Goal: Task Accomplishment & Management: Manage account settings

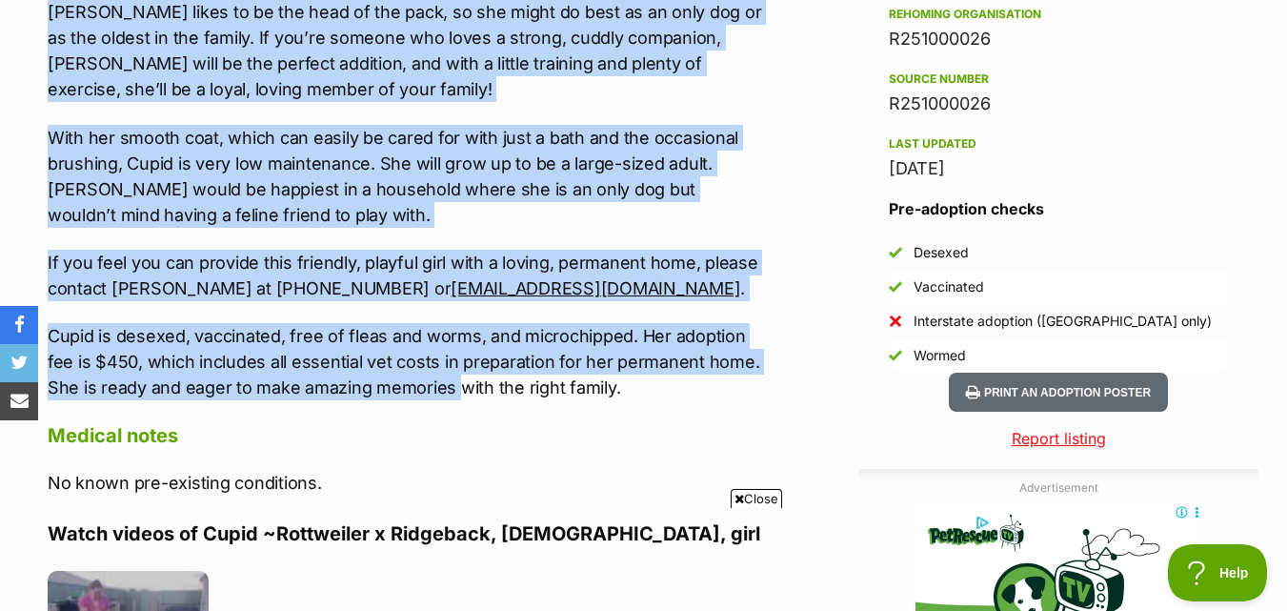
scroll to position [1715, 0]
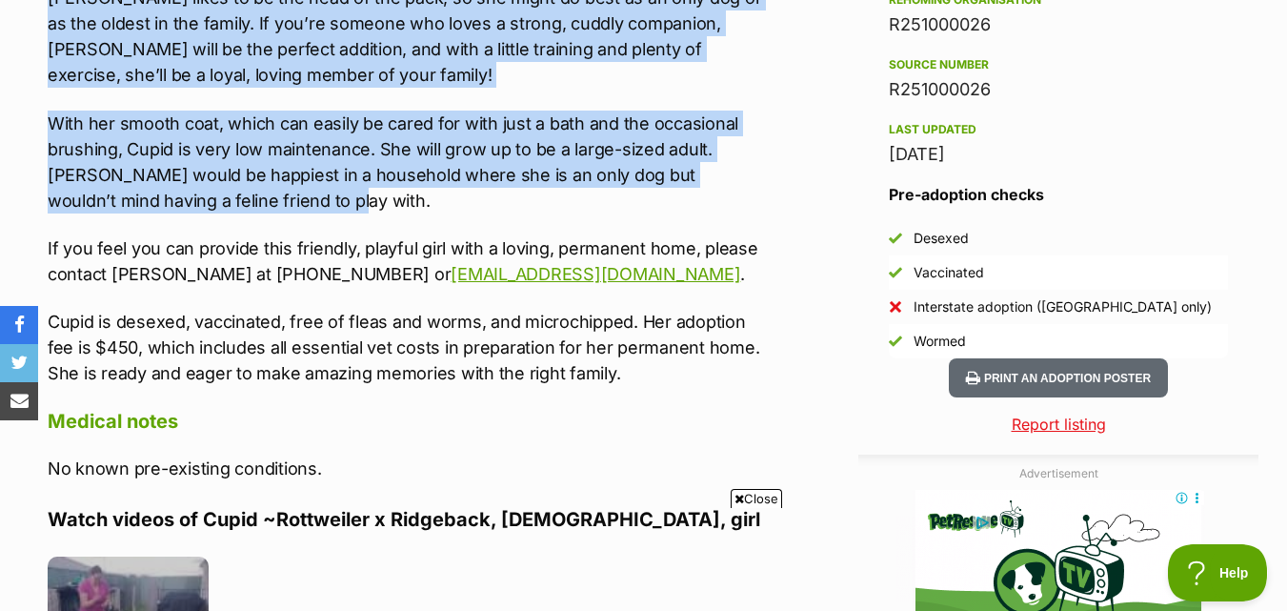
drag, startPoint x: 52, startPoint y: 248, endPoint x: 275, endPoint y: 163, distance: 238.5
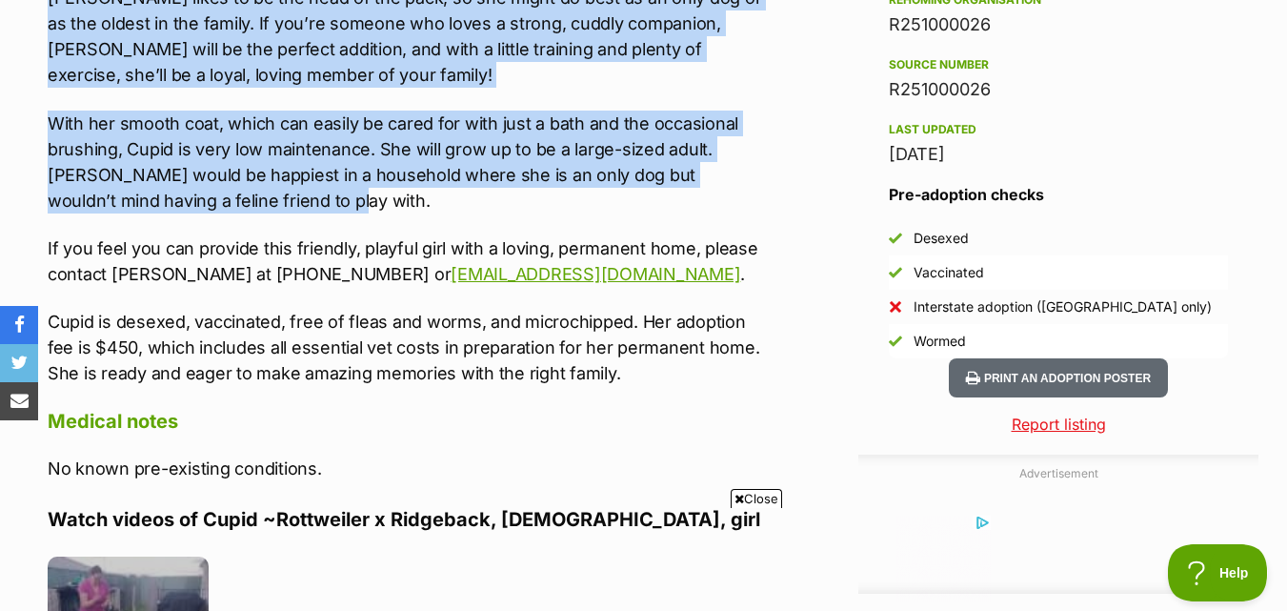
copy div "Hey there! My name is Cupid, and I can’t wait to find a loving family who will …"
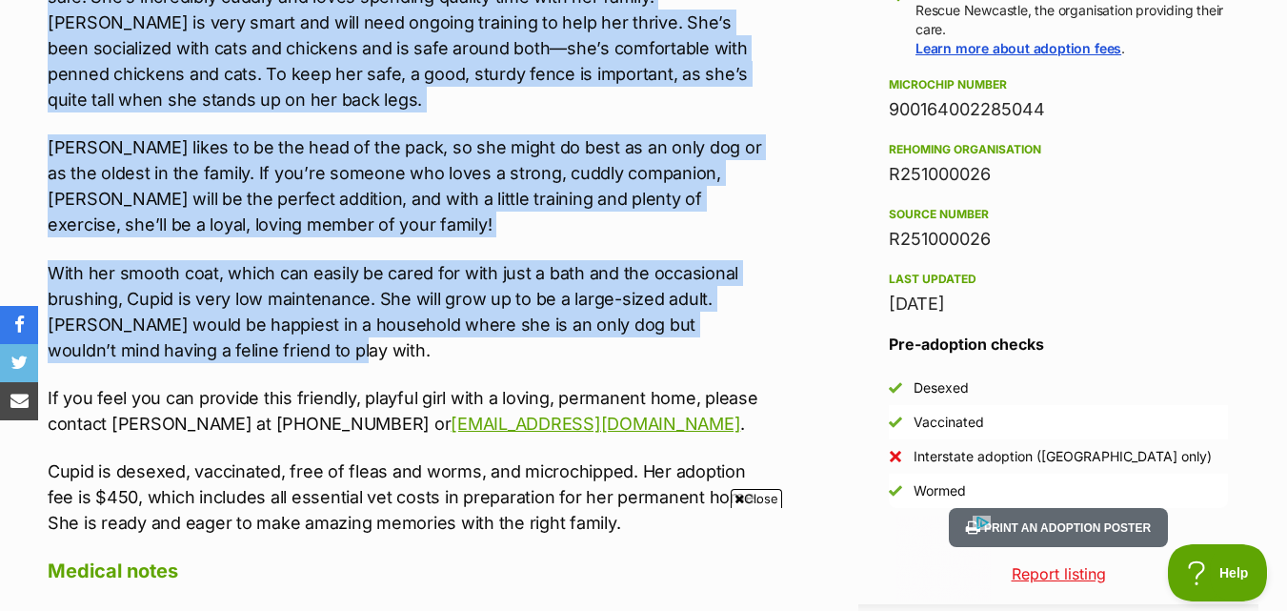
scroll to position [1429, 0]
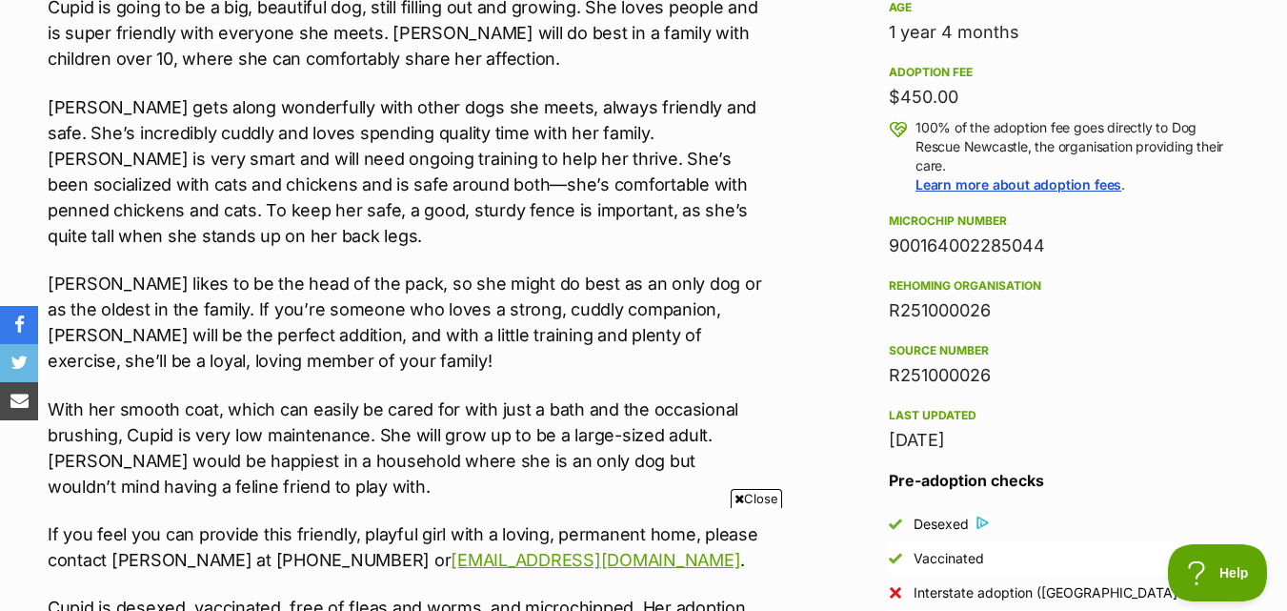
click at [262, 458] on div "Hey there! My name is Cupid, and I can’t wait to find a loving family who will …" at bounding box center [407, 234] width 719 height 876
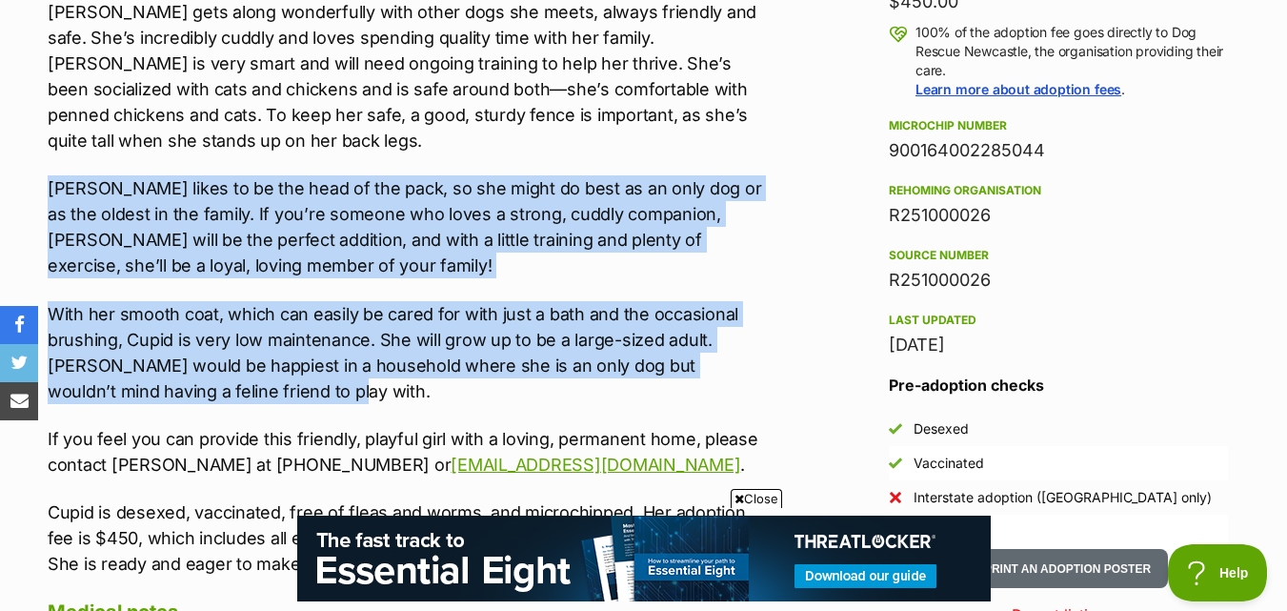
scroll to position [0, 0]
drag, startPoint x: 50, startPoint y: 334, endPoint x: 255, endPoint y: 356, distance: 206.0
click at [255, 356] on div "Hey there! My name is Cupid, and I can’t wait to find a loving family who will …" at bounding box center [407, 139] width 719 height 876
copy div "Cupid likes to be the head of the pack, so she might do best as an only dog or …"
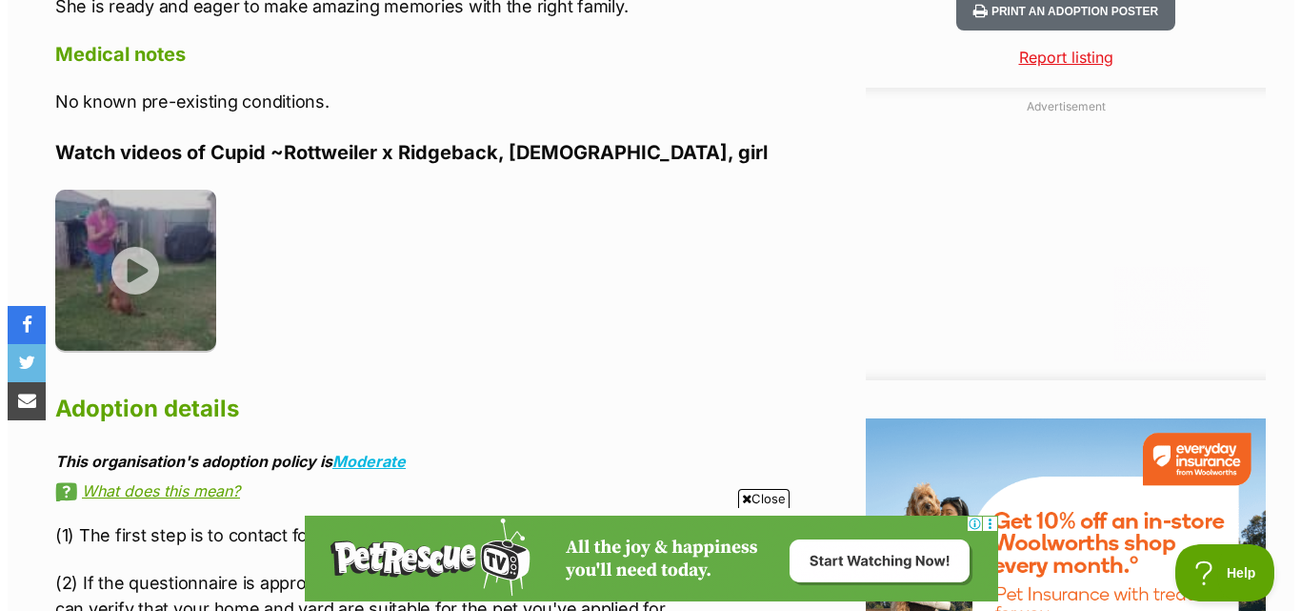
scroll to position [2096, 0]
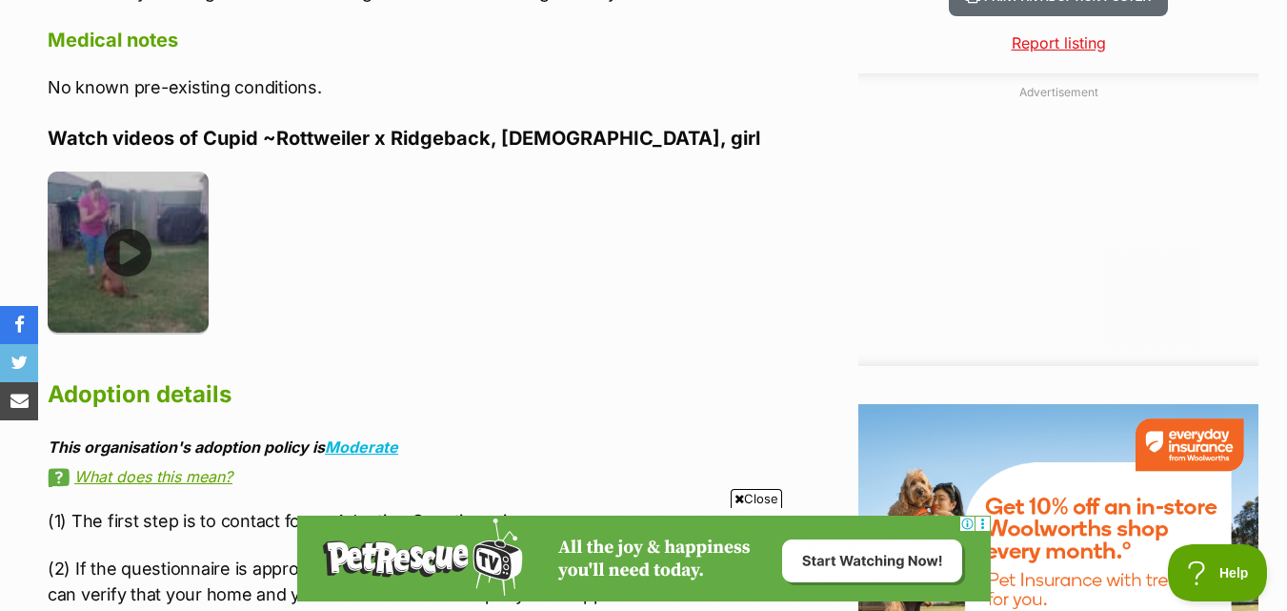
click at [127, 199] on img at bounding box center [128, 251] width 161 height 161
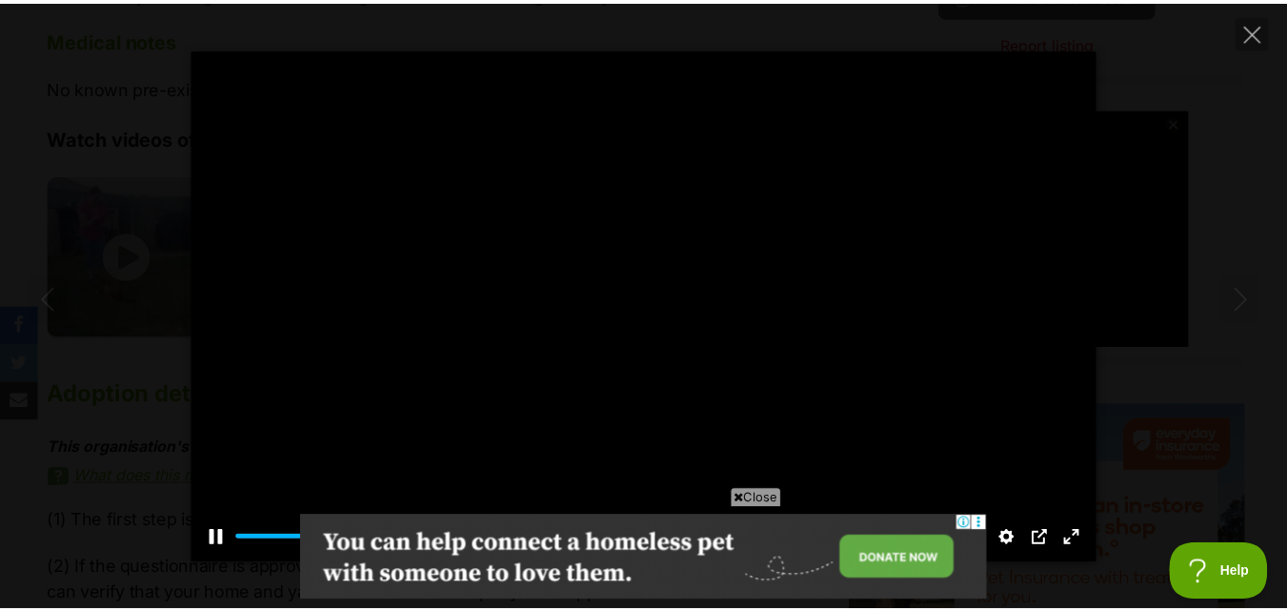
scroll to position [0, 0]
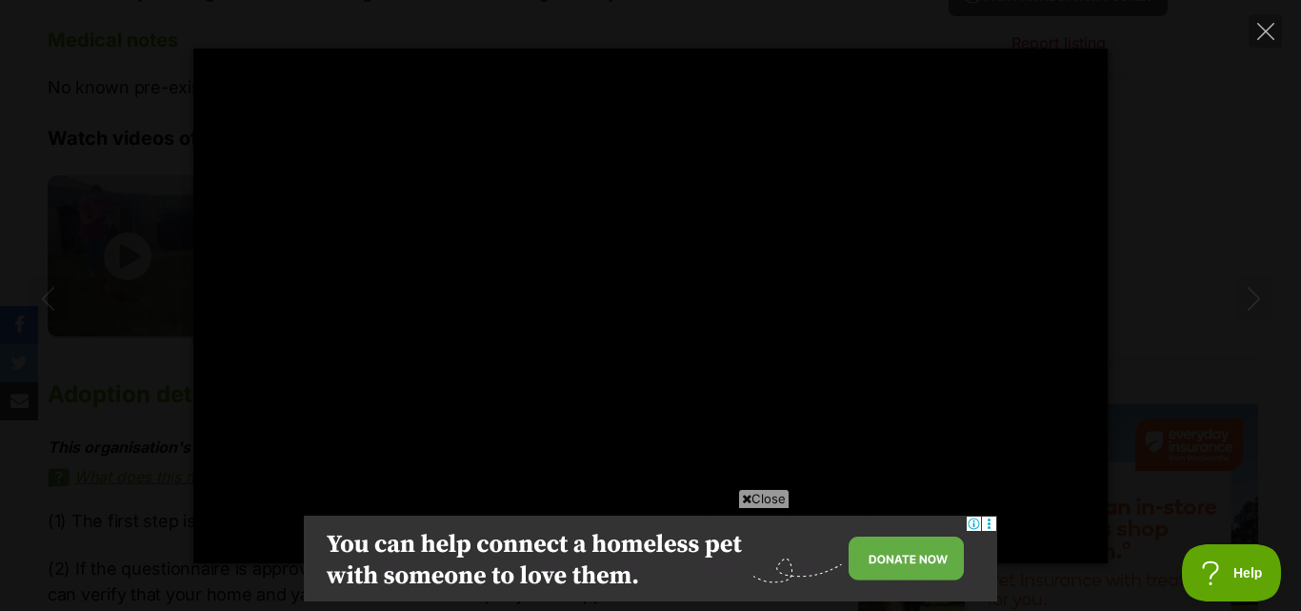
type input "100"
click at [1260, 35] on icon "Close" at bounding box center [1265, 31] width 17 height 17
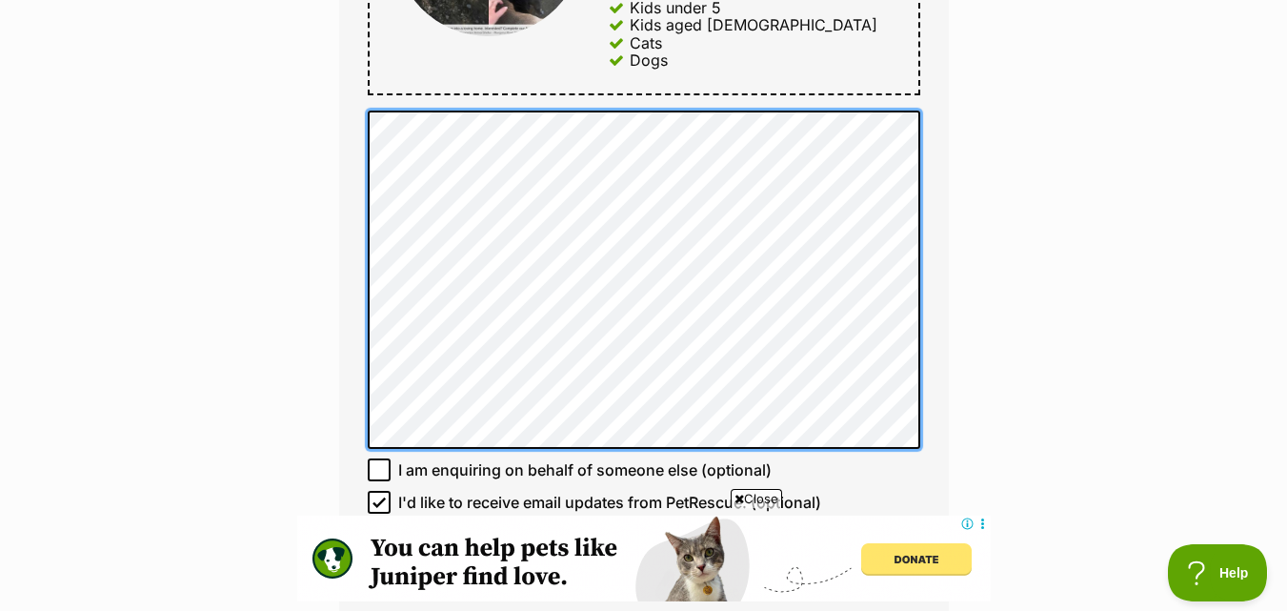
scroll to position [1629, 0]
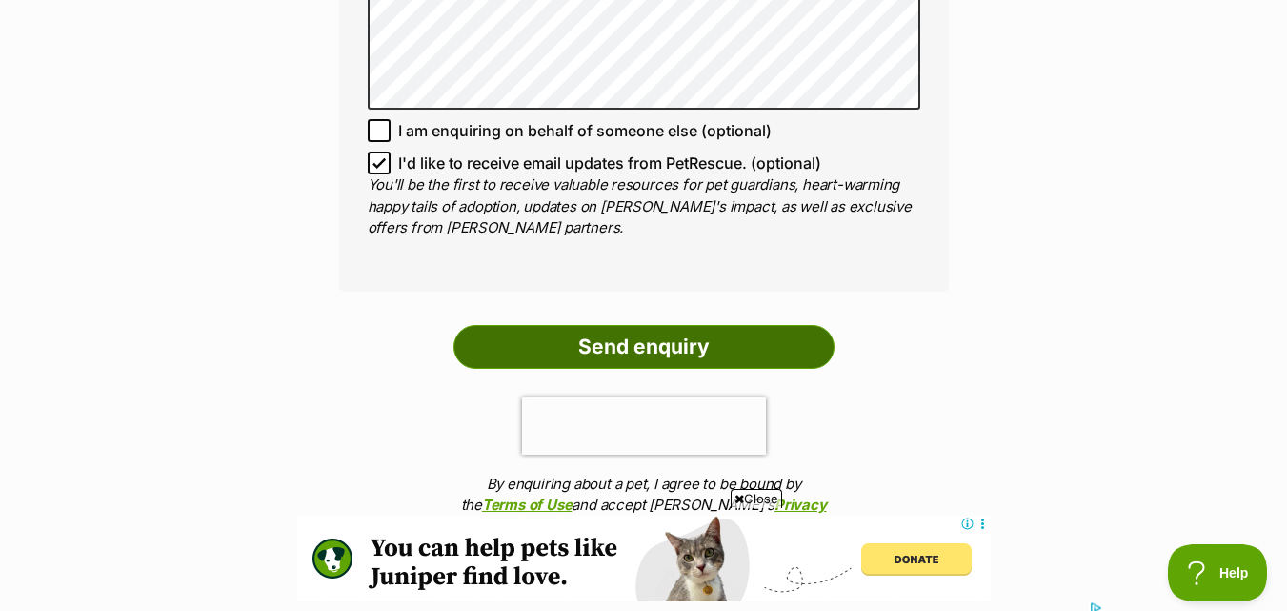
click at [573, 341] on input "Send enquiry" at bounding box center [643, 347] width 381 height 44
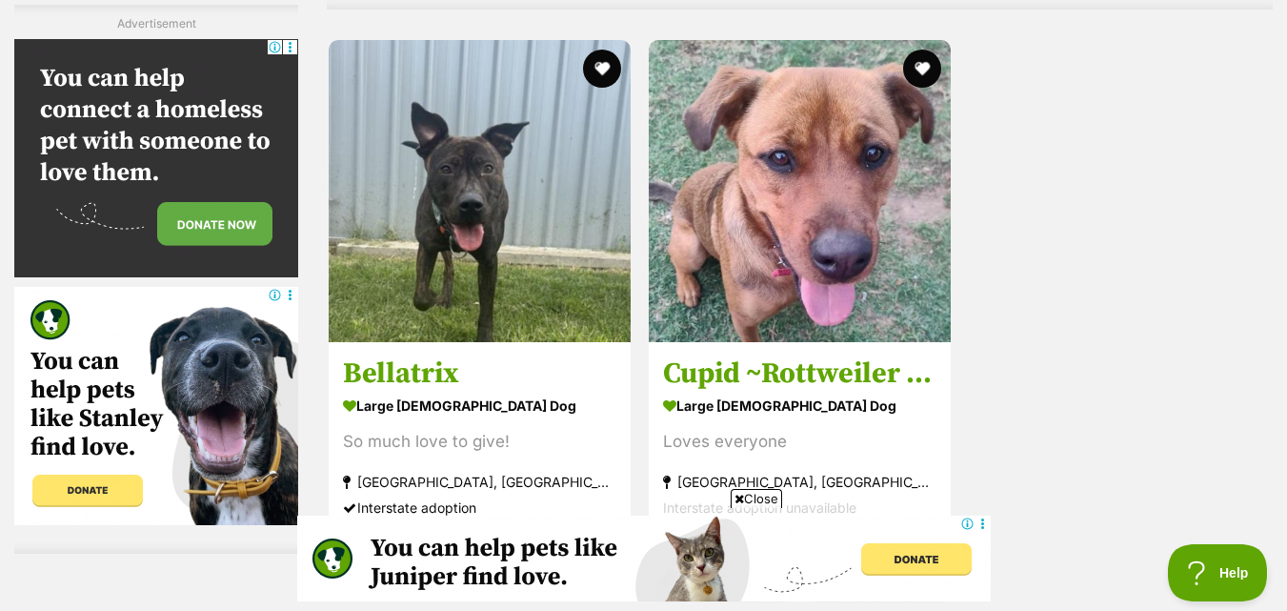
scroll to position [4858, 0]
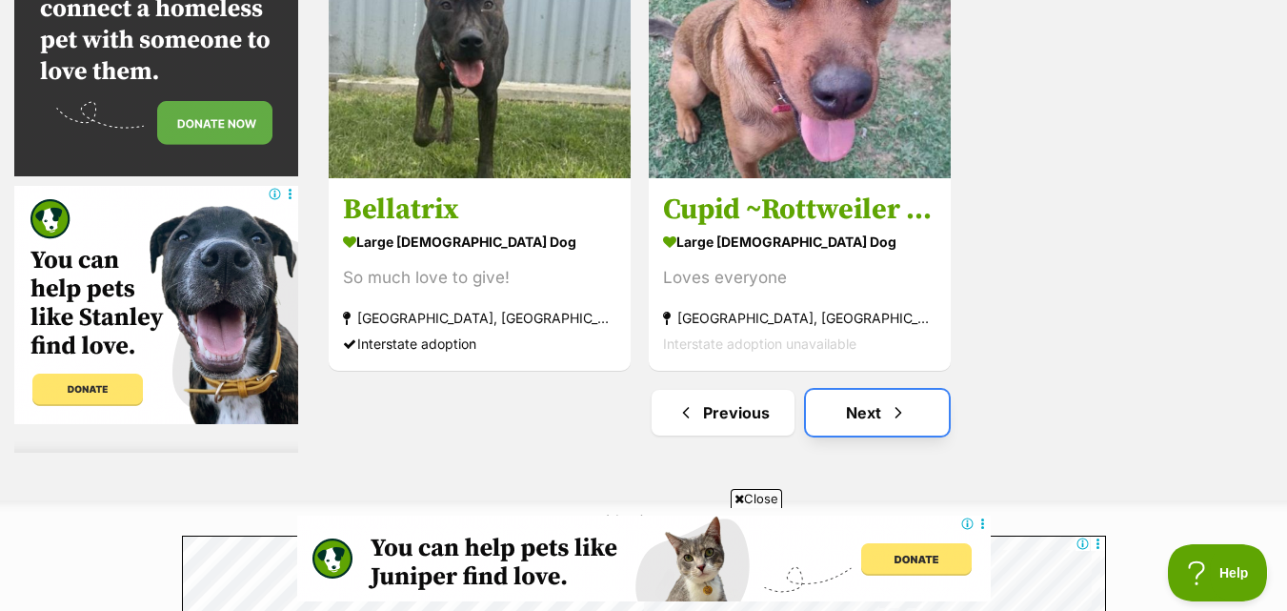
click at [941, 390] on link "Next" at bounding box center [877, 413] width 143 height 46
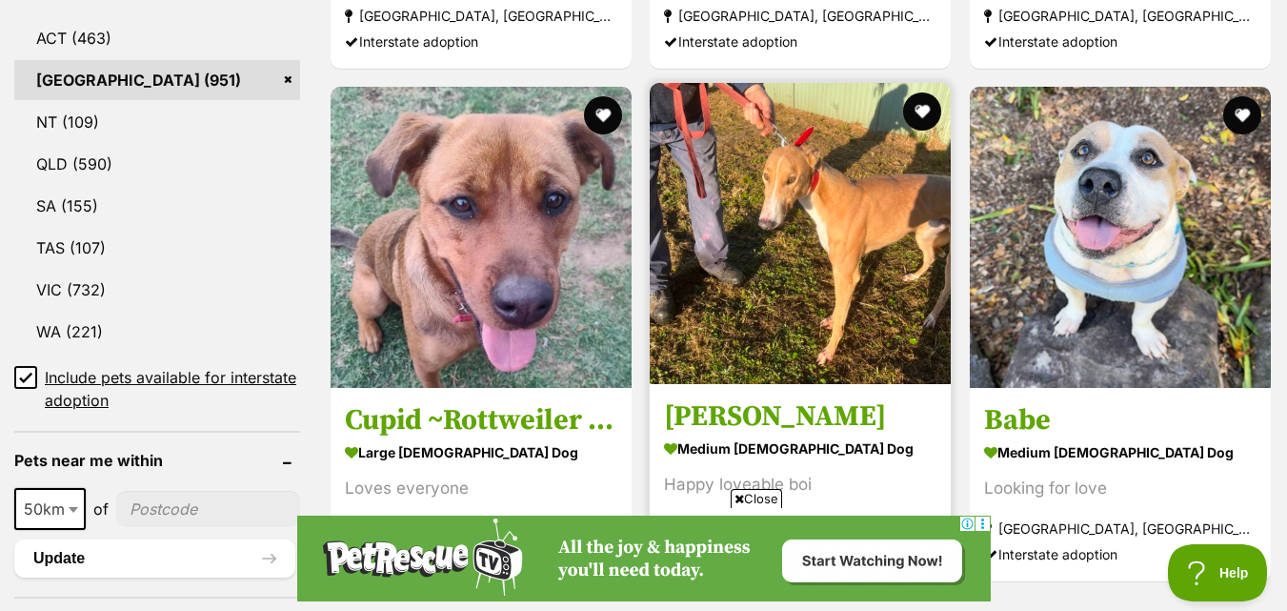
scroll to position [1143, 0]
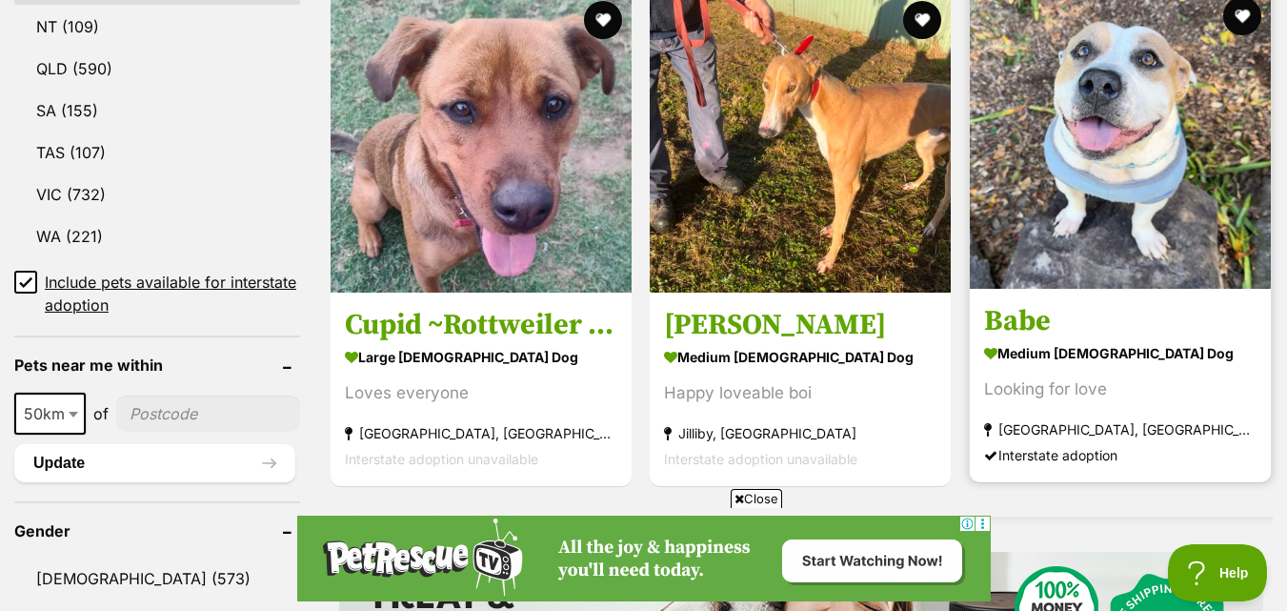
click at [1172, 370] on section "medium female Dog Looking for love Campbelltown, NSW Interstate adoption" at bounding box center [1120, 403] width 272 height 129
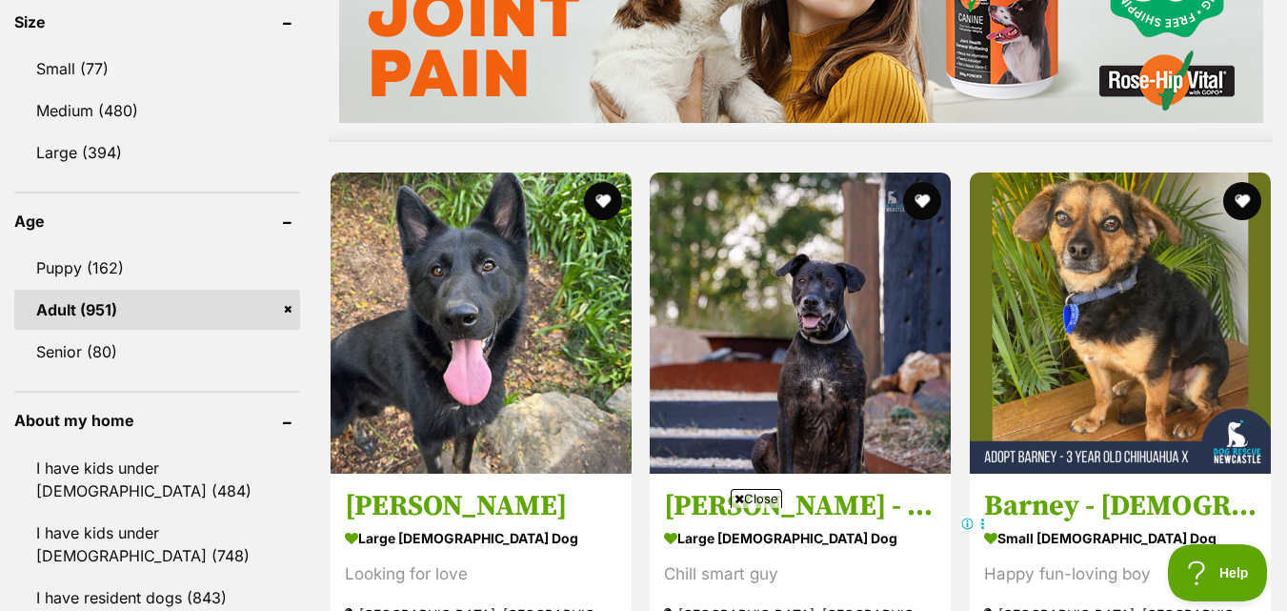
scroll to position [2000, 0]
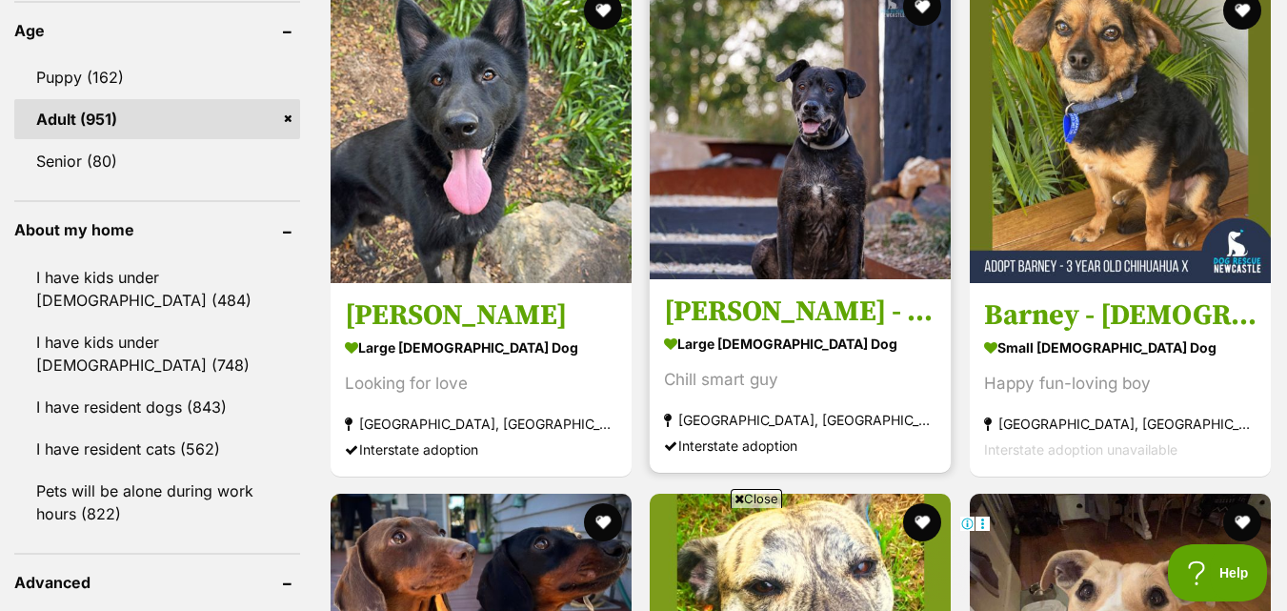
click at [915, 231] on img at bounding box center [800, 128] width 301 height 301
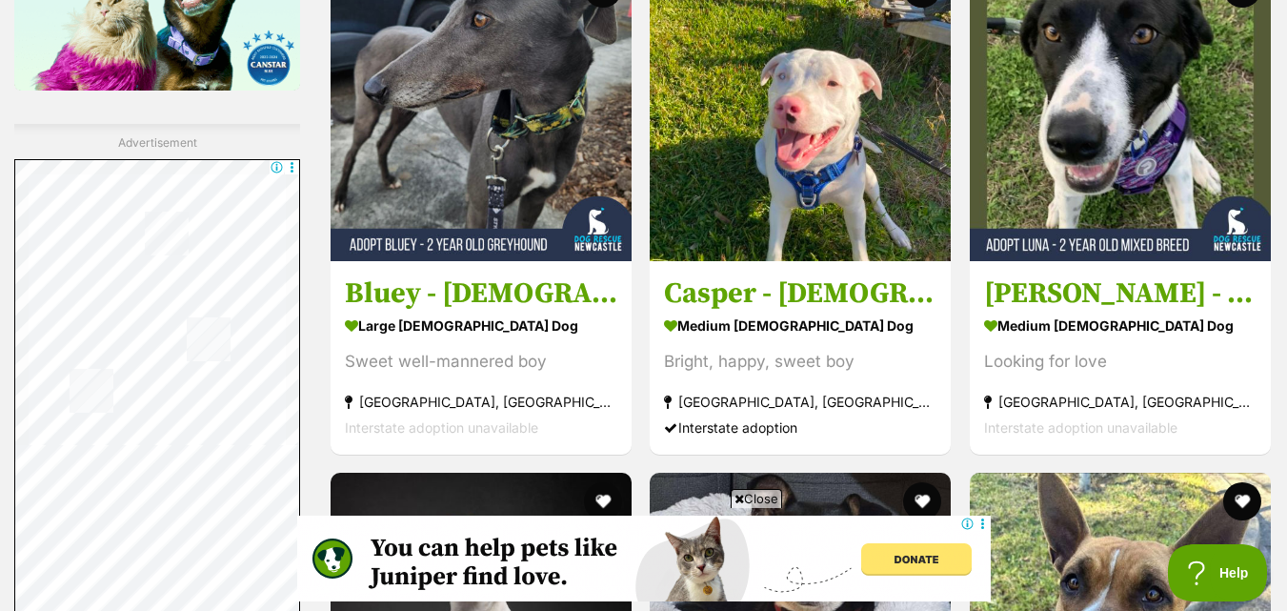
scroll to position [3239, 0]
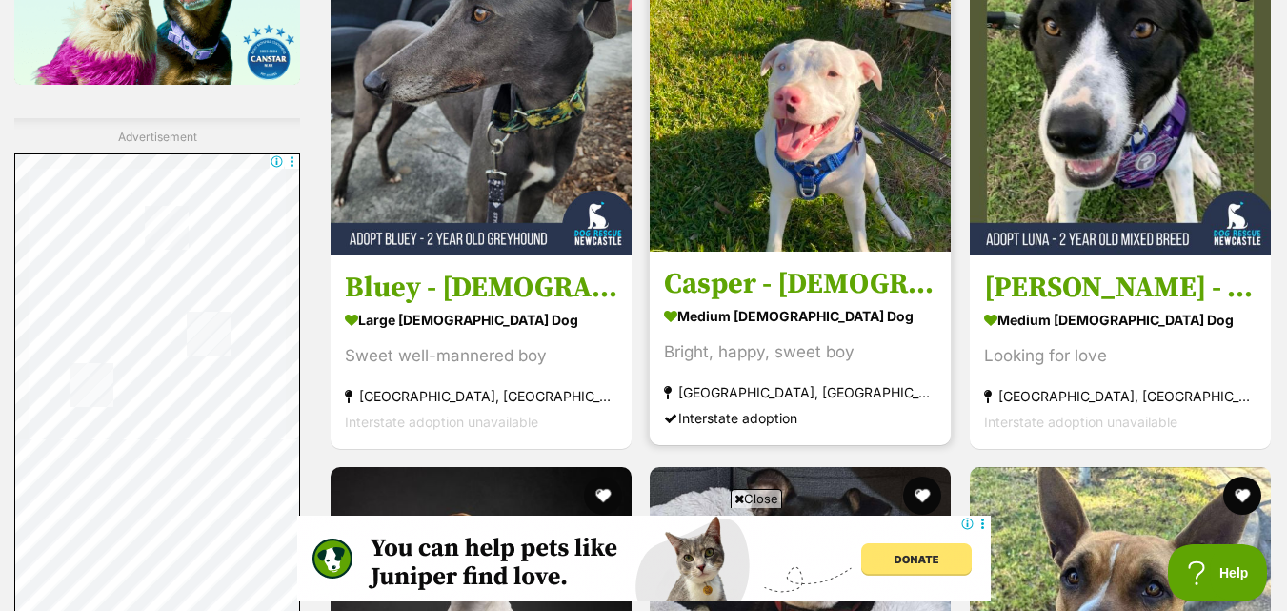
click at [840, 159] on img at bounding box center [800, 100] width 301 height 301
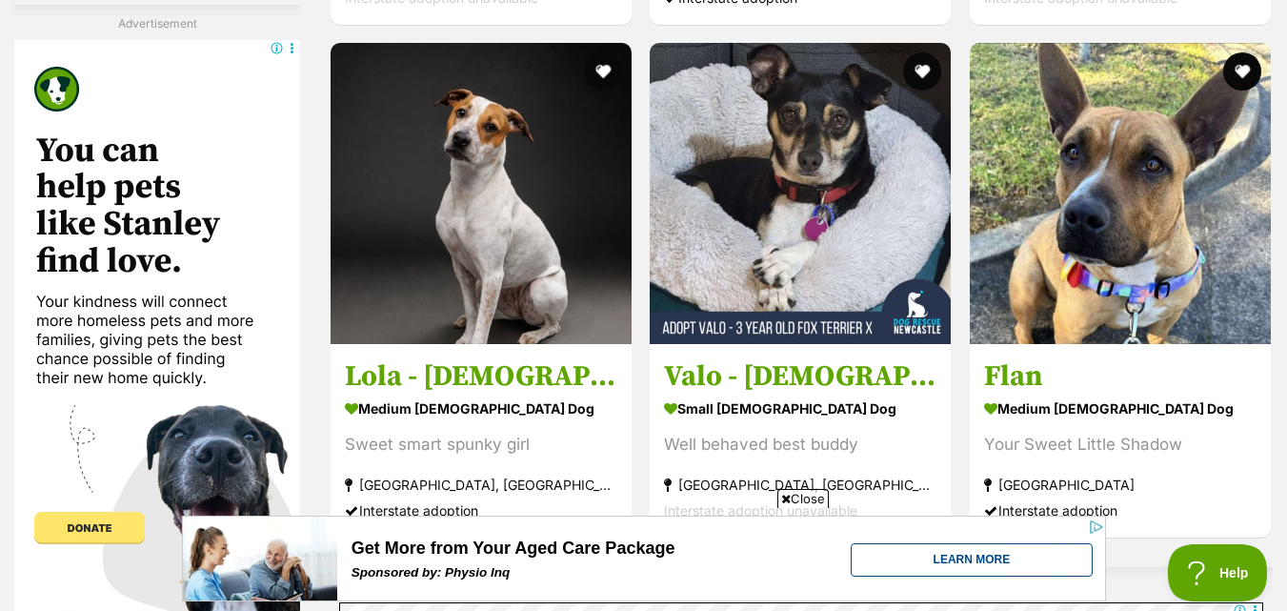
scroll to position [3620, 0]
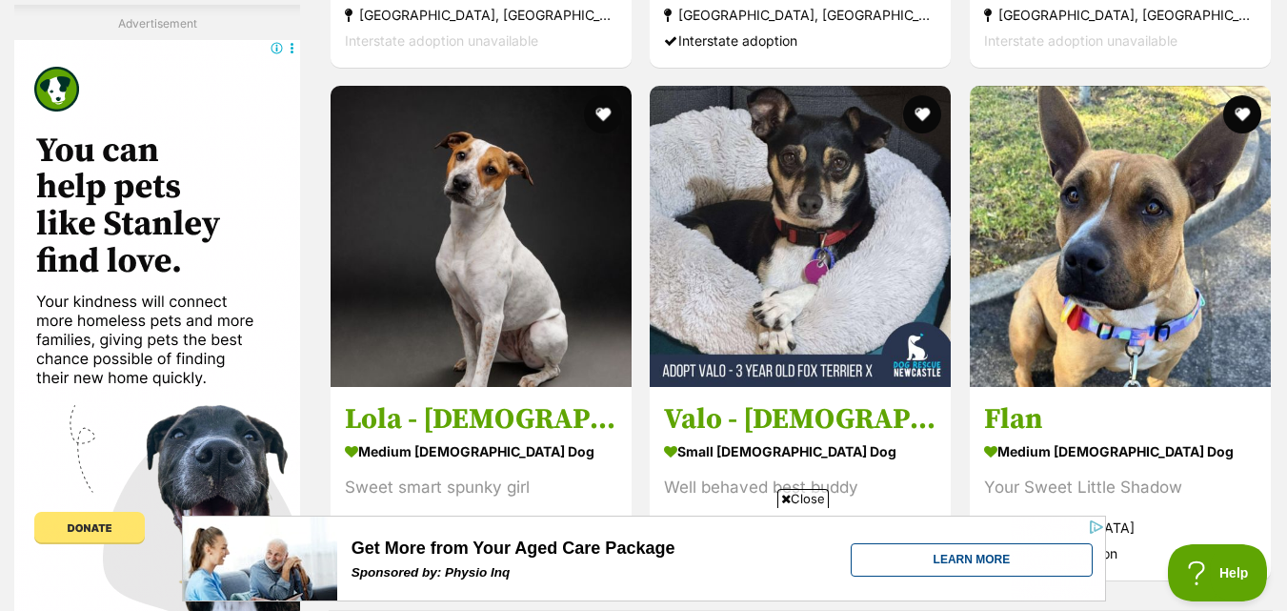
click at [1016, 195] on img at bounding box center [1120, 236] width 301 height 301
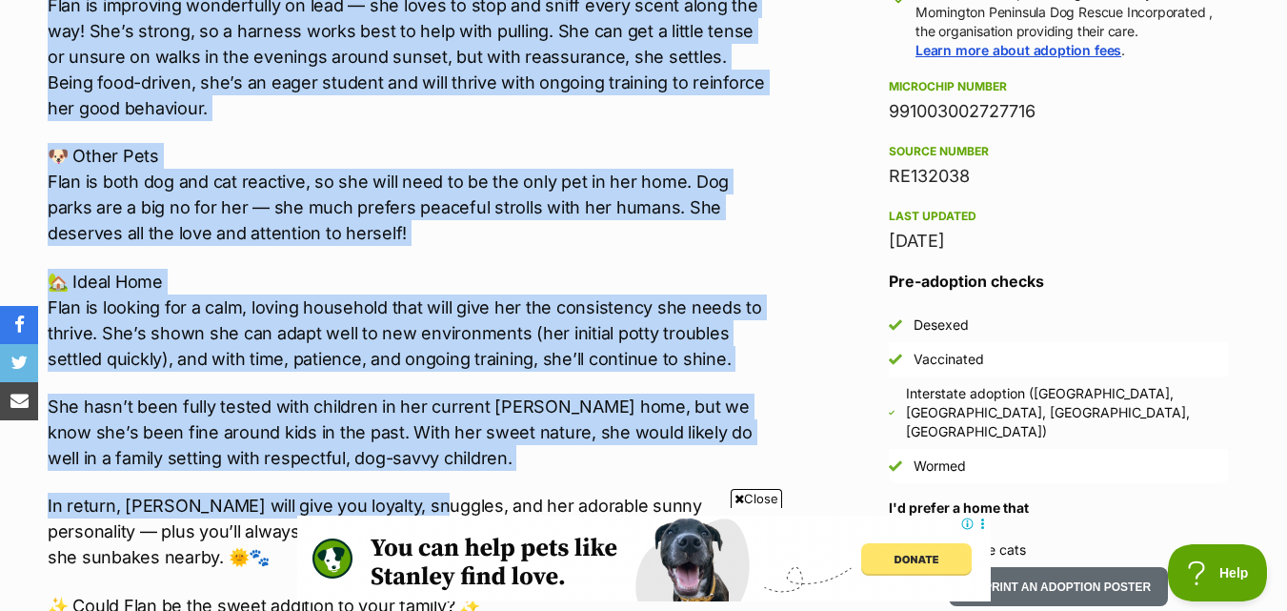
scroll to position [1619, 0]
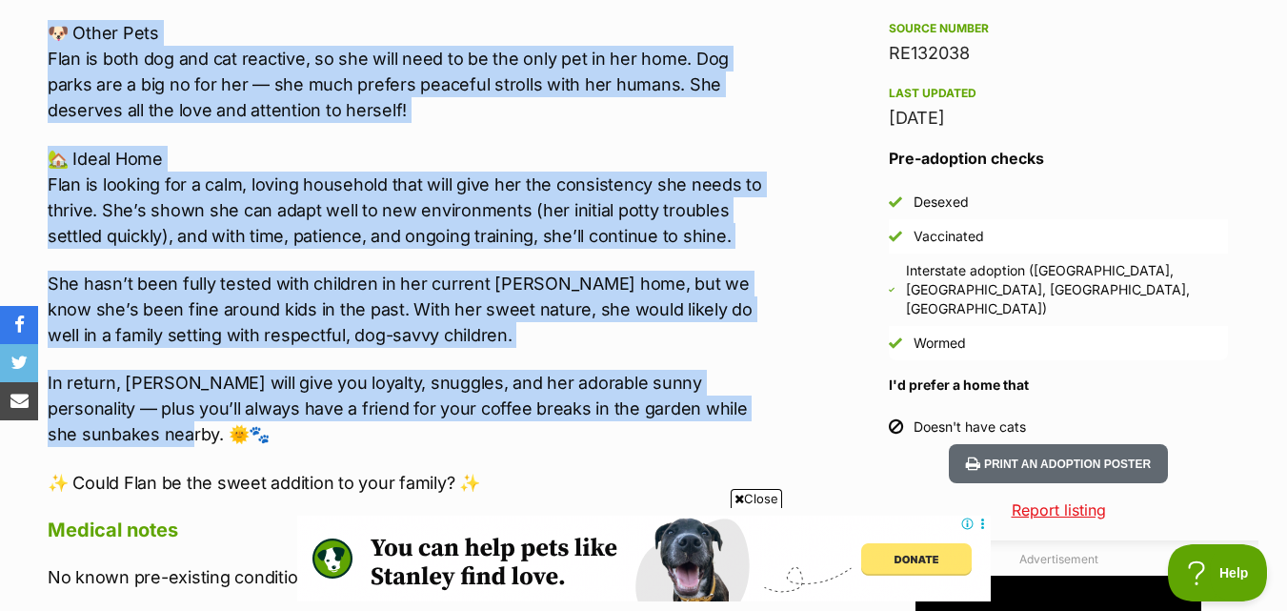
drag, startPoint x: 47, startPoint y: 274, endPoint x: 481, endPoint y: 439, distance: 464.6
click at [481, 439] on div "About Flan 🍮 Meet Flan – Your Sweet Little Shadow 🍮 2 Years Old | Female | Staf…" at bounding box center [398, 153] width 738 height 1396
copy div "Flan is a two-year-old staffy mix with a heart as big as her appetite! This gor…"
click at [742, 202] on p "🏡 Ideal Home Flan is looking for a calm, loving household that will give her th…" at bounding box center [407, 197] width 719 height 103
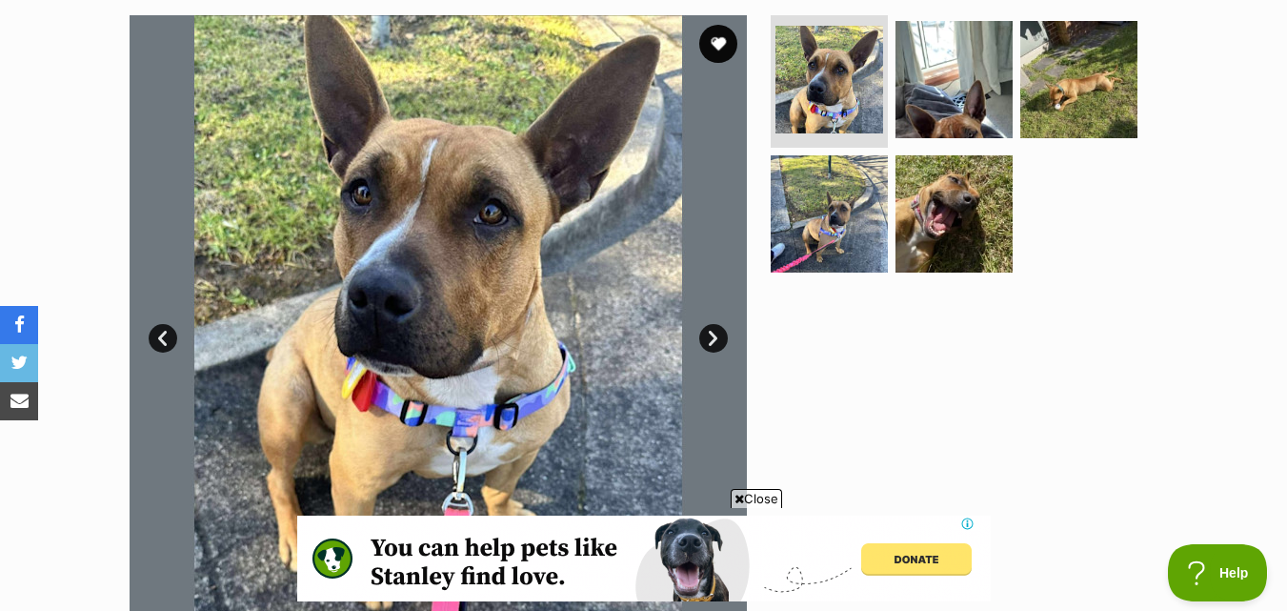
scroll to position [0, 0]
click at [928, 413] on div at bounding box center [962, 323] width 391 height 617
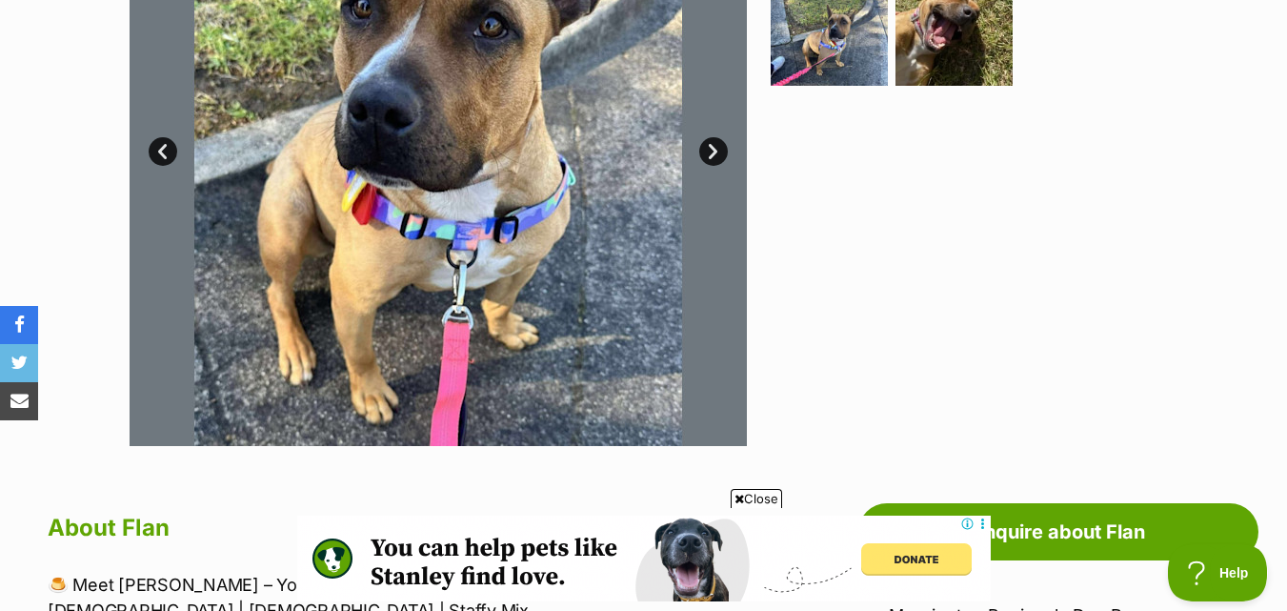
scroll to position [953, 0]
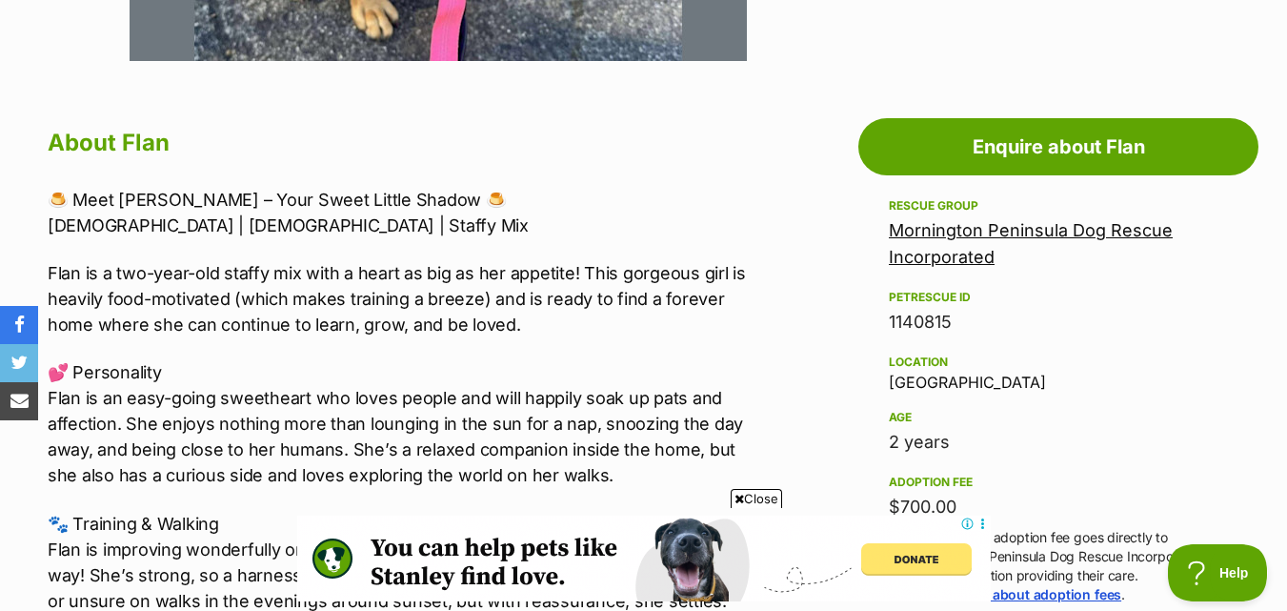
click at [769, 504] on span "Close" at bounding box center [756, 498] width 51 height 19
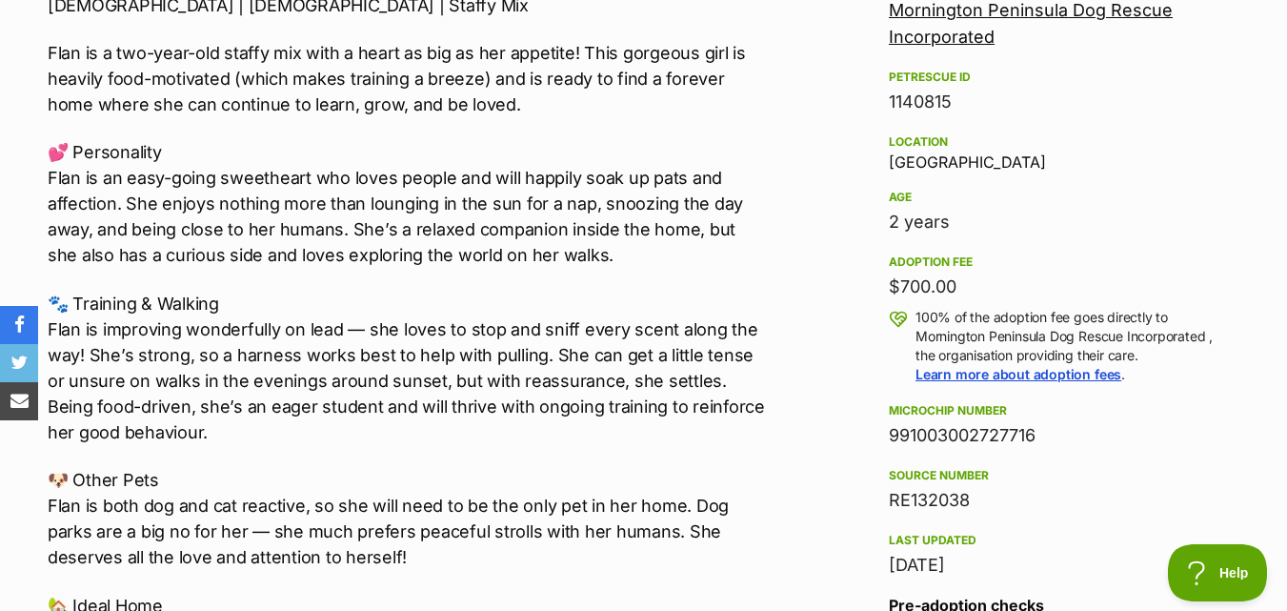
scroll to position [1238, 0]
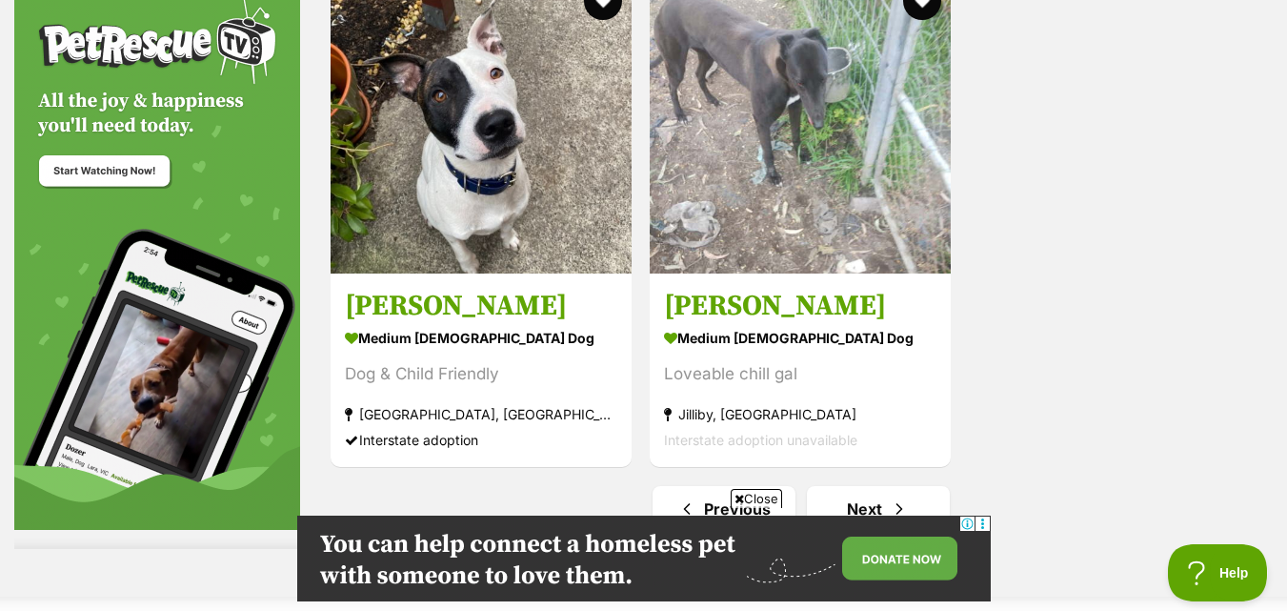
scroll to position [4552, 0]
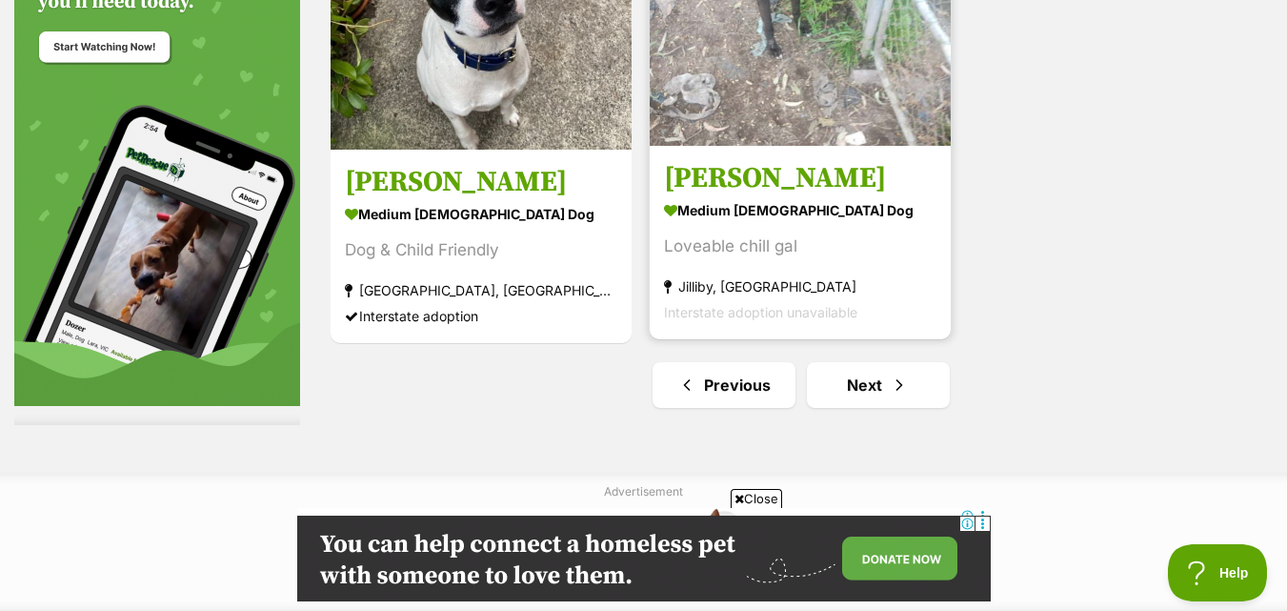
click at [894, 221] on strong "medium [DEMOGRAPHIC_DATA] Dog" at bounding box center [800, 210] width 272 height 28
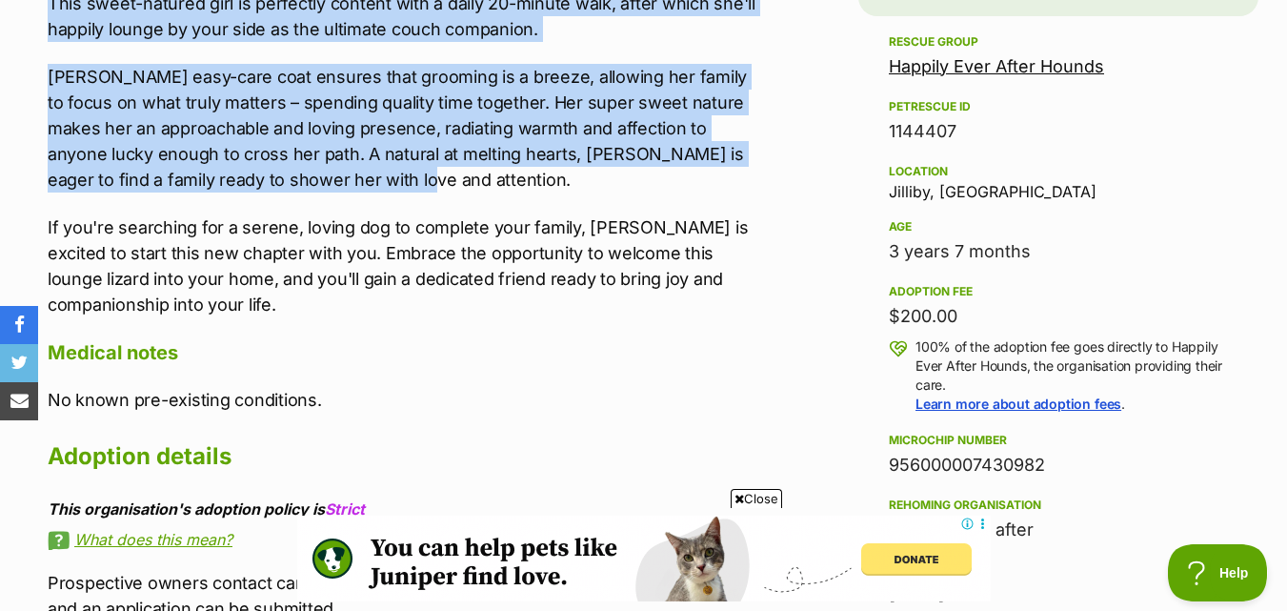
scroll to position [1238, 0]
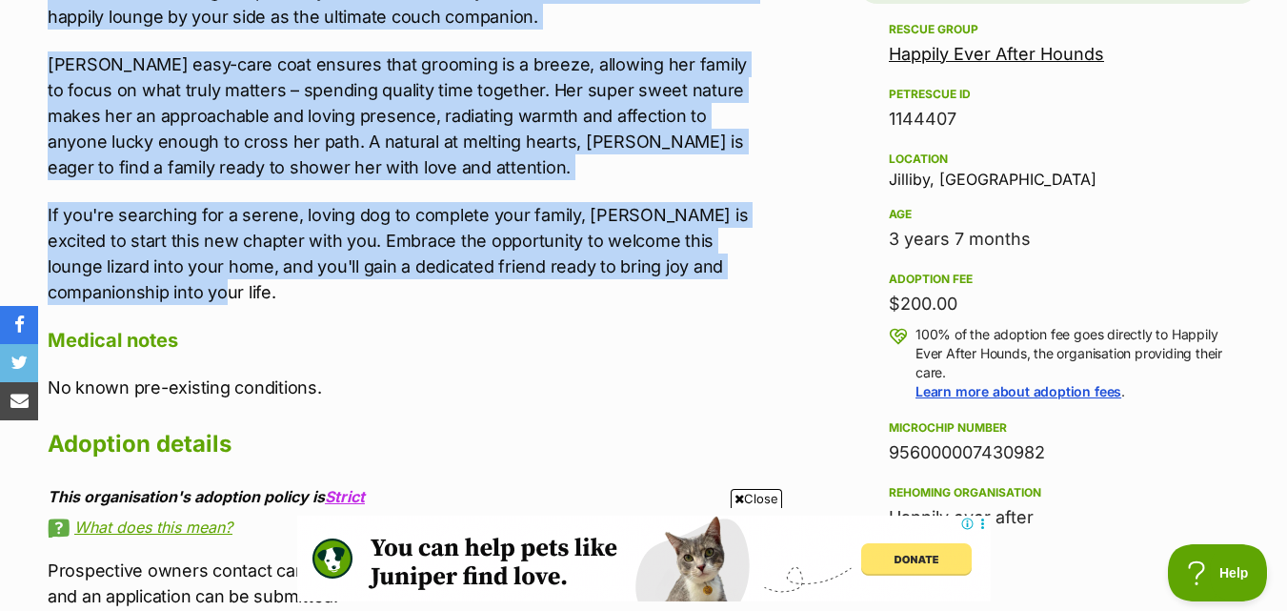
drag, startPoint x: 32, startPoint y: 106, endPoint x: 143, endPoint y: 289, distance: 213.7
click at [143, 289] on div "About Riley Introducing Riley, an easygoing and charming dog looking for a fami…" at bounding box center [398, 246] width 738 height 821
copy div "Introducing Riley, an easygoing and charming dog looking for a family to call h…"
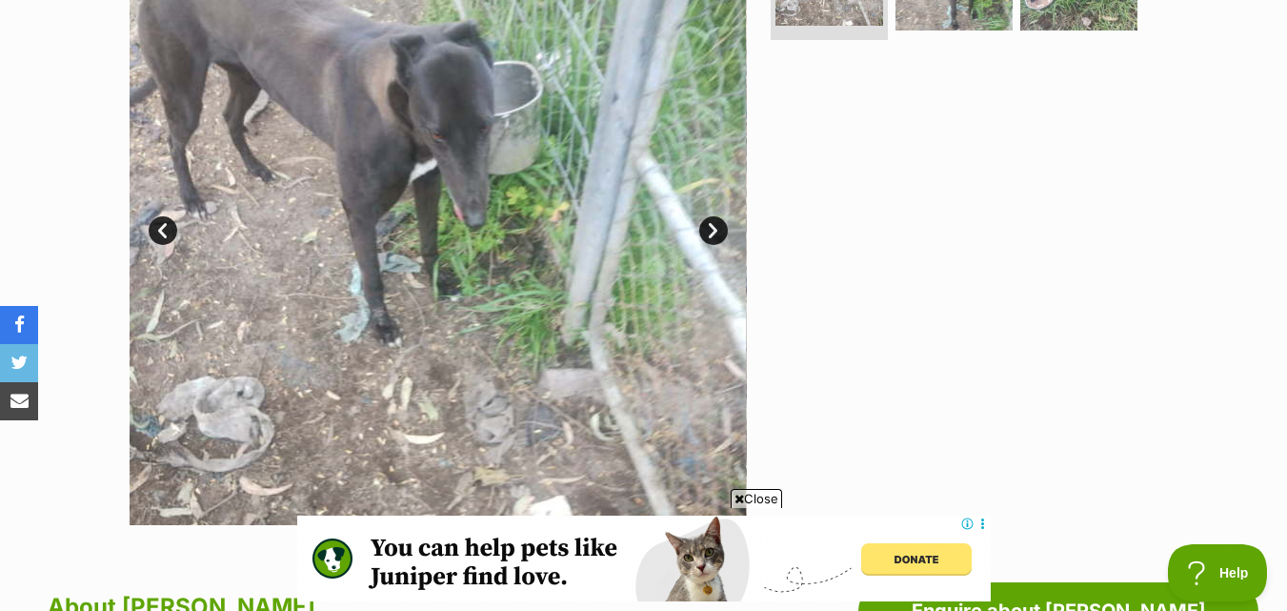
scroll to position [286, 0]
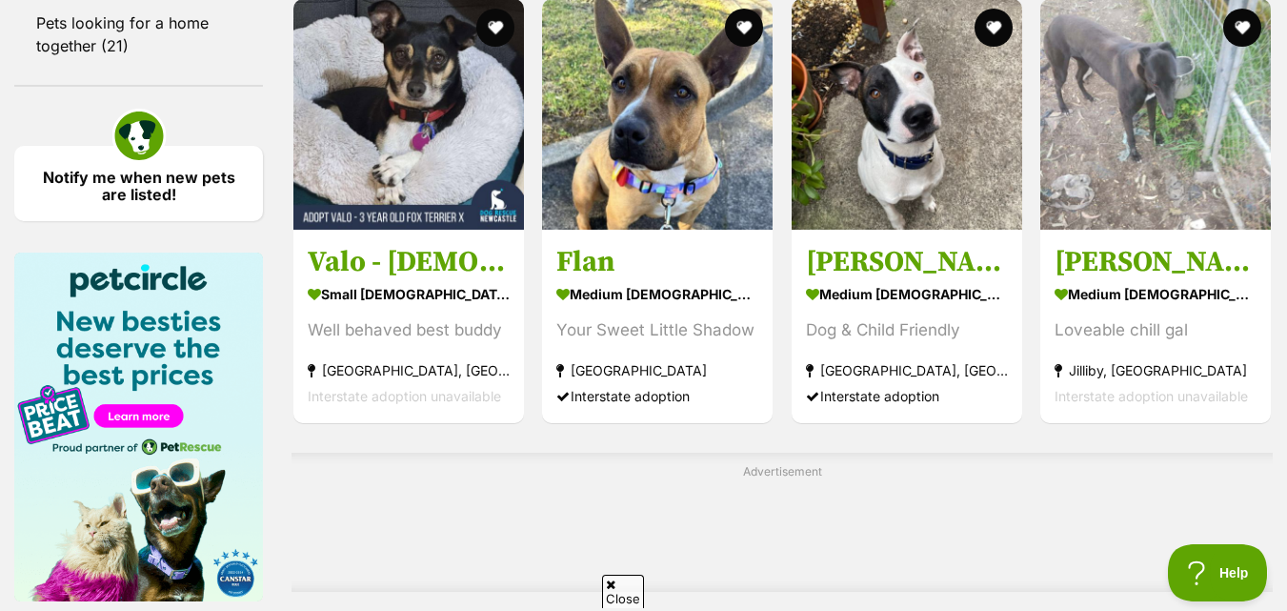
scroll to position [3239, 0]
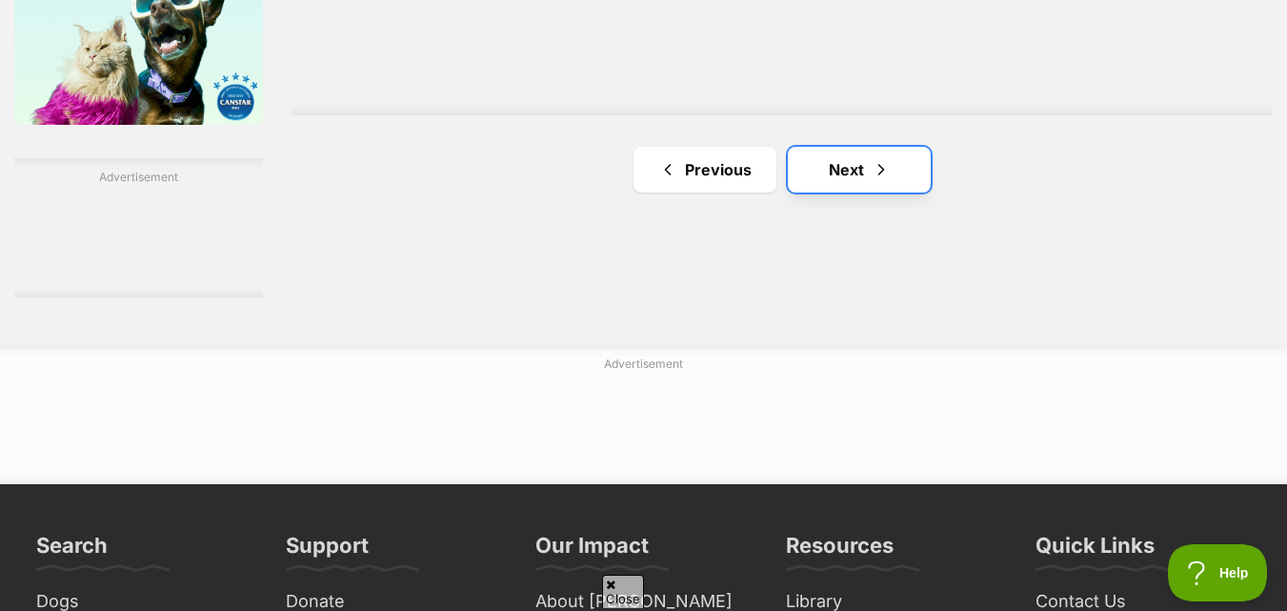
click at [867, 168] on link "Next" at bounding box center [859, 170] width 143 height 46
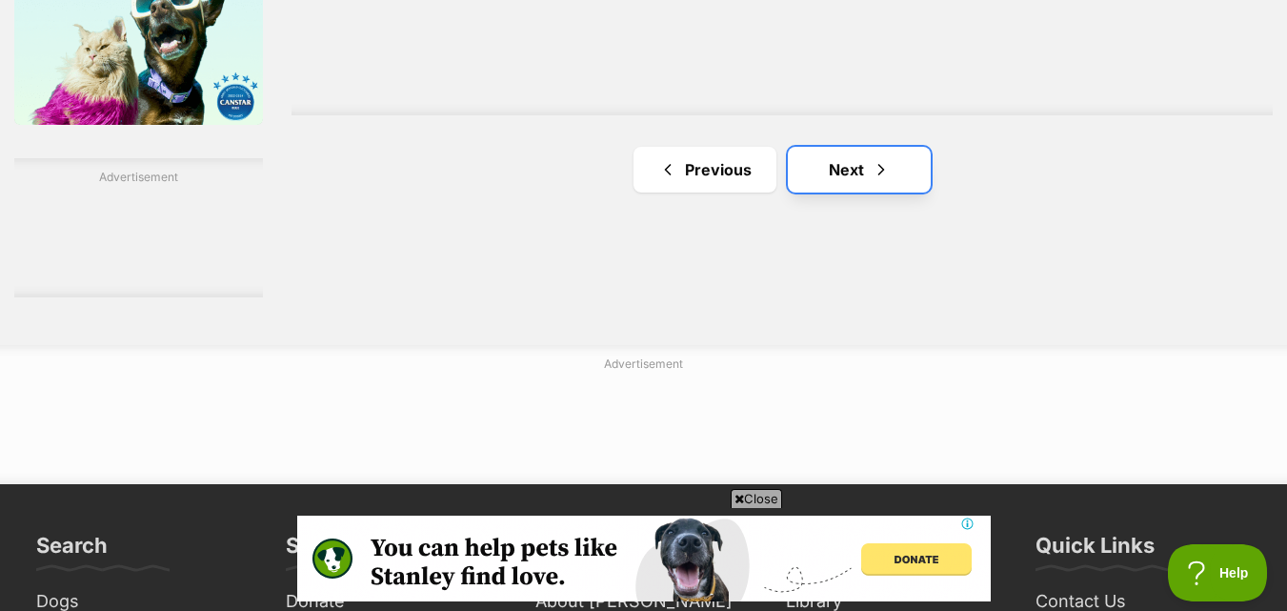
scroll to position [0, 0]
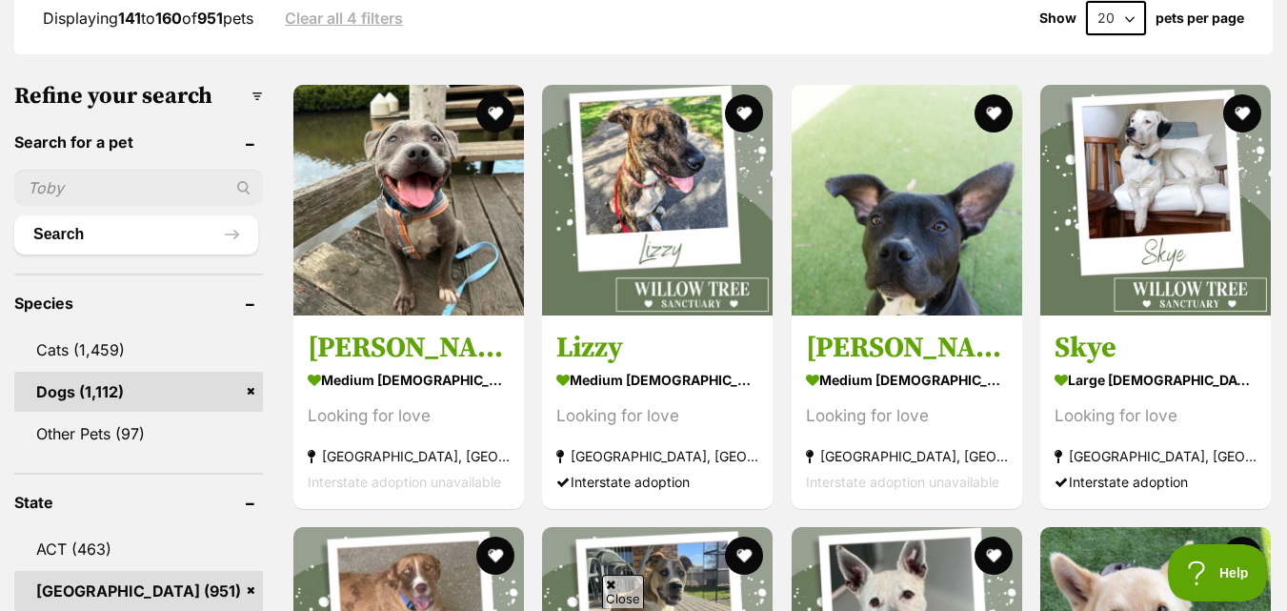
scroll to position [572, 0]
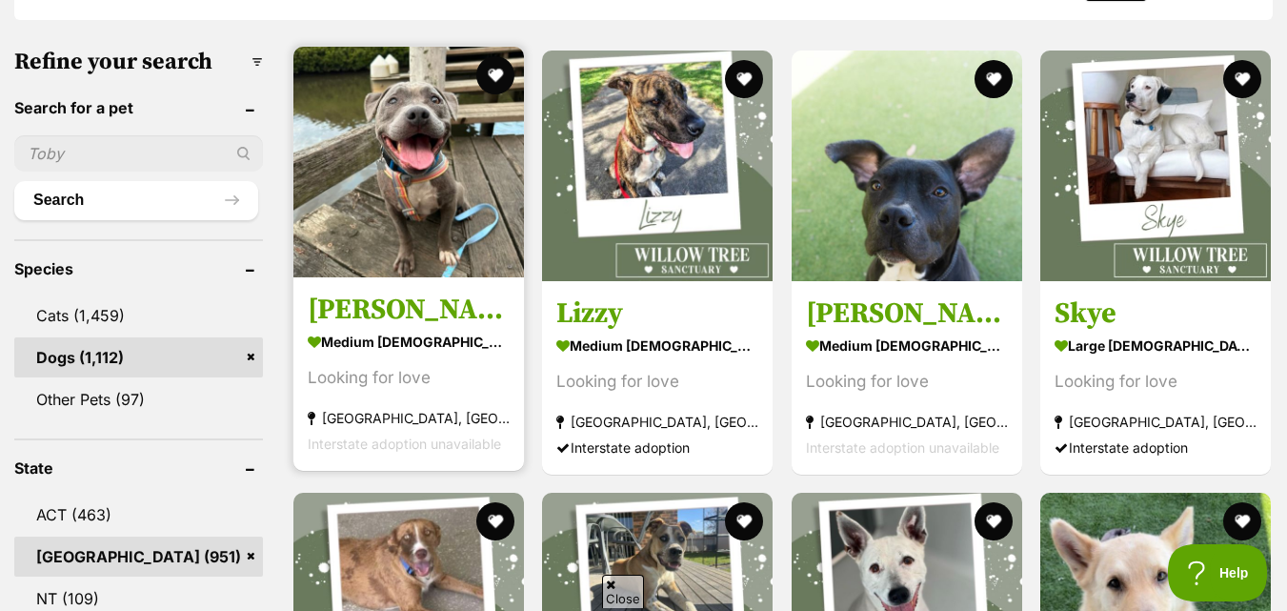
click at [384, 286] on link "Lewis medium male Dog Looking for love Kemps Creek, NSW Interstate adoption una…" at bounding box center [408, 373] width 231 height 193
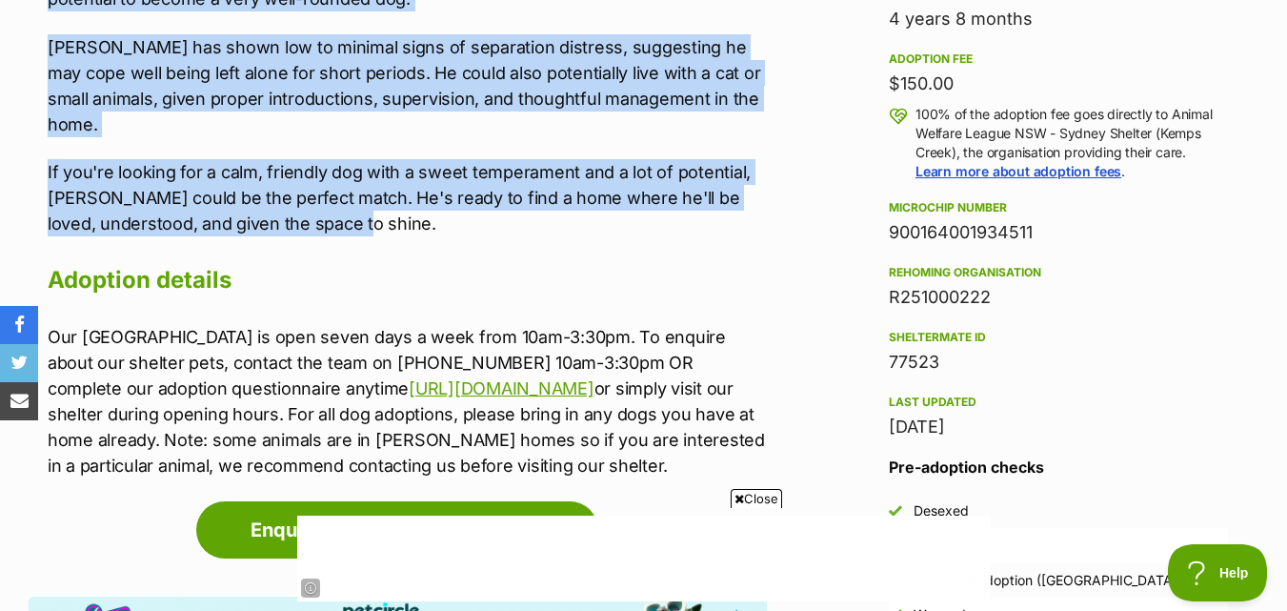
drag, startPoint x: 44, startPoint y: 115, endPoint x: 434, endPoint y: 195, distance: 398.7
click at [434, 195] on div "About Lewis Meet Lewis - Your New Laidback Best Mate Lewis is a relaxed, friend…" at bounding box center [398, 63] width 738 height 834
copy div "Meet Lewis - Your New Laidback Best Mate Lewis is a relaxed, friendly dog with …"
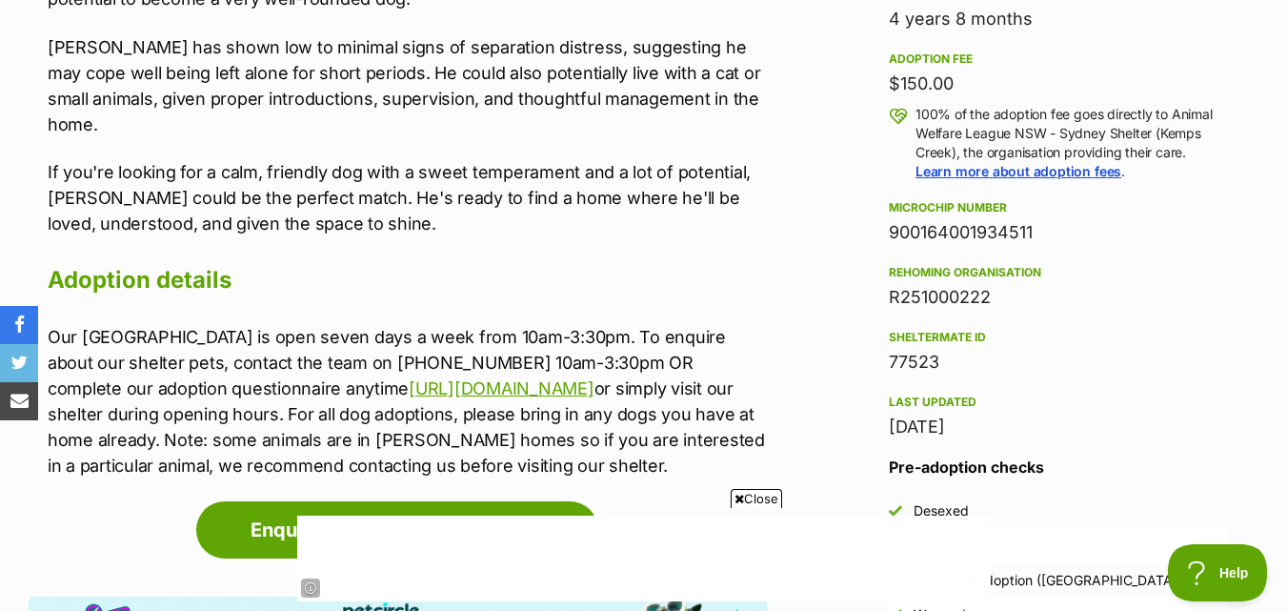
click at [406, 259] on h2 "Adoption details" at bounding box center [407, 280] width 719 height 42
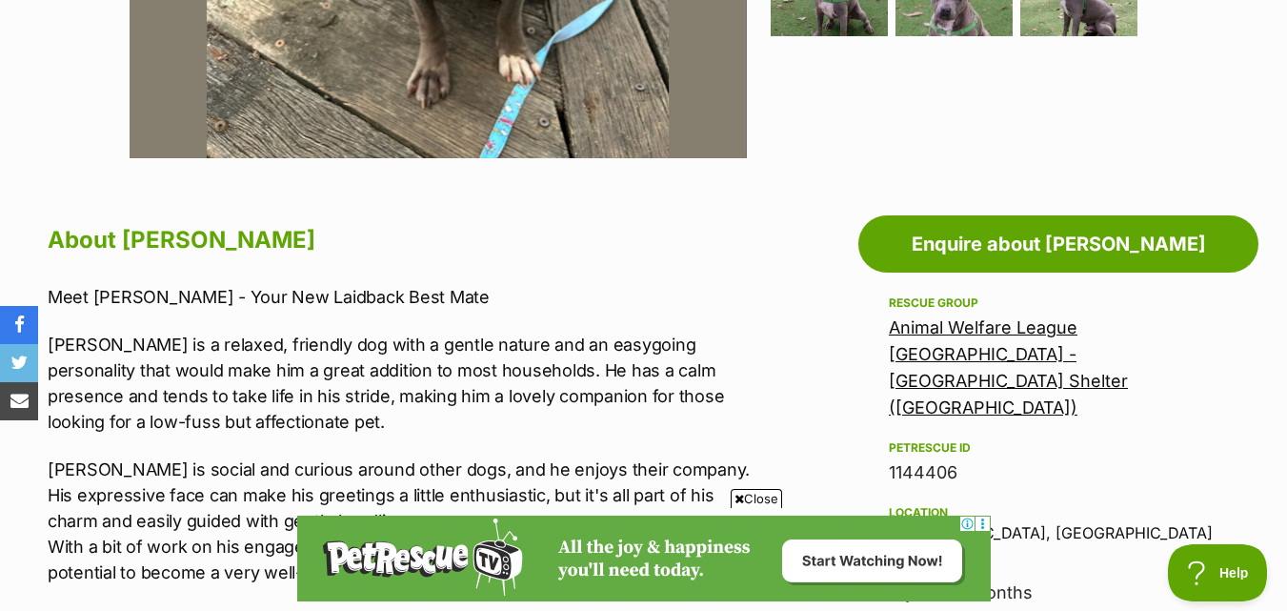
scroll to position [1048, 0]
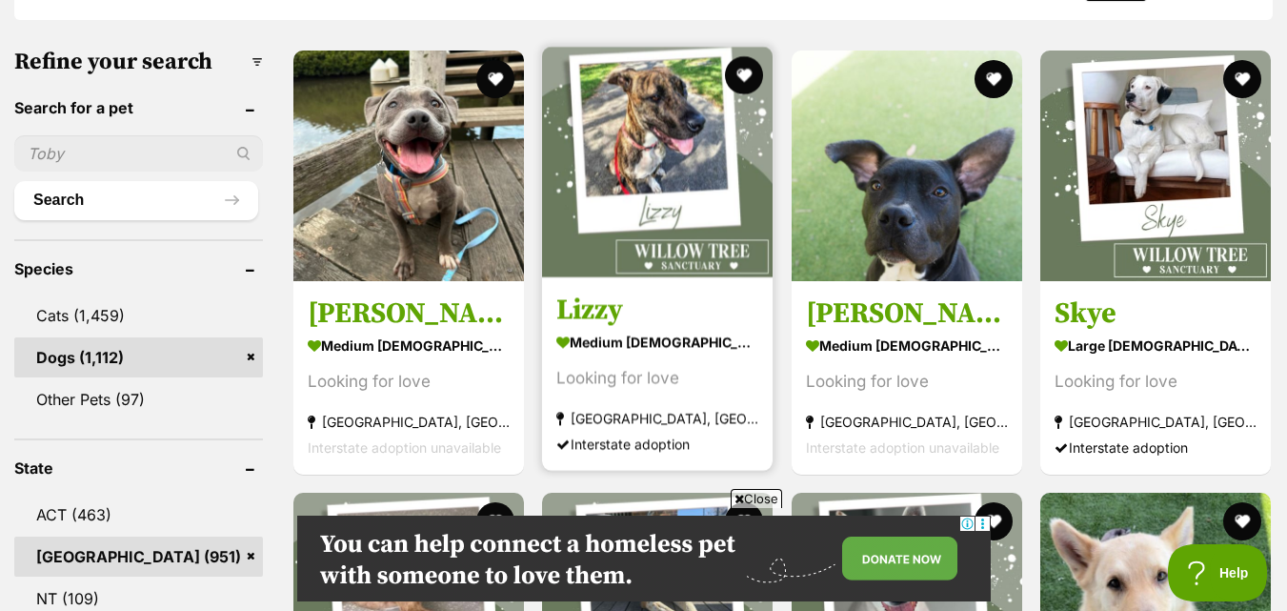
click at [734, 210] on img at bounding box center [657, 162] width 231 height 231
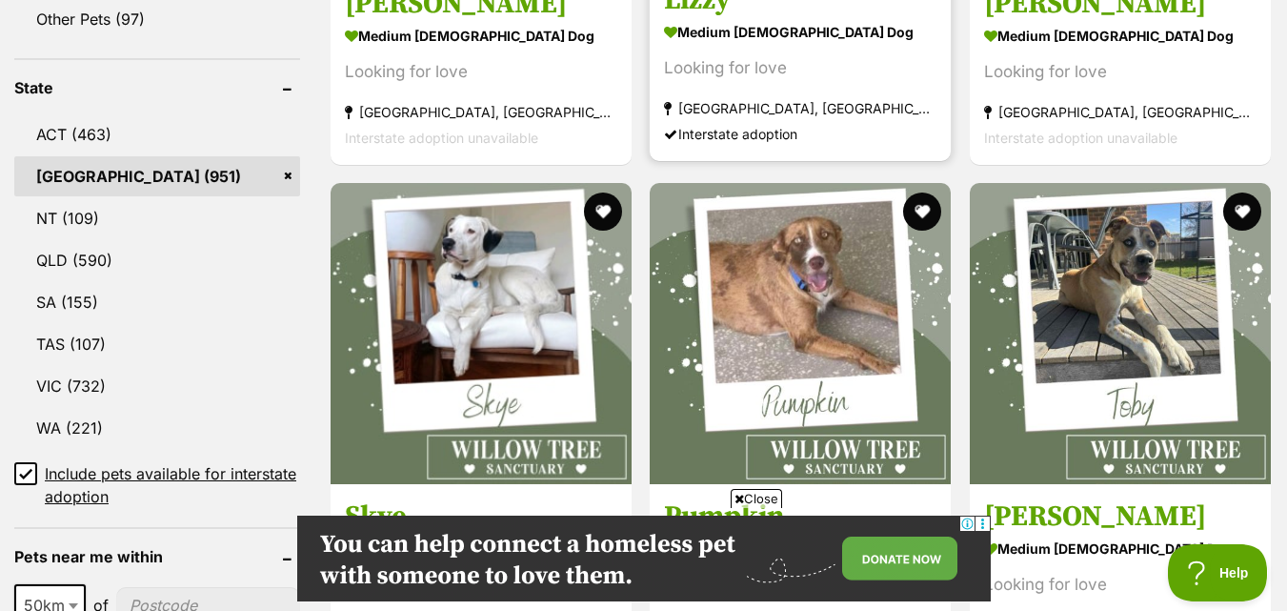
scroll to position [953, 0]
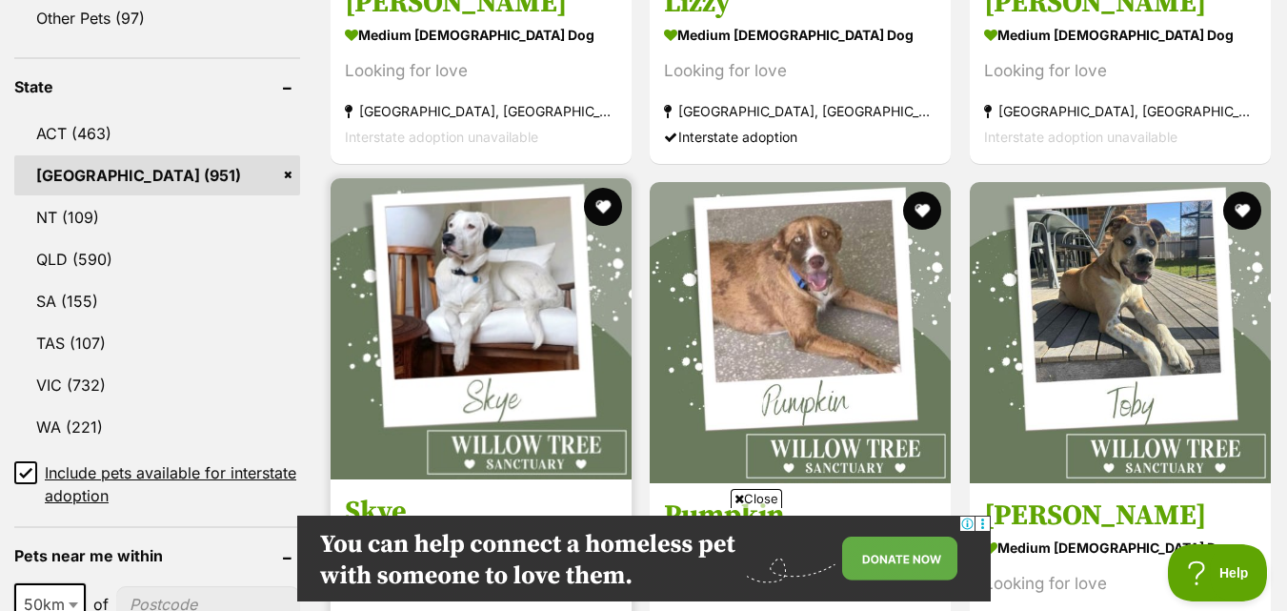
click at [437, 340] on img at bounding box center [481, 328] width 301 height 301
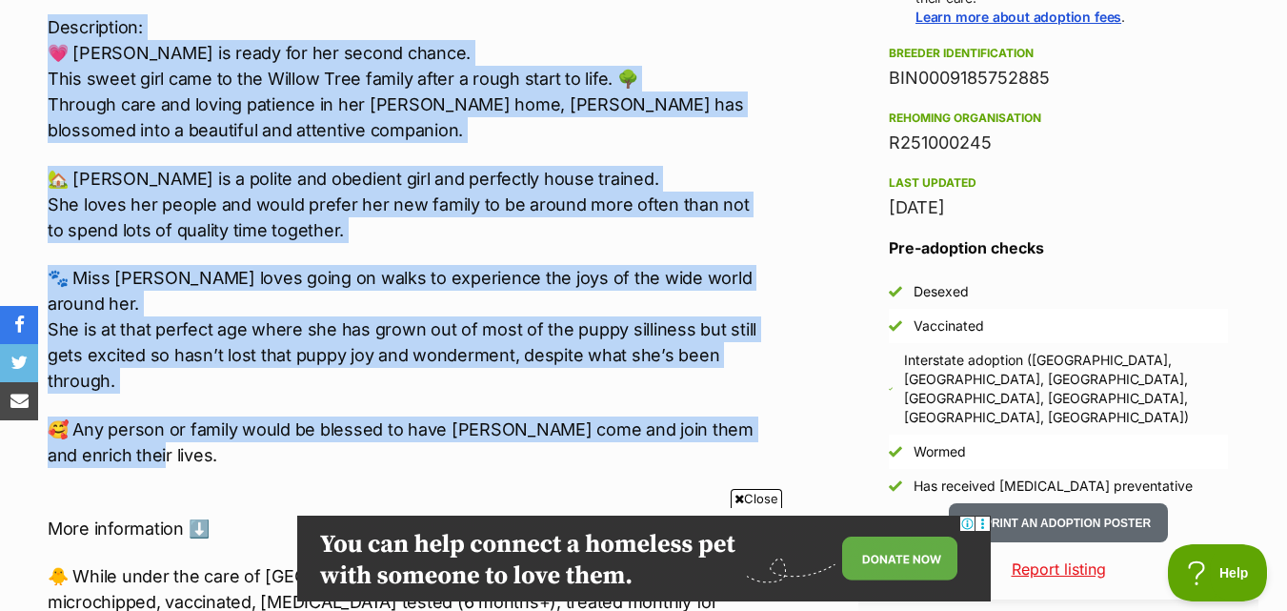
scroll to position [1810, 0]
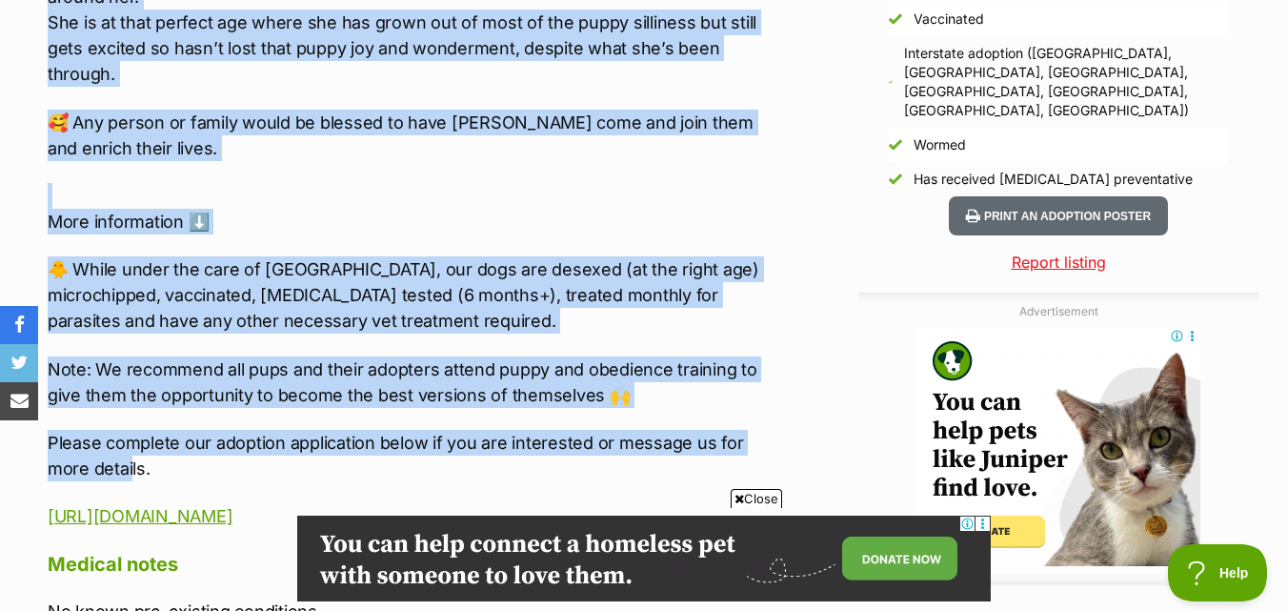
drag, startPoint x: 15, startPoint y: 195, endPoint x: 131, endPoint y: 445, distance: 275.3
click at [131, 445] on div "Advertisement Adoption information I've been adopted! This pet is no longer ava…" at bounding box center [643, 417] width 1287 height 2350
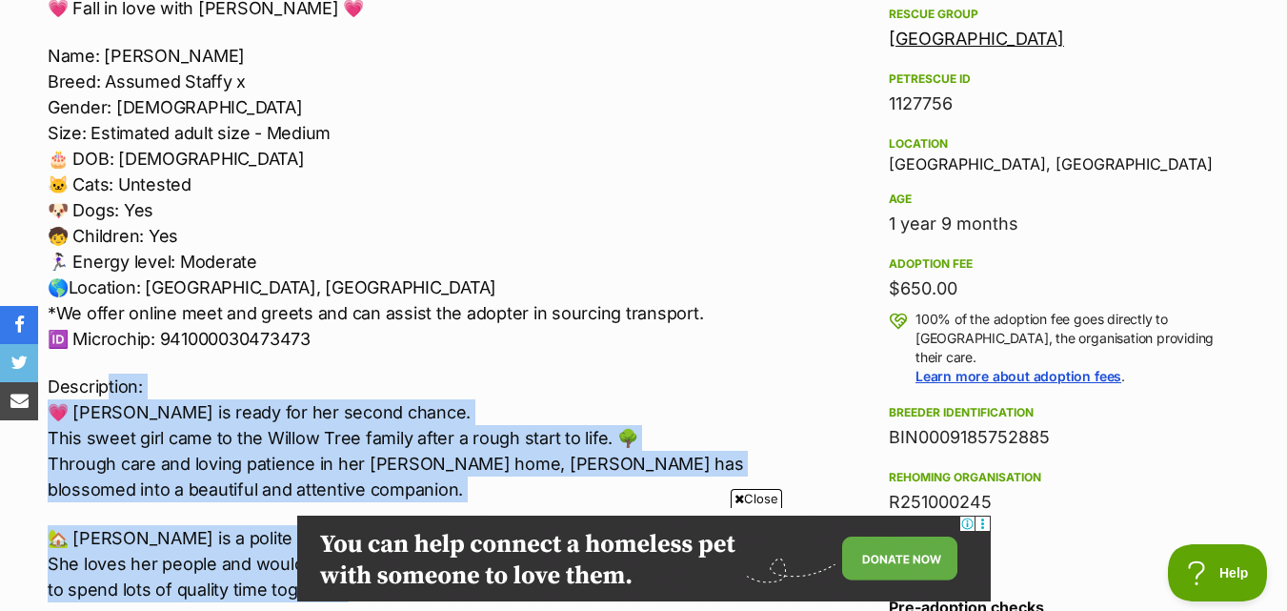
scroll to position [1143, 0]
drag, startPoint x: 151, startPoint y: 449, endPoint x: 49, endPoint y: 387, distance: 119.3
click at [49, 387] on div "💗 Fall in love with Lizzy 💗 Name: Lizzy Breed: Assumed Staffy x Gender: Female …" at bounding box center [407, 596] width 719 height 1200
copy div "Description: 💗 Lovely Lizzy is ready for her second chance. This sweet girl cam…"
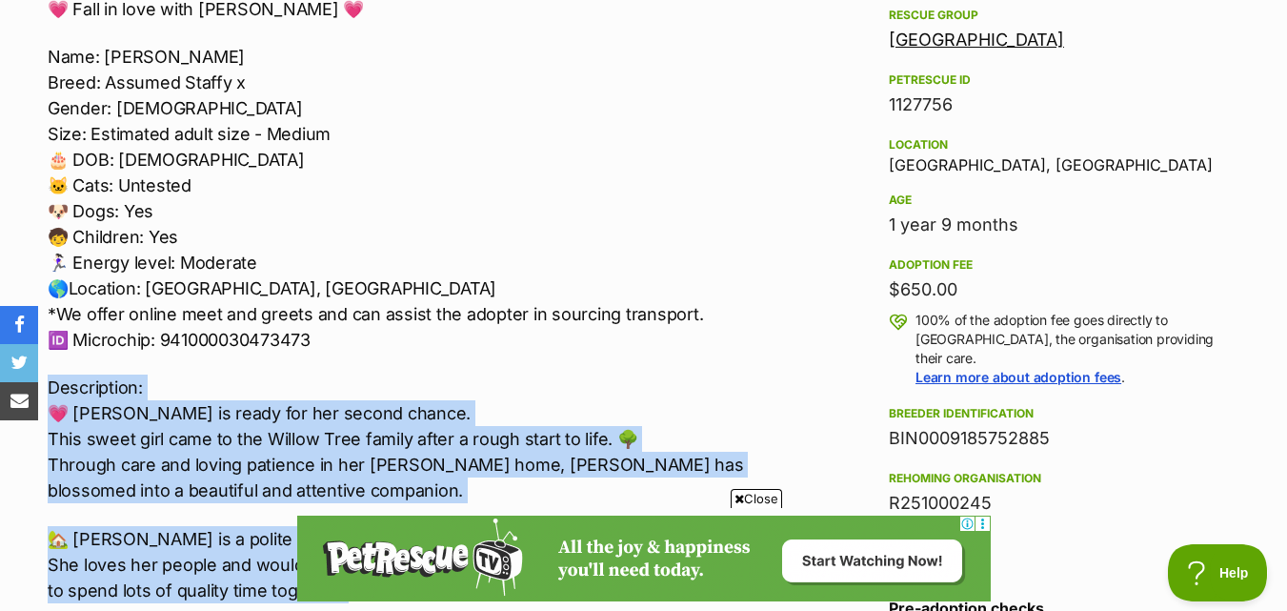
scroll to position [0, 0]
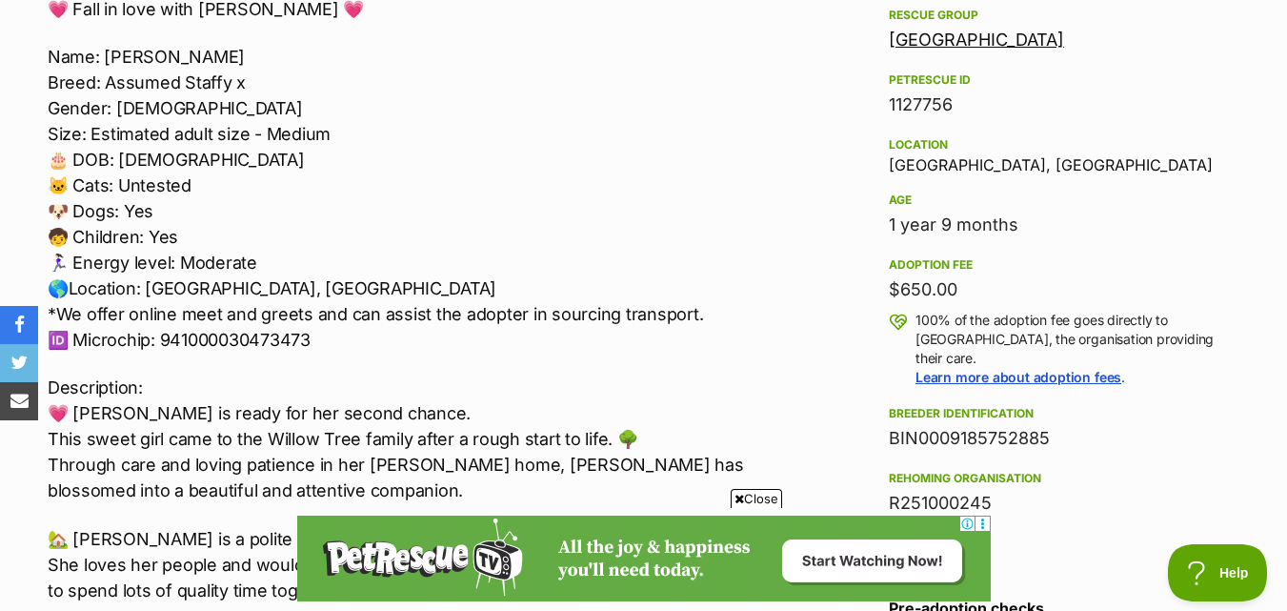
click at [420, 344] on p "Name: Lizzy Breed: Assumed Staffy x Gender: Female Size: Estimated adult size -…" at bounding box center [407, 198] width 719 height 309
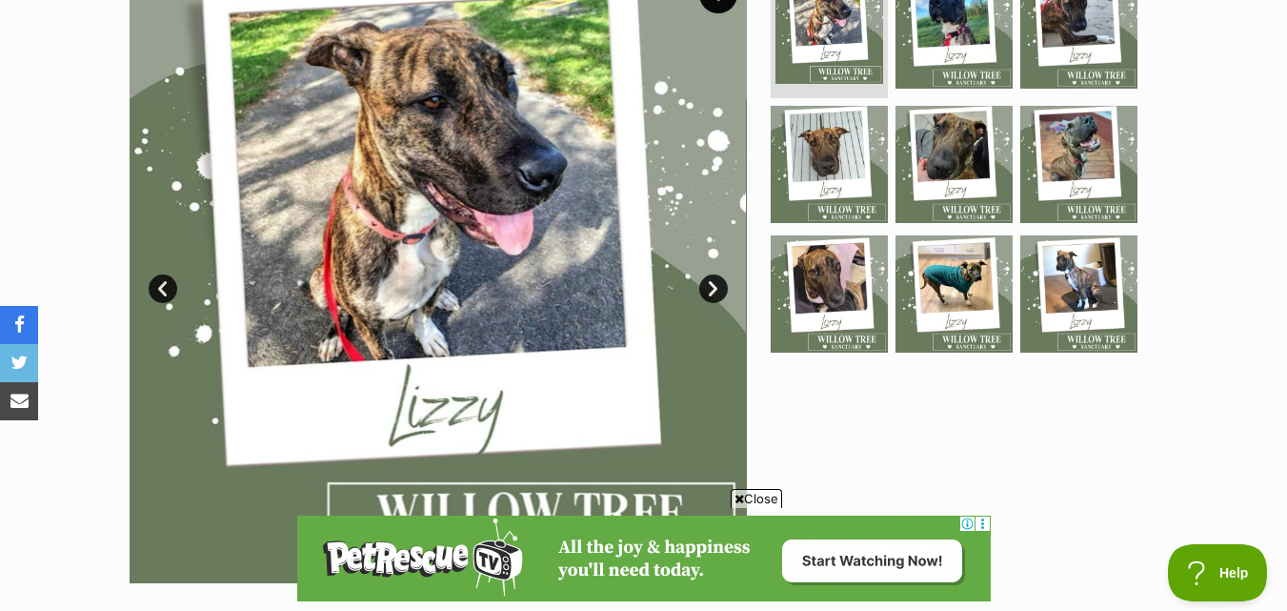
scroll to position [286, 0]
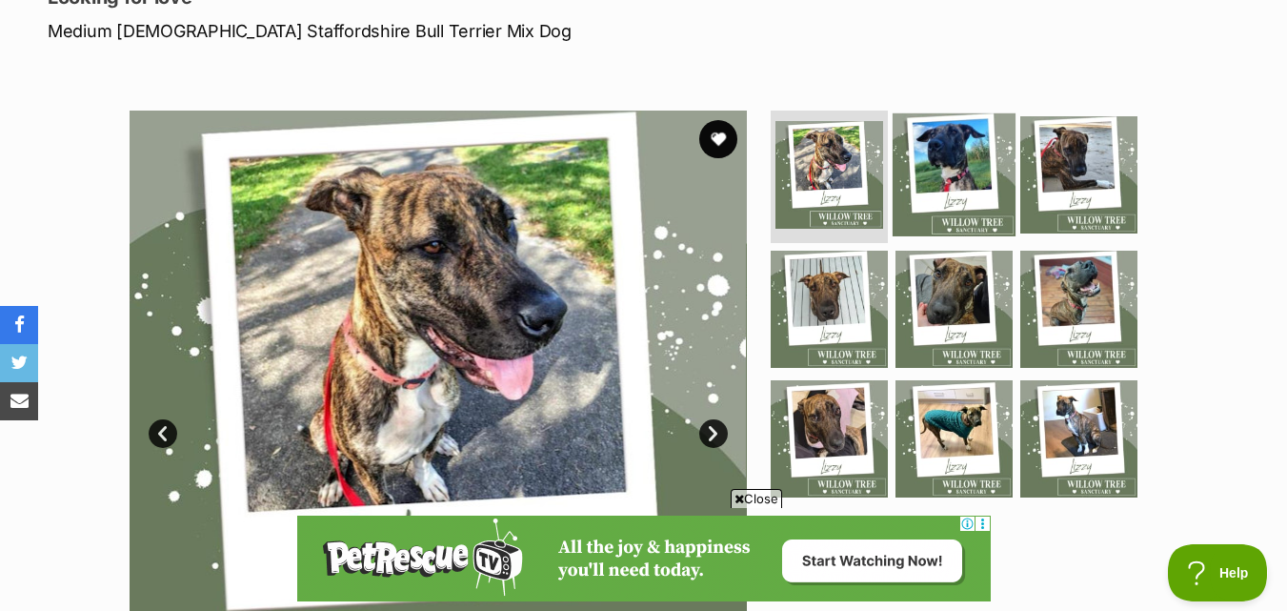
click at [955, 177] on img at bounding box center [954, 173] width 123 height 123
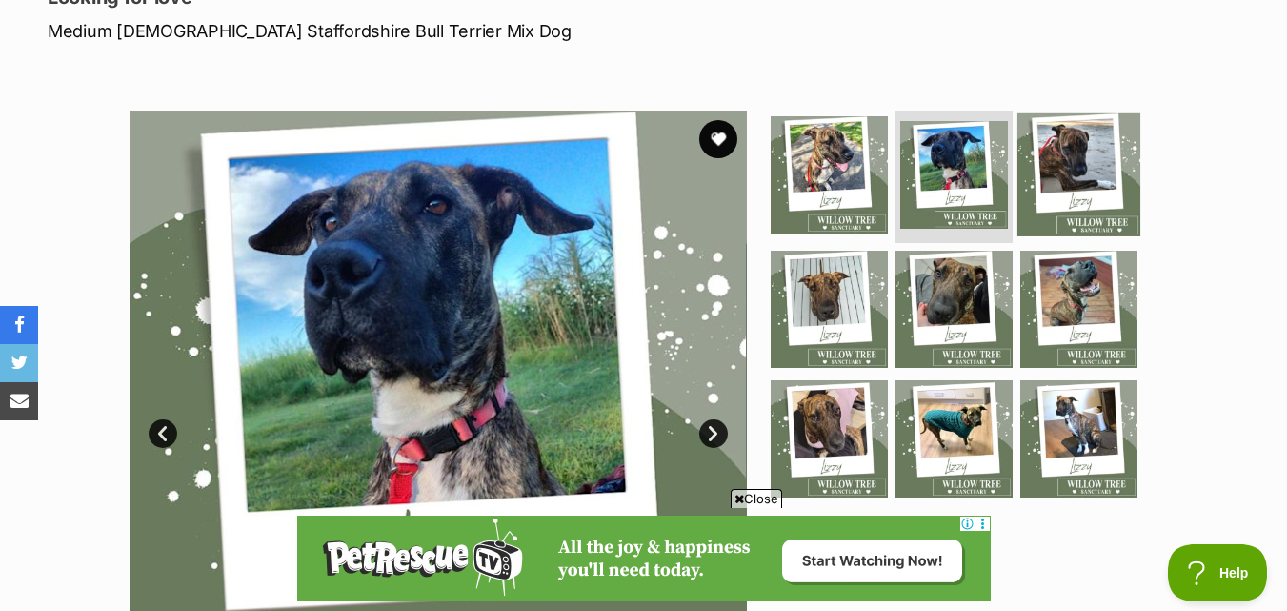
click at [1075, 176] on img at bounding box center [1078, 173] width 123 height 123
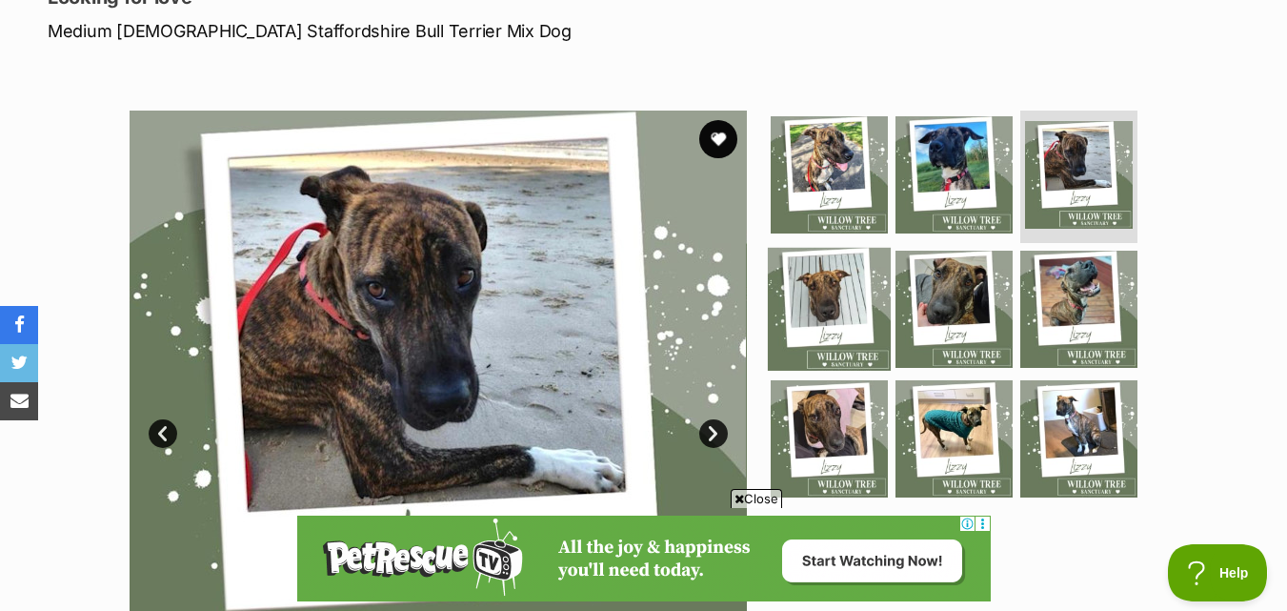
click at [810, 299] on img at bounding box center [829, 309] width 123 height 123
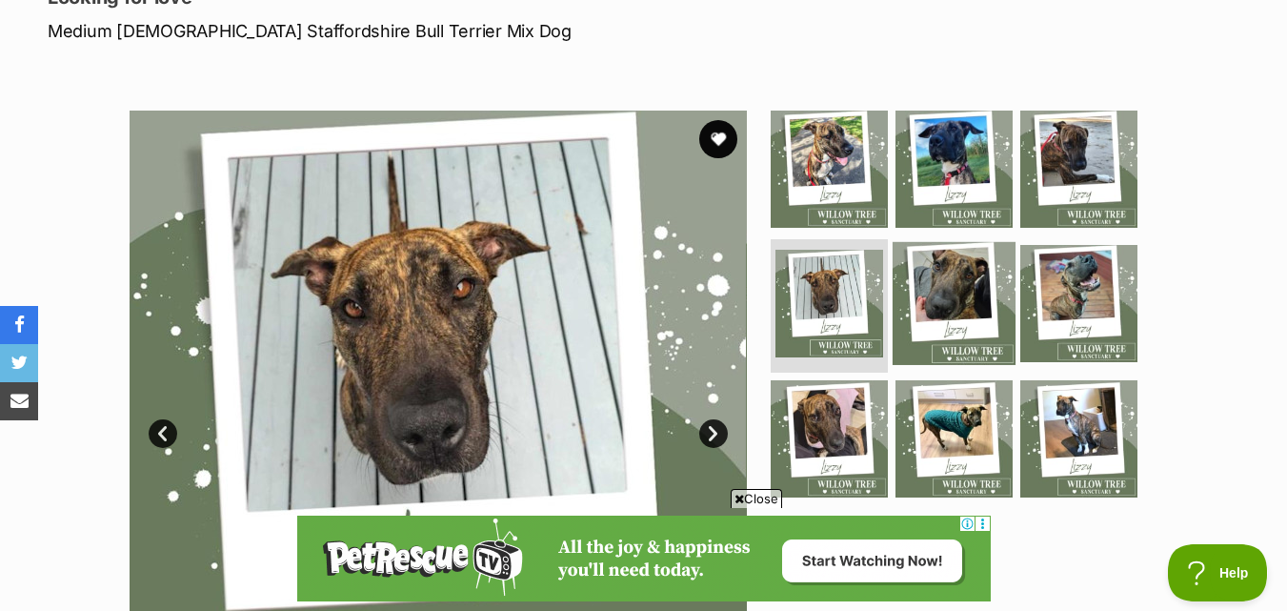
click at [935, 312] on img at bounding box center [954, 303] width 123 height 123
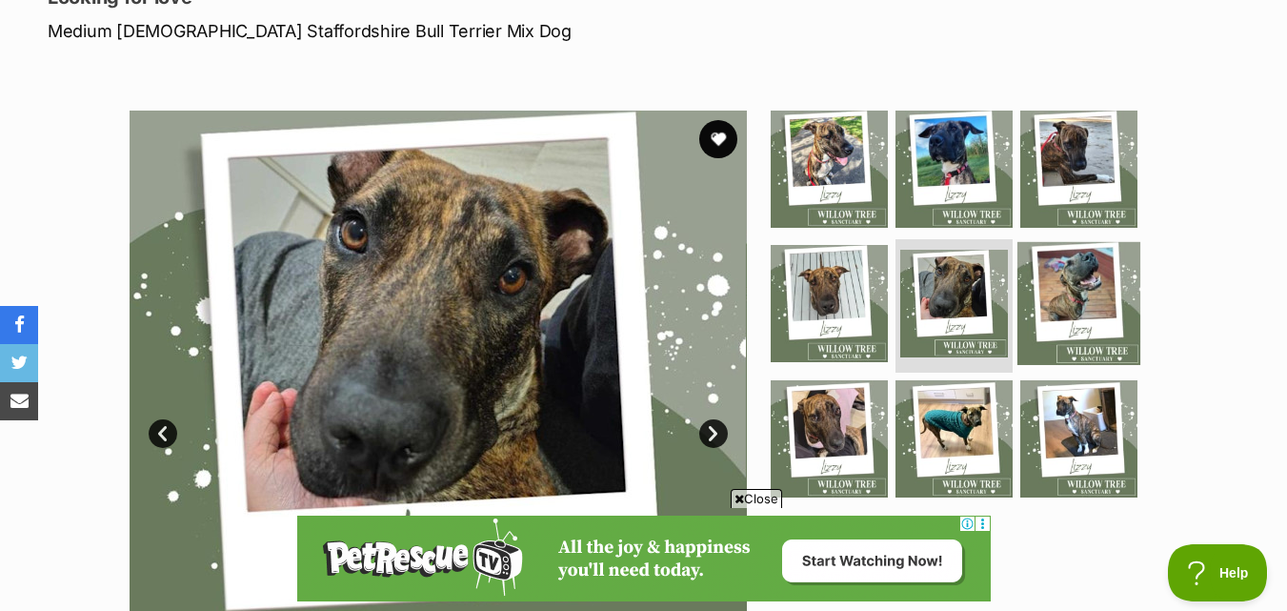
click at [1090, 309] on img at bounding box center [1078, 303] width 123 height 123
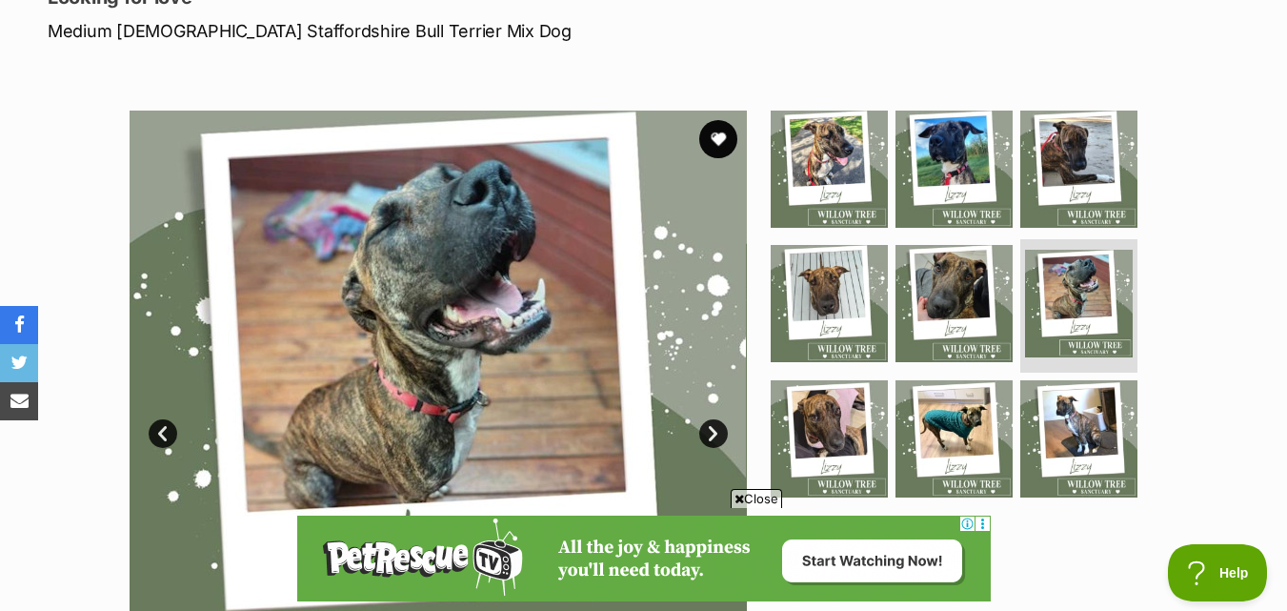
click at [708, 434] on link "Next" at bounding box center [713, 433] width 29 height 29
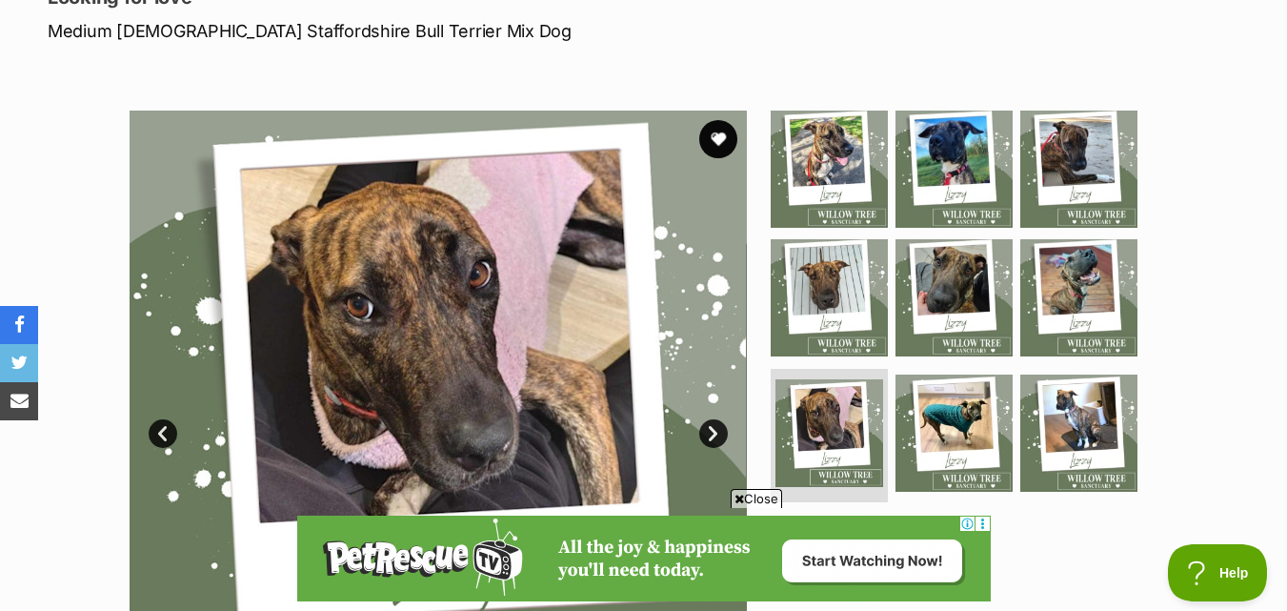
click at [708, 434] on link "Next" at bounding box center [713, 433] width 29 height 29
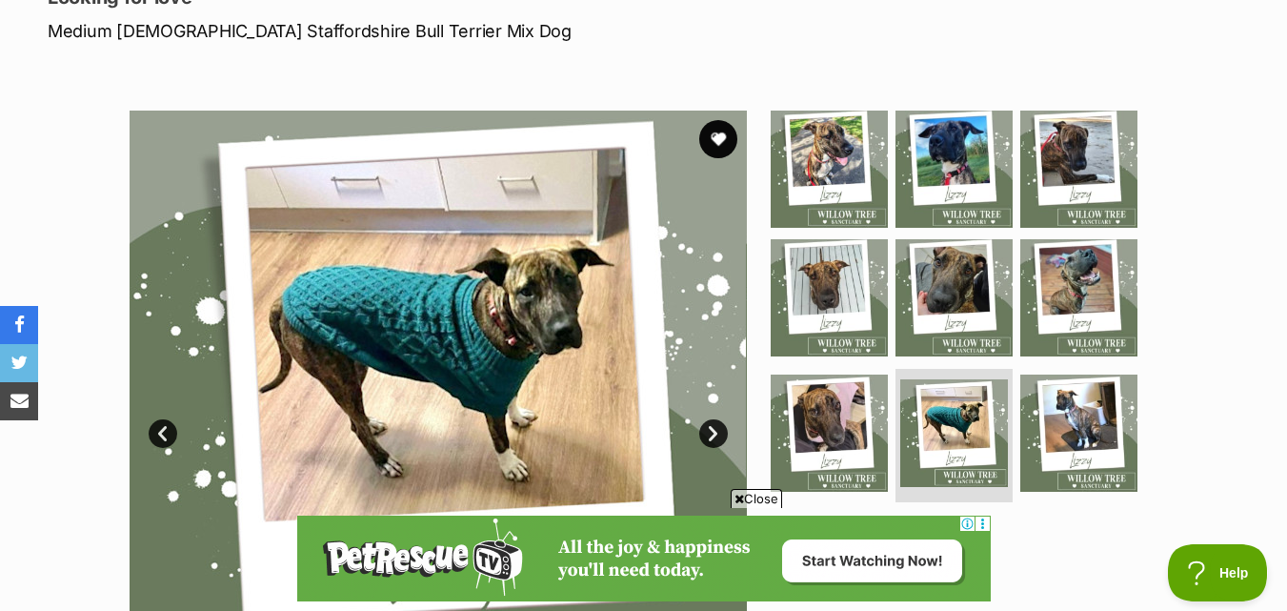
click at [708, 434] on link "Next" at bounding box center [713, 433] width 29 height 29
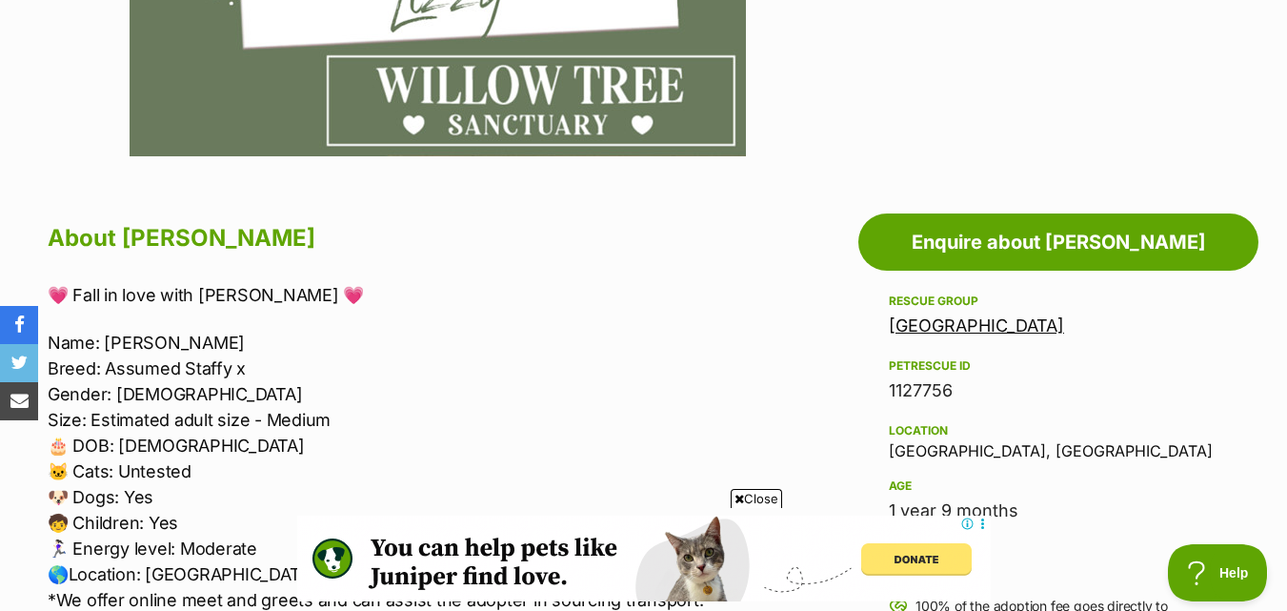
scroll to position [953, 0]
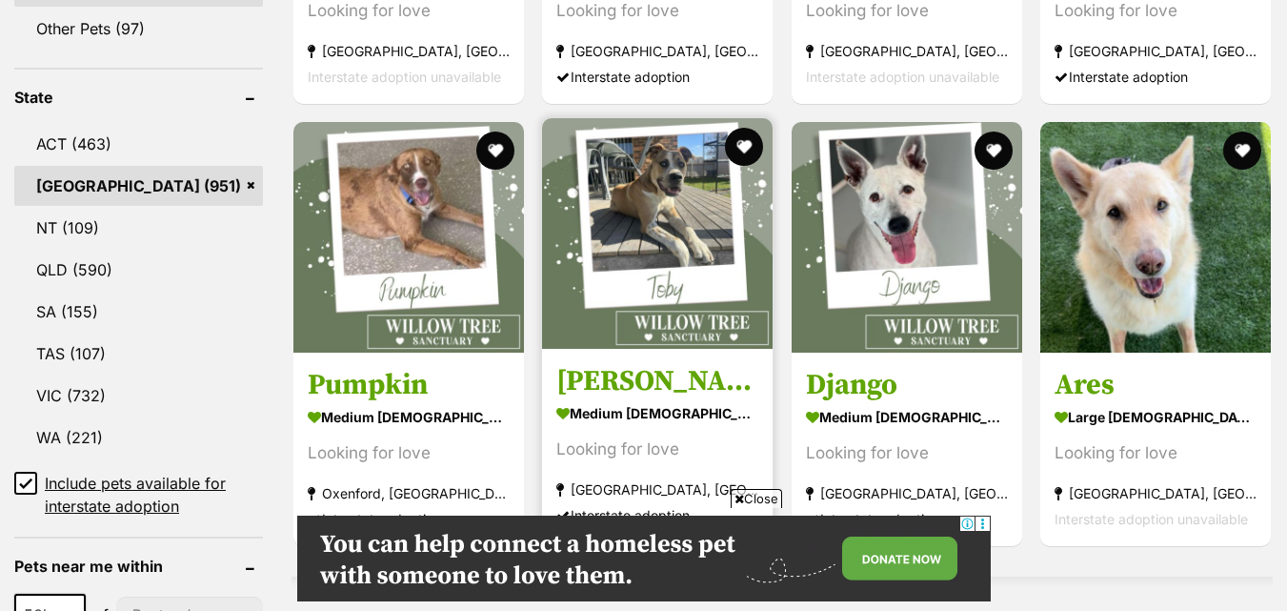
click at [647, 287] on img at bounding box center [657, 233] width 231 height 231
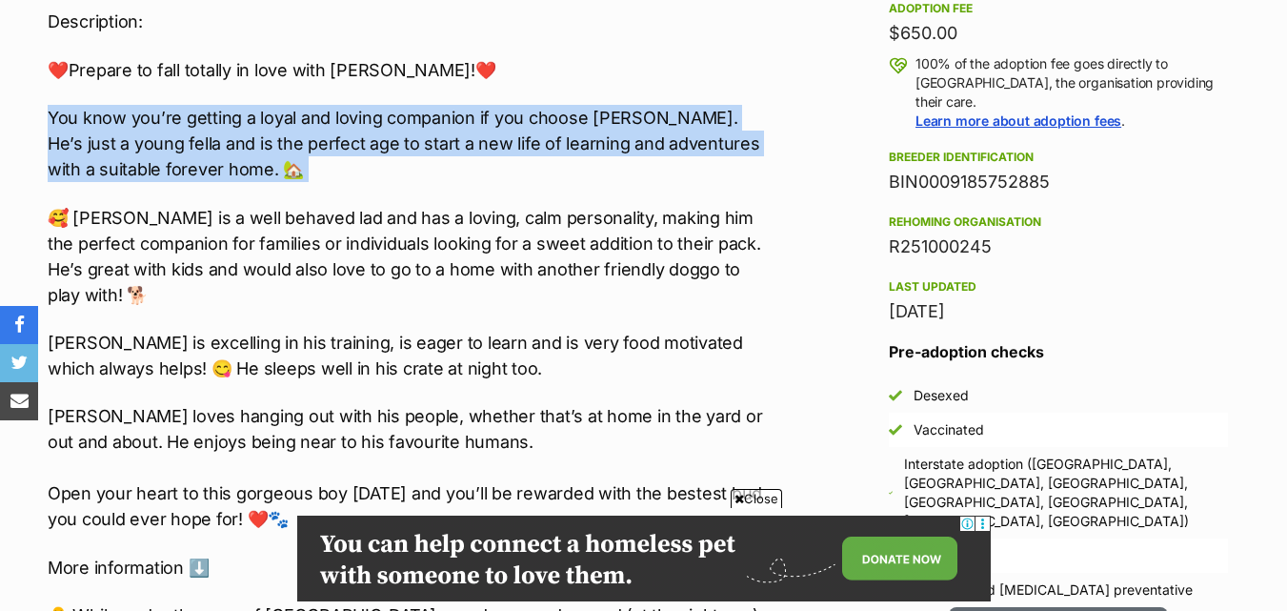
scroll to position [1619, 0]
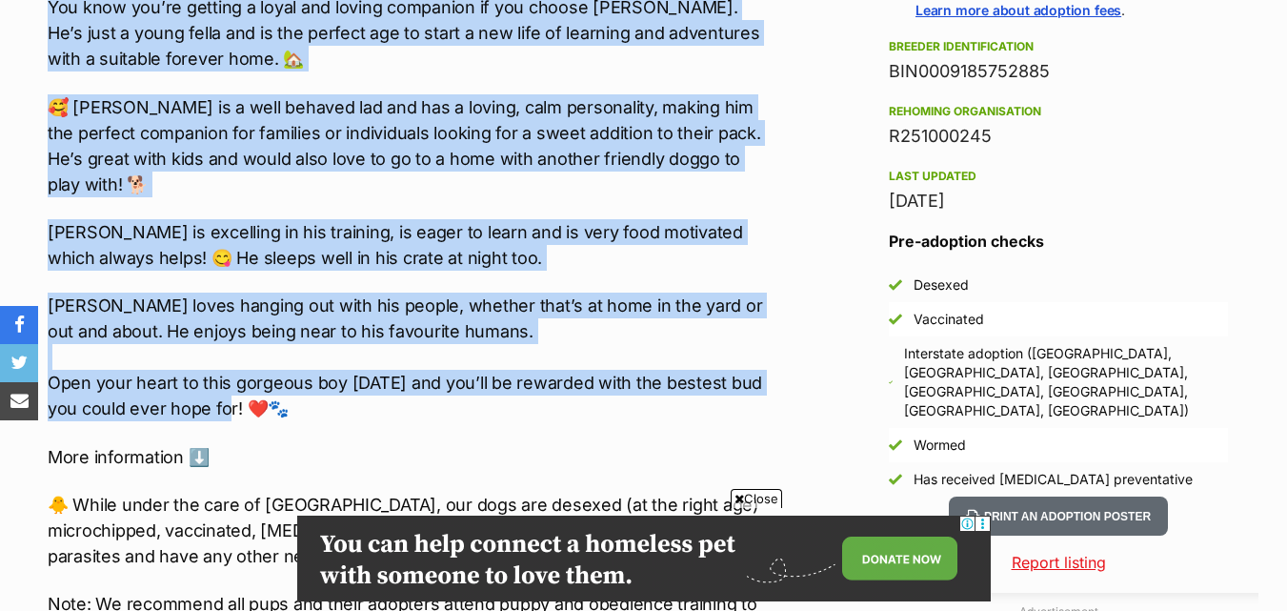
drag, startPoint x: 48, startPoint y: 191, endPoint x: 233, endPoint y: 409, distance: 285.8
click at [233, 409] on div "🏡🐶Seeking Forever Home🐶🏡 Name: [PERSON_NAME]: Assumed Cattle x Mastiff Gender: …" at bounding box center [407, 142] width 719 height 1245
copy div "You know you’re getting a loyal and loving companion if you choose [PERSON_NAME…"
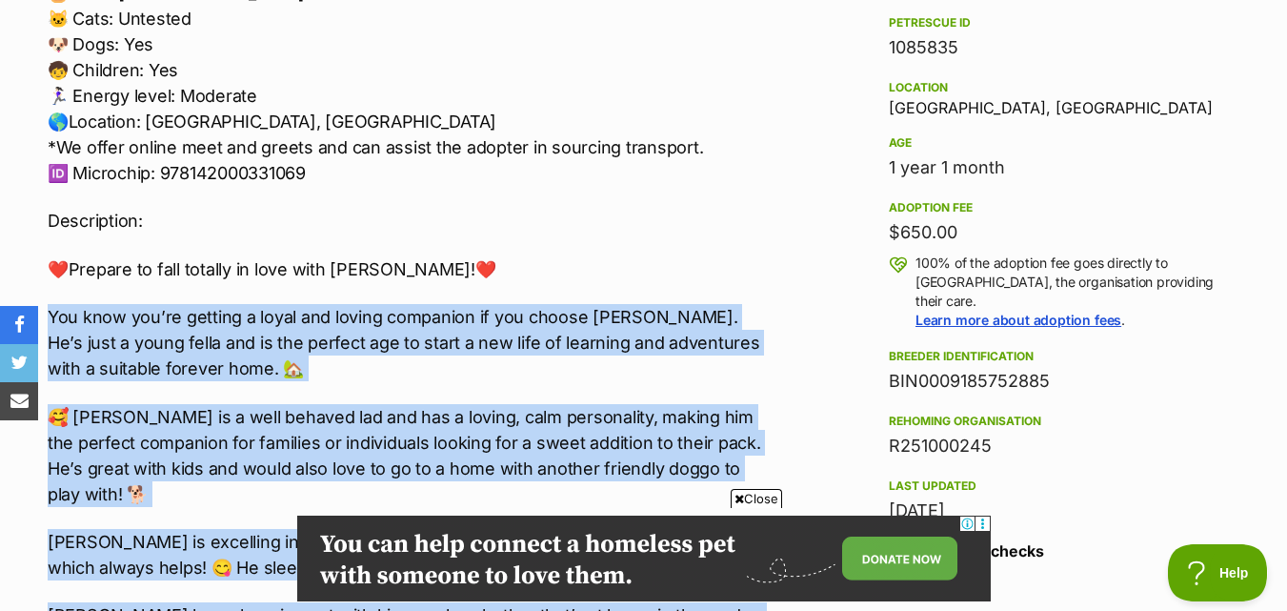
scroll to position [1048, 0]
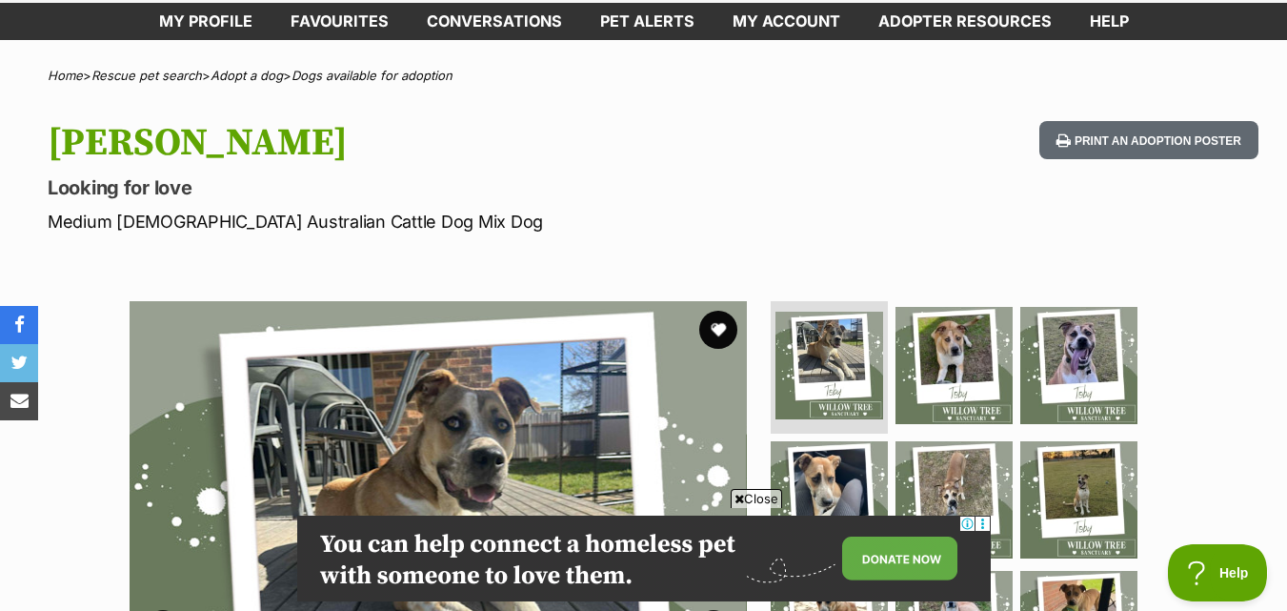
scroll to position [191, 0]
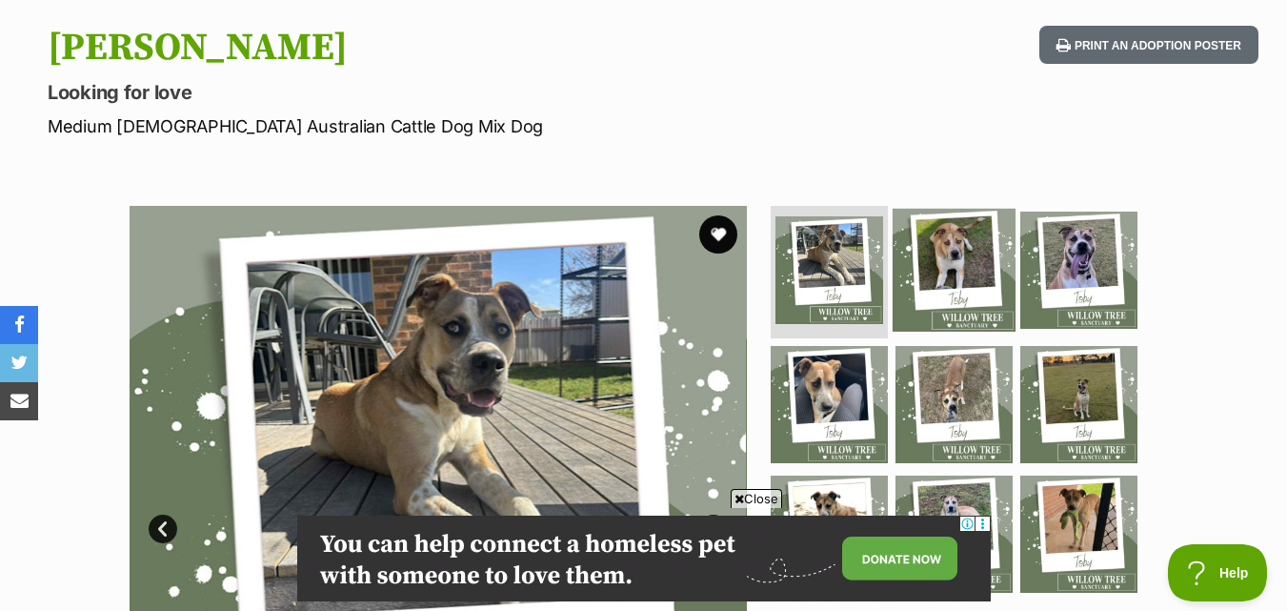
click at [943, 253] on img at bounding box center [954, 269] width 123 height 123
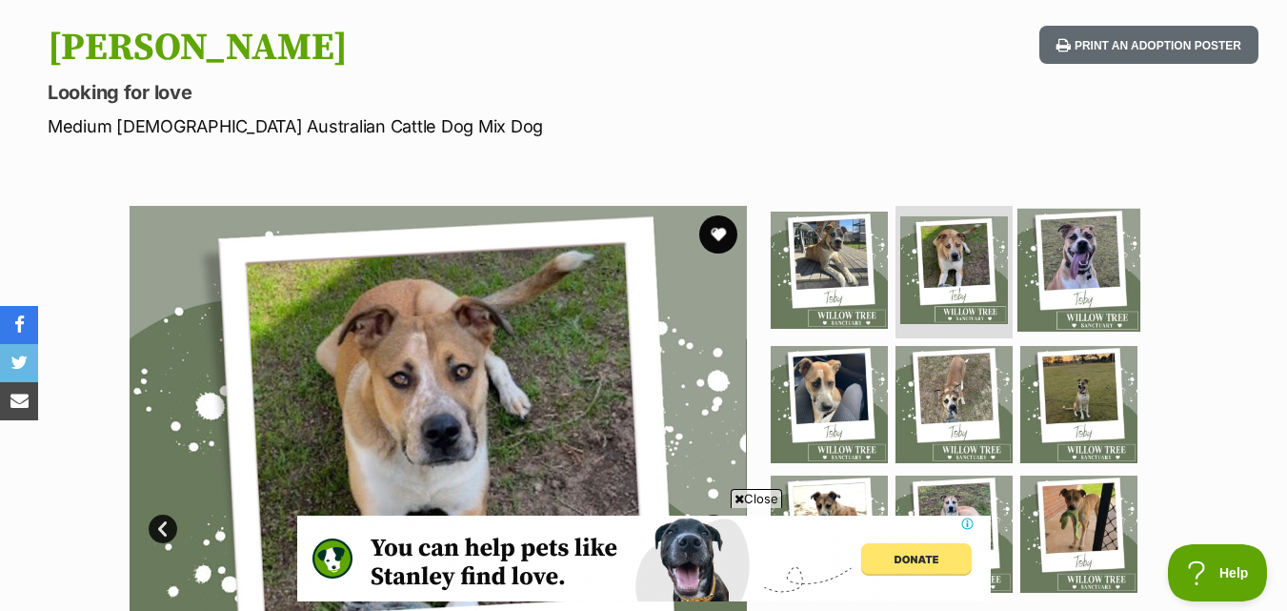
scroll to position [0, 0]
click at [1069, 244] on img at bounding box center [1078, 269] width 123 height 123
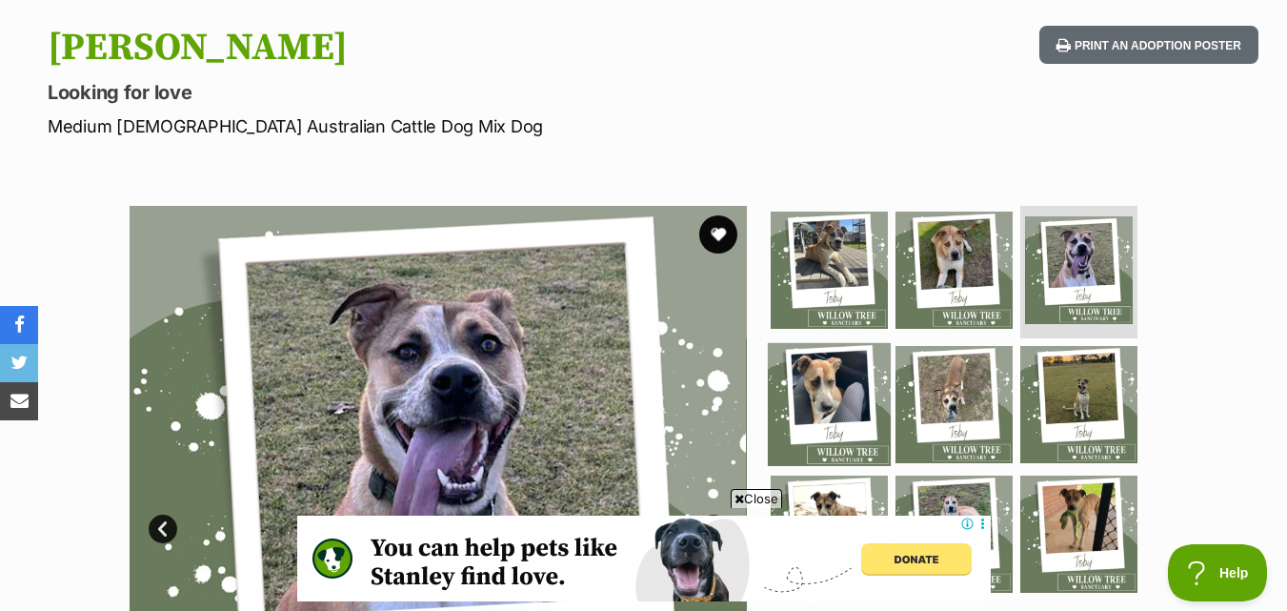
click at [818, 367] on img at bounding box center [829, 404] width 123 height 123
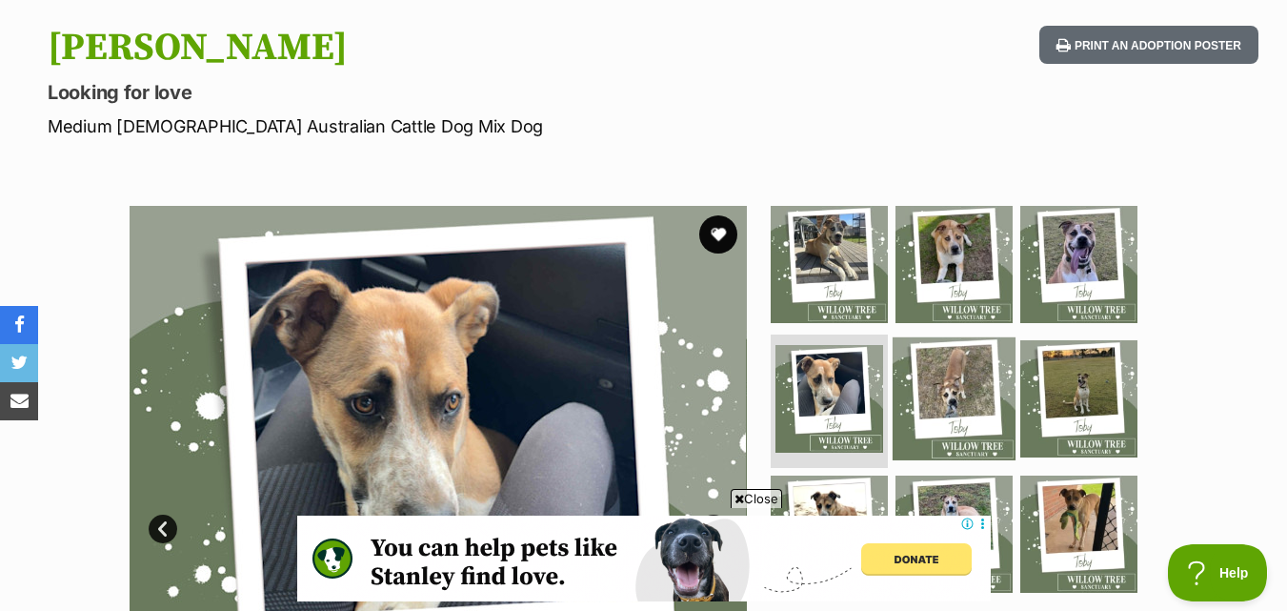
click at [957, 390] on img at bounding box center [954, 398] width 123 height 123
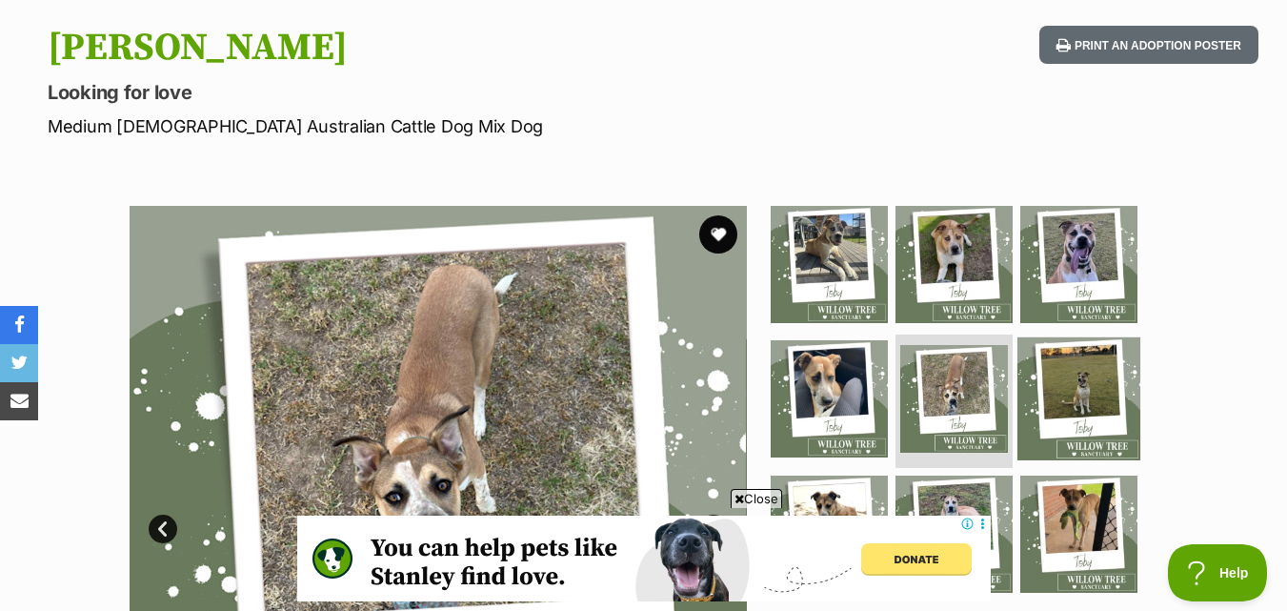
click at [1040, 370] on img at bounding box center [1078, 398] width 123 height 123
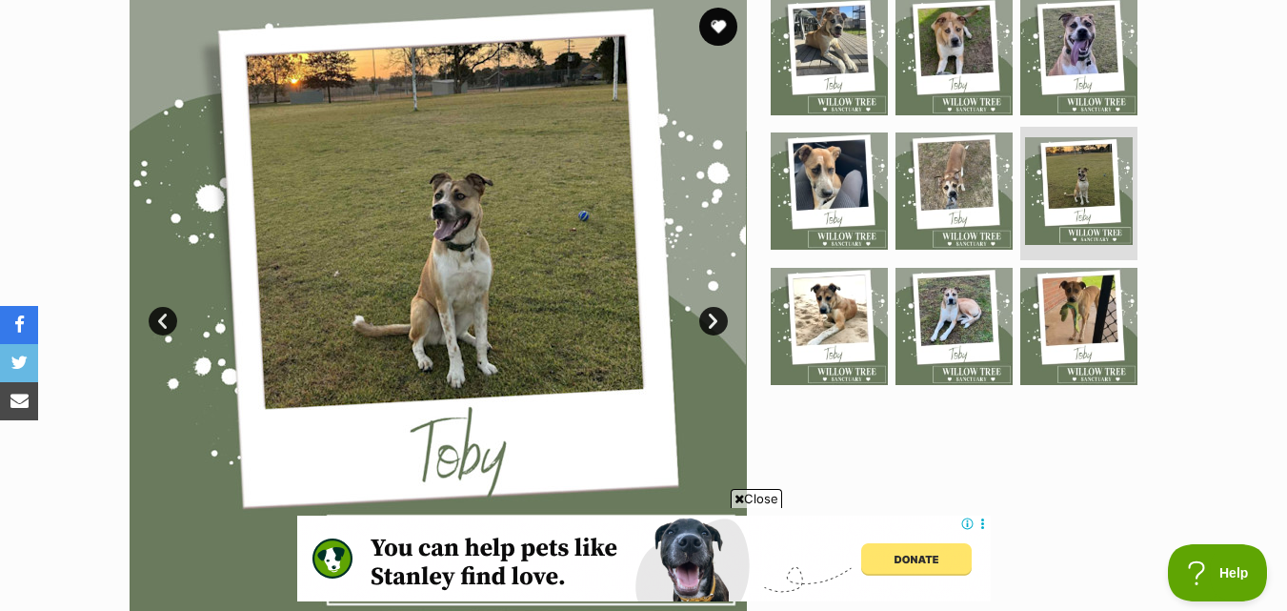
scroll to position [191, 0]
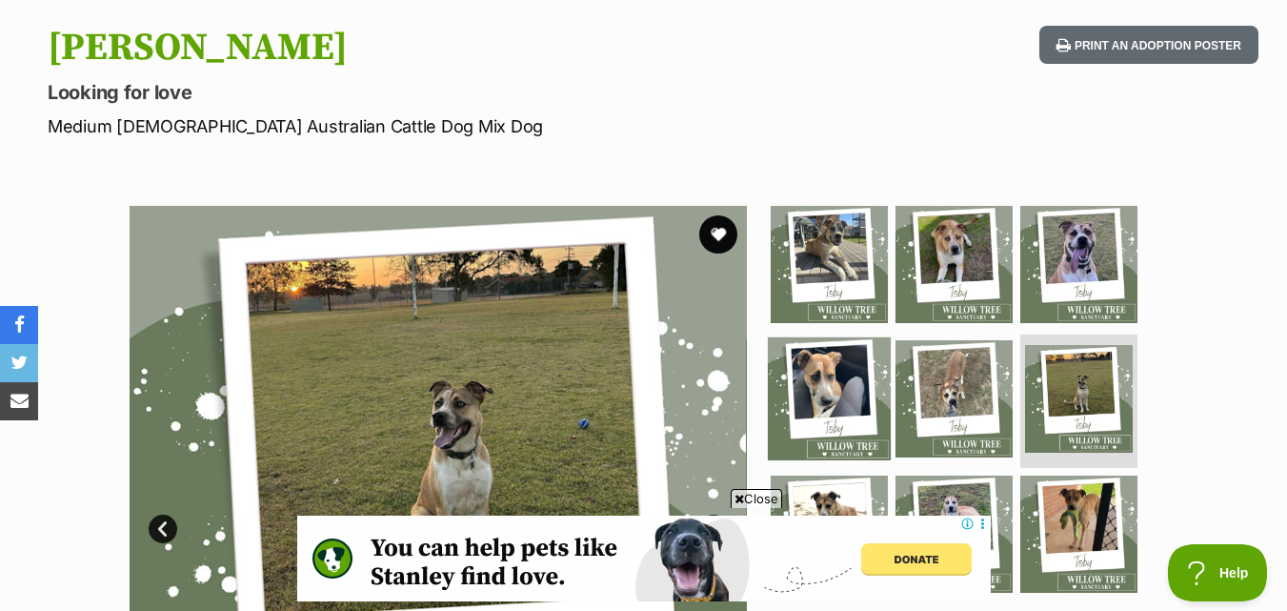
click at [846, 365] on img at bounding box center [829, 398] width 123 height 123
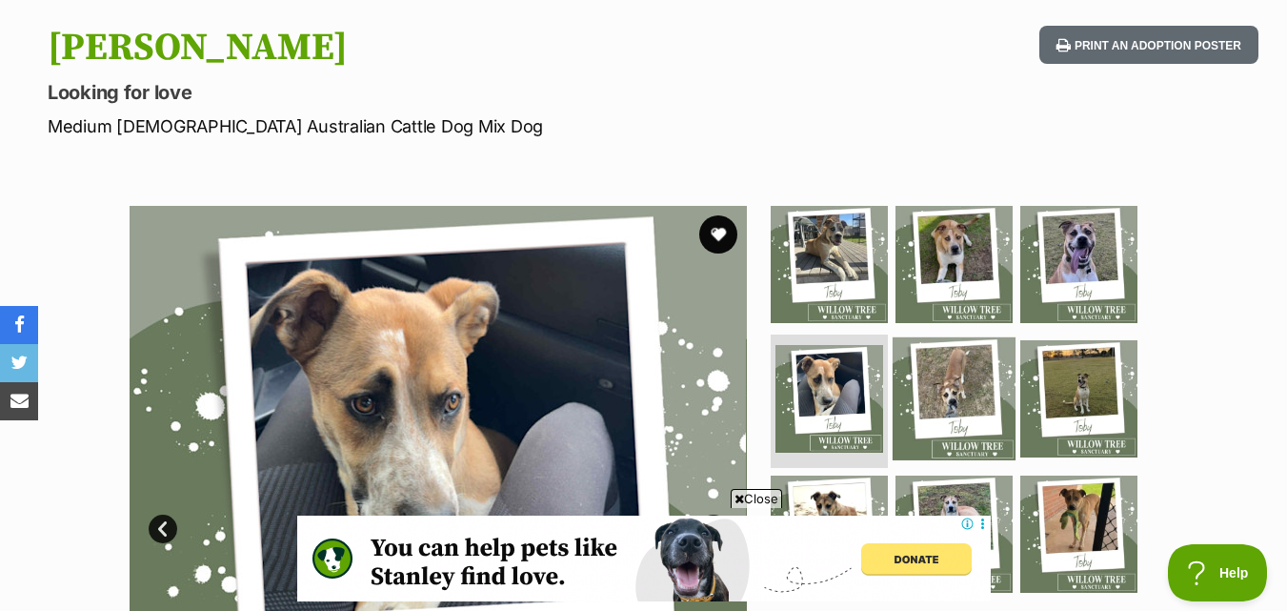
click at [966, 361] on img at bounding box center [954, 398] width 123 height 123
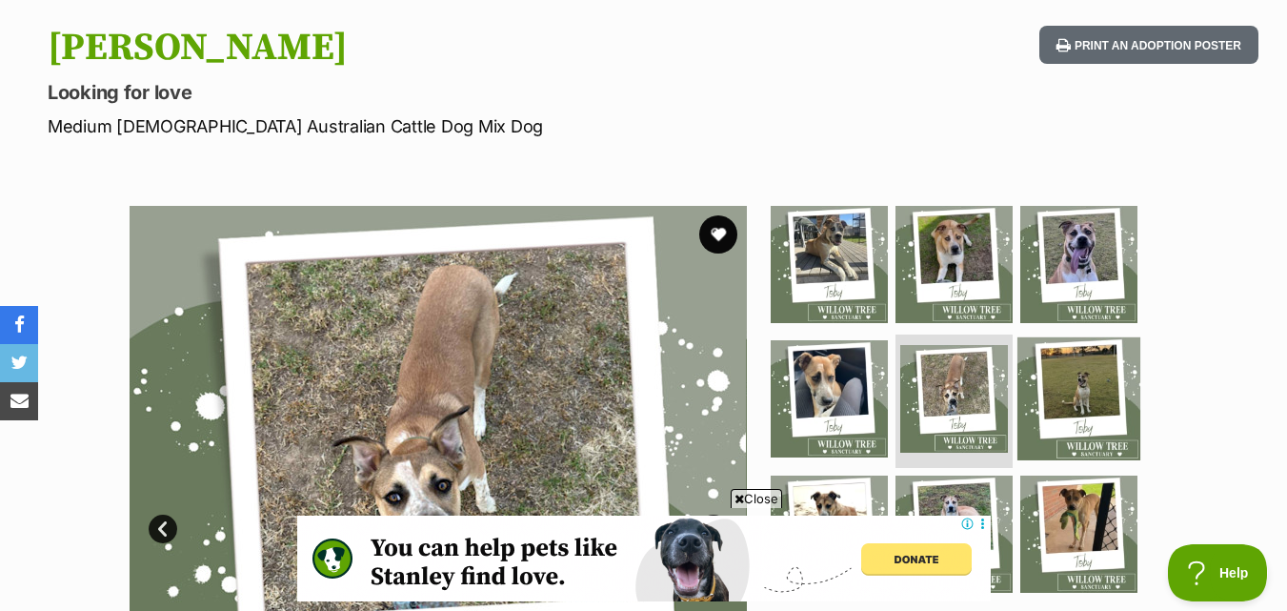
click at [1093, 375] on img at bounding box center [1078, 398] width 123 height 123
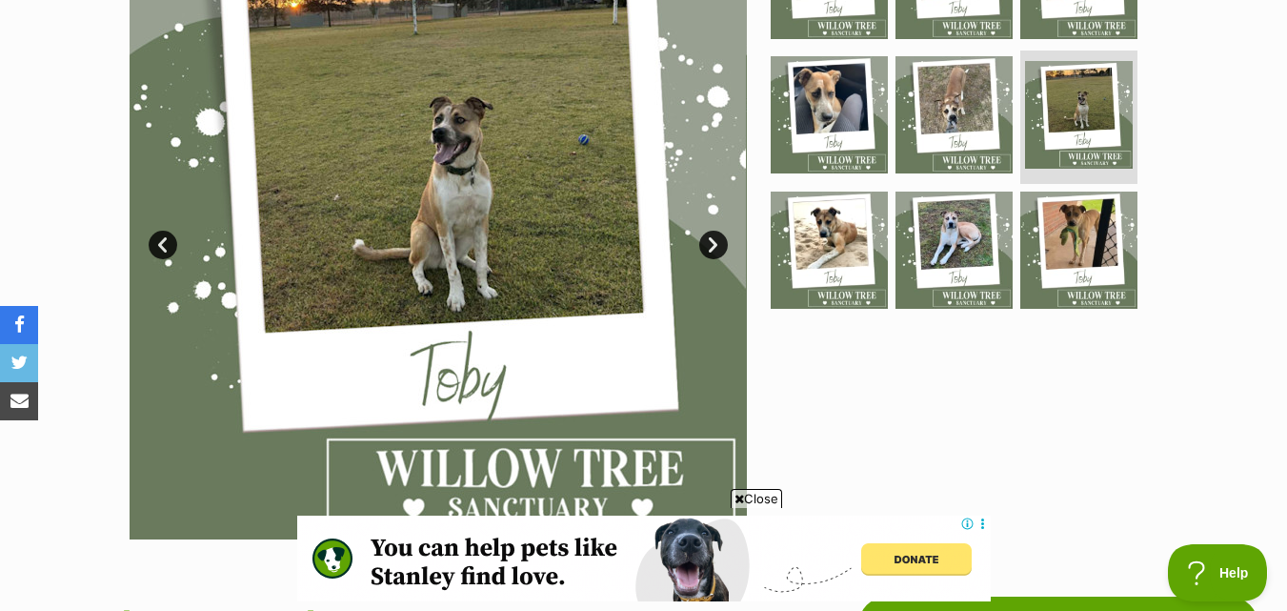
scroll to position [476, 0]
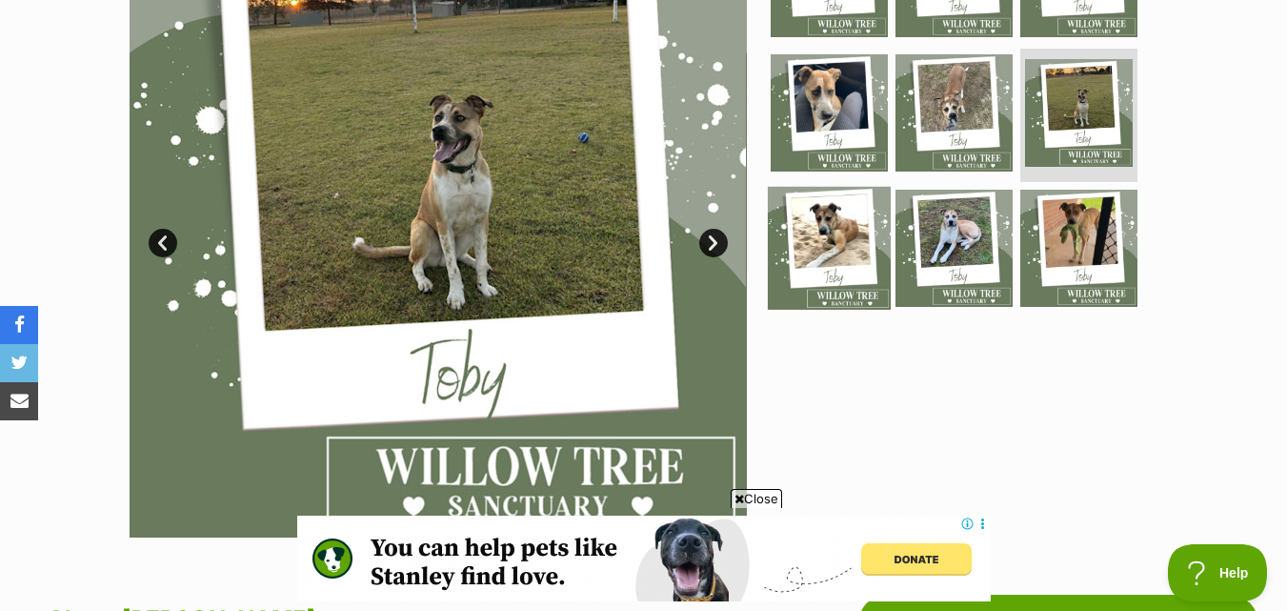
click at [853, 276] on img at bounding box center [829, 248] width 123 height 123
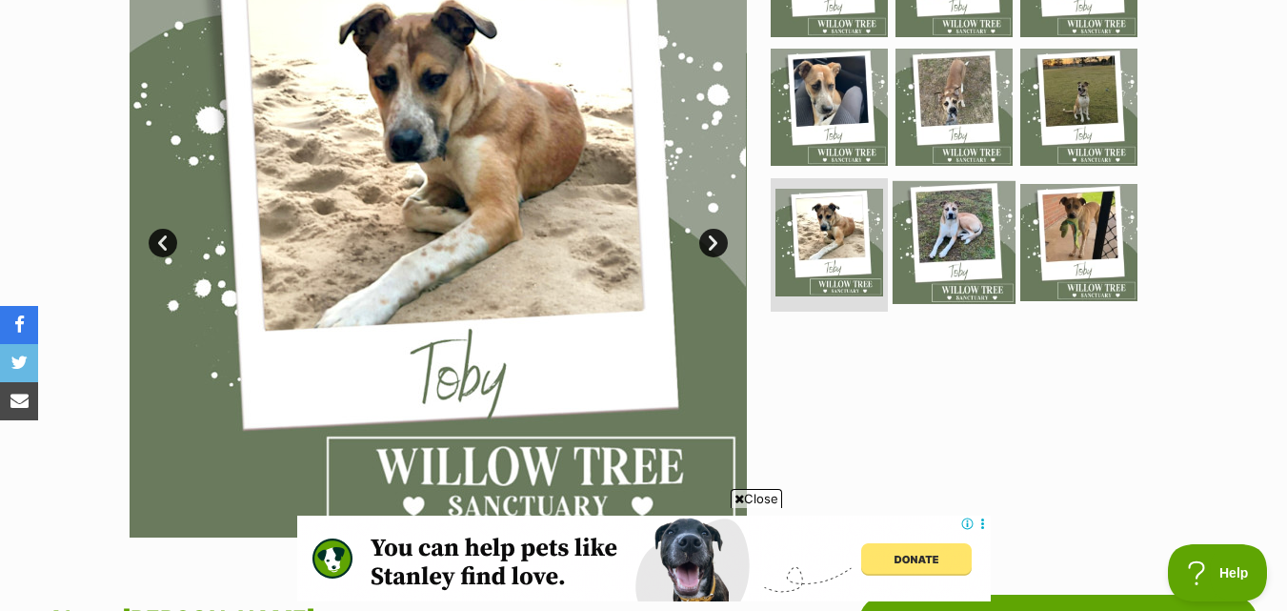
click at [941, 269] on img at bounding box center [954, 242] width 123 height 123
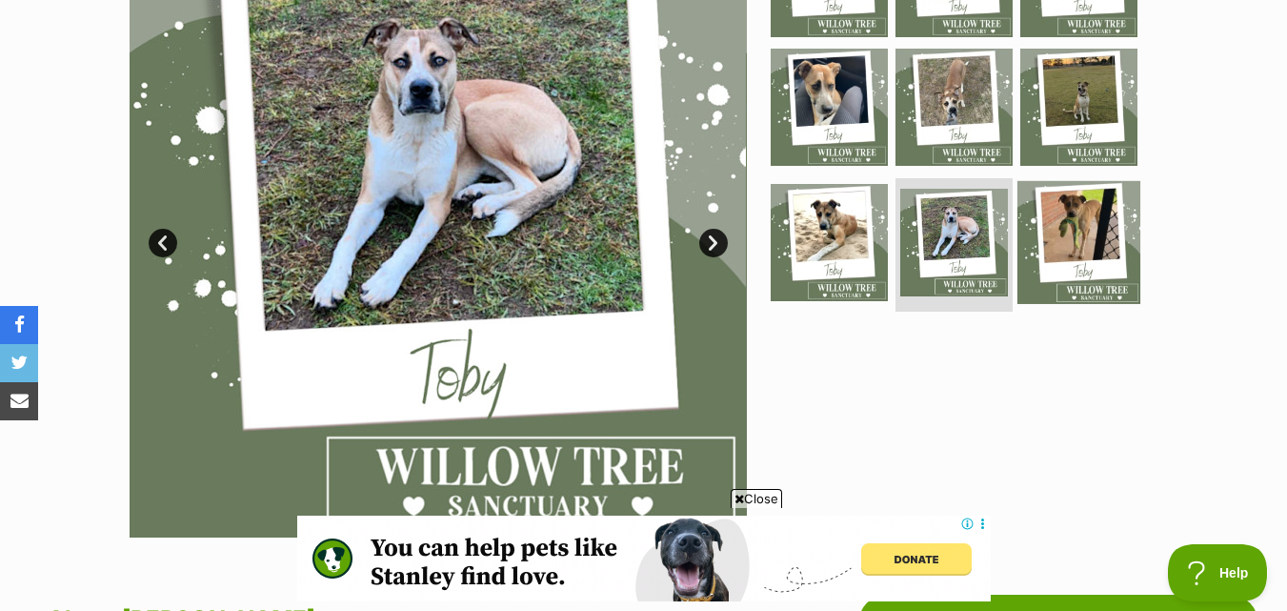
click at [1052, 255] on img at bounding box center [1078, 242] width 123 height 123
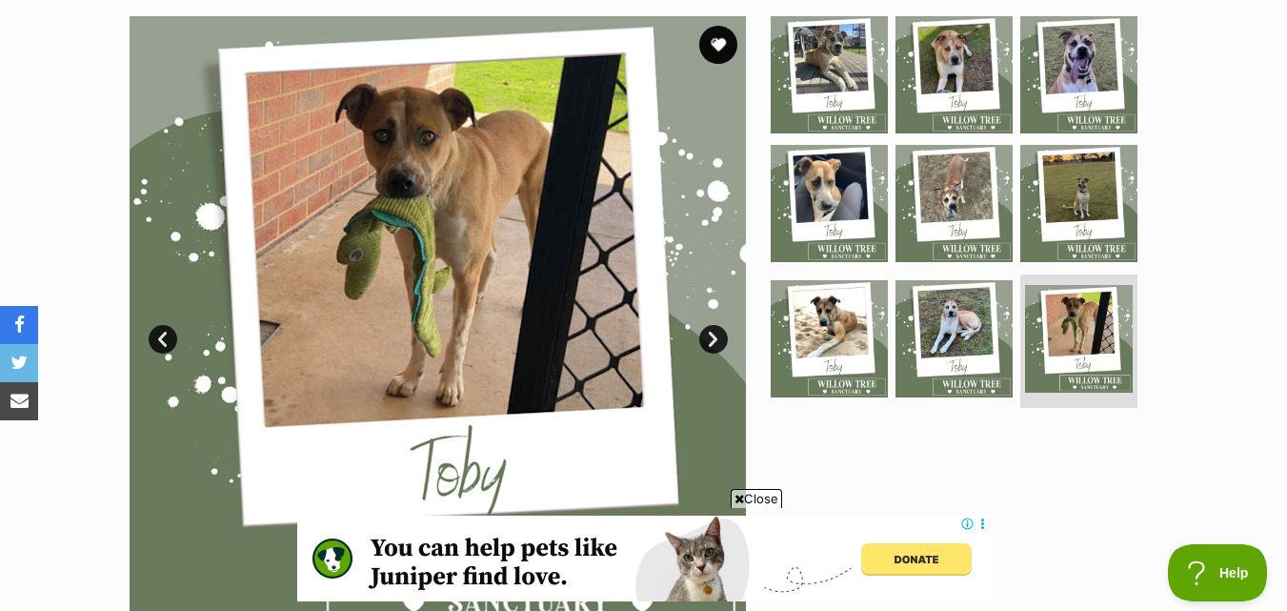
scroll to position [381, 0]
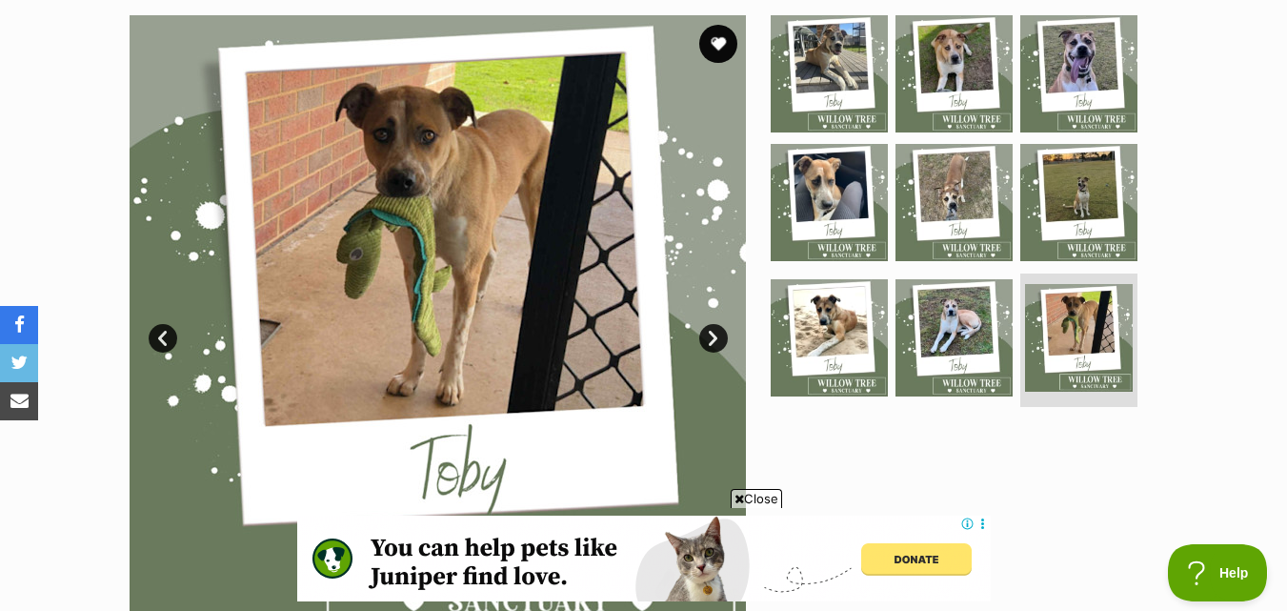
click at [1218, 309] on div "Available 9 of 9 images 9 of 9 images 9 of 9 images 9 of 9 images 9 of 9 images…" at bounding box center [643, 310] width 1287 height 646
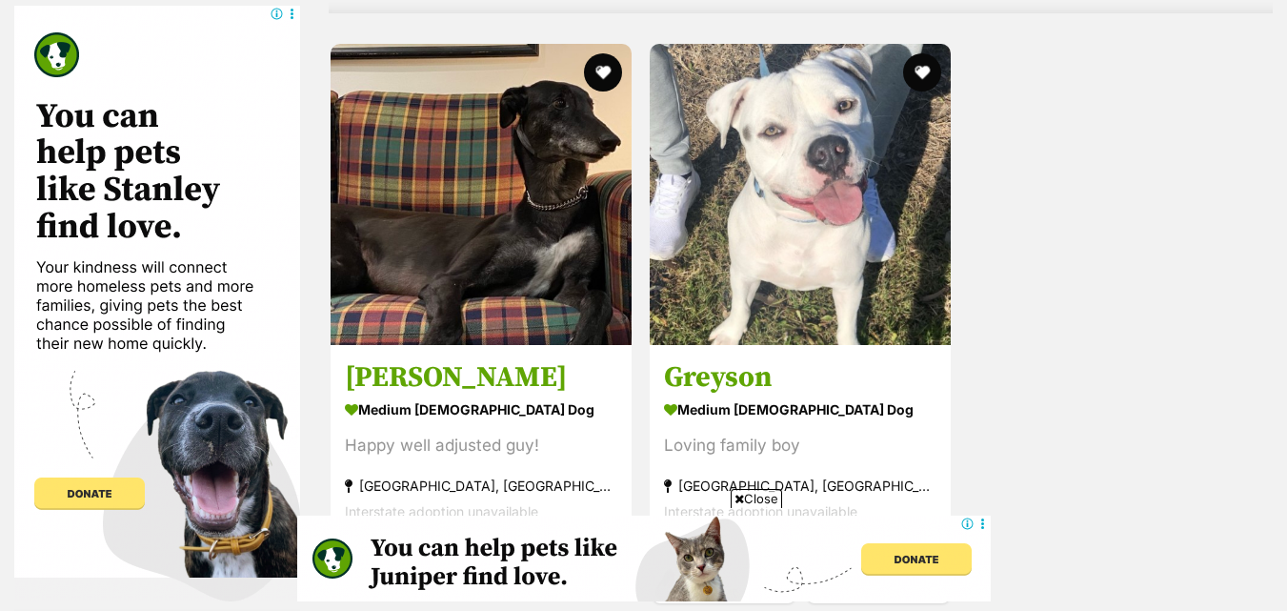
scroll to position [4389, 0]
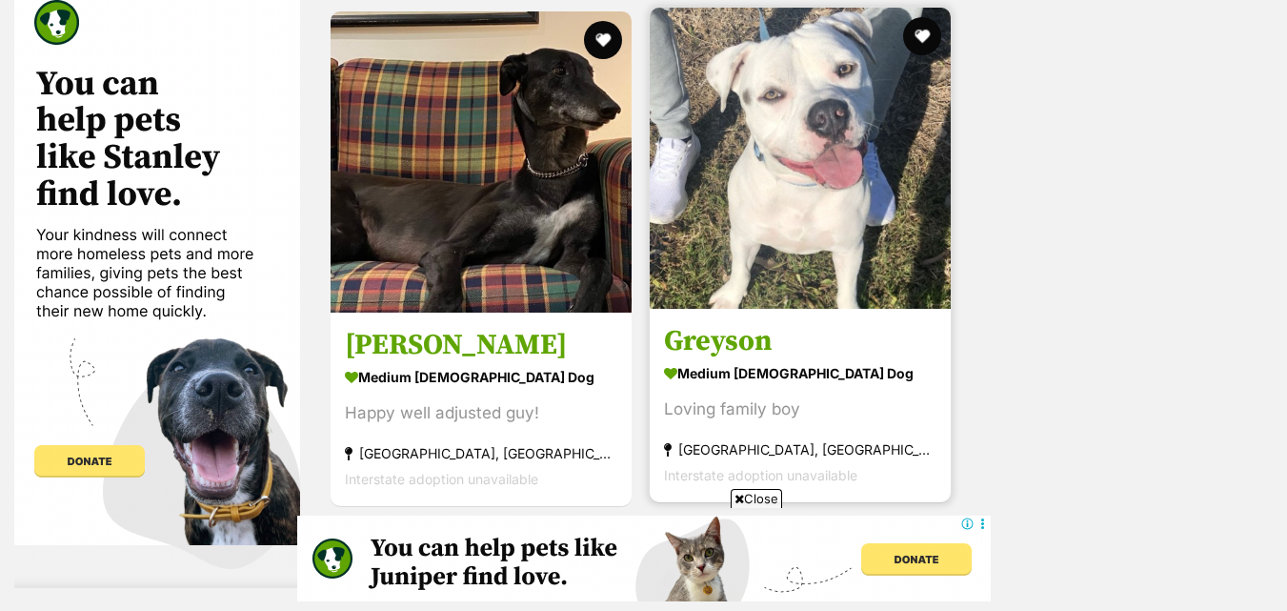
click at [709, 184] on img at bounding box center [800, 158] width 301 height 301
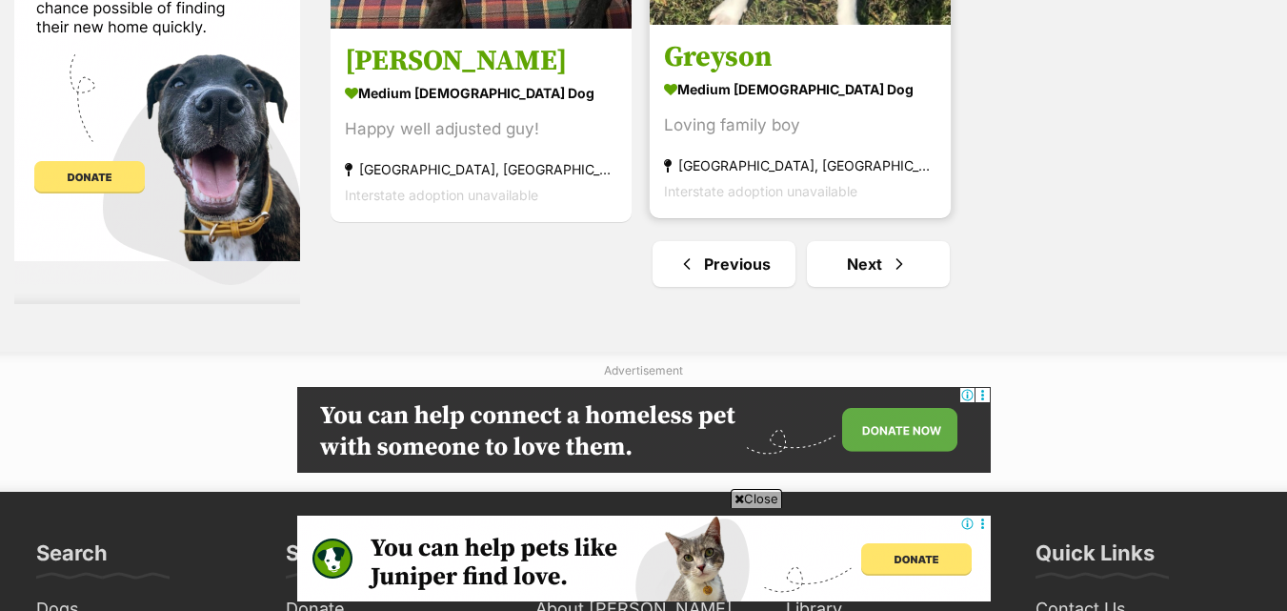
scroll to position [4674, 0]
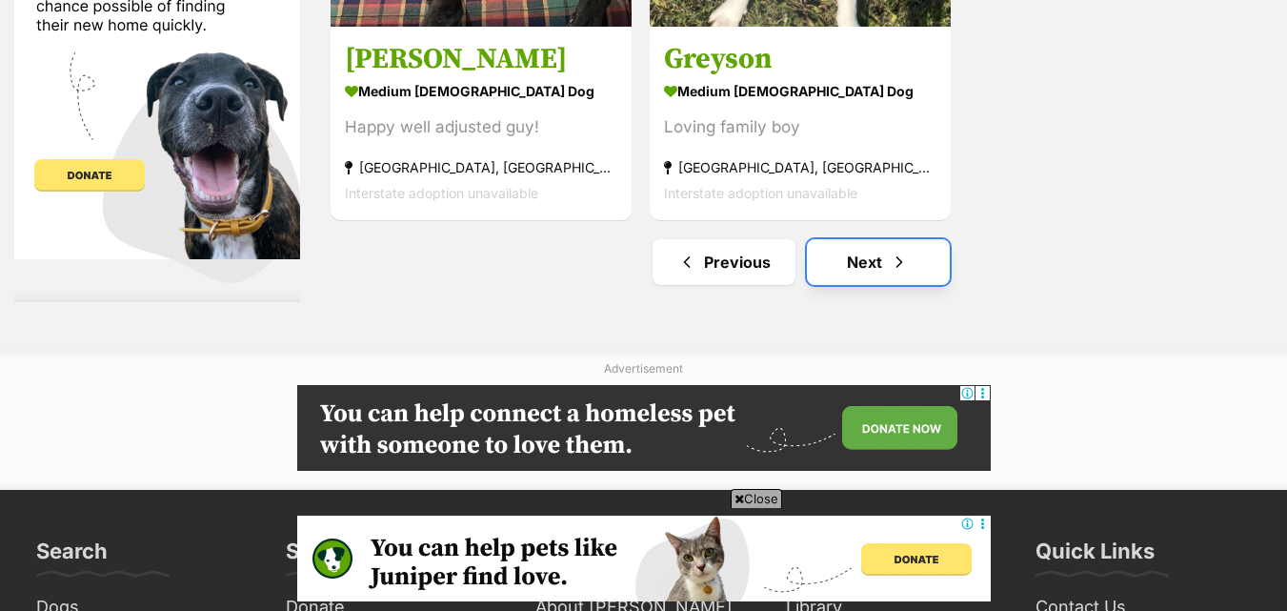
click at [922, 266] on link "Next" at bounding box center [878, 262] width 143 height 46
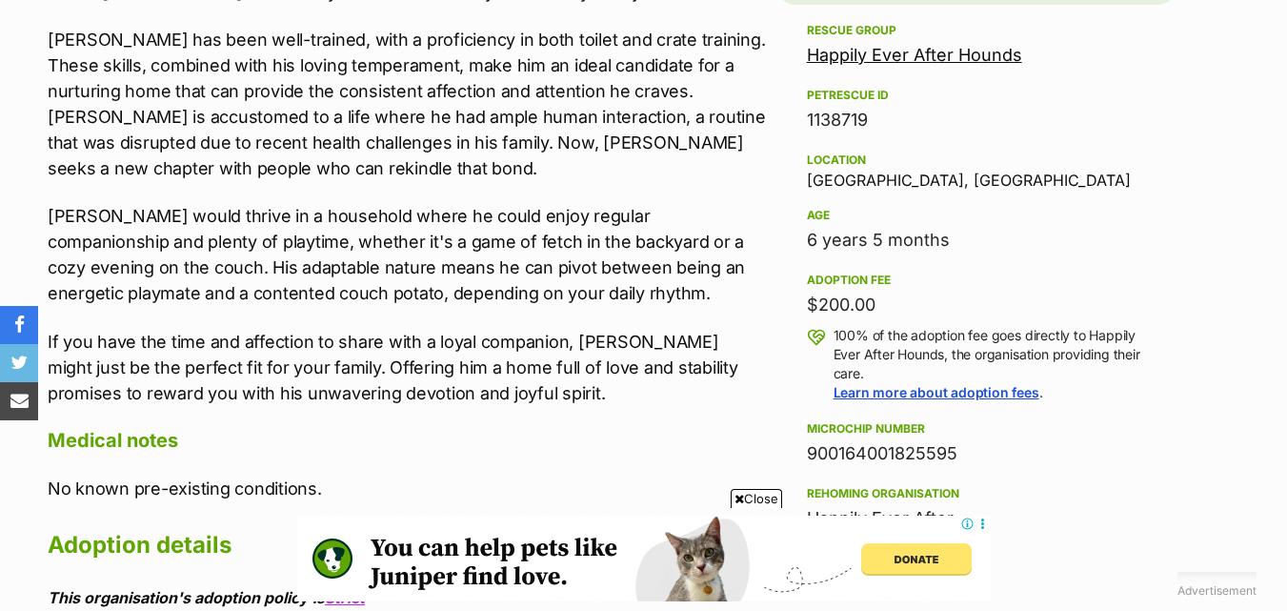
scroll to position [1238, 0]
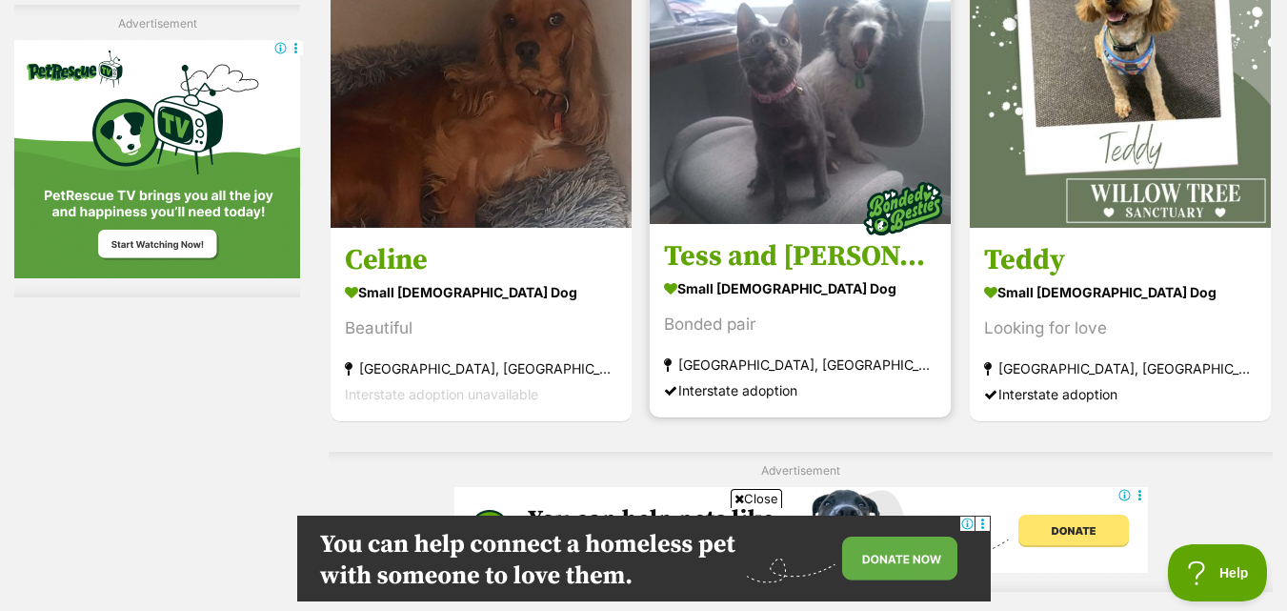
scroll to position [4001, 0]
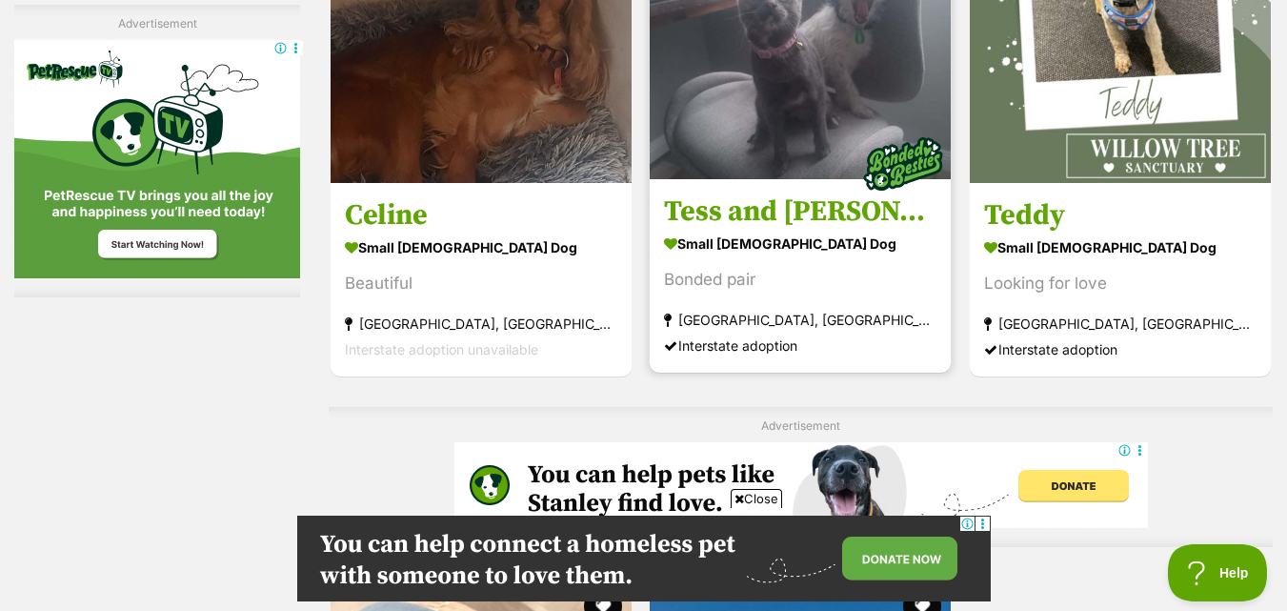
click at [869, 41] on img at bounding box center [800, 28] width 301 height 301
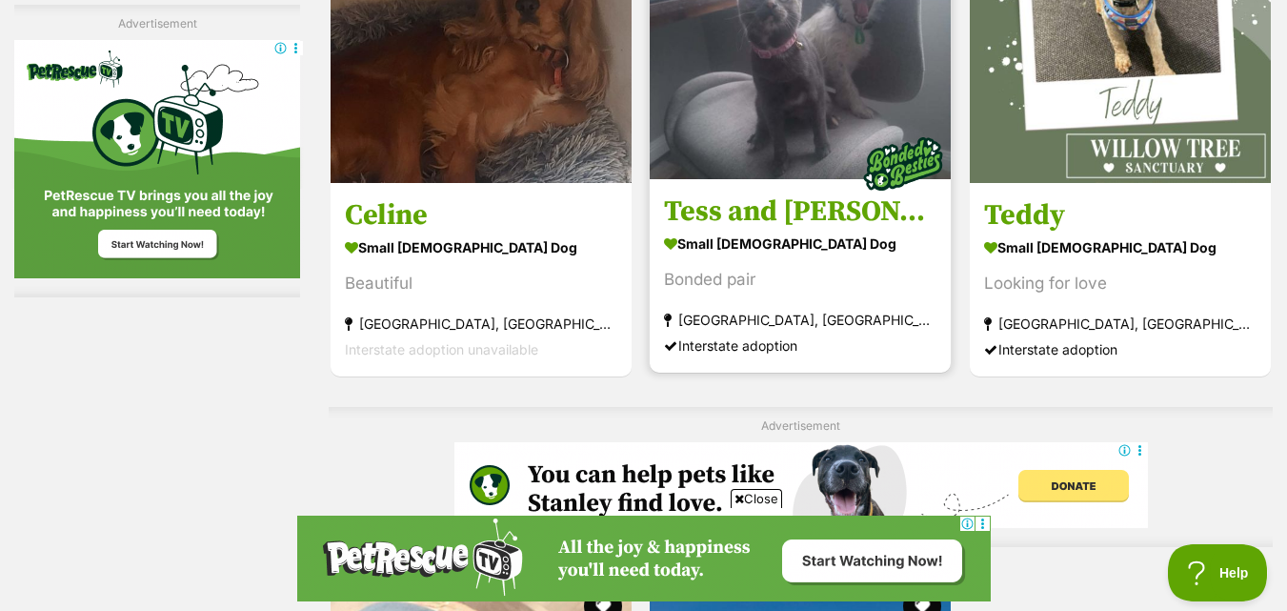
scroll to position [0, 0]
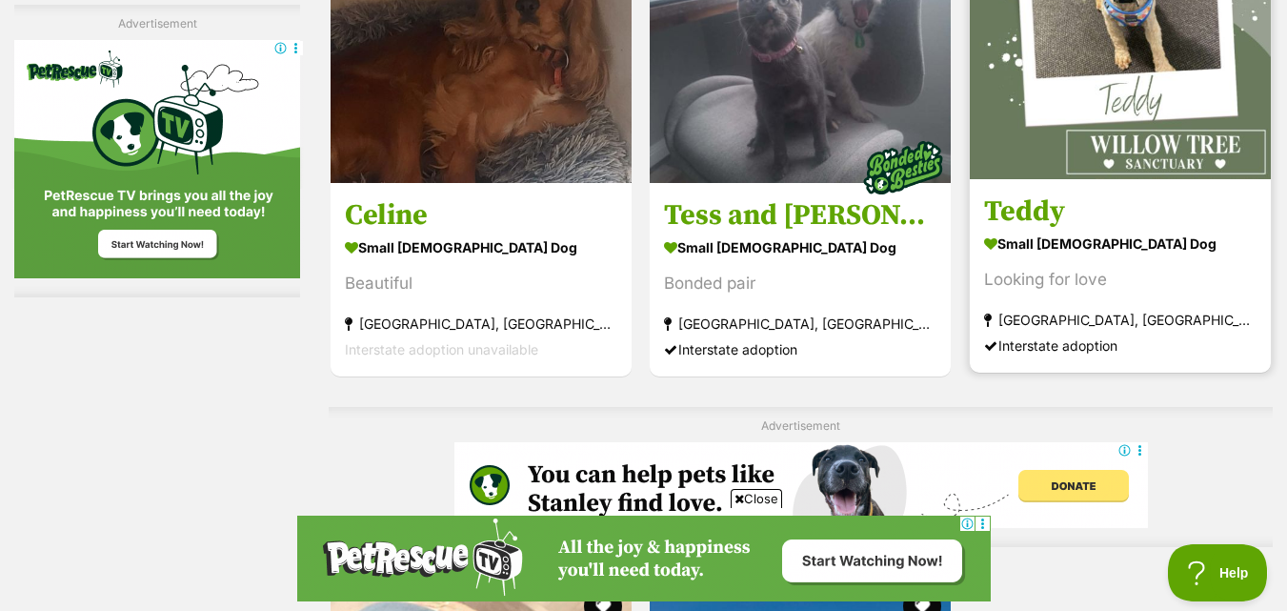
click at [1072, 236] on strong "small male Dog" at bounding box center [1120, 244] width 272 height 28
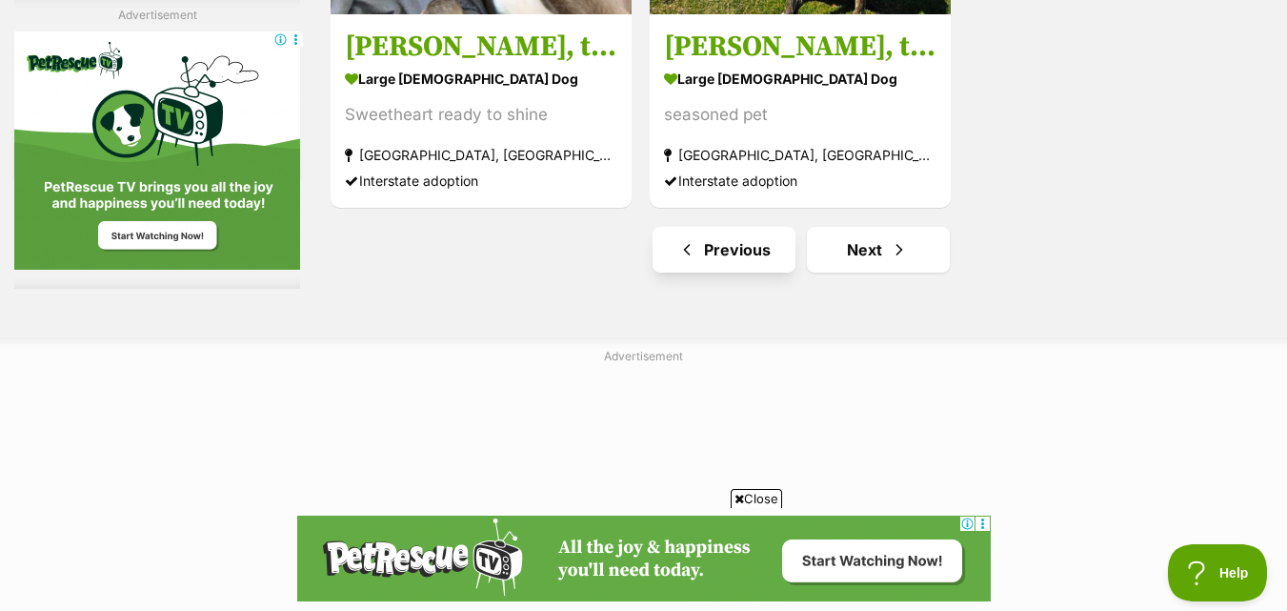
scroll to position [4858, 0]
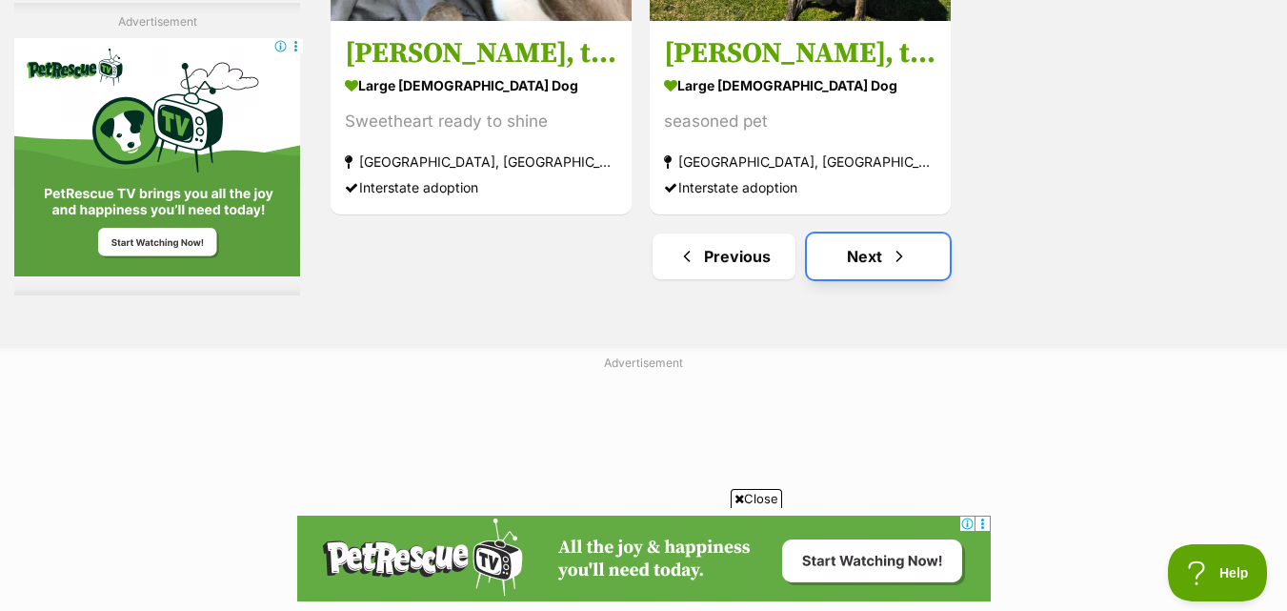
click at [877, 260] on link "Next" at bounding box center [878, 256] width 143 height 46
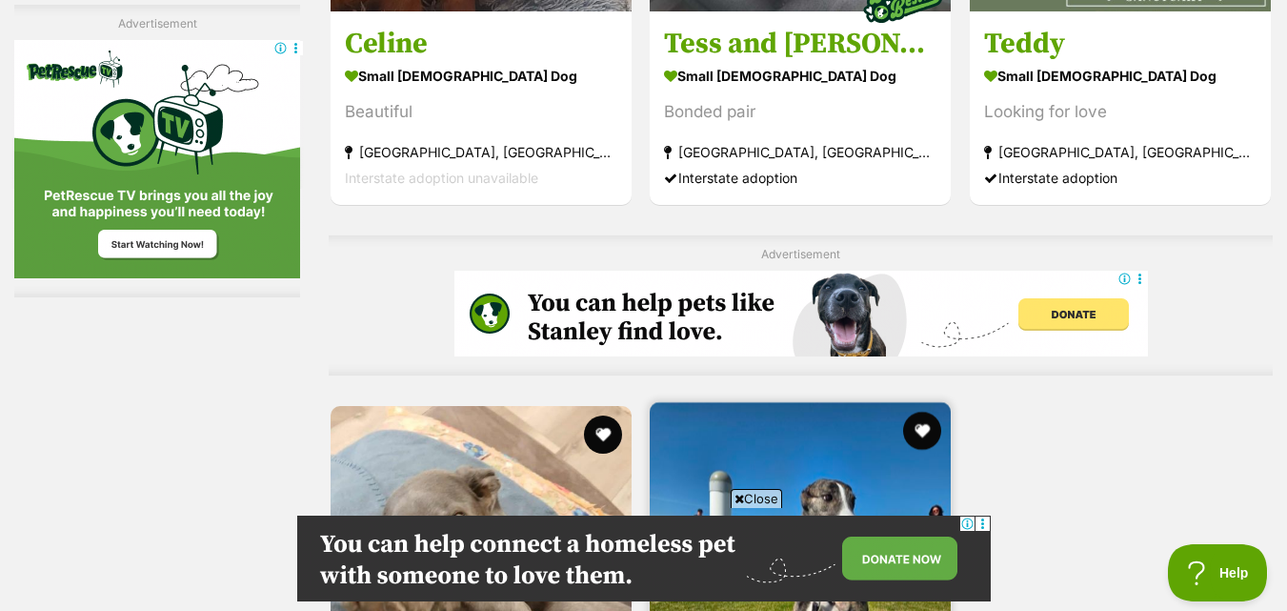
scroll to position [3791, 0]
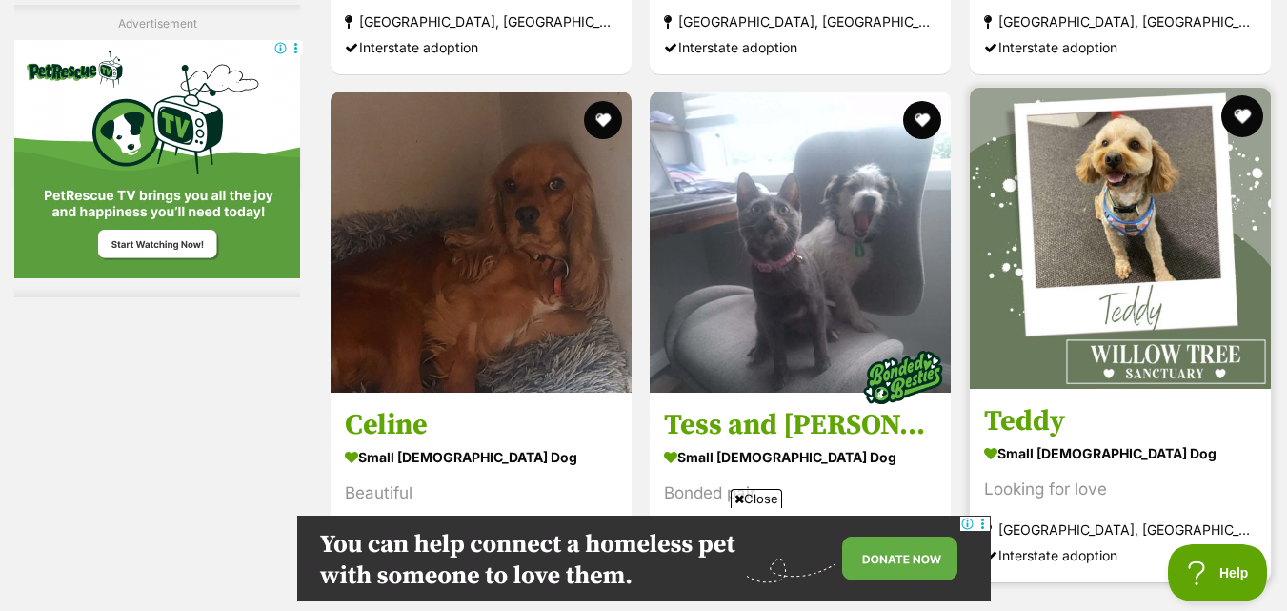
click at [1242, 121] on button "favourite" at bounding box center [1242, 116] width 42 height 42
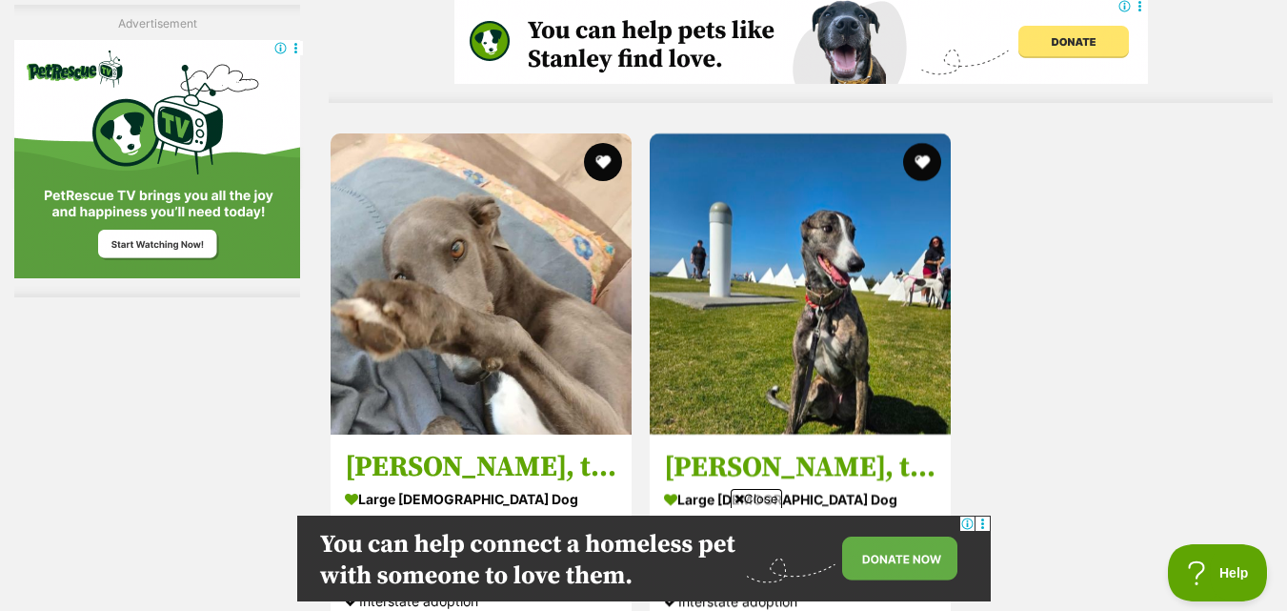
scroll to position [4744, 0]
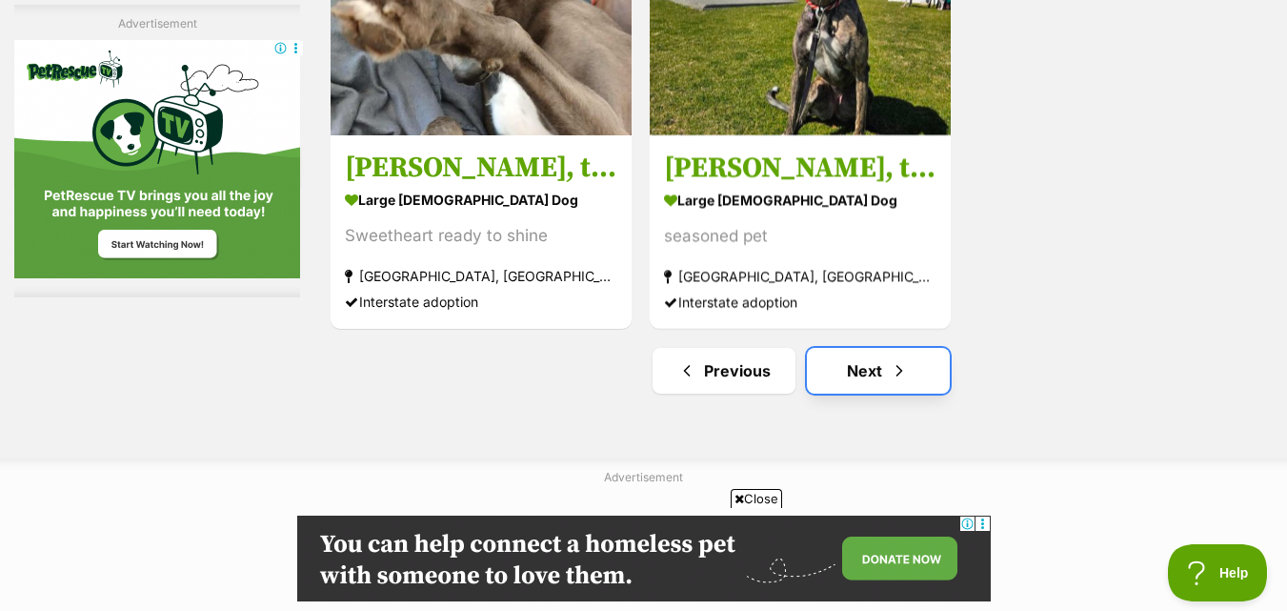
click at [905, 378] on span "Next page" at bounding box center [899, 370] width 19 height 23
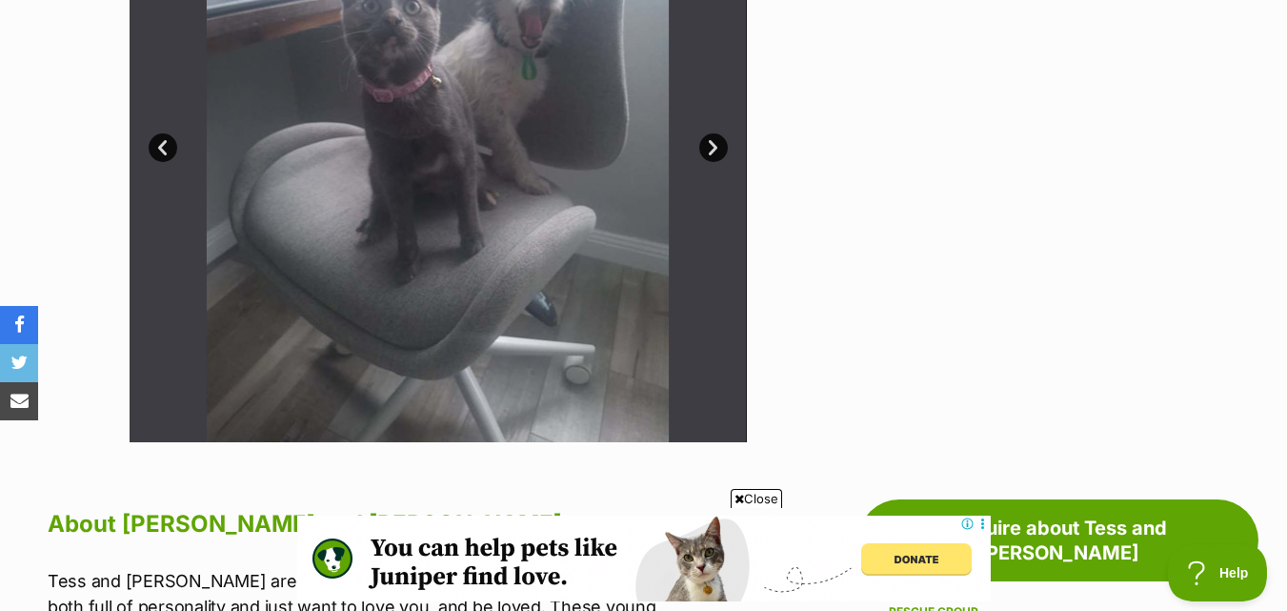
scroll to position [667, 0]
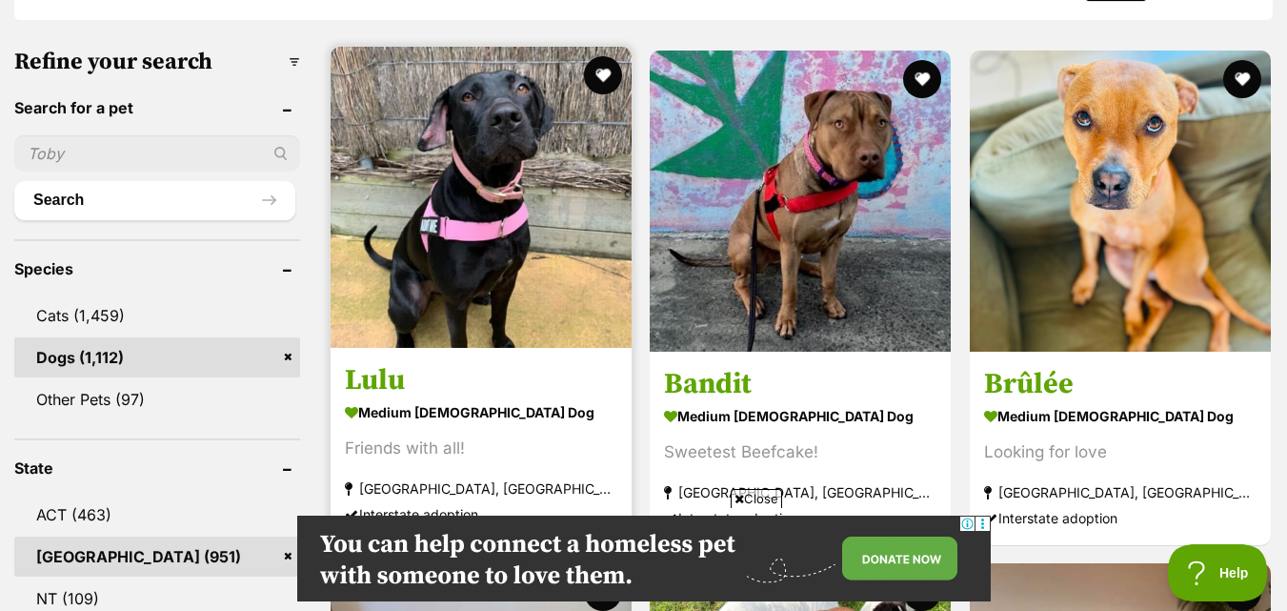
click at [502, 352] on article "1105747 Lulu medium [DEMOGRAPHIC_DATA] Dog Friends with all! [GEOGRAPHIC_DATA],…" at bounding box center [481, 294] width 305 height 498
click at [556, 332] on img at bounding box center [481, 197] width 301 height 301
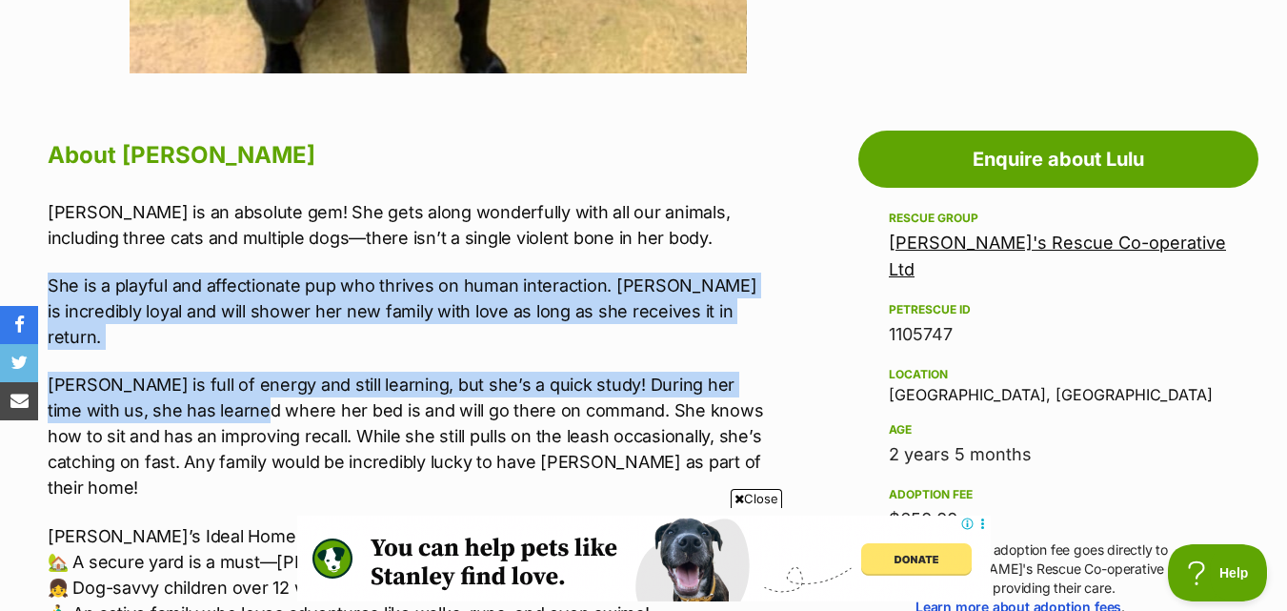
scroll to position [1048, 0]
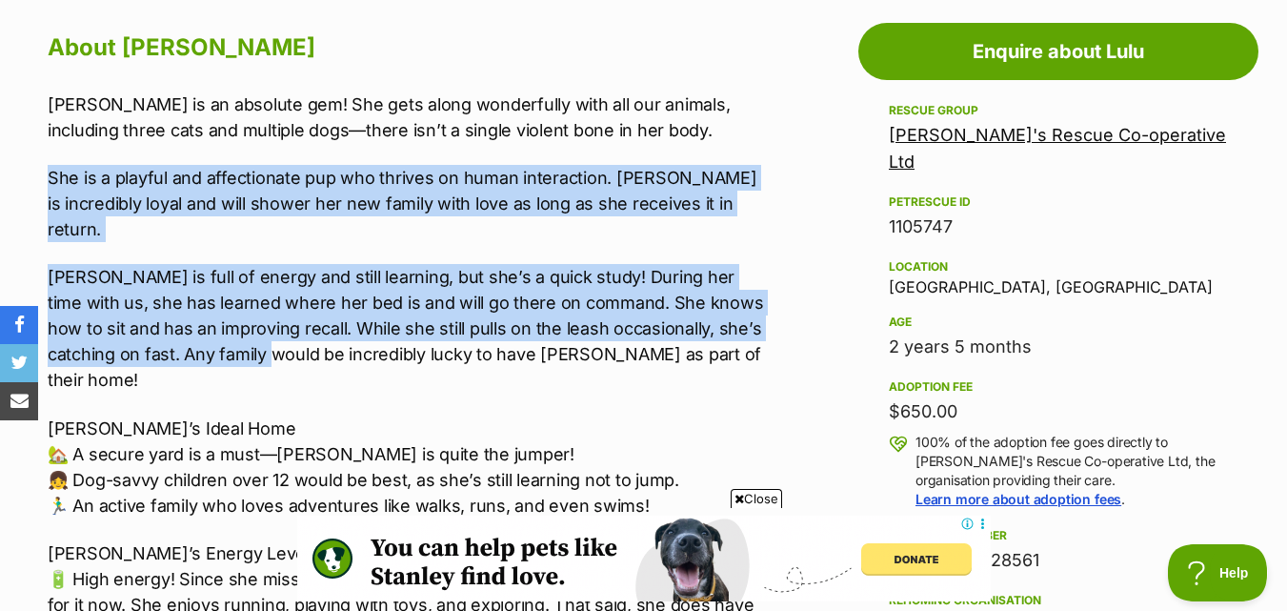
drag, startPoint x: 50, startPoint y: 368, endPoint x: 213, endPoint y: 326, distance: 169.1
click at [213, 326] on div "Lulu is an absolute gem! She gets along wonderfully with all our animals, inclu…" at bounding box center [407, 492] width 719 height 802
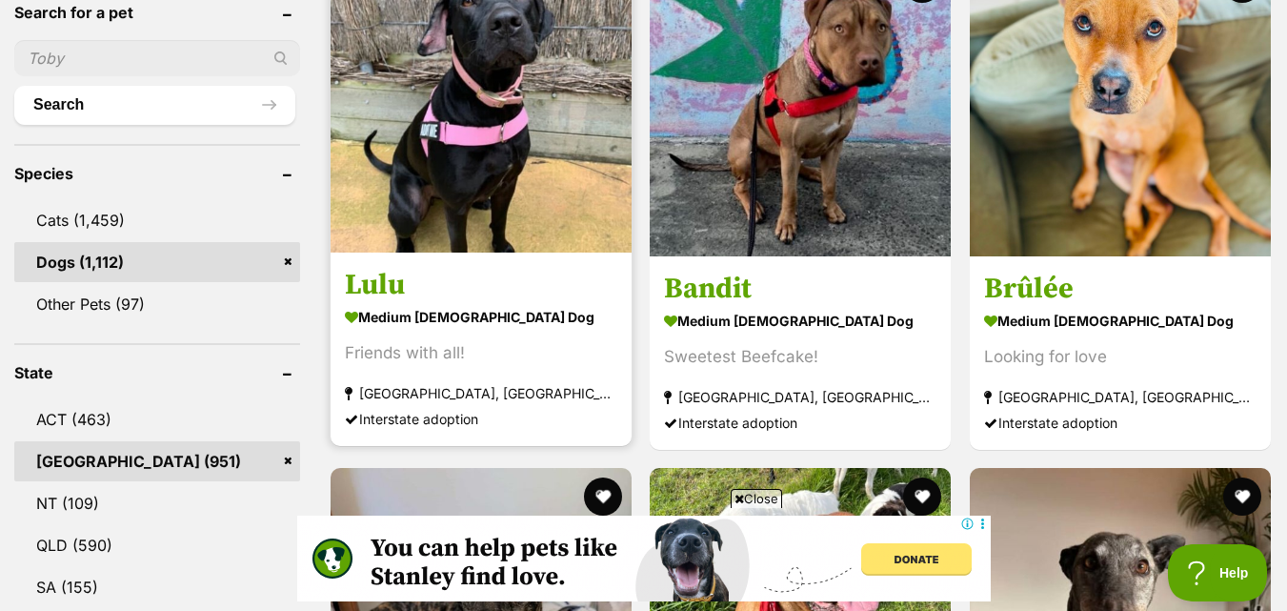
scroll to position [953, 0]
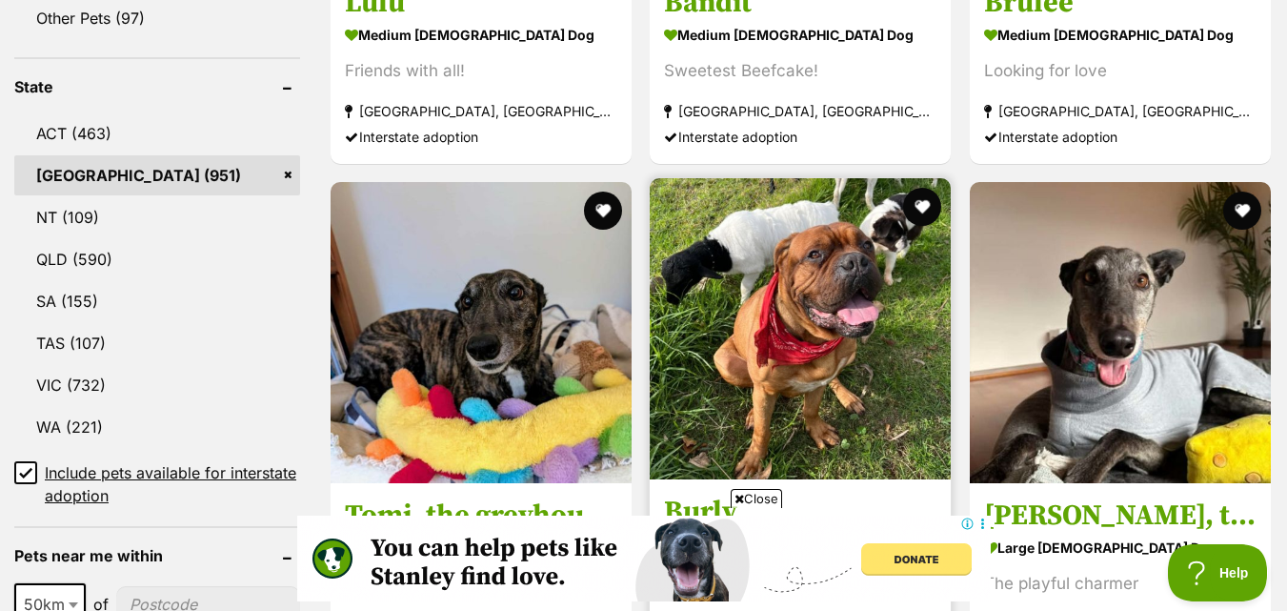
click at [774, 263] on img at bounding box center [800, 328] width 301 height 301
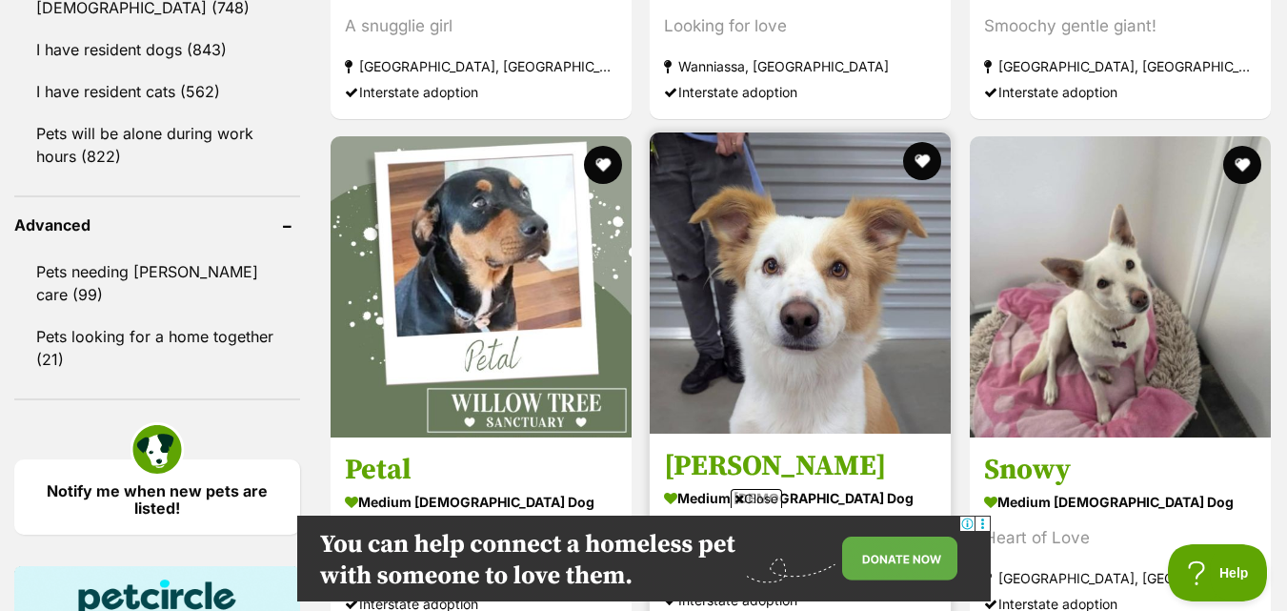
scroll to position [2466, 0]
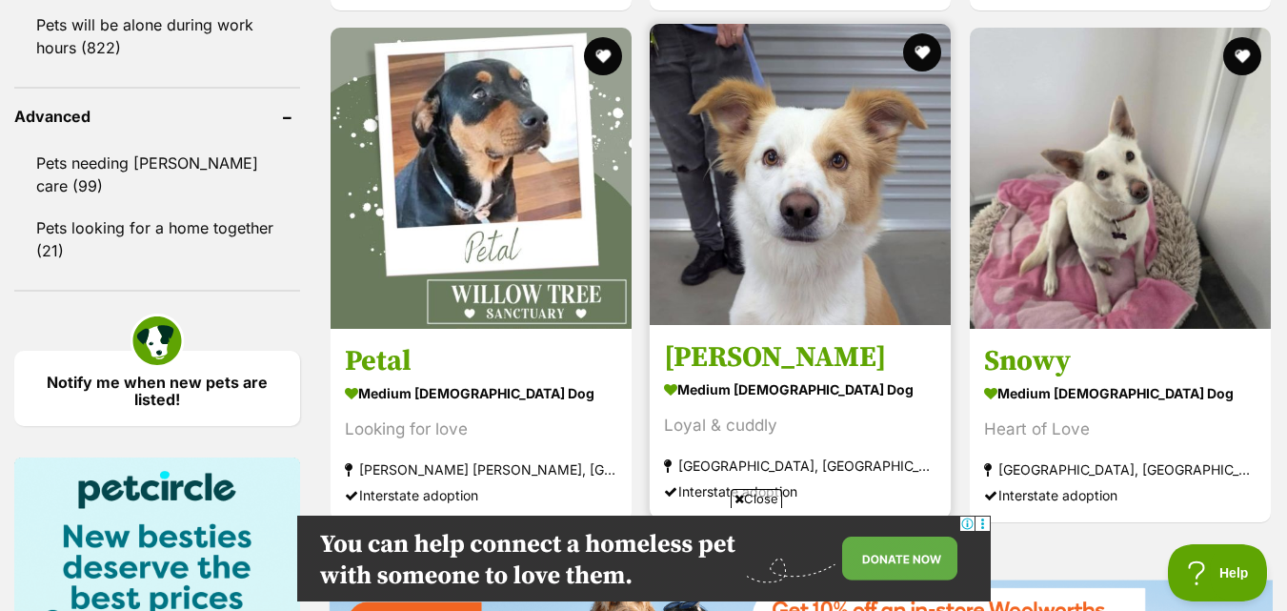
click at [812, 212] on img at bounding box center [800, 174] width 301 height 301
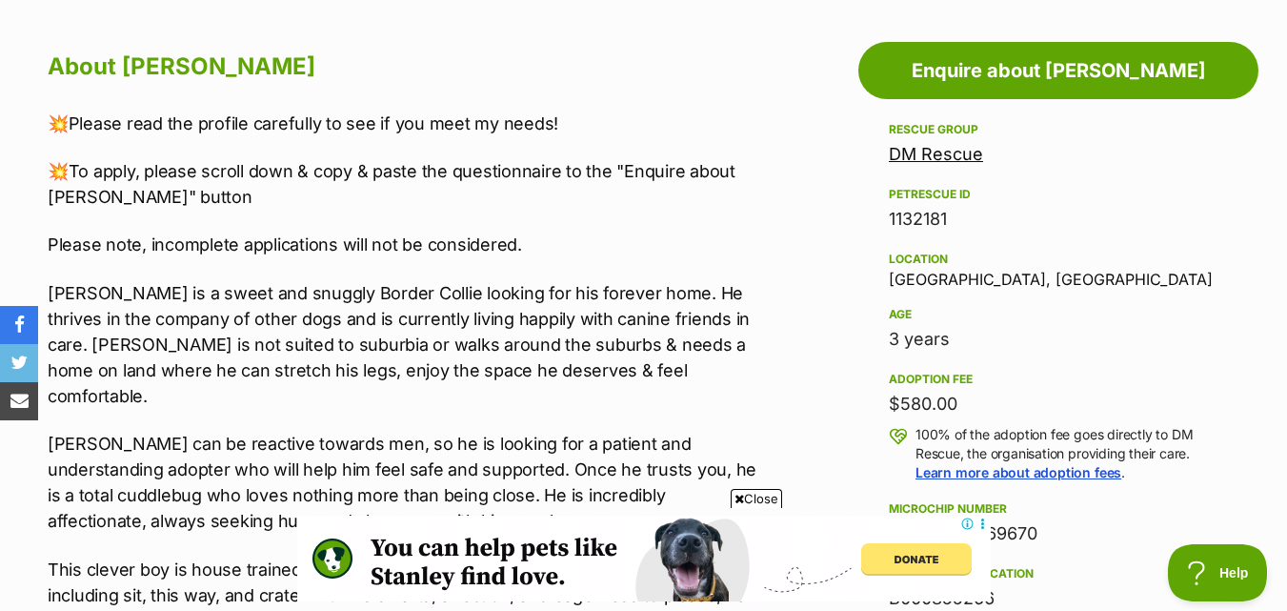
scroll to position [1048, 0]
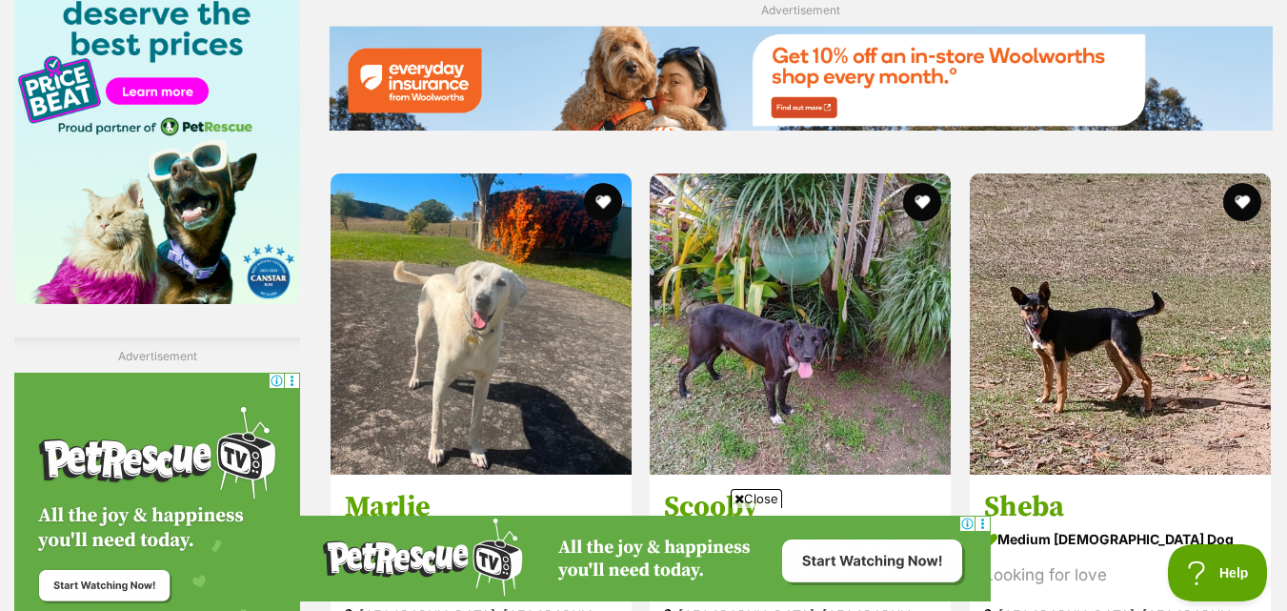
scroll to position [3133, 0]
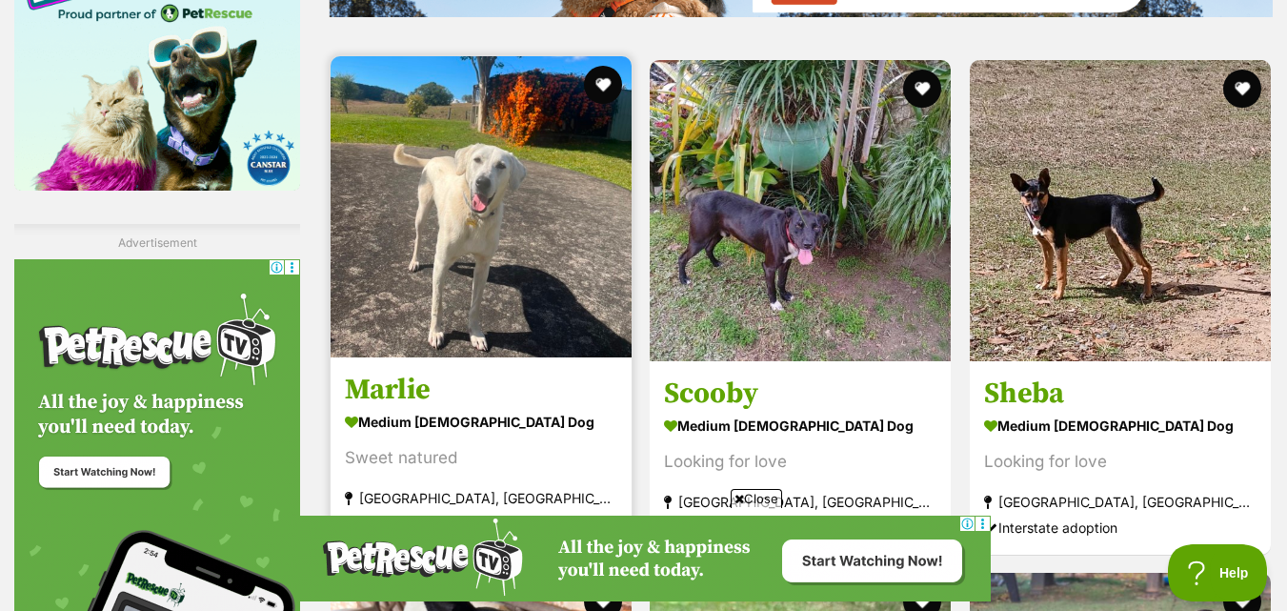
click at [378, 276] on img at bounding box center [481, 206] width 301 height 301
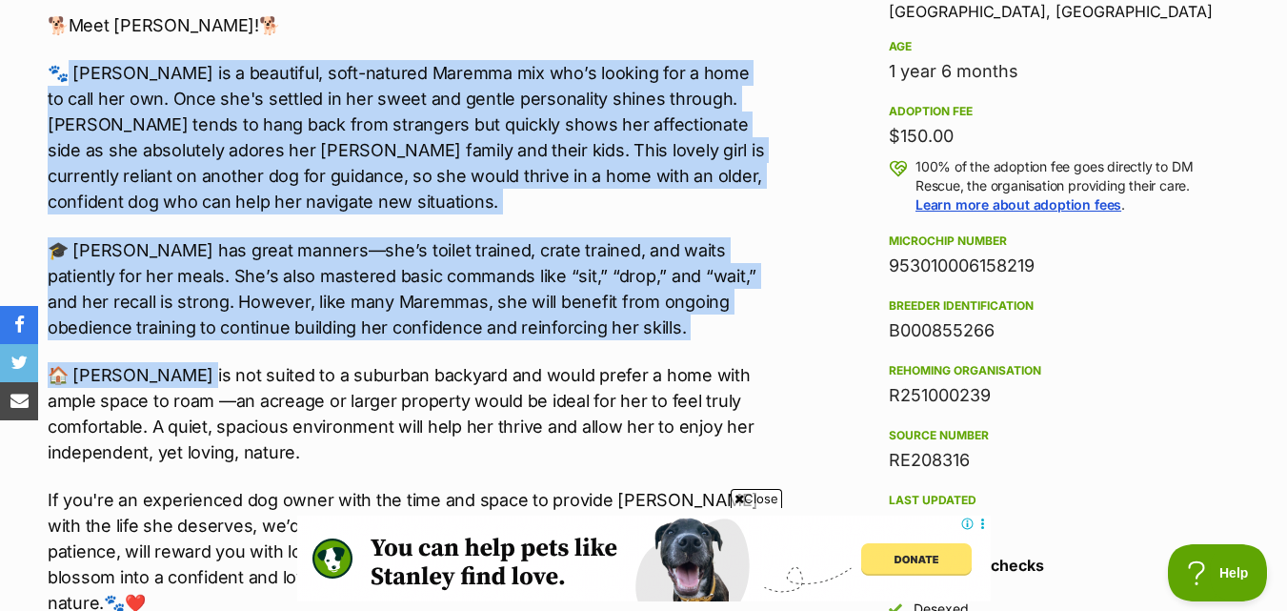
scroll to position [1429, 0]
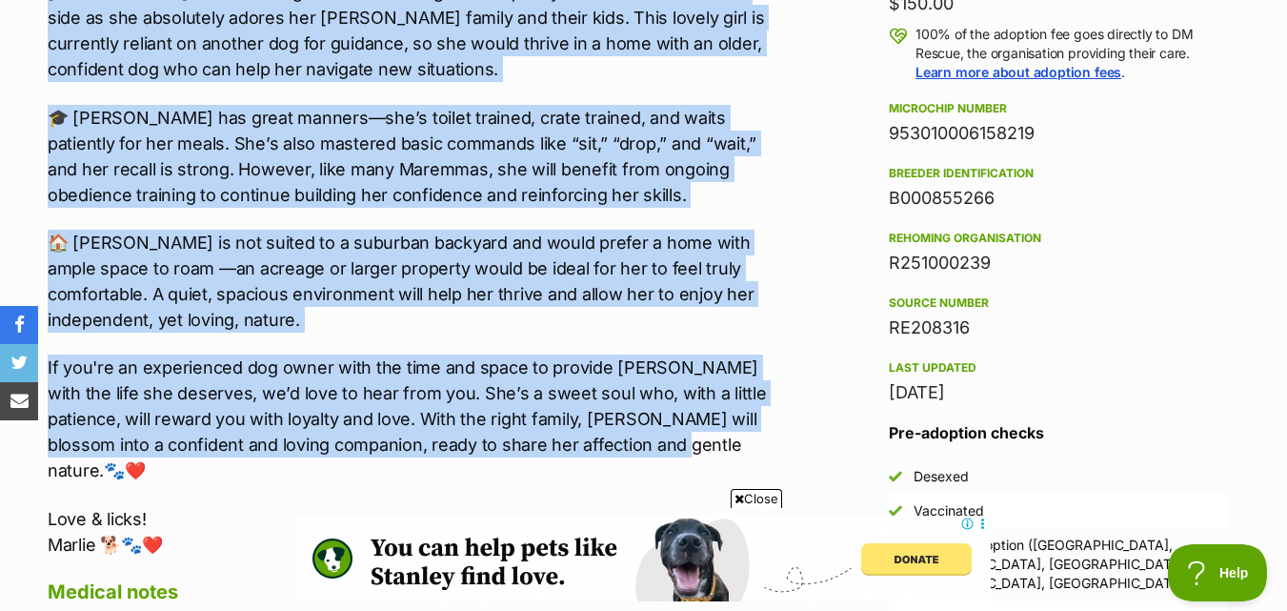
drag, startPoint x: 71, startPoint y: 323, endPoint x: 601, endPoint y: 452, distance: 545.0
click at [601, 452] on div "💥Please read the profile carefully to see if you meet Marlie's Needs! 💥To apply…" at bounding box center [407, 133] width 719 height 847
copy div "Marlie is a beautiful, soft-natured Maremma mix who’s looking for a home to cal…"
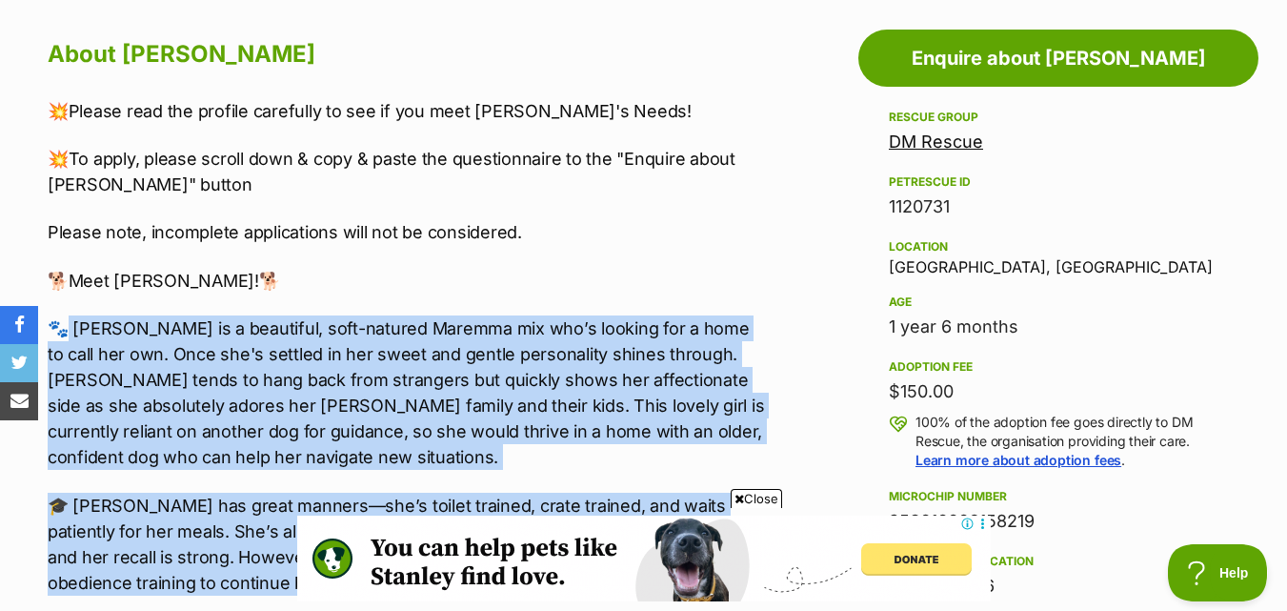
scroll to position [1048, 0]
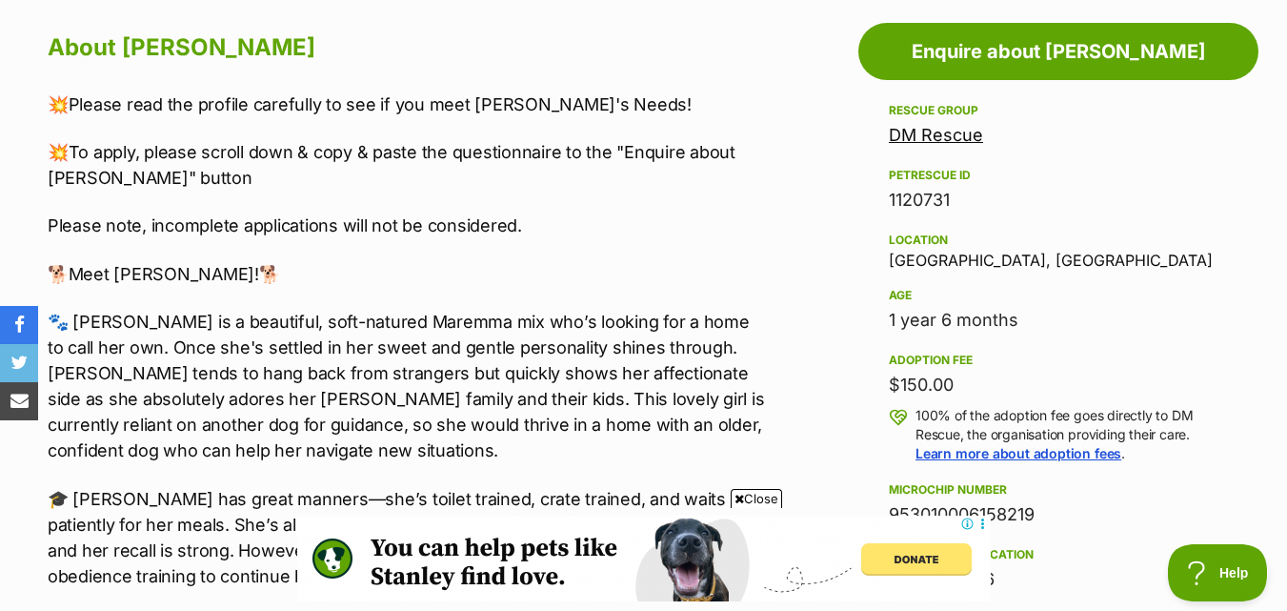
click at [760, 495] on span "Close" at bounding box center [756, 498] width 51 height 19
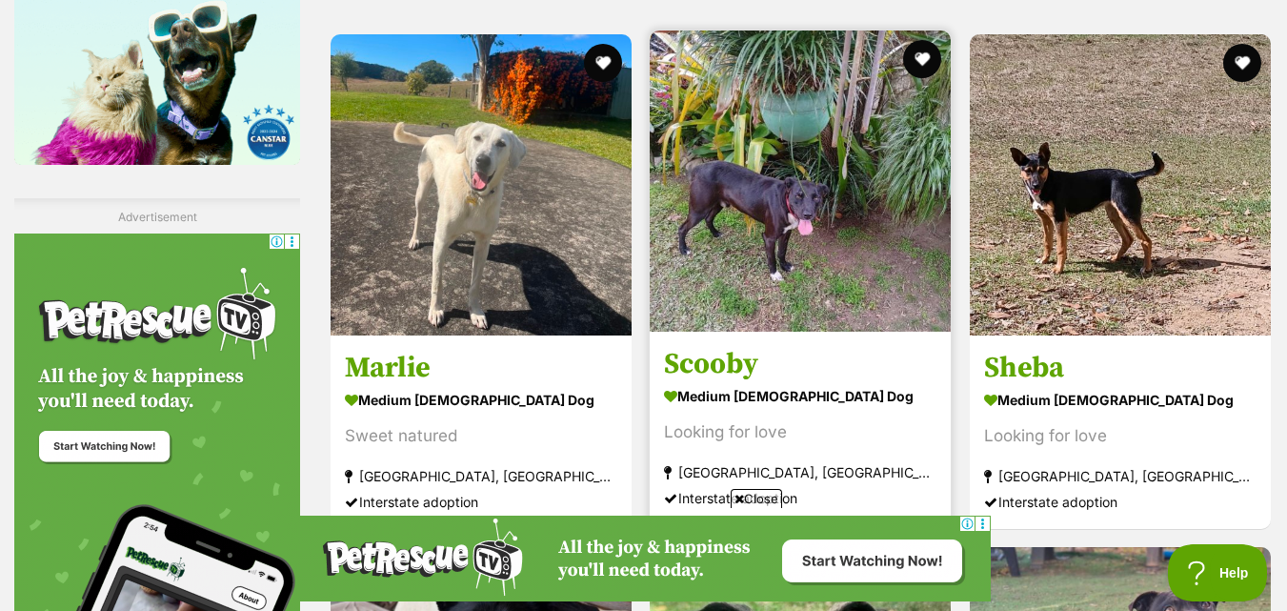
scroll to position [3251, 0]
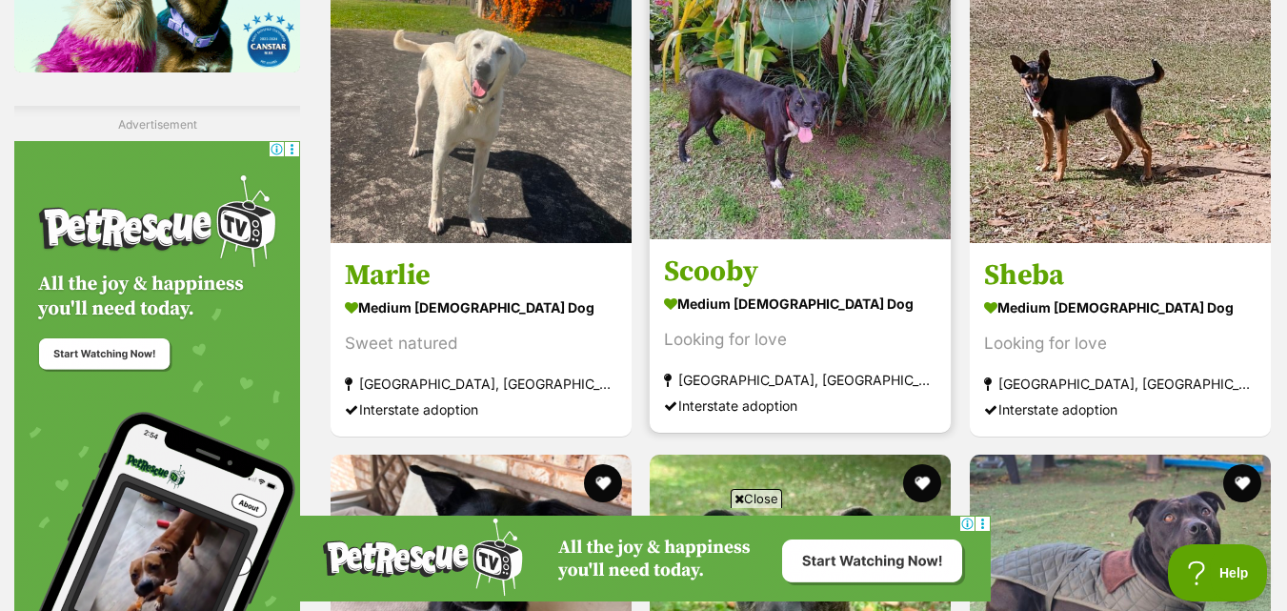
click at [830, 208] on img at bounding box center [800, 88] width 301 height 301
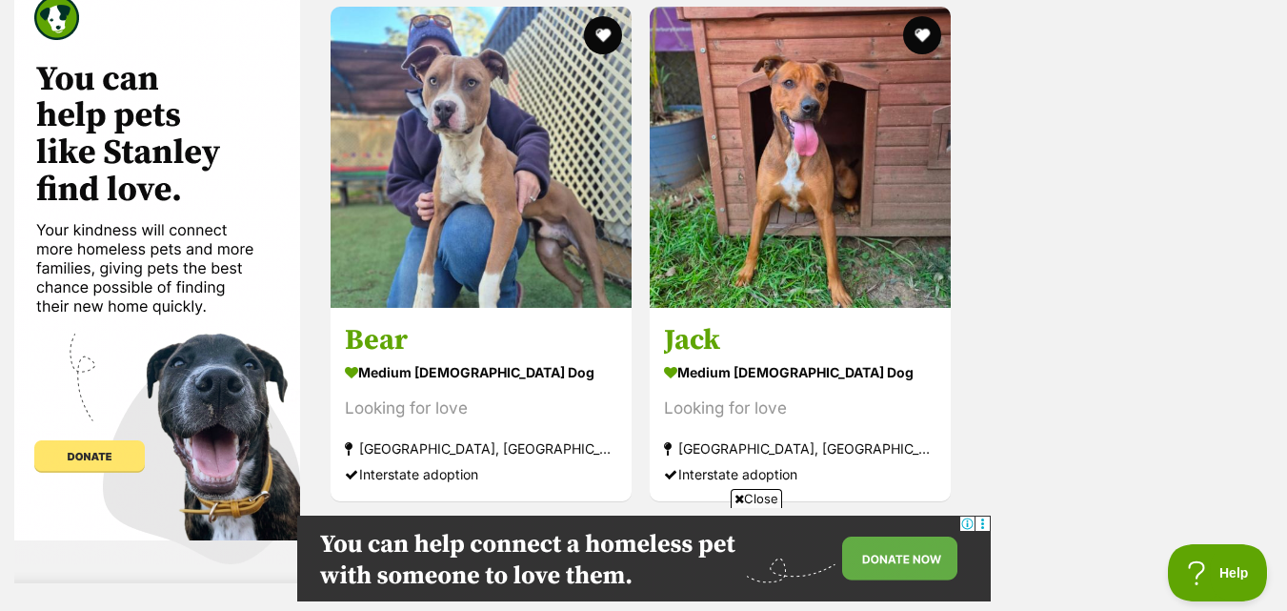
scroll to position [4579, 0]
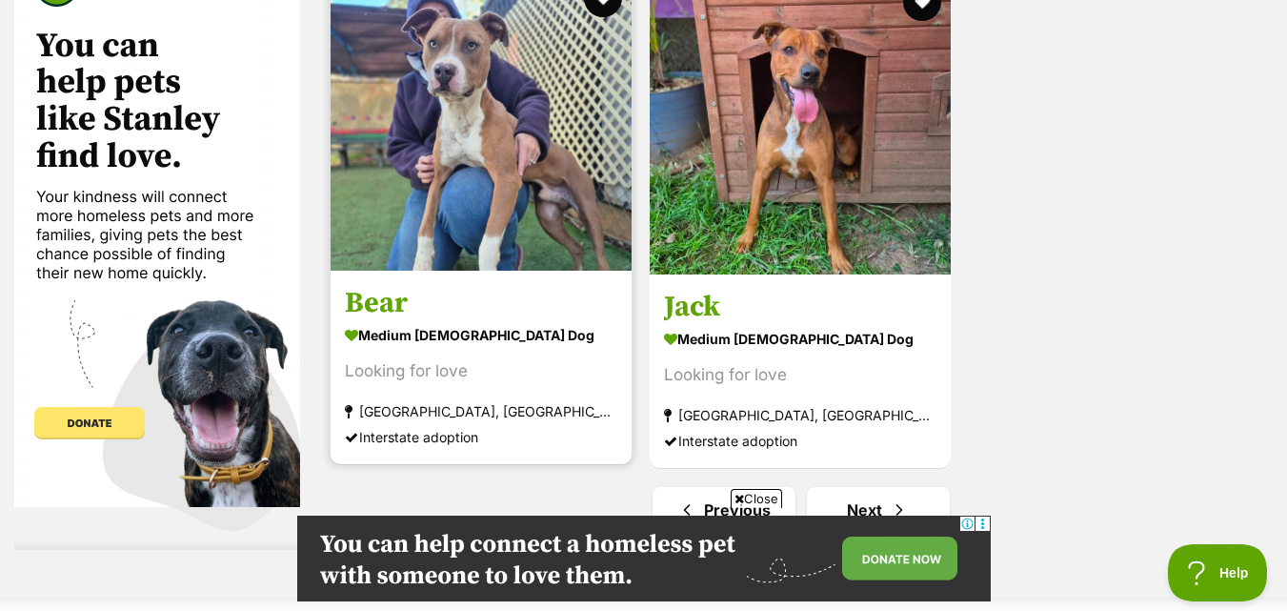
click at [593, 284] on link "Bear medium [DEMOGRAPHIC_DATA] Dog Looking for love [GEOGRAPHIC_DATA], [GEOGRAP…" at bounding box center [481, 367] width 301 height 193
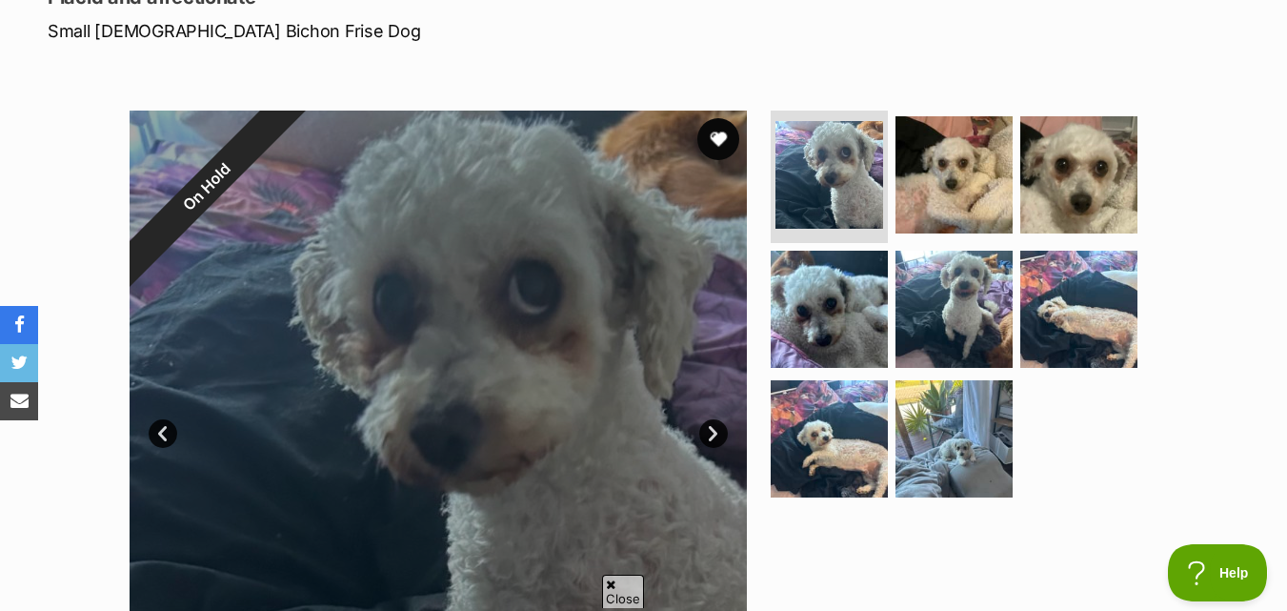
click at [710, 138] on button "favourite" at bounding box center [718, 139] width 42 height 42
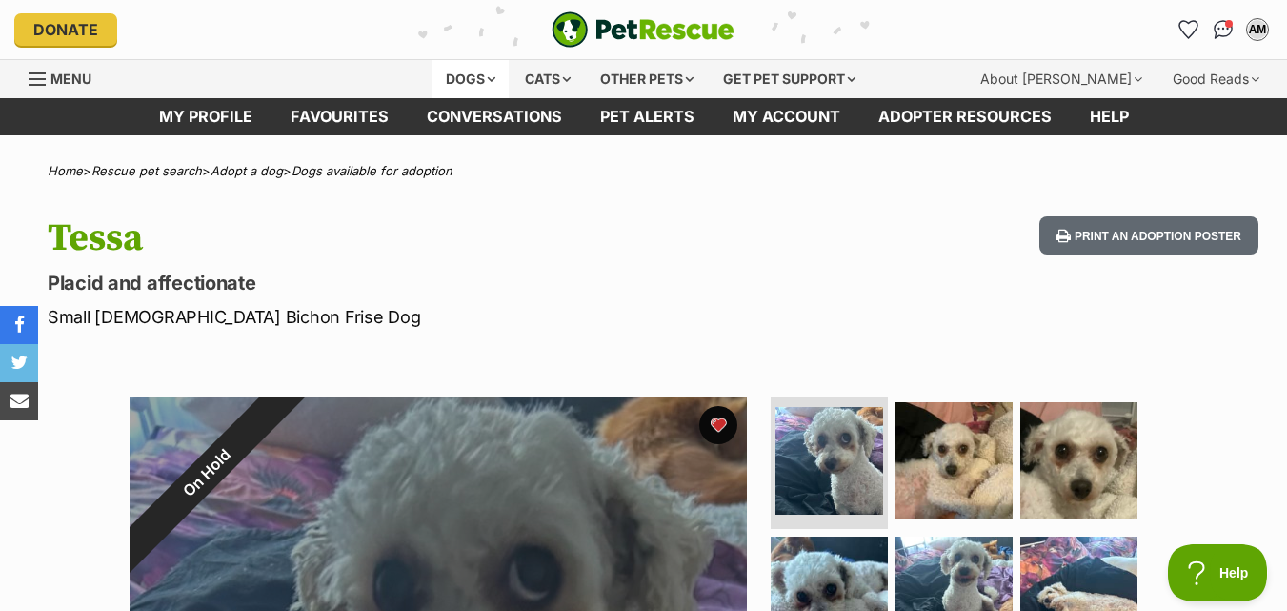
click at [497, 73] on div "Dogs" at bounding box center [470, 79] width 76 height 38
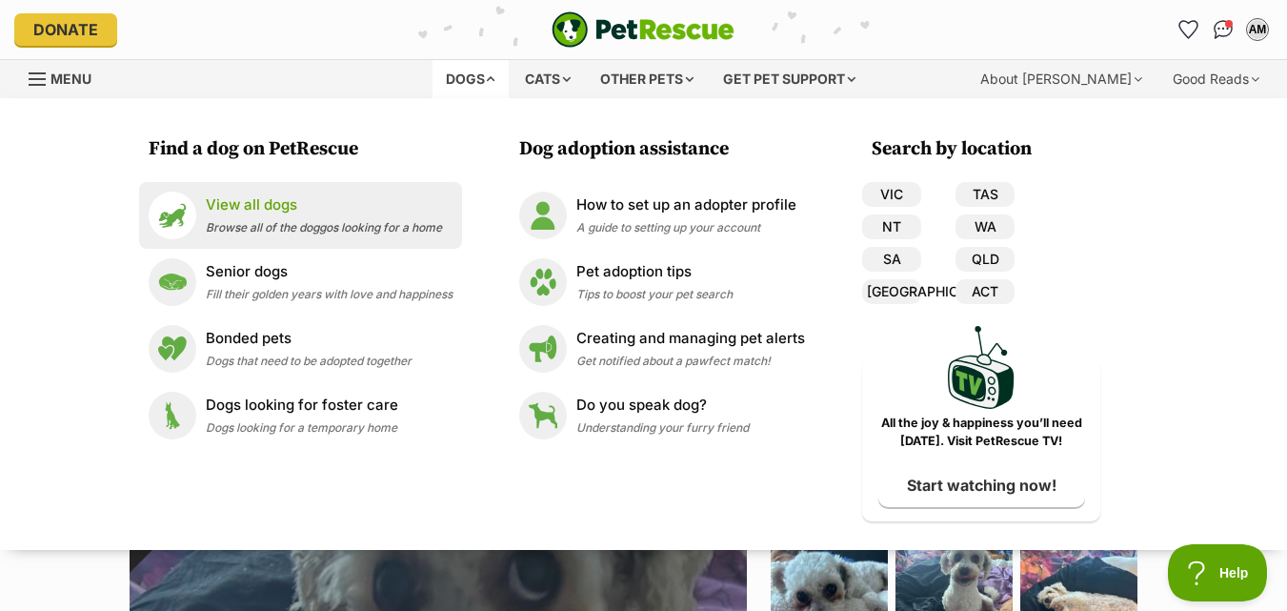
click at [298, 220] on span "Browse all of the doggos looking for a home" at bounding box center [324, 227] width 236 height 14
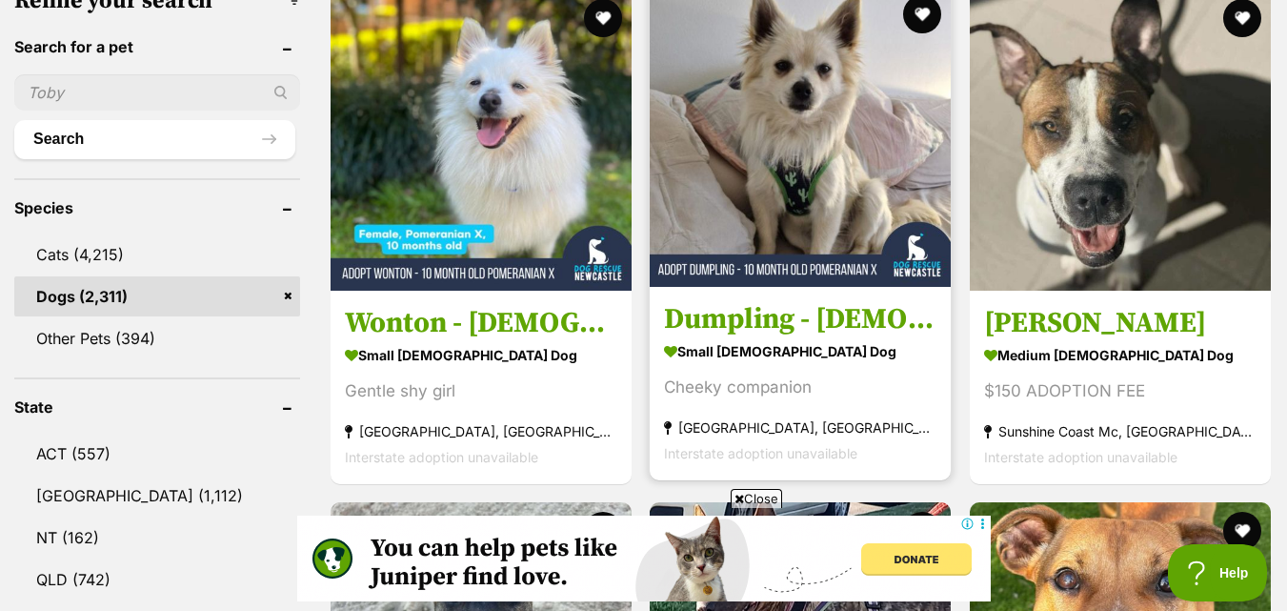
scroll to position [667, 0]
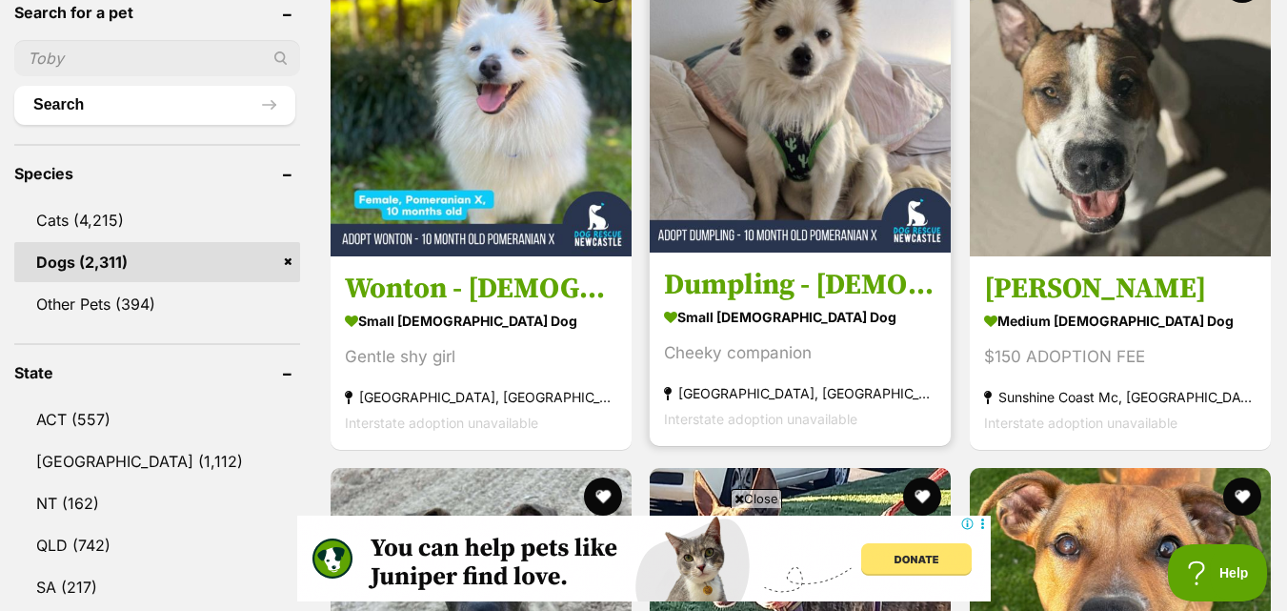
click at [848, 156] on img at bounding box center [800, 101] width 301 height 301
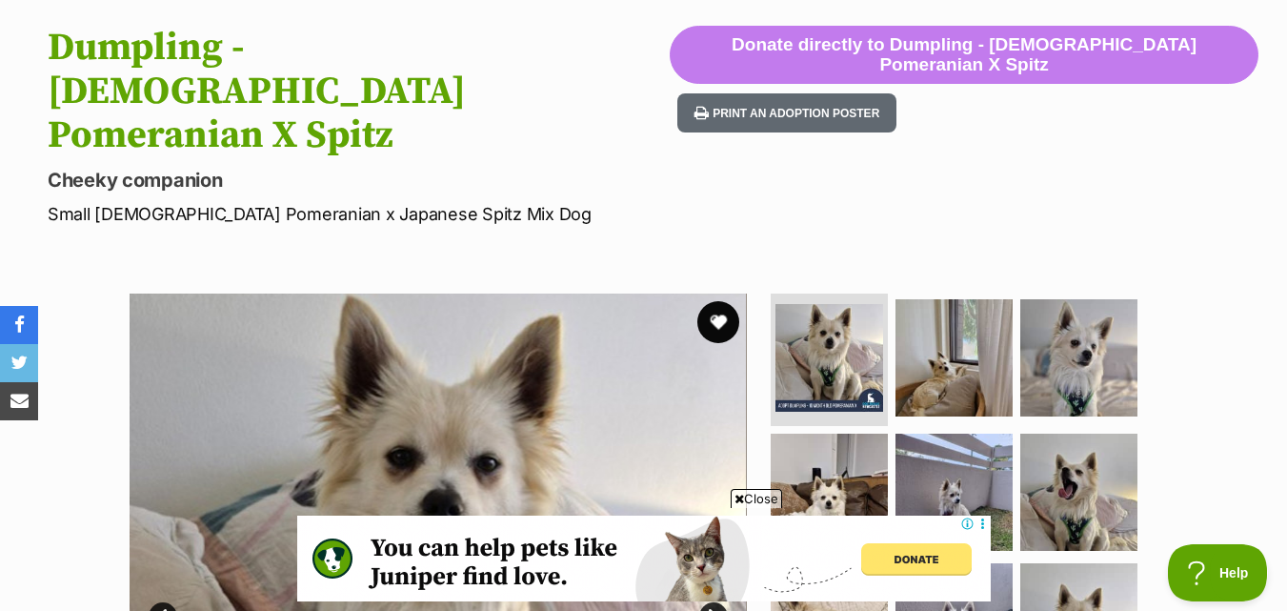
click at [735, 301] on button "favourite" at bounding box center [718, 322] width 42 height 42
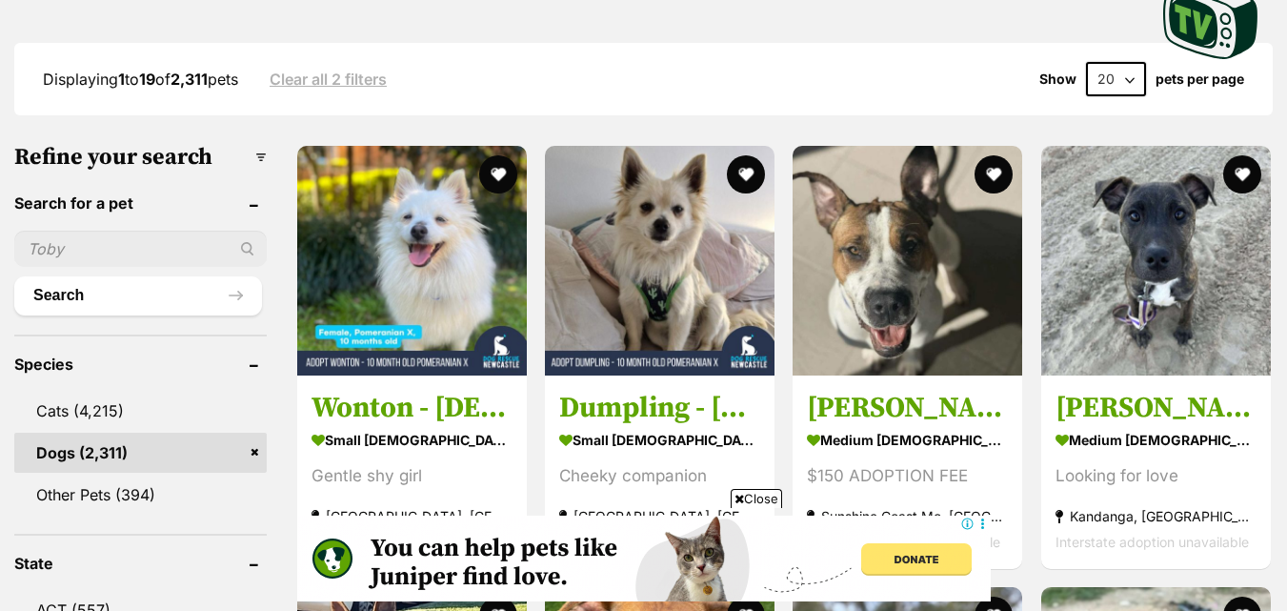
click at [140, 246] on input "text" at bounding box center [140, 249] width 252 height 36
type input "xena"
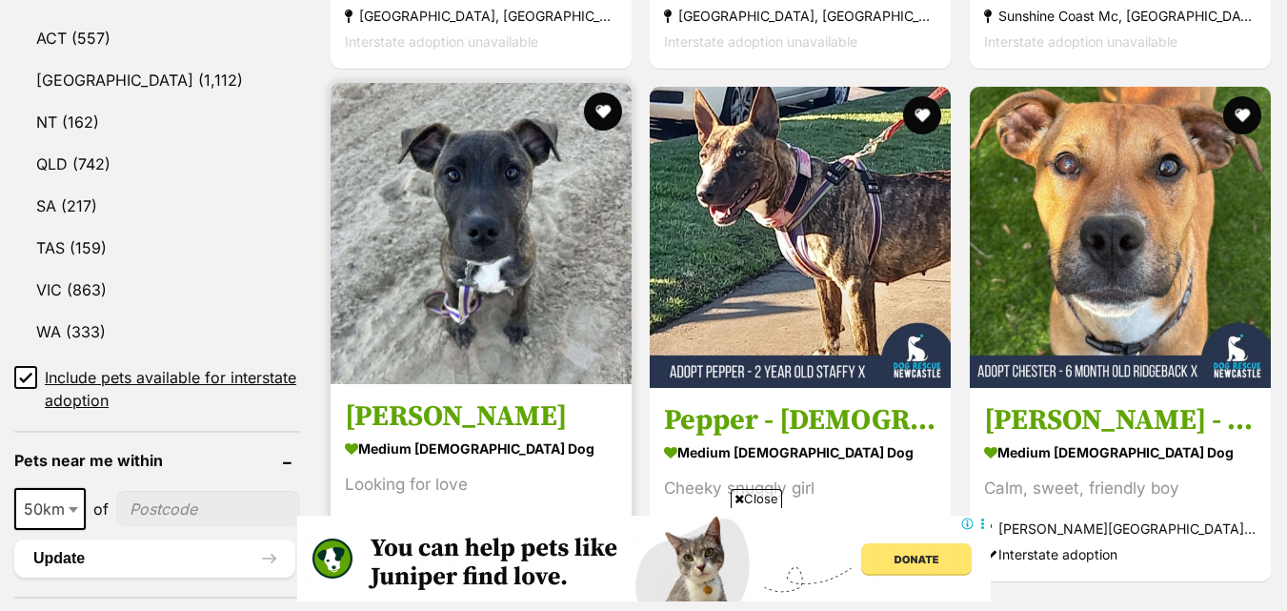
scroll to position [572, 0]
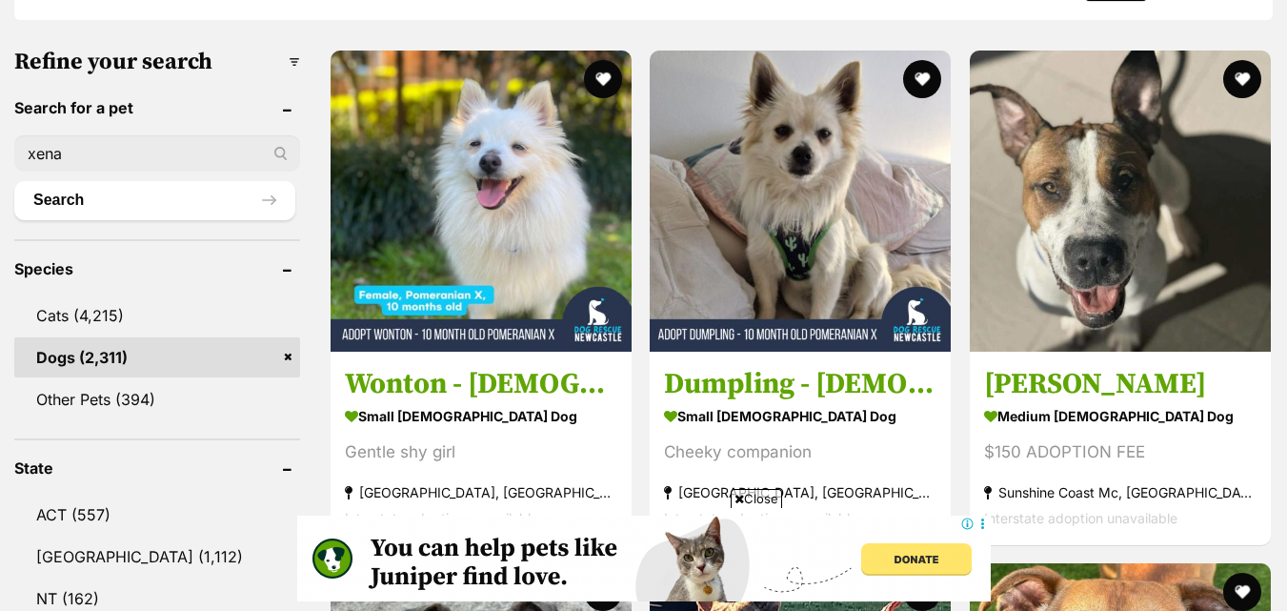
click at [287, 162] on input "xena" at bounding box center [157, 153] width 286 height 36
click at [292, 206] on button "Search" at bounding box center [154, 200] width 281 height 38
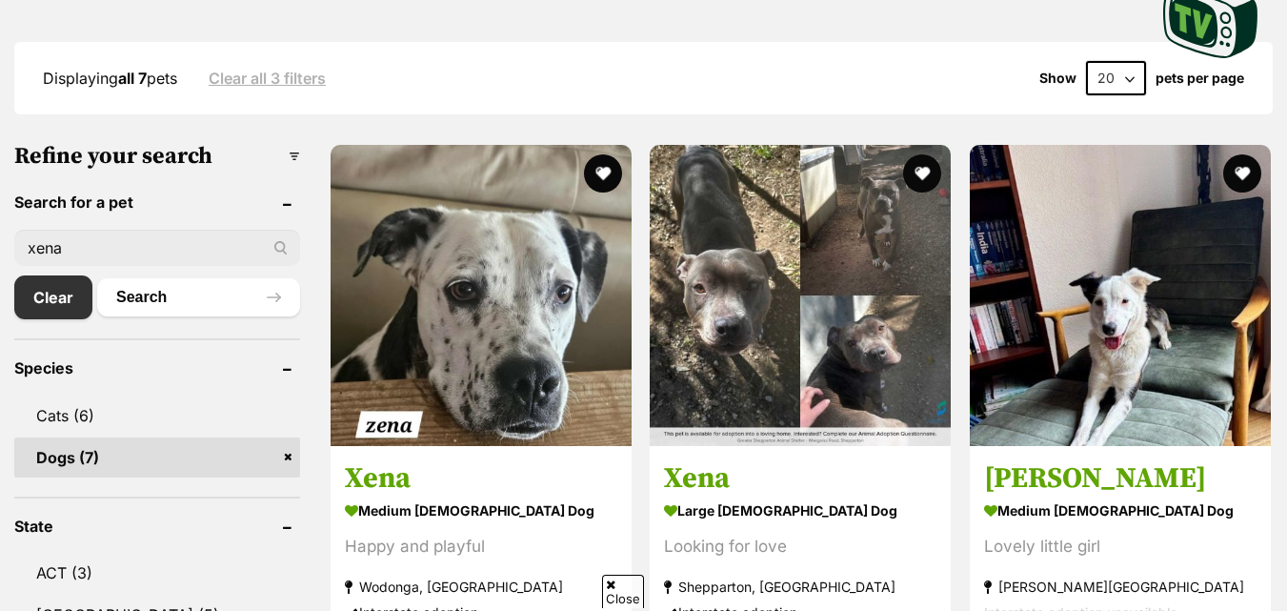
scroll to position [476, 0]
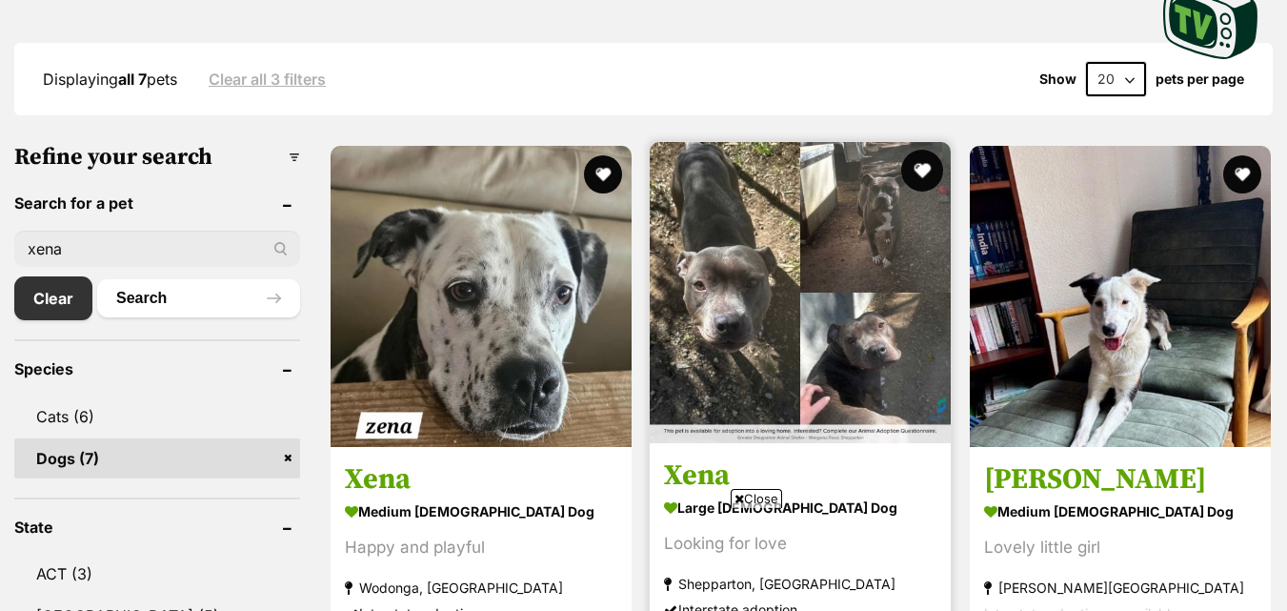
click at [915, 163] on button "favourite" at bounding box center [923, 171] width 42 height 42
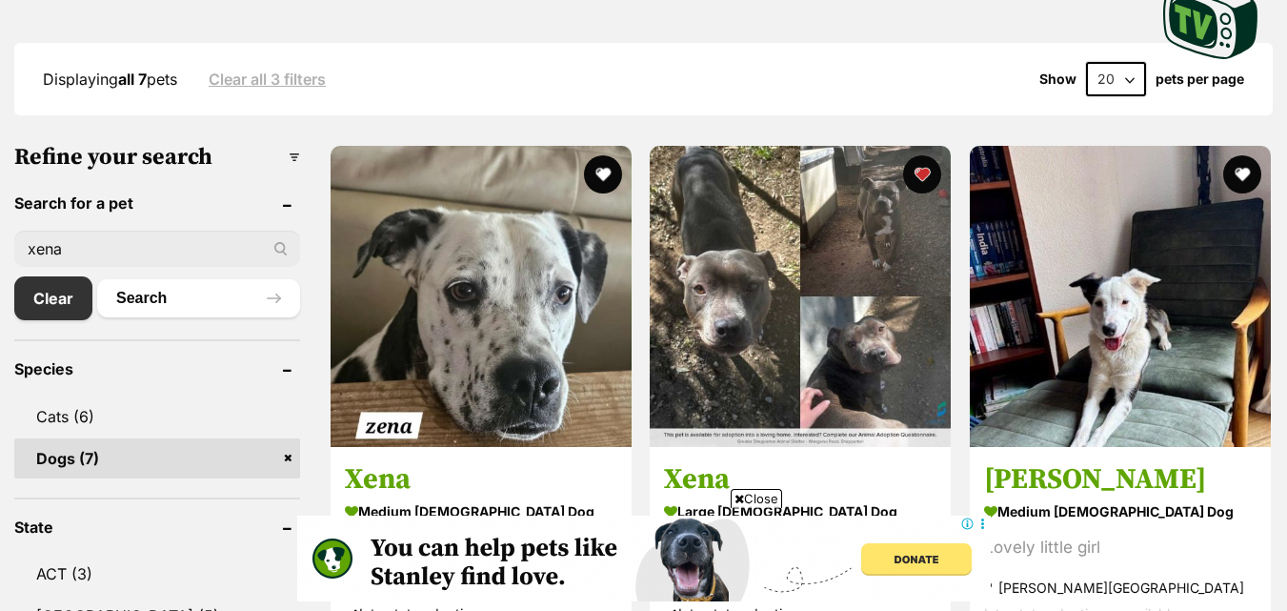
scroll to position [1, 0]
drag, startPoint x: 111, startPoint y: 252, endPoint x: 0, endPoint y: 262, distance: 110.9
type input "hongan"
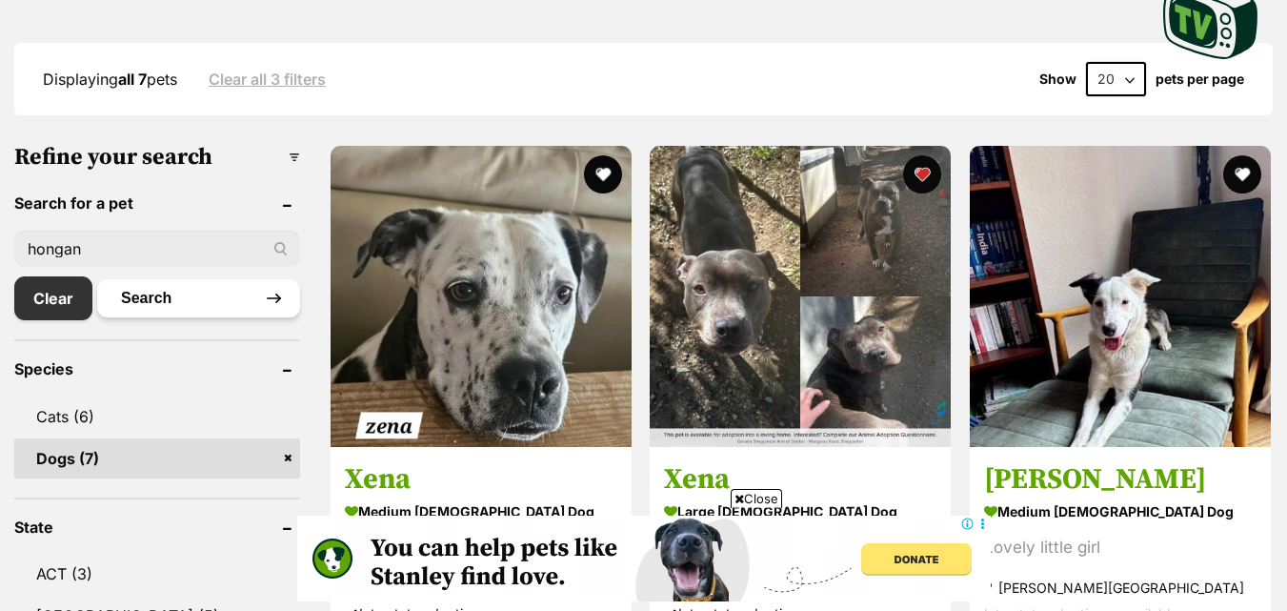
click at [157, 290] on button "Search" at bounding box center [198, 298] width 203 height 38
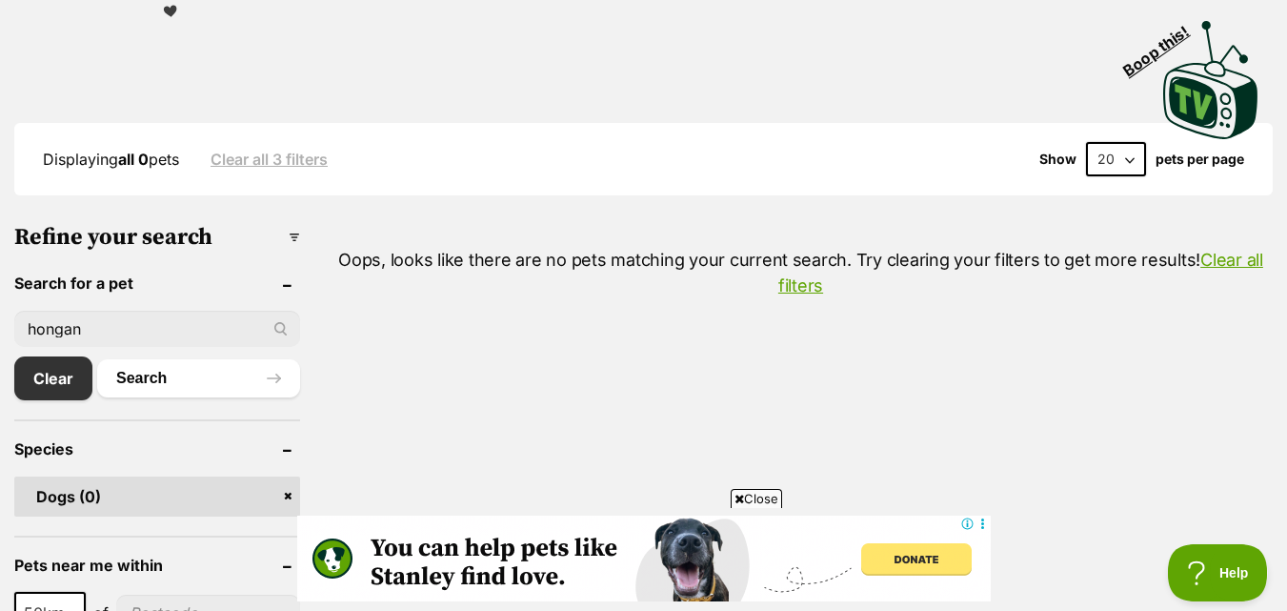
scroll to position [476, 0]
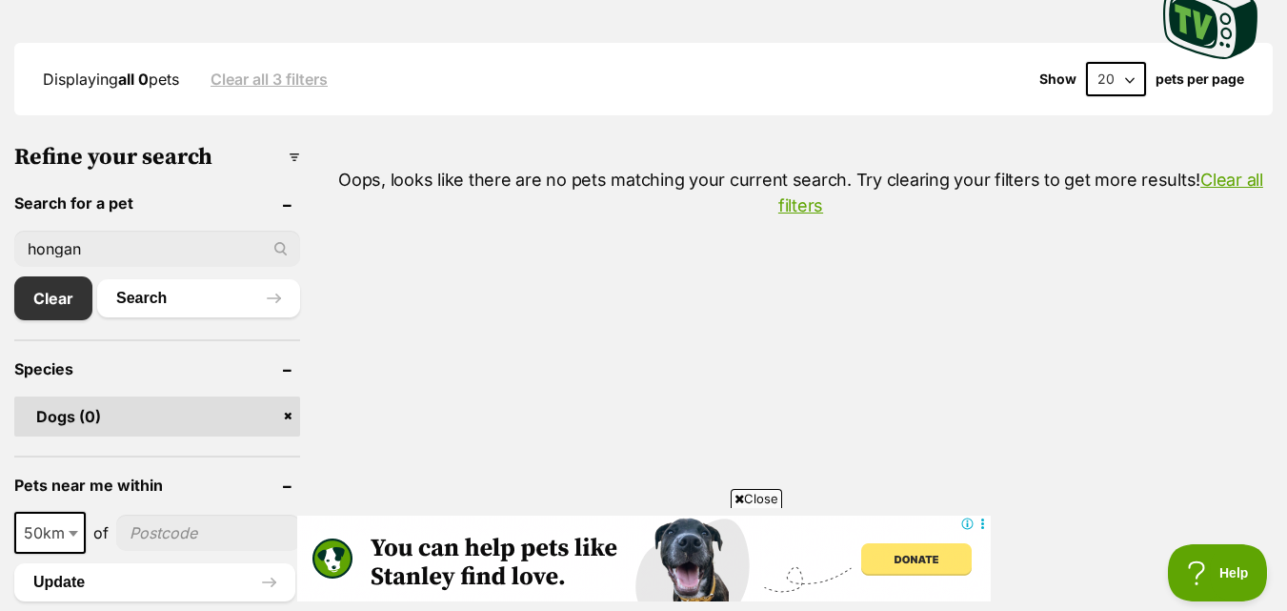
click at [58, 252] on input "hongan" at bounding box center [157, 249] width 286 height 36
type input "[PERSON_NAME]"
click at [97, 279] on button "Search" at bounding box center [198, 298] width 203 height 38
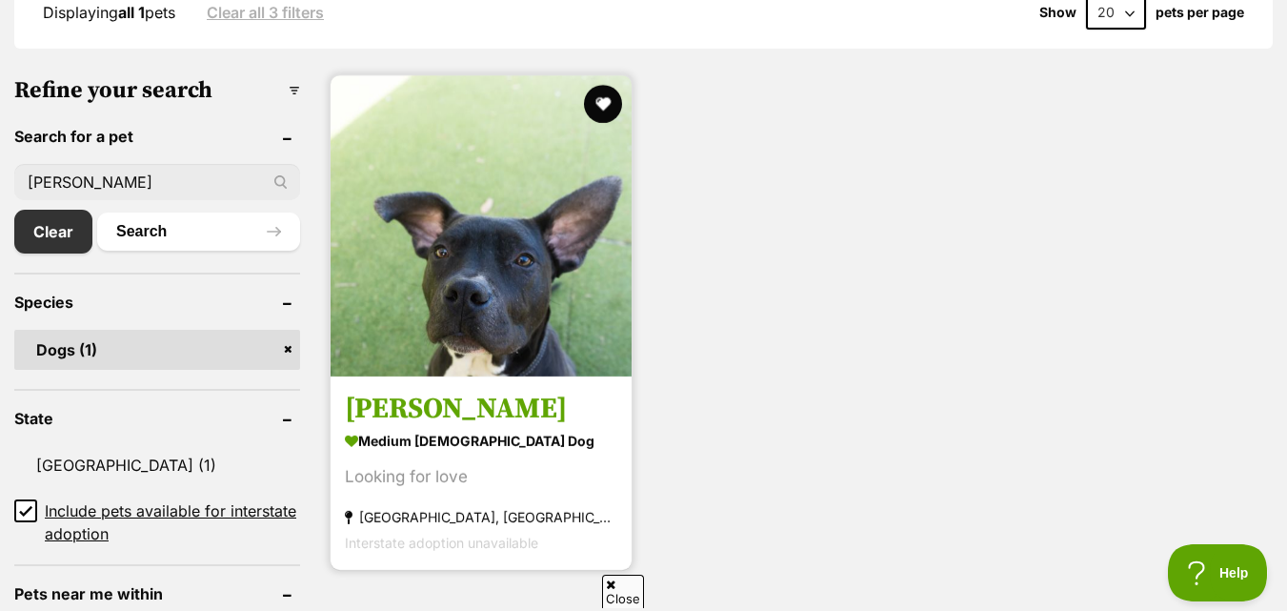
scroll to position [381, 0]
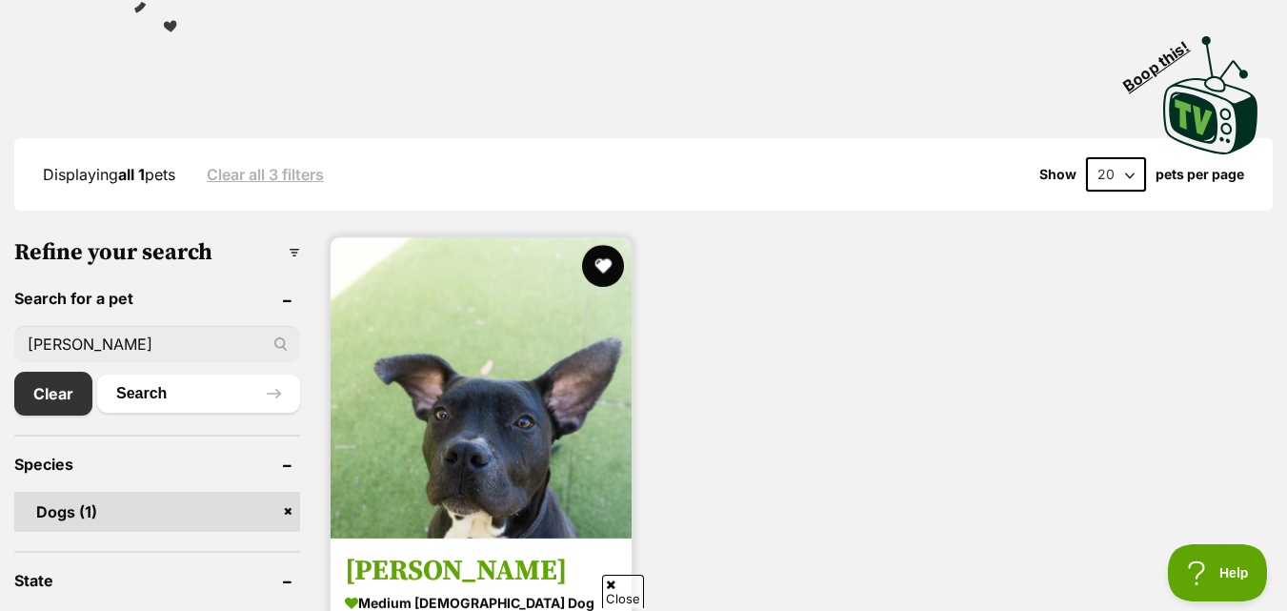
click at [614, 264] on button "favourite" at bounding box center [603, 266] width 42 height 42
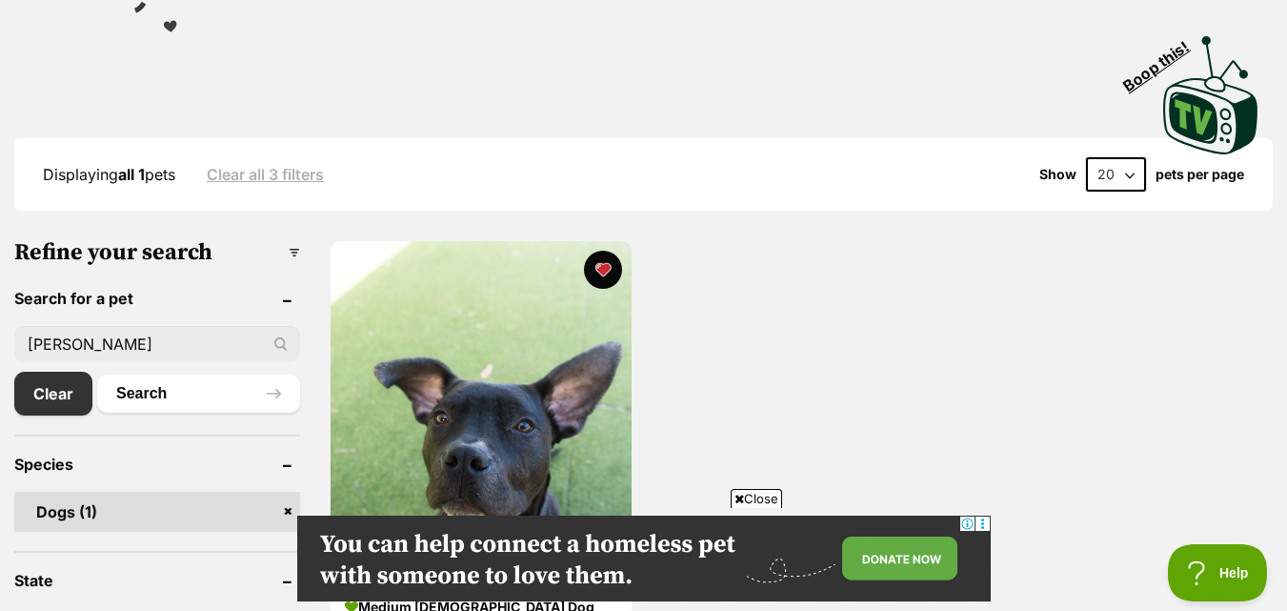
scroll to position [0, 0]
click at [100, 345] on input "[PERSON_NAME]" at bounding box center [157, 344] width 286 height 36
type input "[PERSON_NAME]"
click at [198, 400] on button "Search" at bounding box center [198, 393] width 203 height 38
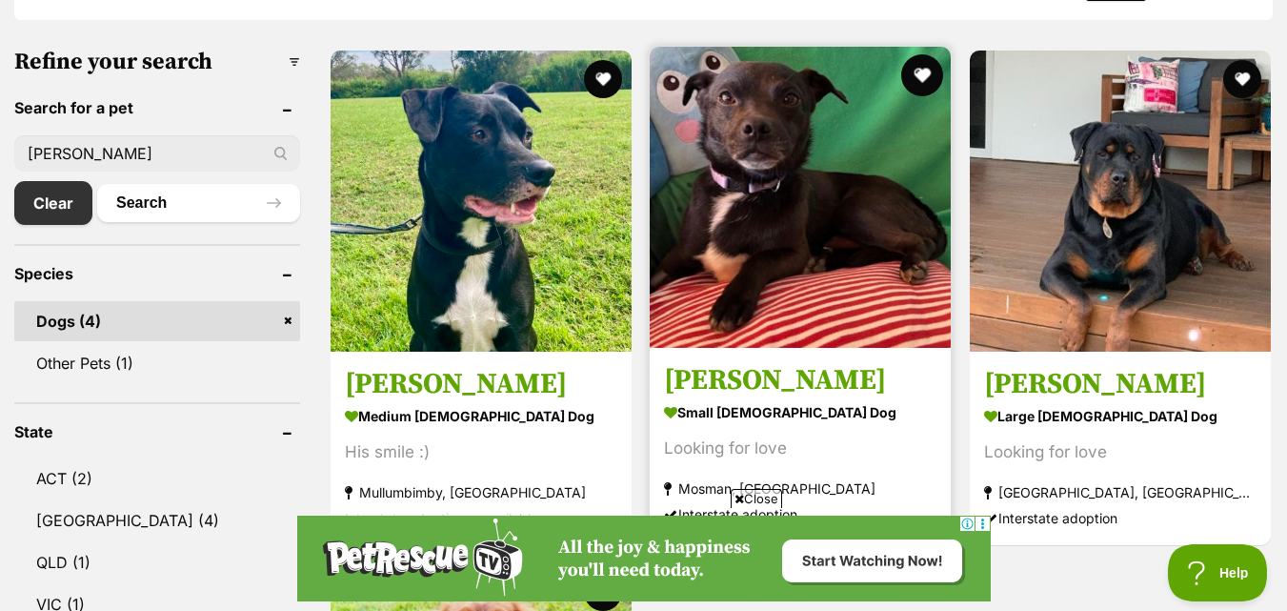
click at [928, 69] on button "favourite" at bounding box center [923, 75] width 42 height 42
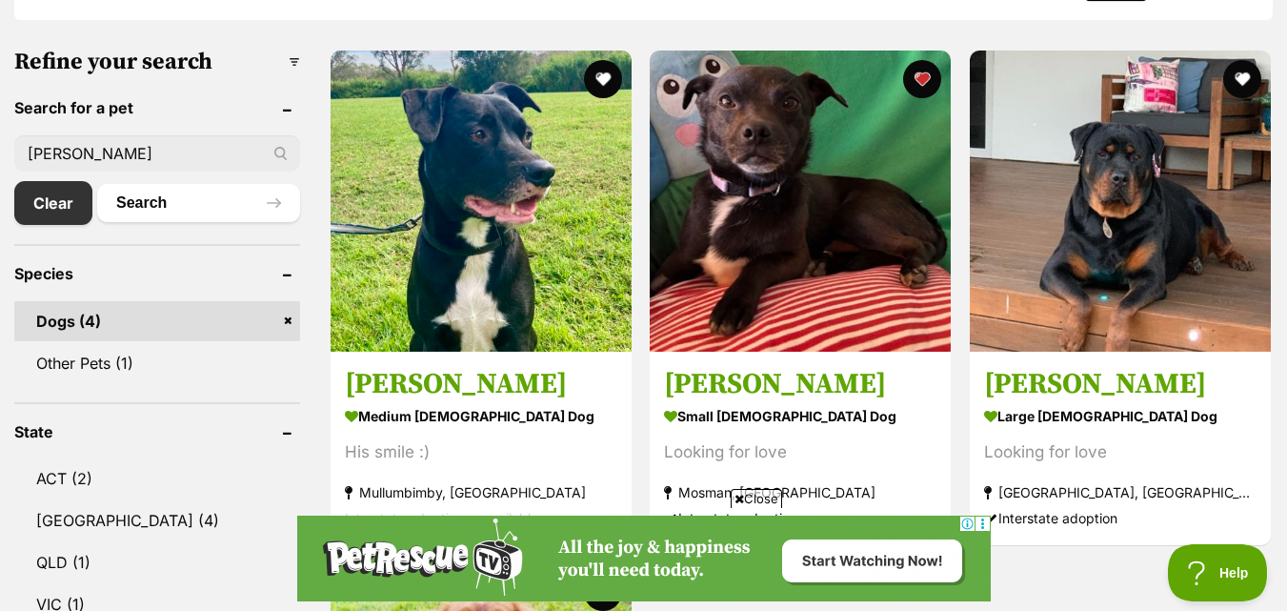
scroll to position [1, 0]
drag, startPoint x: 128, startPoint y: 151, endPoint x: 0, endPoint y: 176, distance: 130.2
type input "toby"
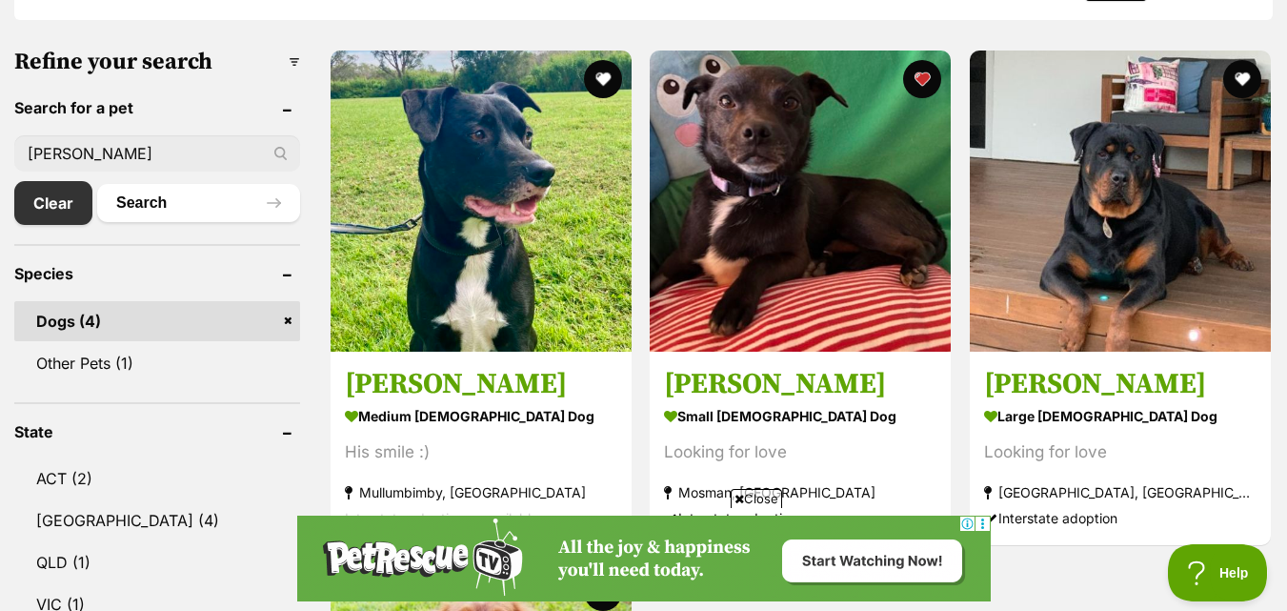
click at [97, 184] on button "Search" at bounding box center [198, 203] width 203 height 38
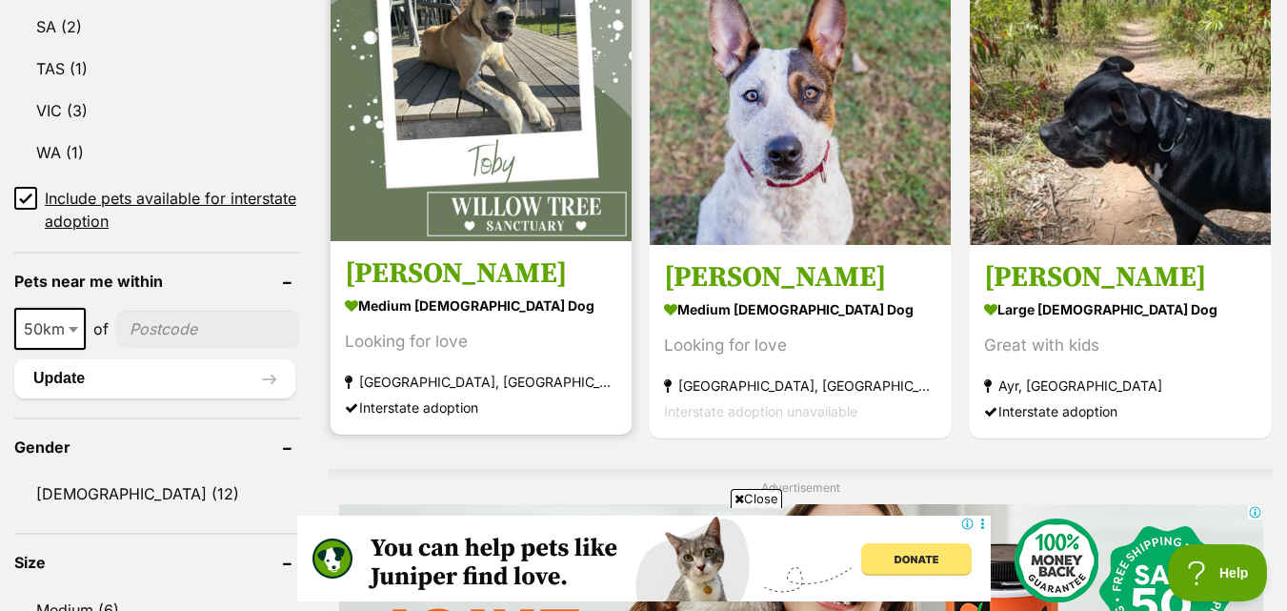
scroll to position [1048, 0]
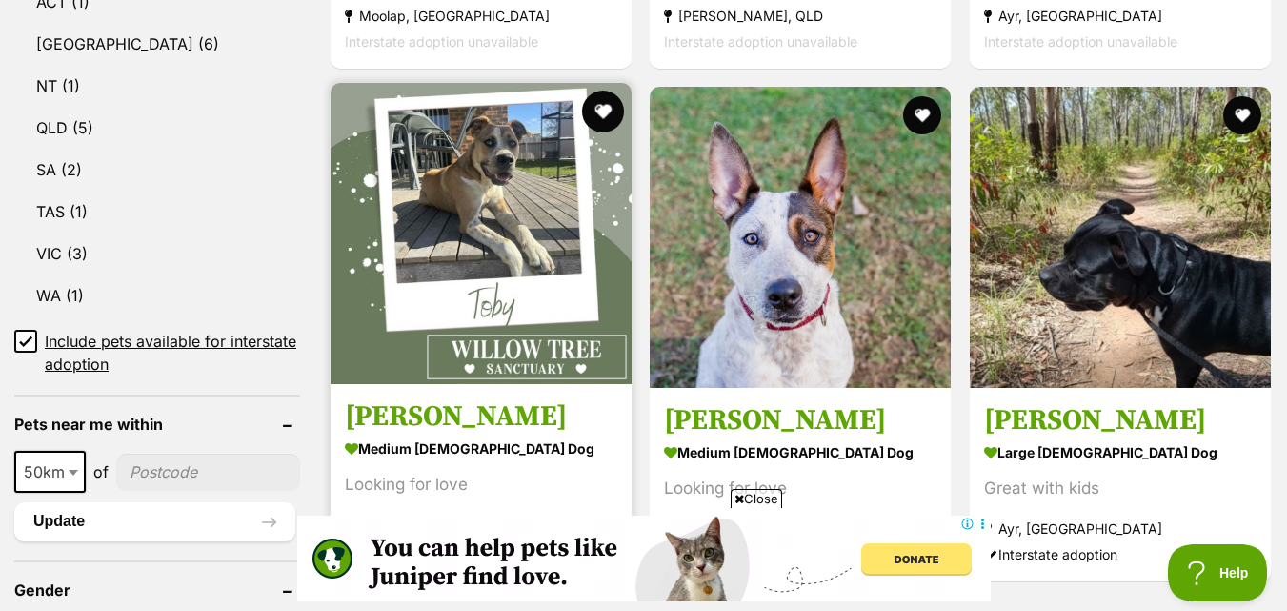
click at [605, 119] on button "favourite" at bounding box center [603, 111] width 42 height 42
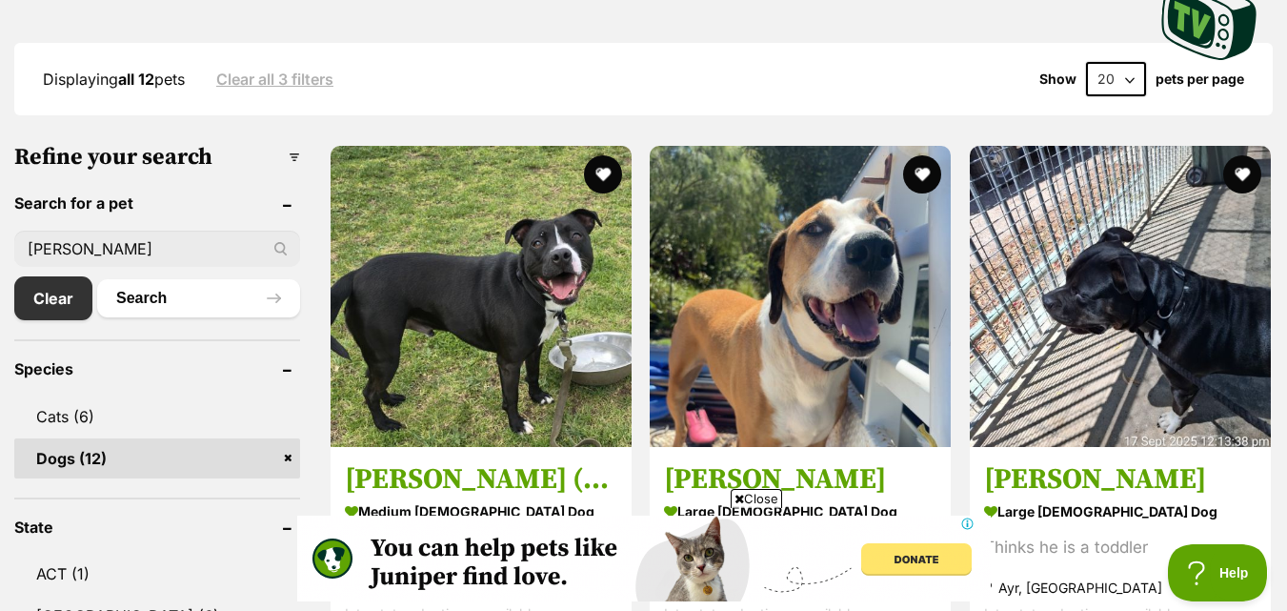
scroll to position [0, 0]
click at [105, 247] on input "[PERSON_NAME]" at bounding box center [157, 249] width 286 height 36
type input "t"
type input "hogan"
click at [97, 279] on button "Search" at bounding box center [198, 298] width 203 height 38
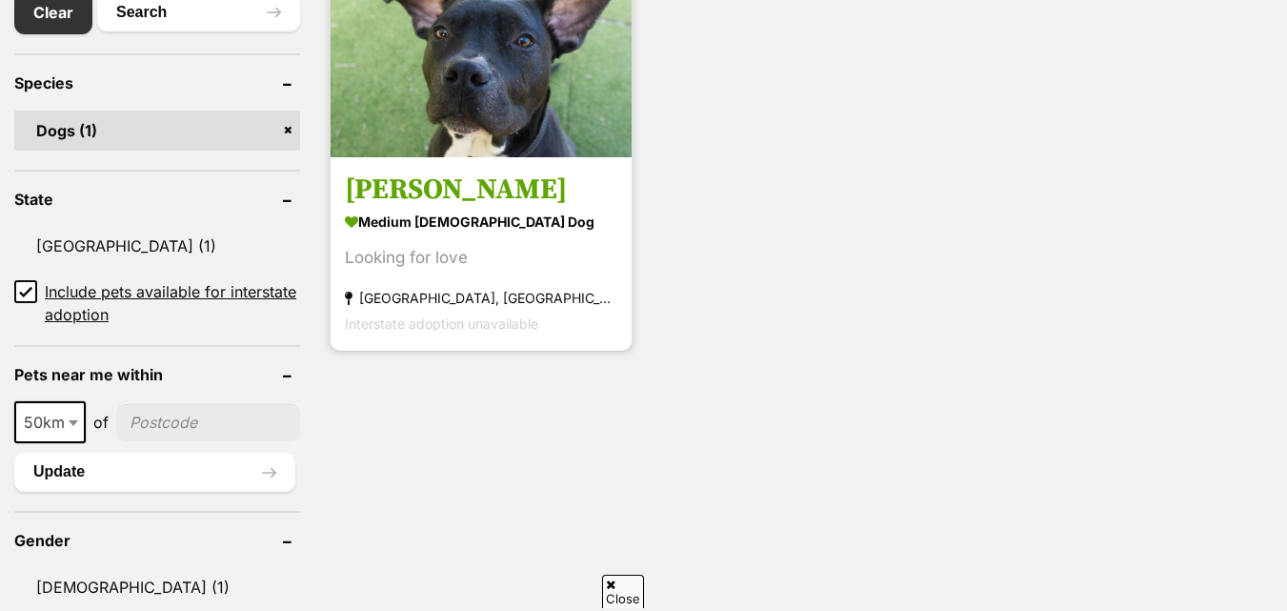
click at [573, 198] on h3 "[PERSON_NAME]" at bounding box center [481, 189] width 272 height 36
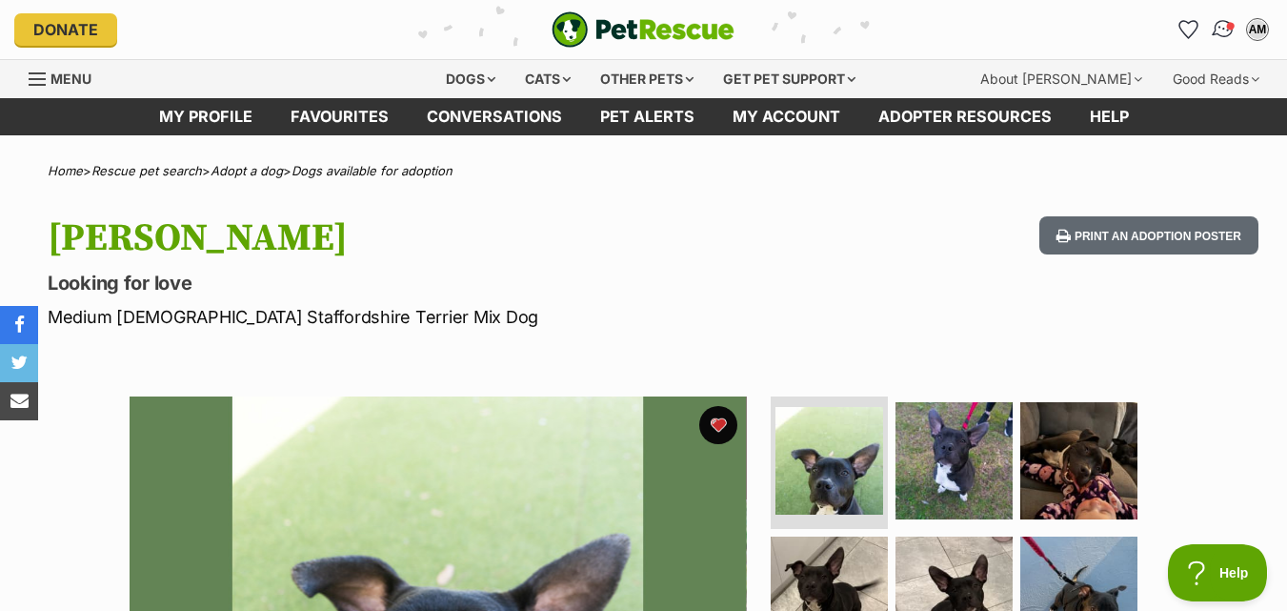
click at [1220, 31] on img "Conversations" at bounding box center [1224, 29] width 26 height 25
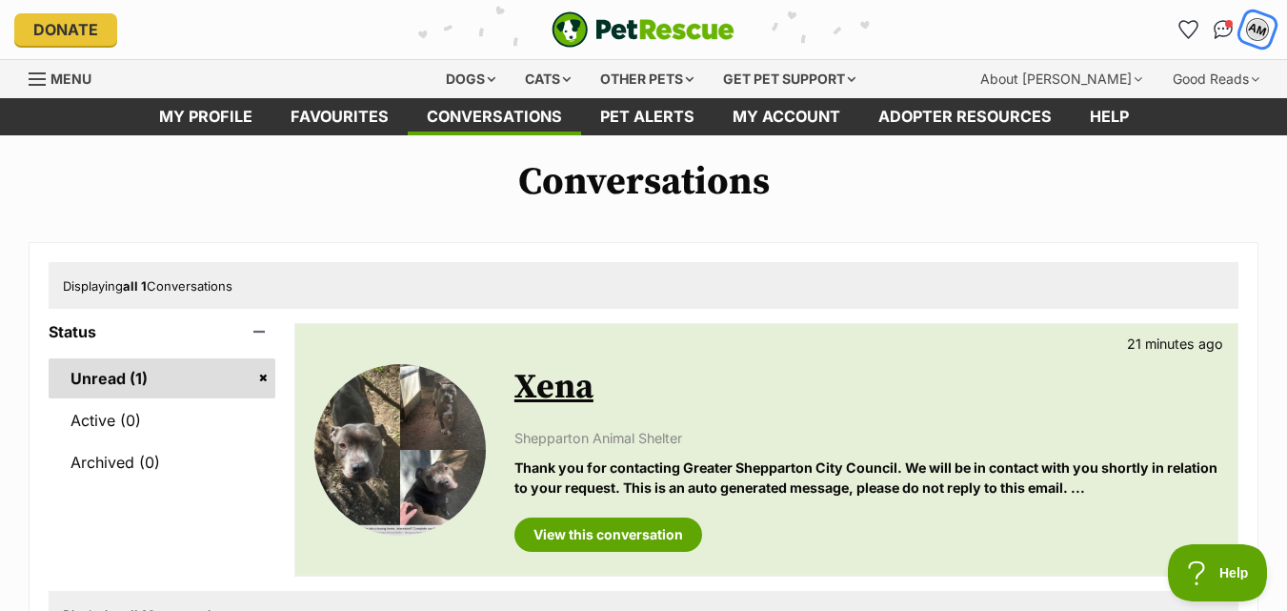
click at [1254, 20] on div "AM" at bounding box center [1257, 29] width 25 height 25
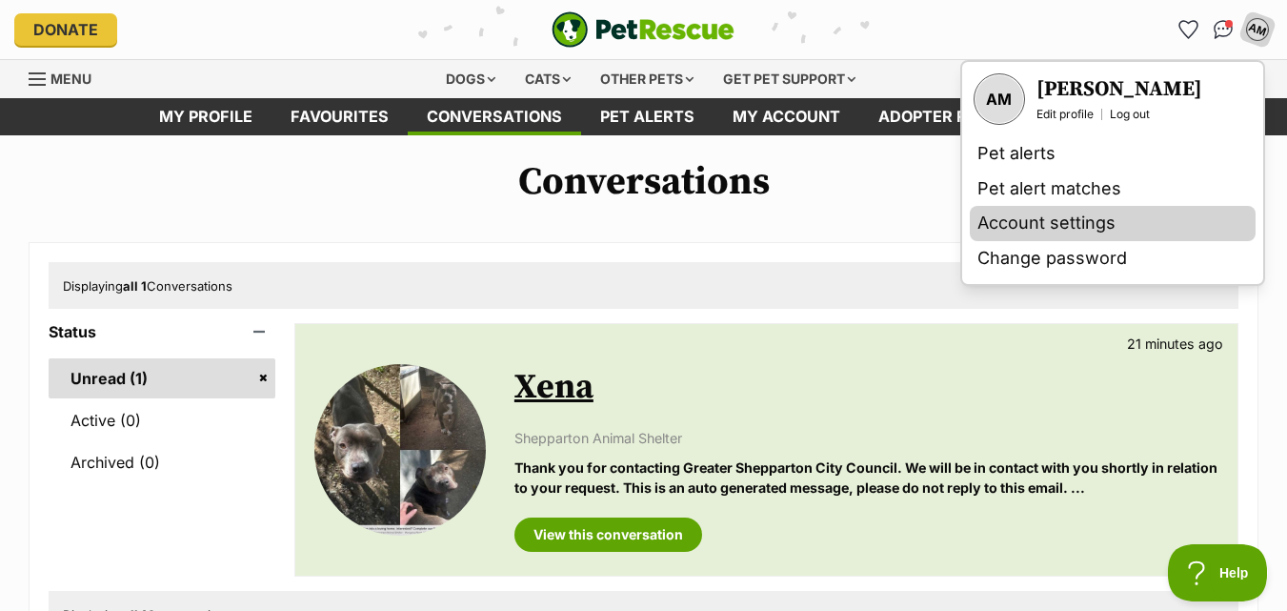
click at [1034, 211] on link "Account settings" at bounding box center [1113, 223] width 286 height 35
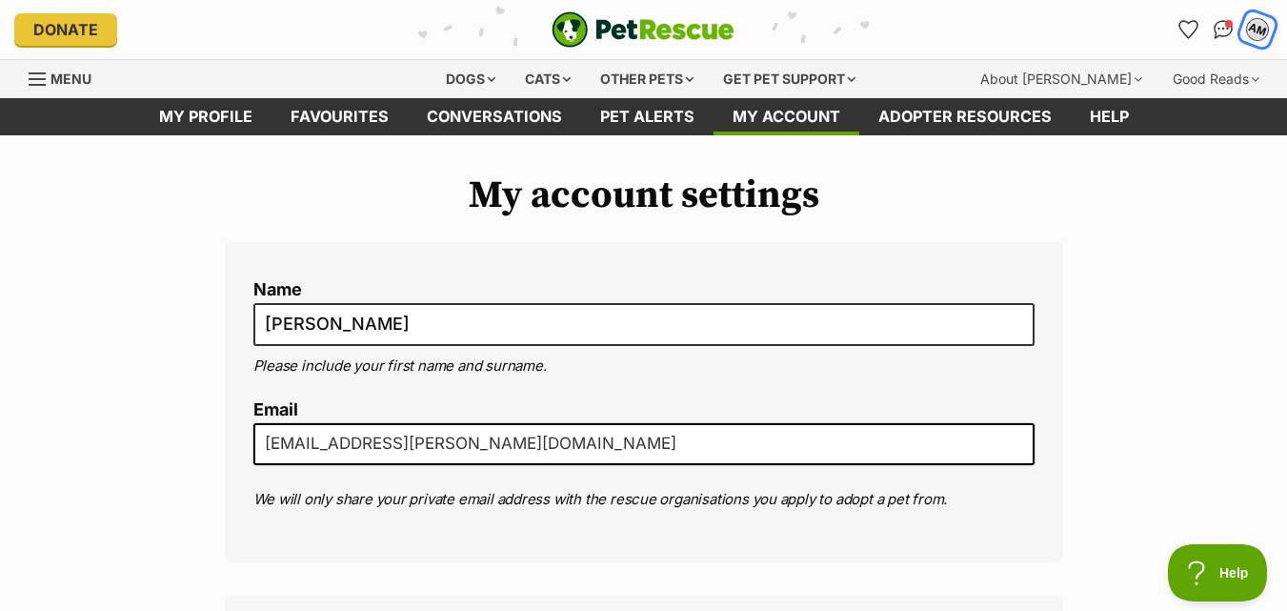
click at [1270, 29] on button "AM" at bounding box center [1256, 29] width 39 height 39
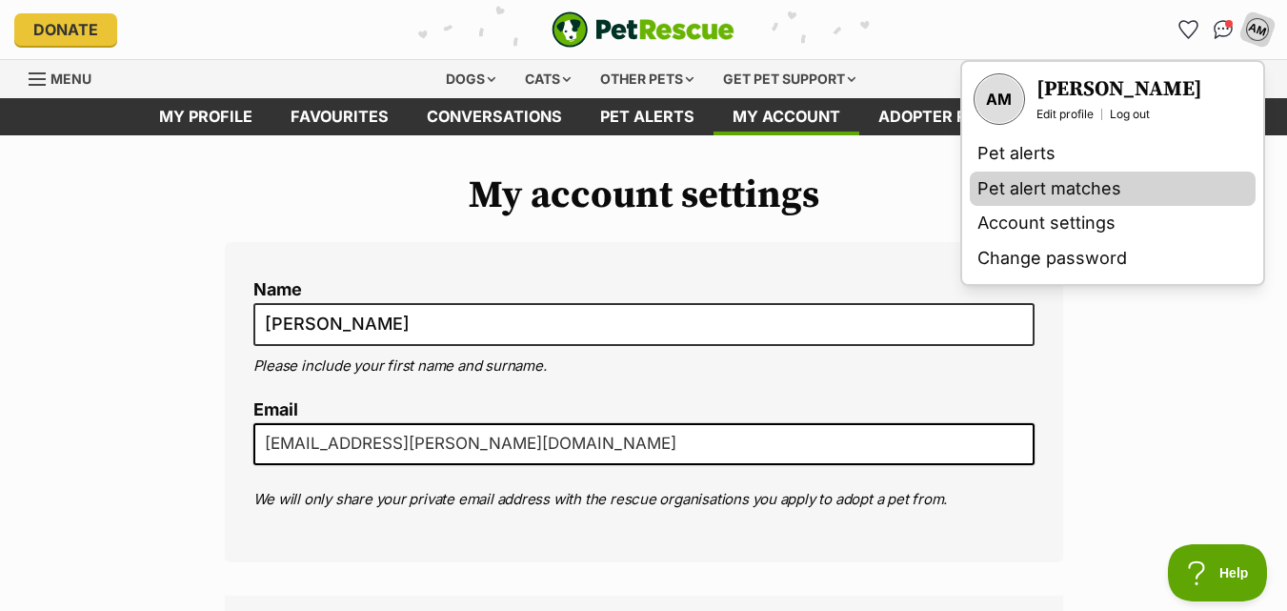
click at [1034, 182] on link "Pet alert matches" at bounding box center [1113, 188] width 286 height 35
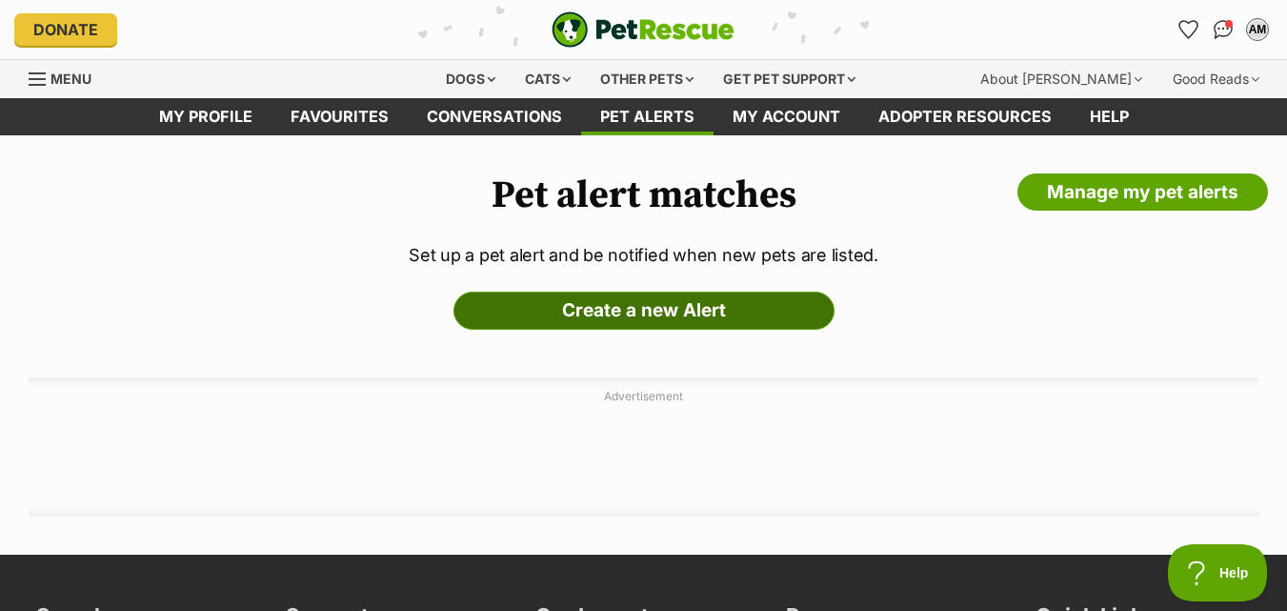
click at [686, 315] on link "Create a new Alert" at bounding box center [643, 311] width 381 height 38
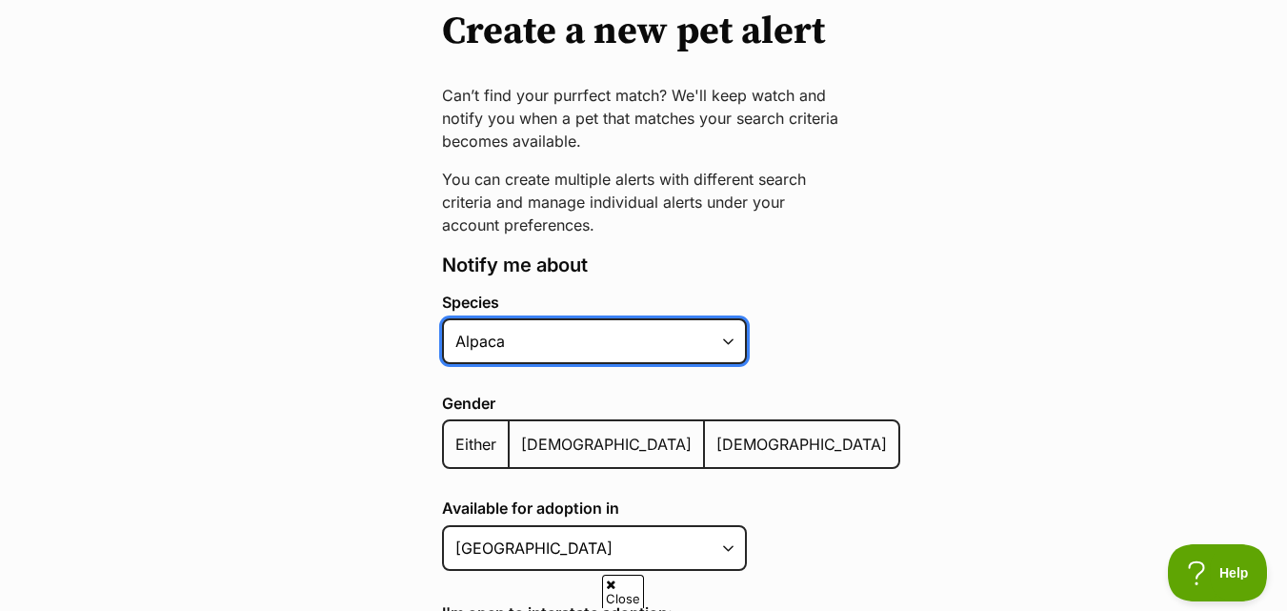
click at [652, 350] on select "Alpaca Bird Cat Chicken Cow Dog Donkey Duck Ferret Fish Goat Goose Guinea Fowl …" at bounding box center [594, 341] width 305 height 46
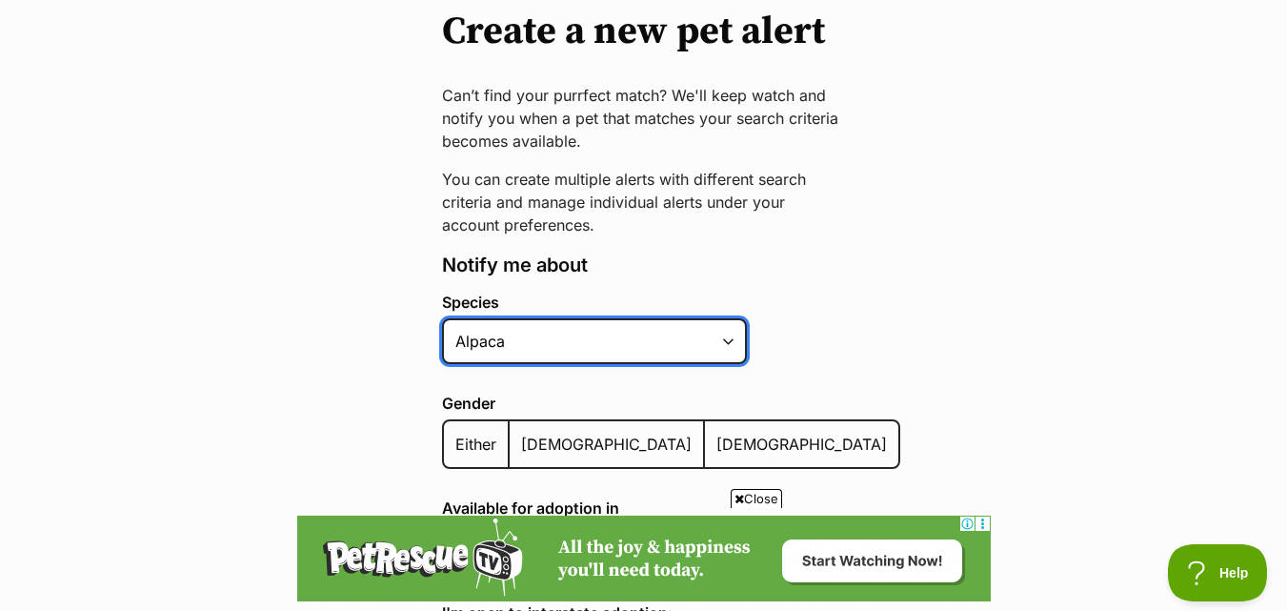
select select "1"
click at [442, 318] on select "Alpaca Bird Cat Chicken Cow Dog Donkey Duck Ferret Fish Goat Goose Guinea Fowl …" at bounding box center [594, 341] width 305 height 46
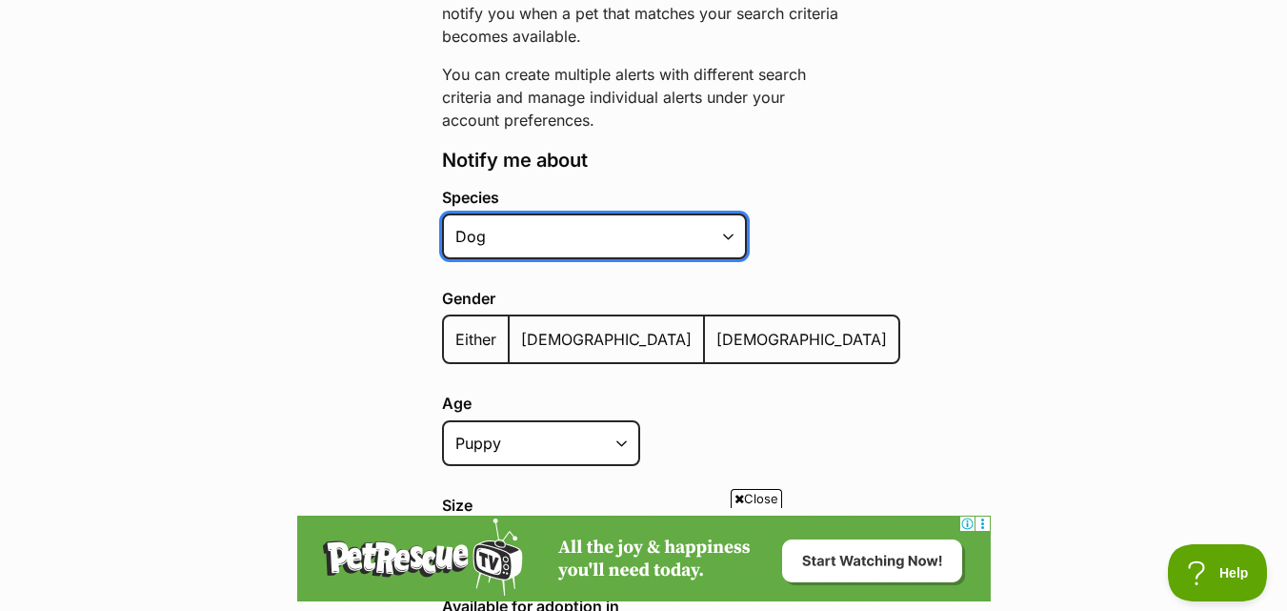
scroll to position [476, 0]
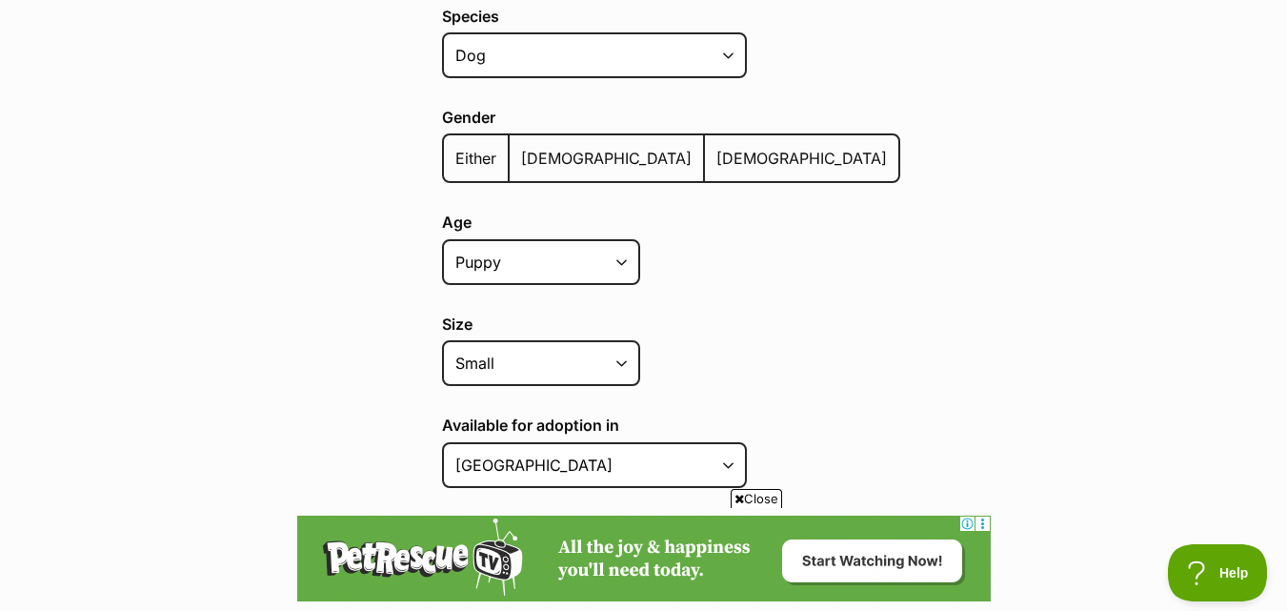
click at [453, 171] on label "Either" at bounding box center [477, 158] width 66 height 46
click at [454, 147] on input "Either" at bounding box center [454, 146] width 0 height 1
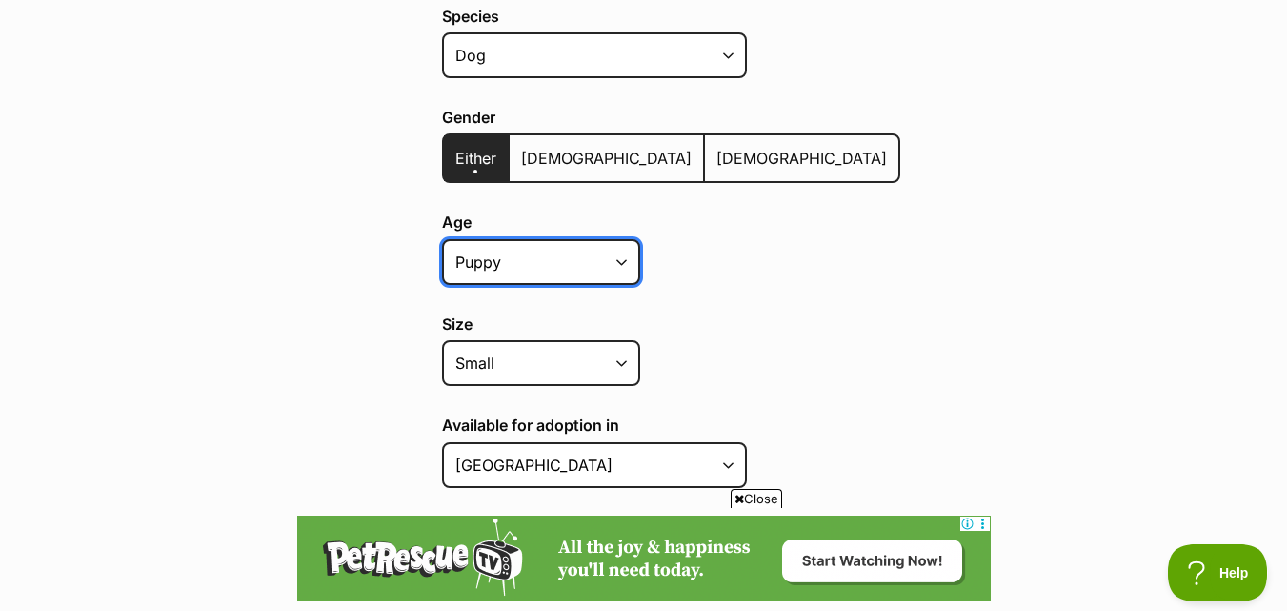
click at [521, 254] on select "Puppy Adult Senior All ages" at bounding box center [541, 262] width 198 height 46
select select "adult"
click at [442, 239] on select "Puppy Adult Senior All ages" at bounding box center [541, 262] width 198 height 46
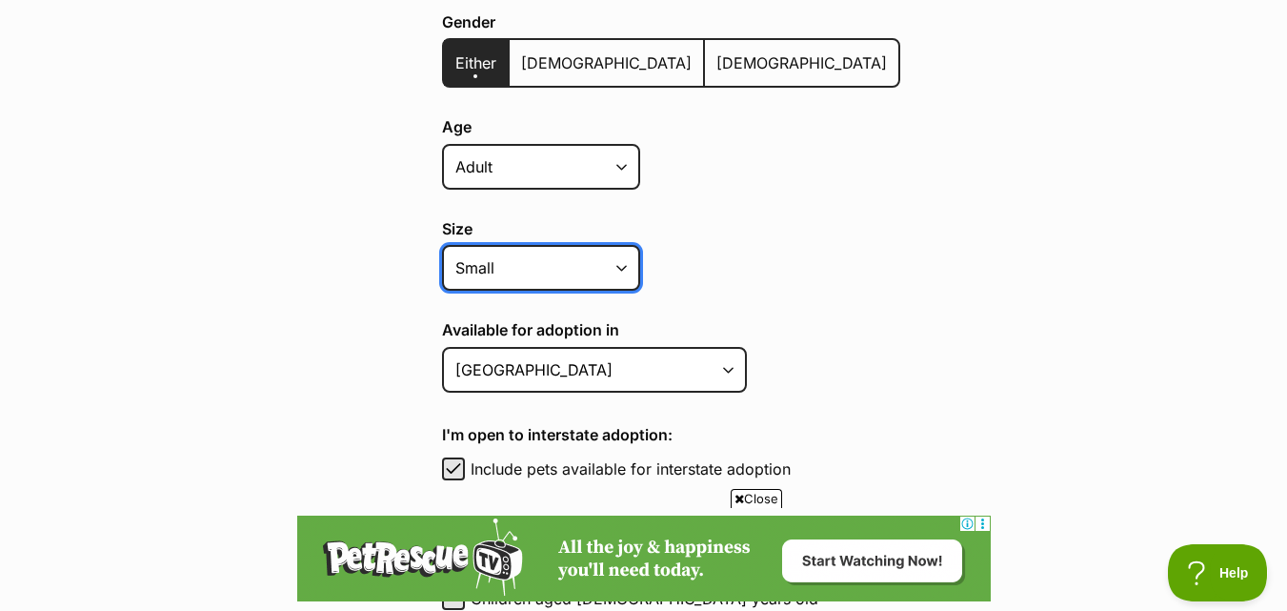
click at [533, 266] on select "Small Medium Large All sizes" at bounding box center [541, 268] width 198 height 46
select select
click at [442, 245] on select "Small Medium Large All sizes" at bounding box center [541, 268] width 198 height 46
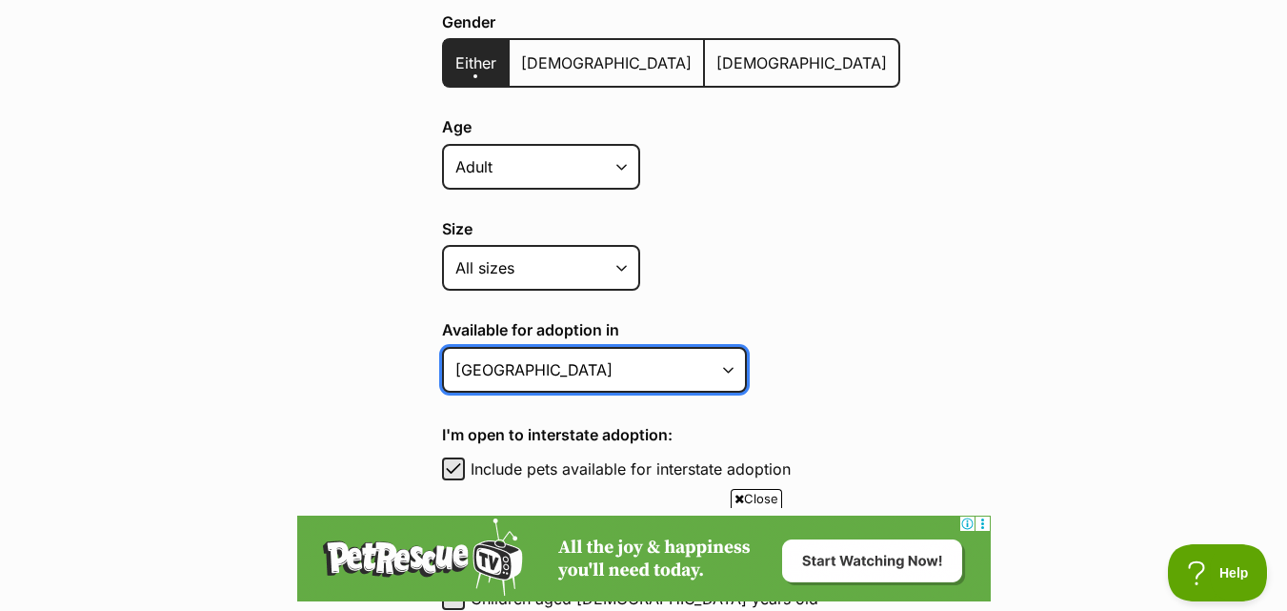
click at [506, 377] on select "[GEOGRAPHIC_DATA] [GEOGRAPHIC_DATA] [GEOGRAPHIC_DATA] [GEOGRAPHIC_DATA] [GEOGRA…" at bounding box center [594, 370] width 305 height 46
select select "1"
click at [442, 347] on select "[GEOGRAPHIC_DATA] [GEOGRAPHIC_DATA] [GEOGRAPHIC_DATA] [GEOGRAPHIC_DATA] [GEOGRA…" at bounding box center [594, 370] width 305 height 46
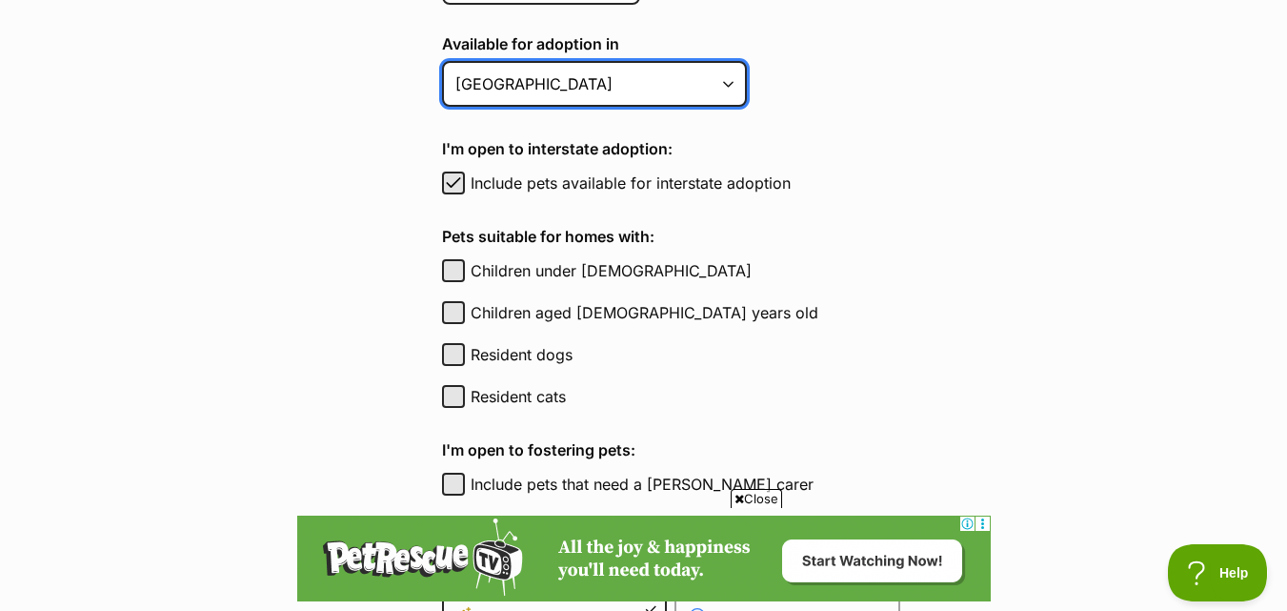
scroll to position [1048, 0]
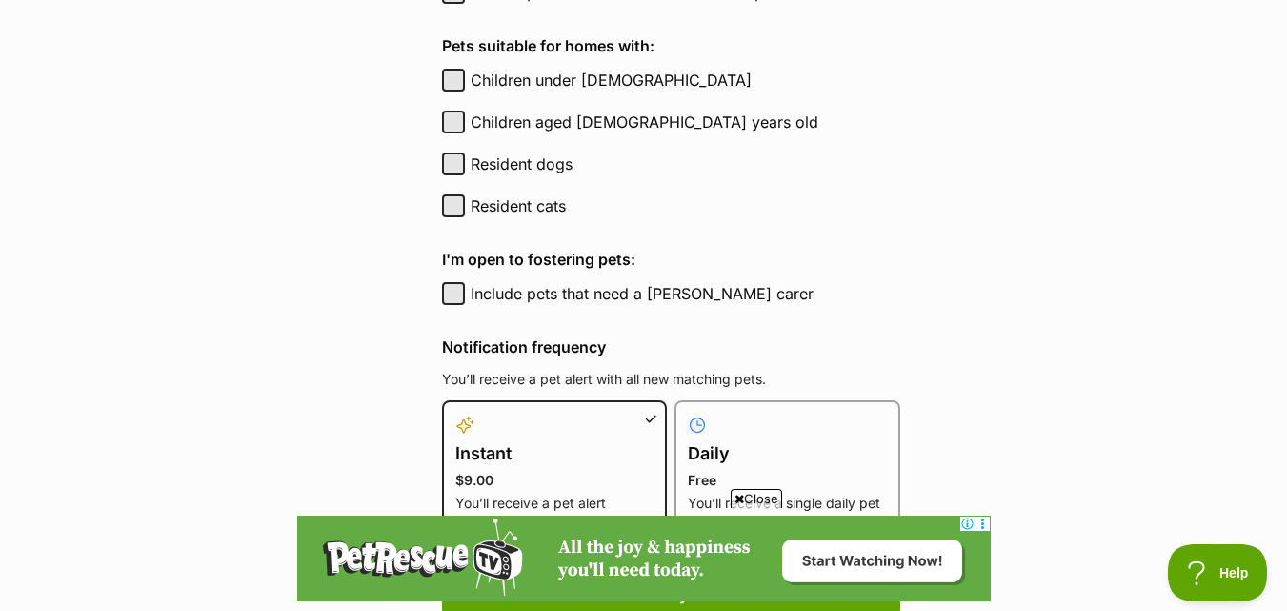
click at [453, 299] on button "Include pets that need a [PERSON_NAME] carer" at bounding box center [453, 293] width 23 height 23
checkbox input "true"
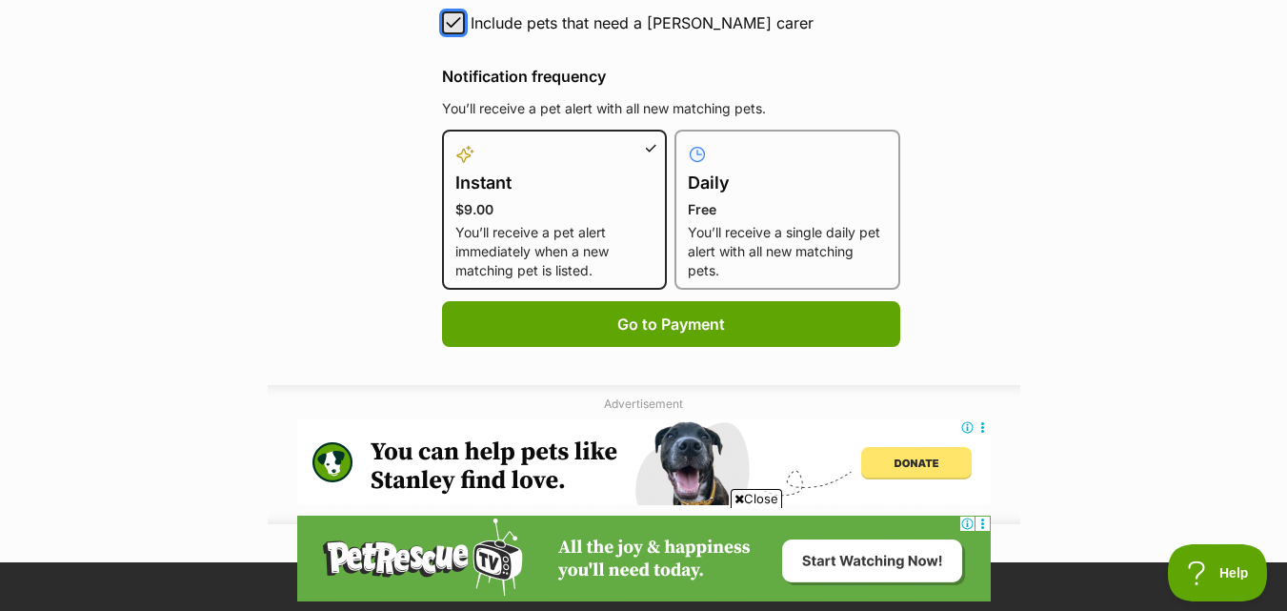
scroll to position [1143, 0]
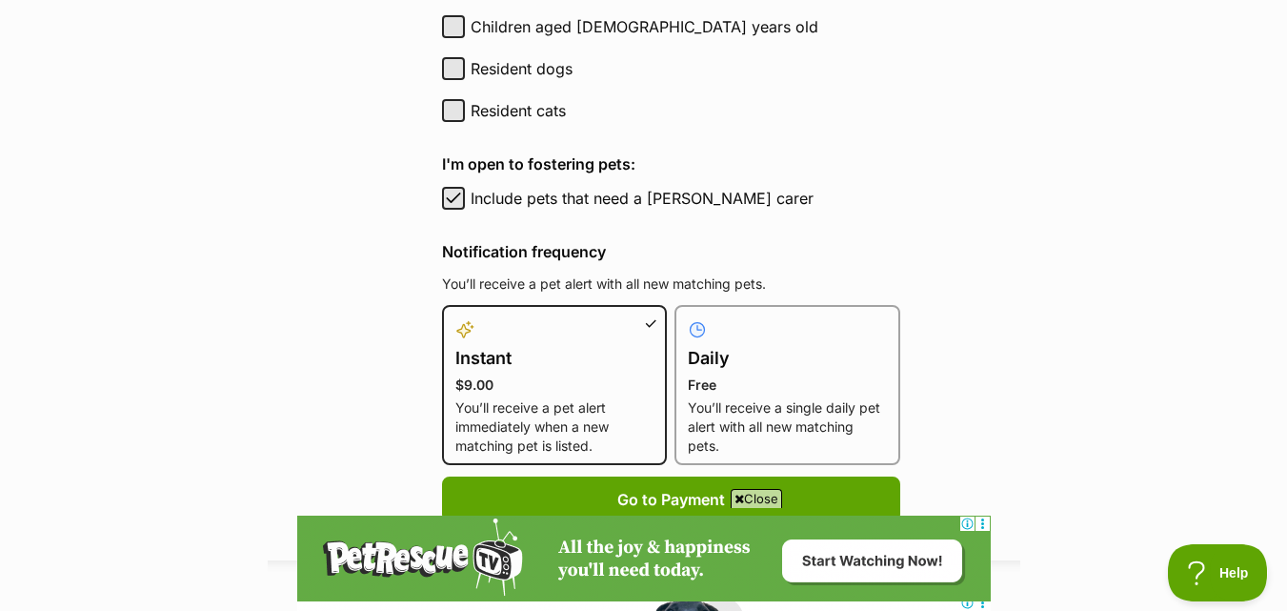
click at [764, 355] on h4 "Daily" at bounding box center [787, 358] width 199 height 27
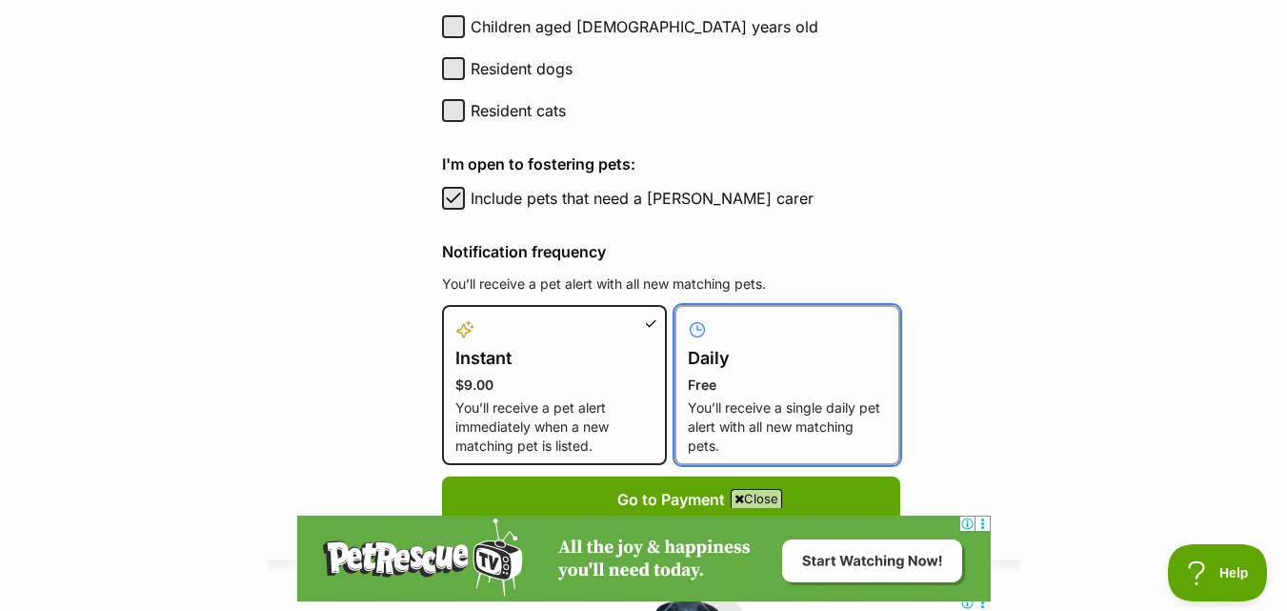
click at [687, 317] on input "Daily Free You’ll receive a single daily pet alert with all new matching pets." at bounding box center [686, 316] width 1 height 1
radio input "true"
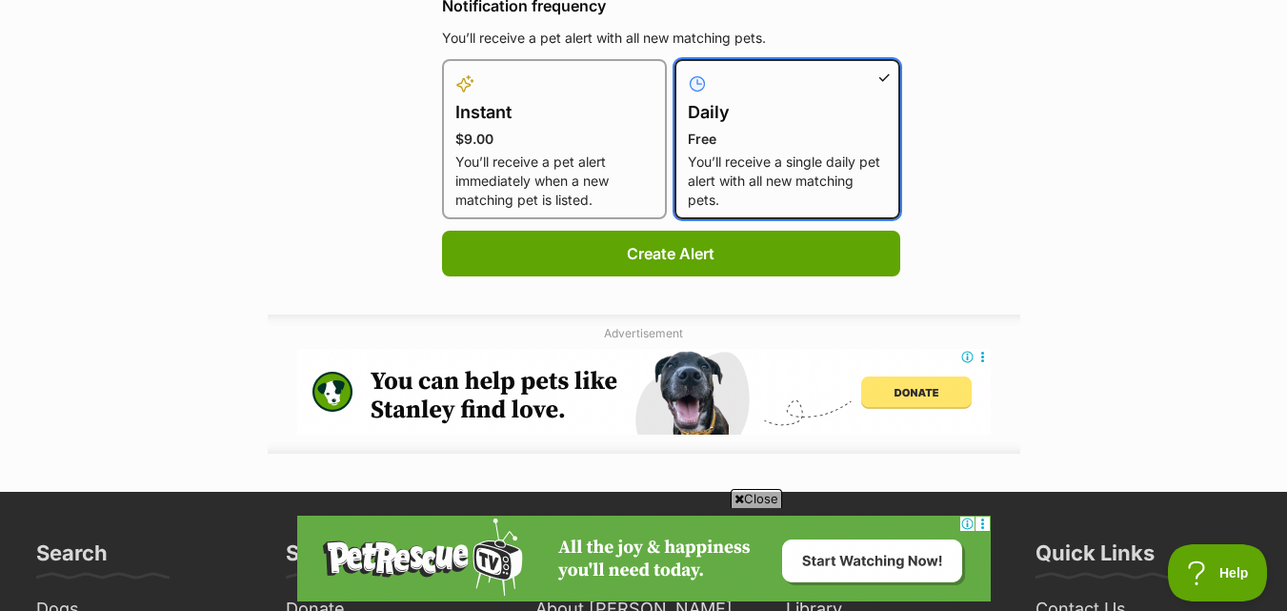
scroll to position [1429, 0]
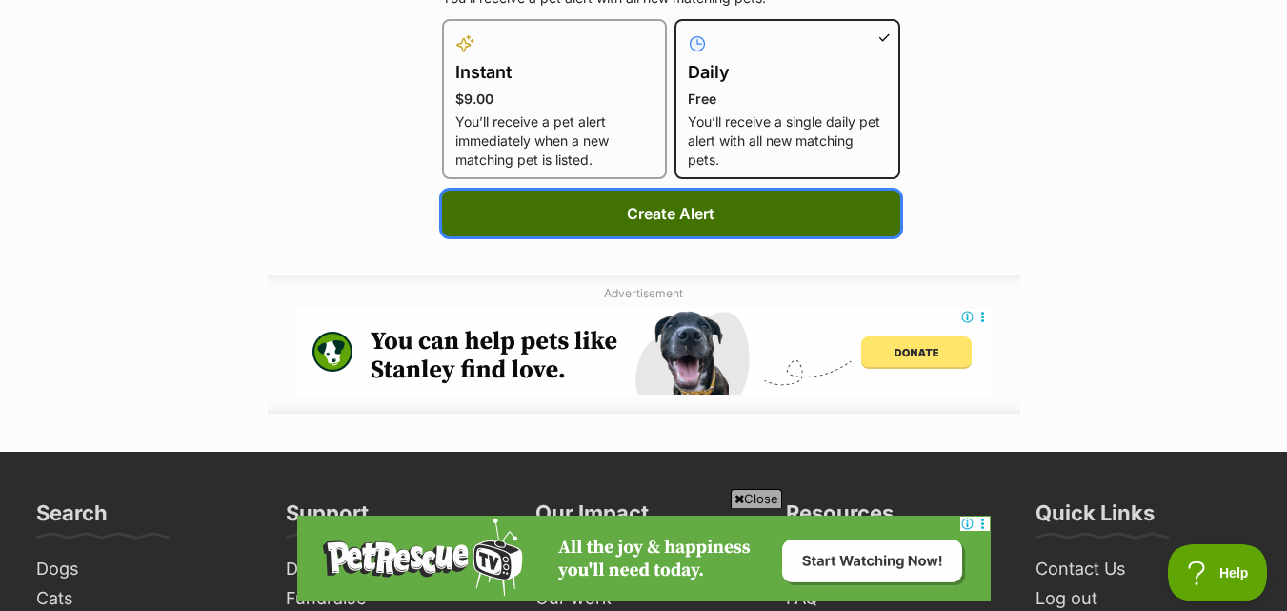
click at [755, 222] on button "Create Alert" at bounding box center [671, 214] width 458 height 46
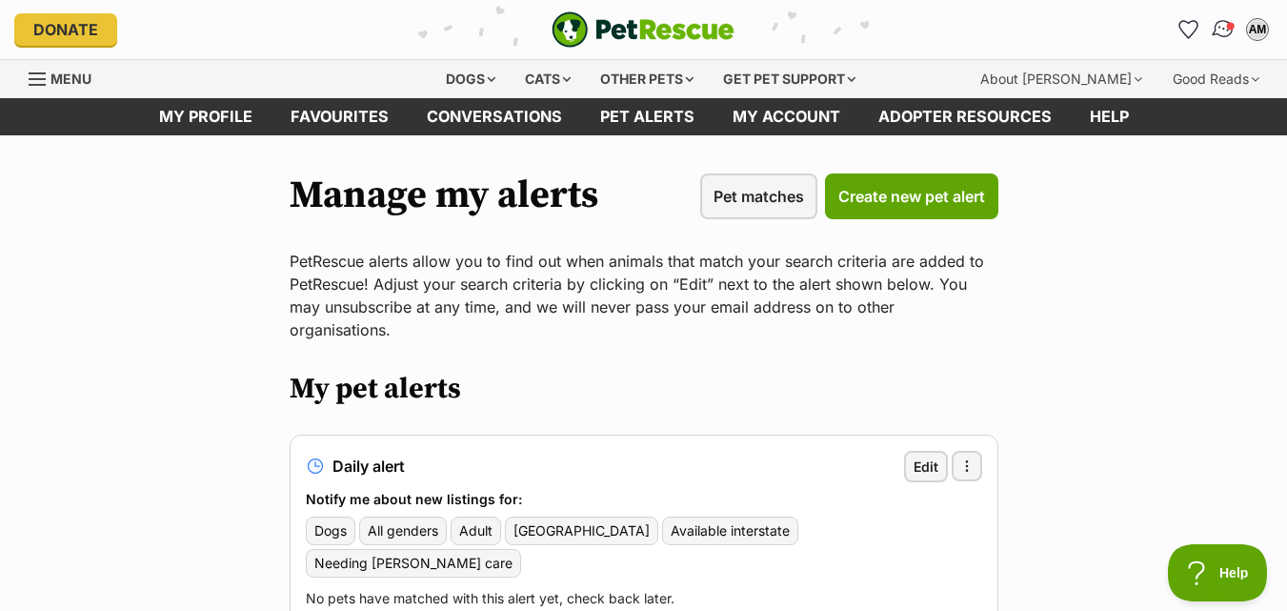
click at [1230, 30] on span "Conversations" at bounding box center [1231, 26] width 10 height 10
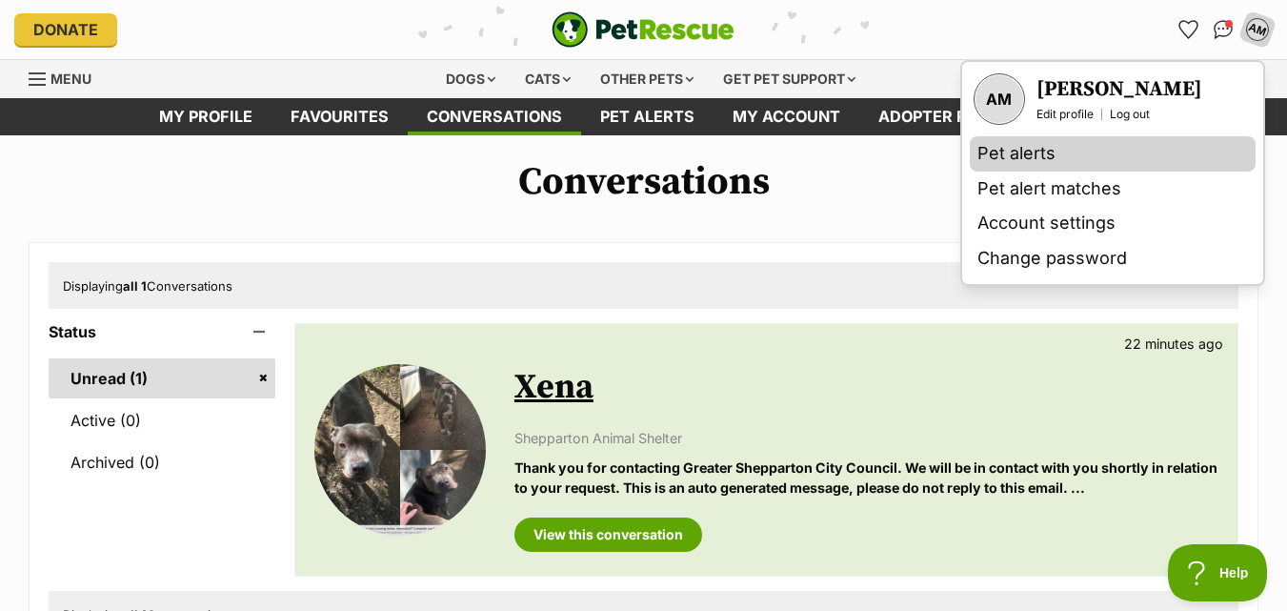
click at [1053, 145] on link "Pet alerts" at bounding box center [1113, 153] width 286 height 35
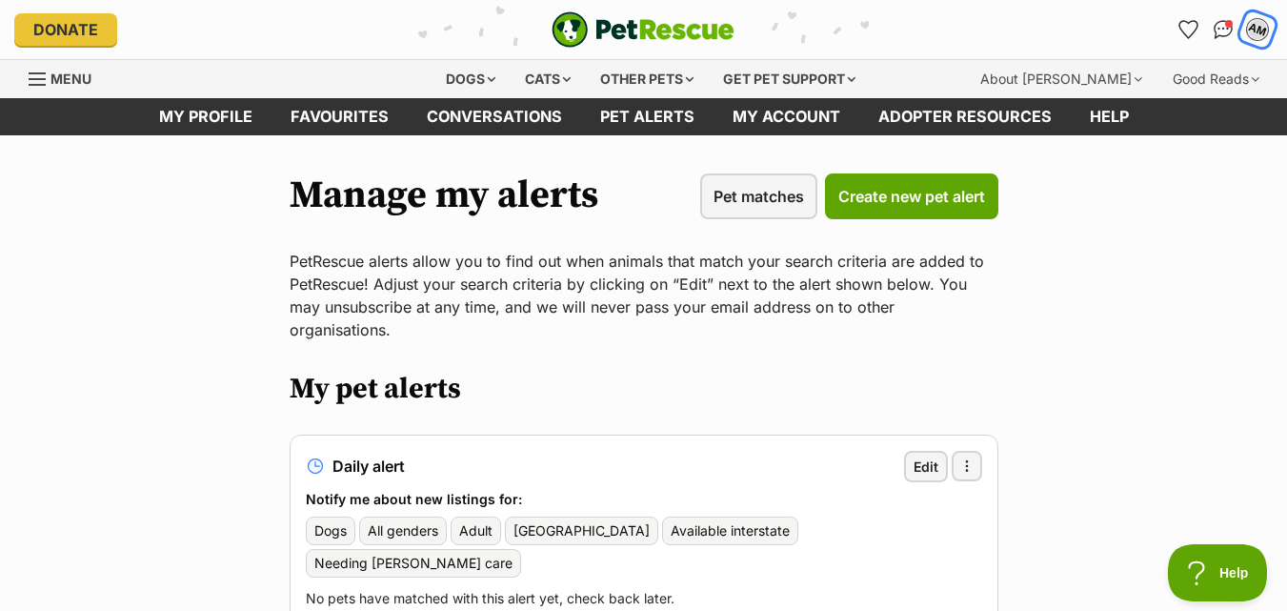
click at [1253, 20] on div "AM" at bounding box center [1257, 29] width 25 height 25
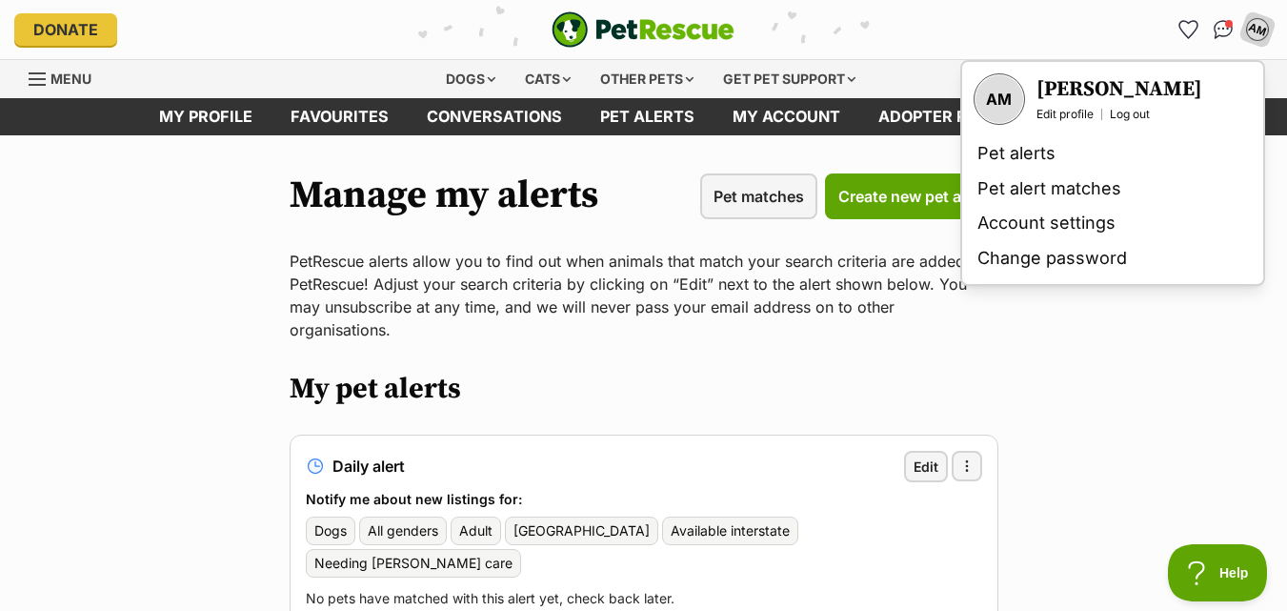
click at [1047, 86] on h3 "[PERSON_NAME]" at bounding box center [1119, 89] width 166 height 27
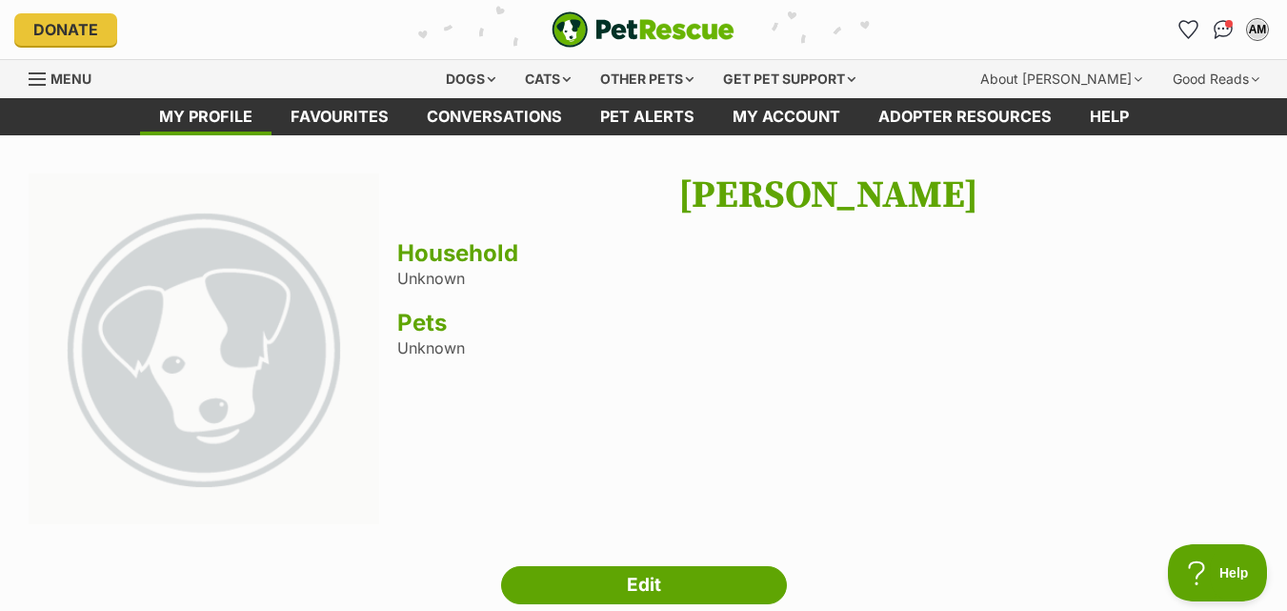
click at [445, 340] on div "[PERSON_NAME] Household Unknown Pets Unknown" at bounding box center [827, 350] width 861 height 355
click at [440, 327] on h3 "Pets" at bounding box center [827, 323] width 861 height 27
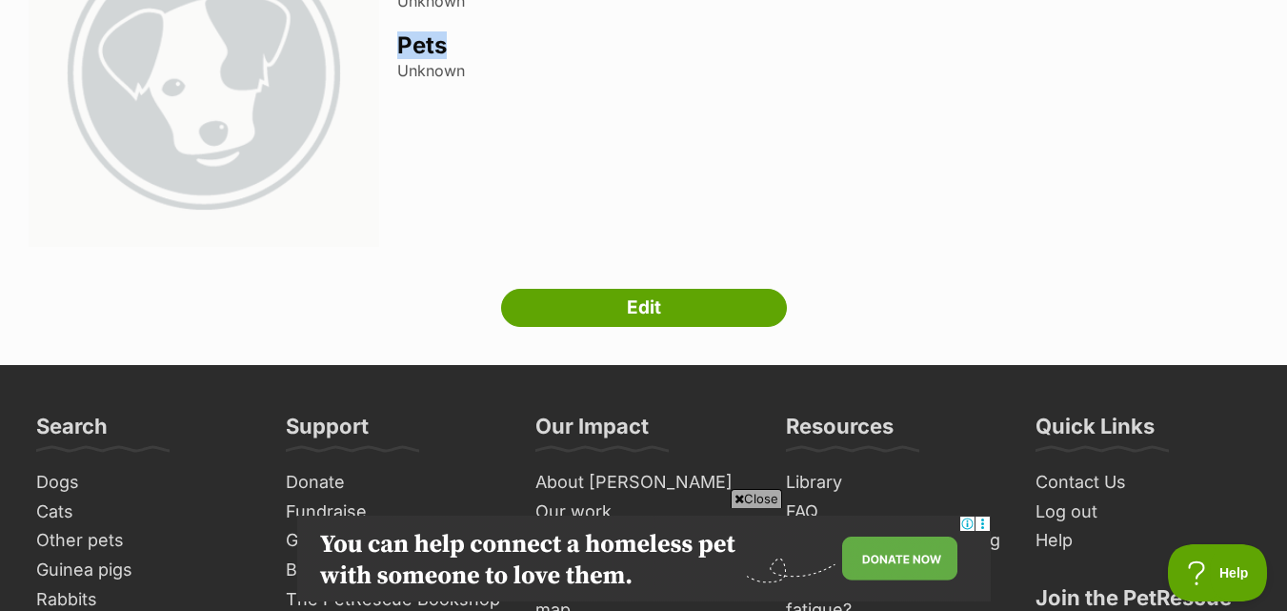
scroll to position [286, 0]
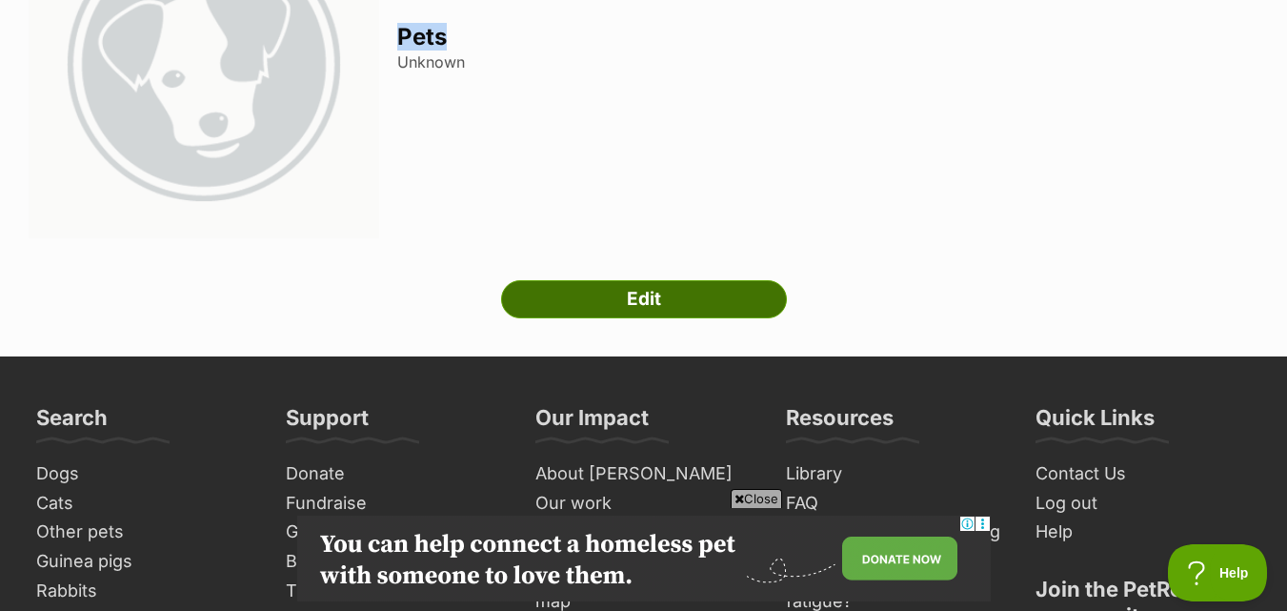
click at [633, 306] on link "Edit" at bounding box center [644, 299] width 286 height 38
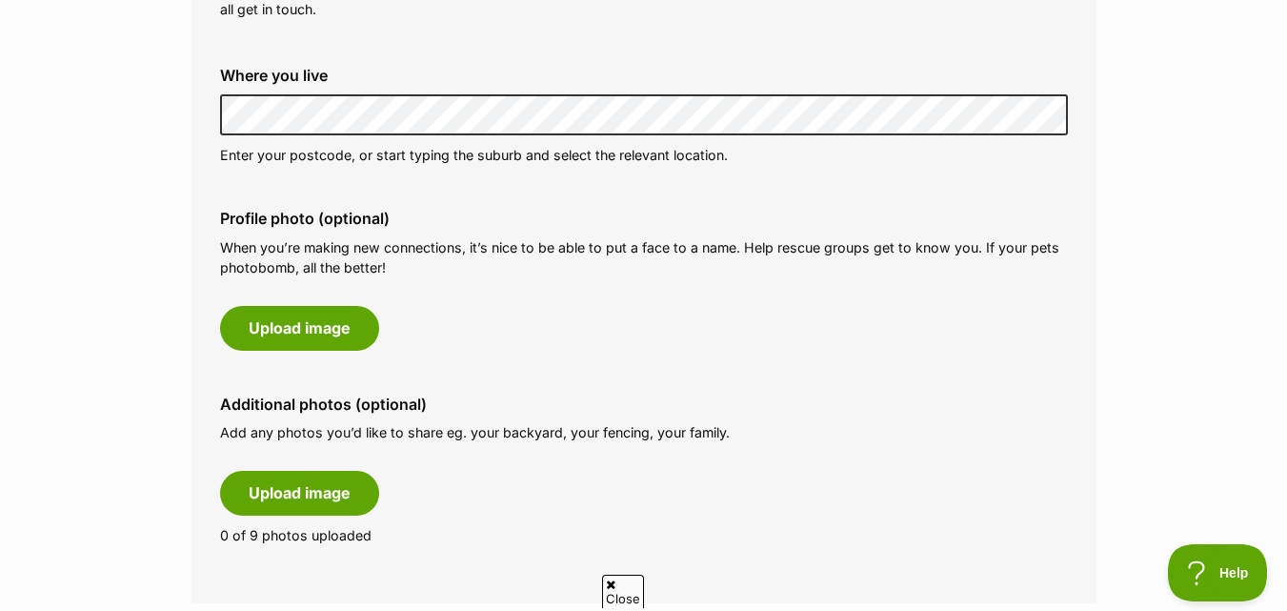
scroll to position [762, 0]
click at [290, 337] on button "Upload image" at bounding box center [299, 329] width 159 height 44
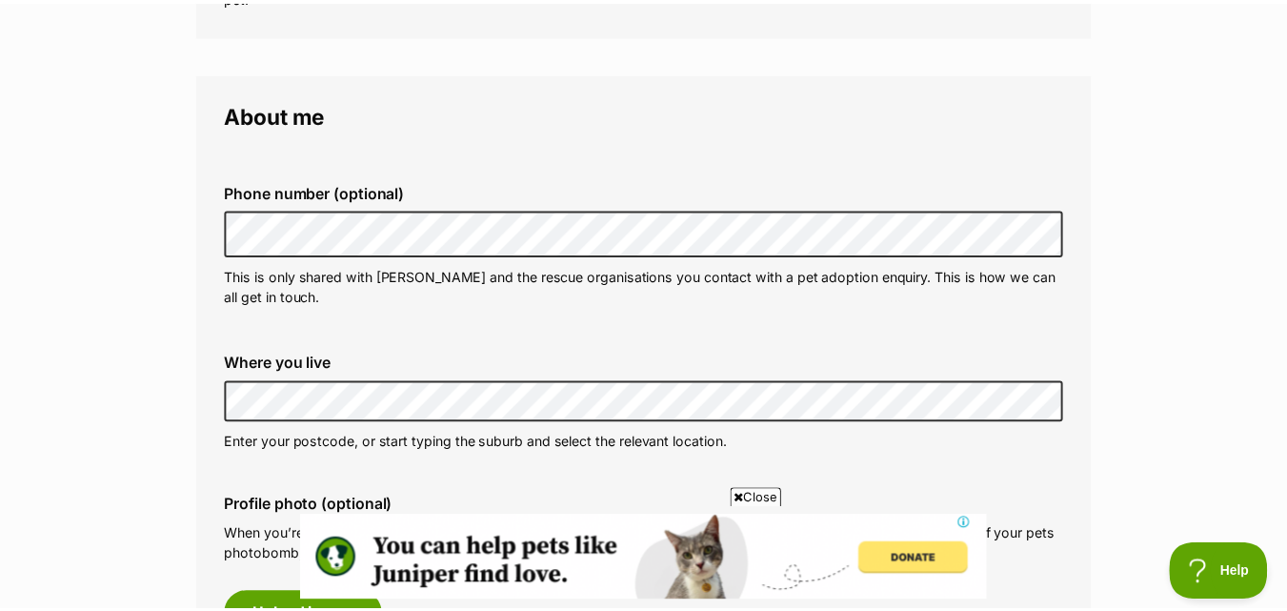
scroll to position [0, 0]
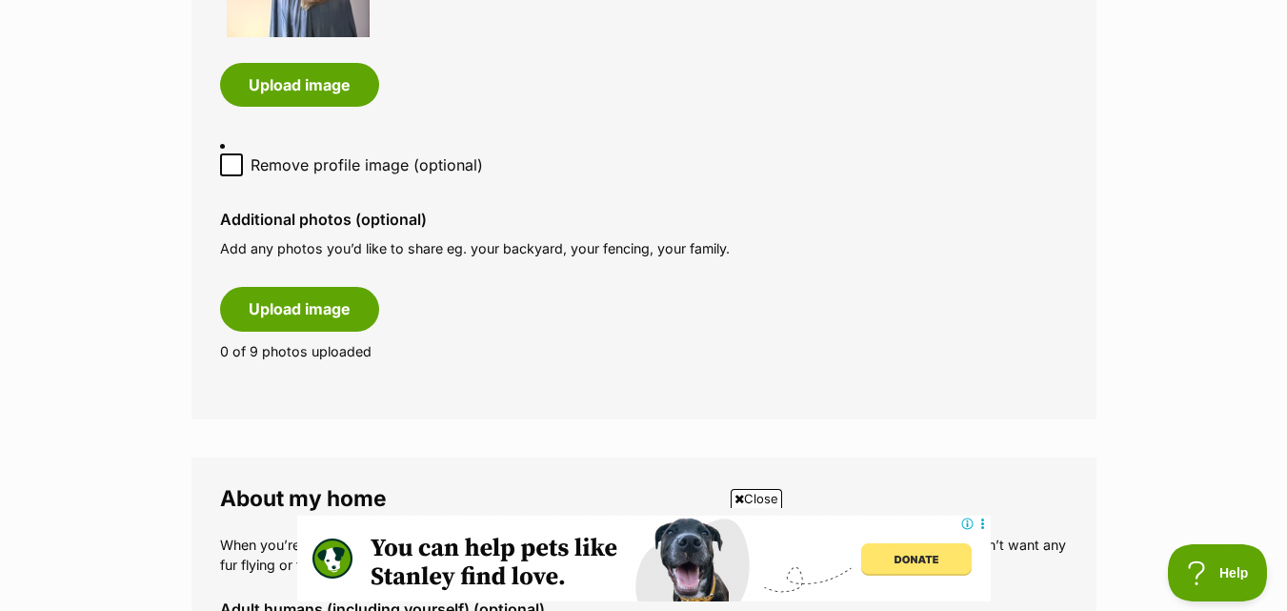
scroll to position [1238, 0]
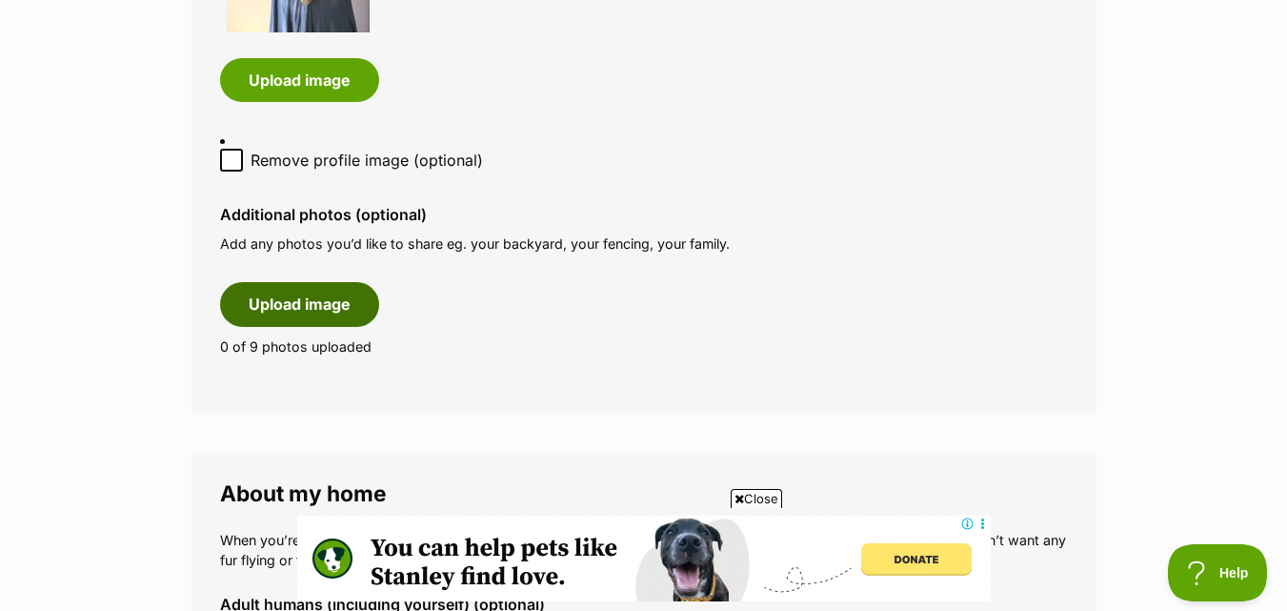
click at [344, 292] on button "Upload image" at bounding box center [299, 304] width 159 height 44
click at [321, 295] on button "Upload image" at bounding box center [299, 304] width 159 height 44
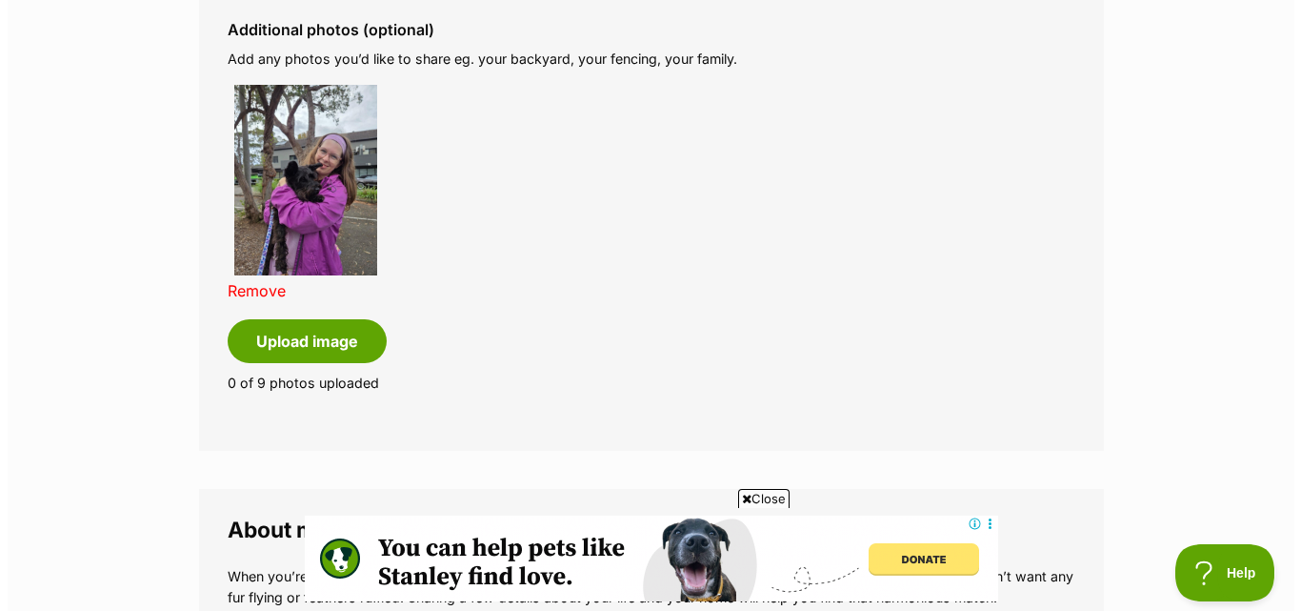
scroll to position [1429, 0]
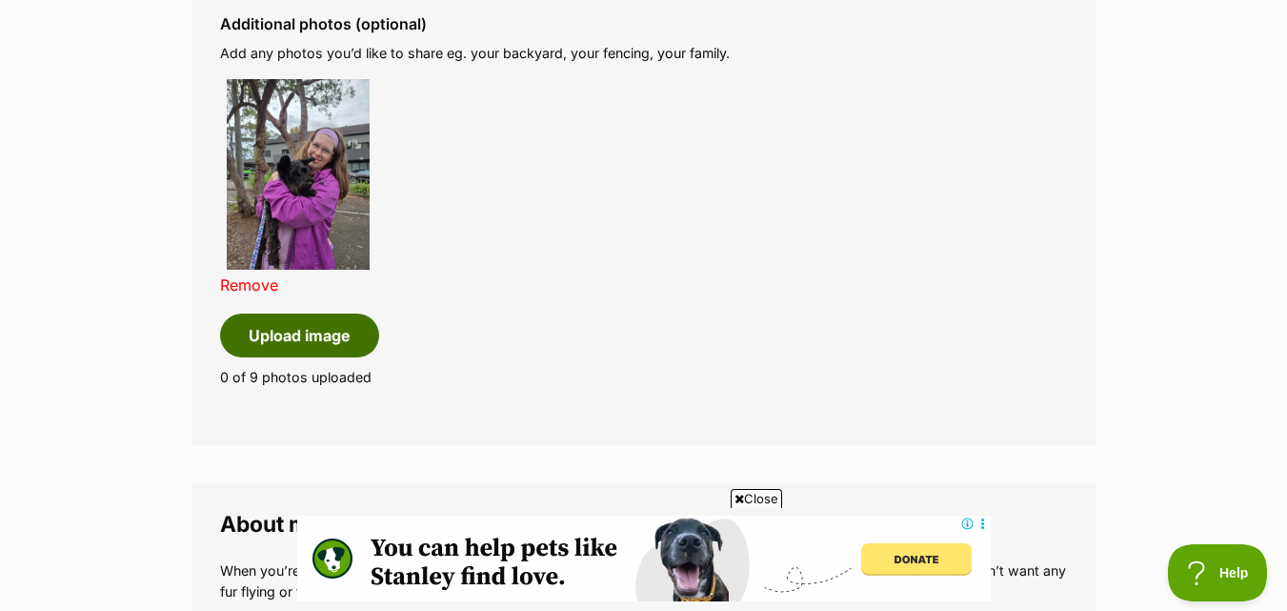
click at [304, 317] on button "Upload image" at bounding box center [299, 335] width 159 height 44
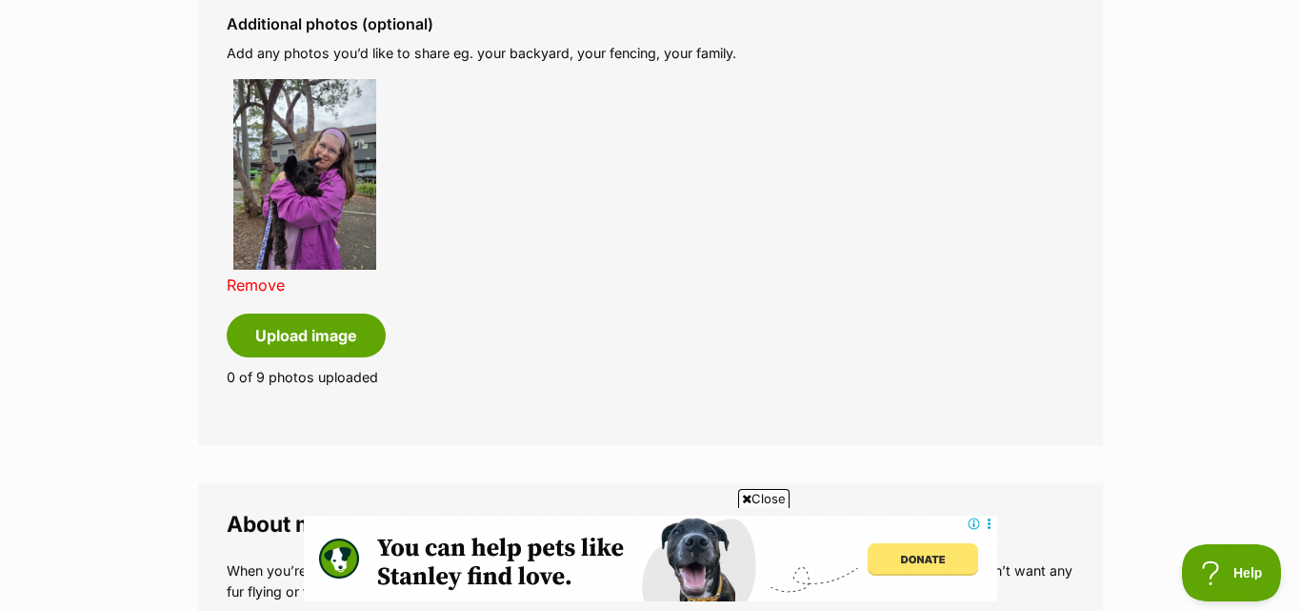
scroll to position [0, 0]
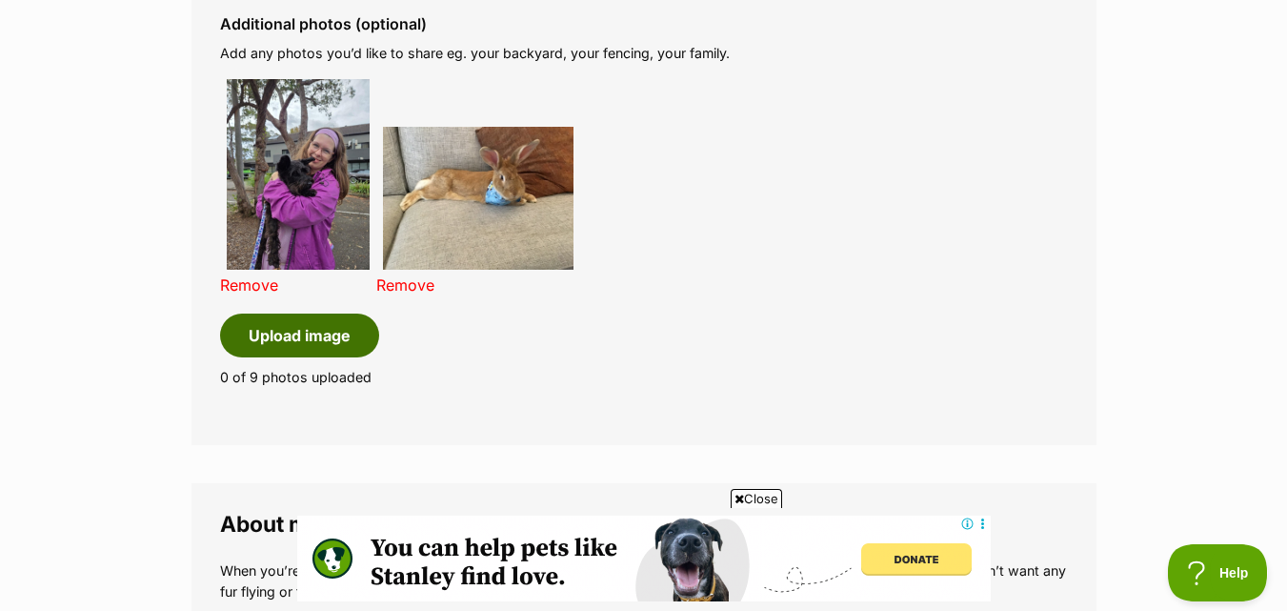
click at [260, 324] on button "Upload image" at bounding box center [299, 335] width 159 height 44
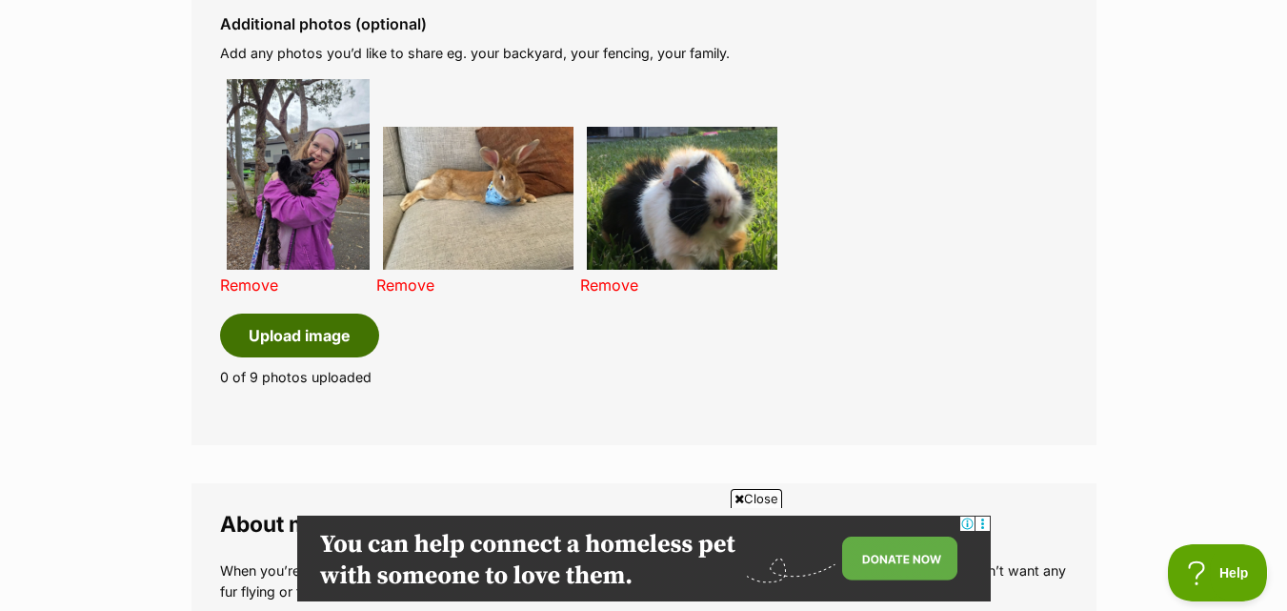
click at [294, 317] on button "Upload image" at bounding box center [299, 335] width 159 height 44
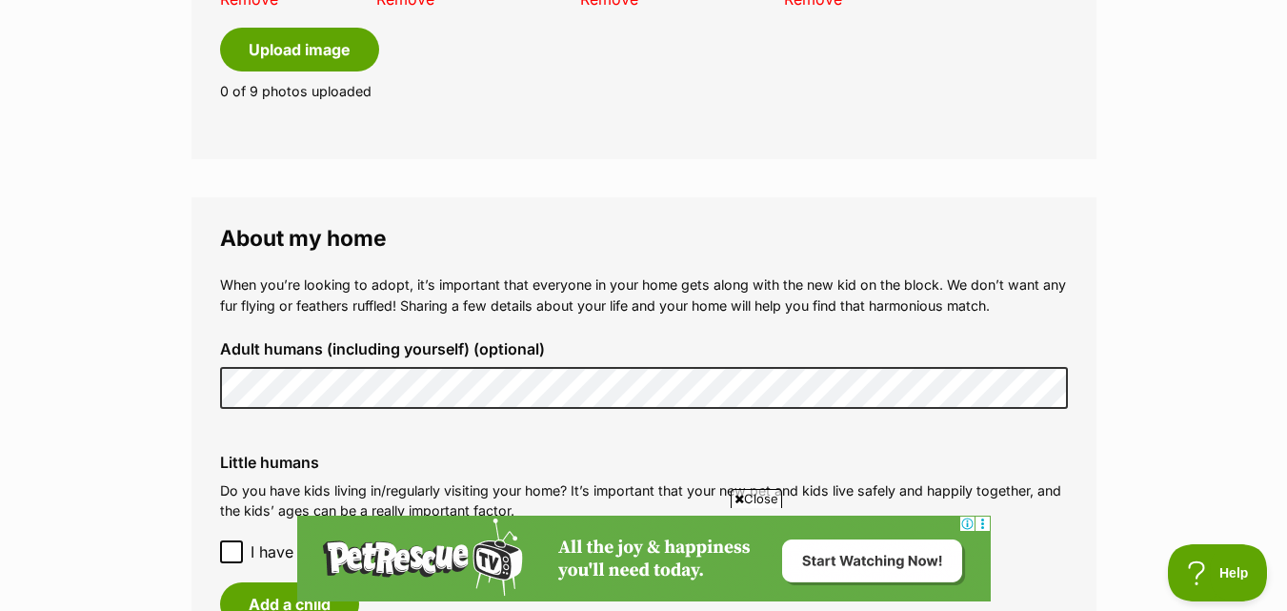
scroll to position [1905, 0]
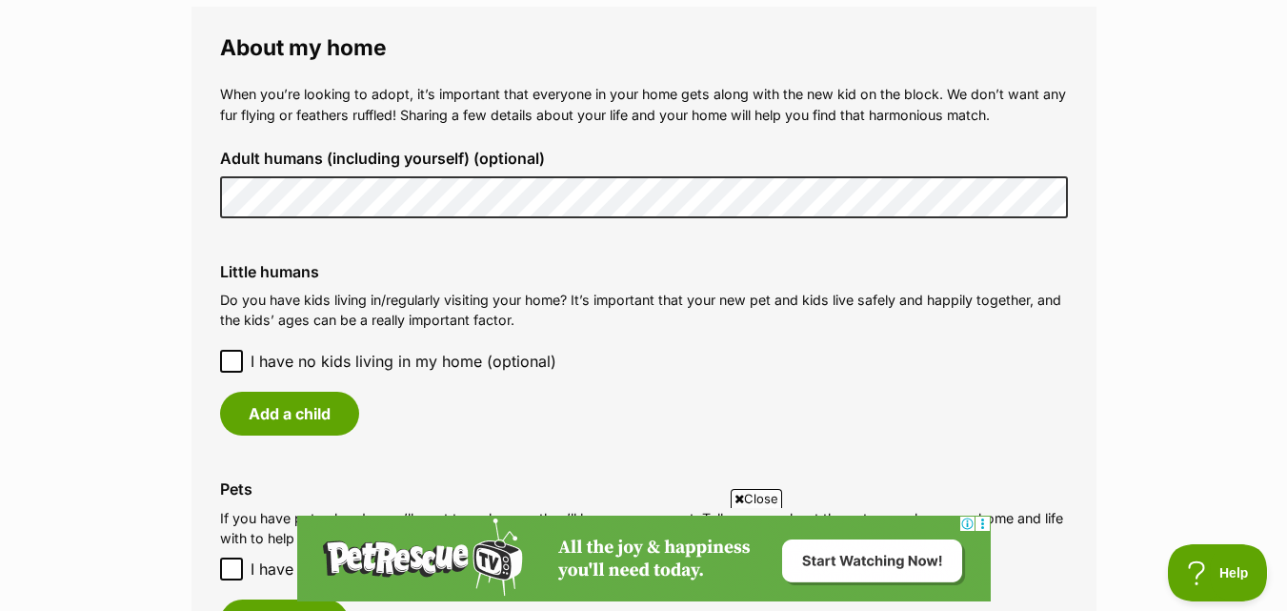
click at [234, 354] on icon at bounding box center [231, 360] width 13 height 13
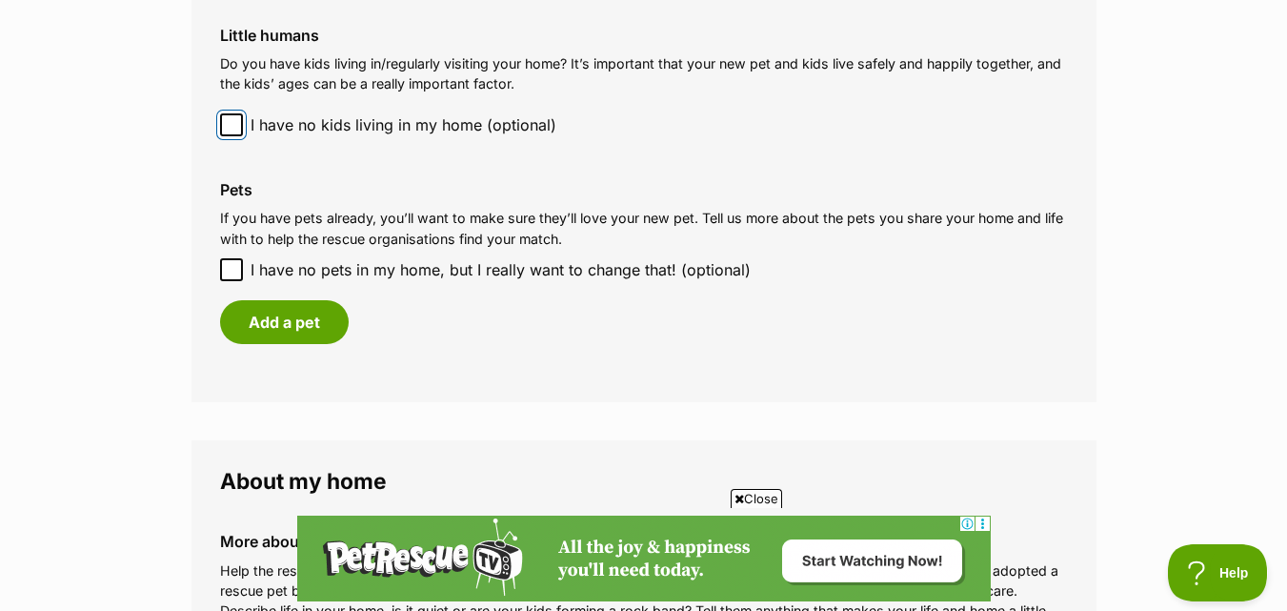
scroll to position [2191, 0]
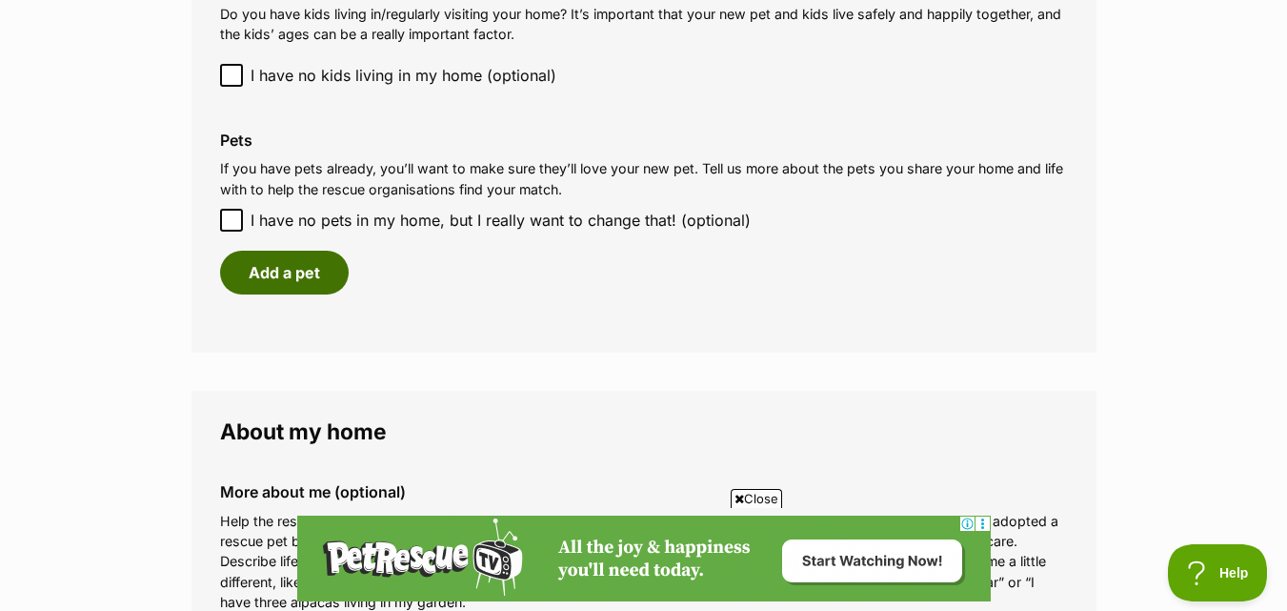
click at [289, 260] on button "Add a pet" at bounding box center [284, 273] width 129 height 44
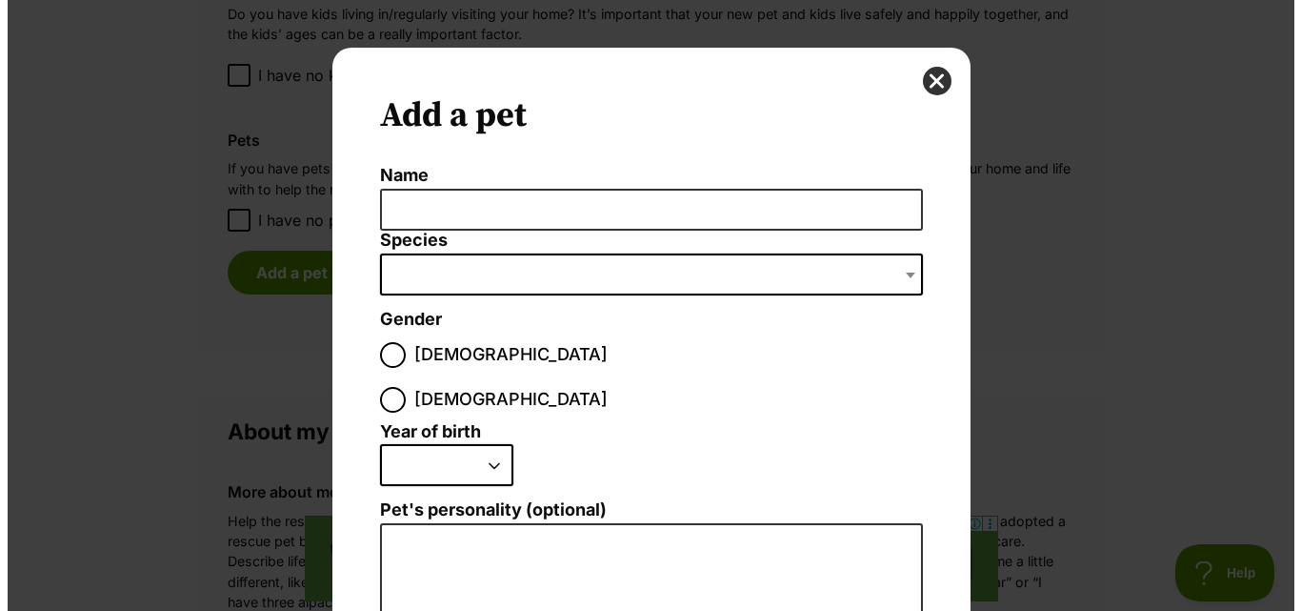
scroll to position [0, 0]
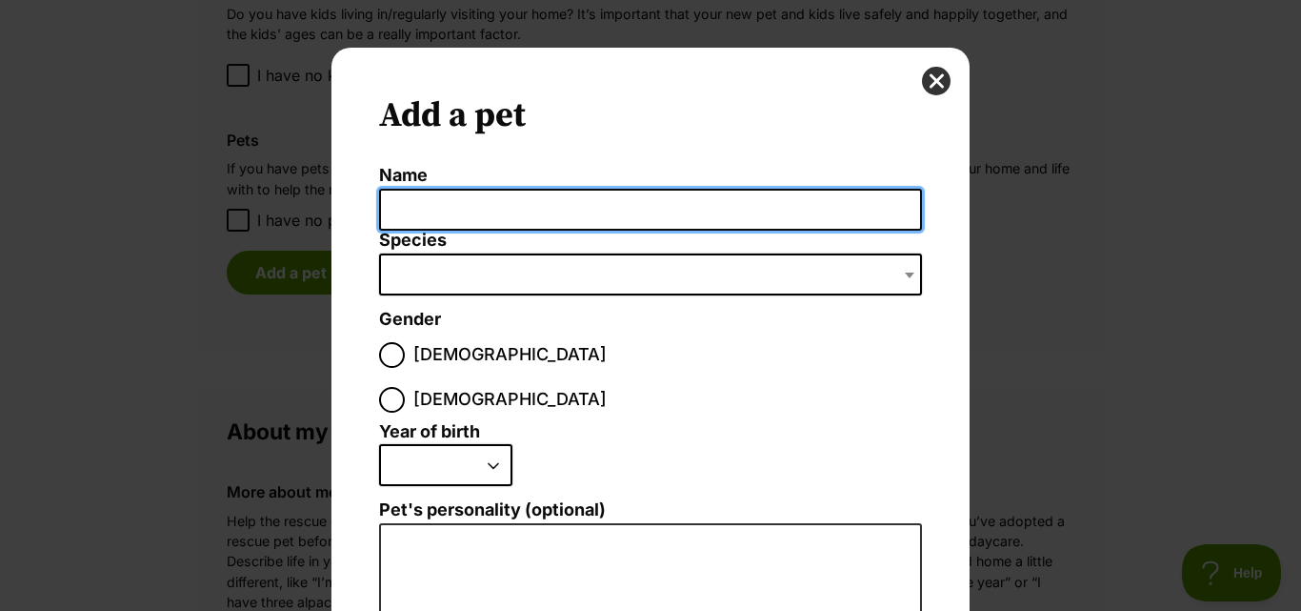
click at [440, 202] on input "Name" at bounding box center [650, 210] width 543 height 43
type input "Mr [PERSON_NAME] syurp"
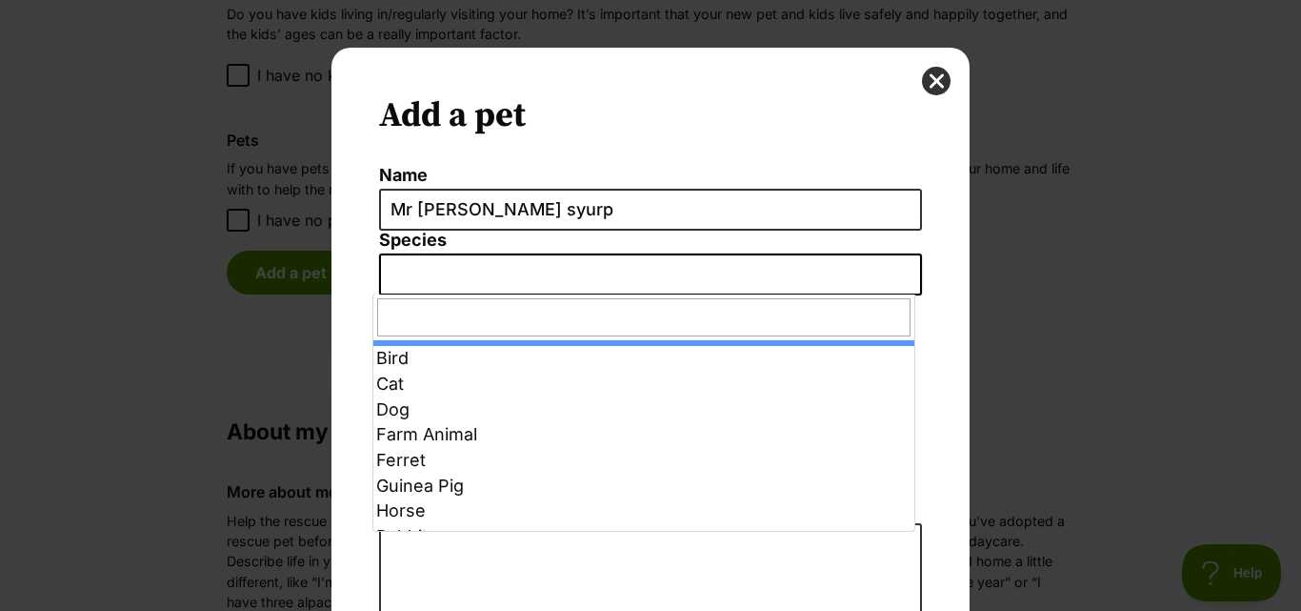
click at [467, 280] on span "Dialog Window - Close (Press escape to close)" at bounding box center [650, 274] width 543 height 42
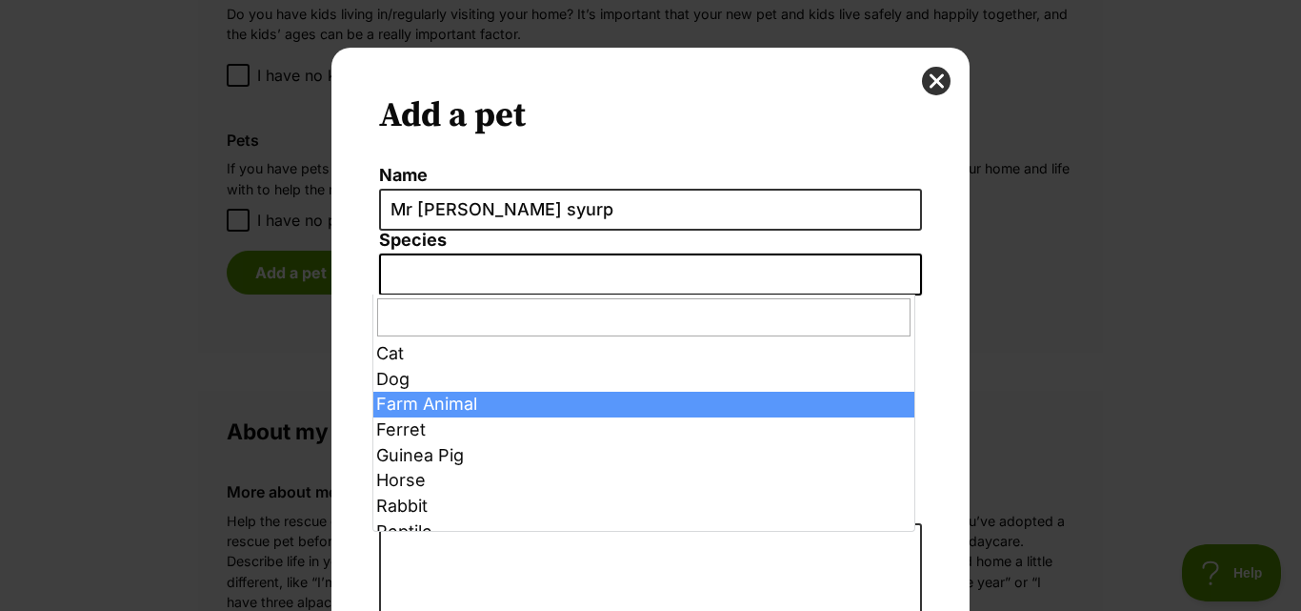
scroll to position [44, 0]
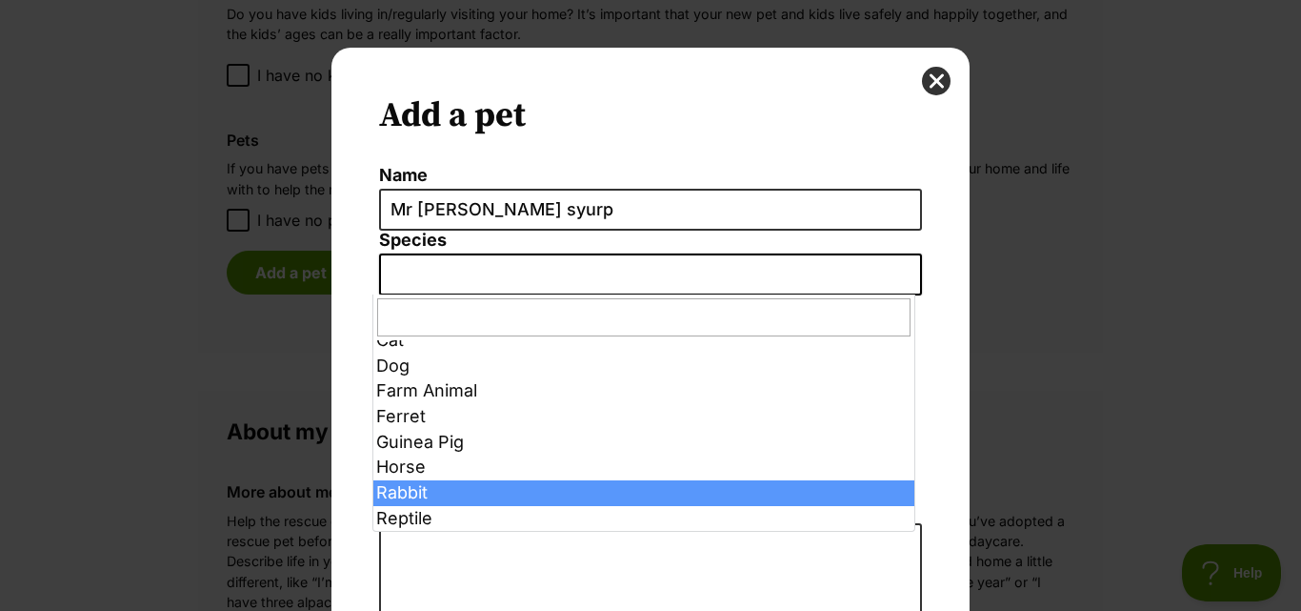
select select "4"
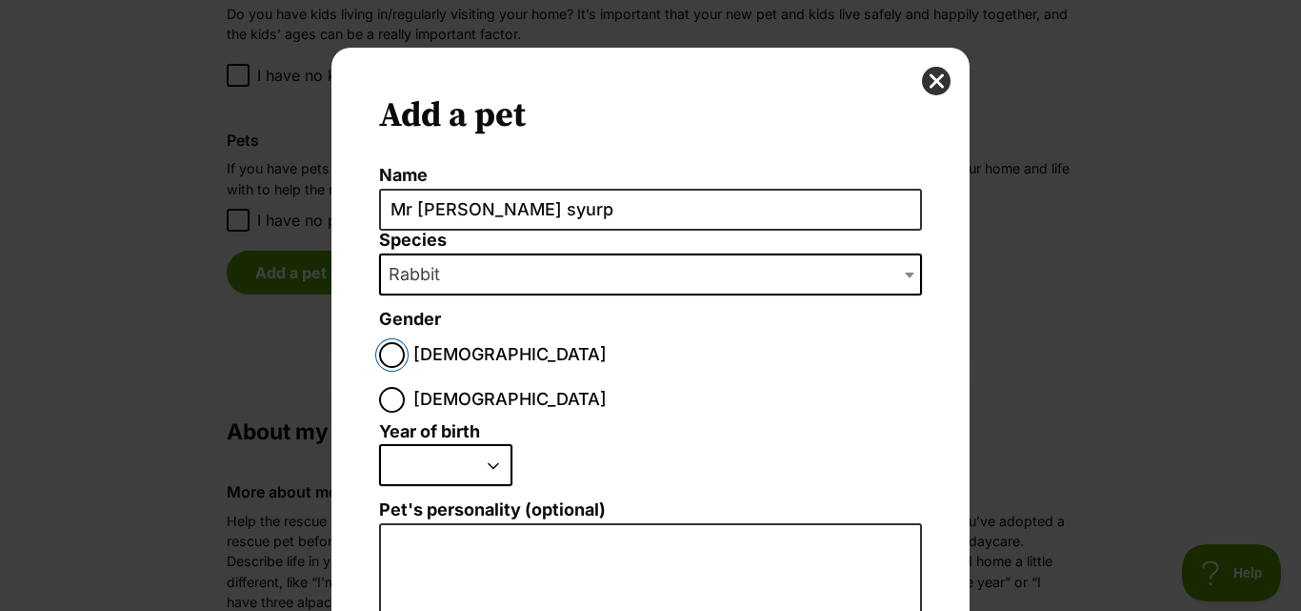
click at [384, 356] on input "Male" at bounding box center [392, 355] width 26 height 26
radio input "true"
click at [431, 444] on select "2025 2024 2023 2022 2021 2020 2019 2018 2017 2016 2015 2014 2013 2012 2011 2010…" at bounding box center [445, 465] width 133 height 42
select select "2024"
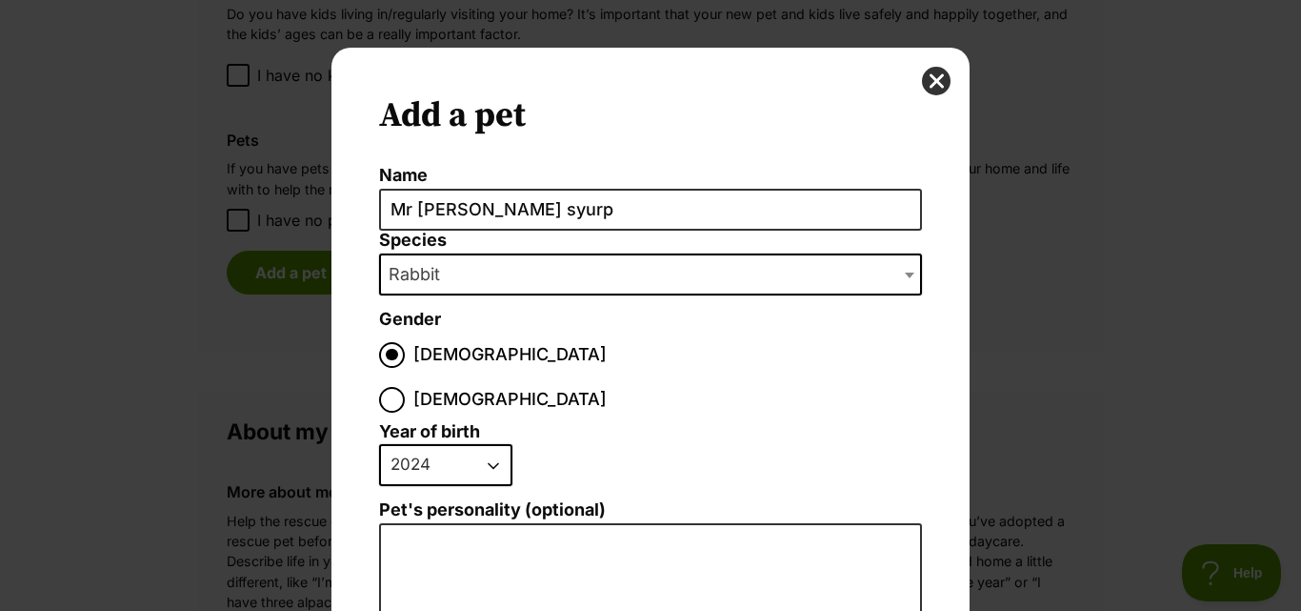
click at [379, 444] on select "2025 2024 2023 2022 2021 2020 2019 2018 2017 2016 2015 2014 2013 2012 2011 2010…" at bounding box center [445, 465] width 133 height 42
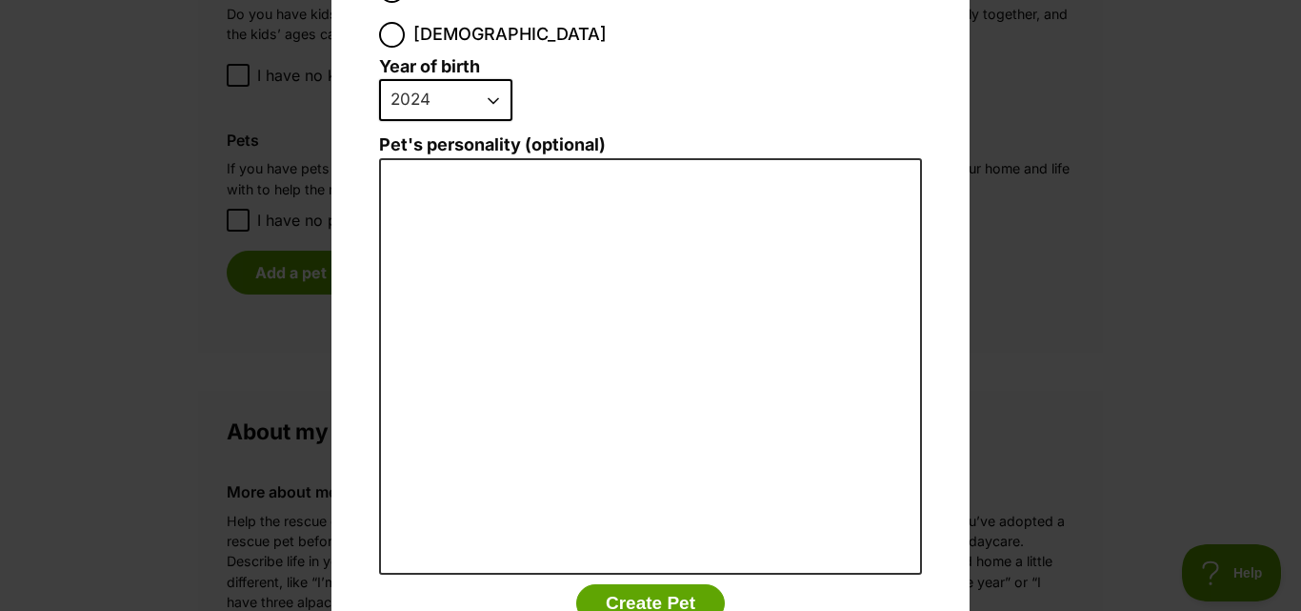
scroll to position [381, 0]
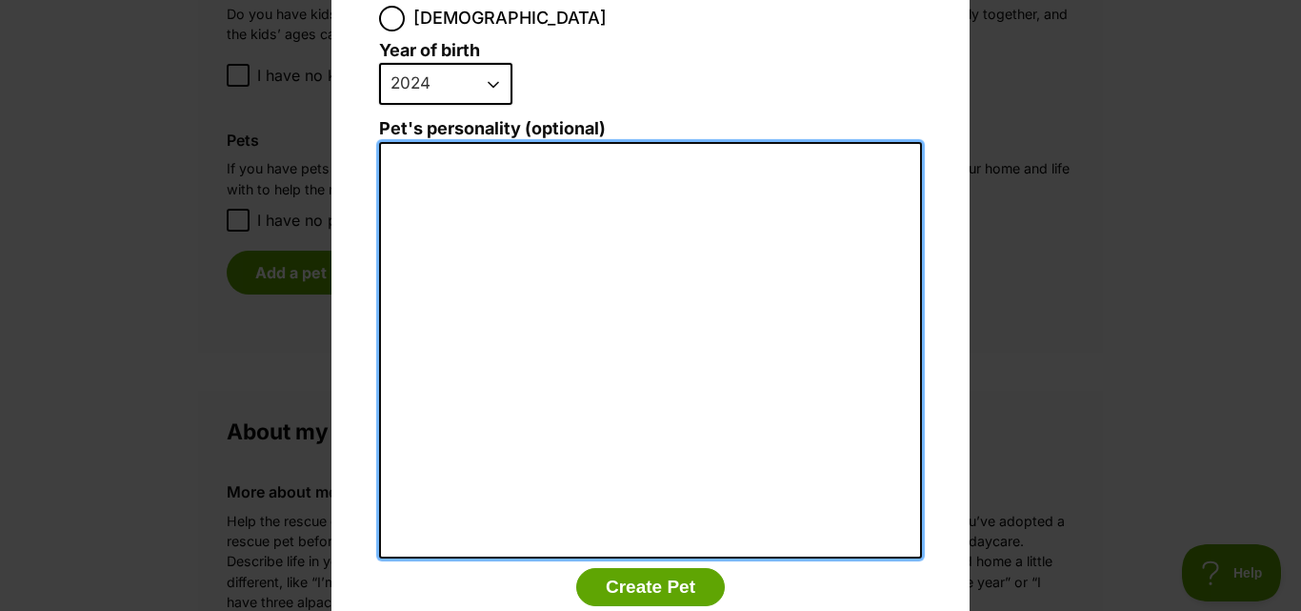
click at [491, 169] on textarea "Pet's personality (optional)" at bounding box center [650, 350] width 543 height 417
click at [381, 142] on textarea "Can be boiserous and cheeky when he is off work" at bounding box center [650, 350] width 543 height 417
click at [493, 142] on textarea "Can be boiserous and cheeky when he is off work" at bounding box center [650, 350] width 543 height 417
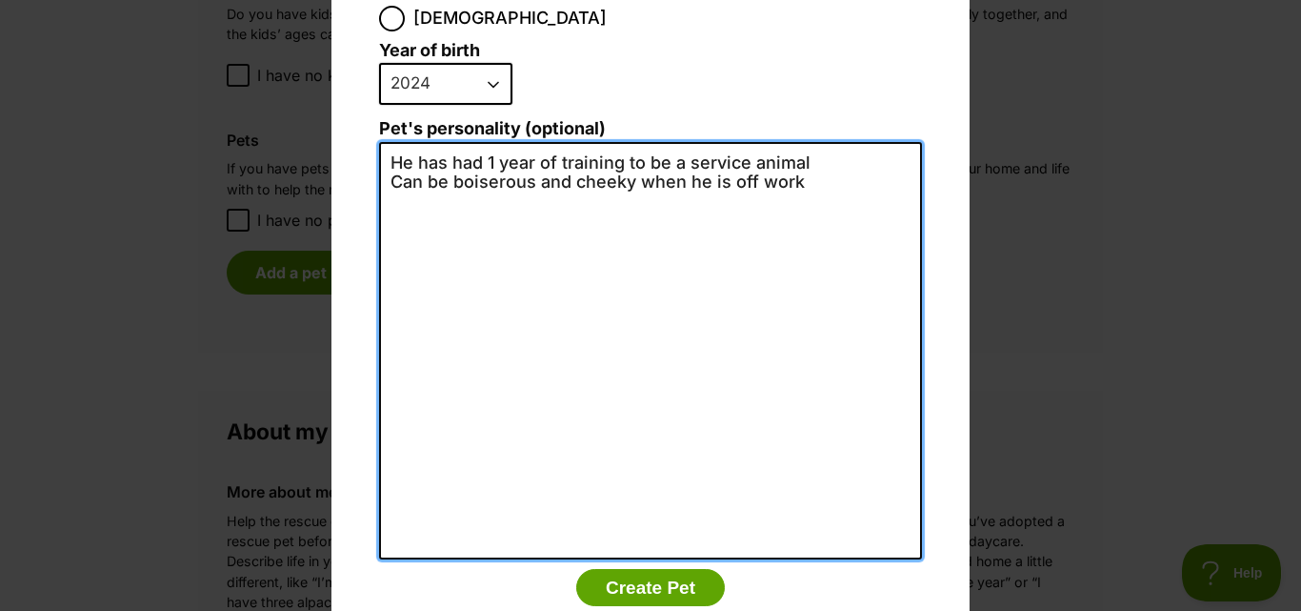
click at [835, 142] on textarea "He has had 1 year of training to be a service animal Can be boiserous and cheek…" at bounding box center [650, 350] width 543 height 417
click at [835, 142] on textarea "He has had 1 year of training to be a service animal. so he is Can be boiserous…" at bounding box center [650, 350] width 543 height 417
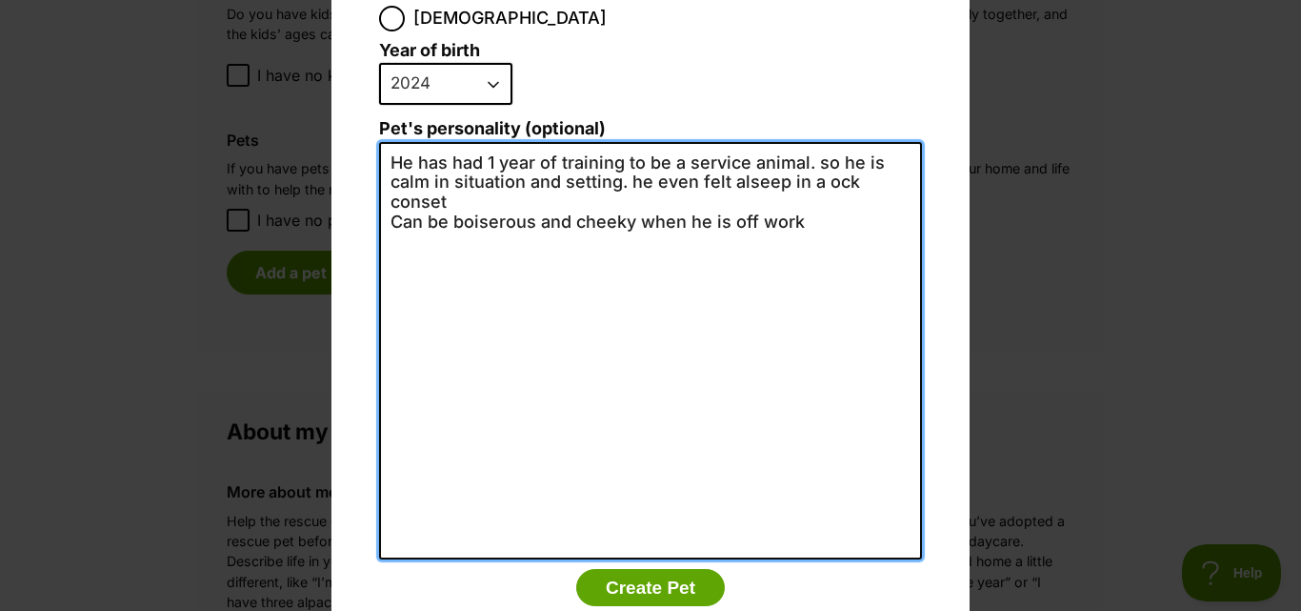
drag, startPoint x: 830, startPoint y: 136, endPoint x: 741, endPoint y: 131, distance: 88.8
click at [741, 142] on textarea "He has had 1 year of training to be a service animal. so he is calm in situatio…" at bounding box center [650, 350] width 543 height 417
click at [814, 143] on textarea "He has had 1 year of training to be a service animal. so he is calm in situatio…" at bounding box center [650, 350] width 543 height 417
drag, startPoint x: 389, startPoint y: 155, endPoint x: 678, endPoint y: 160, distance: 289.6
click at [678, 160] on textarea "He has had 1 year of training to be a service animal. so he is calm in situatio…" at bounding box center [650, 350] width 543 height 417
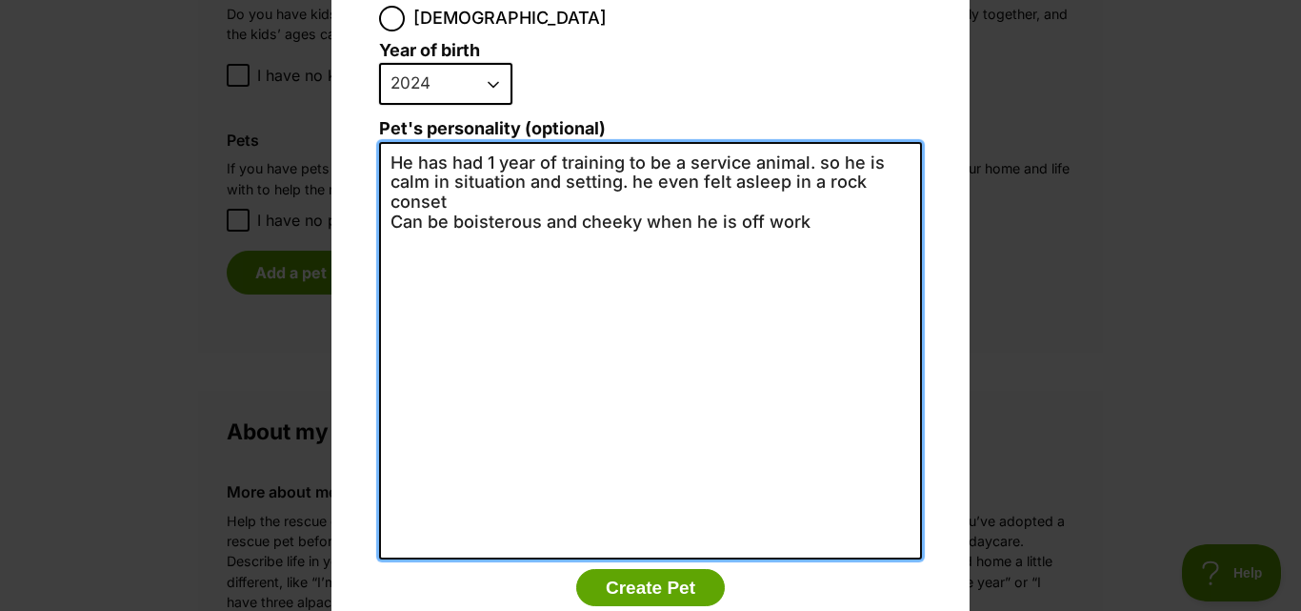
click at [452, 164] on textarea "He has had 1 year of training to be a service animal. so he is calm in situatio…" at bounding box center [650, 350] width 543 height 417
click at [484, 159] on textarea "He has had 1 year of training to be a service animal. so he is calm in situatio…" at bounding box center [650, 350] width 543 height 417
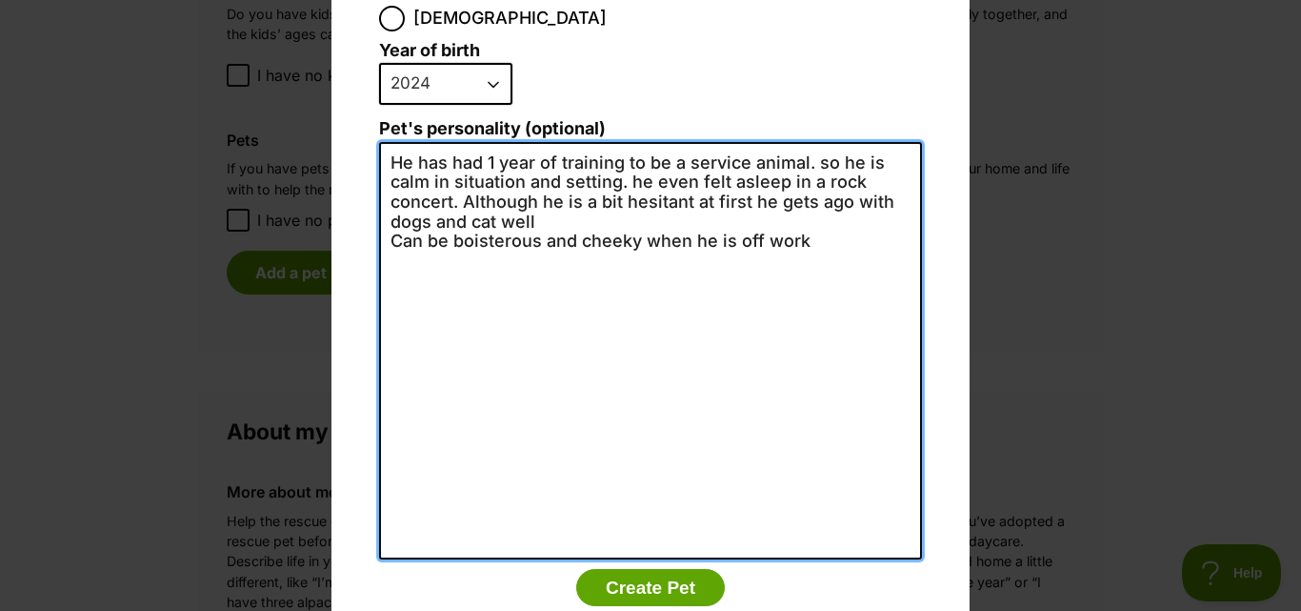
click at [565, 170] on textarea "He has had 1 year of training to be a service animal. so he is calm in situatio…" at bounding box center [650, 350] width 543 height 417
click at [455, 156] on textarea "He has had 1 year of training to be a service animal. so he is calm in situatio…" at bounding box center [650, 350] width 543 height 417
type textarea "He has had 1 year of training to be a service animal. so he is calm in situatio…"
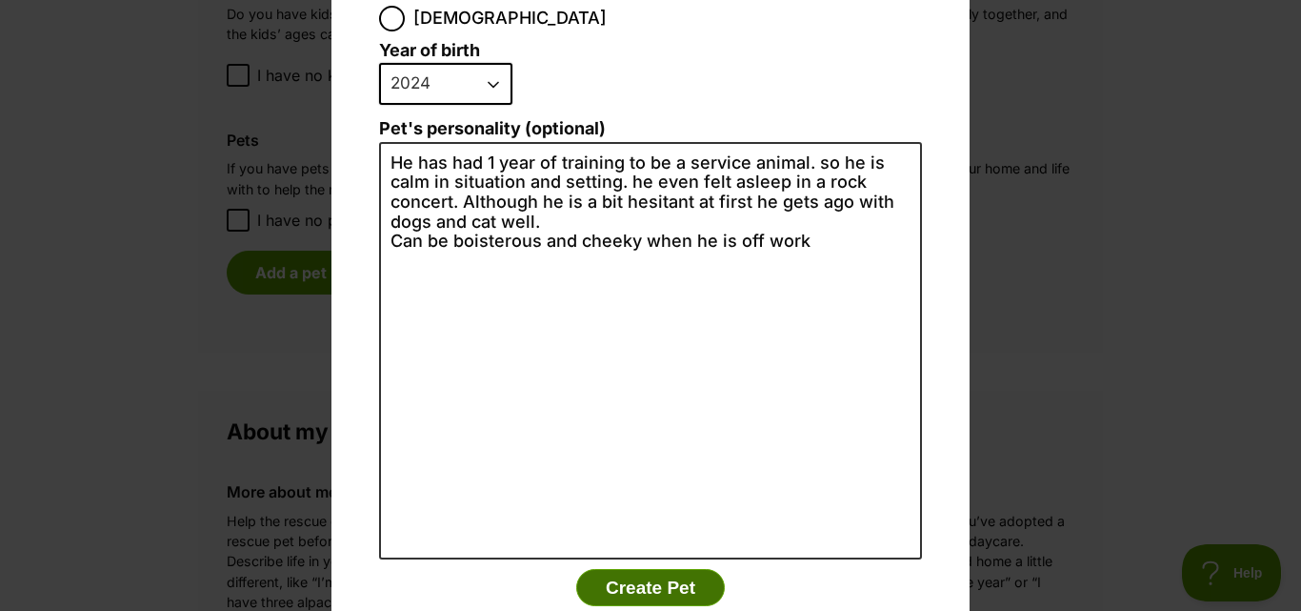
click at [670, 569] on button "Create Pet" at bounding box center [650, 588] width 149 height 38
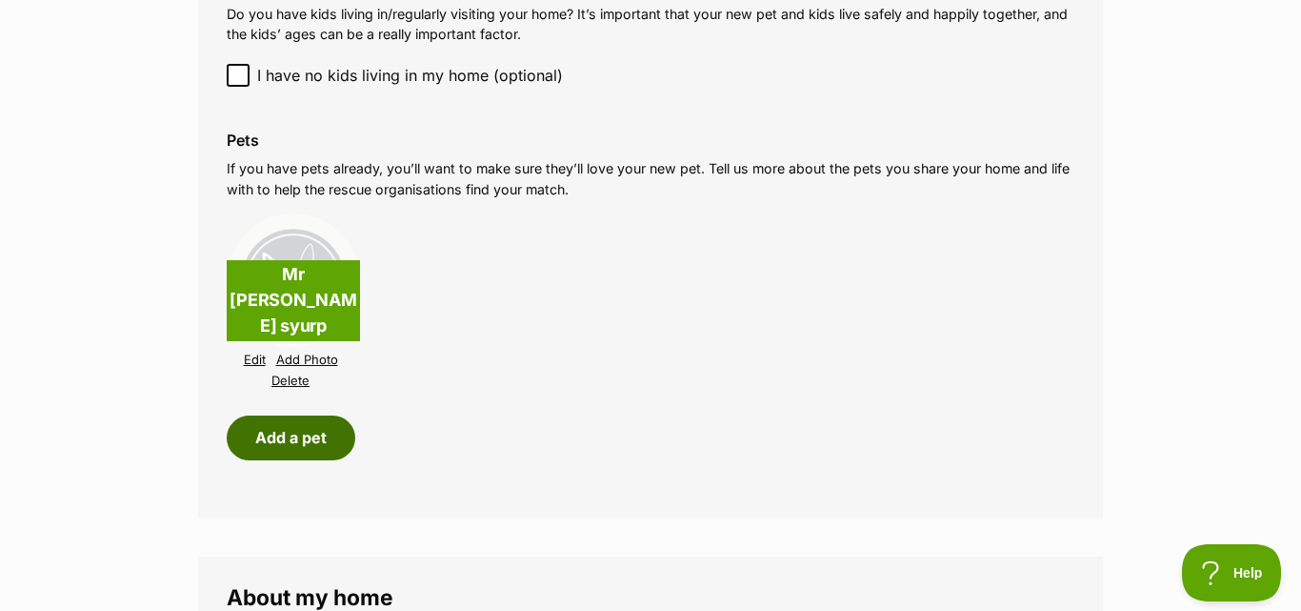
scroll to position [2191, 0]
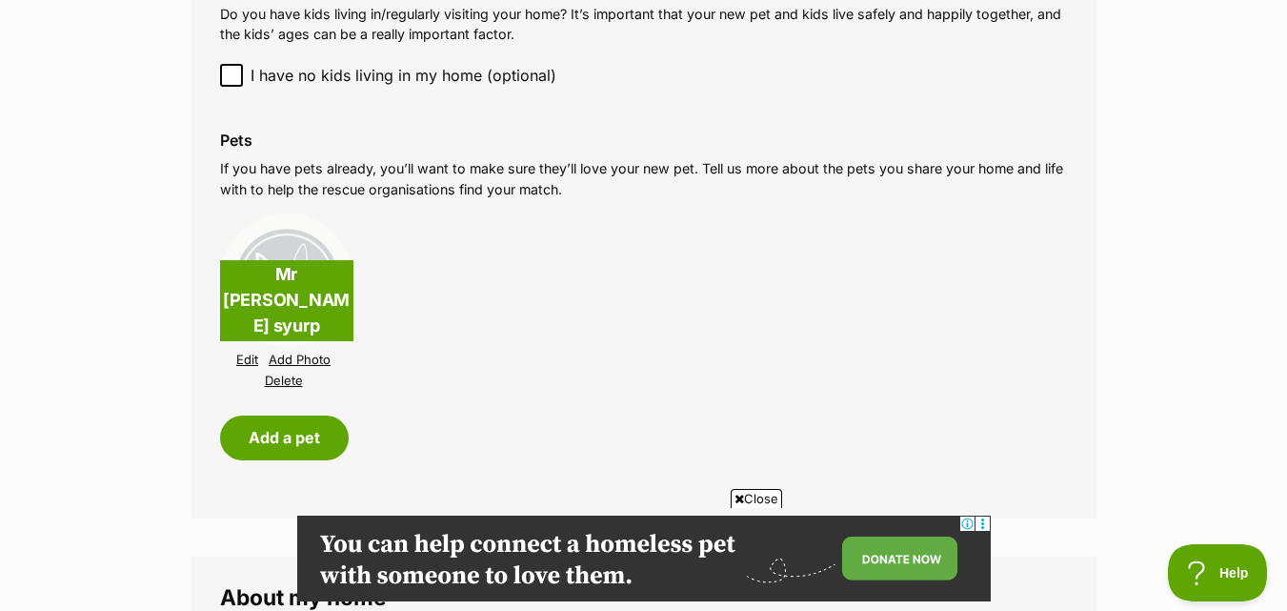
click at [300, 352] on link "Add Photo" at bounding box center [300, 359] width 62 height 14
click at [299, 352] on link "Add Photo" at bounding box center [300, 359] width 62 height 14
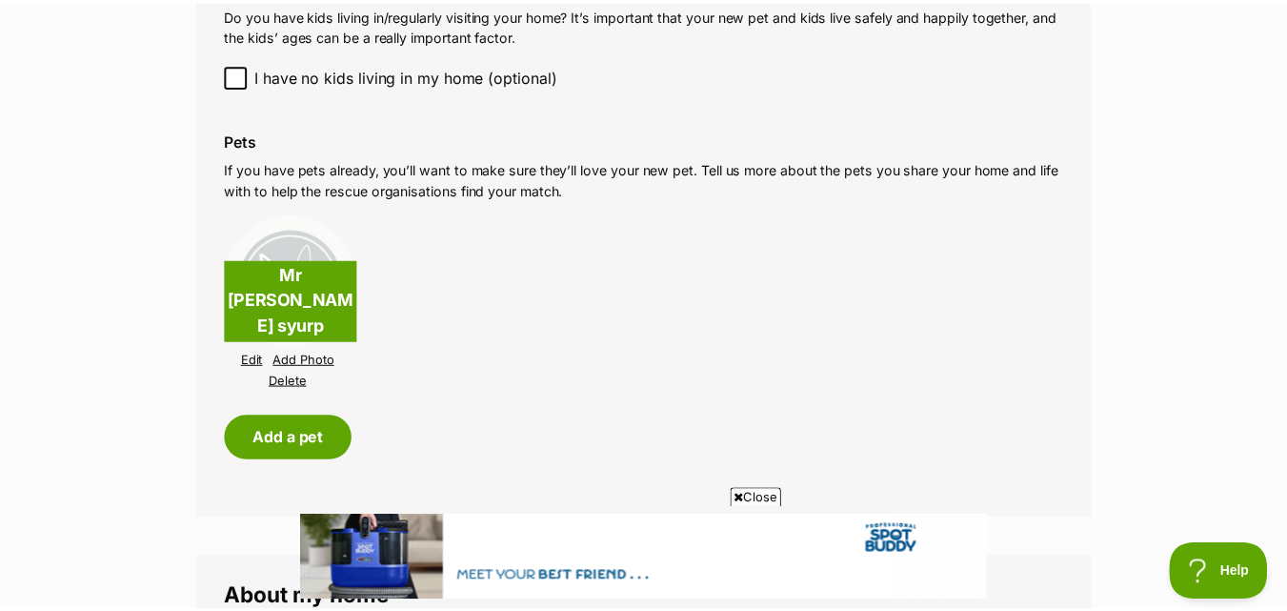
scroll to position [0, 0]
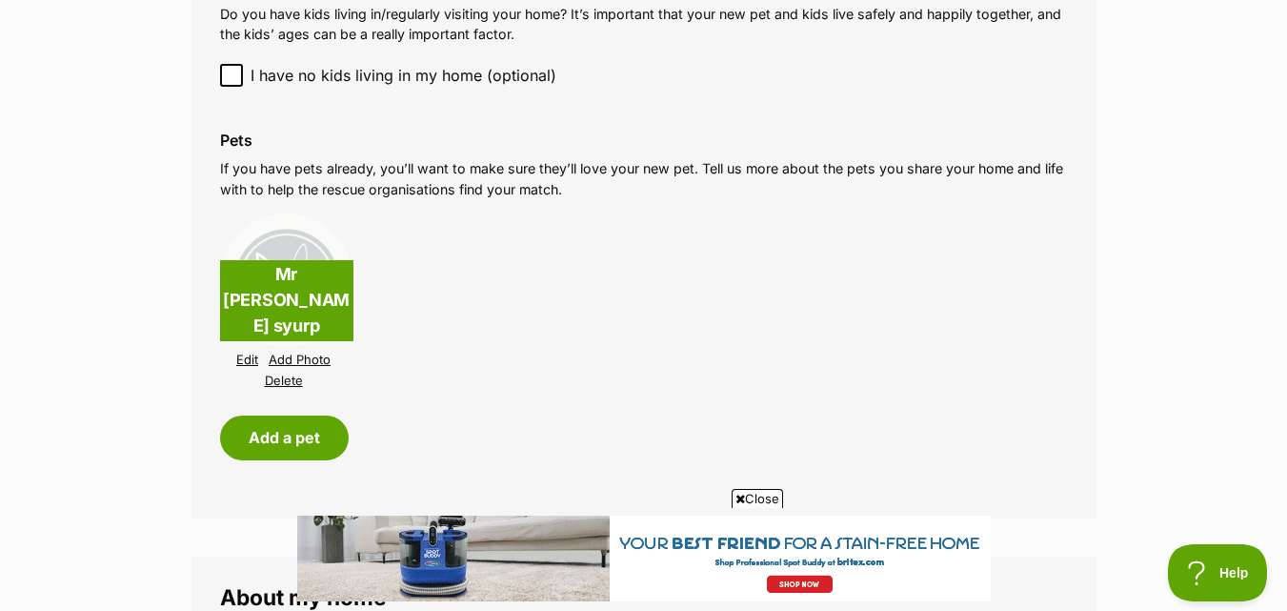
click at [995, 34] on div "Little humans Do you have kids living in/regularly visiting your home? It’s imp…" at bounding box center [644, 32] width 878 height 140
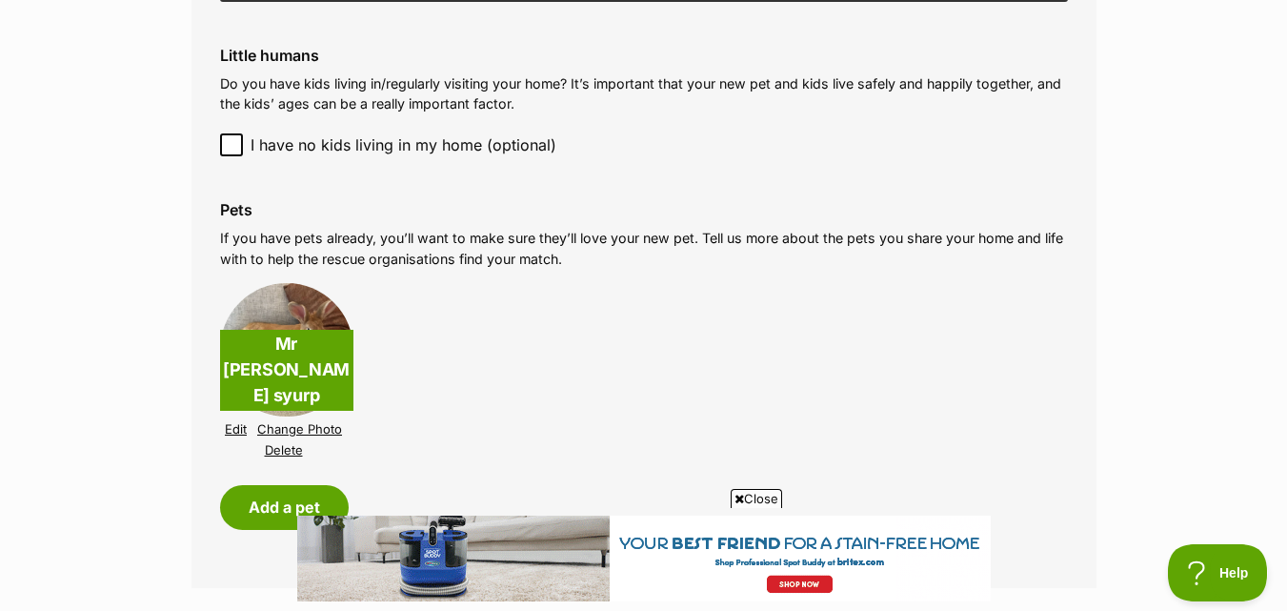
scroll to position [2286, 0]
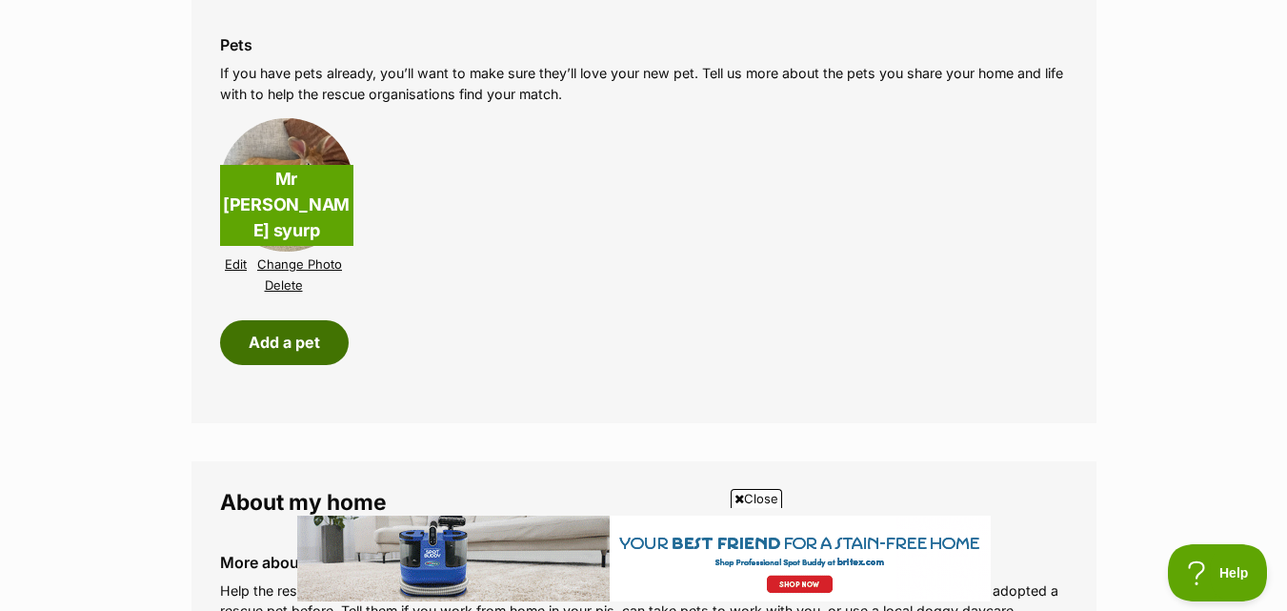
click at [301, 332] on button "Add a pet" at bounding box center [284, 342] width 129 height 44
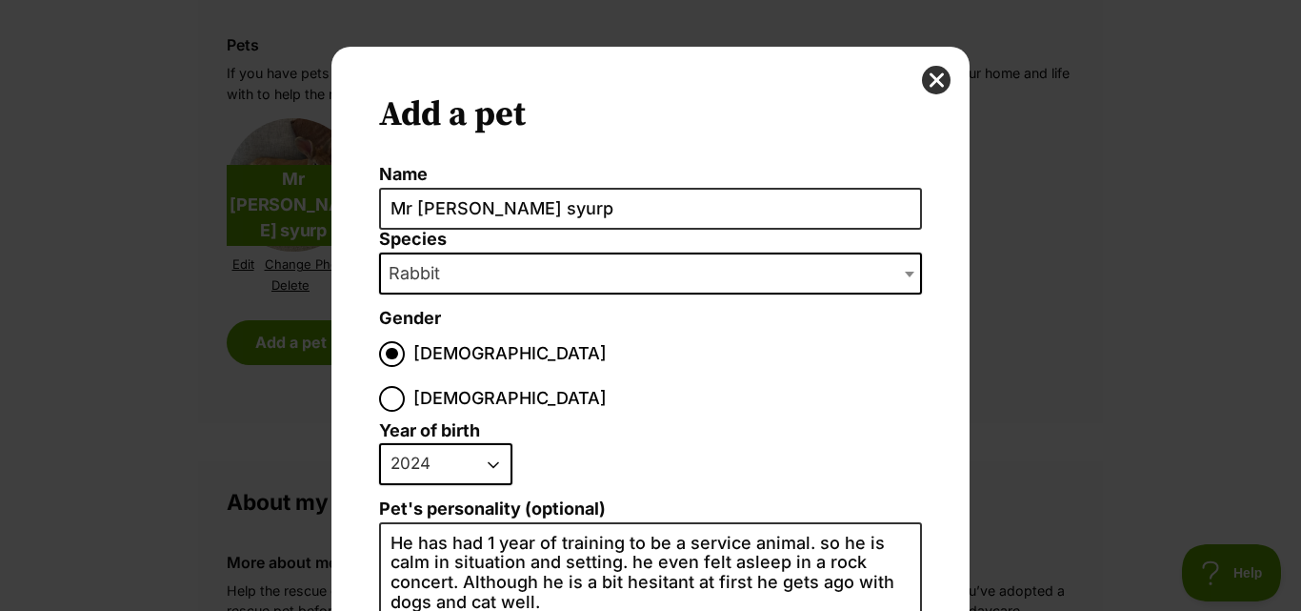
scroll to position [0, 0]
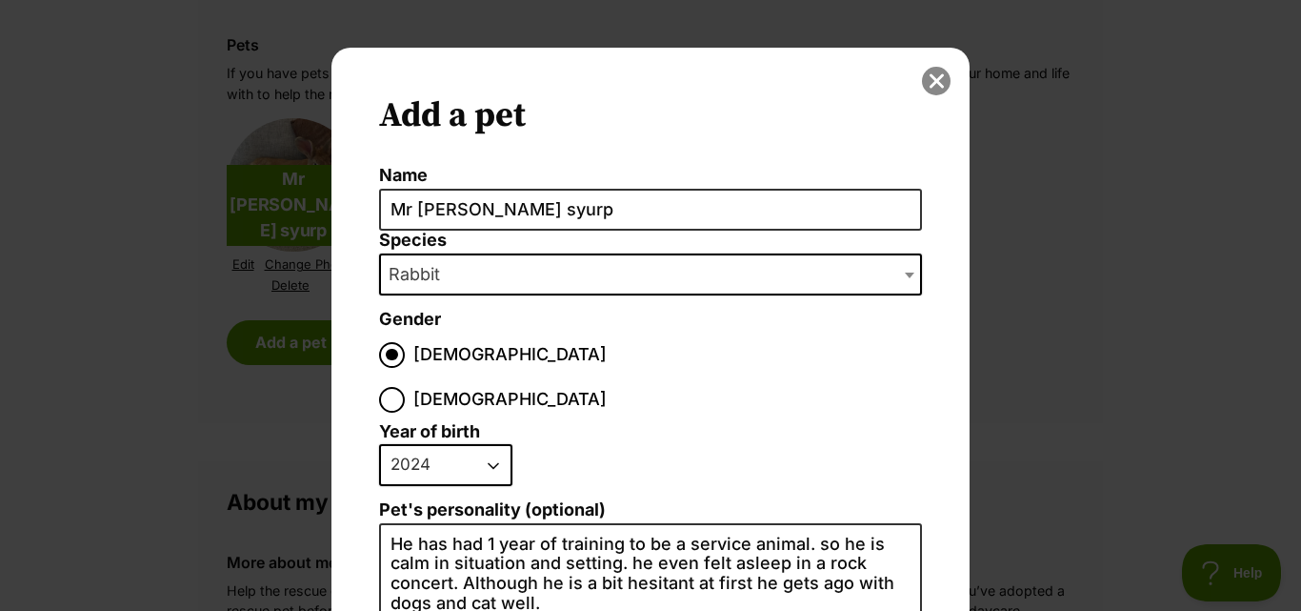
click at [935, 84] on button "close" at bounding box center [936, 81] width 29 height 29
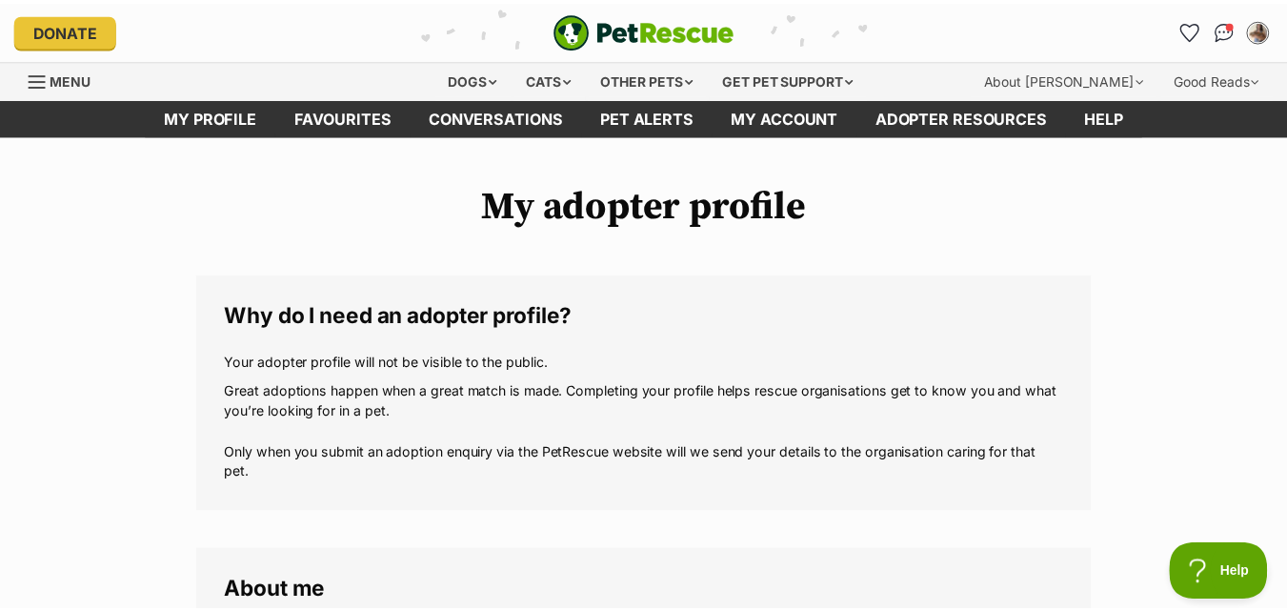
scroll to position [2286, 0]
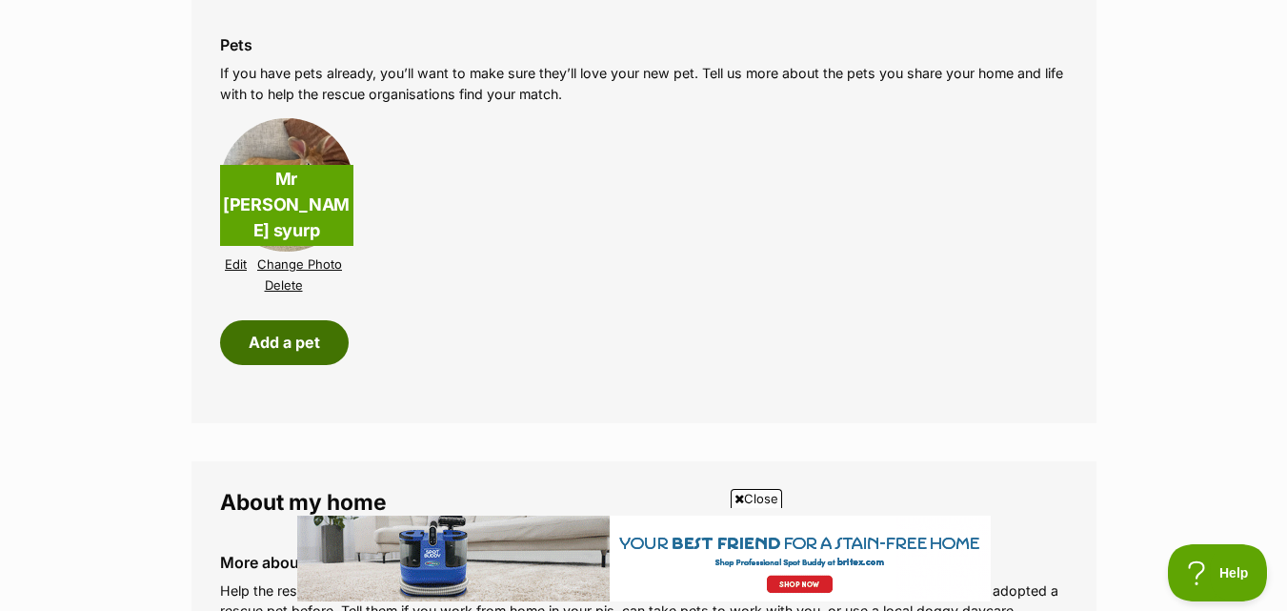
click at [240, 320] on button "Add a pet" at bounding box center [284, 342] width 129 height 44
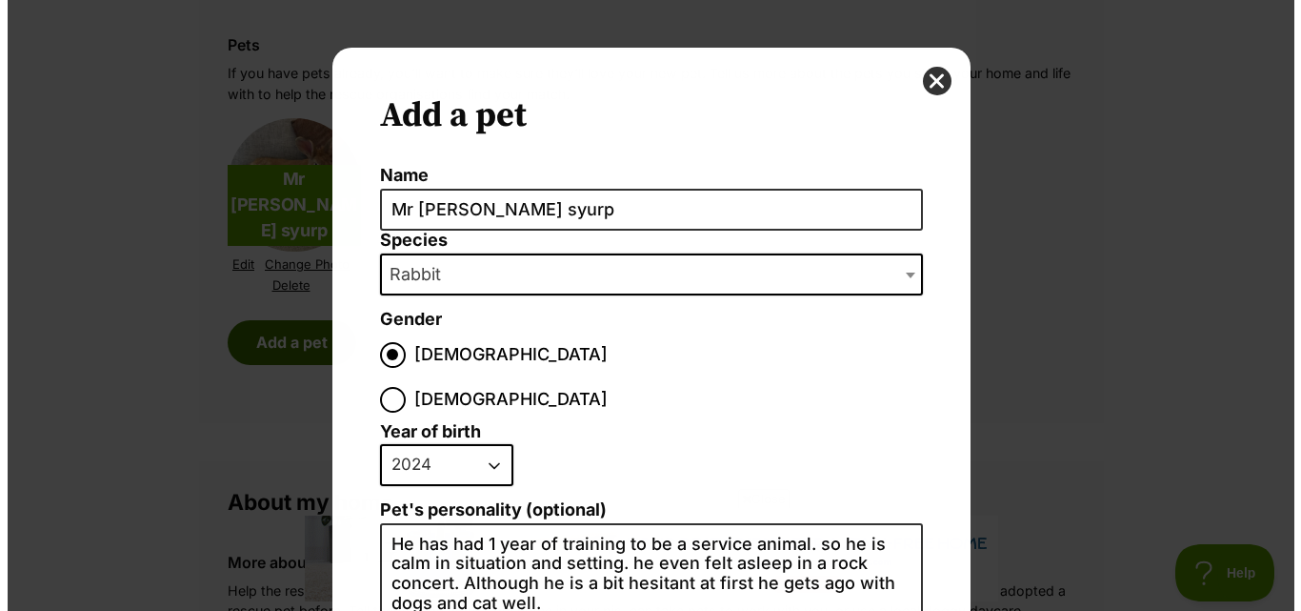
scroll to position [0, 0]
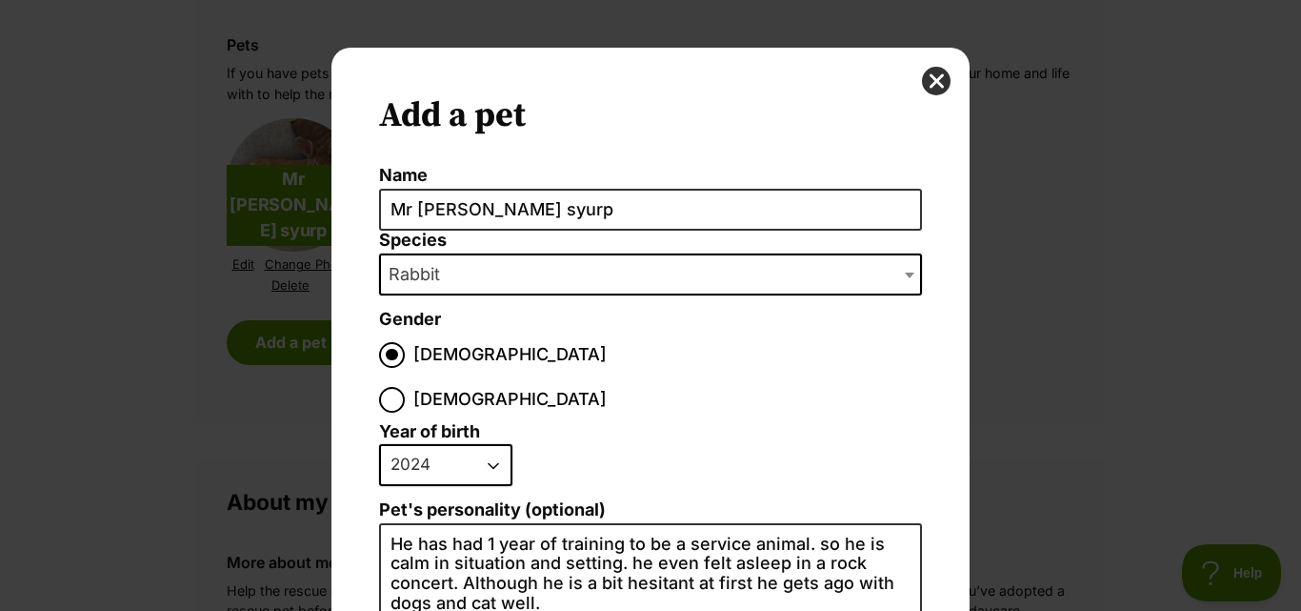
click at [495, 277] on span "Rabbit" at bounding box center [650, 274] width 543 height 42
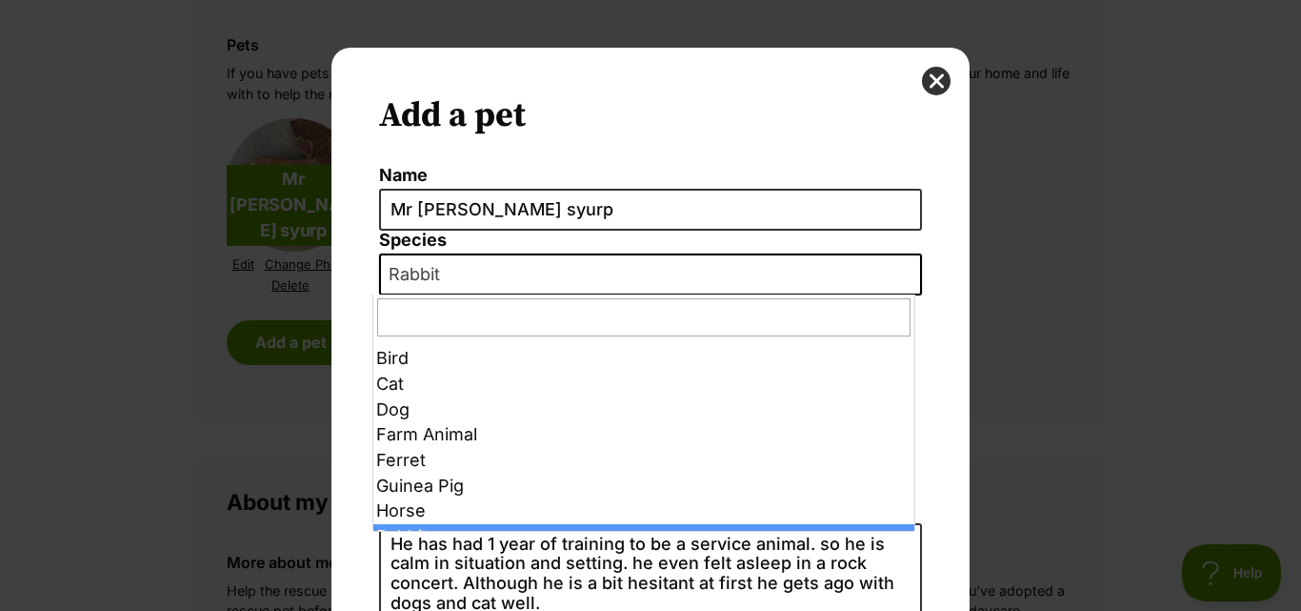
scroll to position [44, 0]
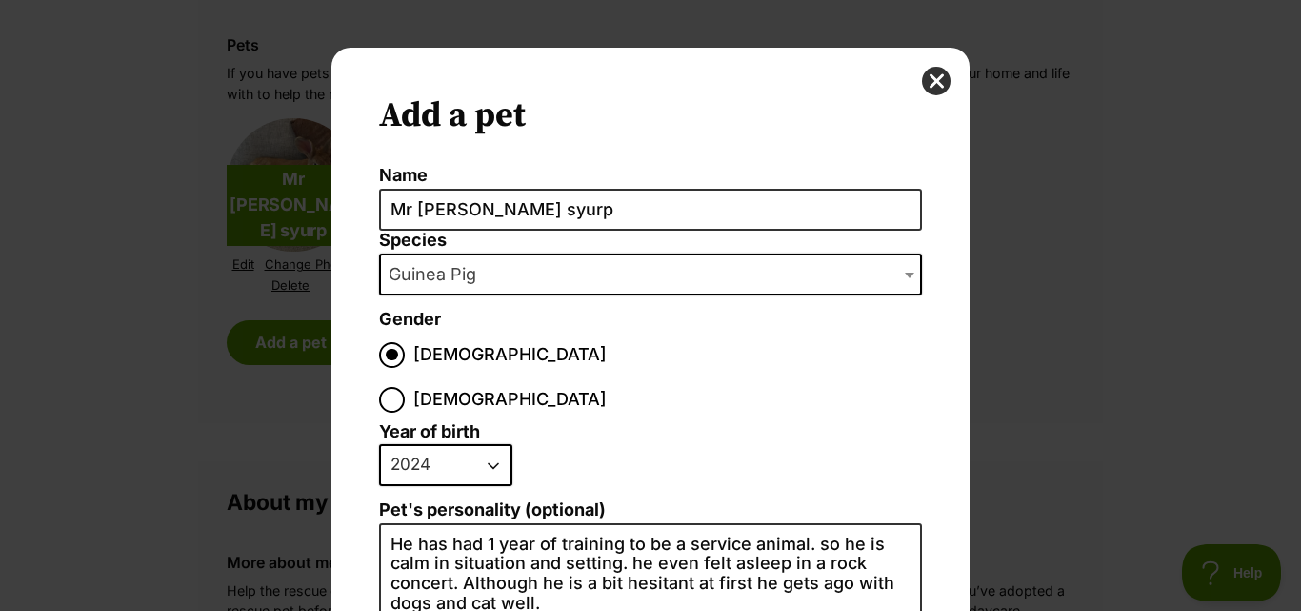
select select "3"
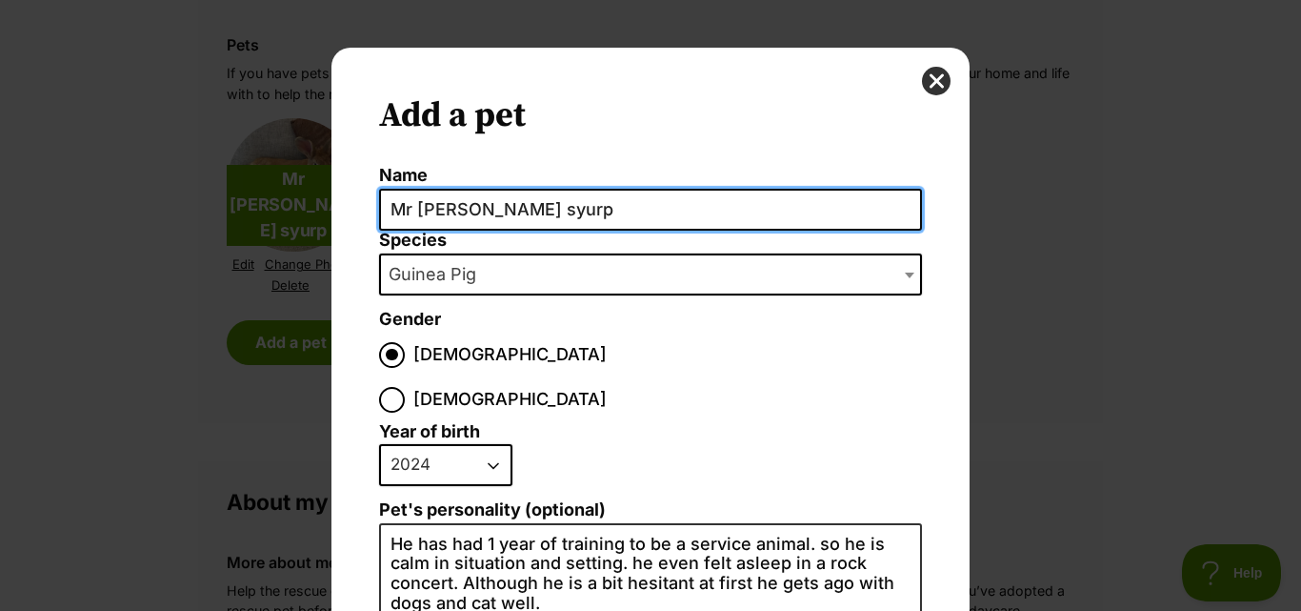
click at [541, 213] on input "Mr maple syurp" at bounding box center [650, 210] width 543 height 43
drag, startPoint x: 541, startPoint y: 213, endPoint x: 368, endPoint y: 231, distance: 174.2
click at [368, 230] on div "Add a pet Name Mr maple syurp Species Bird Cat Dog Farm Animal Ferret Guinea Pi…" at bounding box center [651, 555] width 638 height 1015
type input "Picnic"
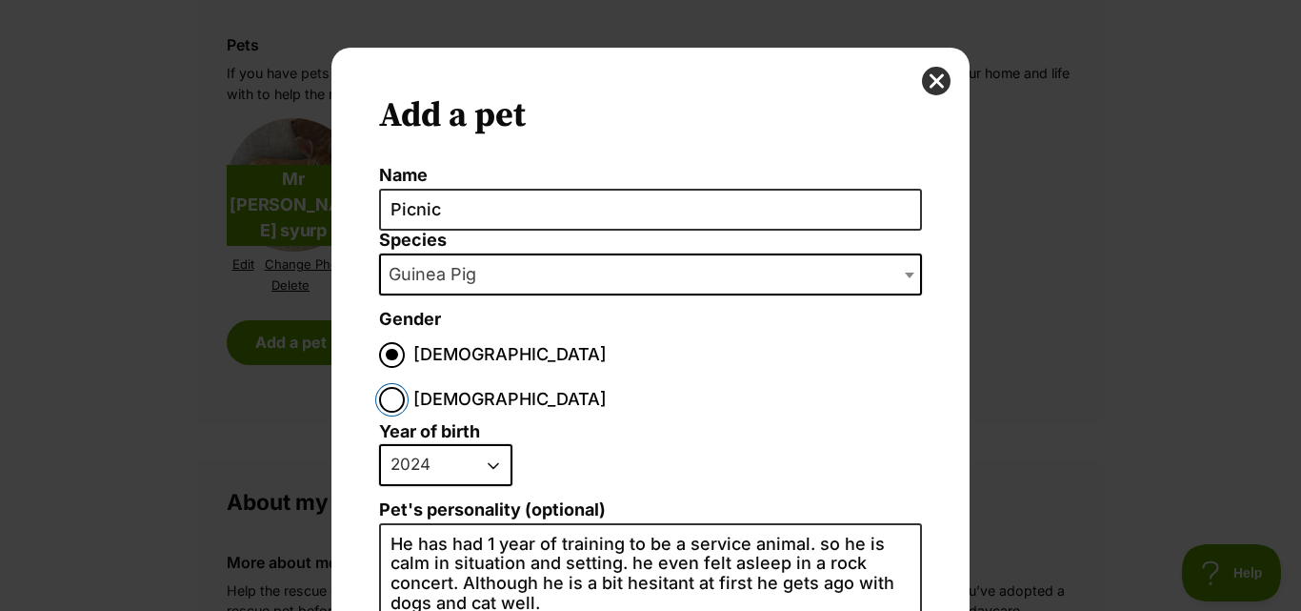
click at [405, 387] on input "Female" at bounding box center [392, 400] width 26 height 26
radio input "true"
click at [477, 444] on select "2025 2024 2023 2022 2021 2020 2019 2018 2017 2016 2015 2014 2013 2012 2011 2010…" at bounding box center [445, 465] width 133 height 42
select select "2022"
click at [379, 444] on select "2025 2024 2023 2022 2021 2020 2019 2018 2017 2016 2015 2014 2013 2012 2011 2010…" at bounding box center [445, 465] width 133 height 42
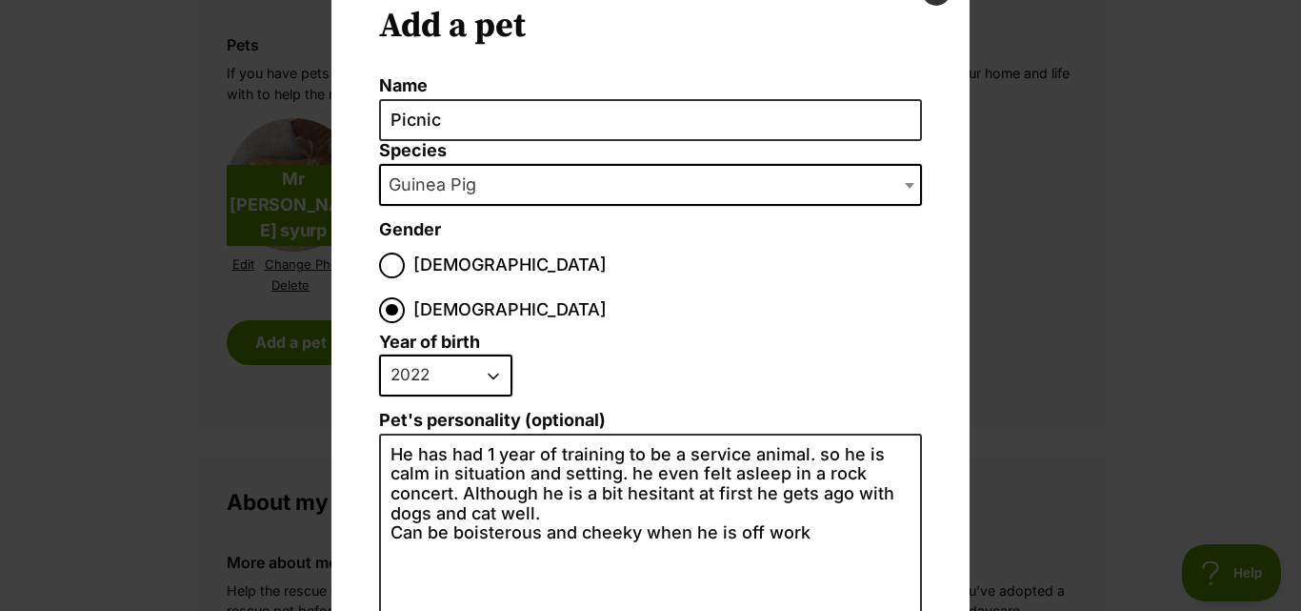
scroll to position [191, 0]
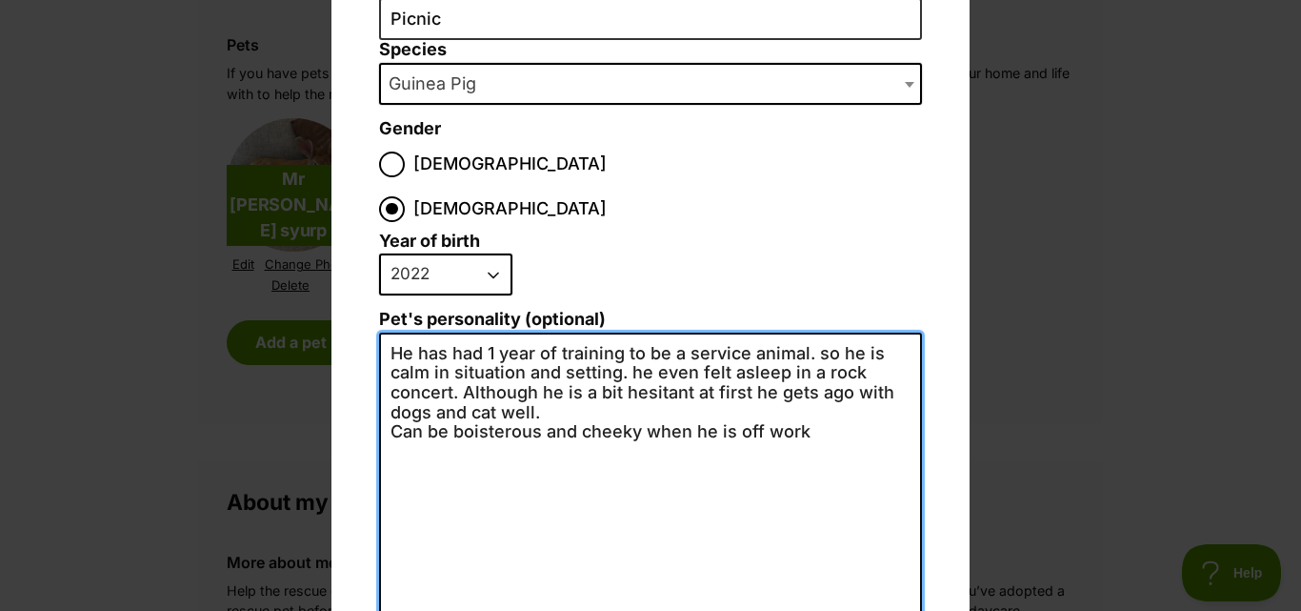
drag, startPoint x: 878, startPoint y: 388, endPoint x: 329, endPoint y: 317, distance: 554.2
click at [332, 317] on div "Add a pet Name Picnic Species Bird Cat Dog Farm Animal Ferret Guinea Pig Horse …" at bounding box center [651, 364] width 638 height 1015
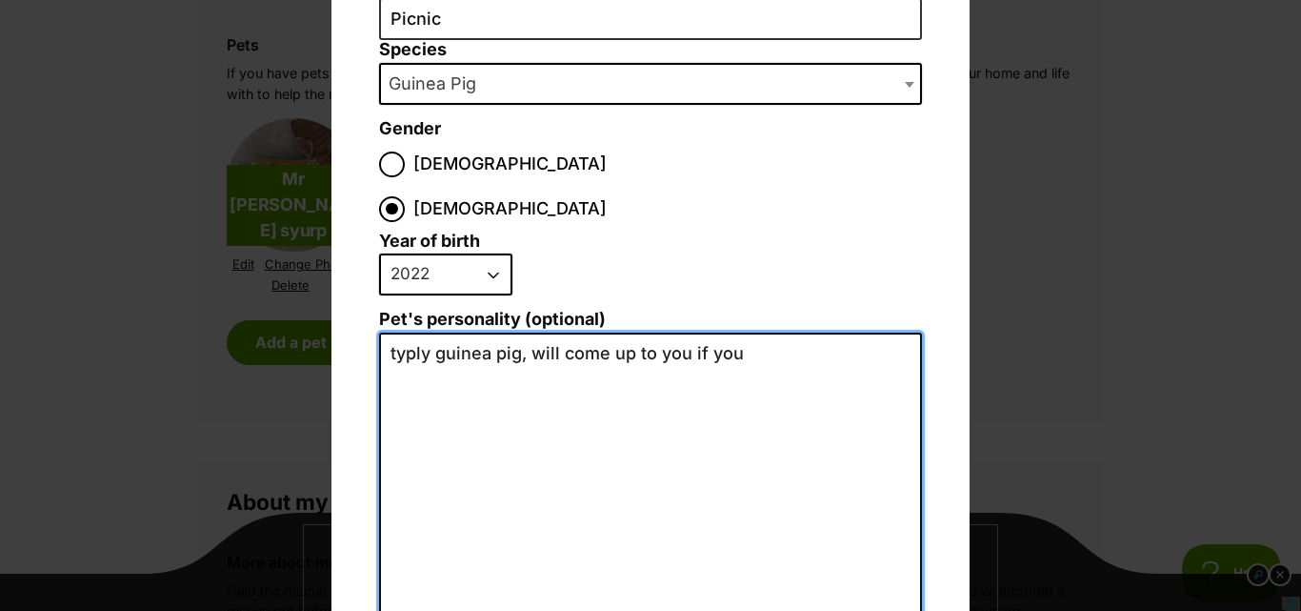
scroll to position [0, 0]
drag, startPoint x: 420, startPoint y: 316, endPoint x: 410, endPoint y: 310, distance: 12.4
click at [410, 332] on textarea "typly guinea pig, will come up to you if you have food" at bounding box center [650, 540] width 543 height 417
drag, startPoint x: 410, startPoint y: 310, endPoint x: 382, endPoint y: 320, distance: 29.5
click at [382, 332] on textarea "typly guinea pig, will come up to you if you have food" at bounding box center [650, 540] width 543 height 417
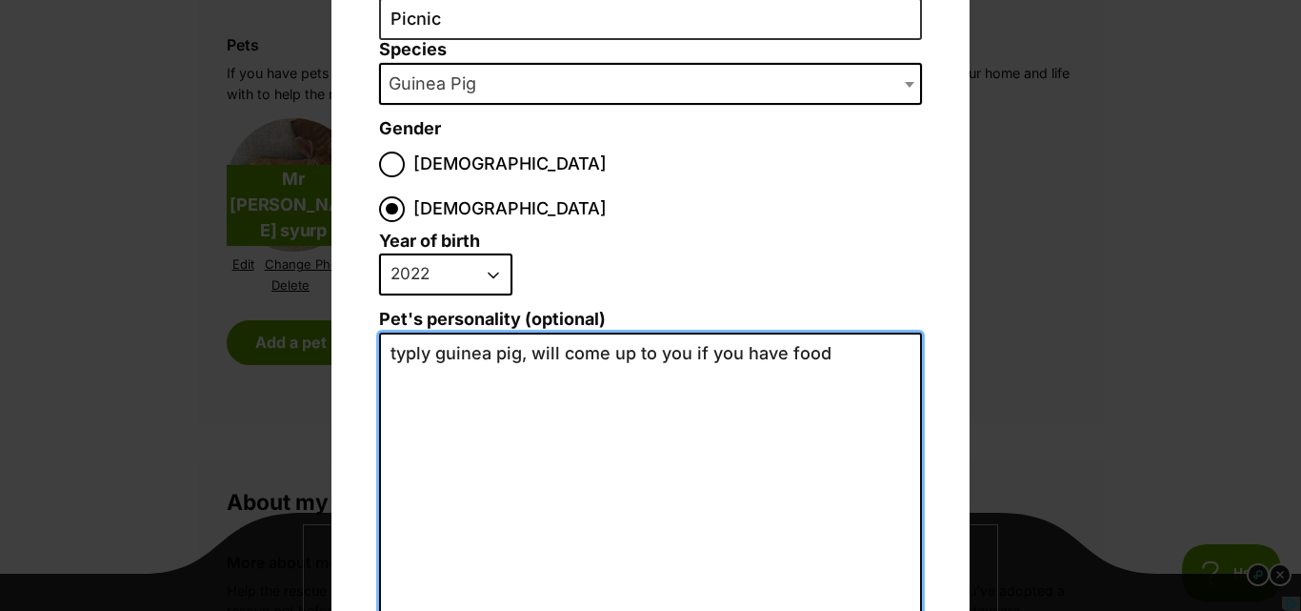
click at [407, 332] on textarea "typly guinea pig, will come up to you if you have food" at bounding box center [650, 540] width 543 height 417
click at [422, 332] on textarea "typly guinea pig, will come up to you if you have food" at bounding box center [650, 540] width 543 height 417
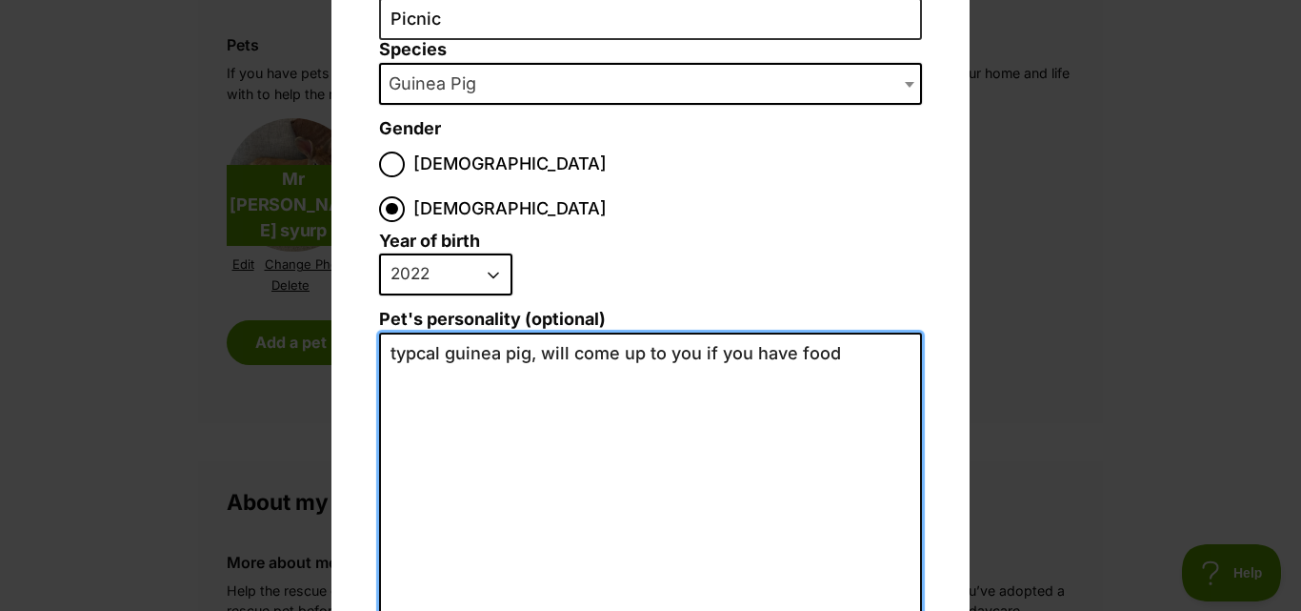
click at [497, 332] on textarea "typcal guinea pig, will come up to you if you have food" at bounding box center [650, 540] width 543 height 417
click at [847, 332] on textarea "typical guinea pig, will come up to you if you have food" at bounding box center [650, 540] width 543 height 417
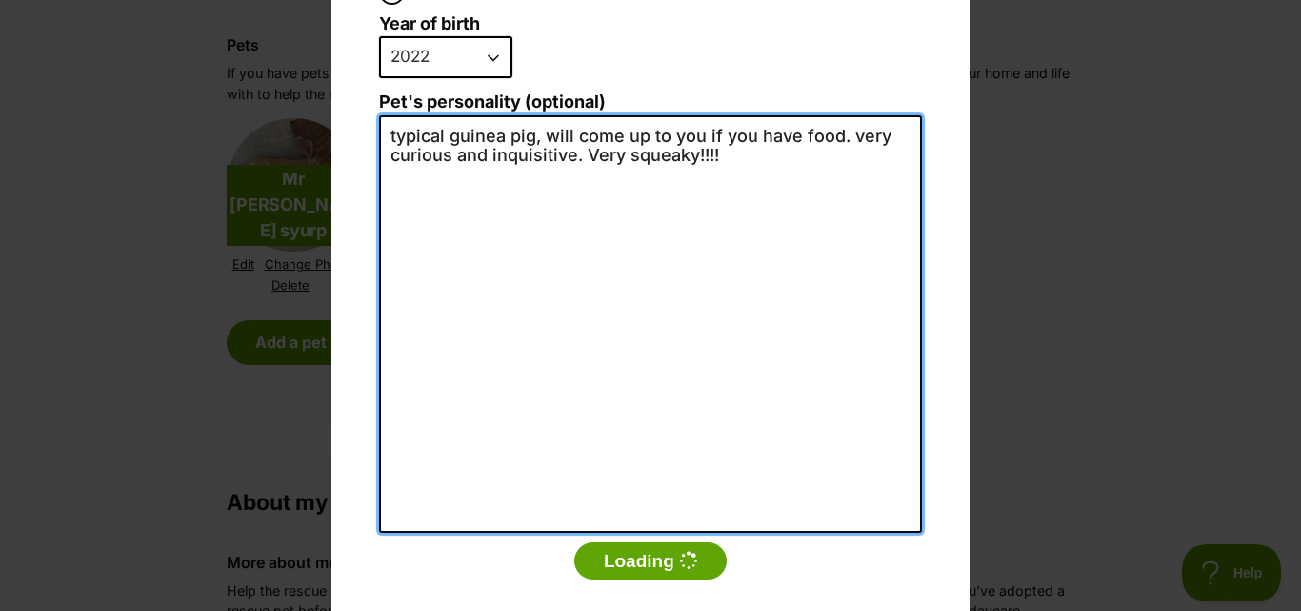
type textarea "typical guinea pig, will come up to you if you have food. very curious and inqu…"
drag, startPoint x: 763, startPoint y: 129, endPoint x: 362, endPoint y: 90, distance: 402.9
click at [362, 90] on div "Add a pet Name Picnic Species Bird Cat Dog Farm Animal Ferret Guinea Pig Horse …" at bounding box center [651, 147] width 638 height 1015
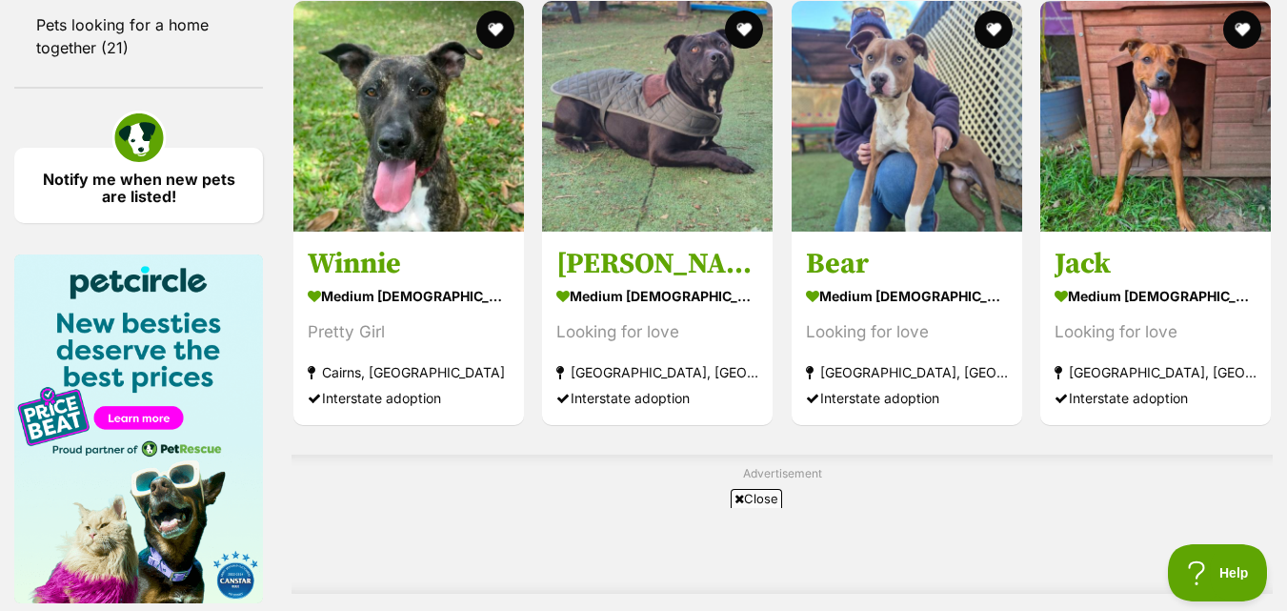
scroll to position [2745, 0]
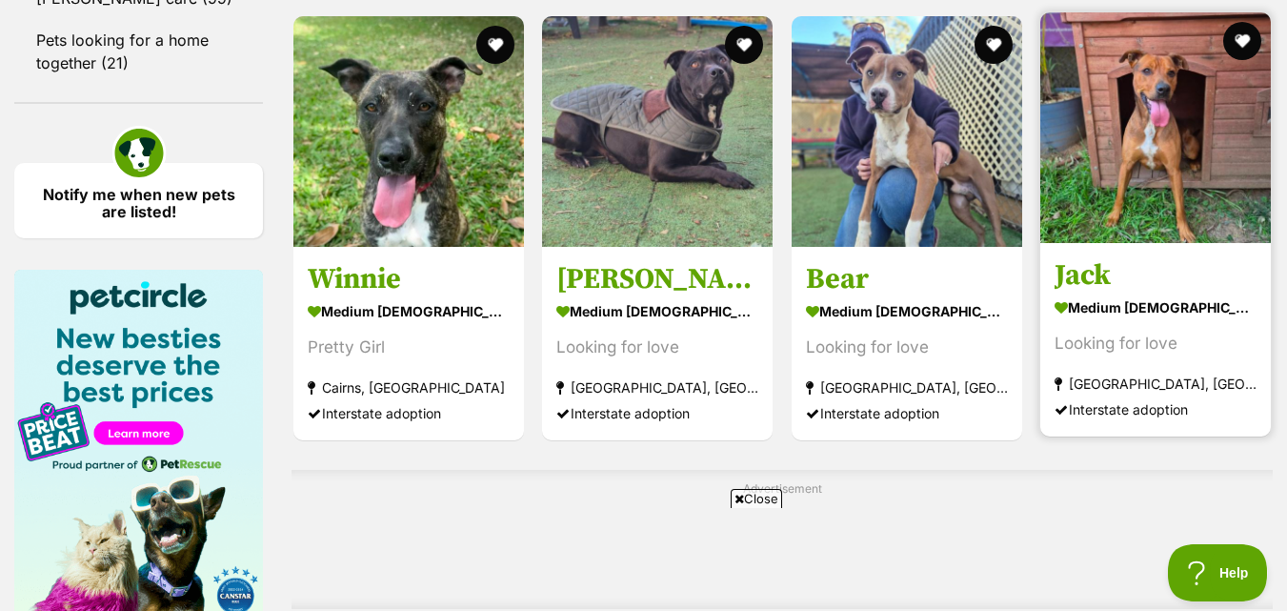
click at [1137, 205] on img at bounding box center [1155, 127] width 231 height 231
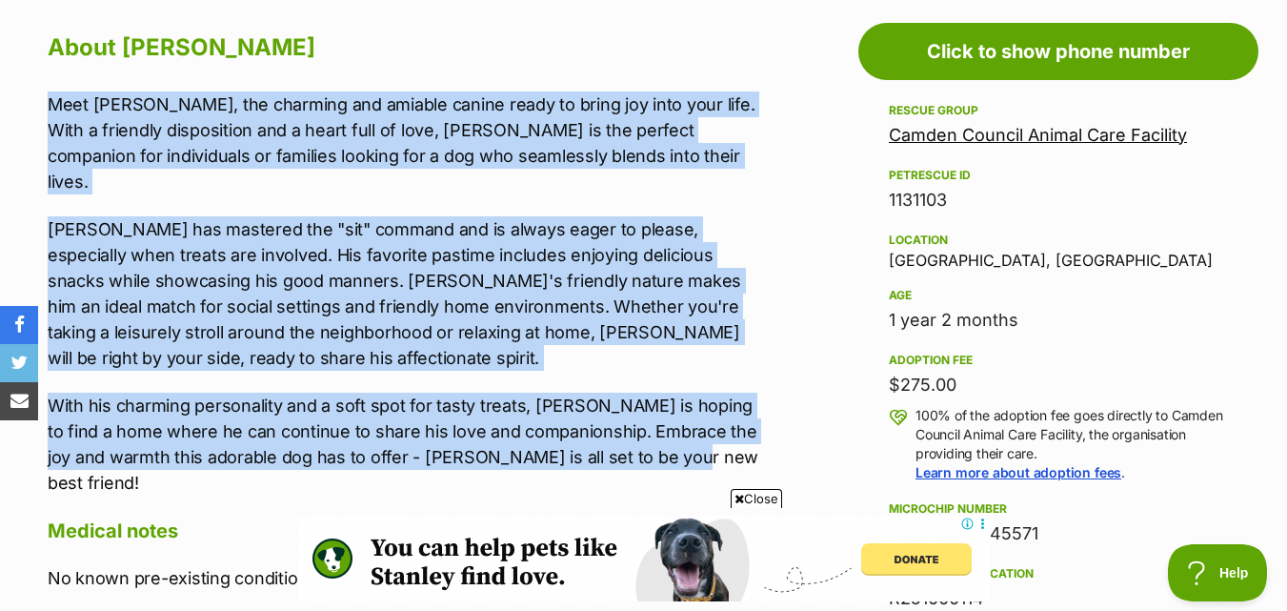
drag, startPoint x: 40, startPoint y: 107, endPoint x: 729, endPoint y: 433, distance: 762.3
click at [729, 433] on div "About [PERSON_NAME] Meet [PERSON_NAME], the charming and amiable canine ready t…" at bounding box center [398, 502] width 738 height 950
copy div "Meet [PERSON_NAME], the charming and amiable canine ready to bring joy into you…"
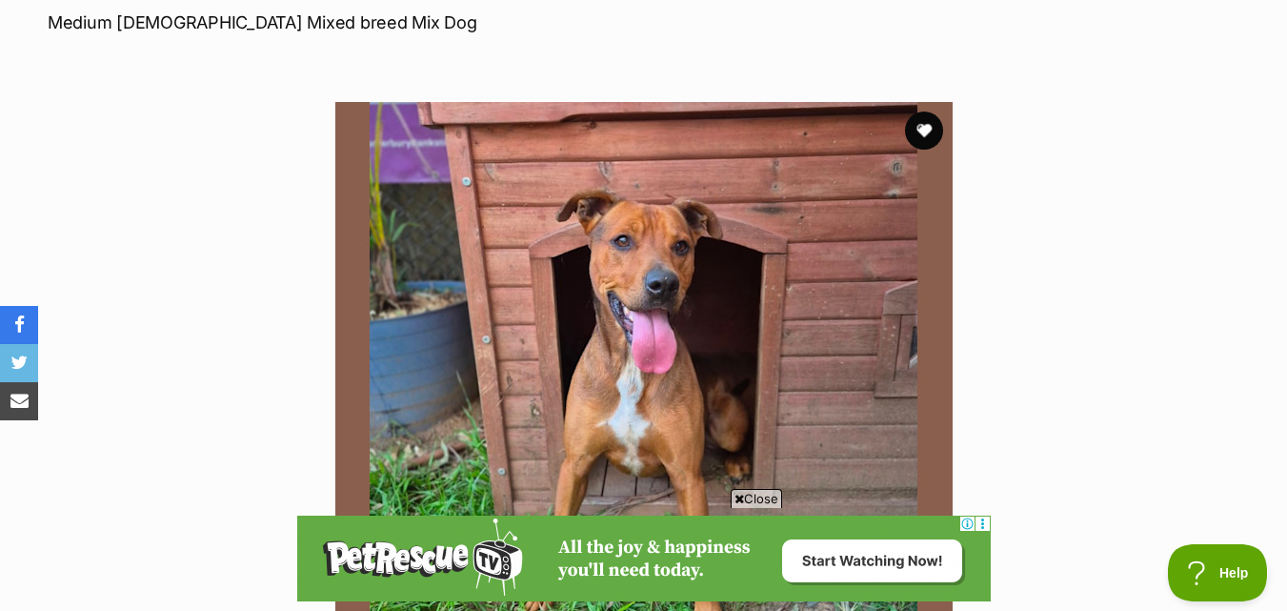
scroll to position [286, 0]
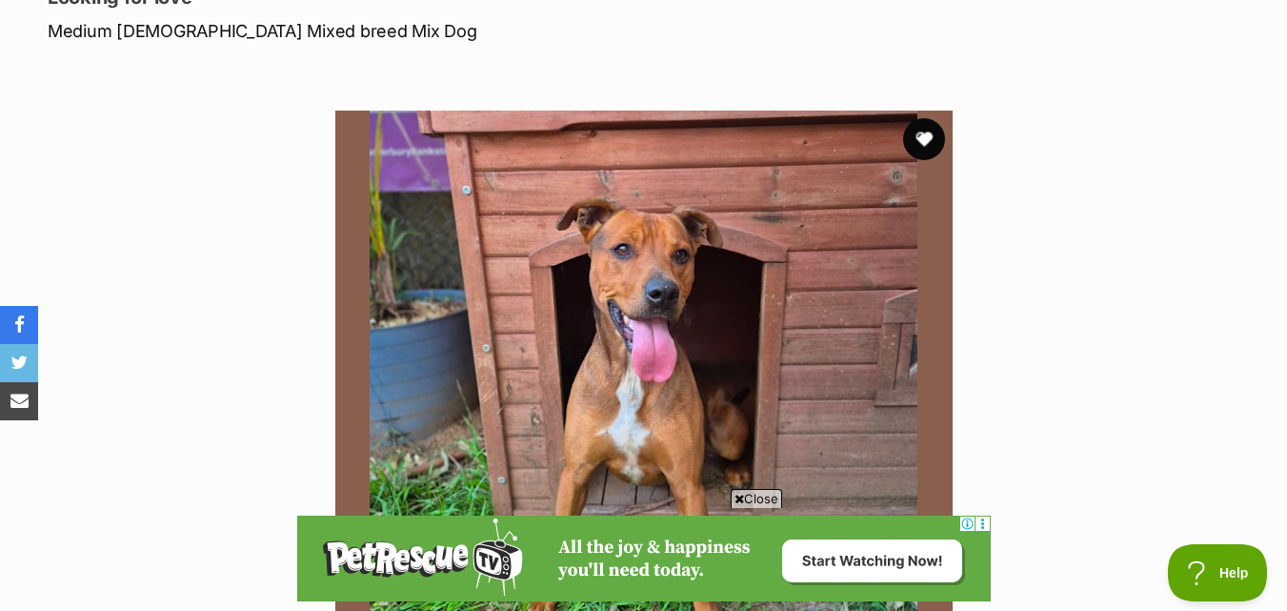
click at [929, 131] on button "favourite" at bounding box center [924, 139] width 42 height 42
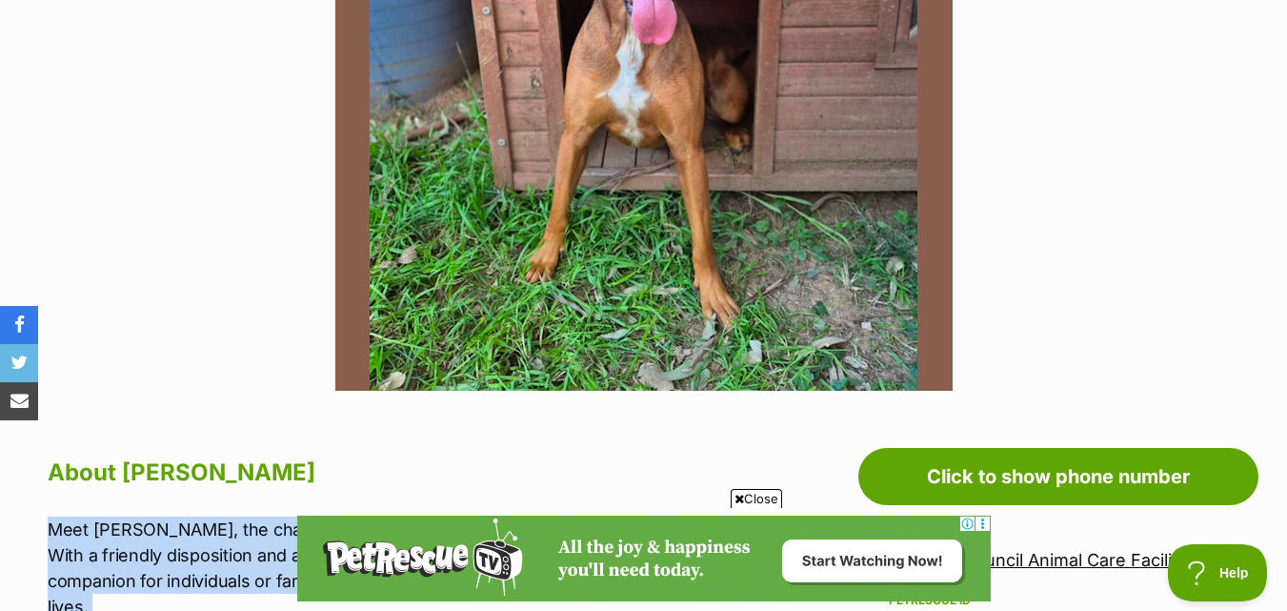
scroll to position [95, 0]
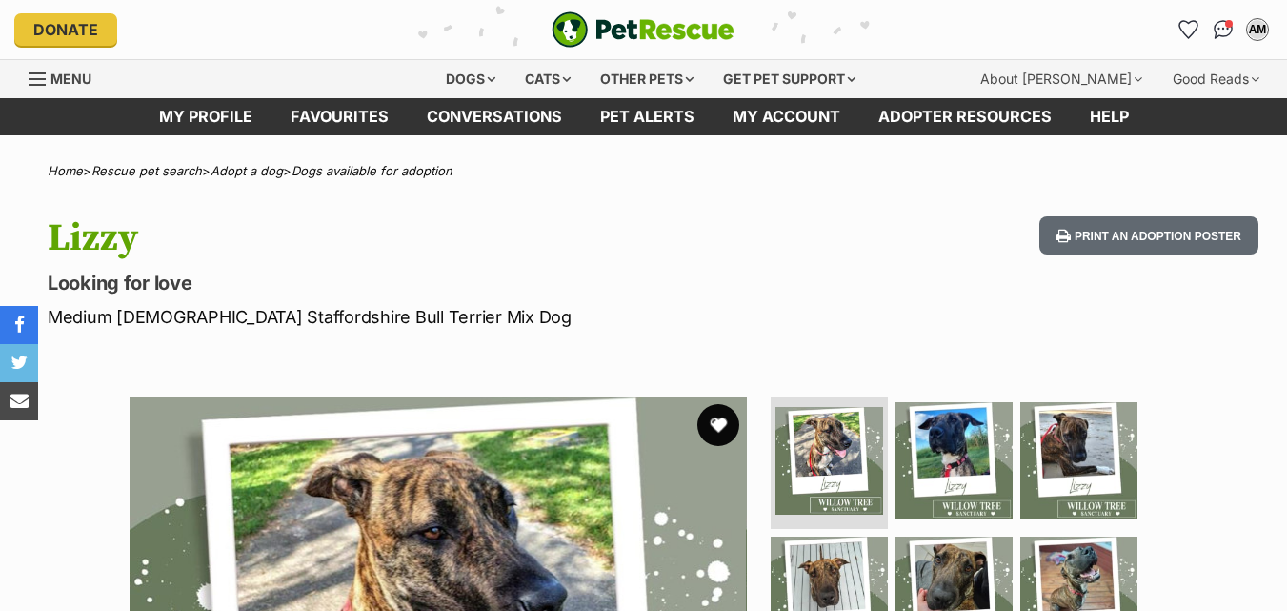
click at [718, 427] on button "favourite" at bounding box center [718, 425] width 42 height 42
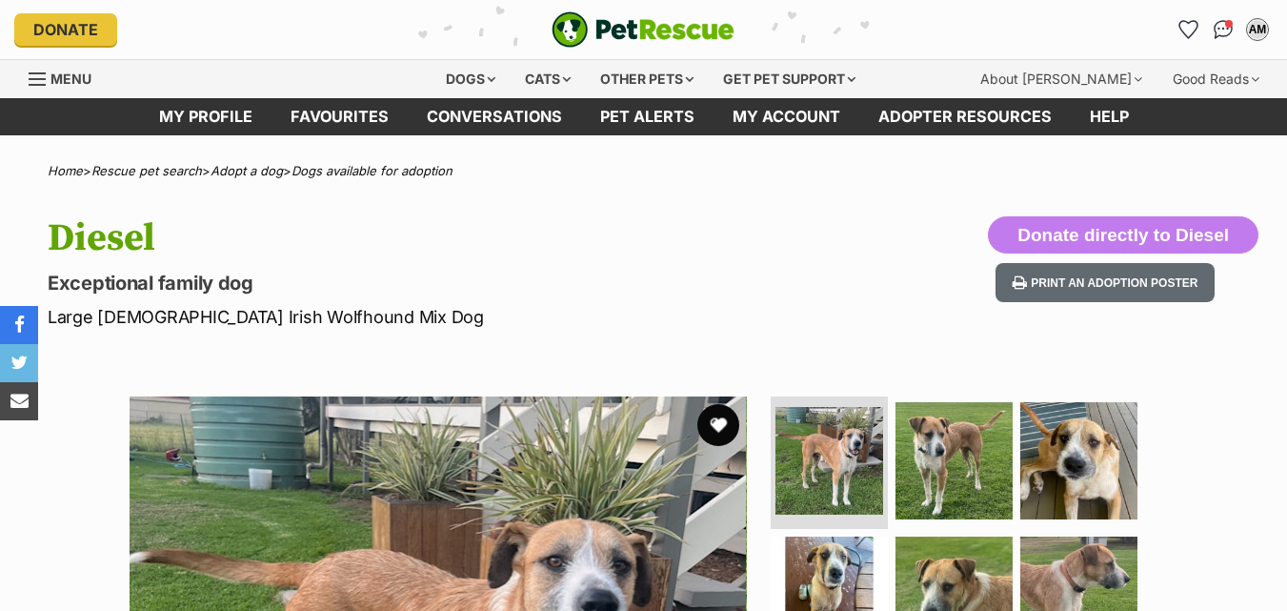
click at [717, 428] on button "favourite" at bounding box center [718, 425] width 42 height 42
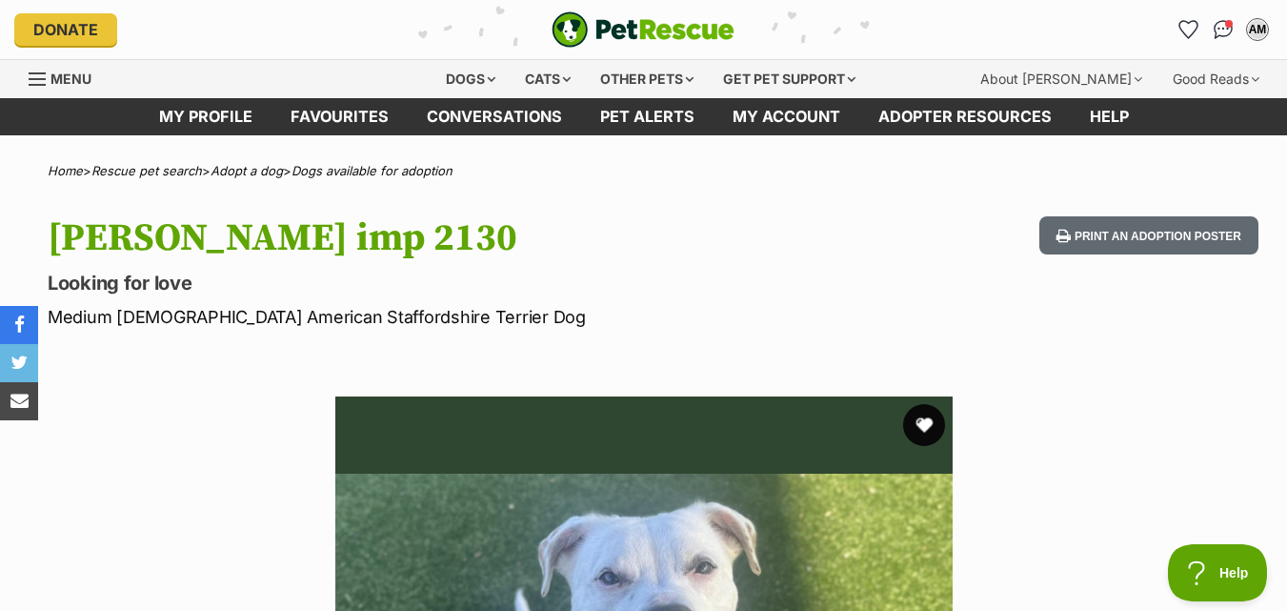
click at [924, 424] on button "favourite" at bounding box center [924, 425] width 42 height 42
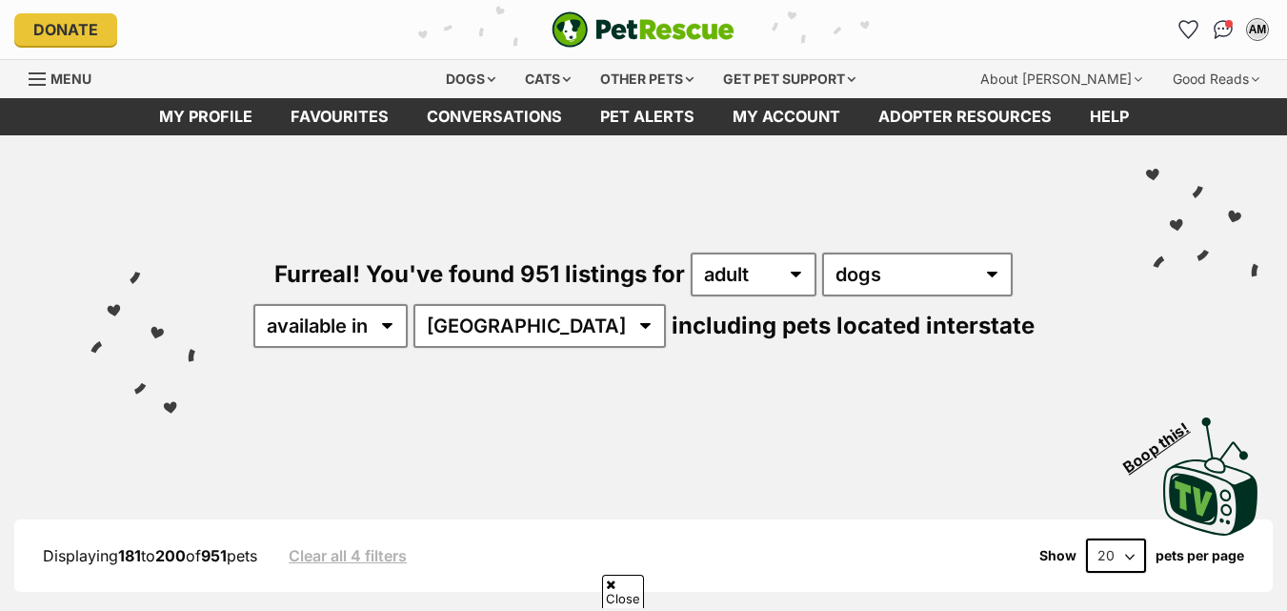
scroll to position [3222, 0]
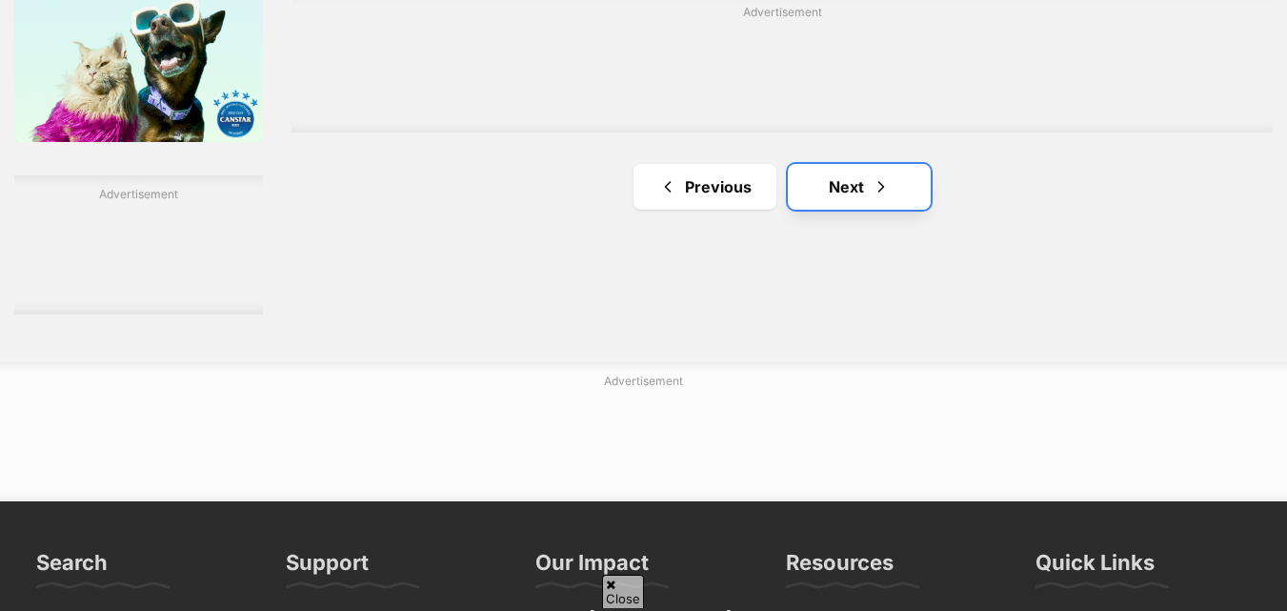
click at [901, 187] on link "Next" at bounding box center [859, 187] width 143 height 46
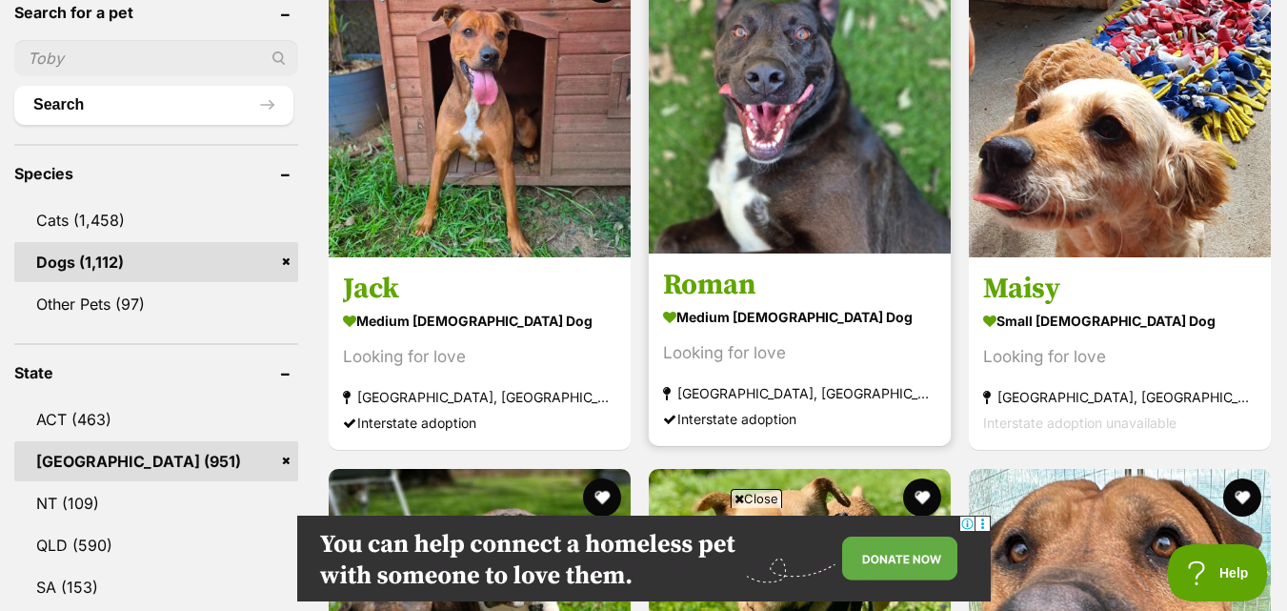
click at [791, 200] on img at bounding box center [800, 102] width 302 height 302
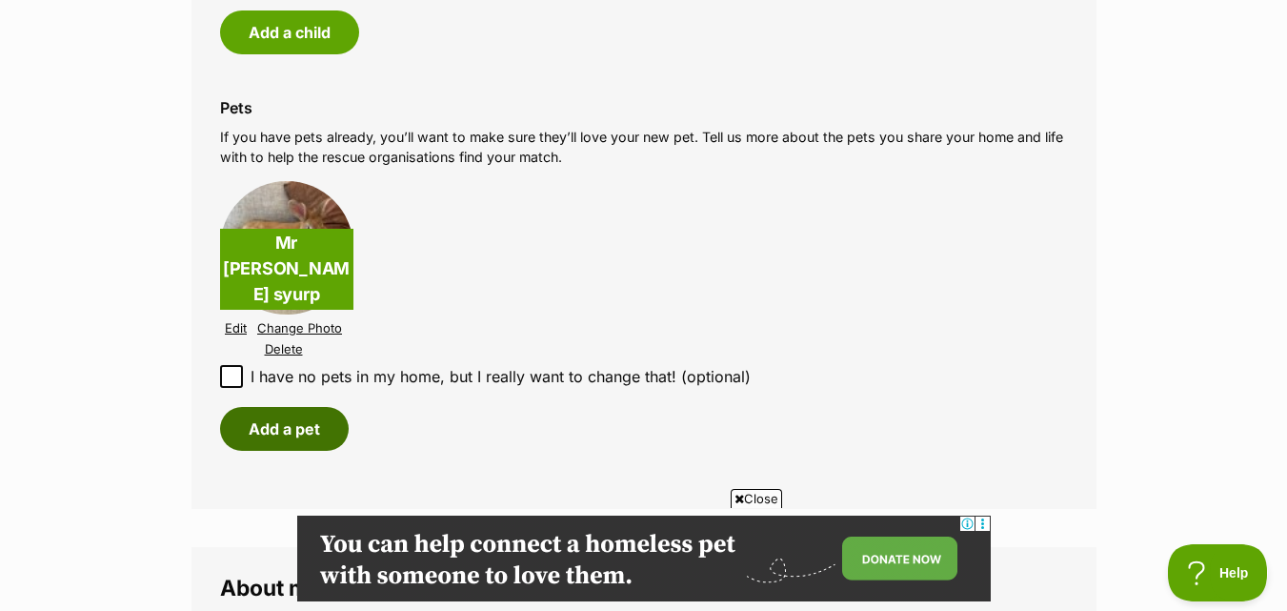
click at [279, 427] on button "Add a pet" at bounding box center [284, 429] width 129 height 44
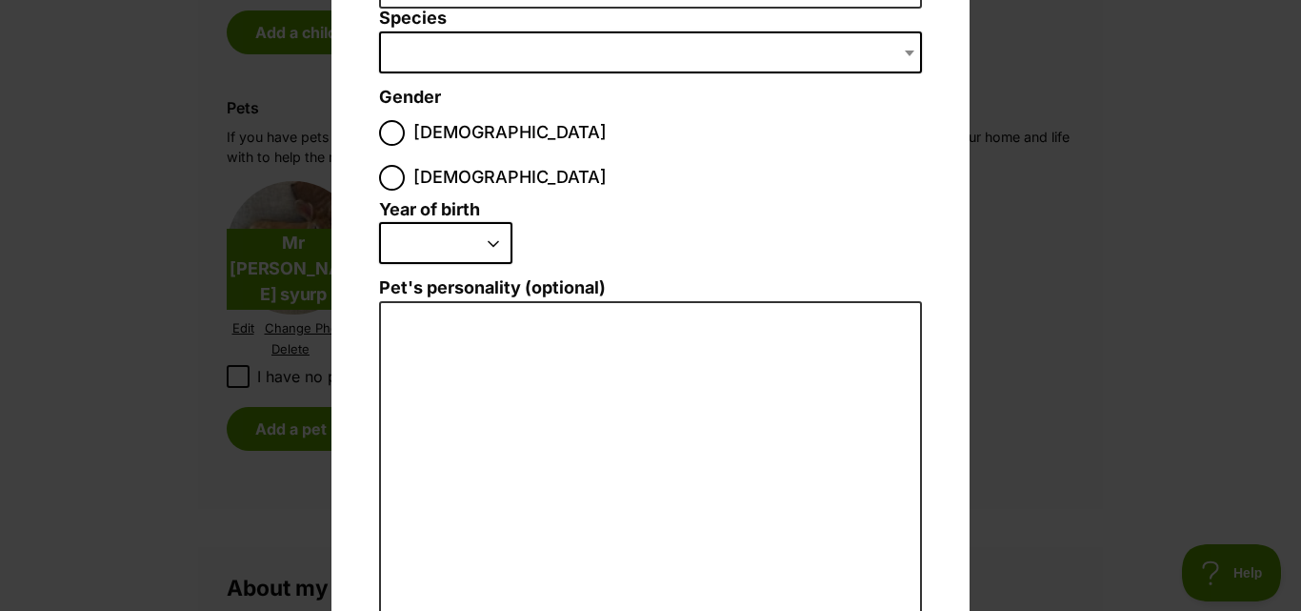
scroll to position [191, 0]
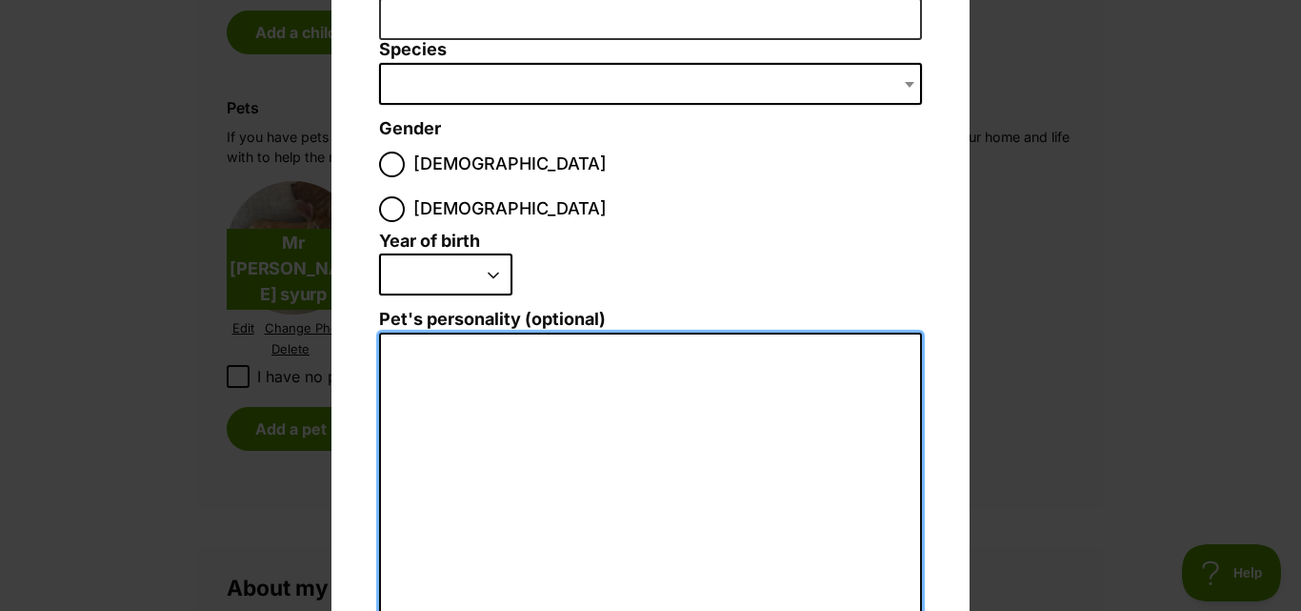
click at [407, 332] on textarea "Pet's personality (optional)" at bounding box center [650, 540] width 543 height 417
paste textarea "typical guinea pig, will come up to you if you have food. very curious and inqu…"
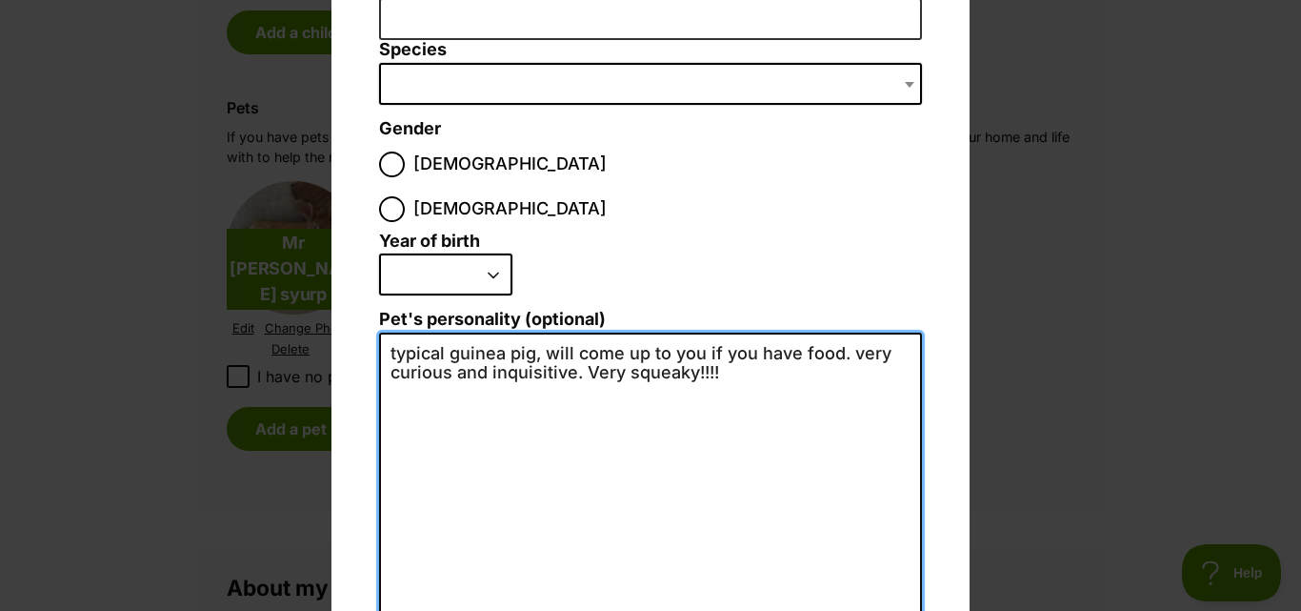
scroll to position [0, 0]
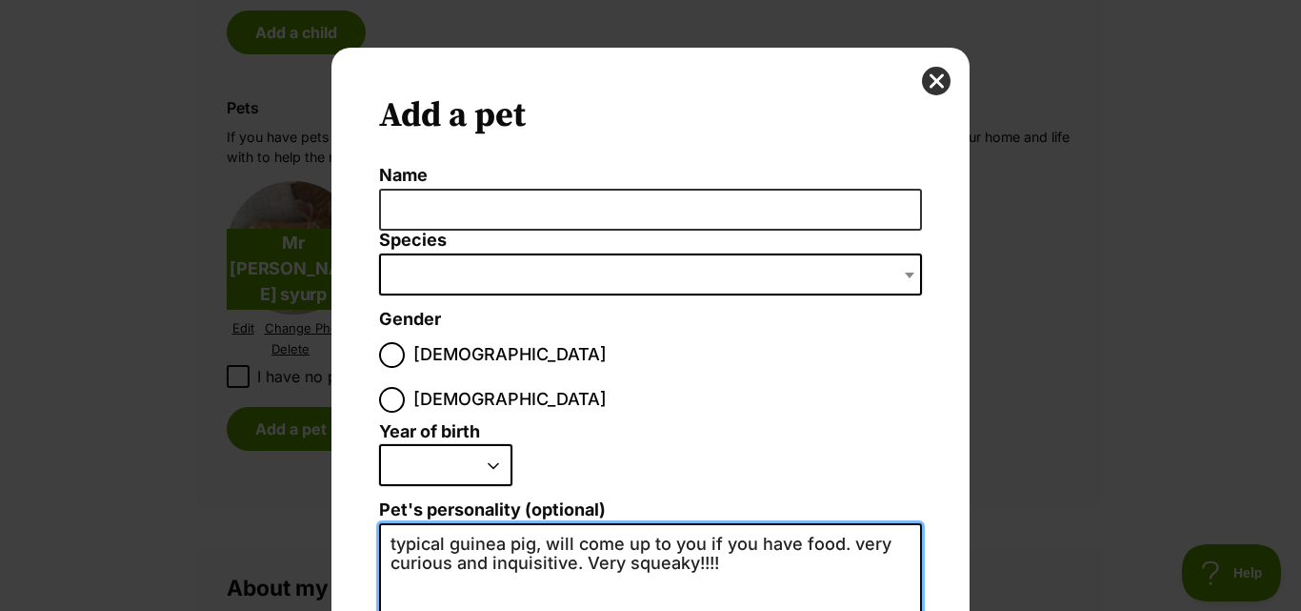
type textarea "typical guinea pig, will come up to you if you have food. very curious and inqu…"
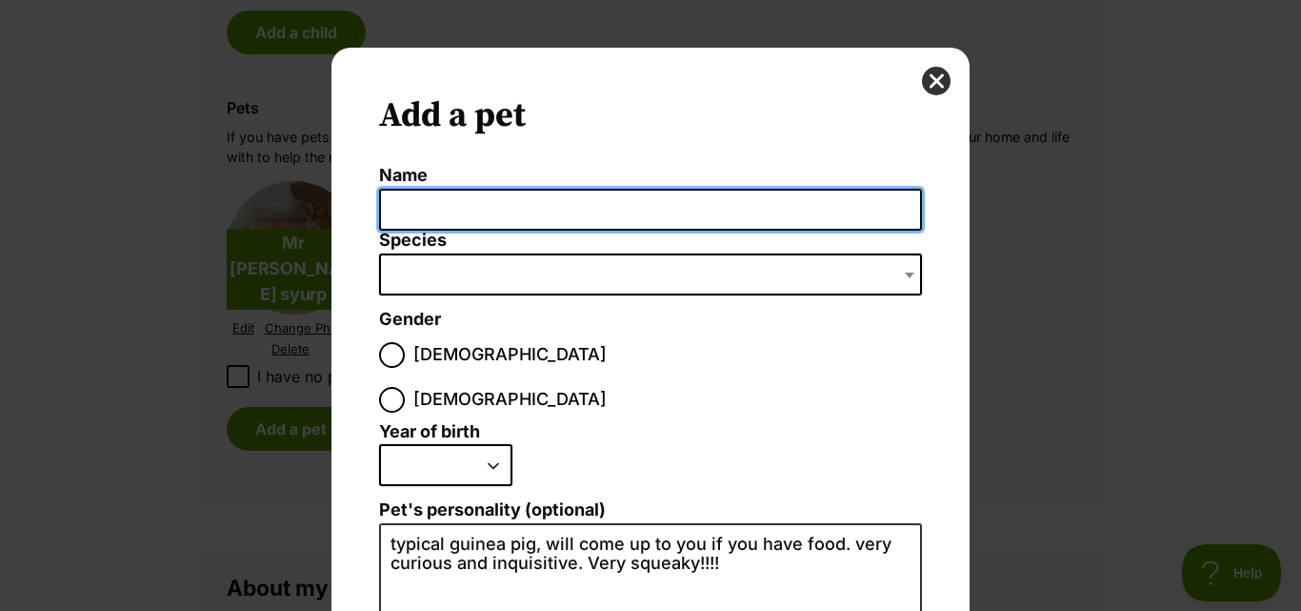
click at [480, 216] on input "Name" at bounding box center [650, 210] width 543 height 43
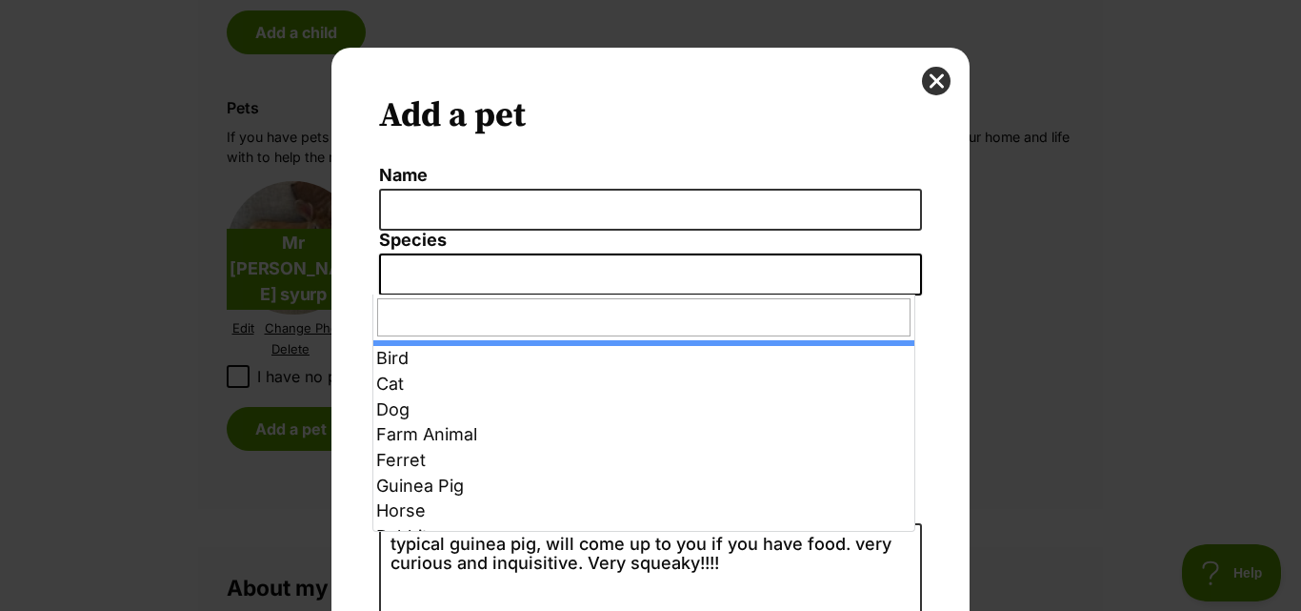
click at [435, 264] on span "Dialog Window - Close (Press escape to close)" at bounding box center [650, 274] width 543 height 42
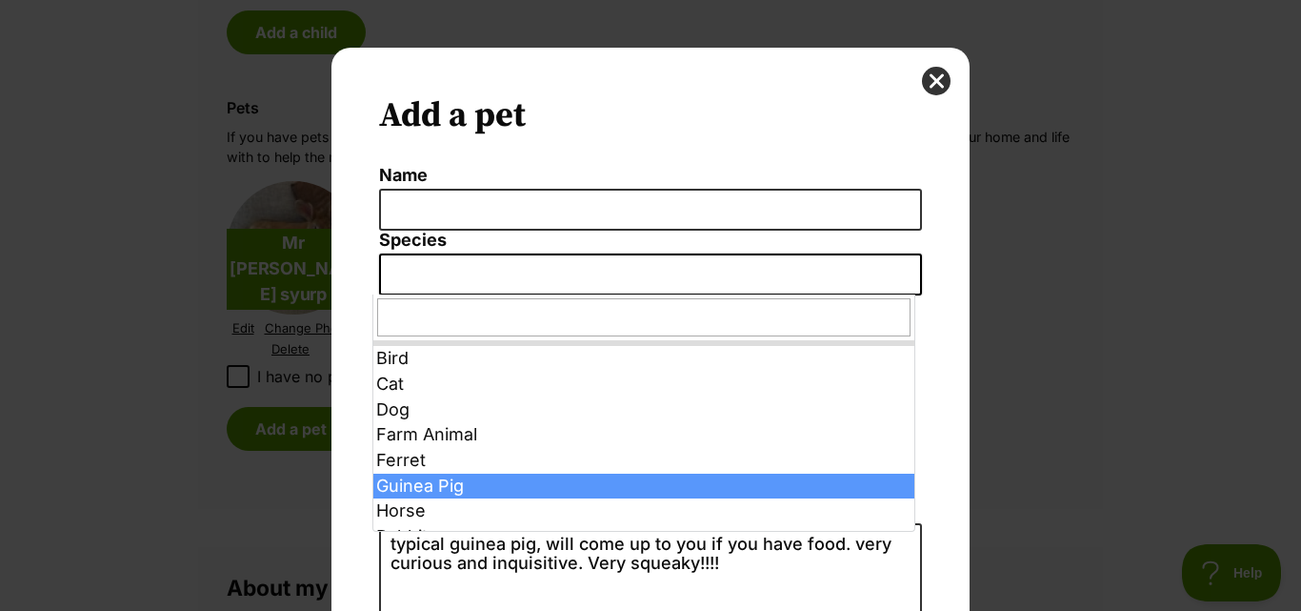
select select "3"
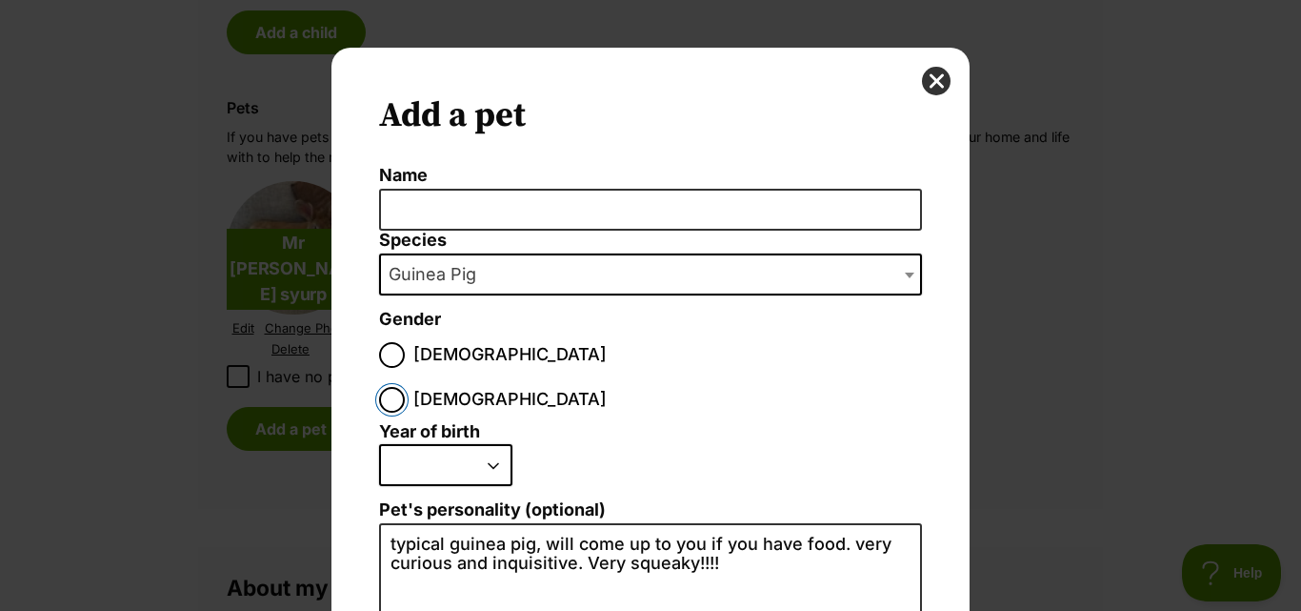
click at [405, 387] on input "[DEMOGRAPHIC_DATA]" at bounding box center [392, 400] width 26 height 26
radio input "true"
click at [450, 444] on select "2025 2024 2023 2022 2021 2020 2019 2018 2017 2016 2015 2014 2013 2012 2011 2010…" at bounding box center [445, 465] width 133 height 42
select select "2022"
click at [379, 444] on select "2025 2024 2023 2022 2021 2020 2019 2018 2017 2016 2015 2014 2013 2012 2011 2010…" at bounding box center [445, 465] width 133 height 42
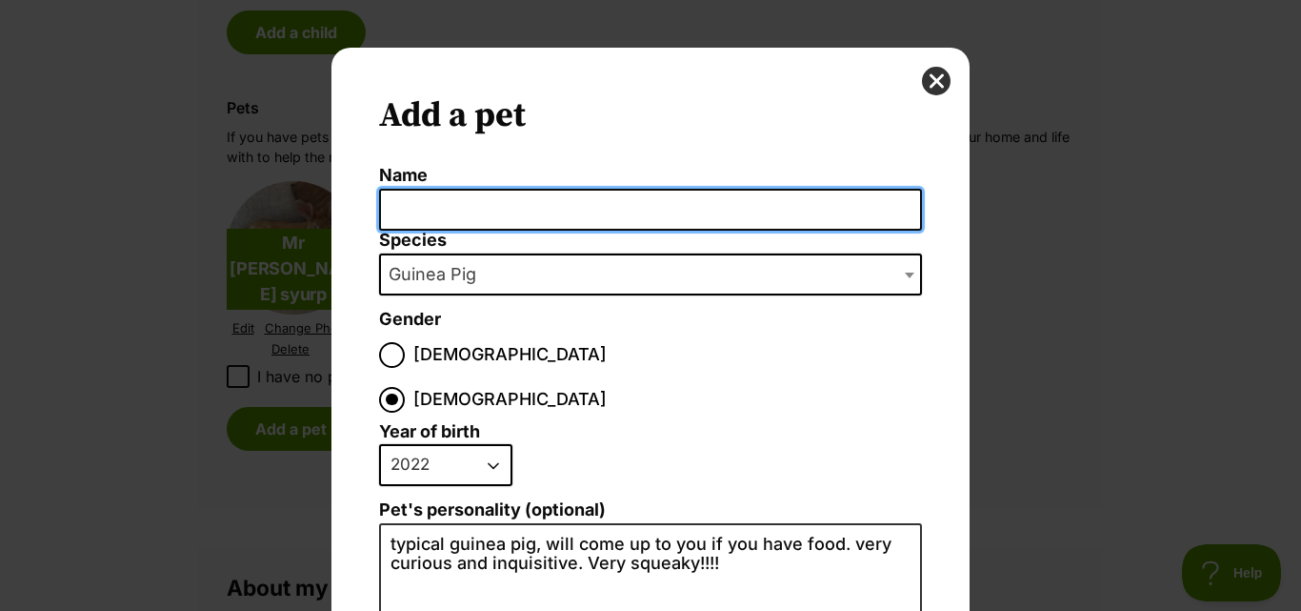
click at [501, 203] on input "Name" at bounding box center [650, 210] width 543 height 43
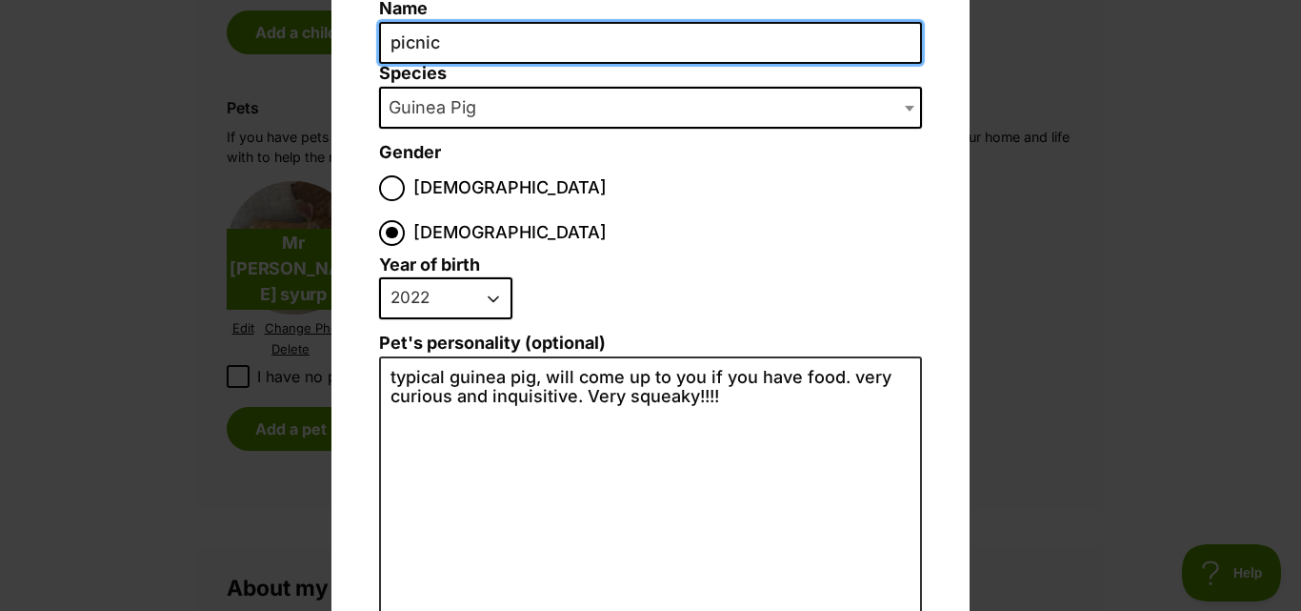
scroll to position [408, 0]
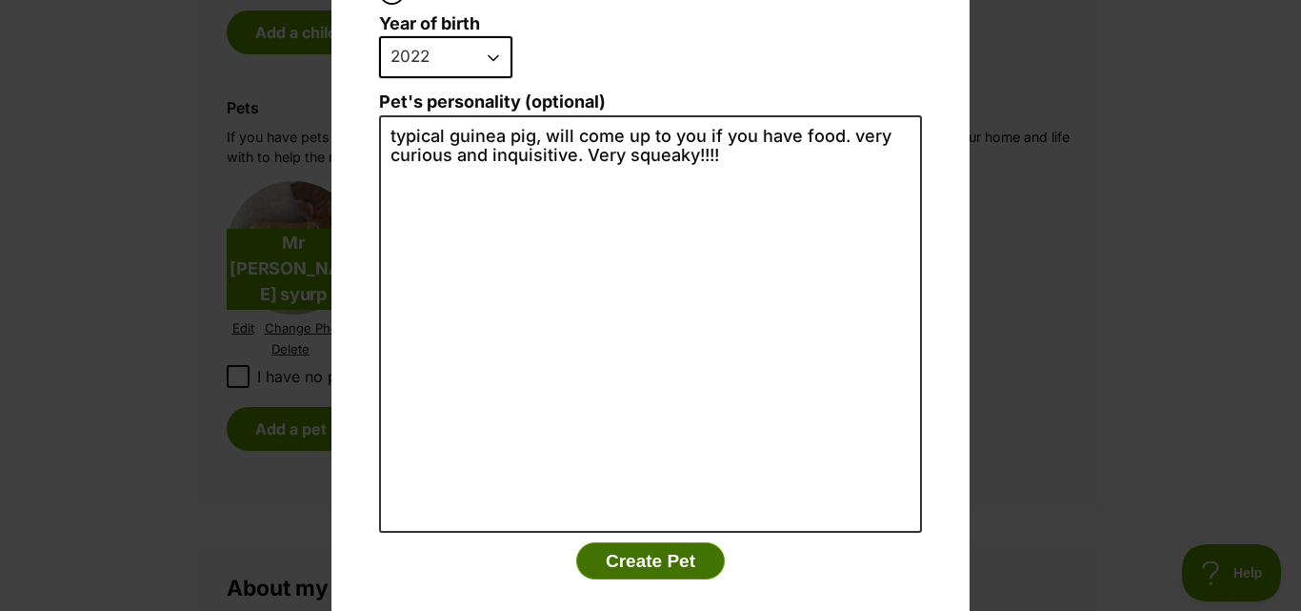
type input "picnic"
click at [663, 542] on button "Create Pet" at bounding box center [650, 561] width 149 height 38
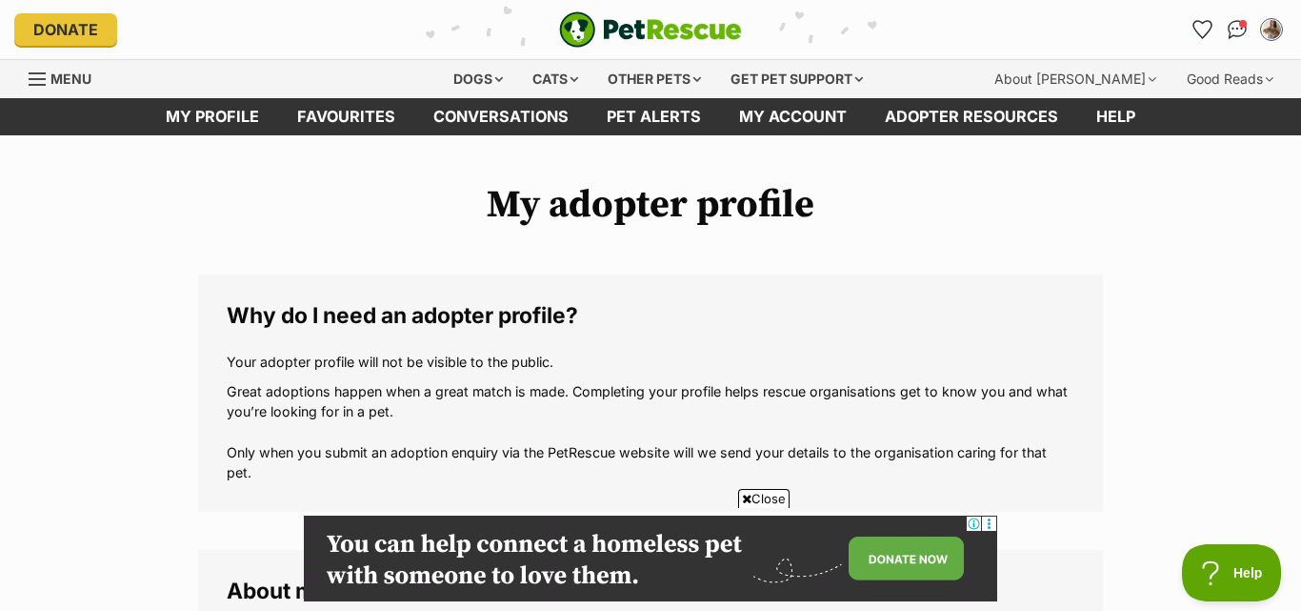
scroll to position [2286, 0]
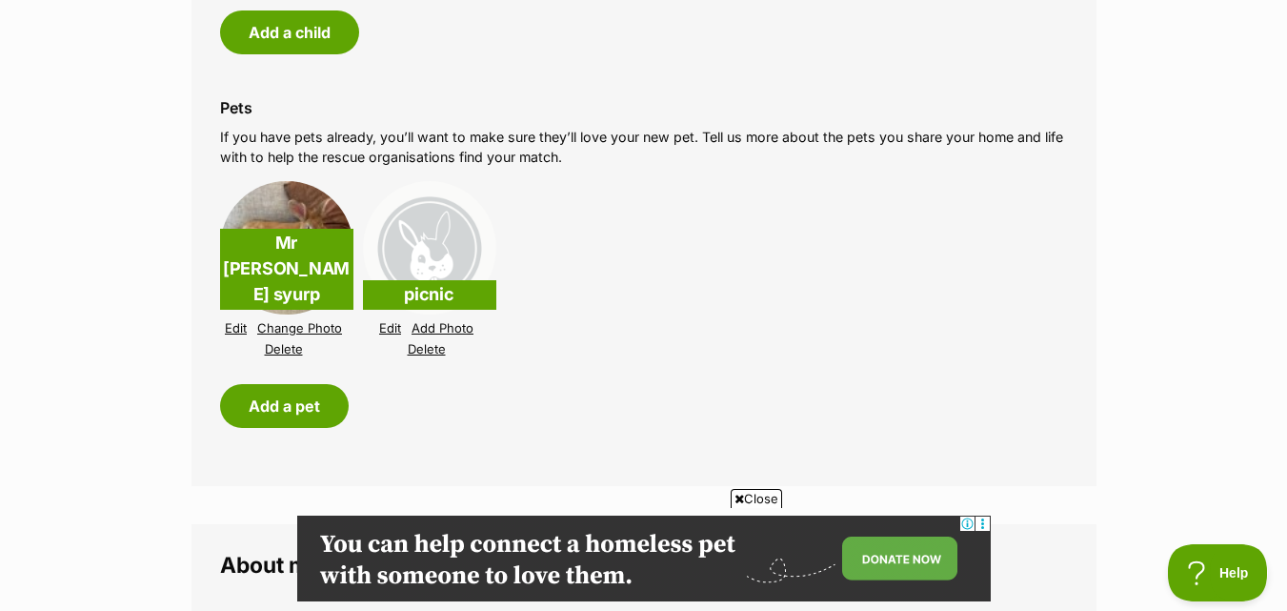
click at [424, 321] on link "Add Photo" at bounding box center [443, 328] width 62 height 14
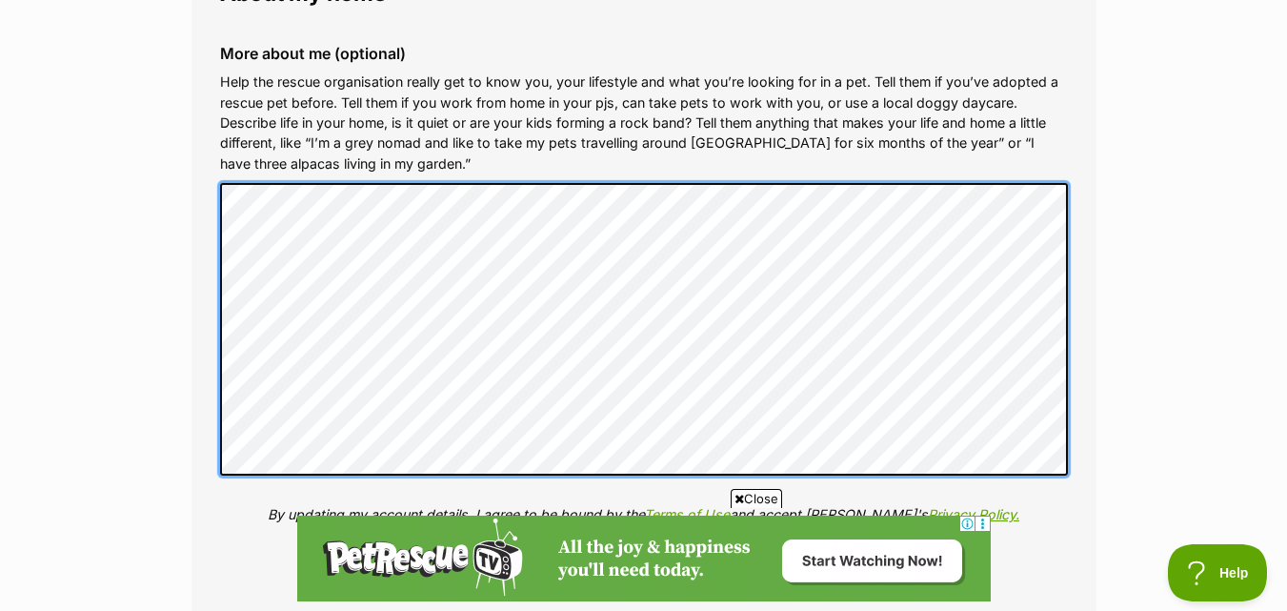
scroll to position [0, 0]
click at [200, 417] on fieldset "About my home More about me (optional) Help the rescue organisation really get …" at bounding box center [643, 281] width 905 height 659
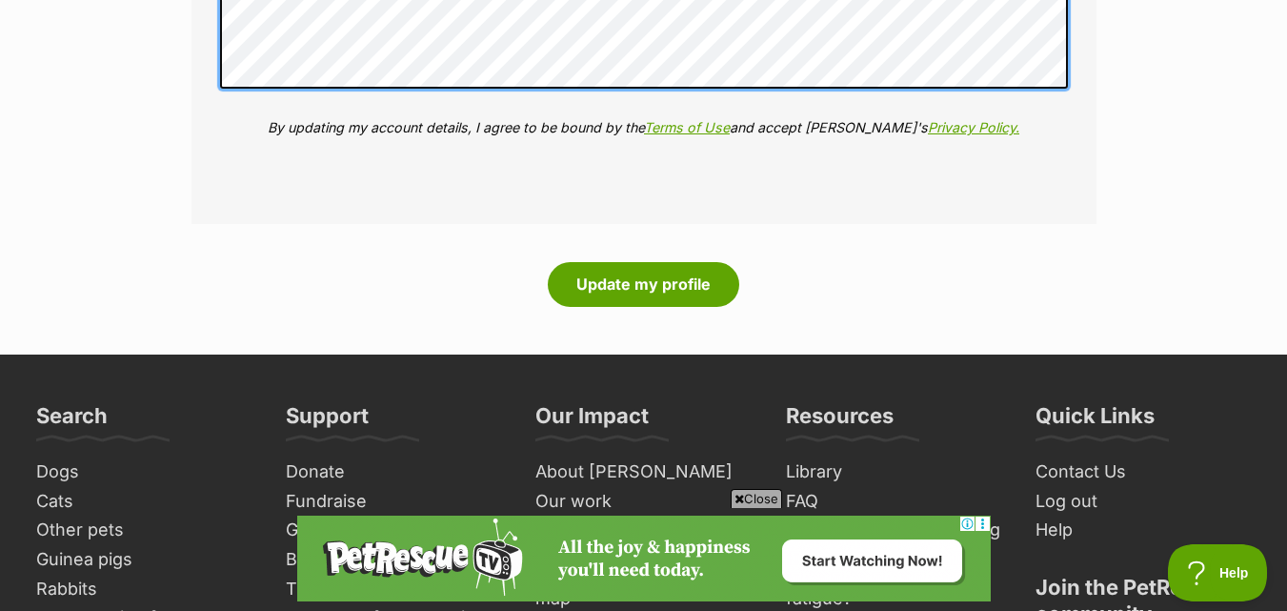
scroll to position [3239, 0]
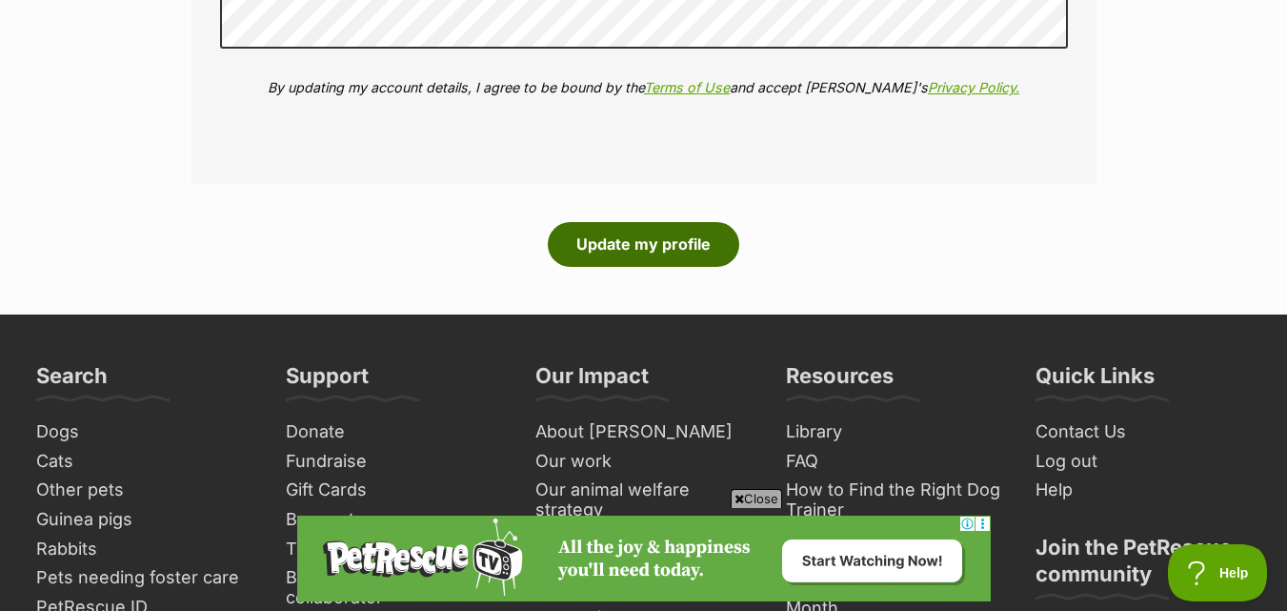
click at [636, 239] on button "Update my profile" at bounding box center [643, 244] width 191 height 44
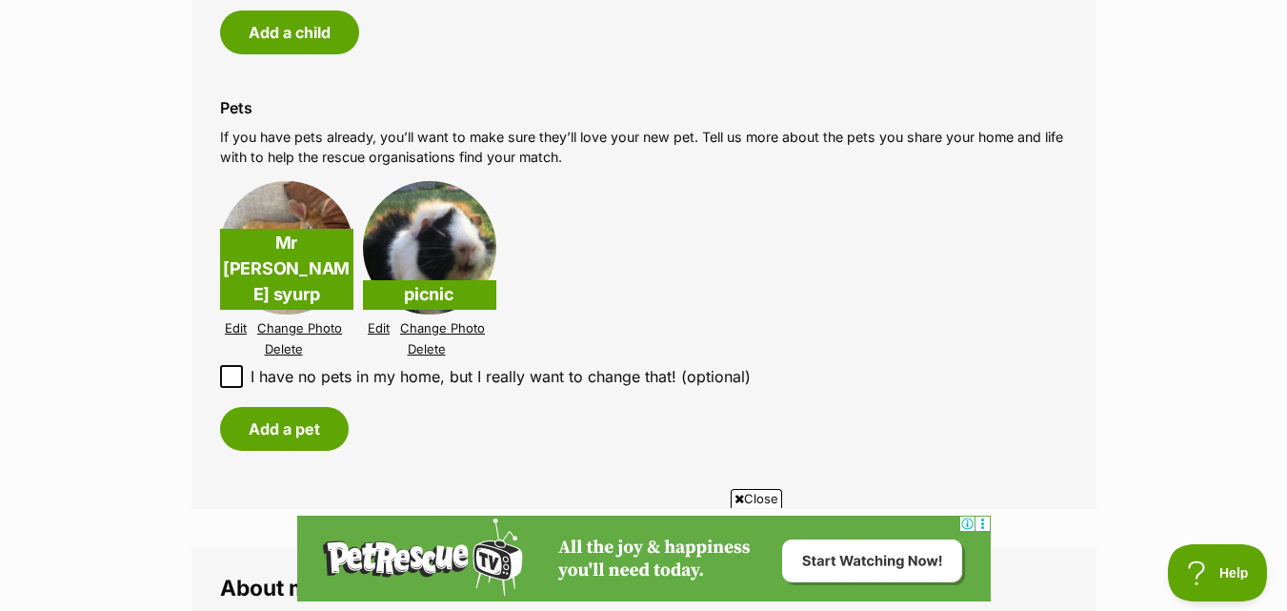
scroll to position [1810, 0]
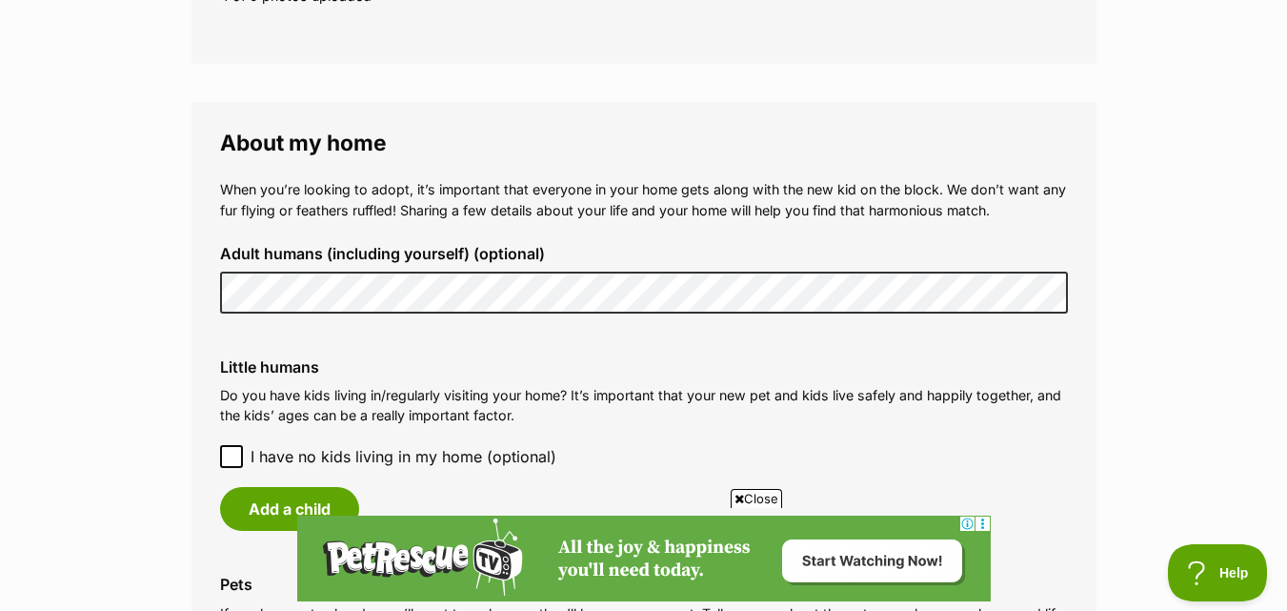
click at [255, 253] on div "Adult humans (including yourself) (optional)" at bounding box center [644, 279] width 878 height 99
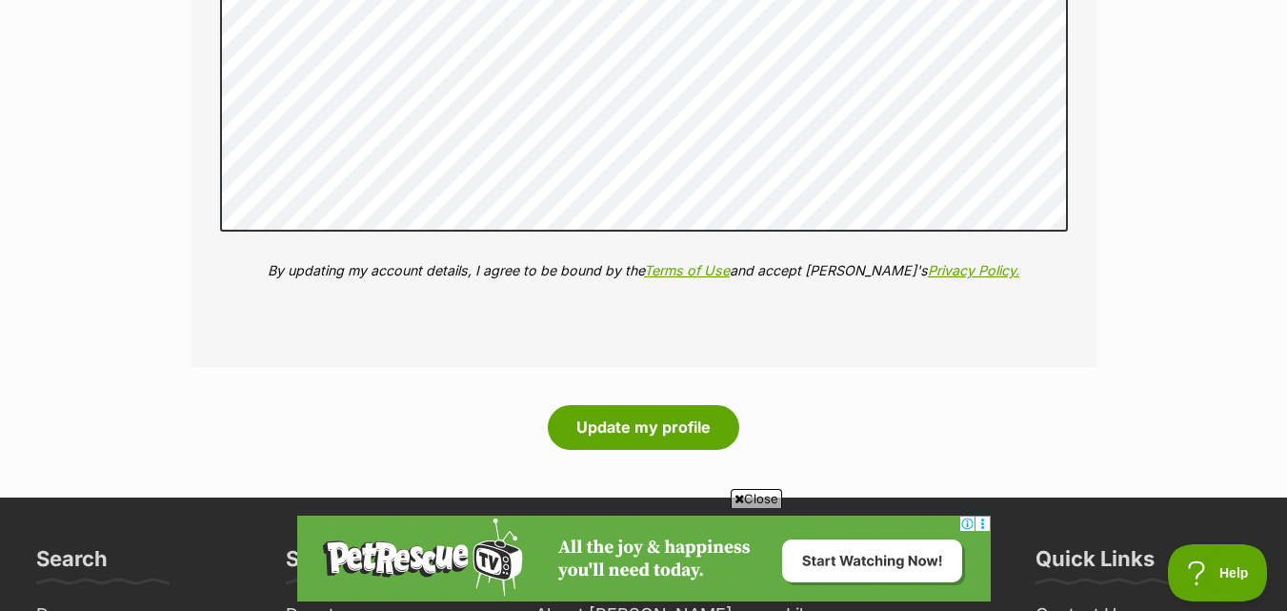
scroll to position [3239, 0]
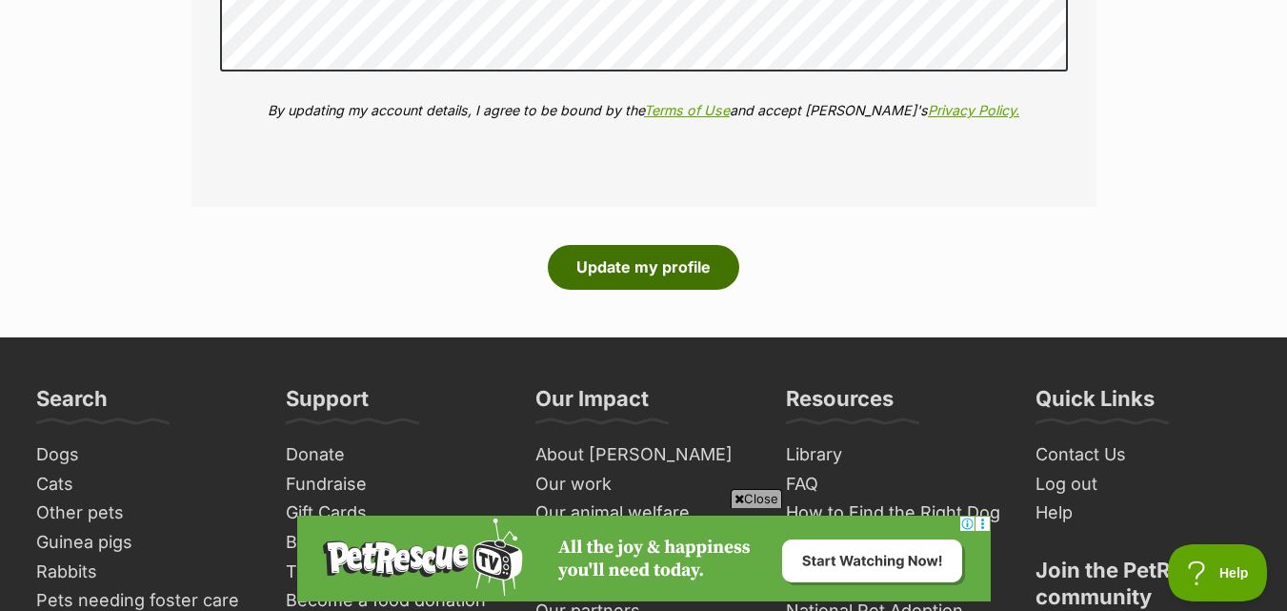
click at [581, 255] on button "Update my profile" at bounding box center [643, 267] width 191 height 44
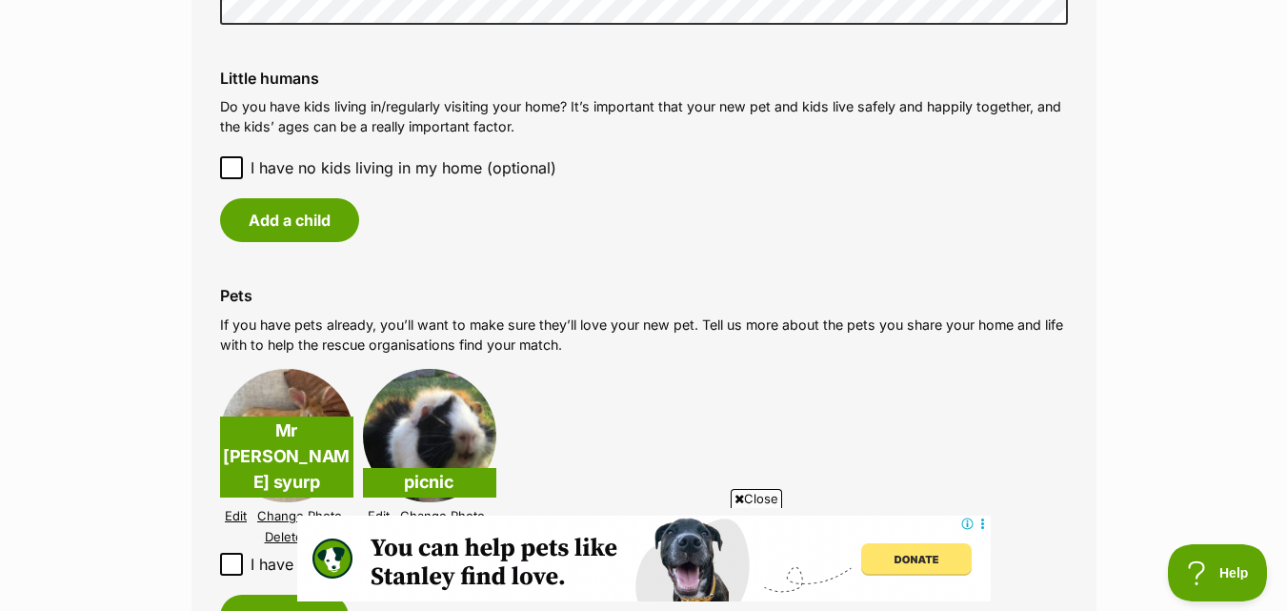
scroll to position [2191, 0]
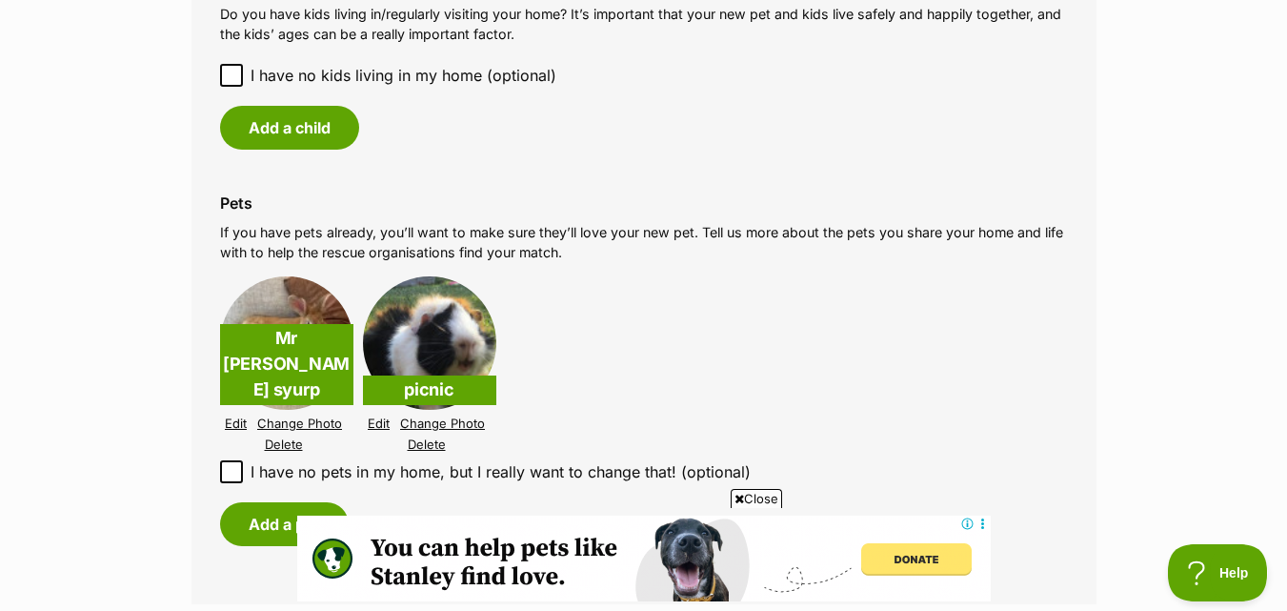
click at [228, 69] on icon at bounding box center [231, 75] width 13 height 13
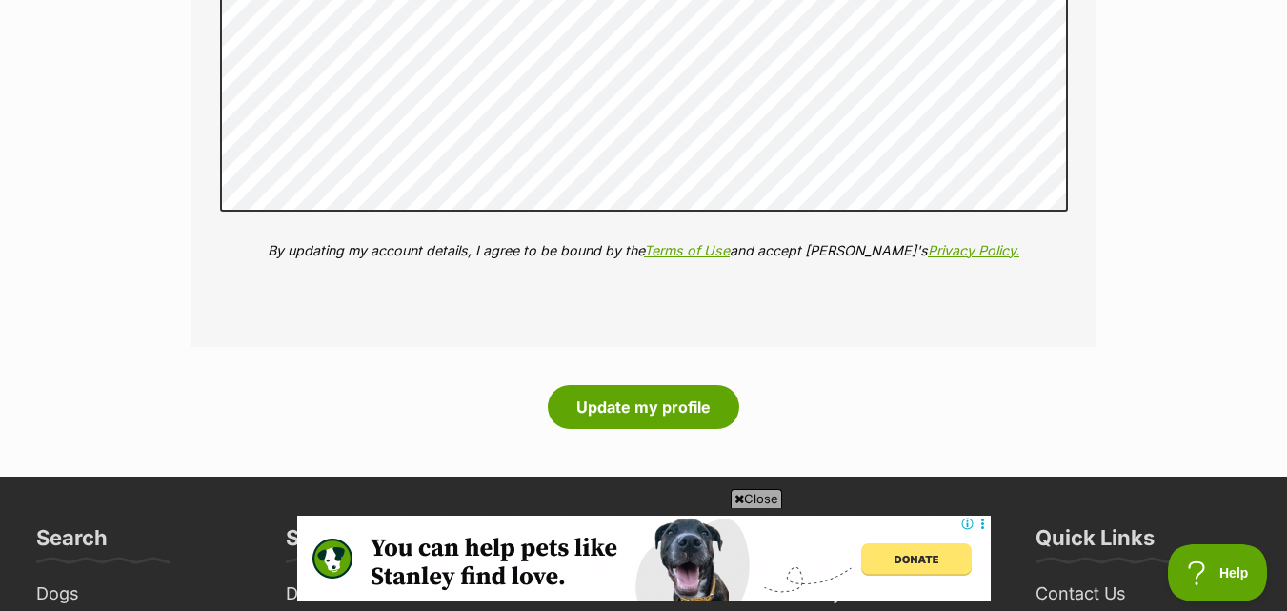
scroll to position [3048, 0]
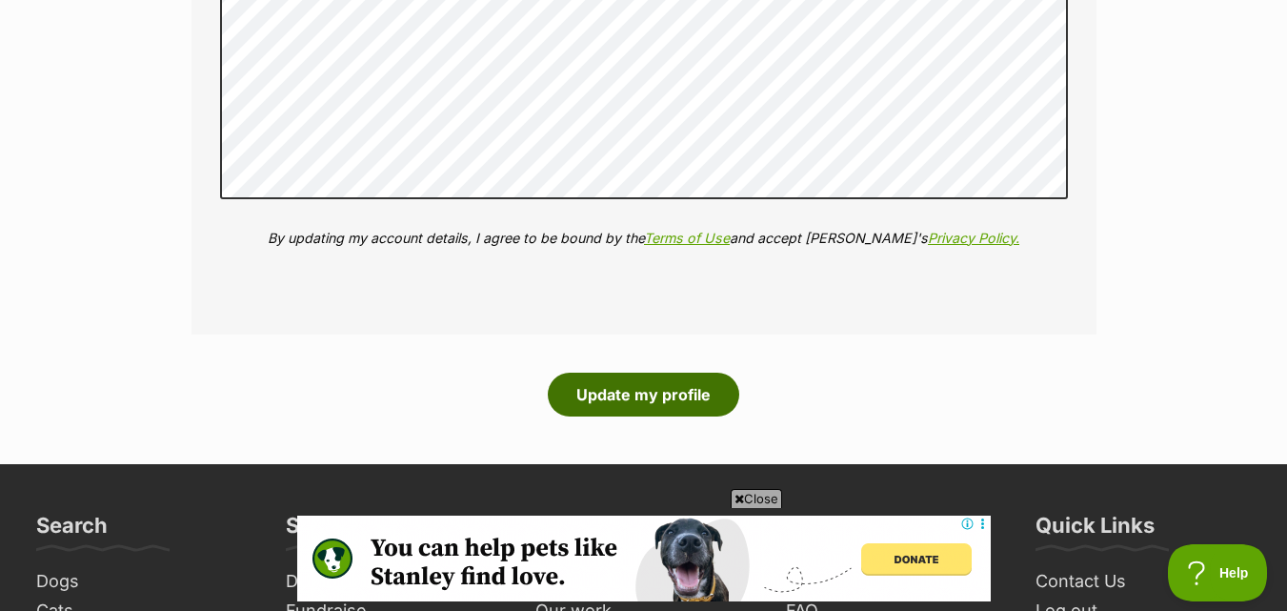
click at [651, 381] on button "Update my profile" at bounding box center [643, 394] width 191 height 44
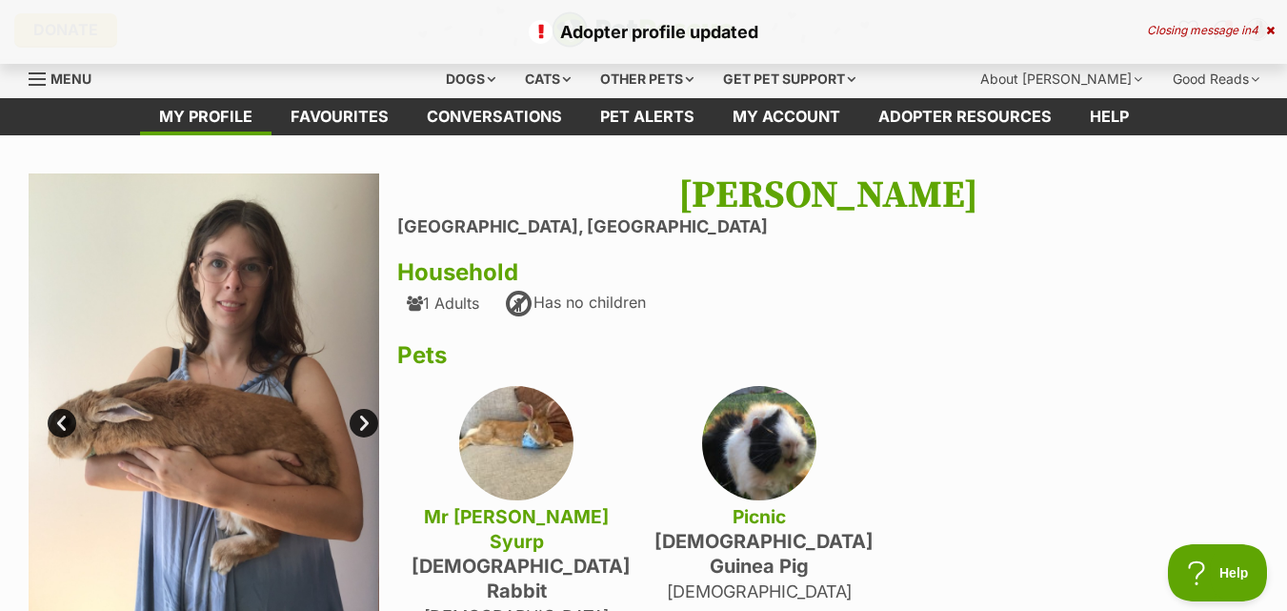
click at [363, 418] on link "Next" at bounding box center [364, 423] width 29 height 29
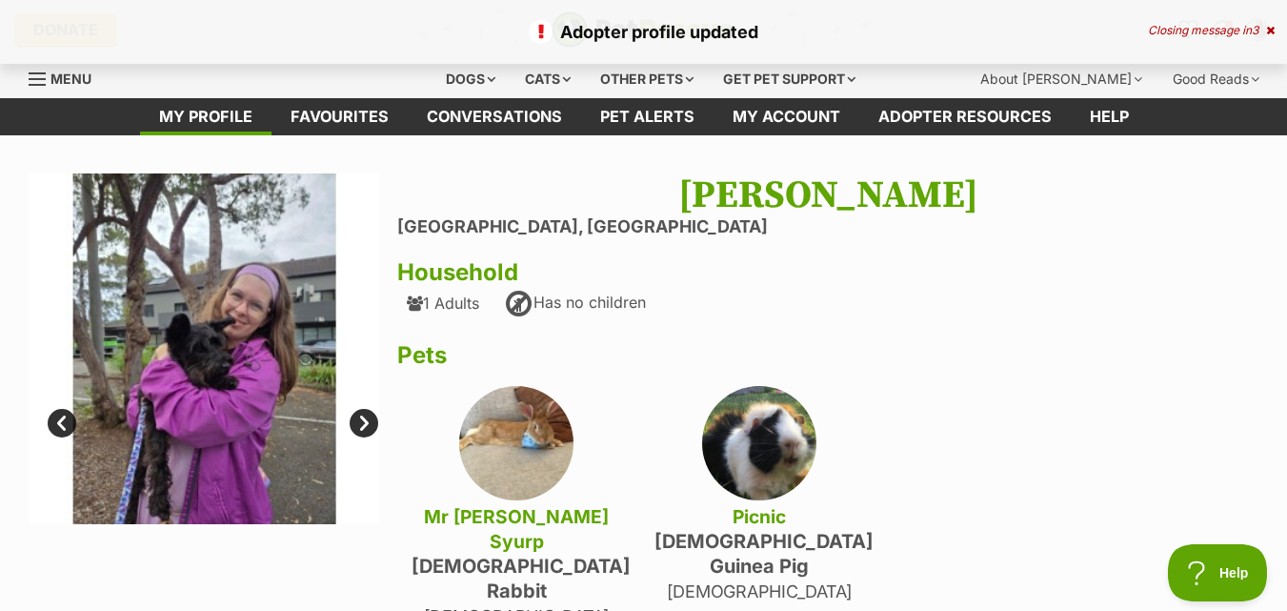
click at [364, 418] on link "Next" at bounding box center [364, 423] width 29 height 29
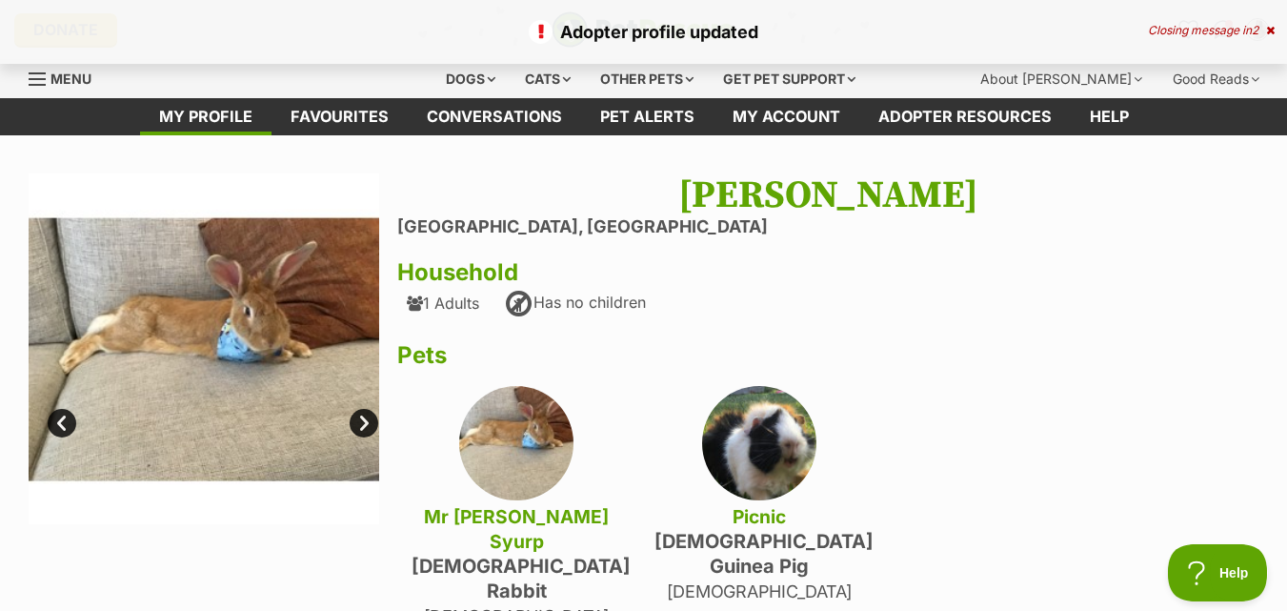
click at [365, 418] on link "Next" at bounding box center [364, 423] width 29 height 29
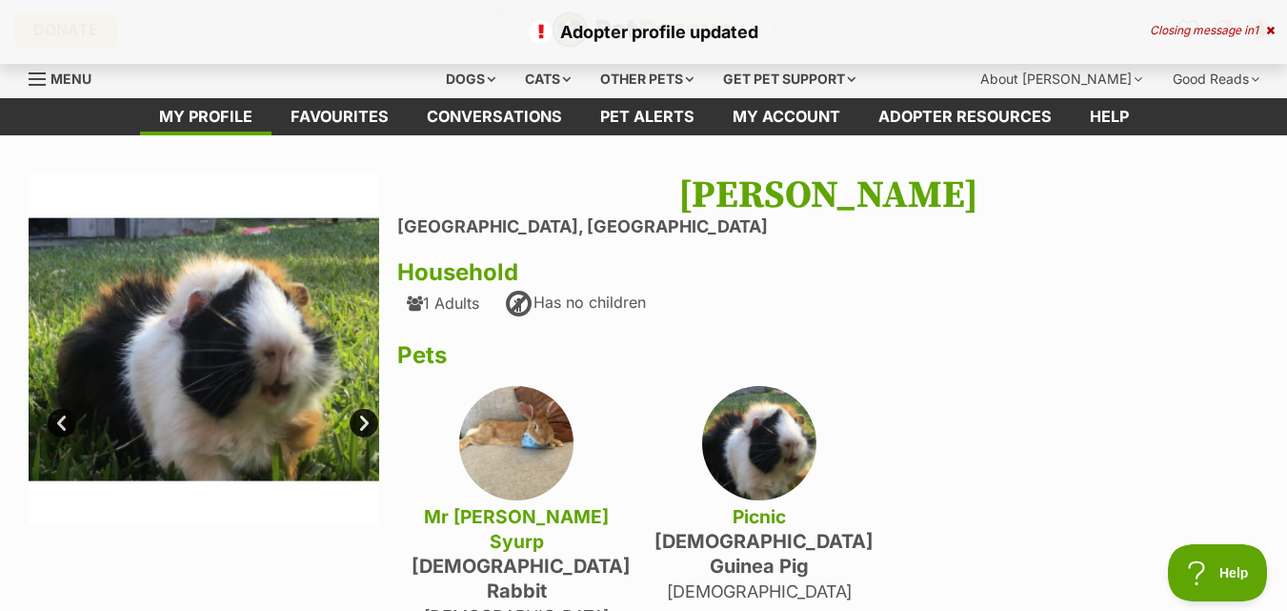
click at [365, 418] on link "Next" at bounding box center [364, 423] width 29 height 29
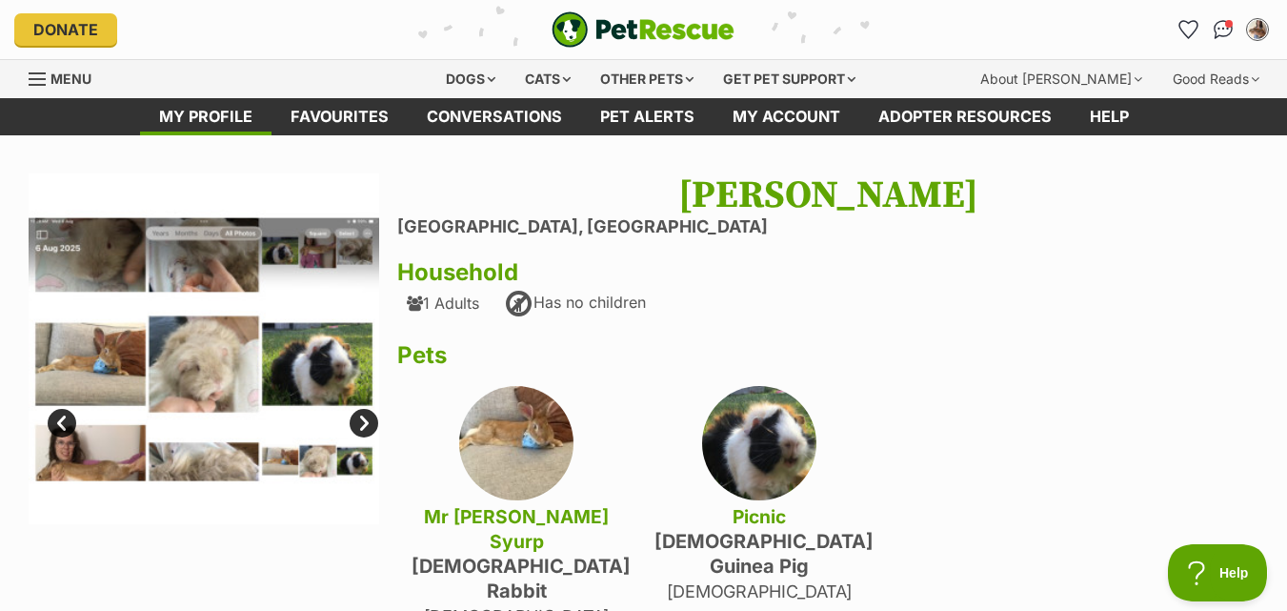
click at [365, 418] on link "Next" at bounding box center [364, 423] width 29 height 29
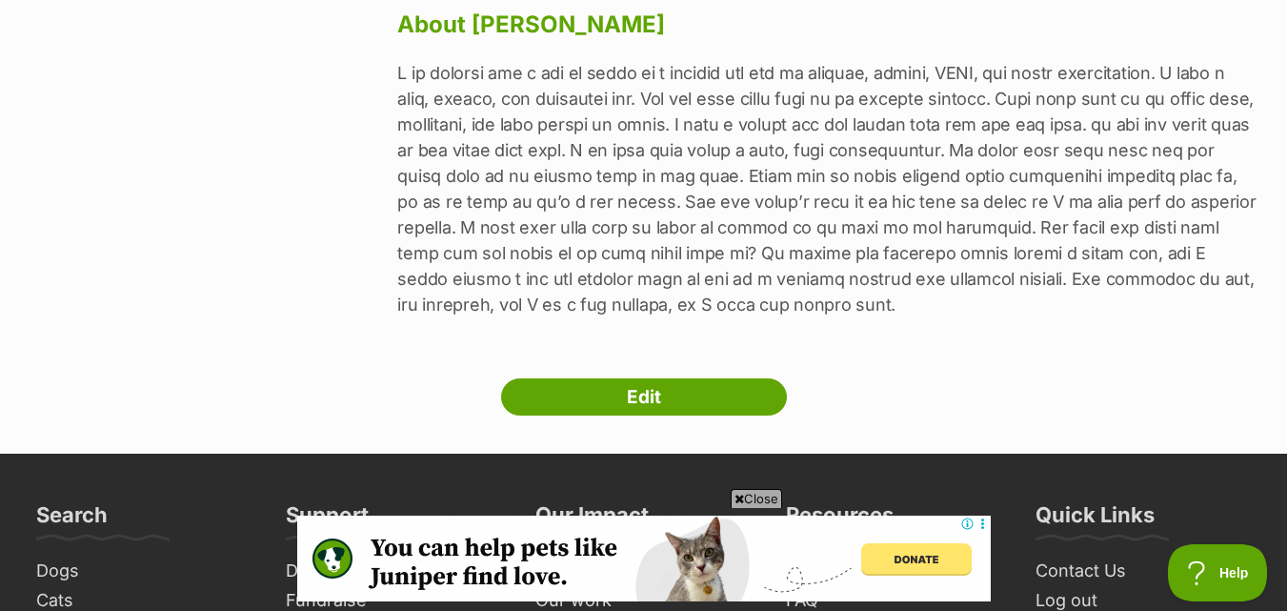
scroll to position [953, 0]
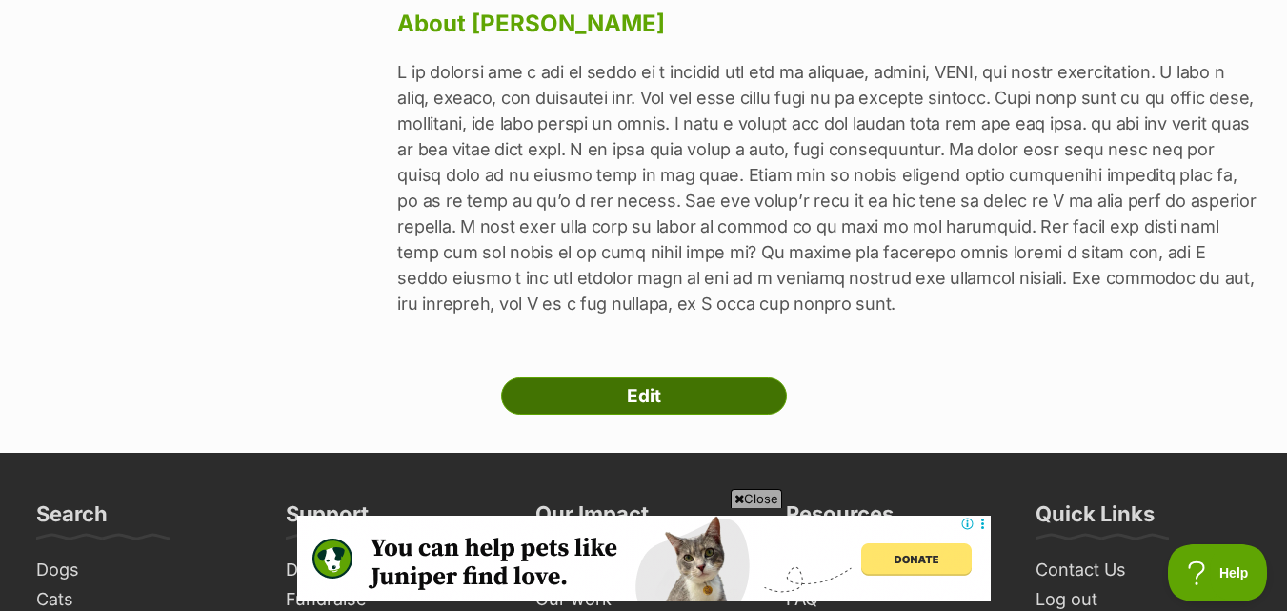
click at [692, 377] on link "Edit" at bounding box center [644, 396] width 286 height 38
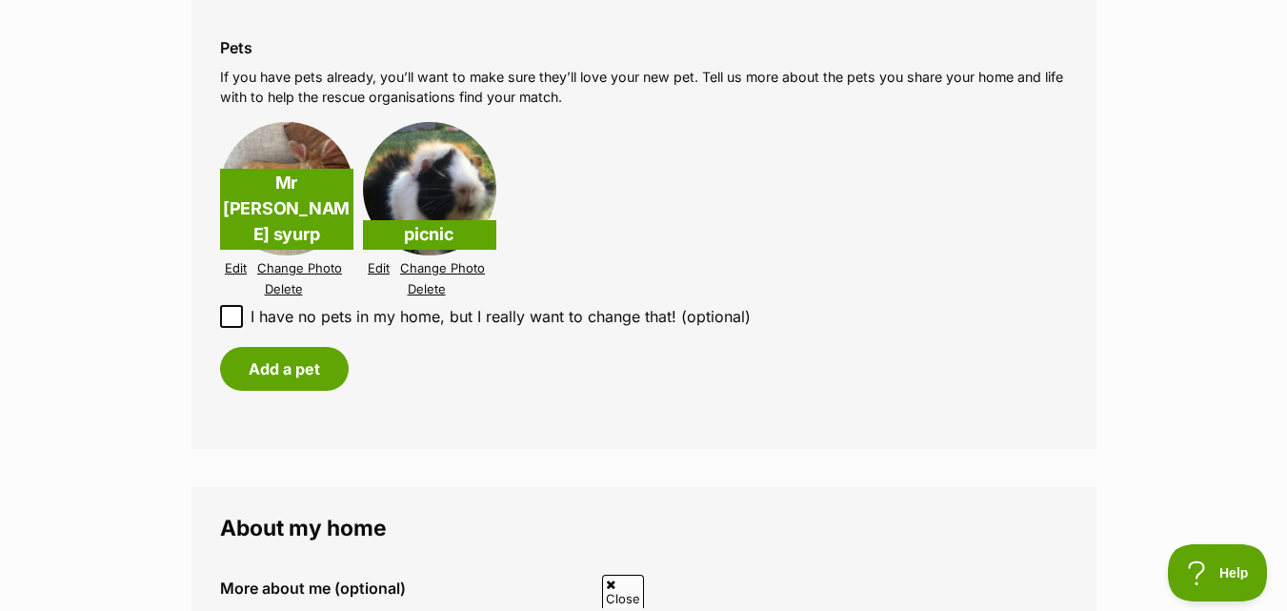
scroll to position [2286, 0]
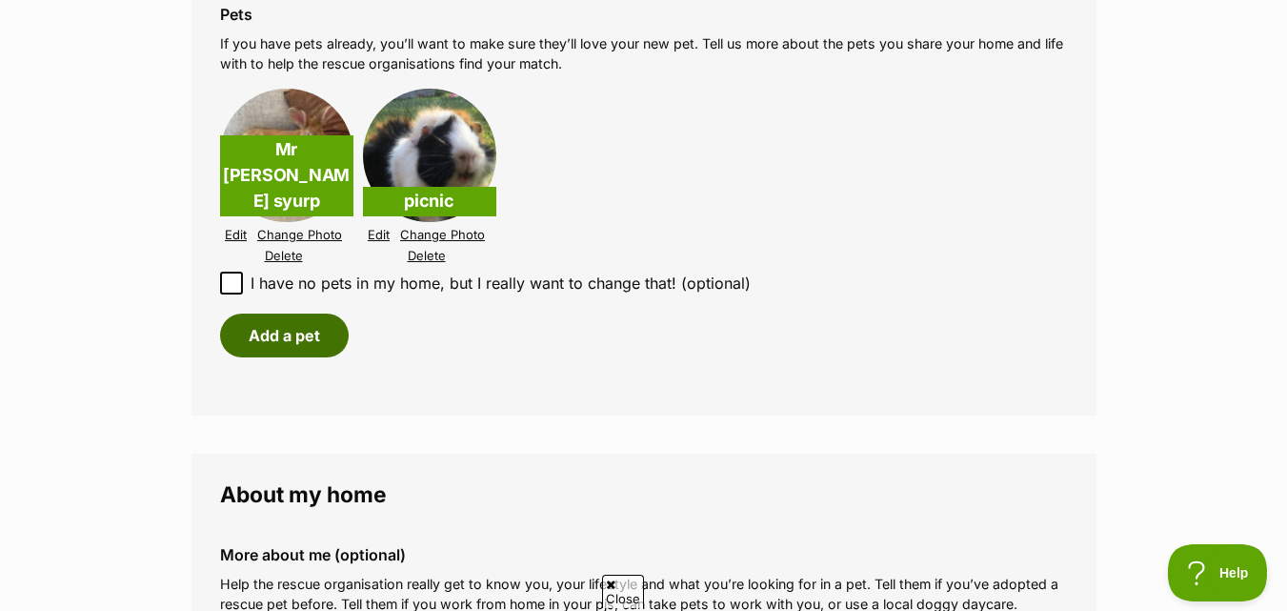
click at [251, 313] on button "Add a pet" at bounding box center [284, 335] width 129 height 44
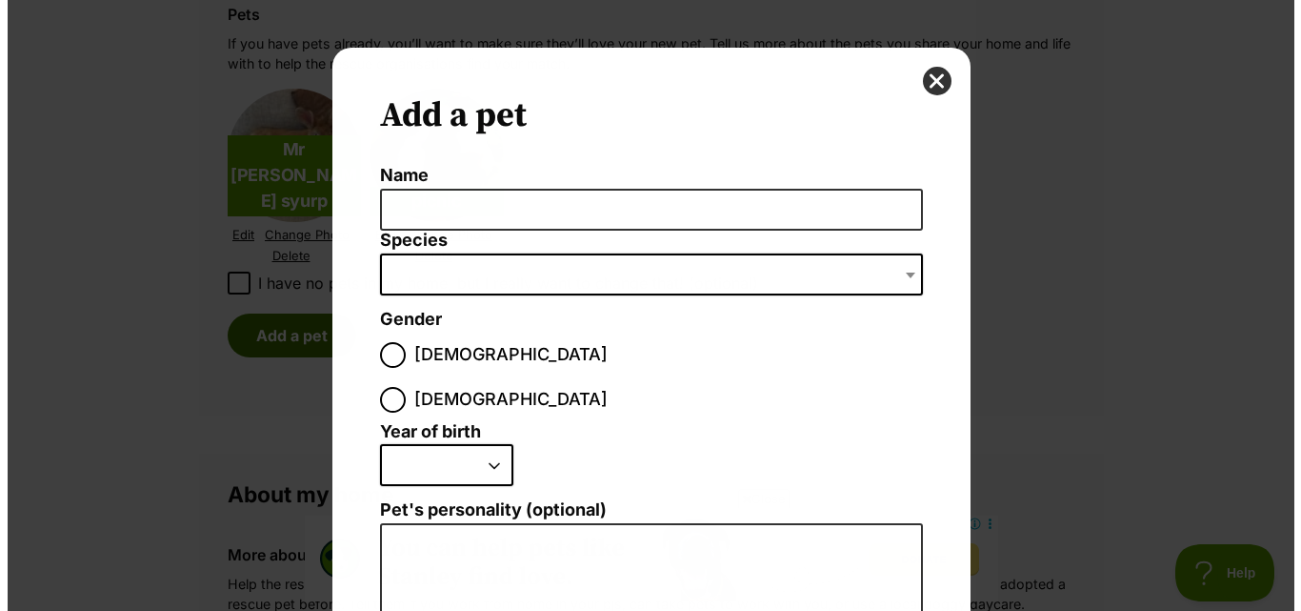
scroll to position [0, 0]
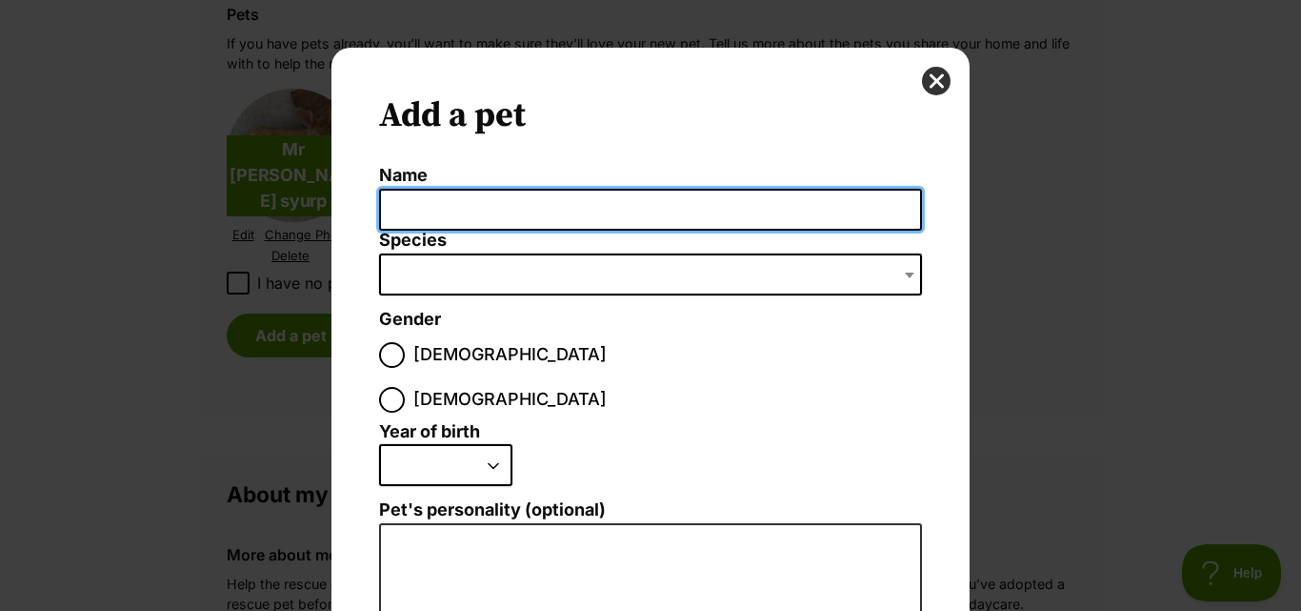
click at [475, 215] on input "Name" at bounding box center [650, 210] width 543 height 43
type input "Apple strudle"
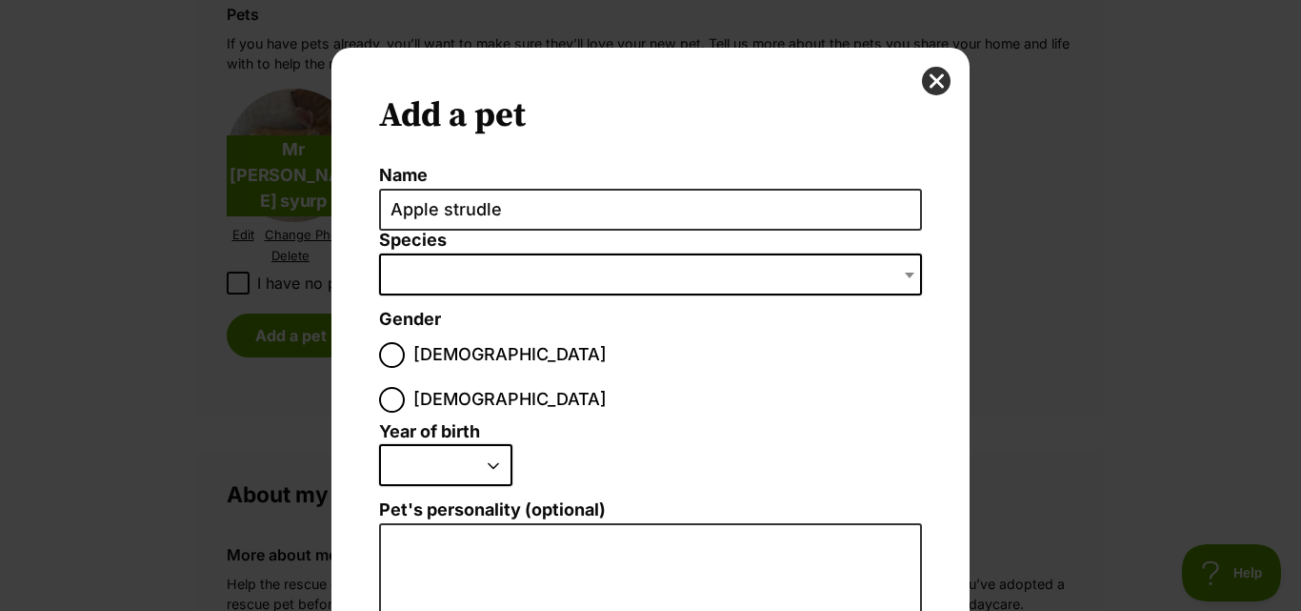
click at [472, 264] on span "Dialog Window - Close (Press escape to close)" at bounding box center [650, 274] width 543 height 42
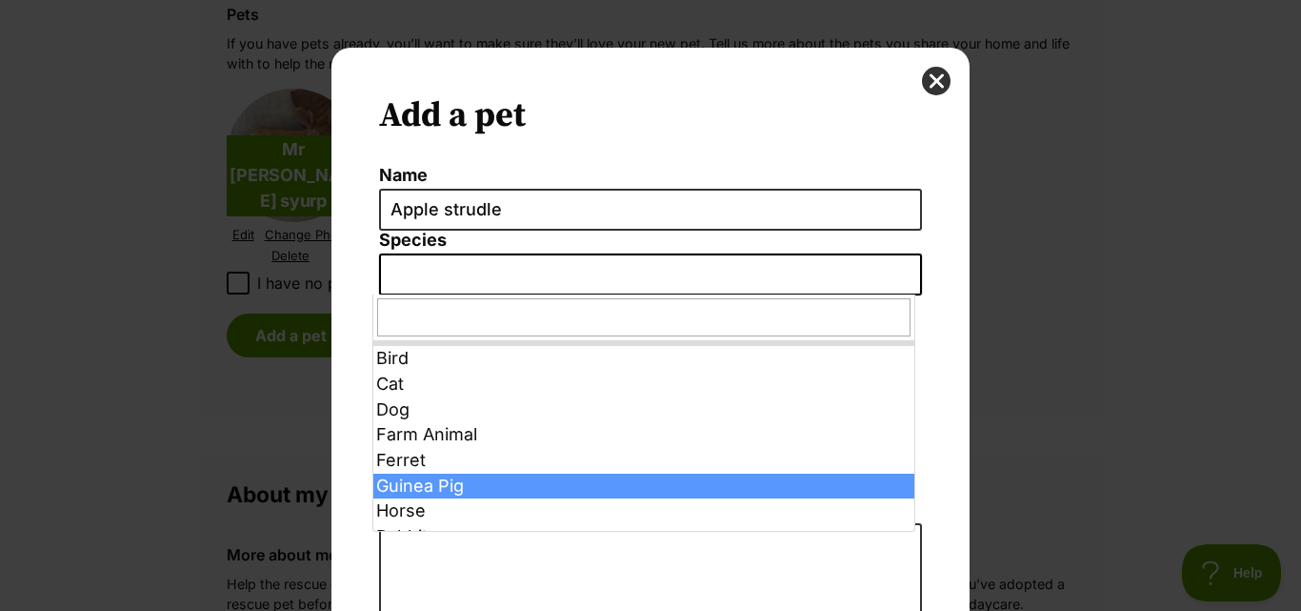
select select "3"
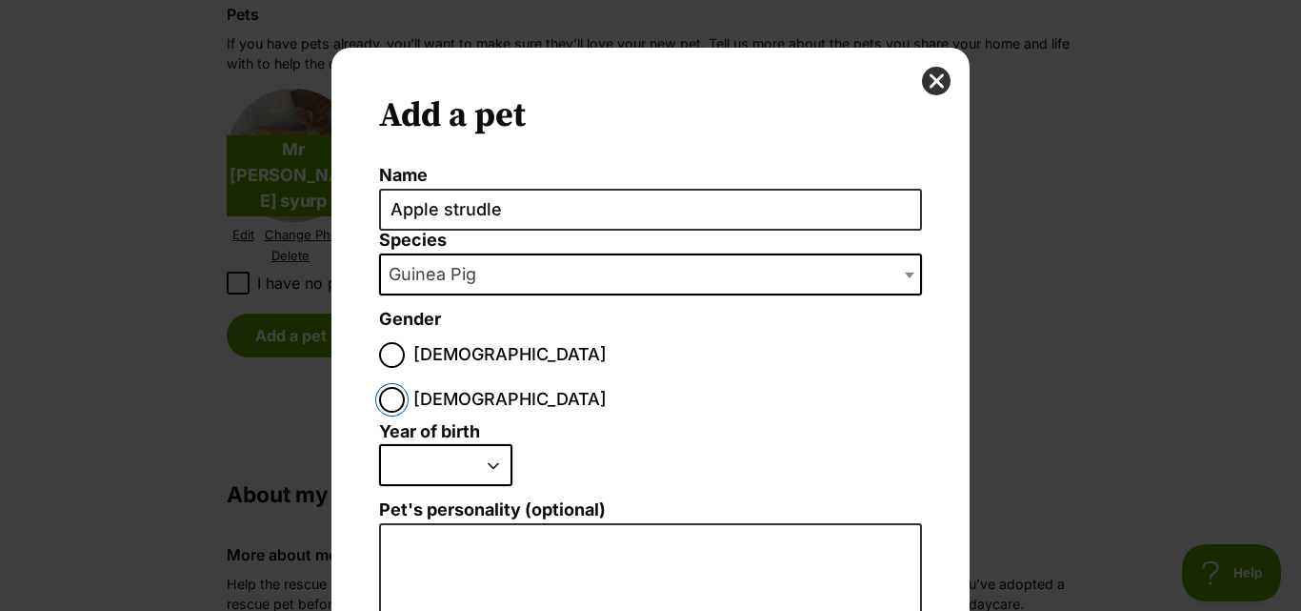
click at [405, 387] on input "[DEMOGRAPHIC_DATA]" at bounding box center [392, 400] width 26 height 26
radio input "true"
click at [493, 444] on select "2025 2024 2023 2022 2021 2020 2019 2018 2017 2016 2015 2014 2013 2012 2011 2010…" at bounding box center [445, 465] width 133 height 42
select select "2021"
click at [379, 444] on select "2025 2024 2023 2022 2021 2020 2019 2018 2017 2016 2015 2014 2013 2012 2011 2010…" at bounding box center [445, 465] width 133 height 42
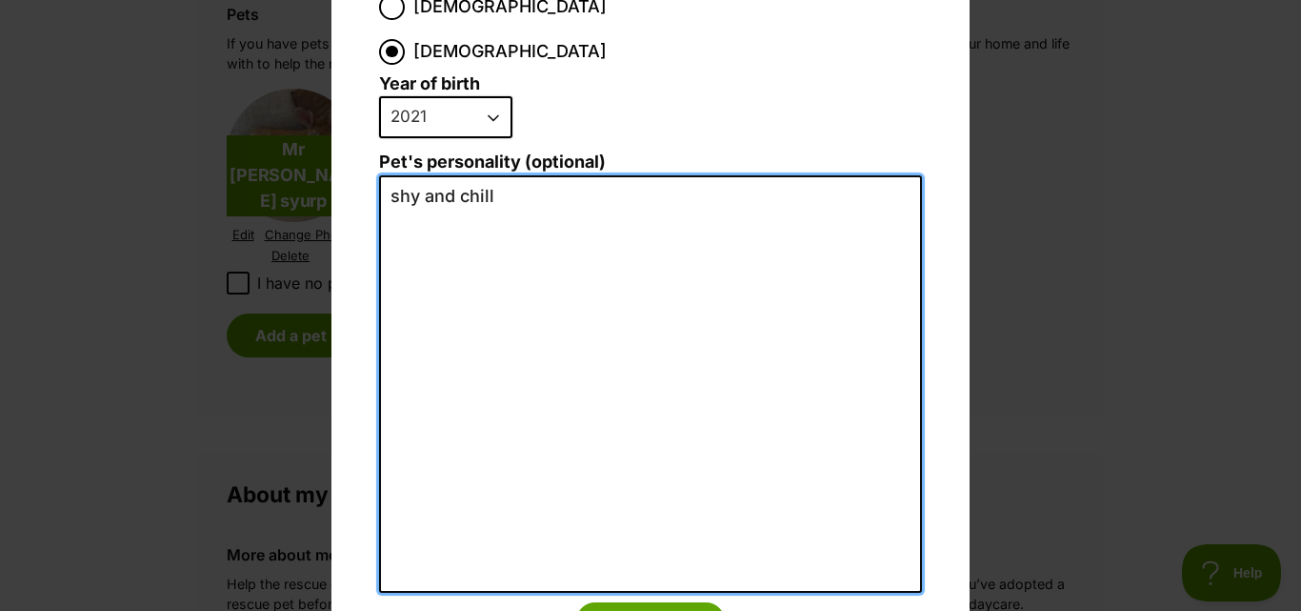
scroll to position [381, 0]
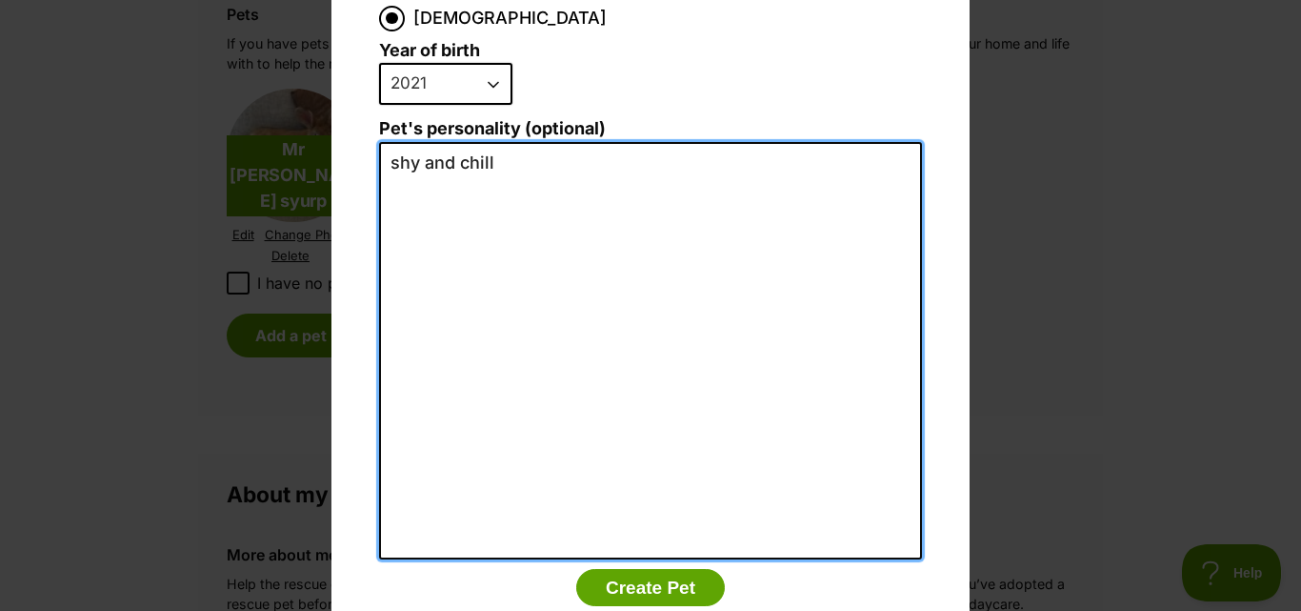
click at [550, 142] on textarea "shy and chill" at bounding box center [650, 350] width 543 height 417
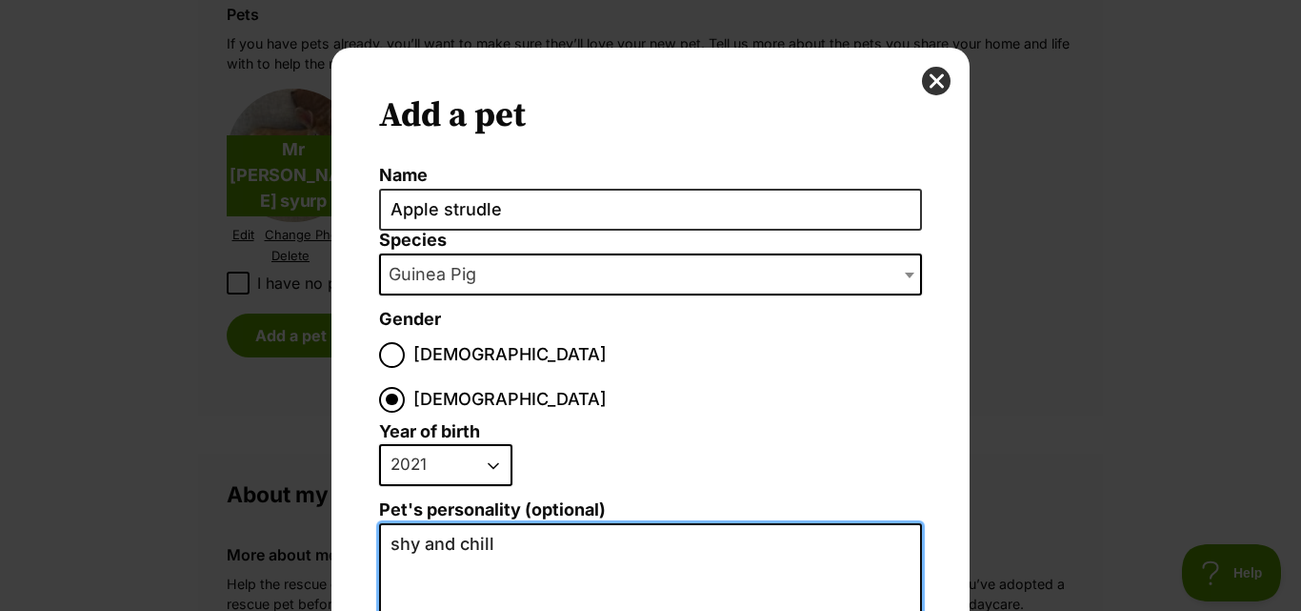
scroll to position [0, 0]
type textarea "shy and chill"
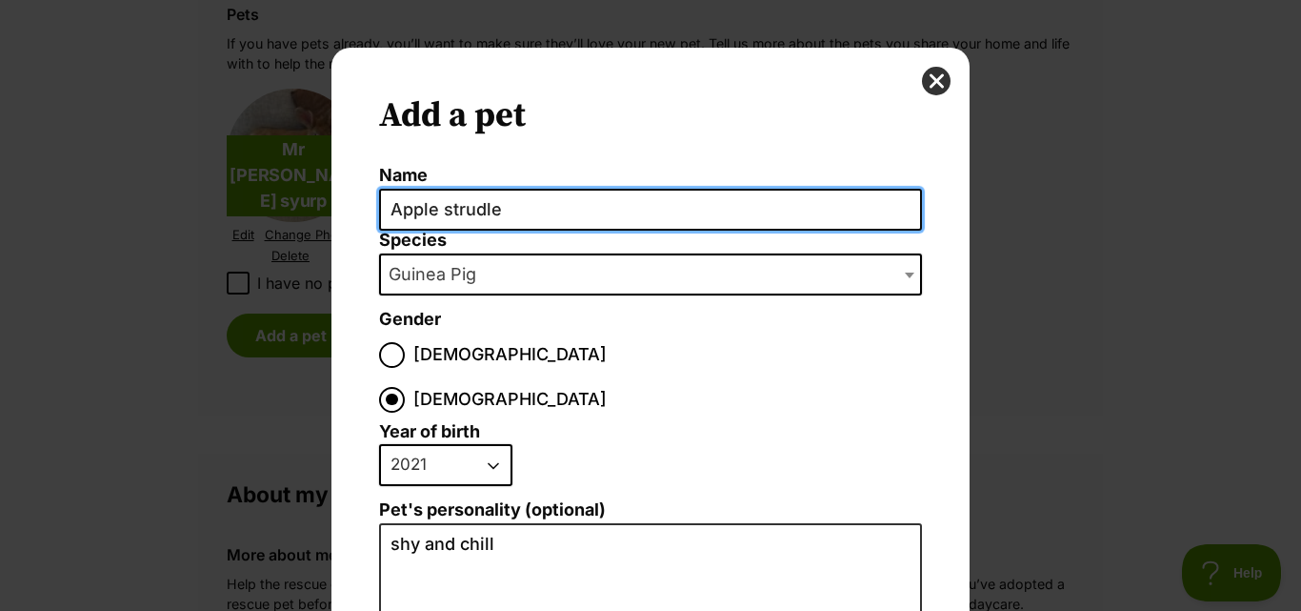
click at [482, 208] on input "Apple strudle" at bounding box center [650, 210] width 543 height 43
type input "Apple strudel"
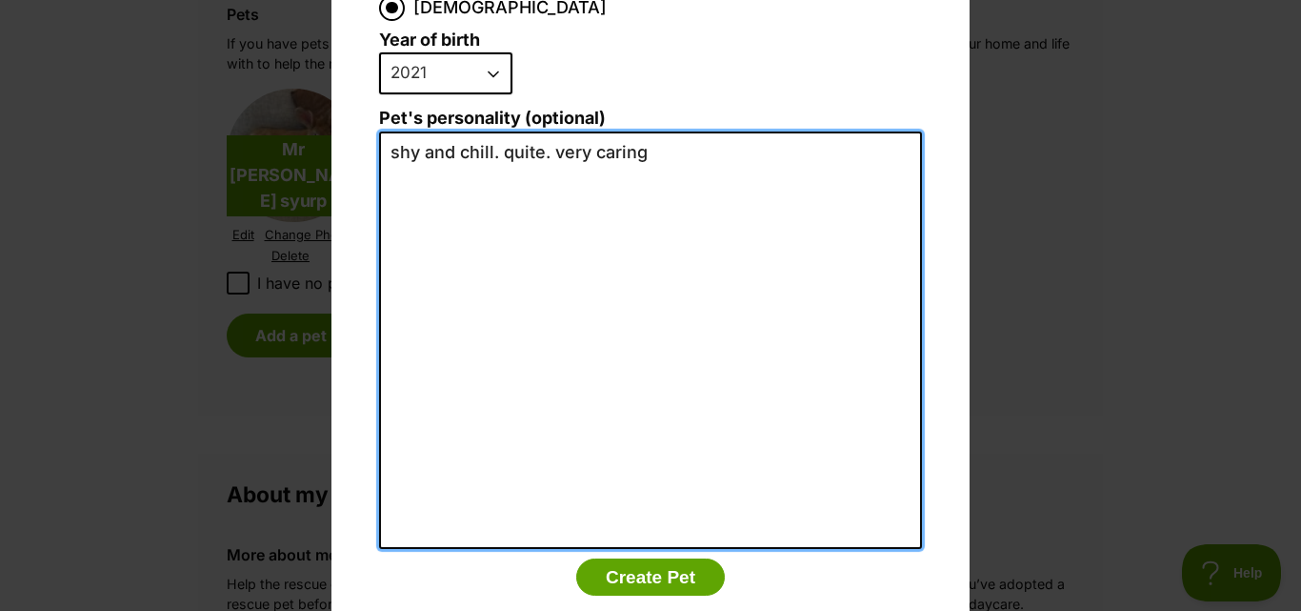
scroll to position [408, 0]
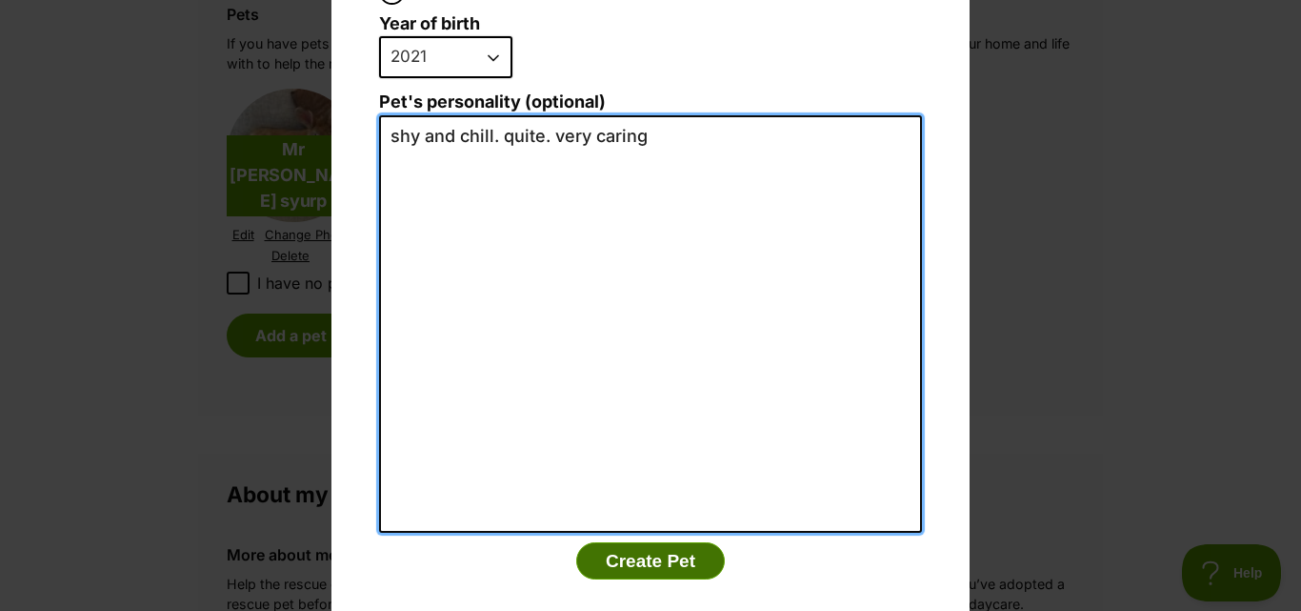
type textarea "shy and chill. quite. very caring"
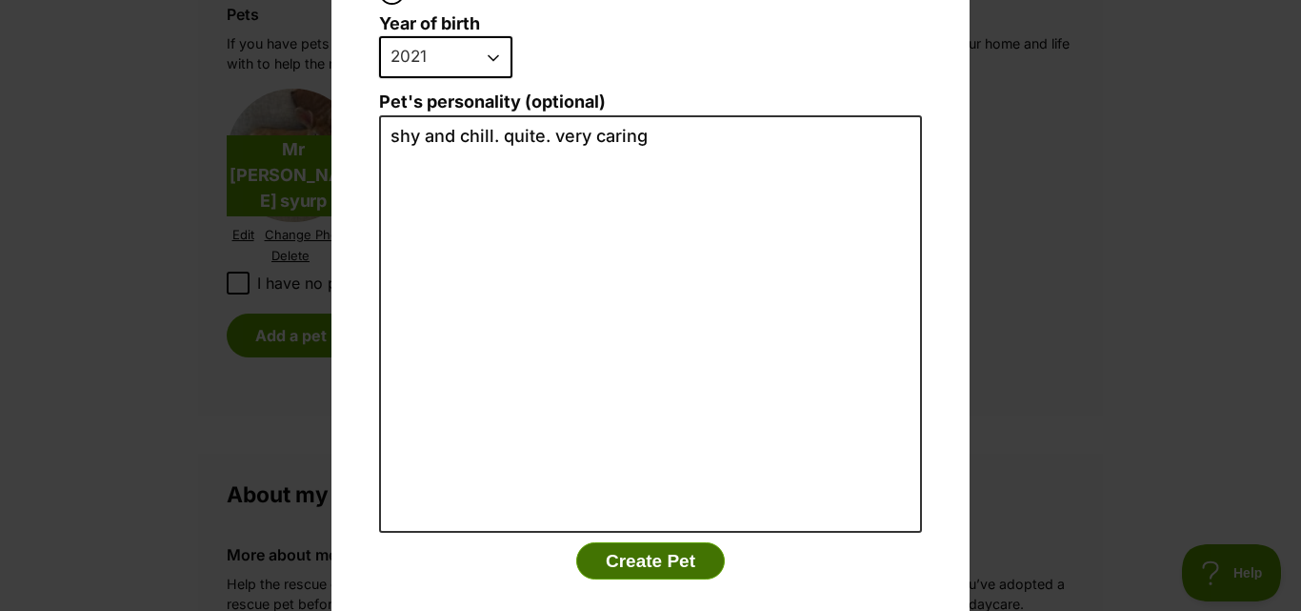
click at [660, 542] on button "Create Pet" at bounding box center [650, 561] width 149 height 38
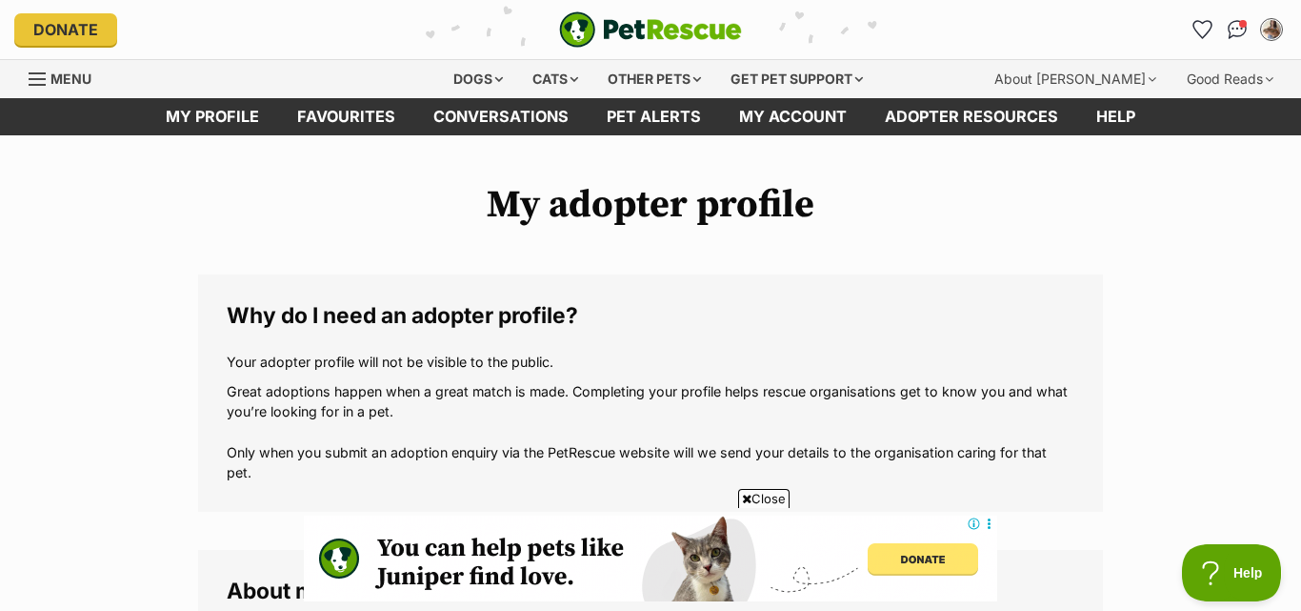
scroll to position [2286, 0]
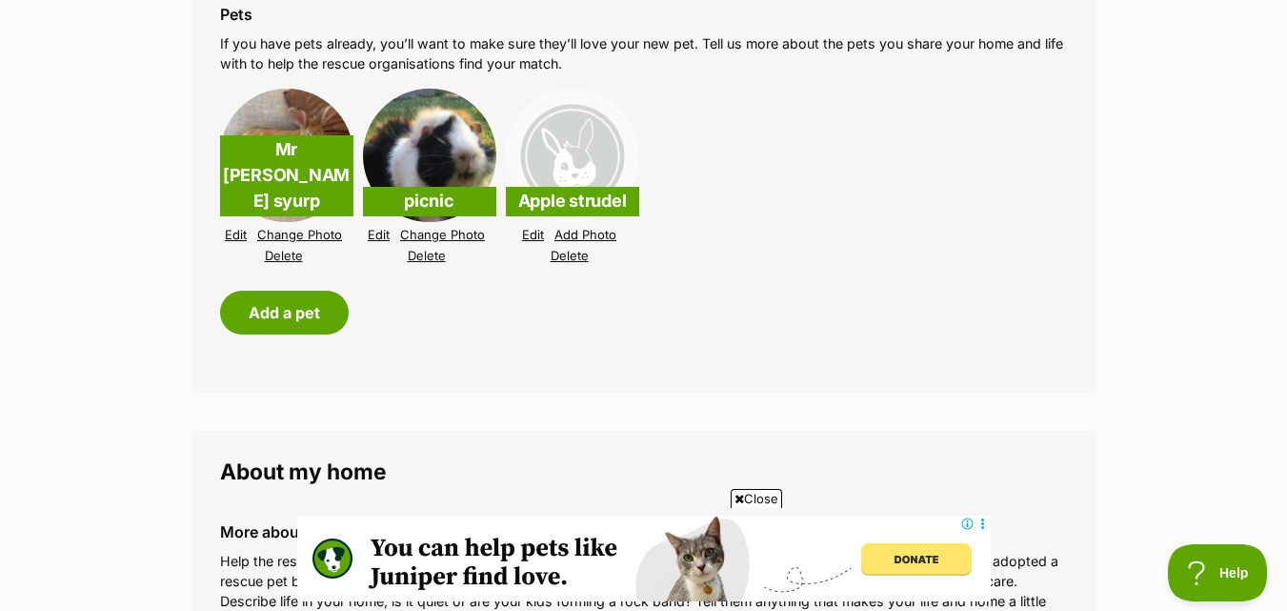
click at [581, 228] on link "Add Photo" at bounding box center [585, 235] width 62 height 14
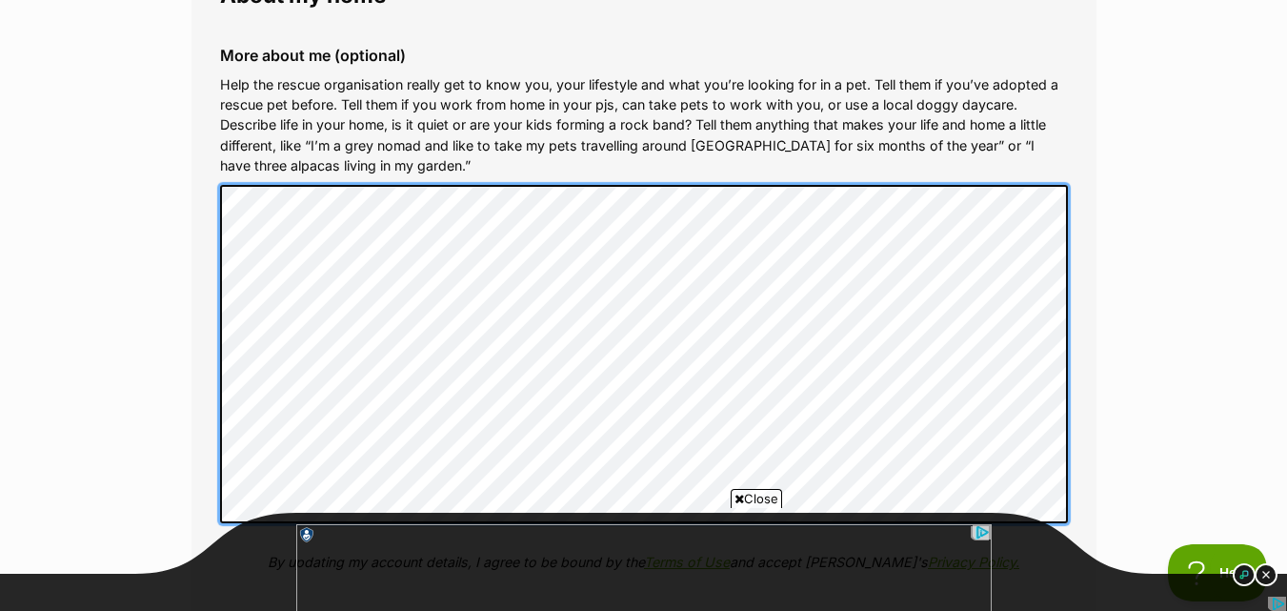
scroll to position [0, 0]
click at [213, 363] on div "More about me (optional) Help the rescue organisation really get to know you, y…" at bounding box center [644, 323] width 878 height 584
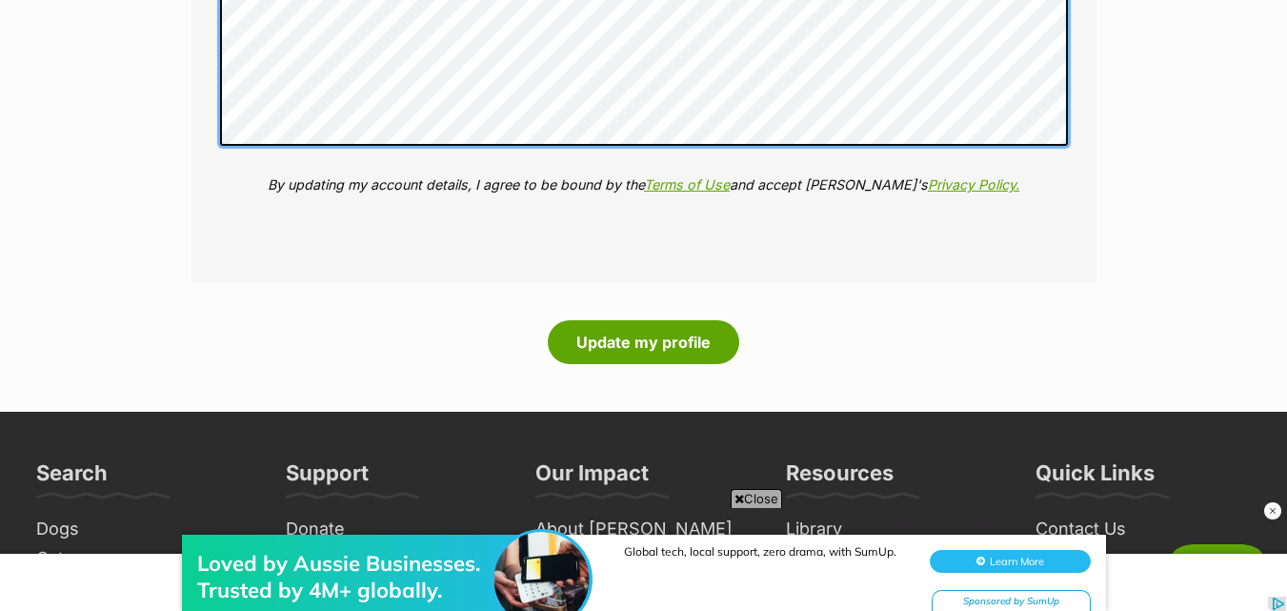
scroll to position [3239, 0]
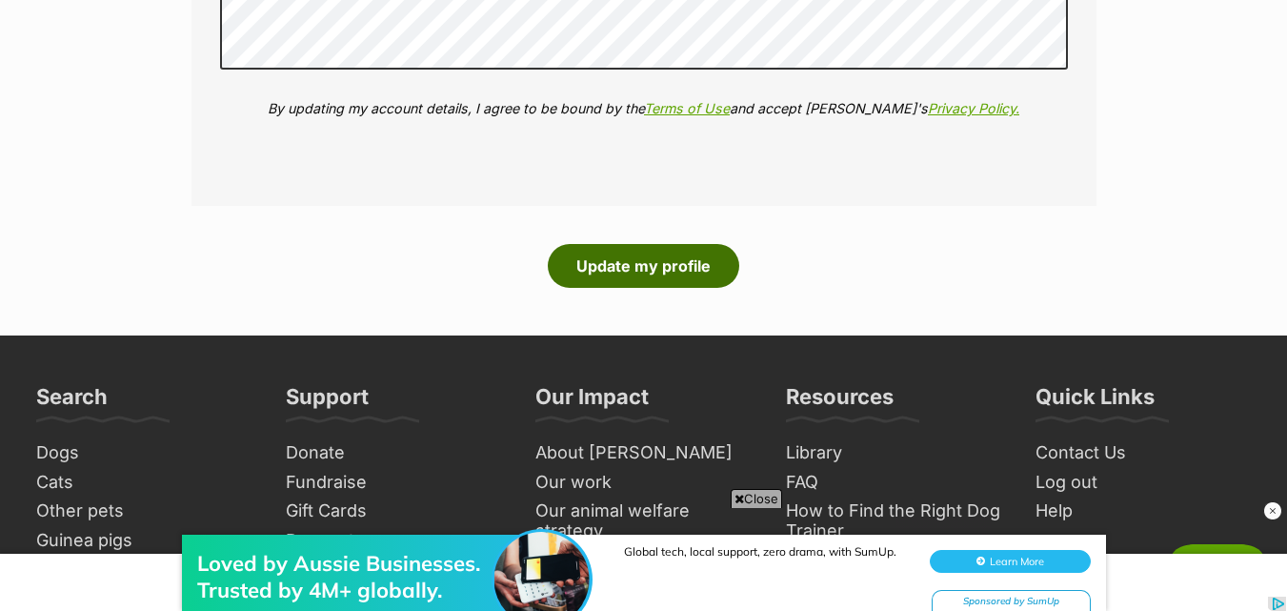
click at [639, 263] on button "Update my profile" at bounding box center [643, 266] width 191 height 44
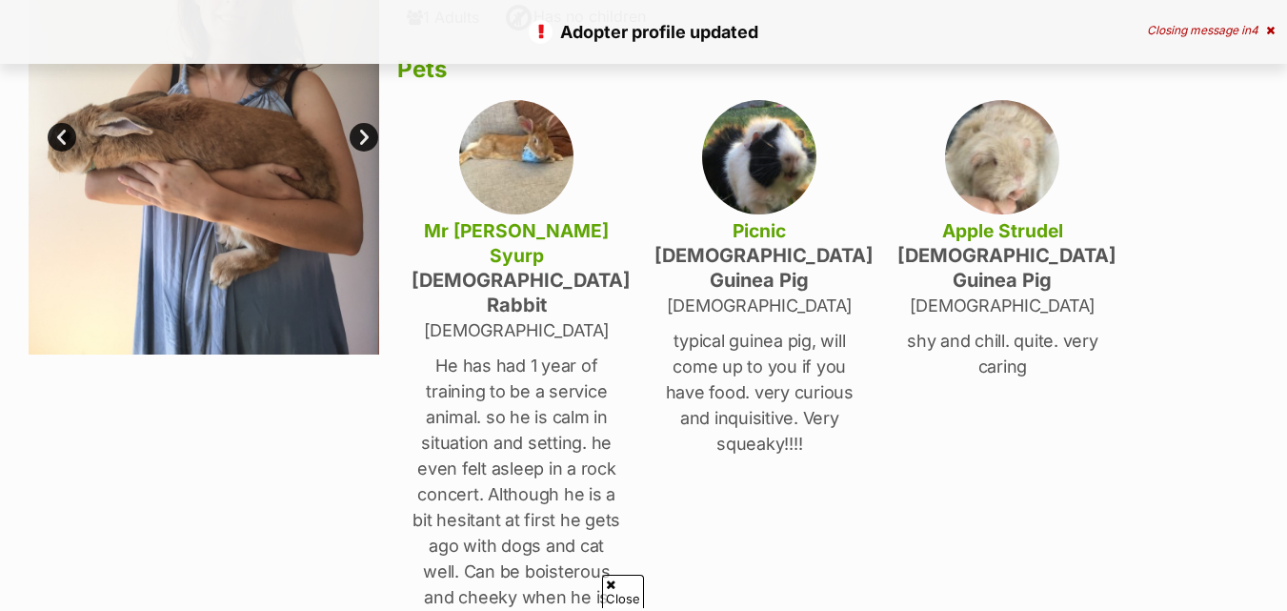
scroll to position [95, 0]
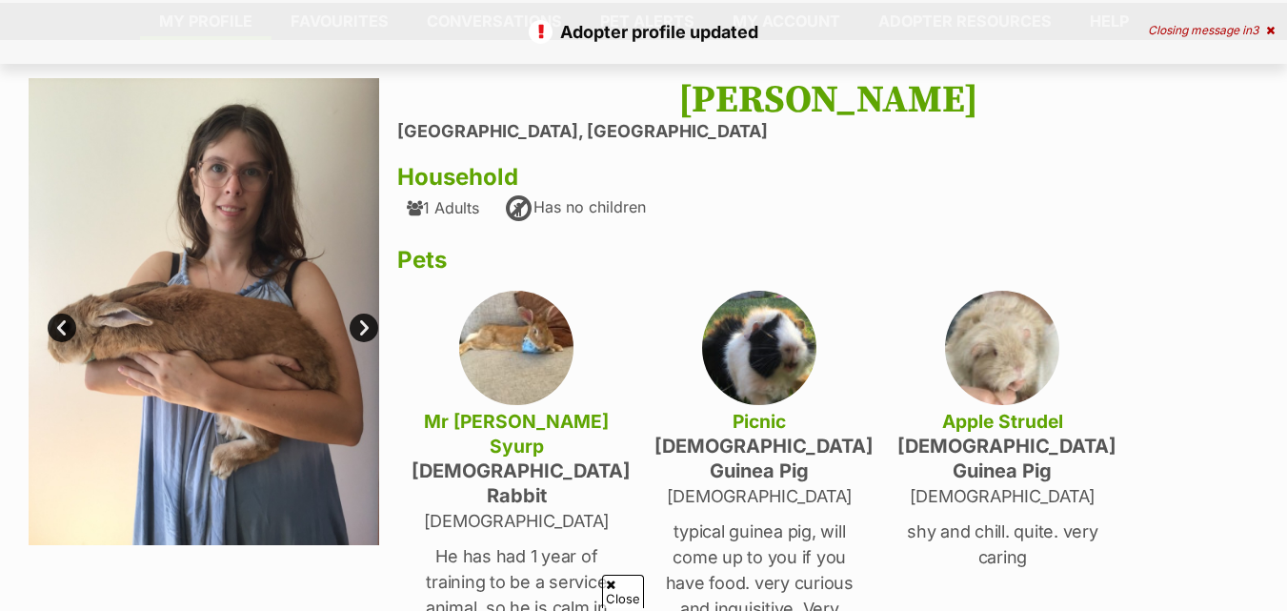
click at [361, 337] on link "Next" at bounding box center [364, 327] width 29 height 29
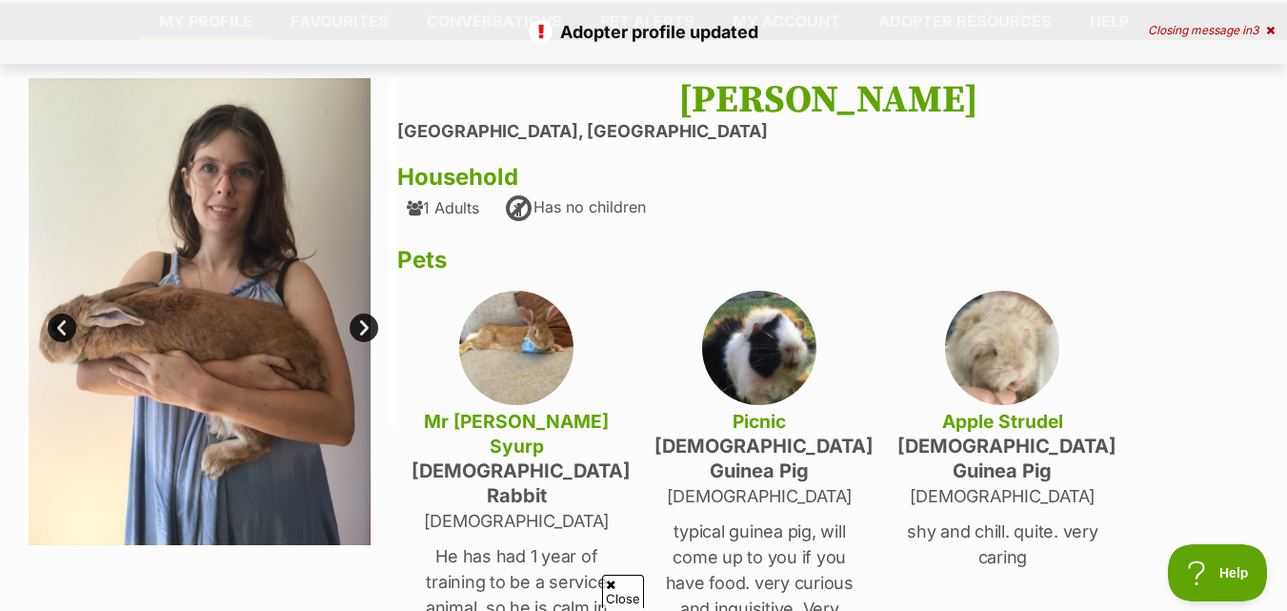
scroll to position [0, 0]
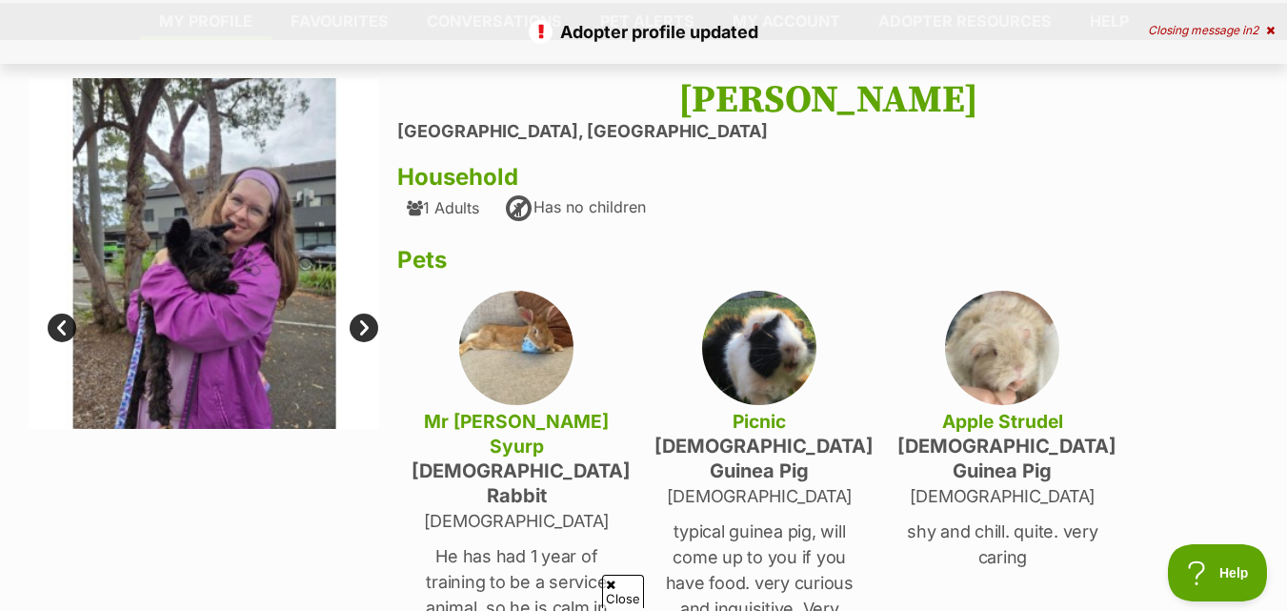
click at [362, 336] on link "Next" at bounding box center [364, 327] width 29 height 29
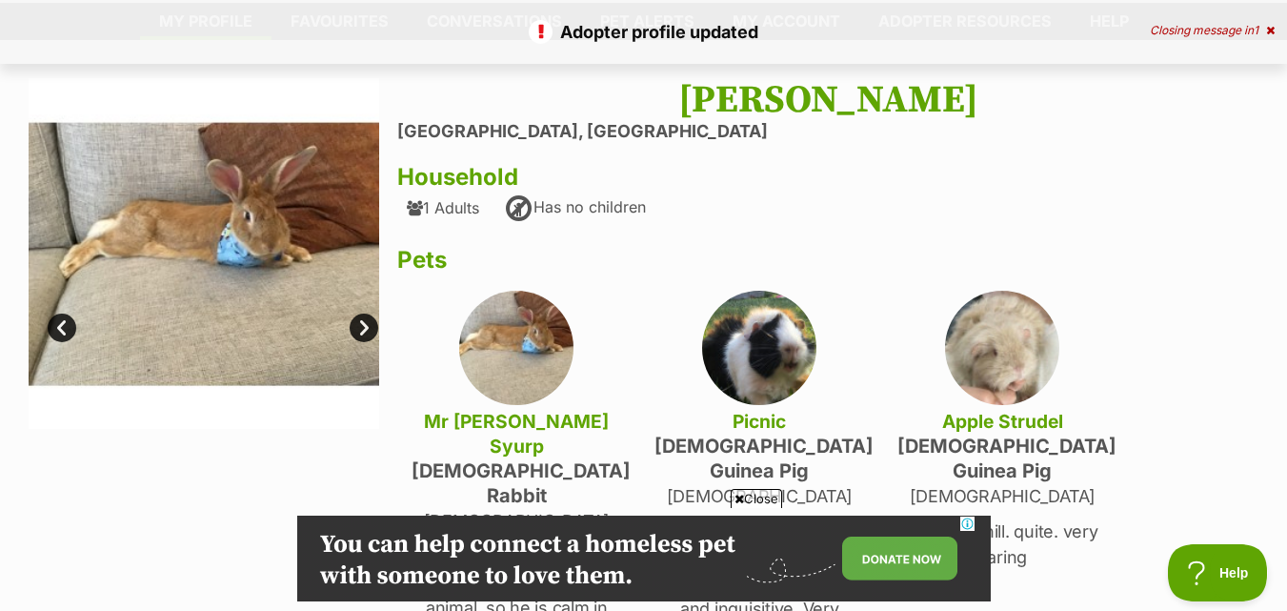
click at [362, 336] on link "Next" at bounding box center [364, 327] width 29 height 29
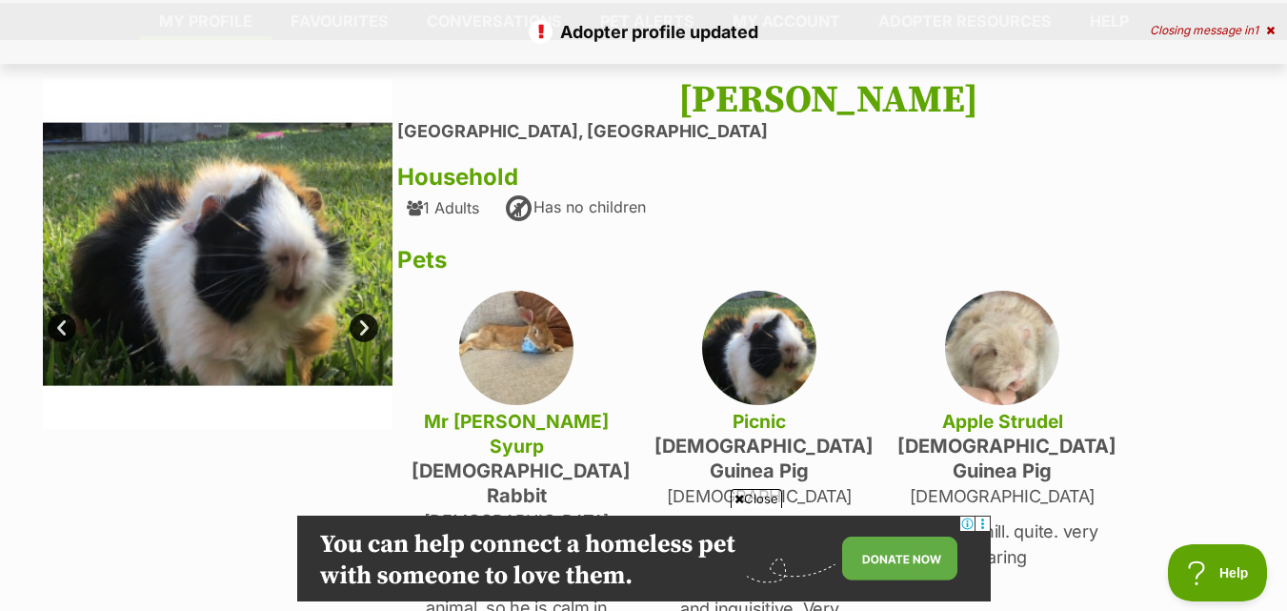
click at [362, 336] on link "Next" at bounding box center [364, 327] width 29 height 29
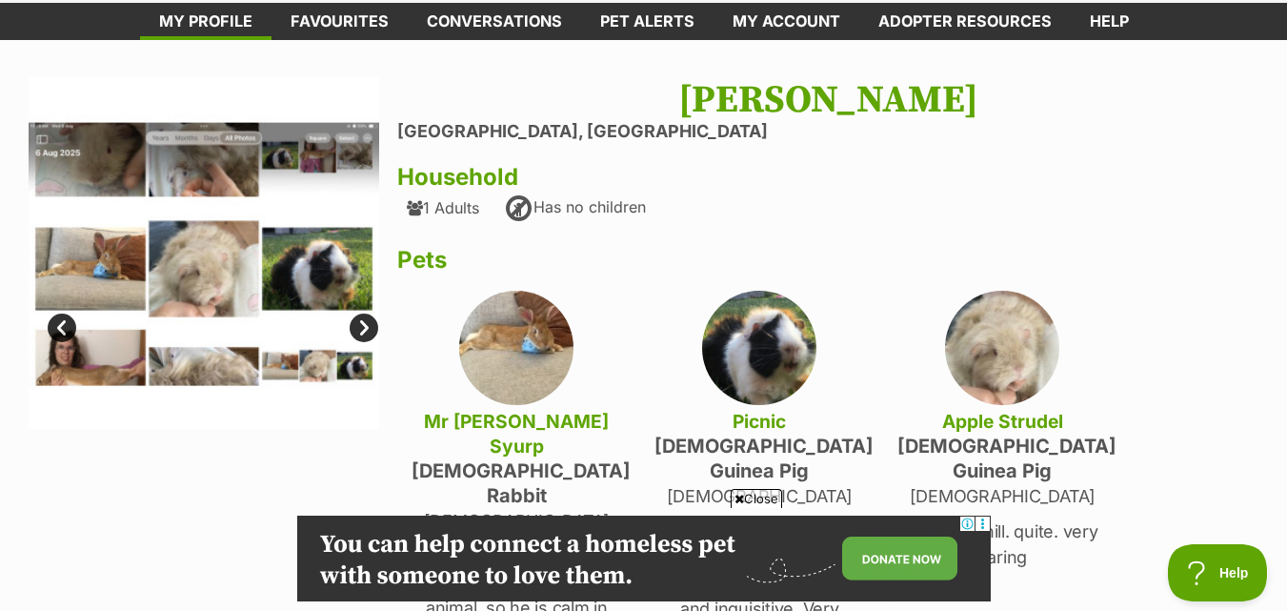
click at [362, 336] on link "Next" at bounding box center [364, 327] width 29 height 29
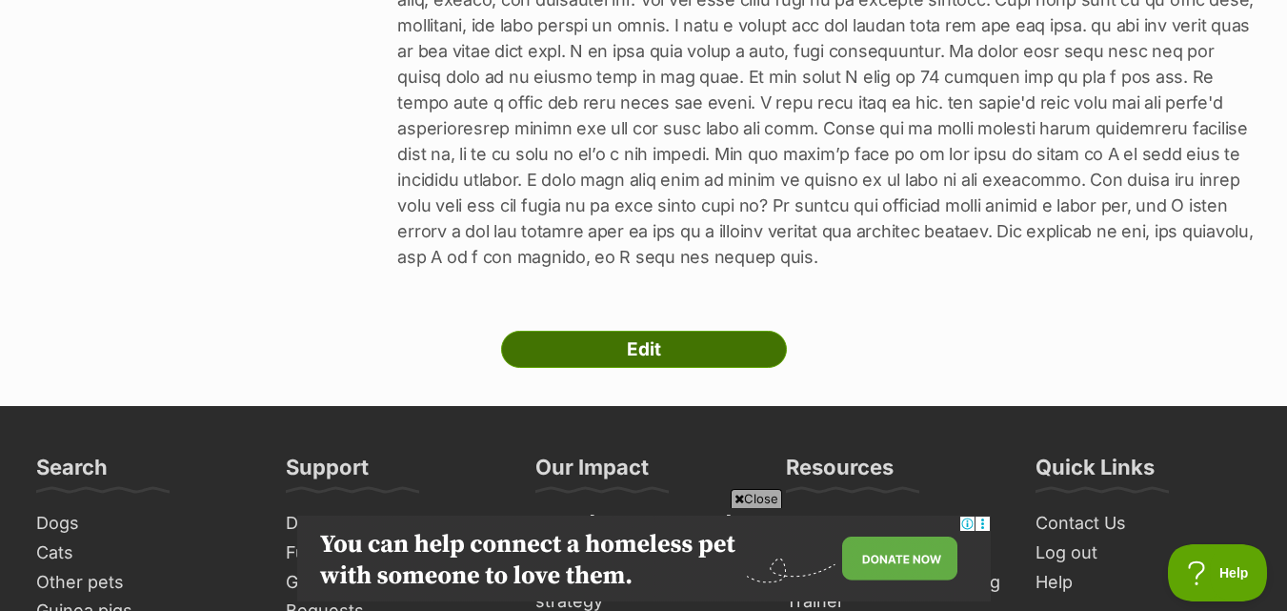
scroll to position [1048, 0]
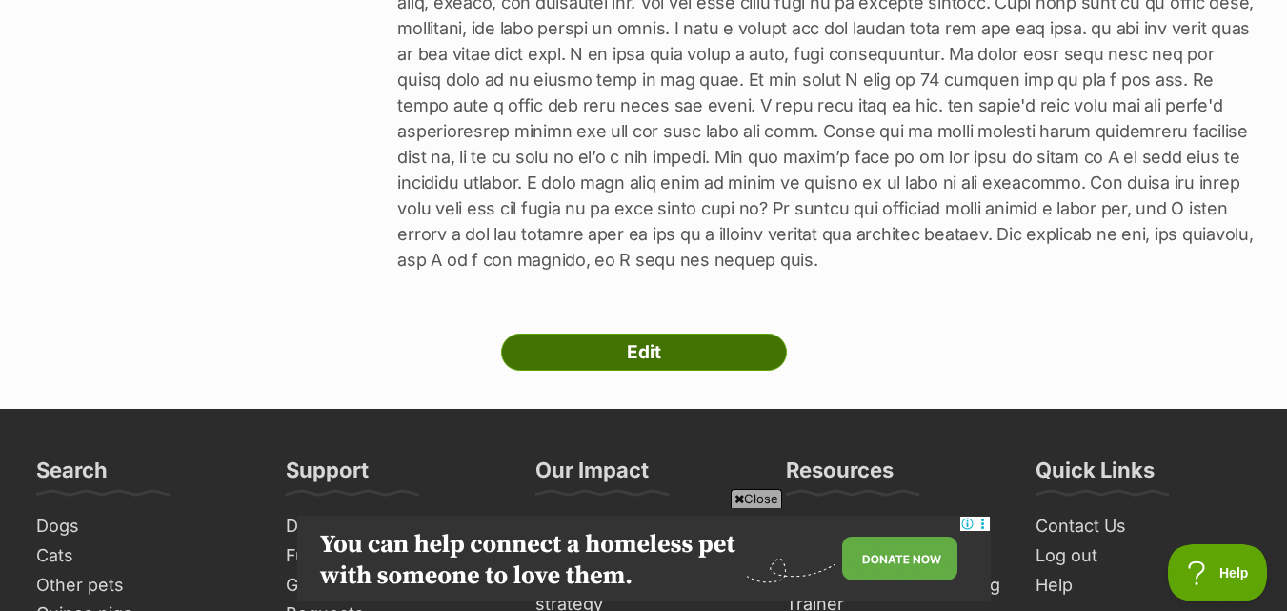
click at [581, 333] on link "Edit" at bounding box center [644, 352] width 286 height 38
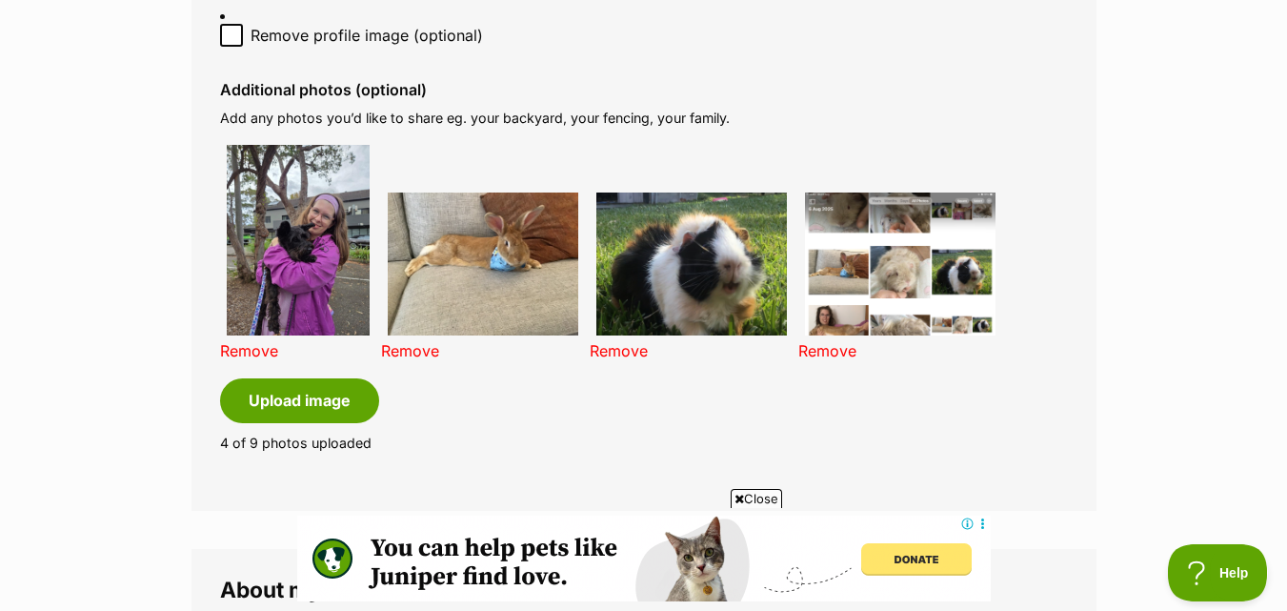
click at [428, 341] on link "Remove" at bounding box center [410, 350] width 58 height 19
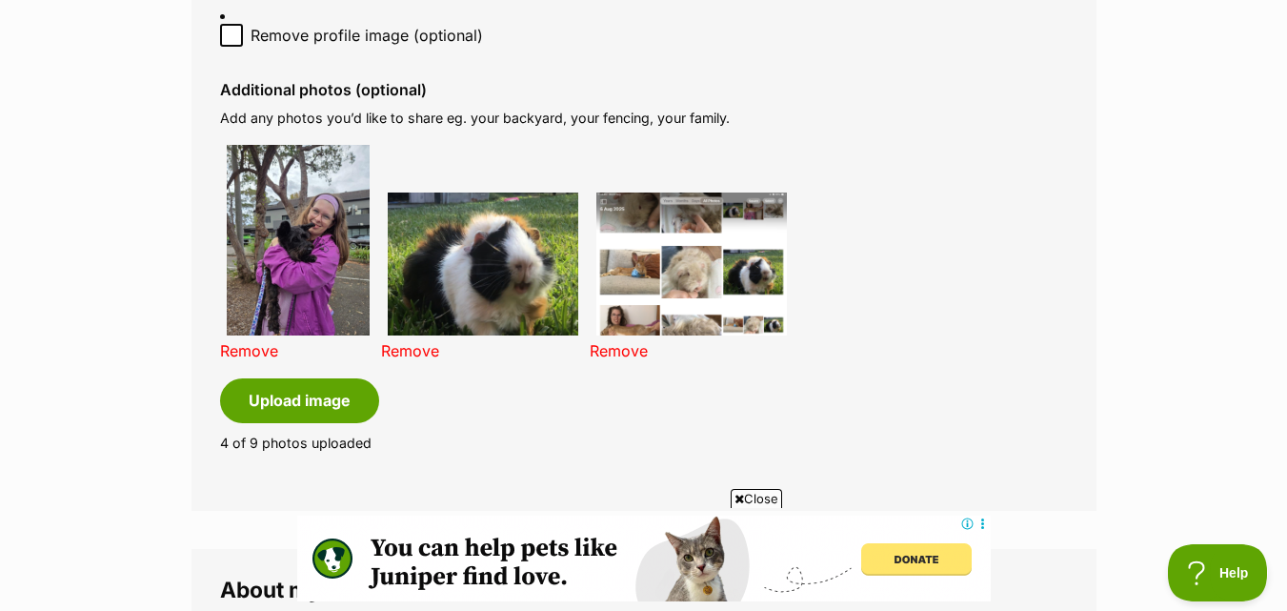
click at [430, 341] on link "Remove" at bounding box center [410, 350] width 58 height 19
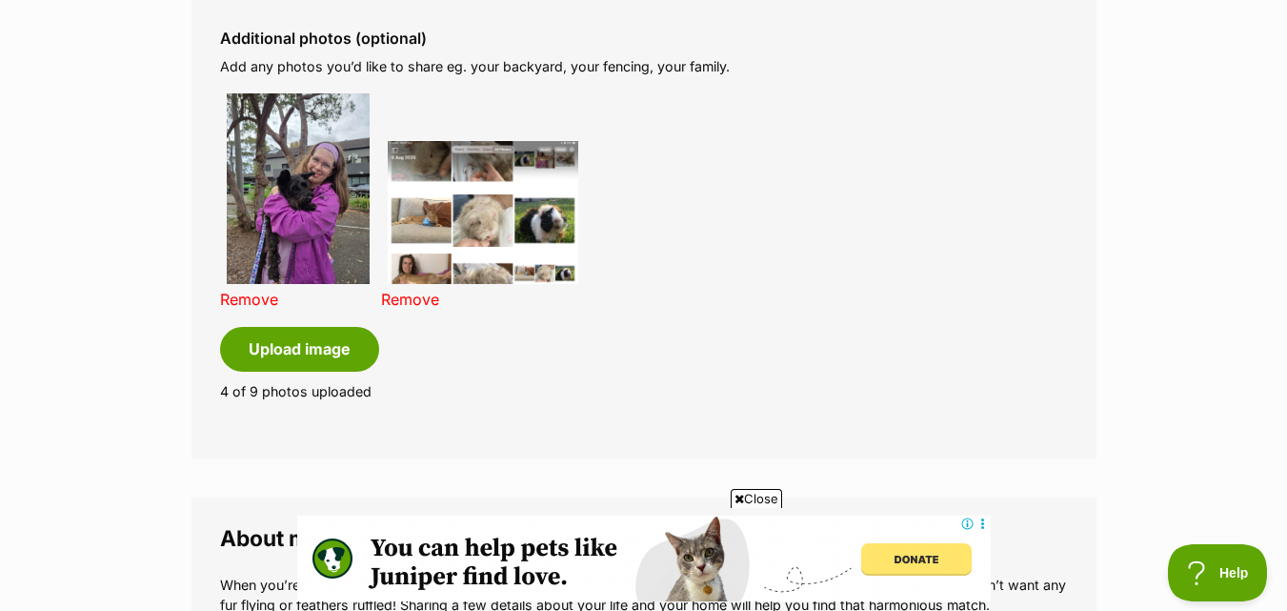
scroll to position [1429, 0]
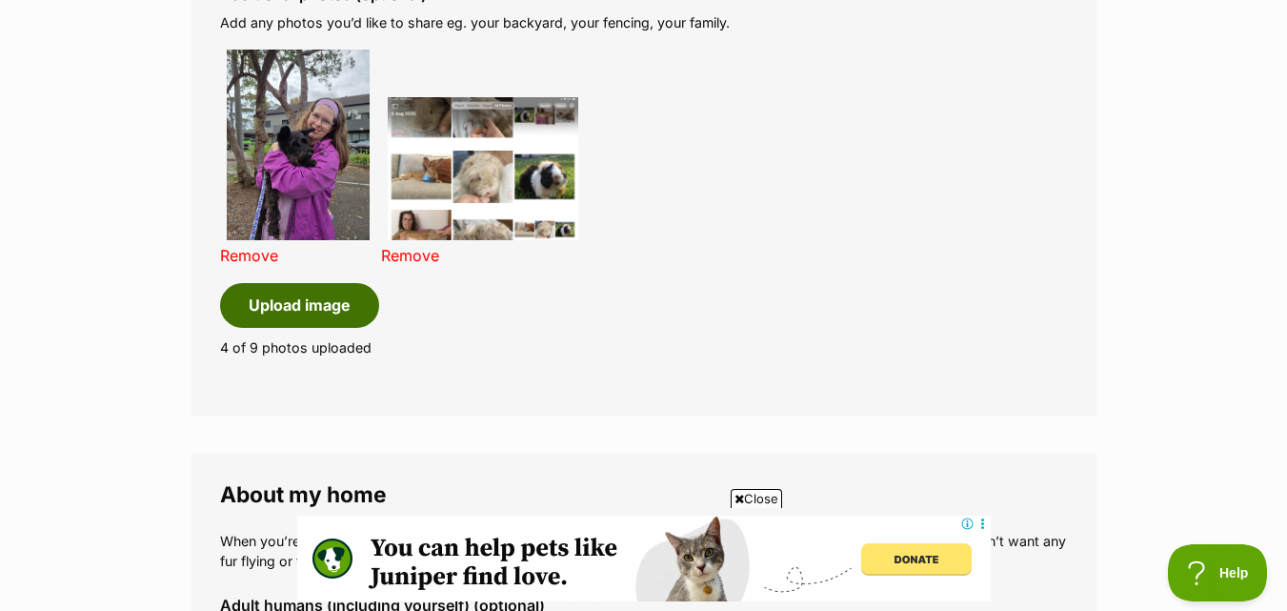
click at [361, 302] on button "Upload image" at bounding box center [299, 305] width 159 height 44
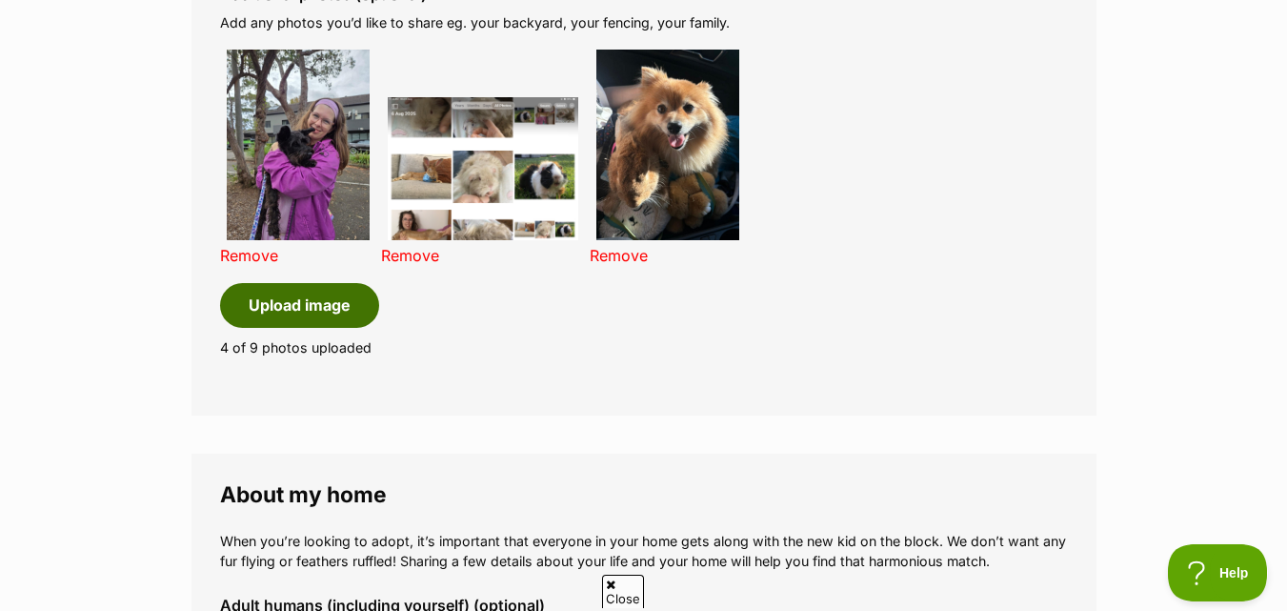
click at [305, 303] on button "Upload image" at bounding box center [299, 305] width 159 height 44
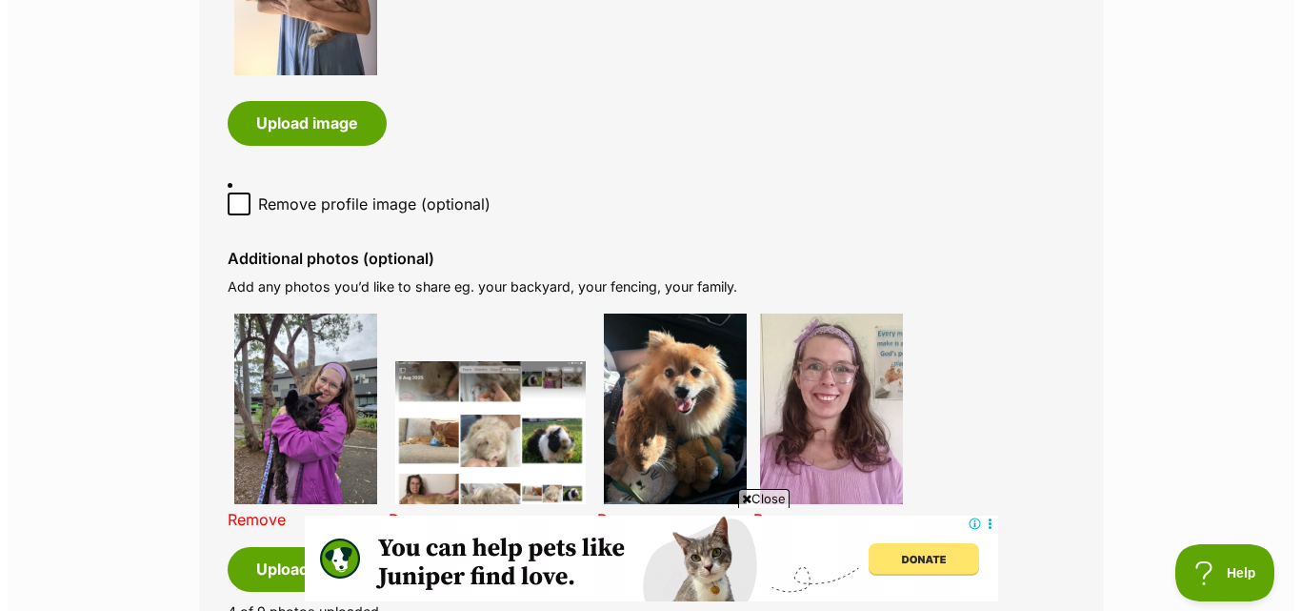
scroll to position [1238, 0]
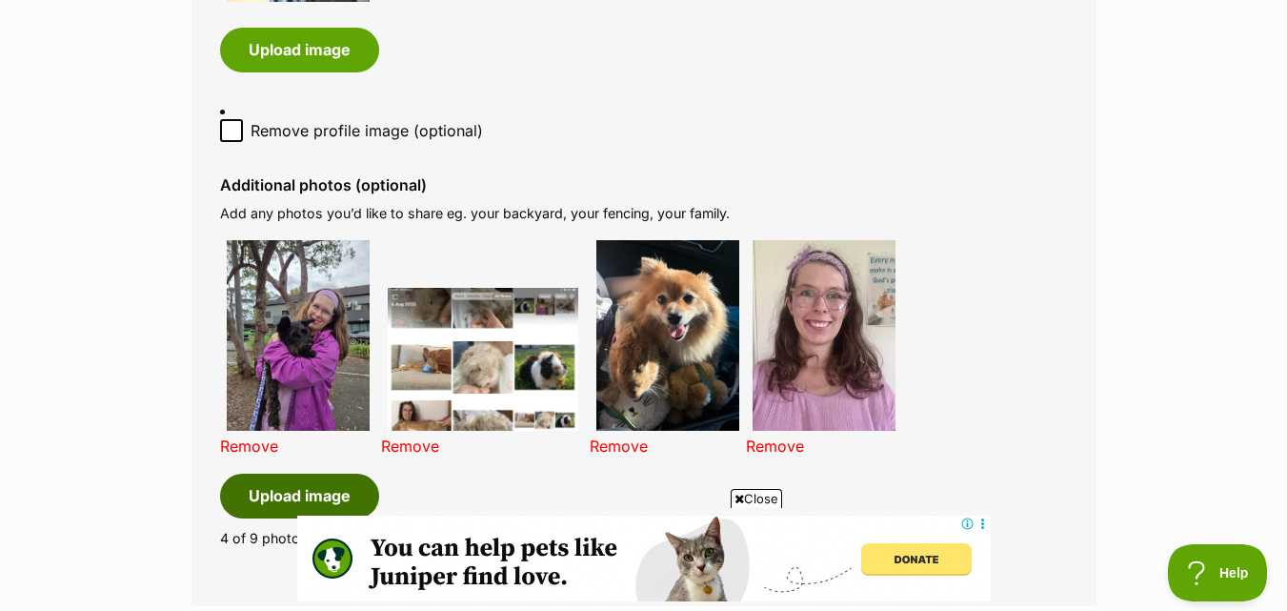
click at [325, 473] on button "Upload image" at bounding box center [299, 495] width 159 height 44
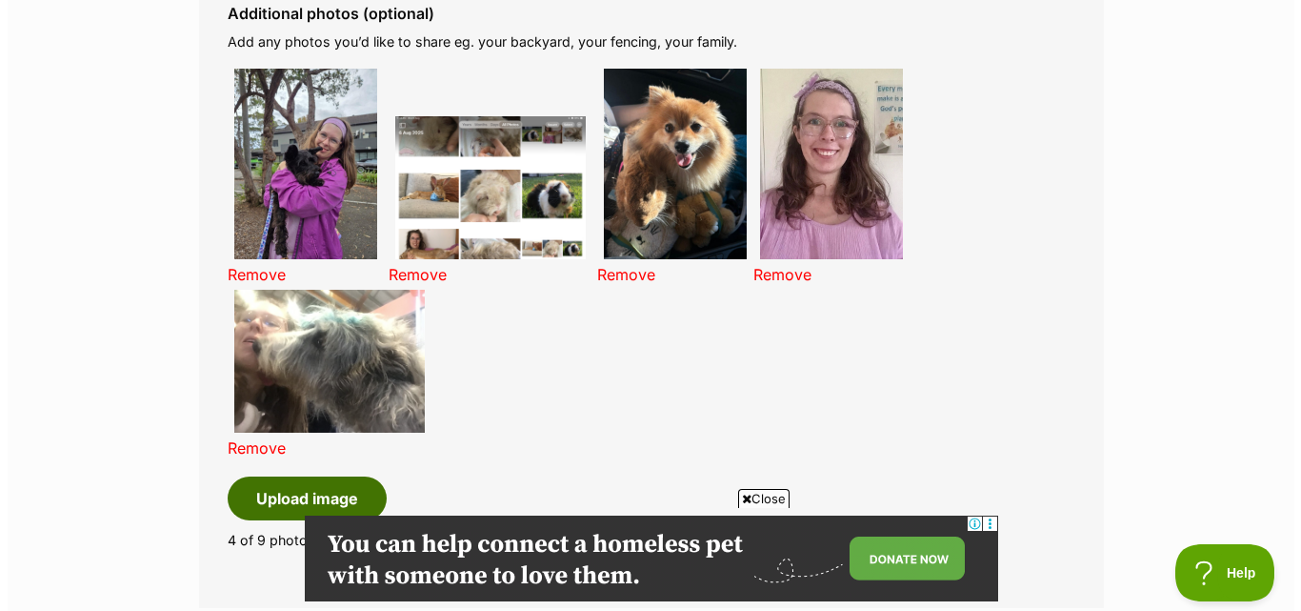
scroll to position [1429, 0]
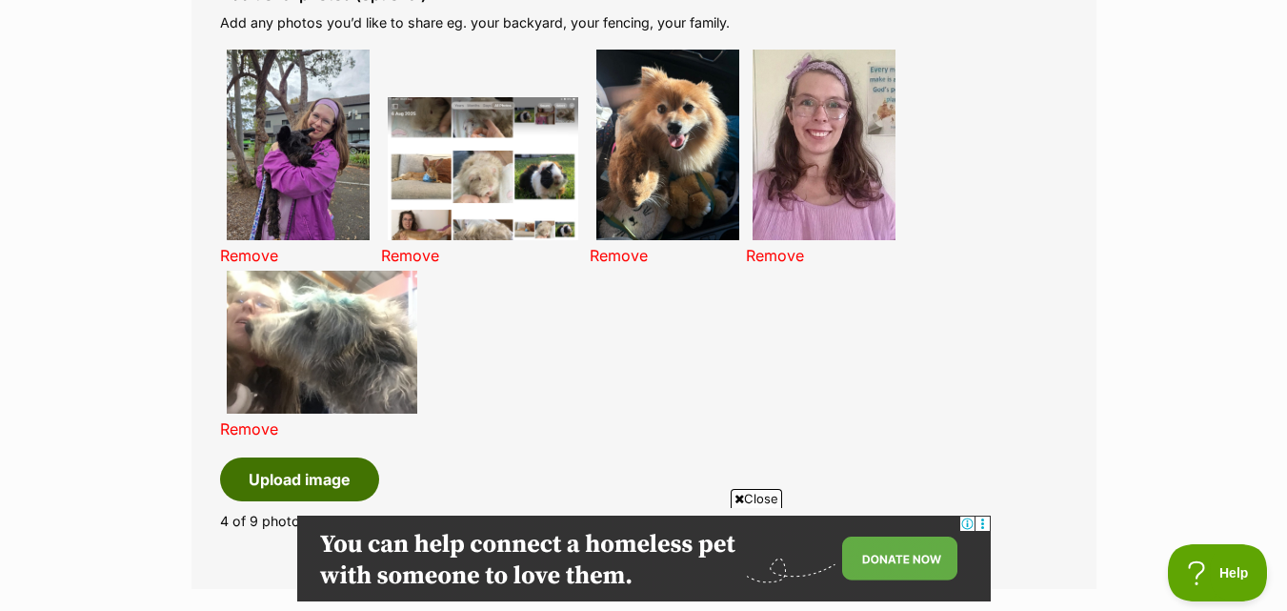
click at [348, 457] on button "Upload image" at bounding box center [299, 479] width 159 height 44
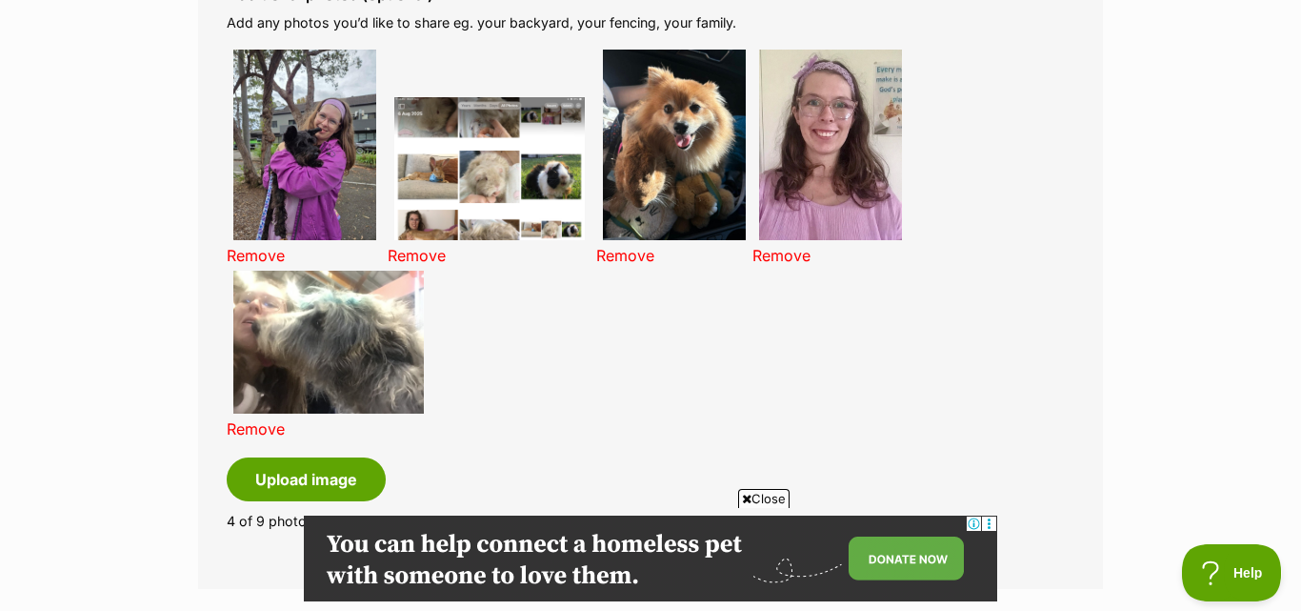
scroll to position [0, 0]
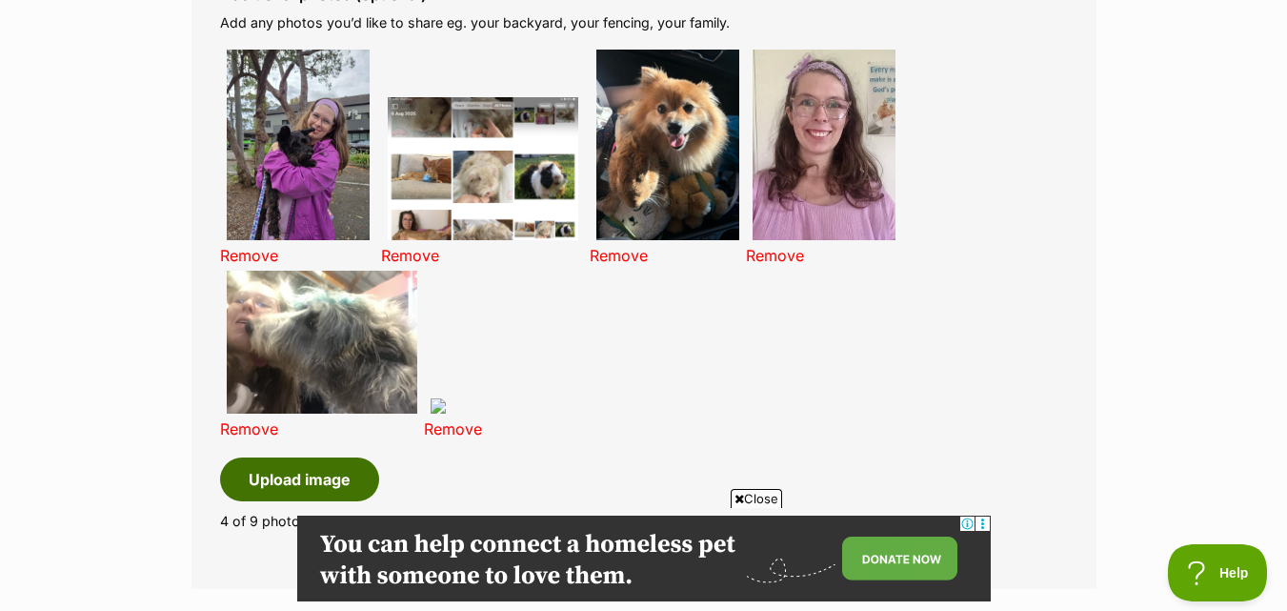
click at [337, 457] on button "Upload image" at bounding box center [299, 479] width 159 height 44
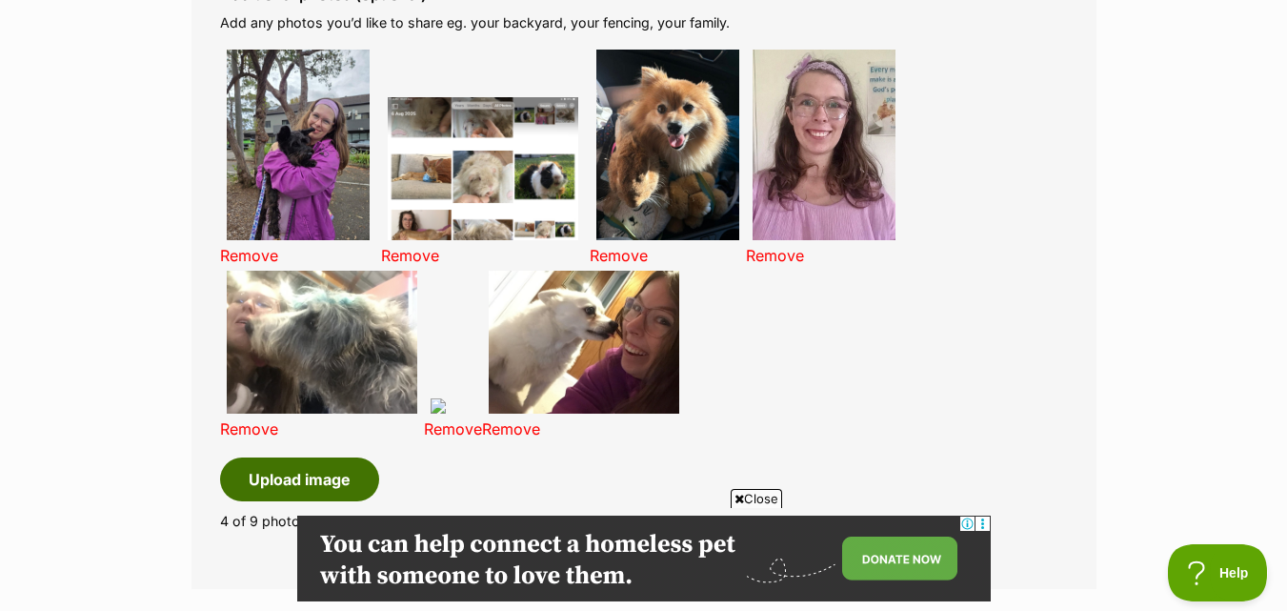
click at [322, 457] on button "Upload image" at bounding box center [299, 479] width 159 height 44
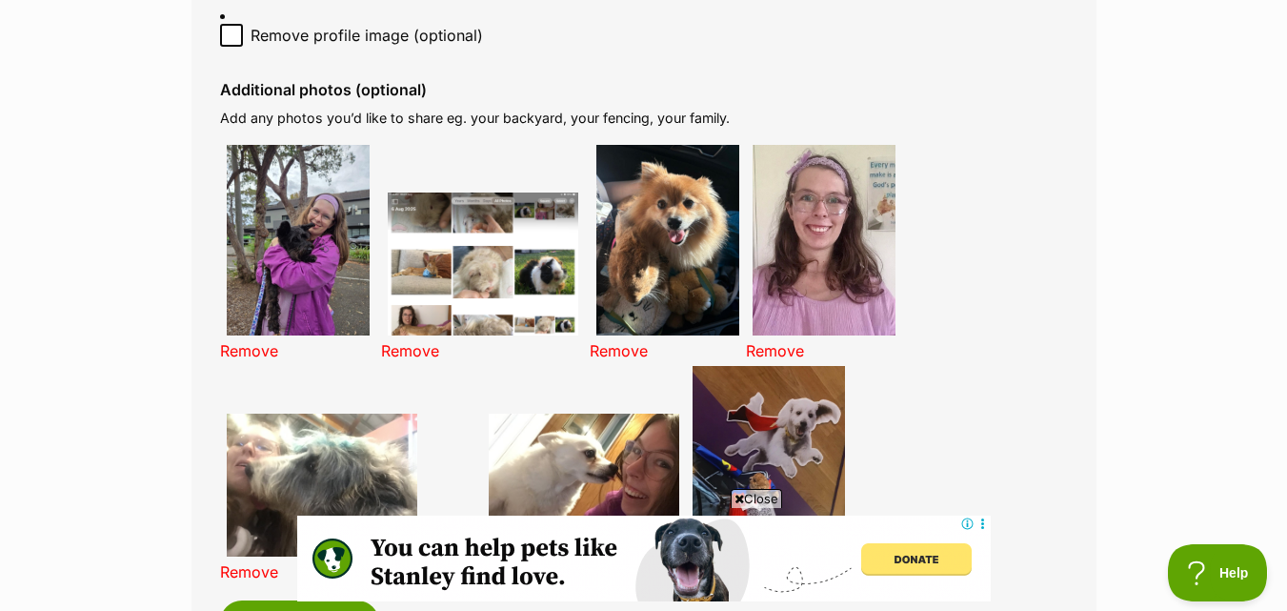
click at [756, 341] on link "Remove" at bounding box center [775, 350] width 58 height 19
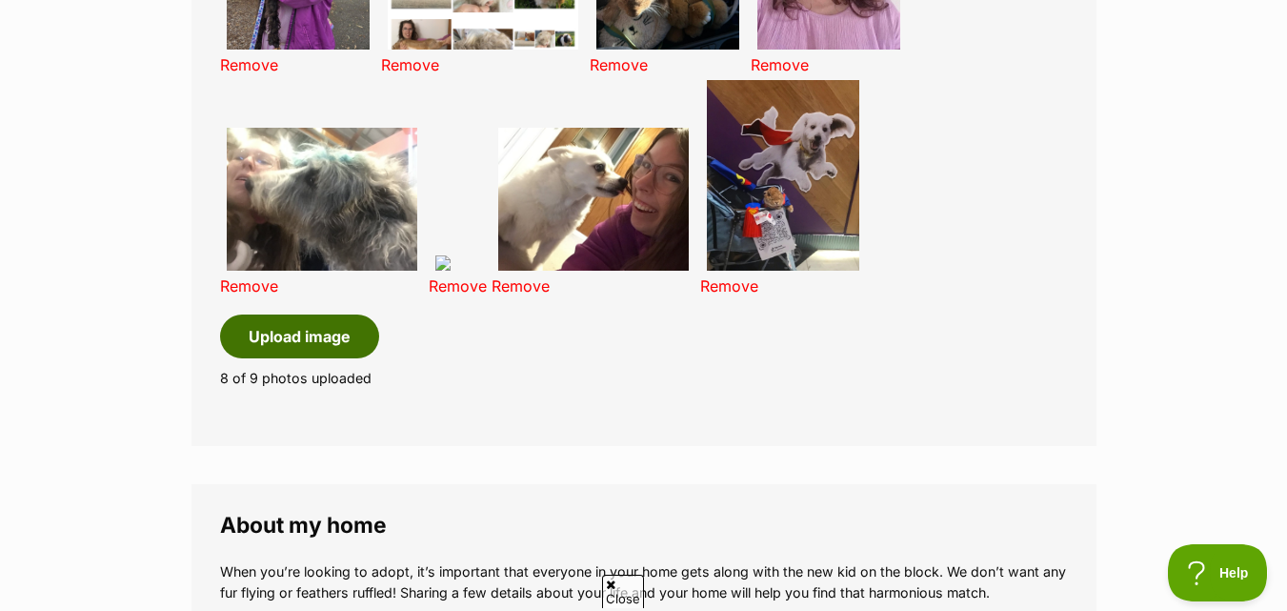
click at [299, 329] on button "Upload image" at bounding box center [299, 336] width 159 height 44
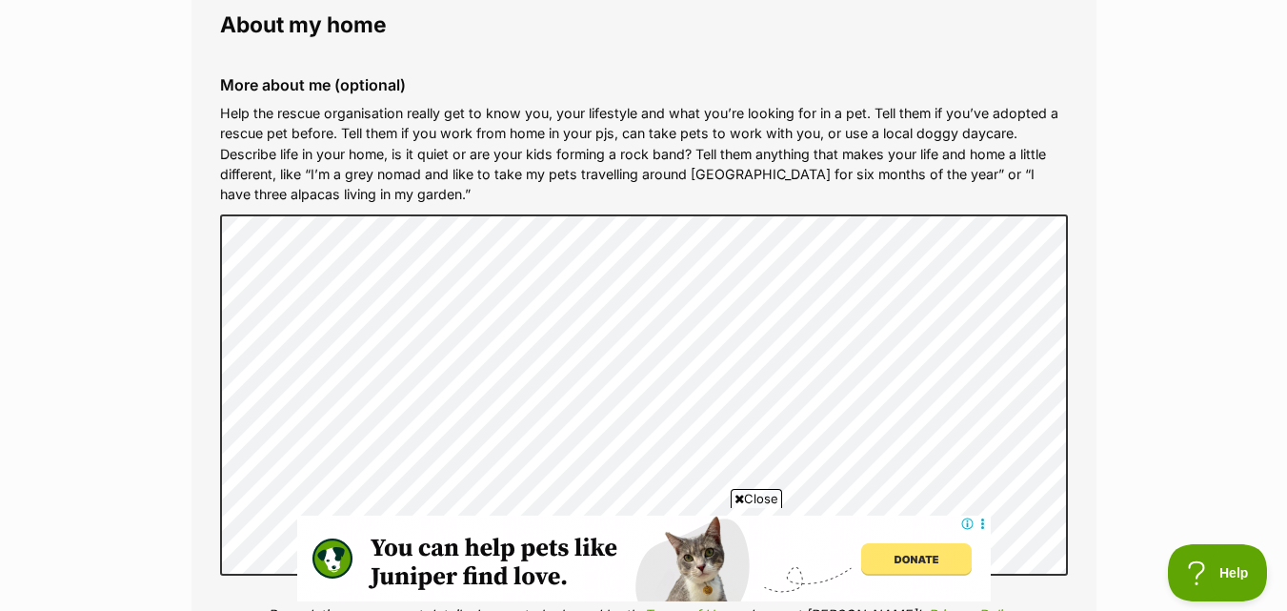
scroll to position [3620, 0]
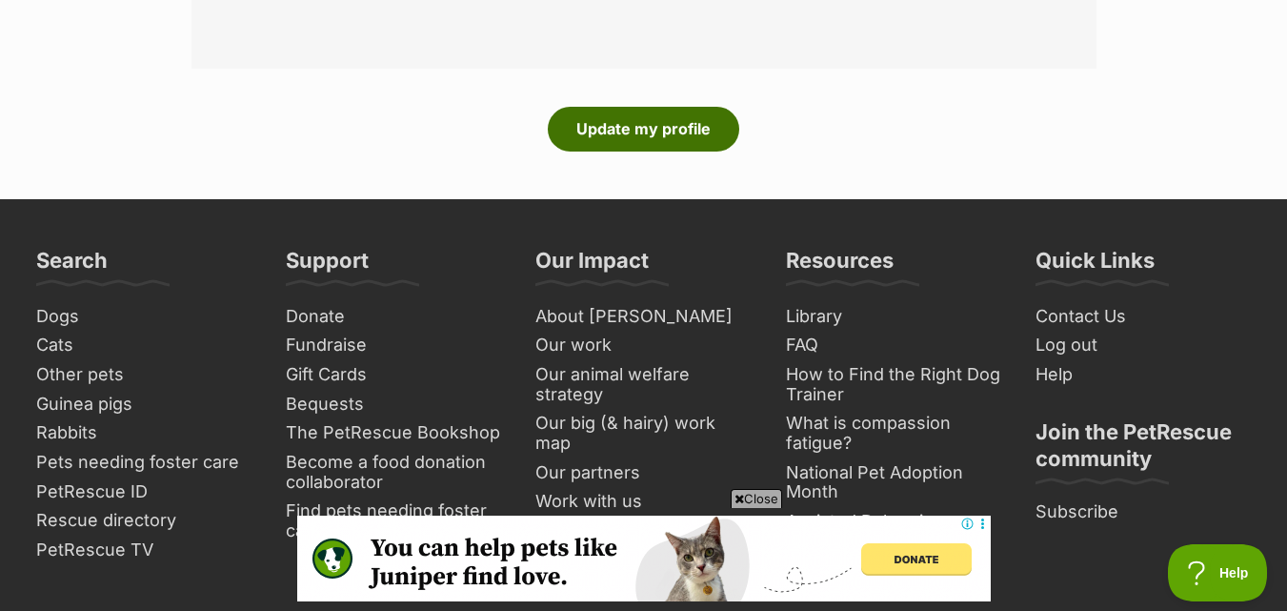
click at [676, 121] on button "Update my profile" at bounding box center [643, 129] width 191 height 44
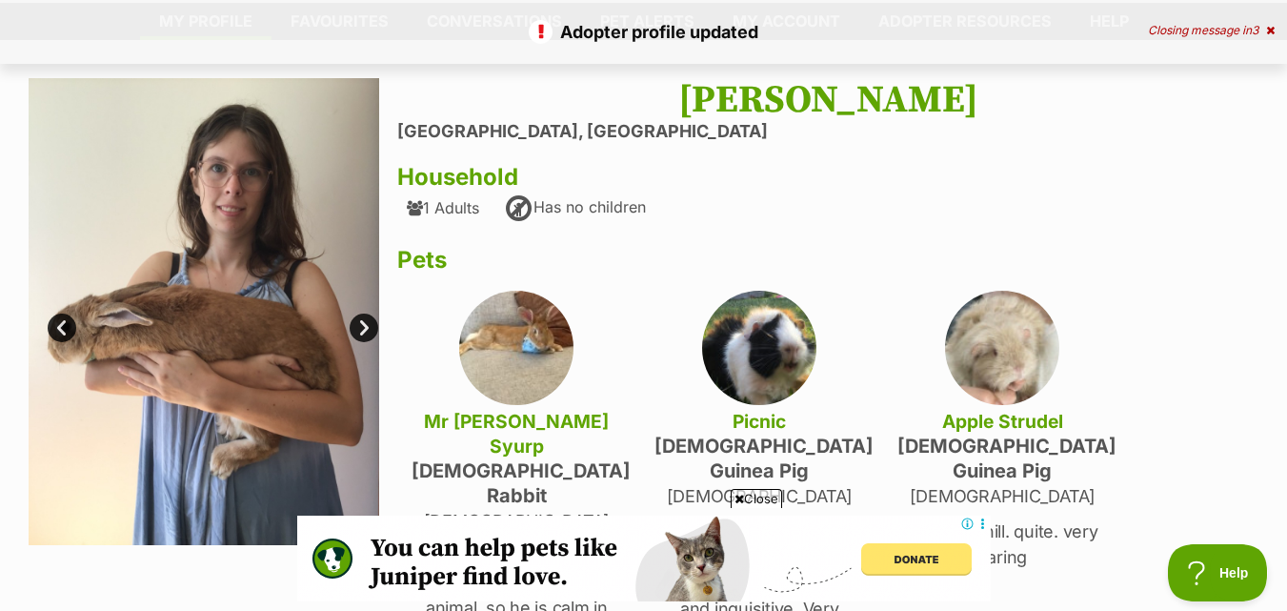
click at [369, 323] on link "Next" at bounding box center [364, 327] width 29 height 29
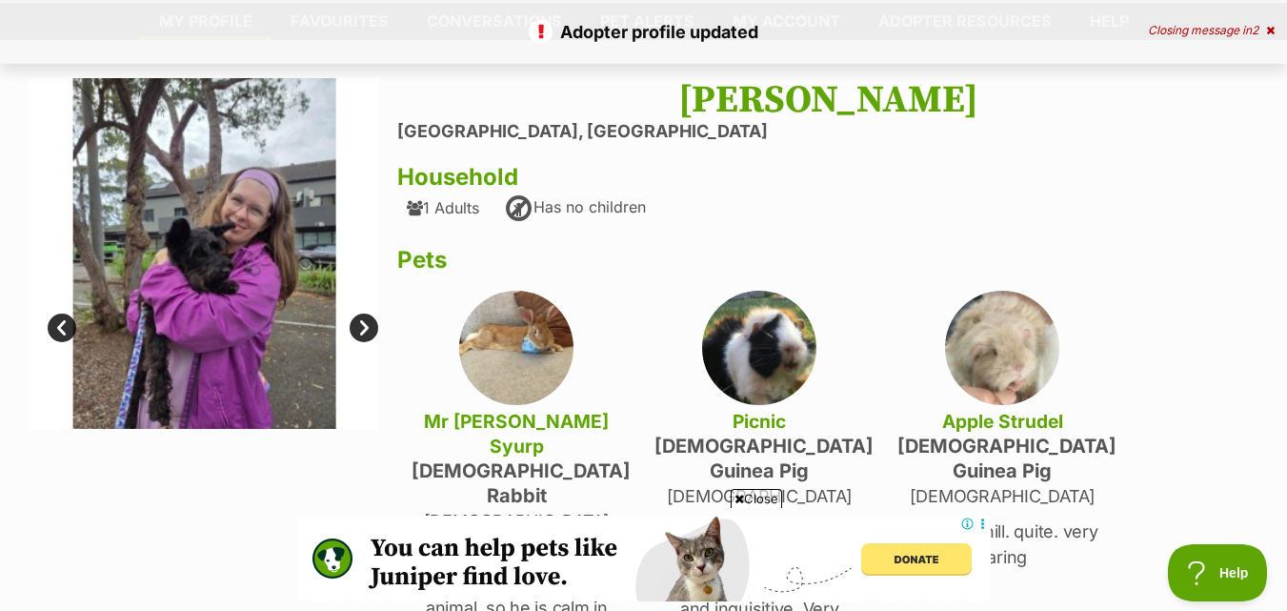
click at [369, 323] on link "Next" at bounding box center [364, 327] width 29 height 29
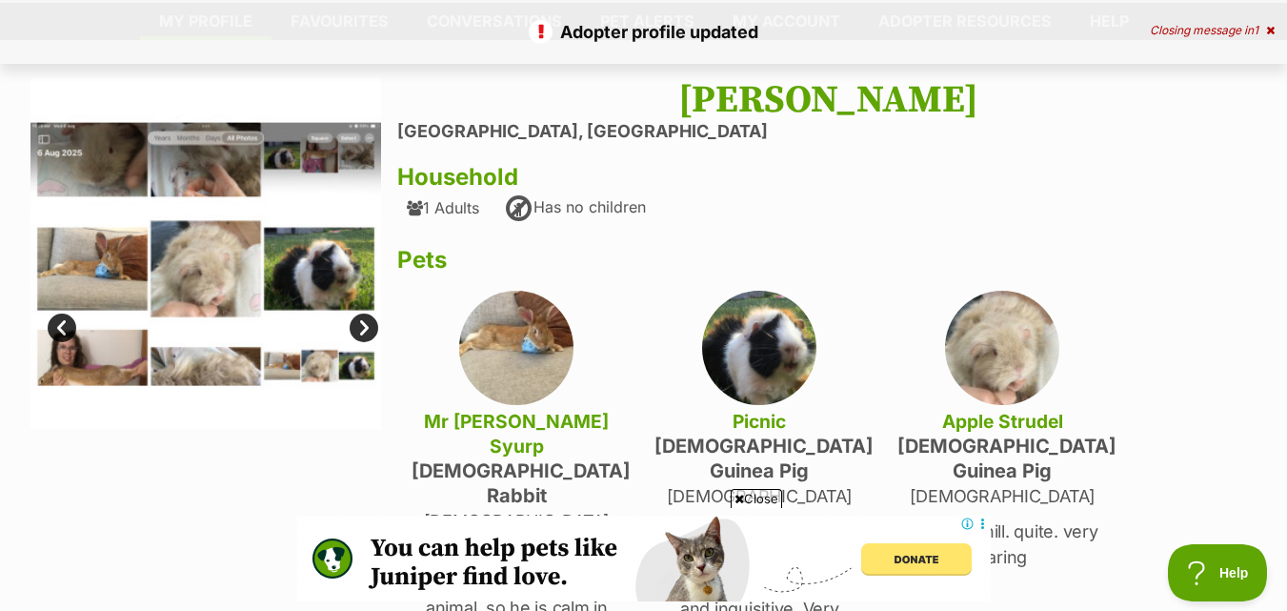
click at [369, 323] on link "Next" at bounding box center [364, 327] width 29 height 29
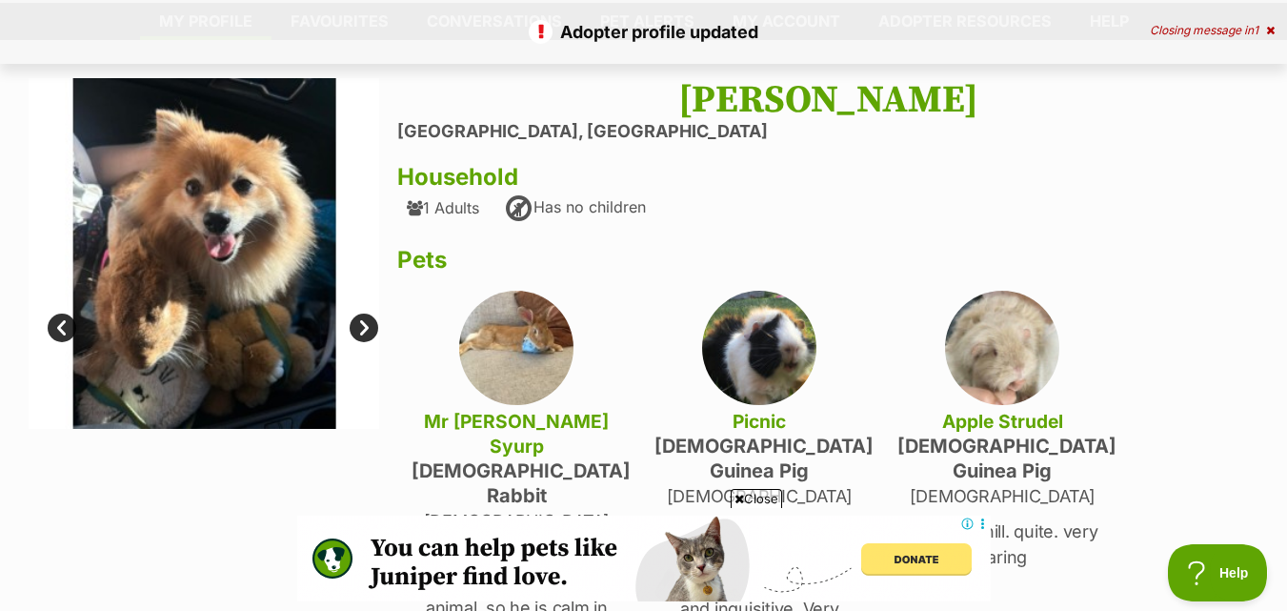
click at [369, 323] on link "Next" at bounding box center [364, 327] width 29 height 29
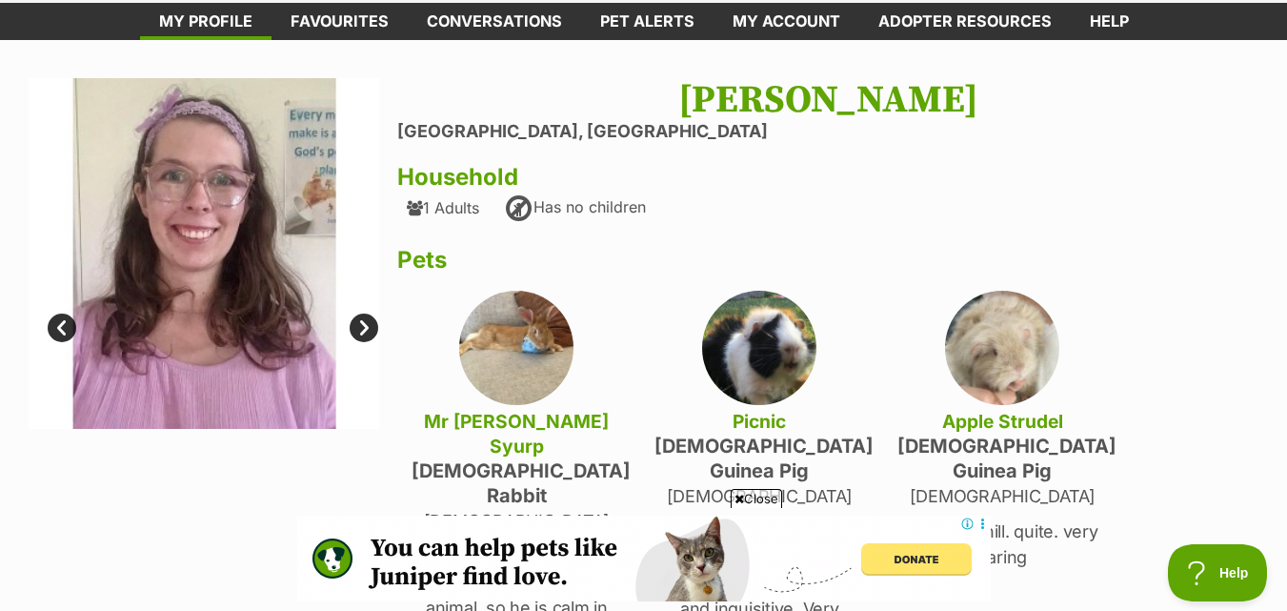
click at [369, 323] on link "Next" at bounding box center [364, 327] width 29 height 29
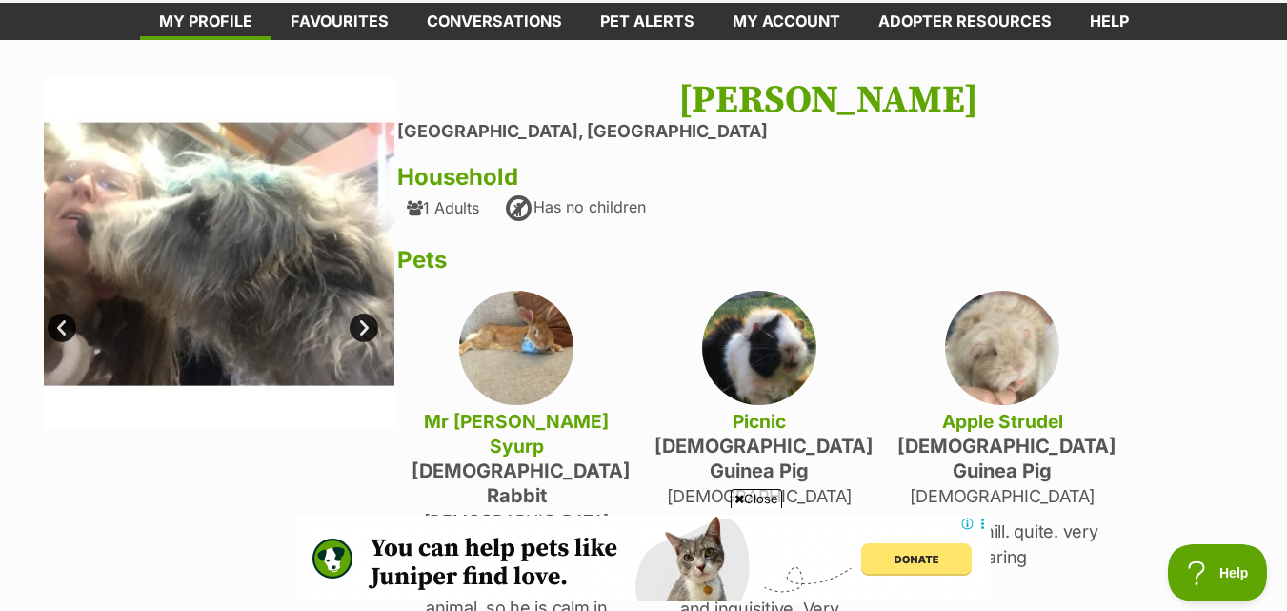
click at [369, 323] on link "Next" at bounding box center [364, 327] width 29 height 29
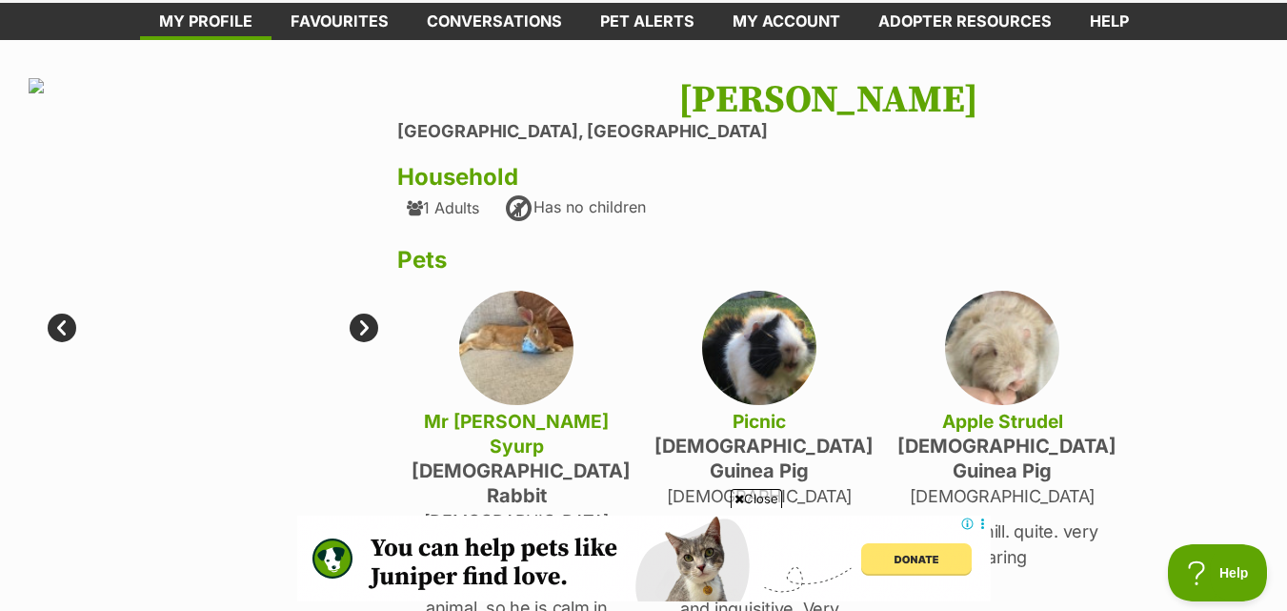
click at [369, 323] on link "Next" at bounding box center [364, 327] width 29 height 29
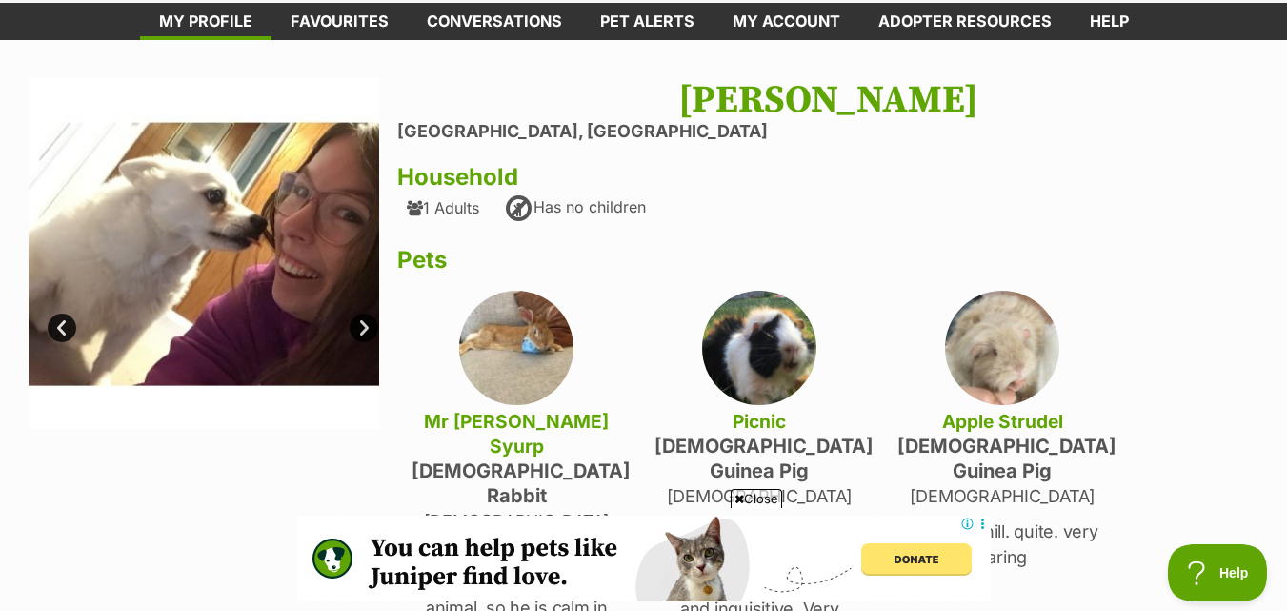
click at [369, 320] on link "Next" at bounding box center [364, 327] width 29 height 29
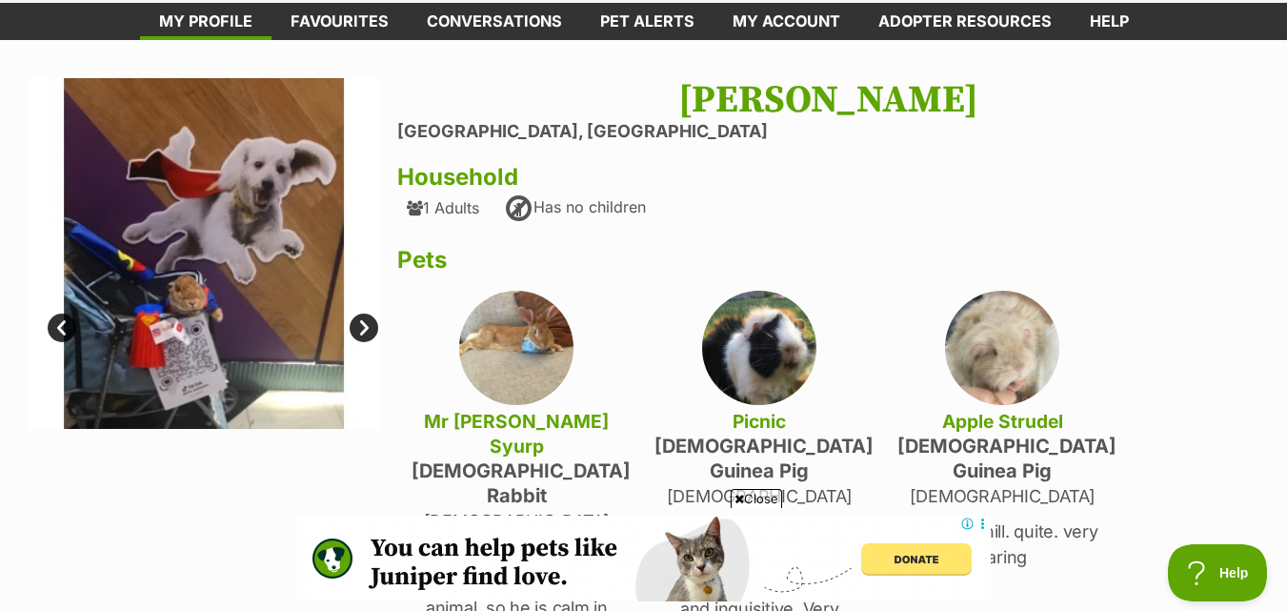
click at [369, 319] on link "Next" at bounding box center [364, 327] width 29 height 29
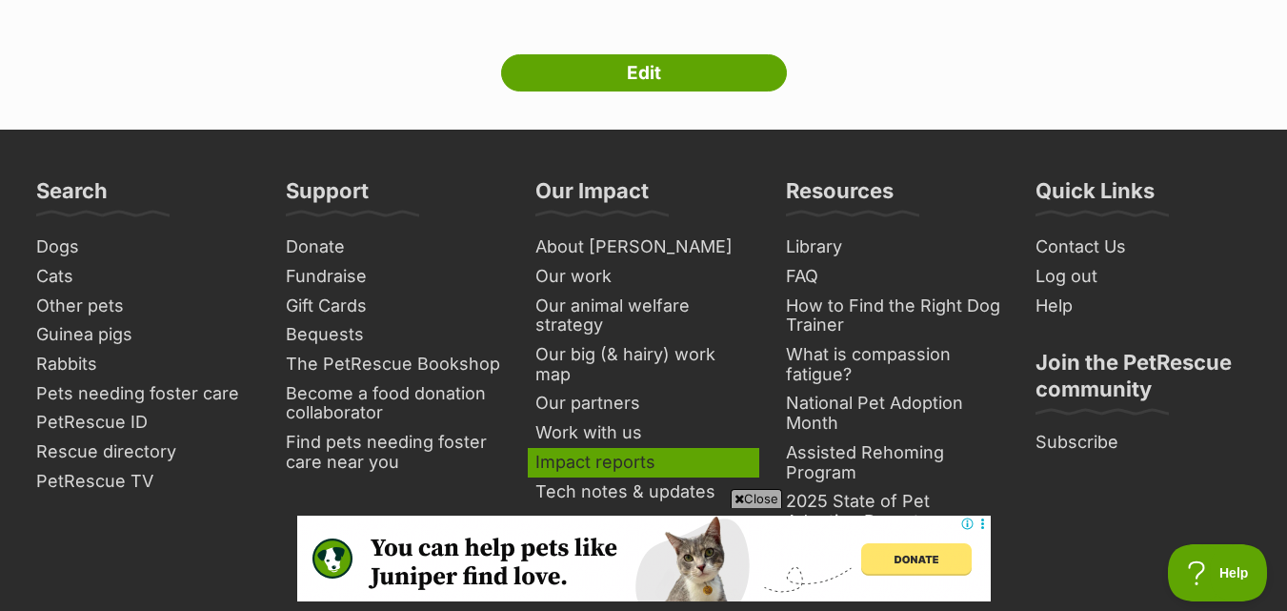
scroll to position [1048, 0]
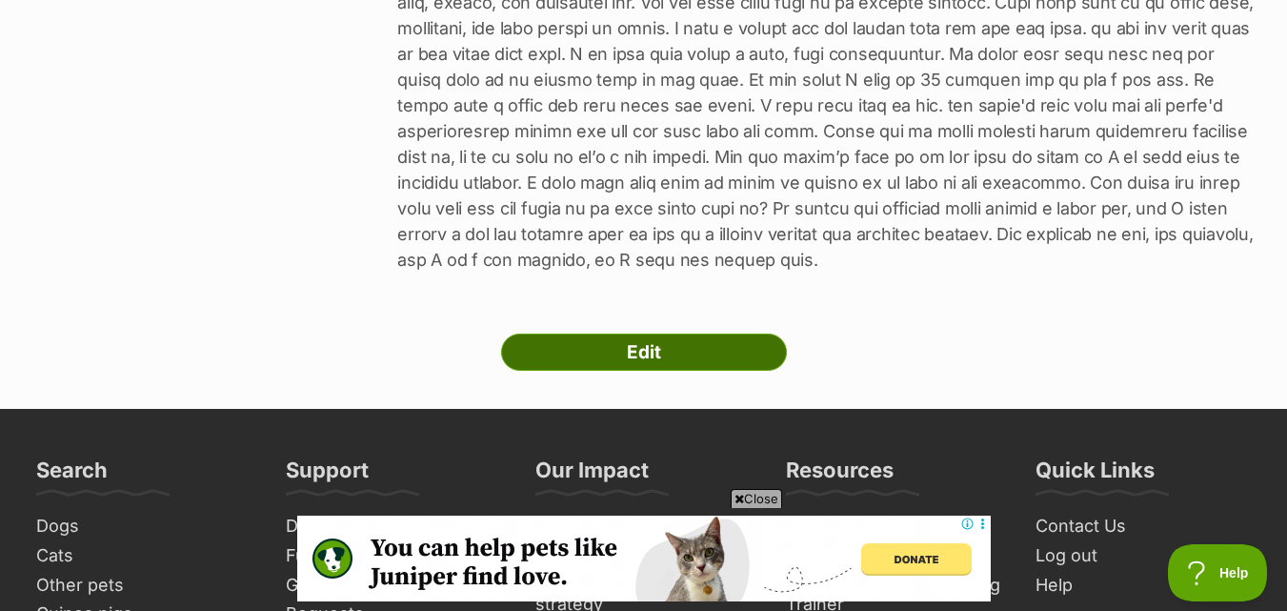
click at [689, 333] on link "Edit" at bounding box center [644, 352] width 286 height 38
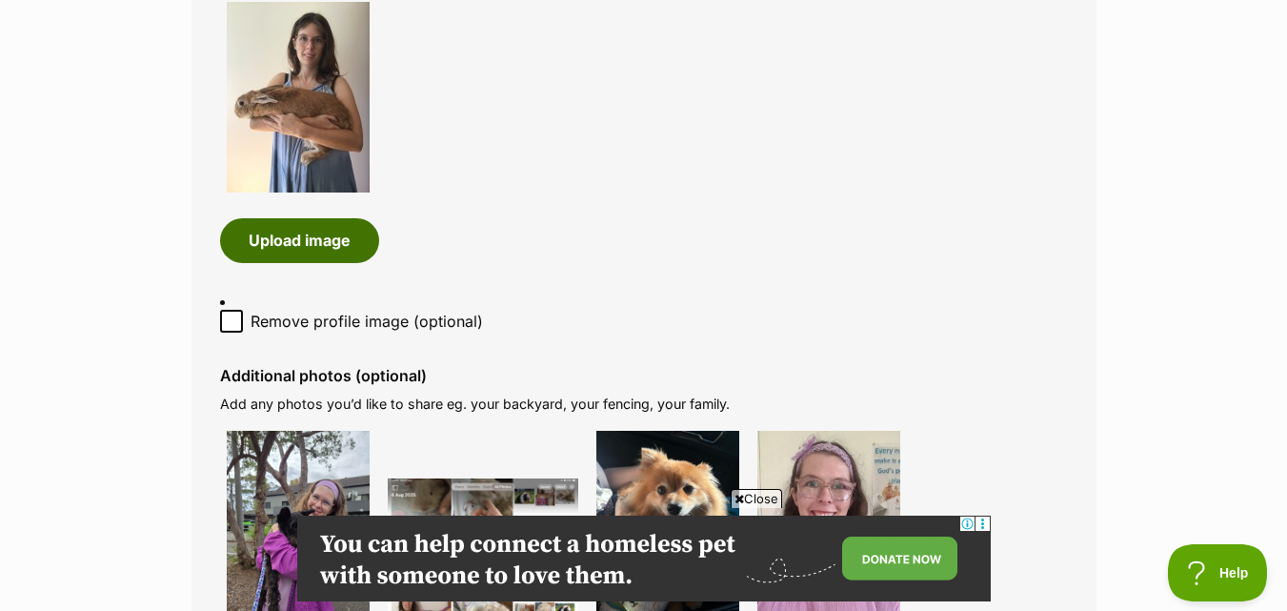
scroll to position [1429, 0]
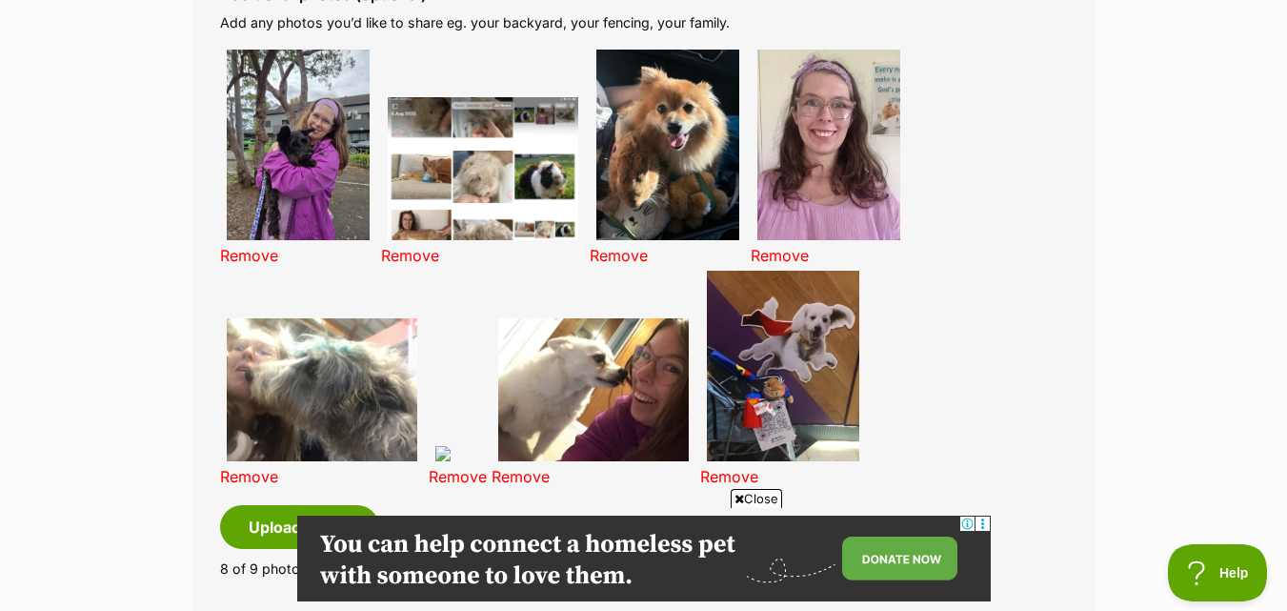
click at [794, 246] on link "Remove" at bounding box center [780, 255] width 58 height 19
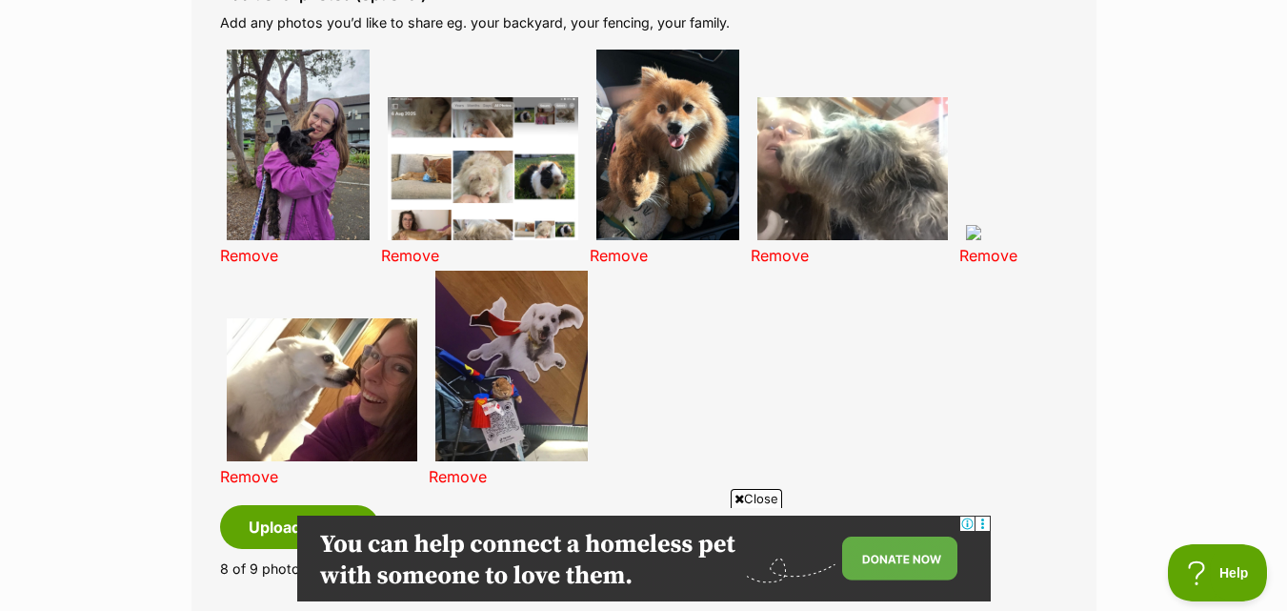
scroll to position [953, 0]
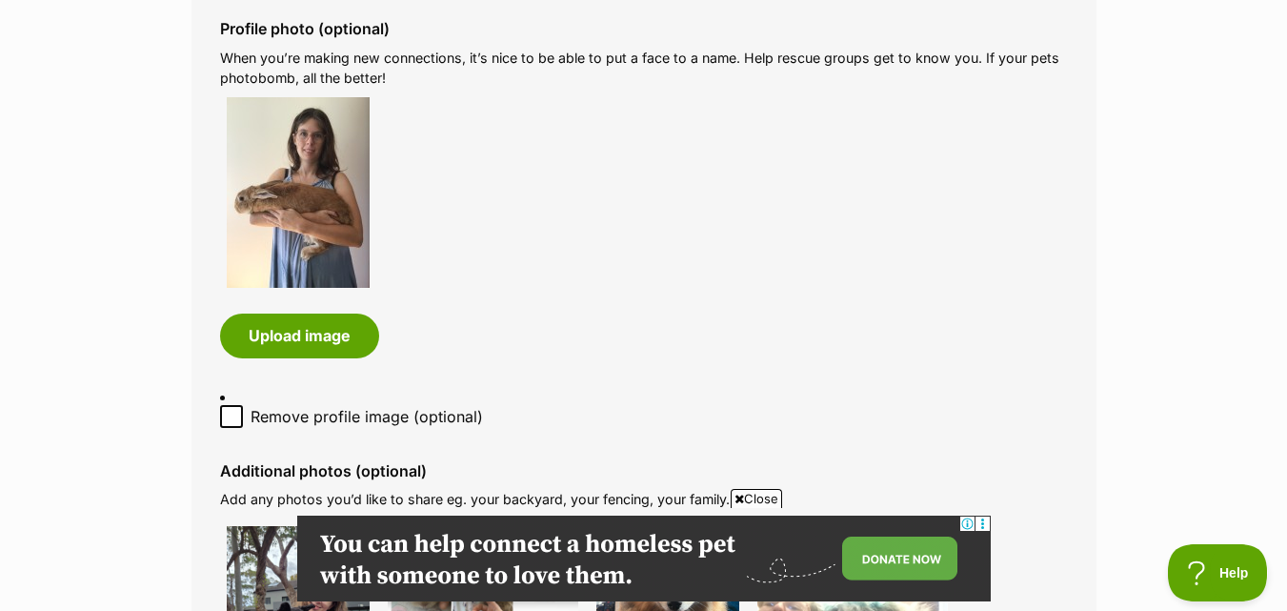
click at [290, 239] on img at bounding box center [298, 192] width 143 height 191
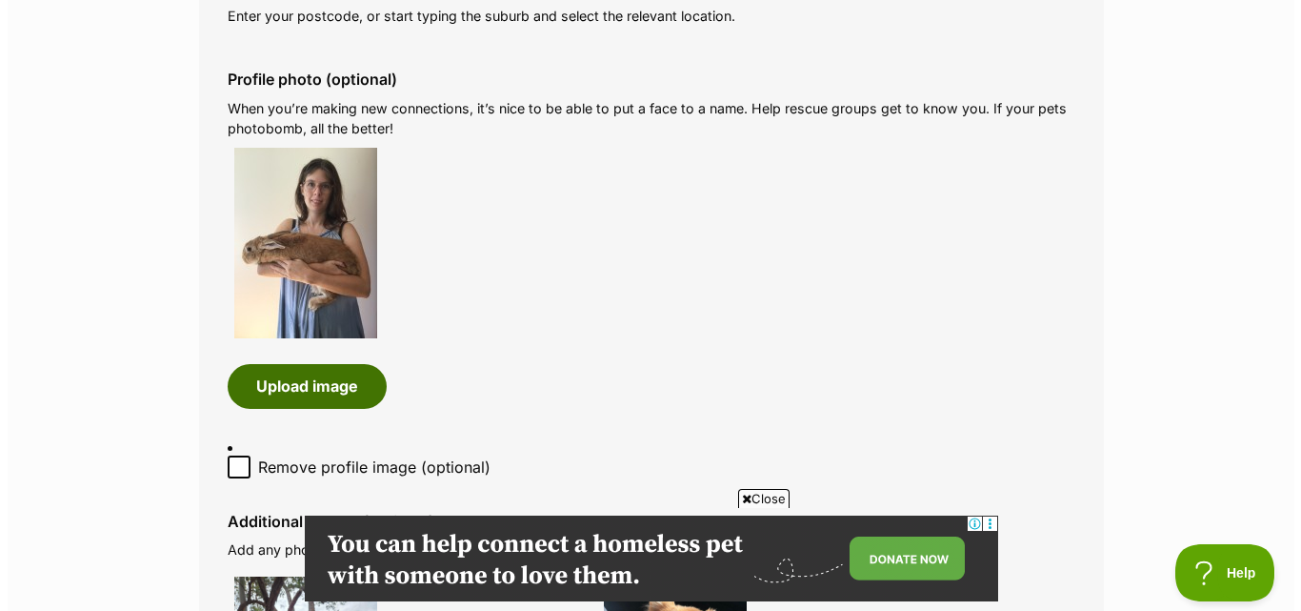
scroll to position [857, 0]
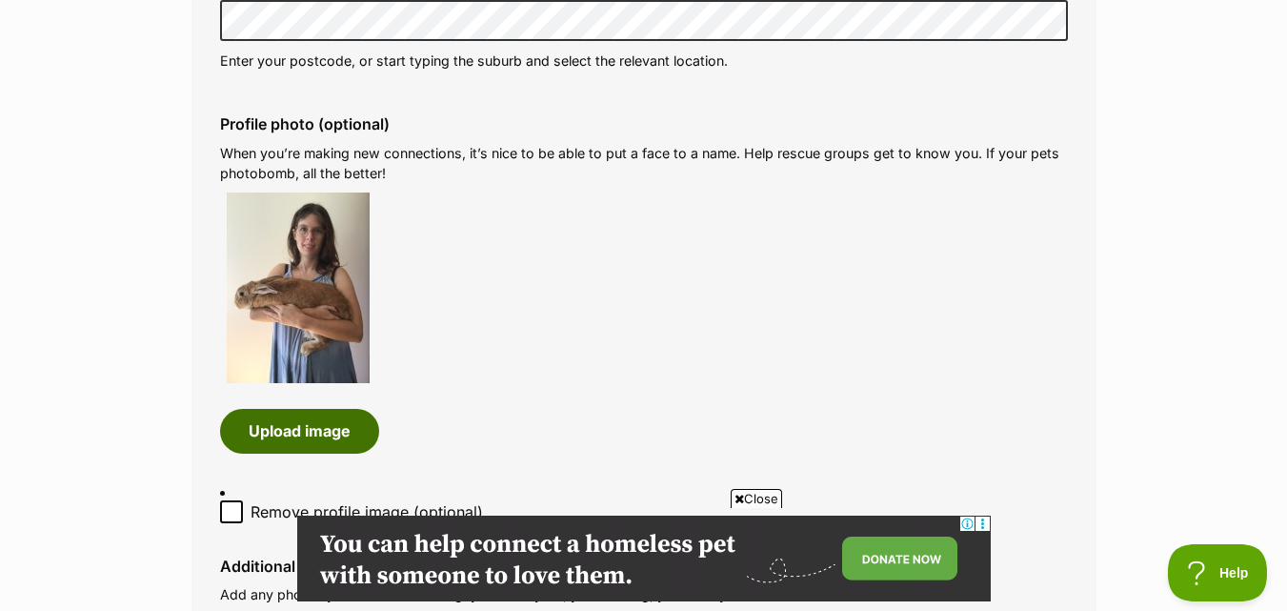
click at [286, 428] on button "Upload image" at bounding box center [299, 431] width 159 height 44
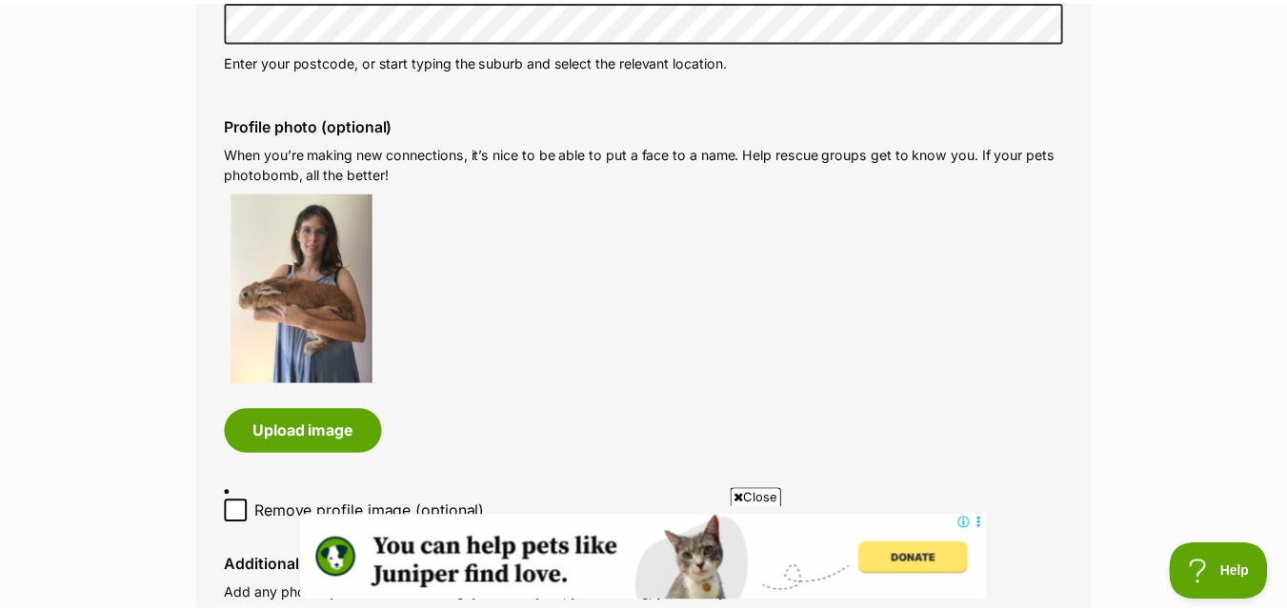
scroll to position [0, 0]
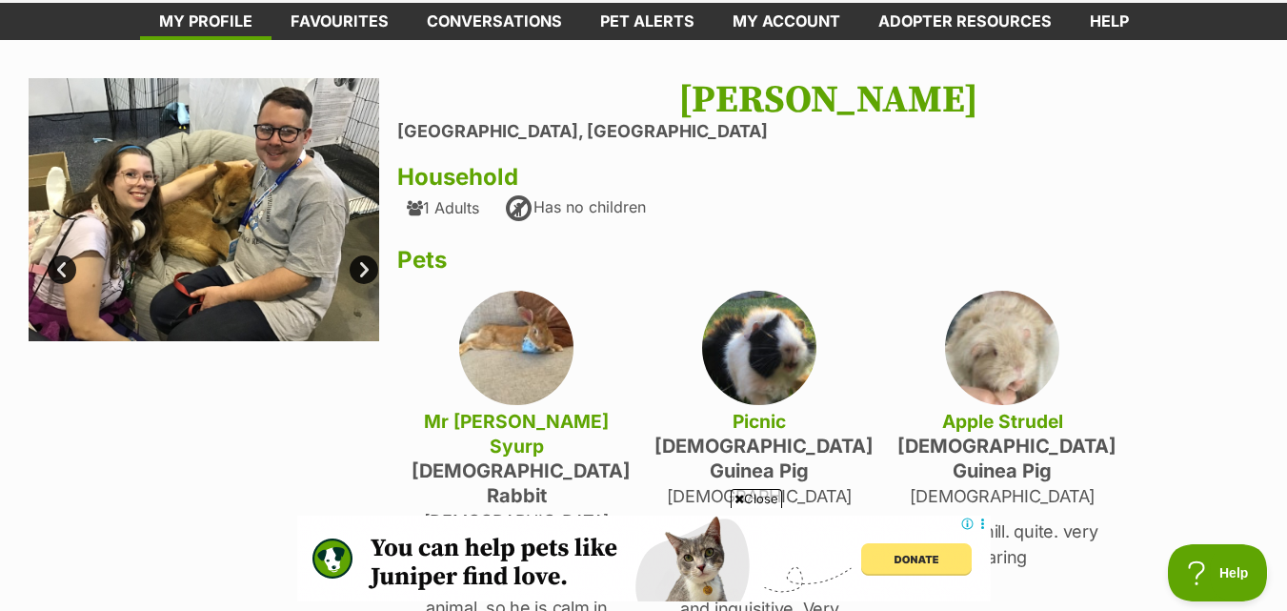
click at [370, 263] on link "Next" at bounding box center [364, 269] width 29 height 29
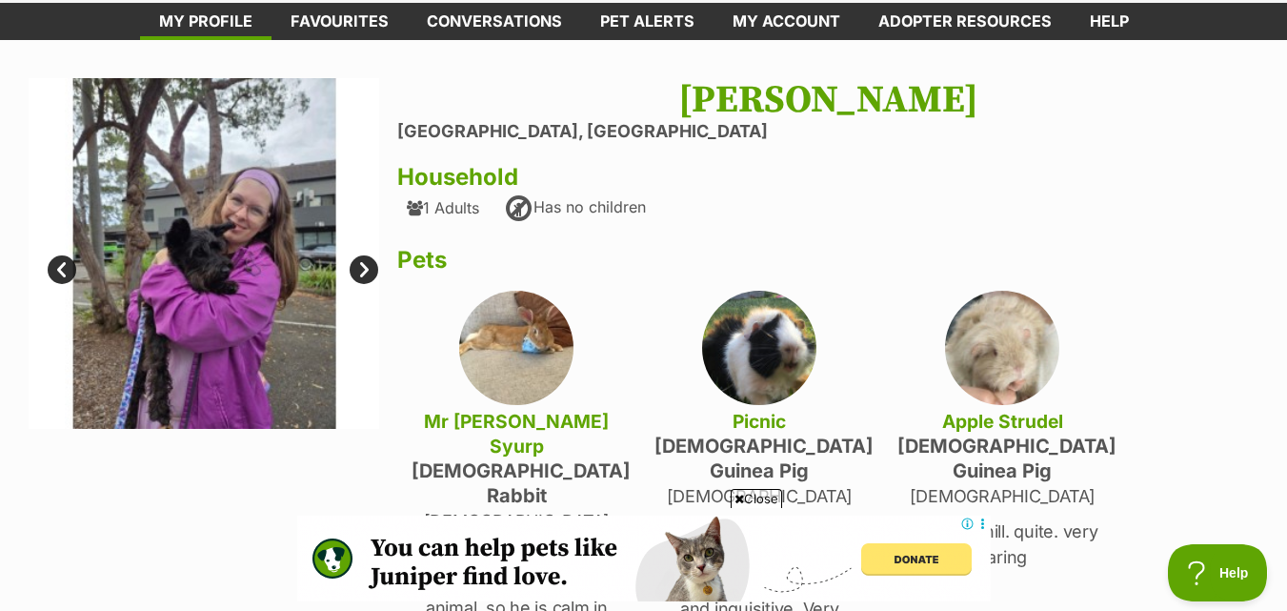
click at [370, 263] on link "Next" at bounding box center [364, 269] width 29 height 29
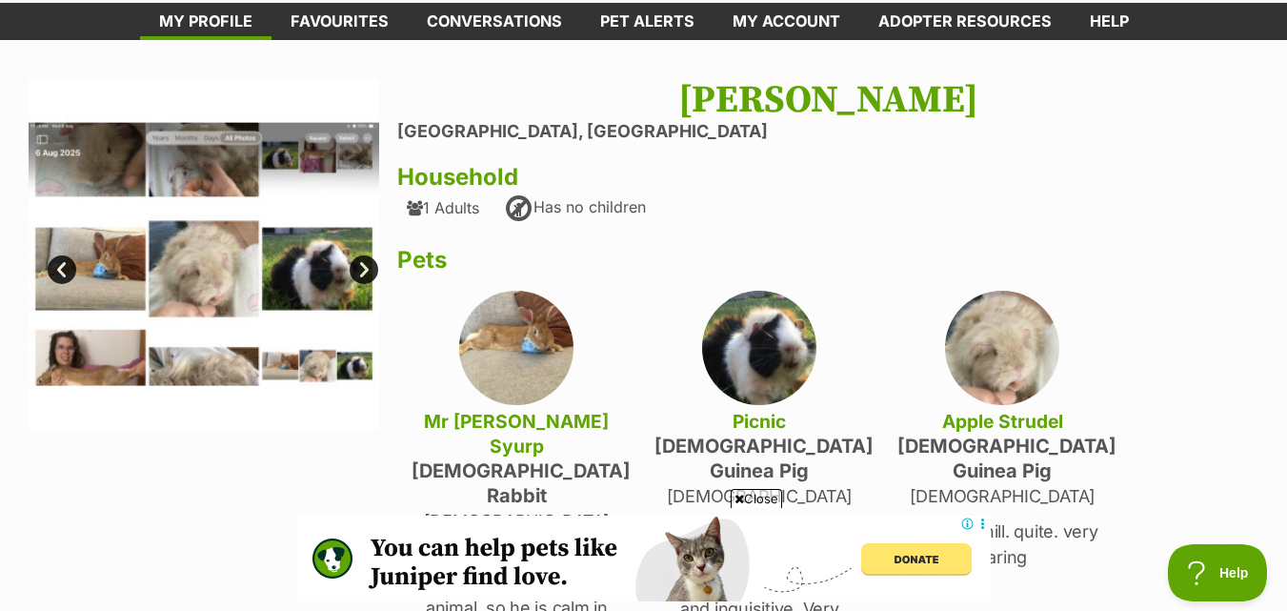
click at [370, 263] on link "Next" at bounding box center [364, 269] width 29 height 29
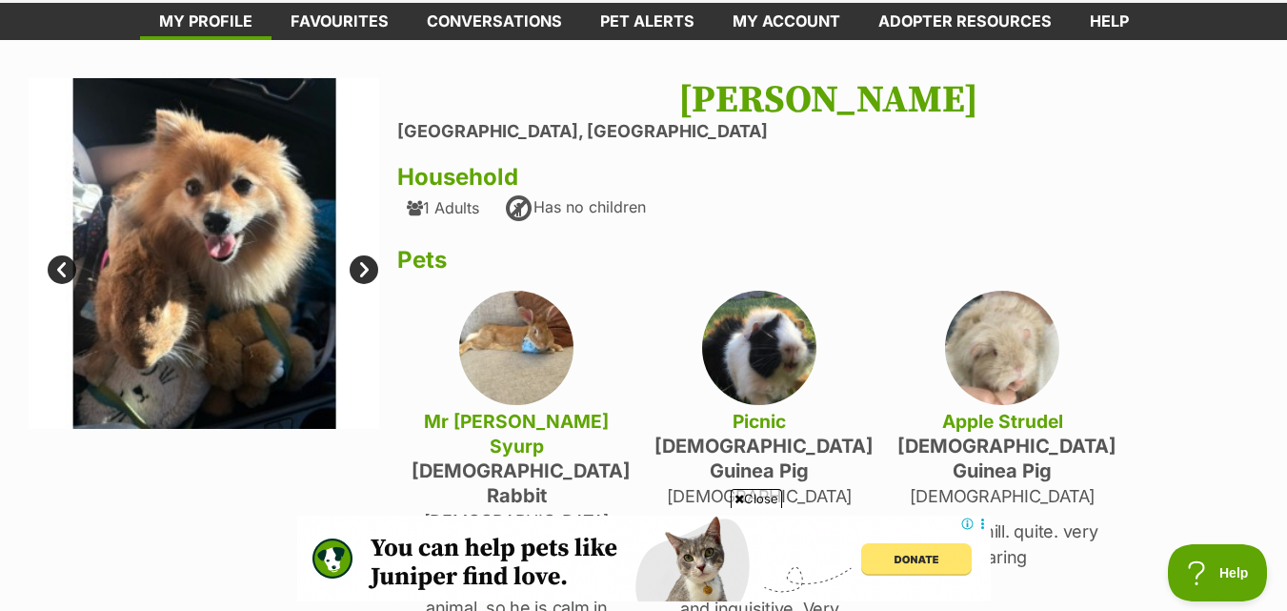
click at [370, 263] on link "Next" at bounding box center [364, 269] width 29 height 29
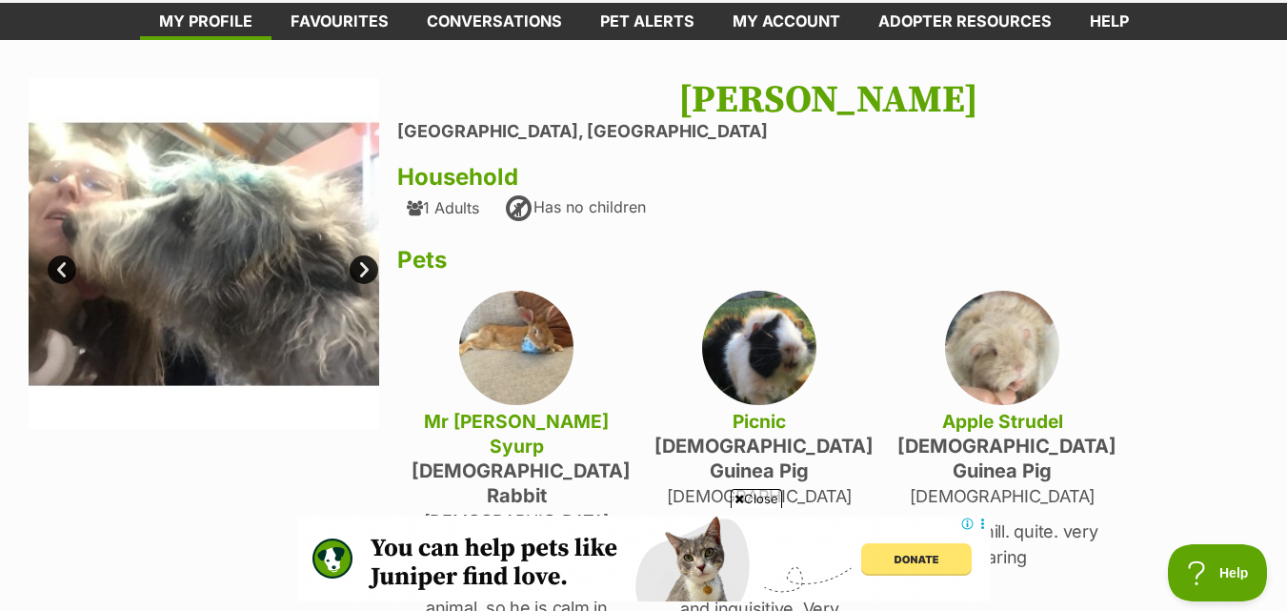
click at [370, 263] on link "Next" at bounding box center [364, 269] width 29 height 29
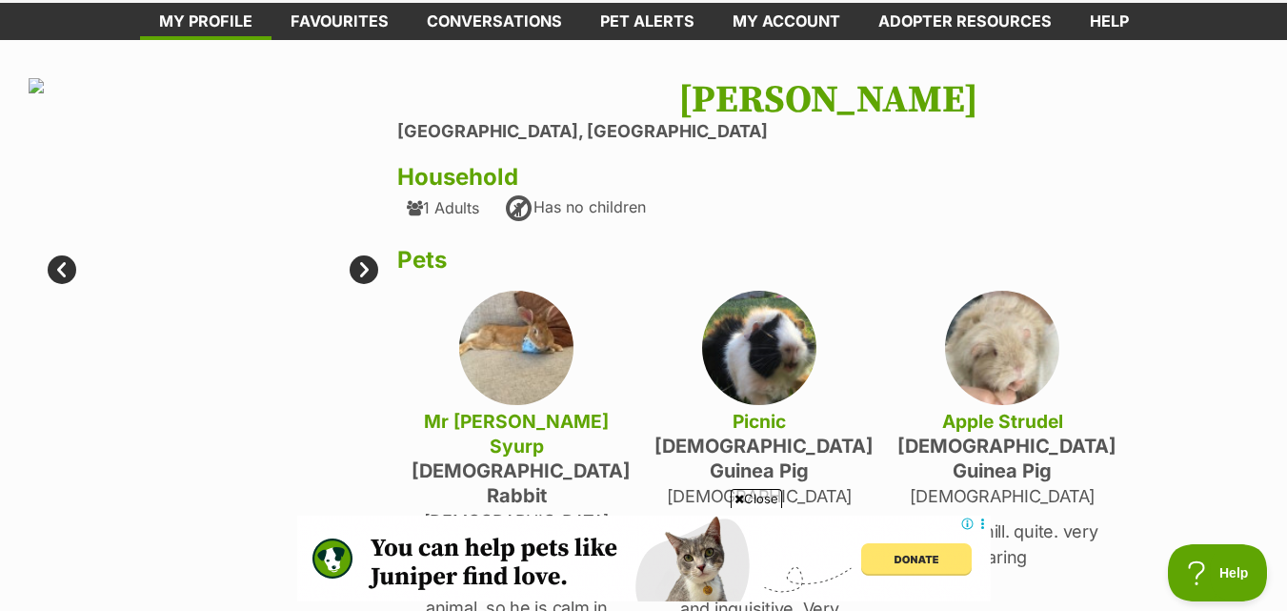
click at [363, 271] on link "Next" at bounding box center [364, 269] width 29 height 29
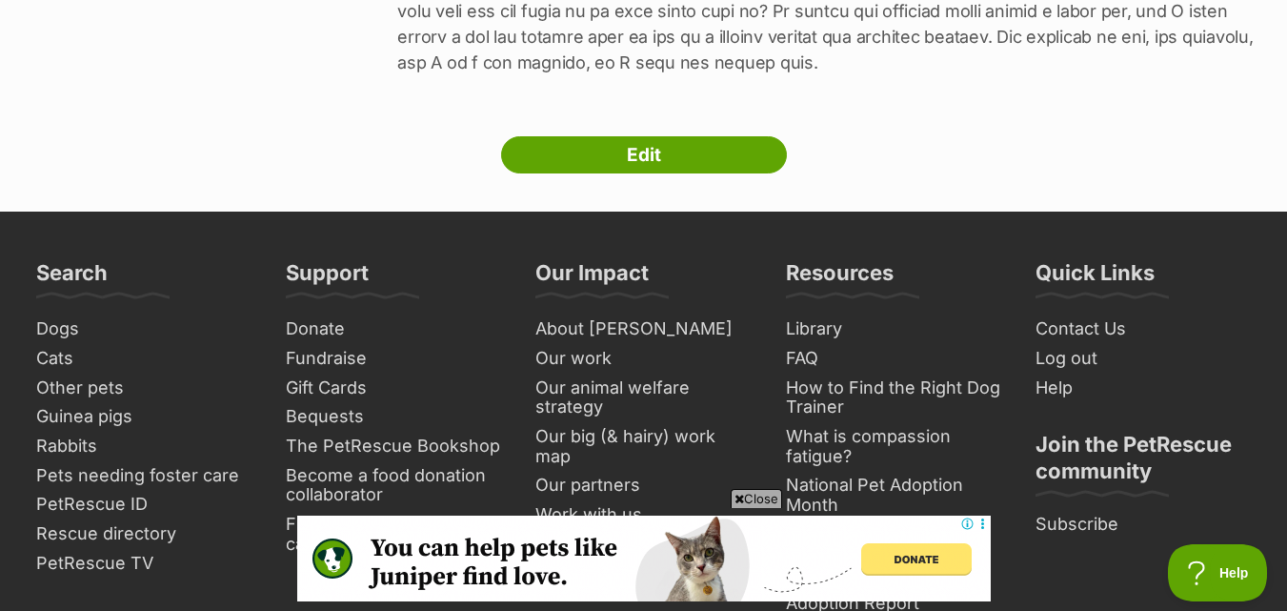
scroll to position [1238, 0]
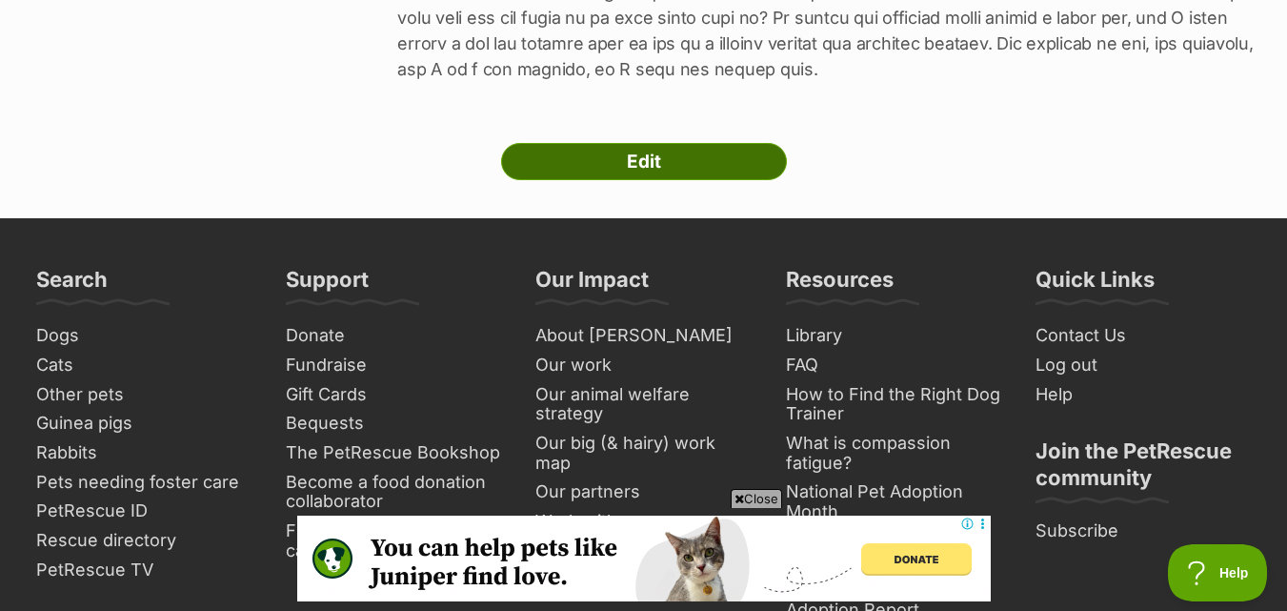
click at [667, 143] on link "Edit" at bounding box center [644, 162] width 286 height 38
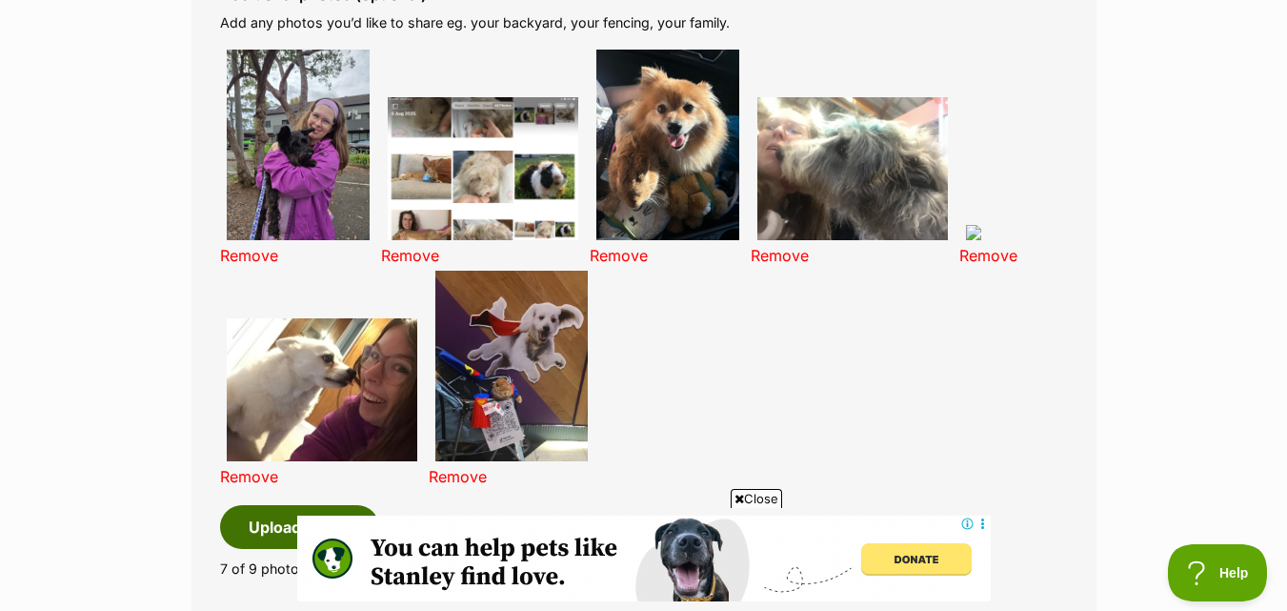
click at [284, 511] on button "Upload image" at bounding box center [299, 527] width 159 height 44
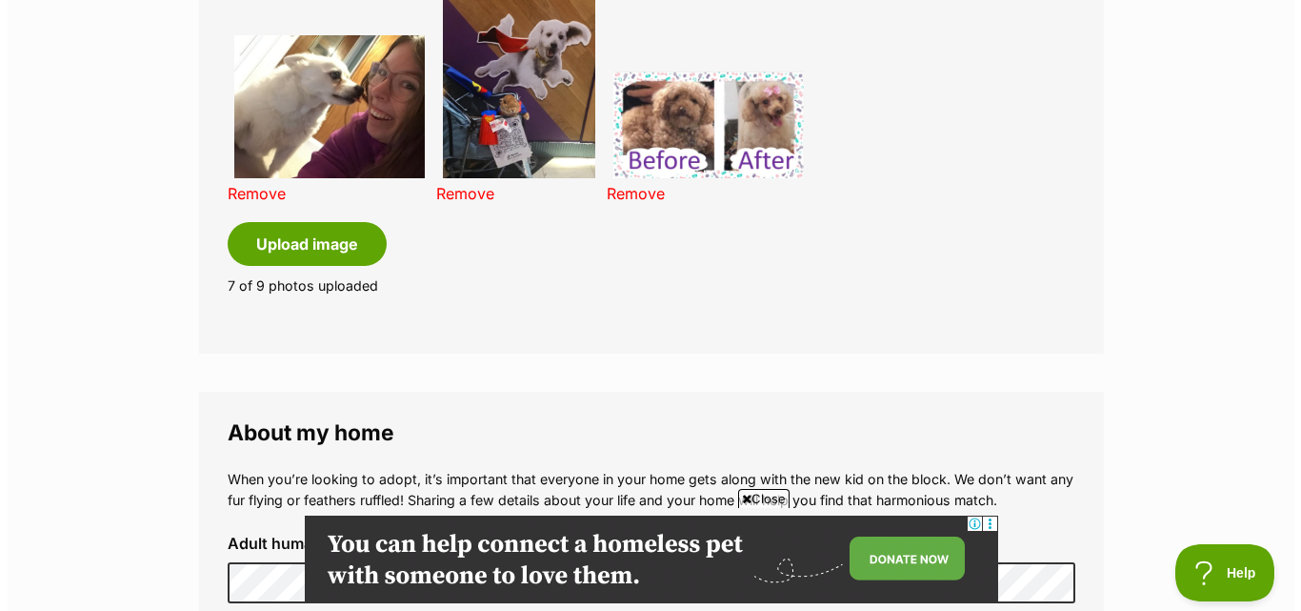
scroll to position [1667, 0]
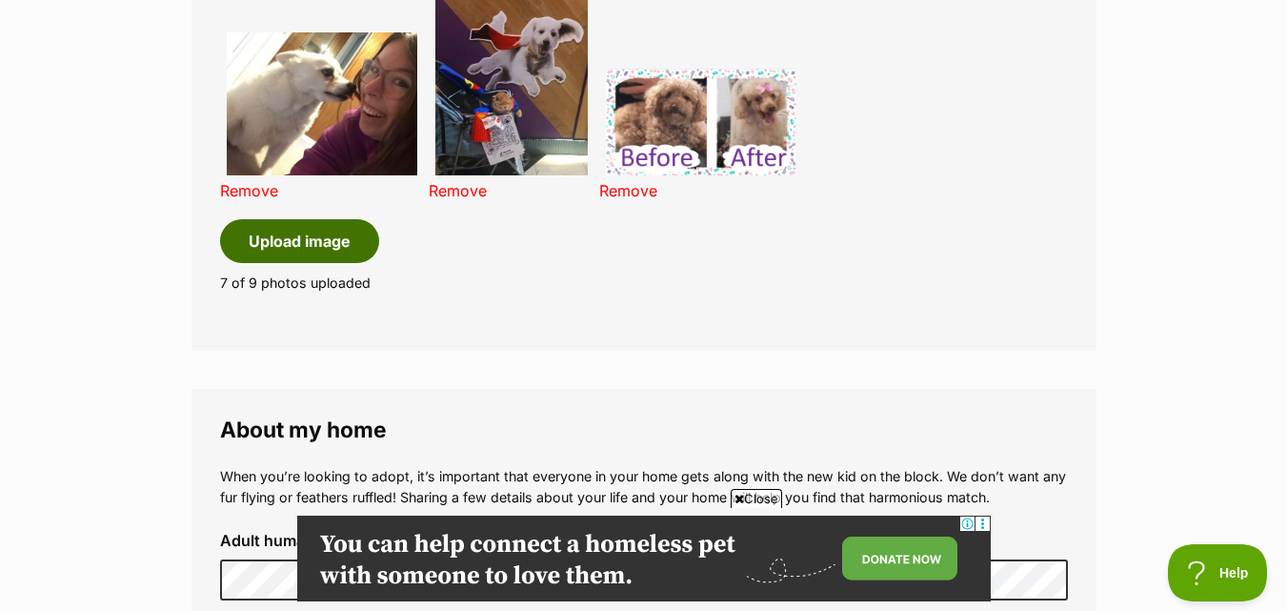
click at [276, 219] on button "Upload image" at bounding box center [299, 241] width 159 height 44
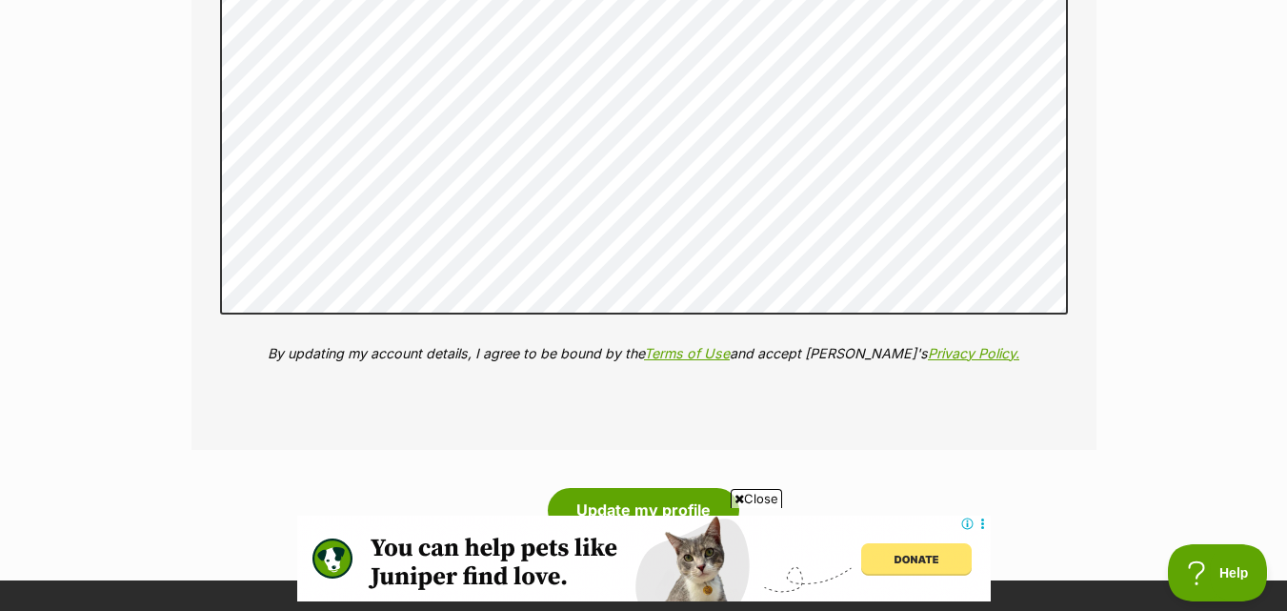
scroll to position [3572, 0]
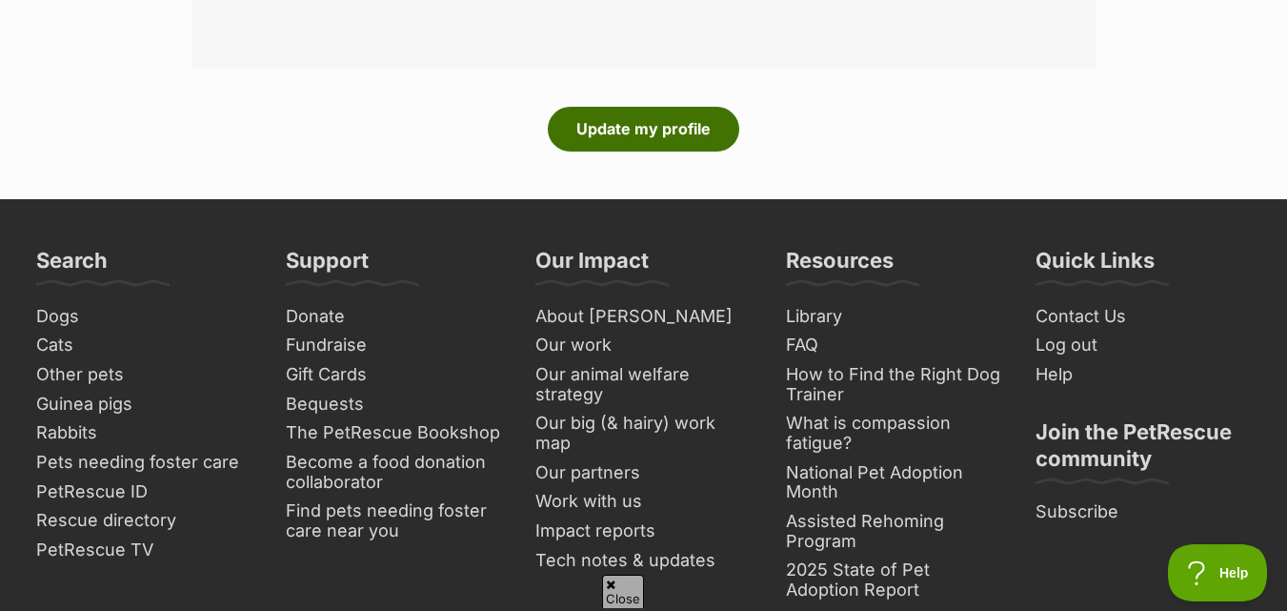
click at [613, 119] on button "Update my profile" at bounding box center [643, 129] width 191 height 44
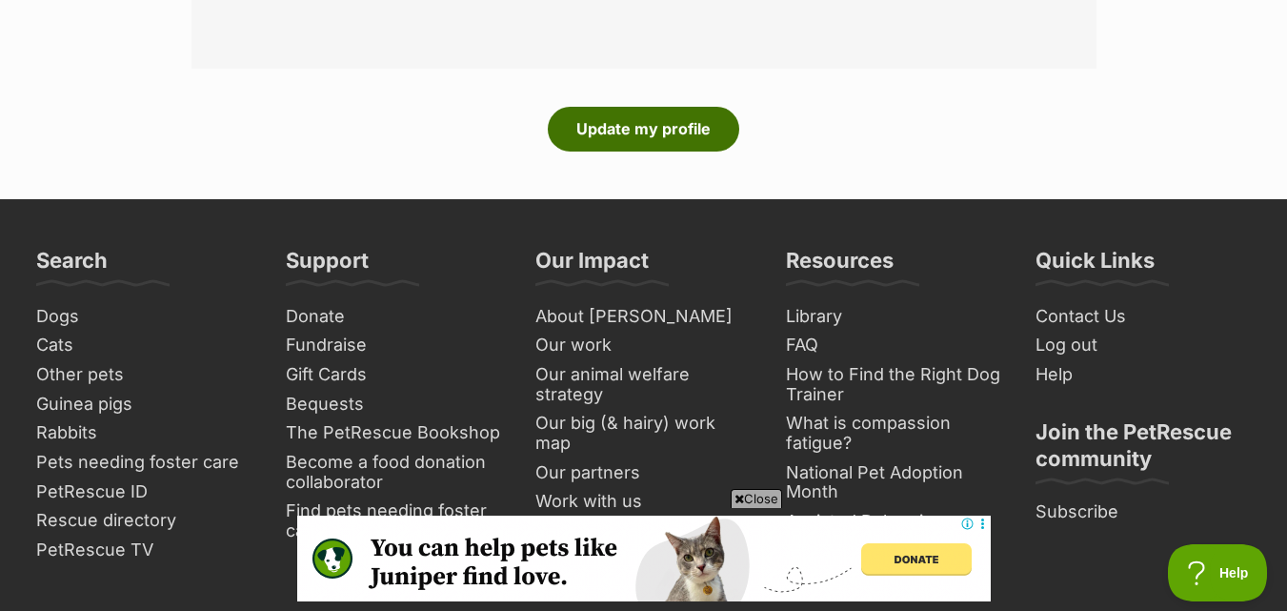
scroll to position [0, 0]
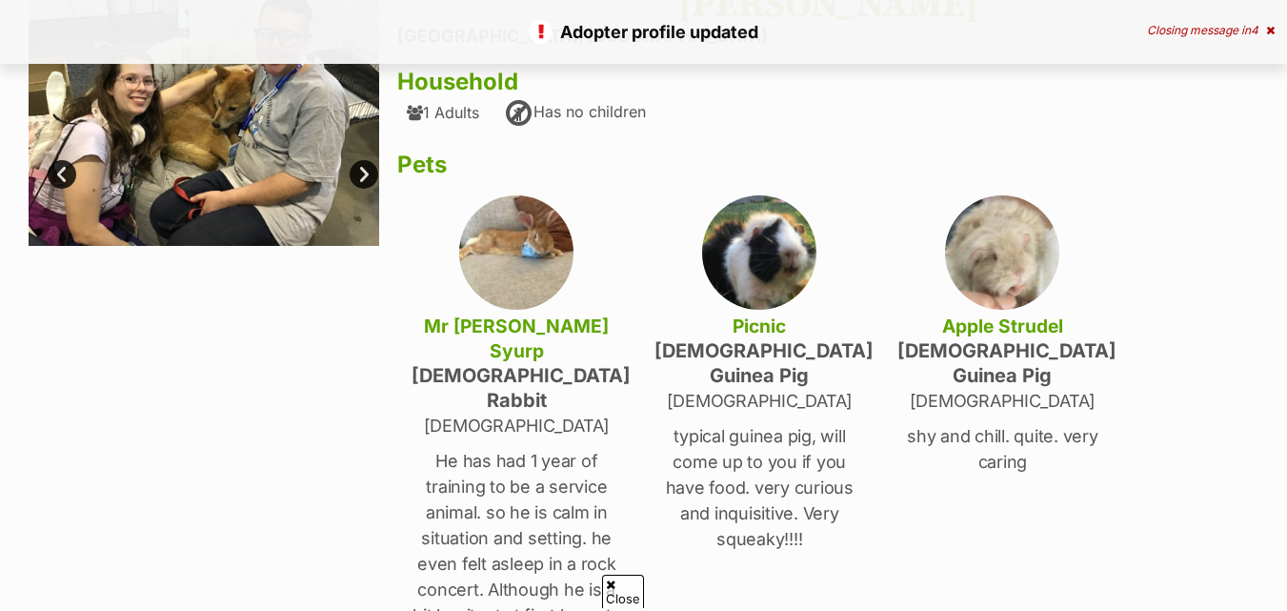
click at [363, 180] on link "Next" at bounding box center [364, 174] width 29 height 29
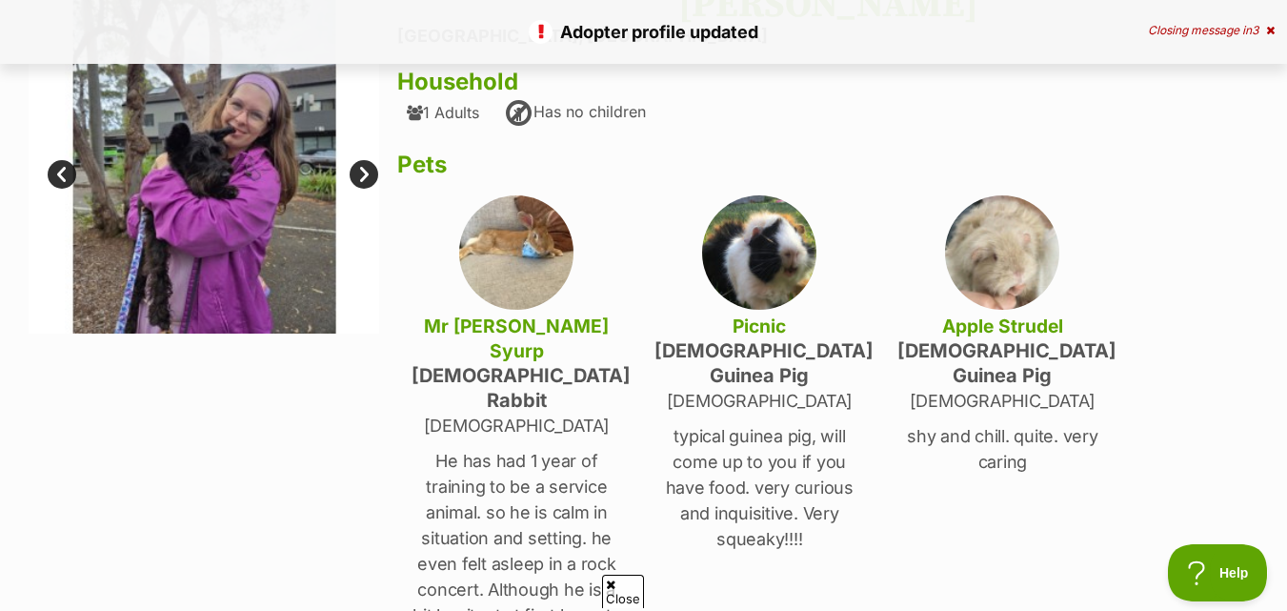
click at [363, 180] on link "Next" at bounding box center [364, 174] width 29 height 29
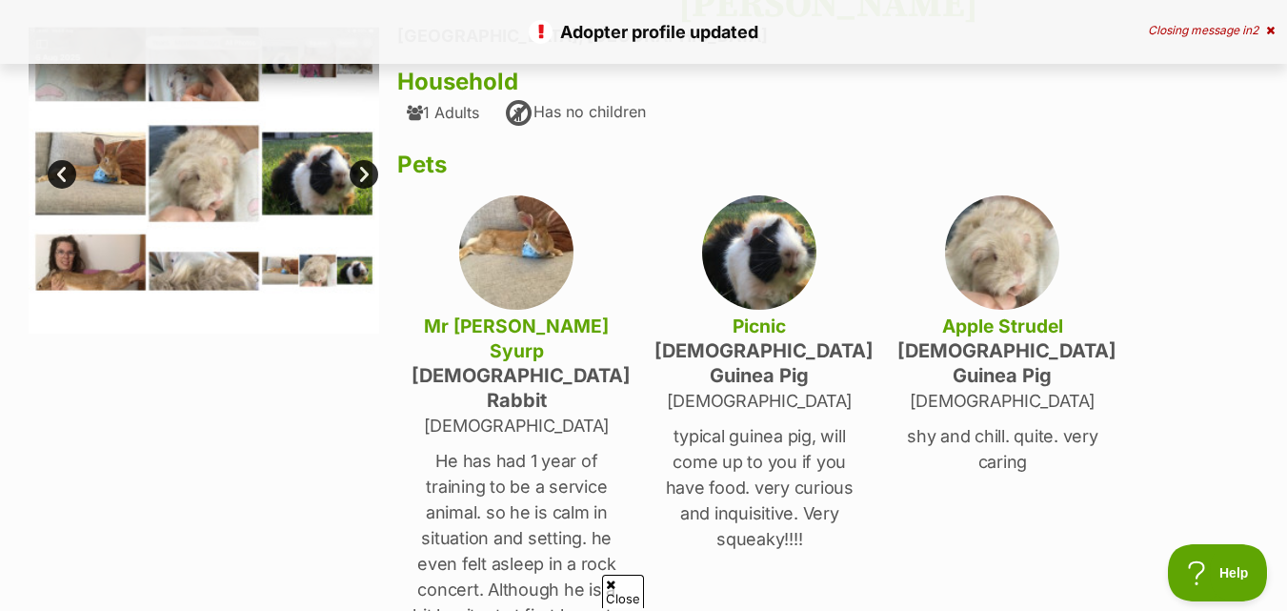
click at [363, 180] on link "Next" at bounding box center [364, 174] width 29 height 29
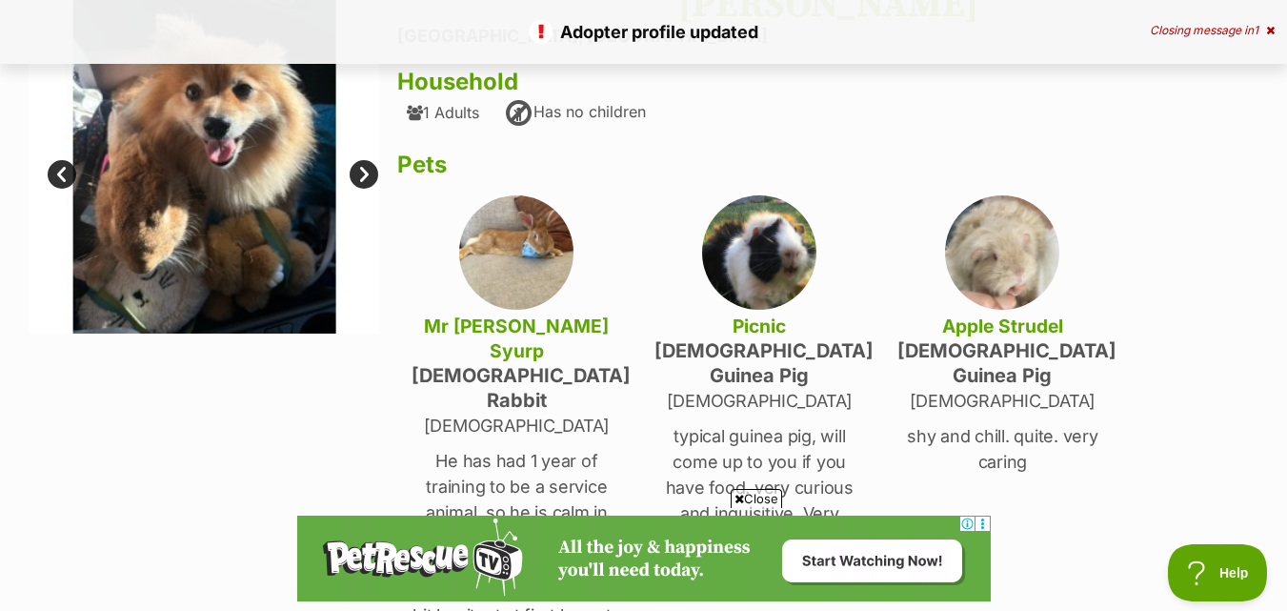
click at [363, 180] on link "Next" at bounding box center [364, 174] width 29 height 29
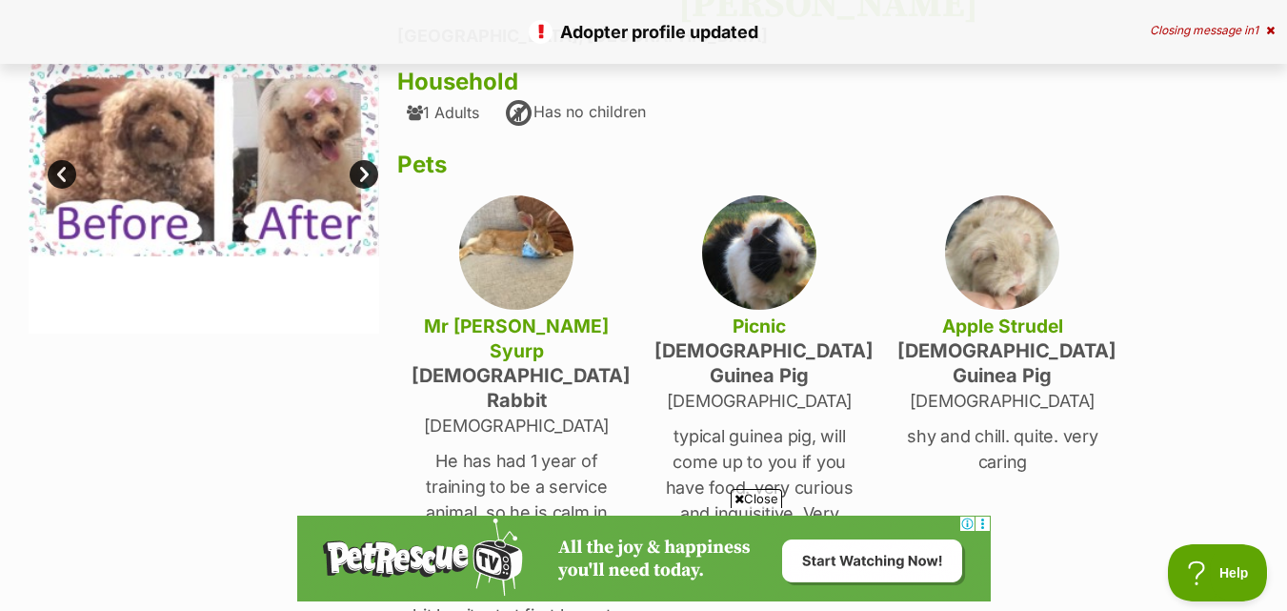
click at [363, 180] on link "Next" at bounding box center [364, 174] width 29 height 29
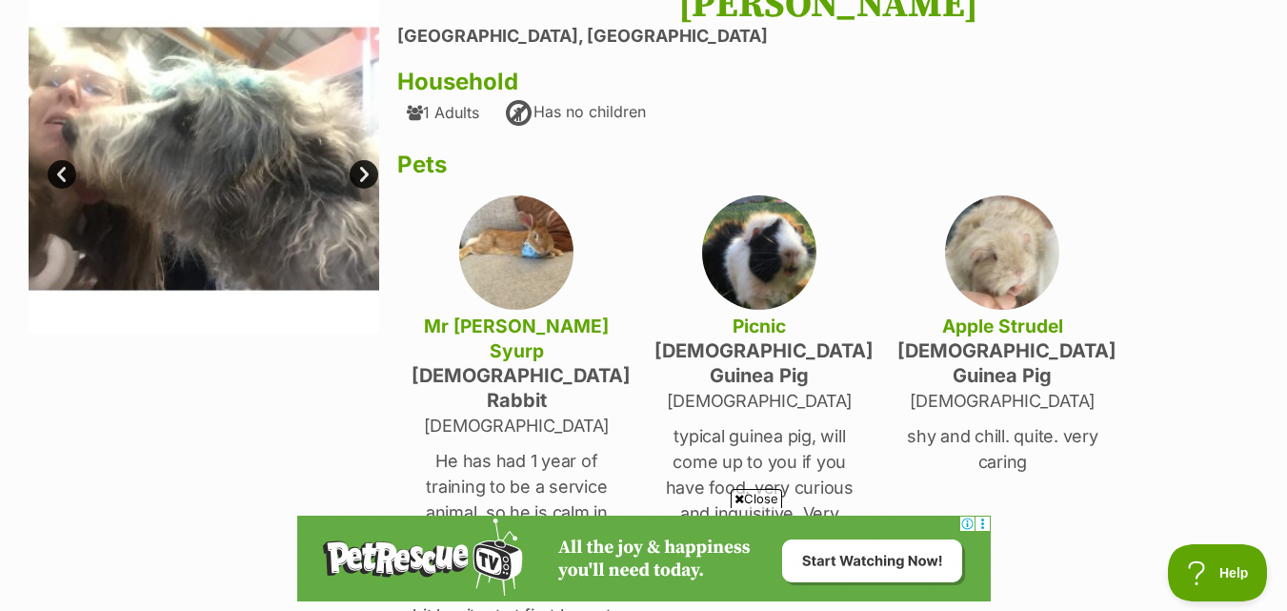
click at [363, 180] on link "Next" at bounding box center [364, 174] width 29 height 29
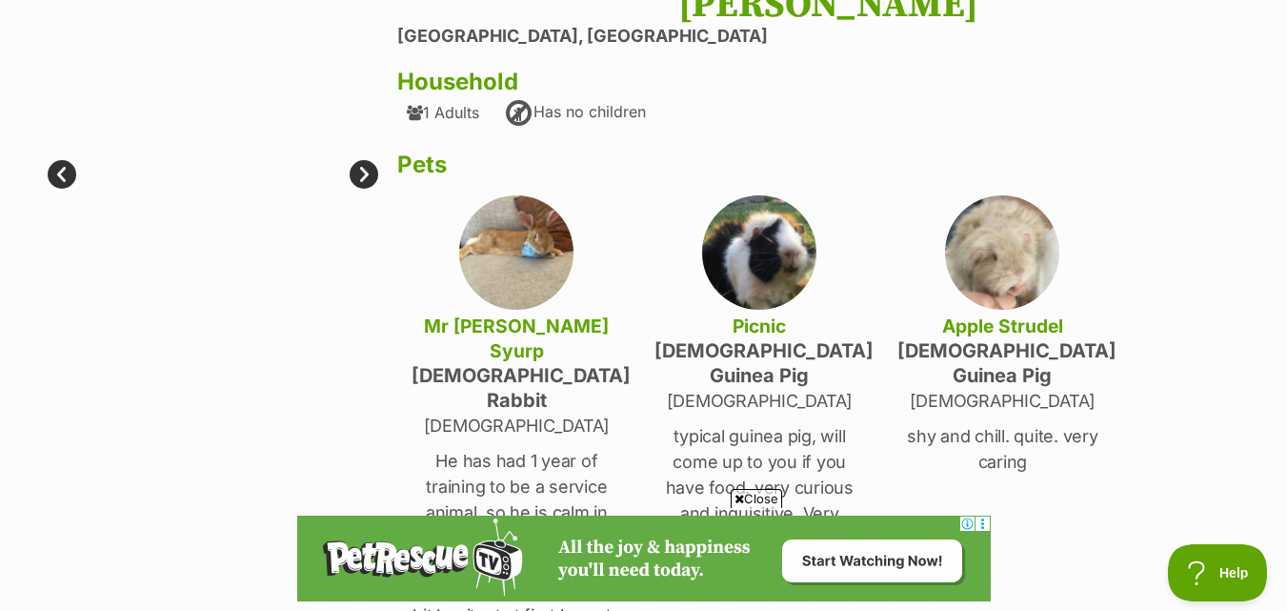
click at [363, 180] on link "Next" at bounding box center [364, 174] width 29 height 29
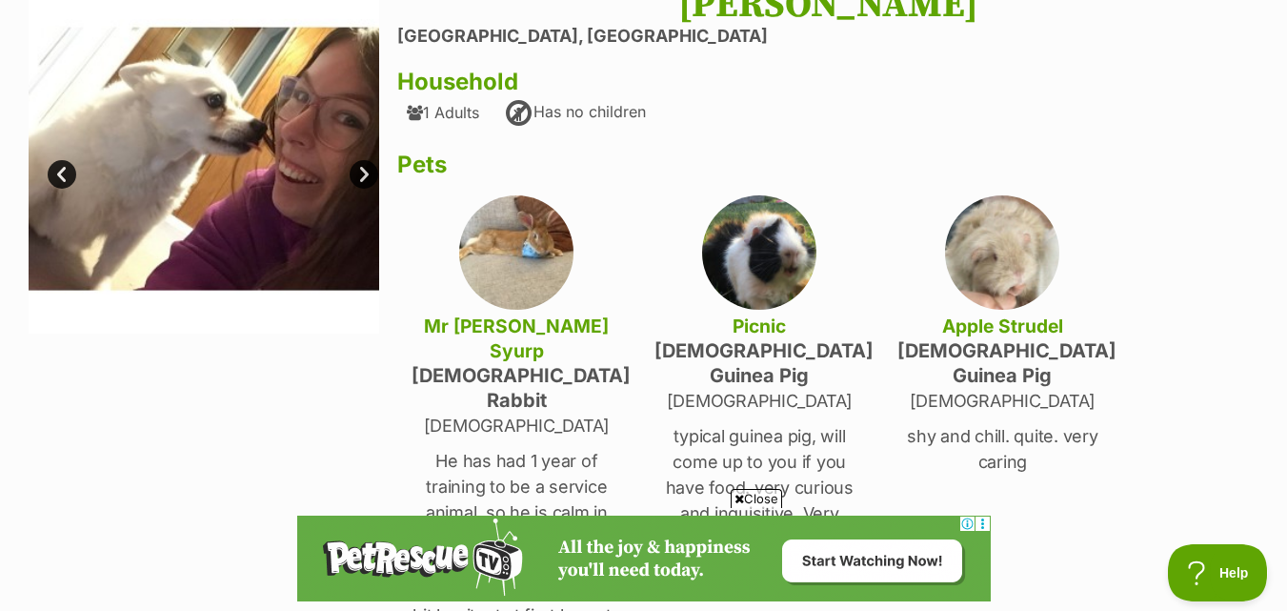
click at [363, 180] on link "Next" at bounding box center [364, 174] width 29 height 29
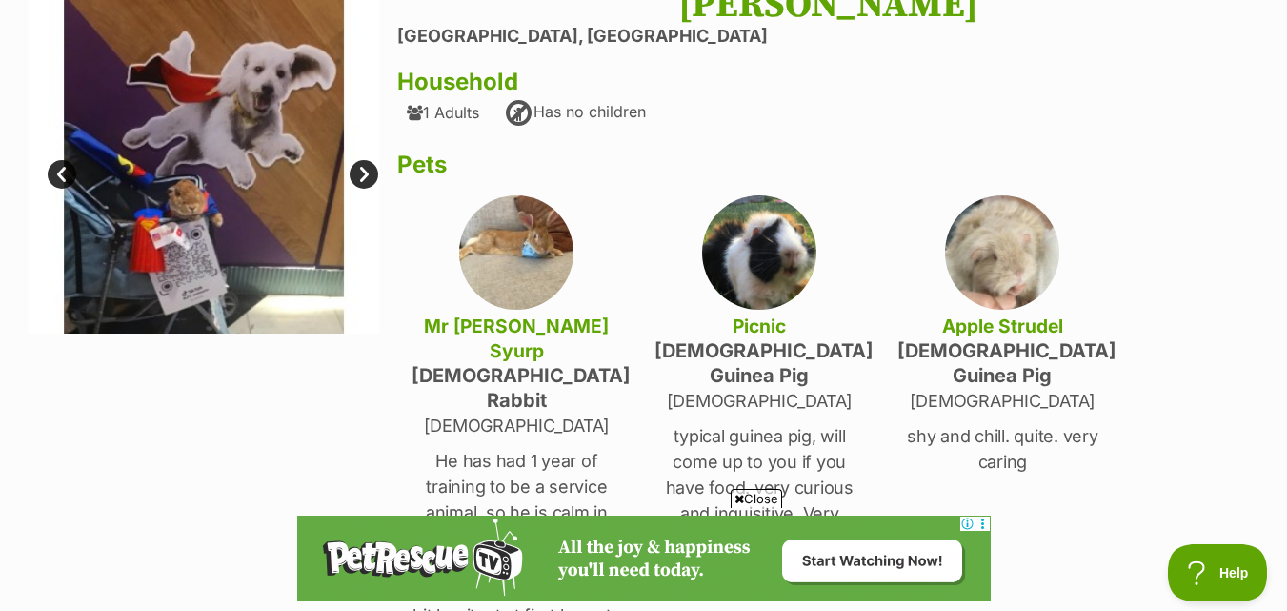
click at [363, 180] on link "Next" at bounding box center [364, 174] width 29 height 29
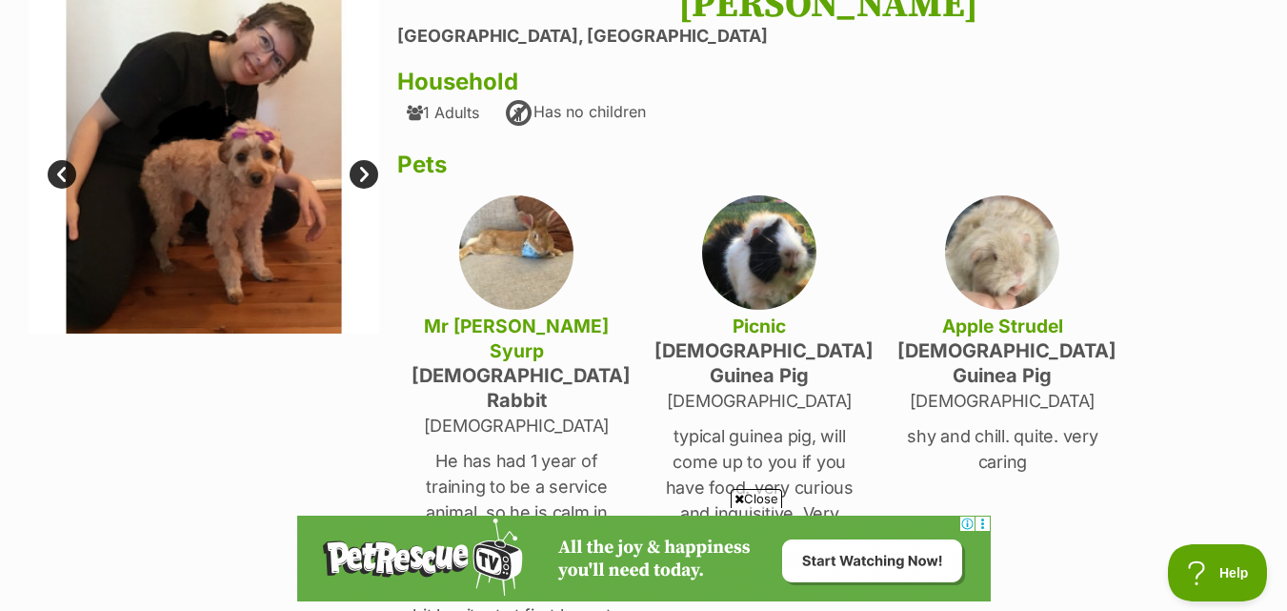
click at [363, 180] on link "Next" at bounding box center [364, 174] width 29 height 29
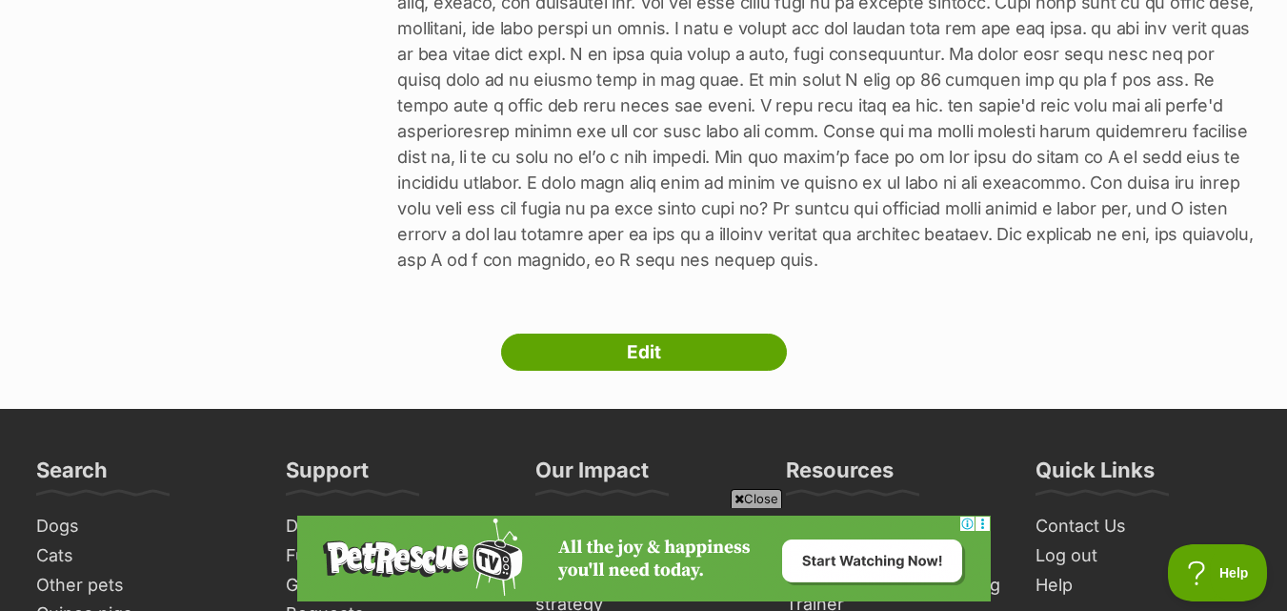
scroll to position [1334, 0]
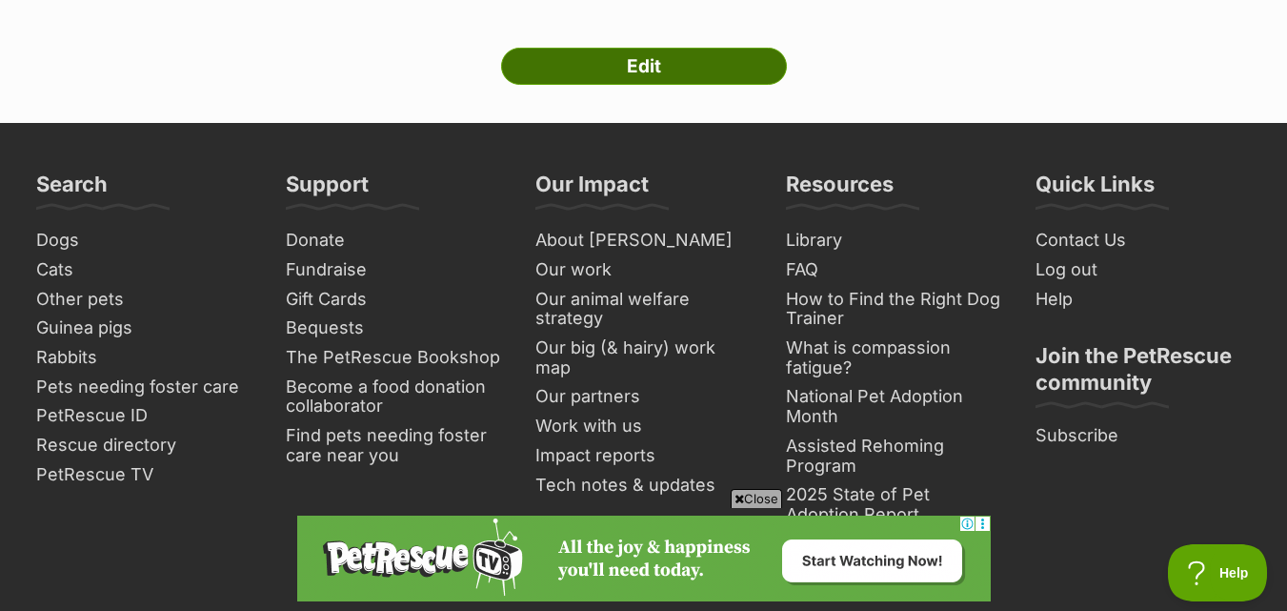
click at [680, 48] on link "Edit" at bounding box center [644, 67] width 286 height 38
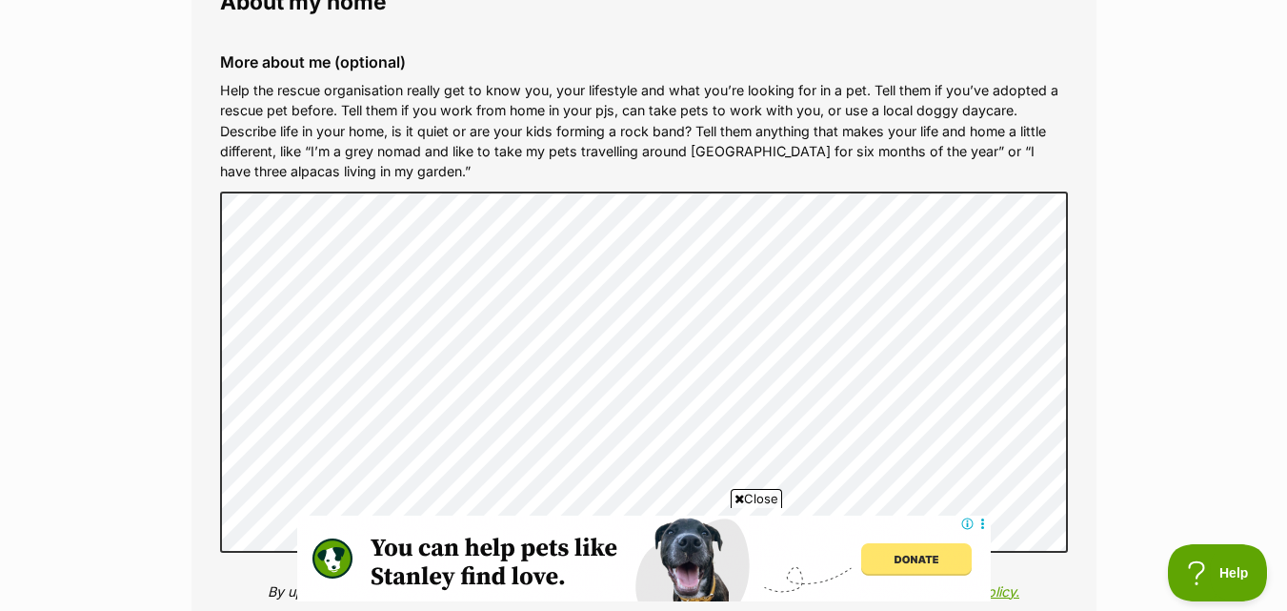
scroll to position [3239, 0]
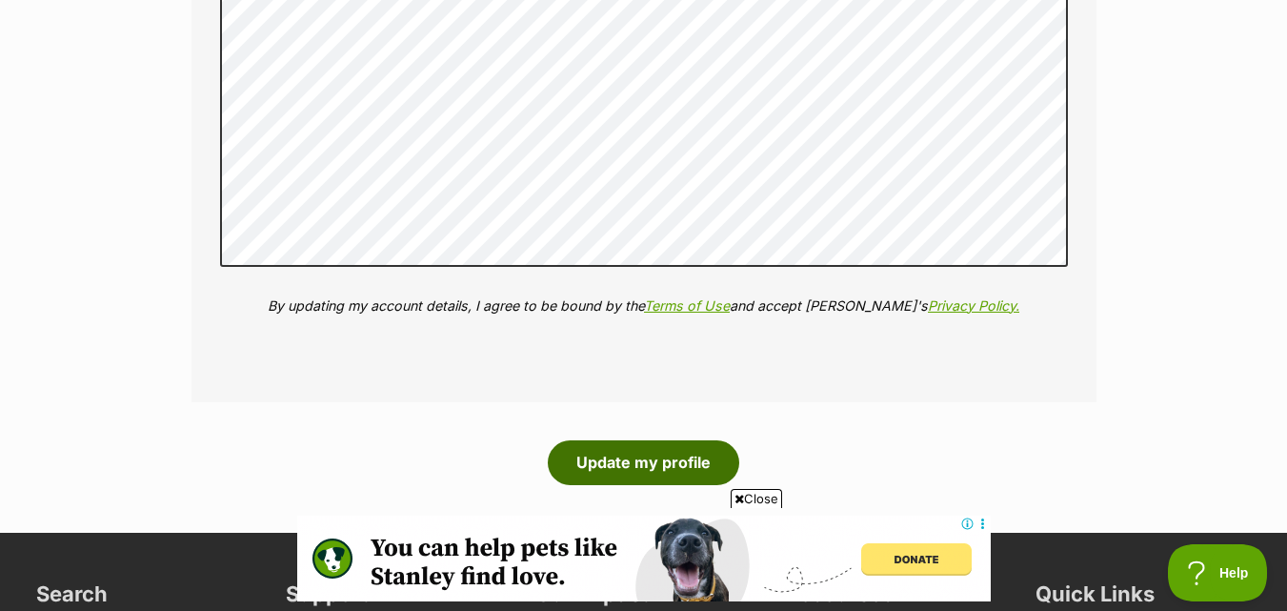
click at [607, 449] on button "Update my profile" at bounding box center [643, 462] width 191 height 44
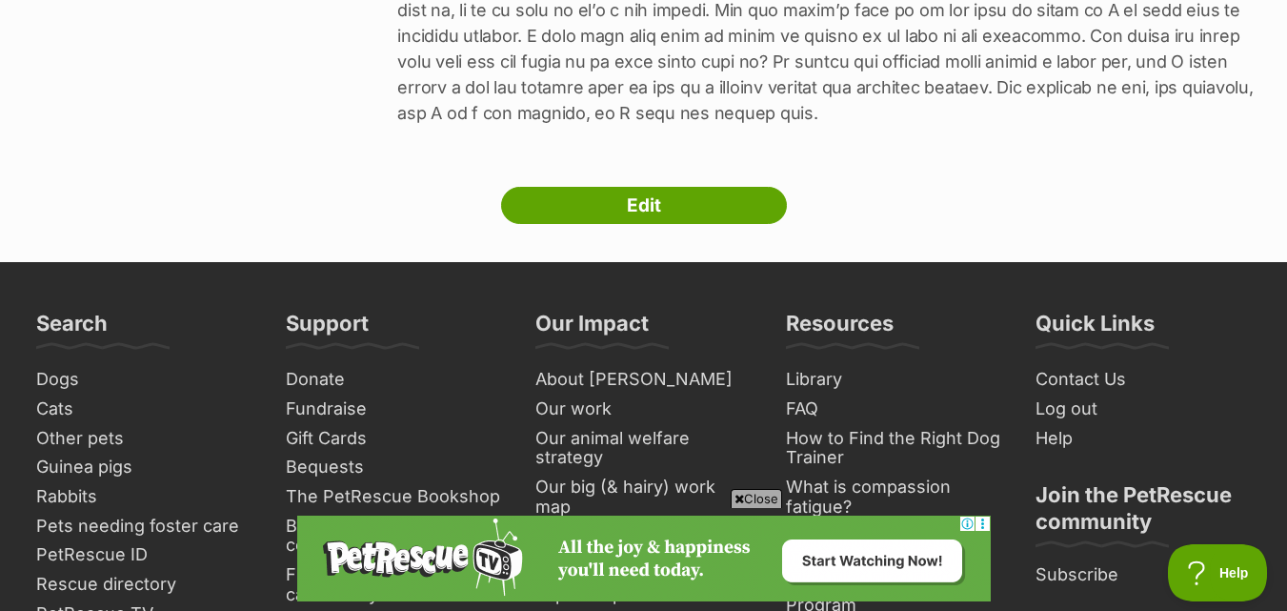
scroll to position [1143, 0]
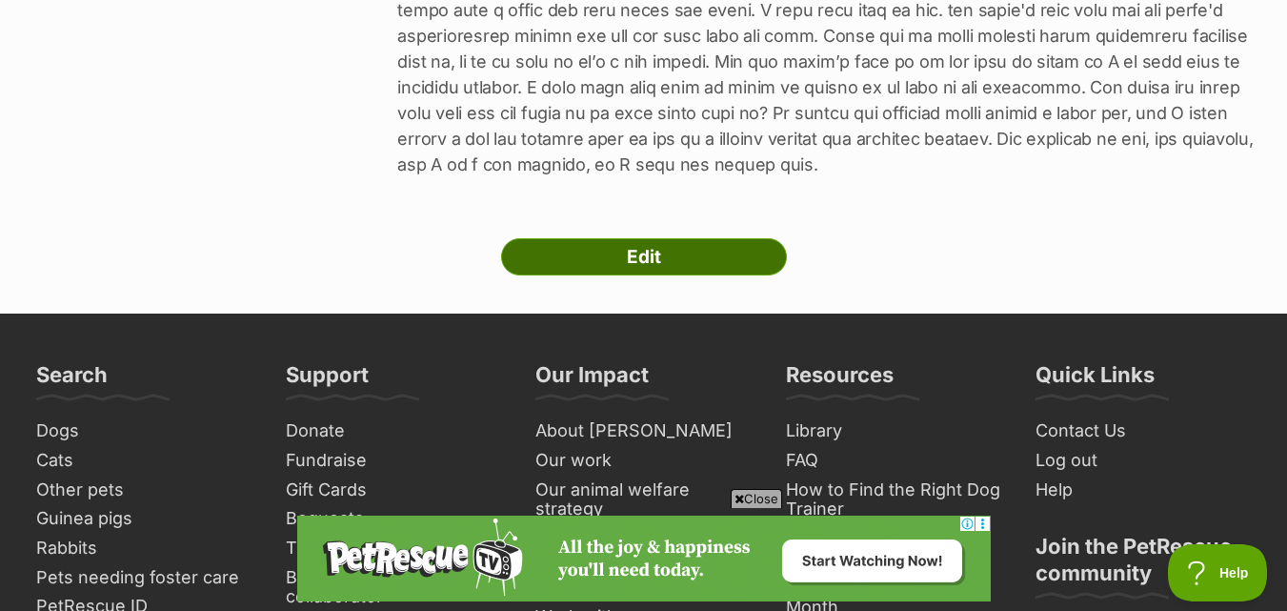
click at [679, 238] on link "Edit" at bounding box center [644, 257] width 286 height 38
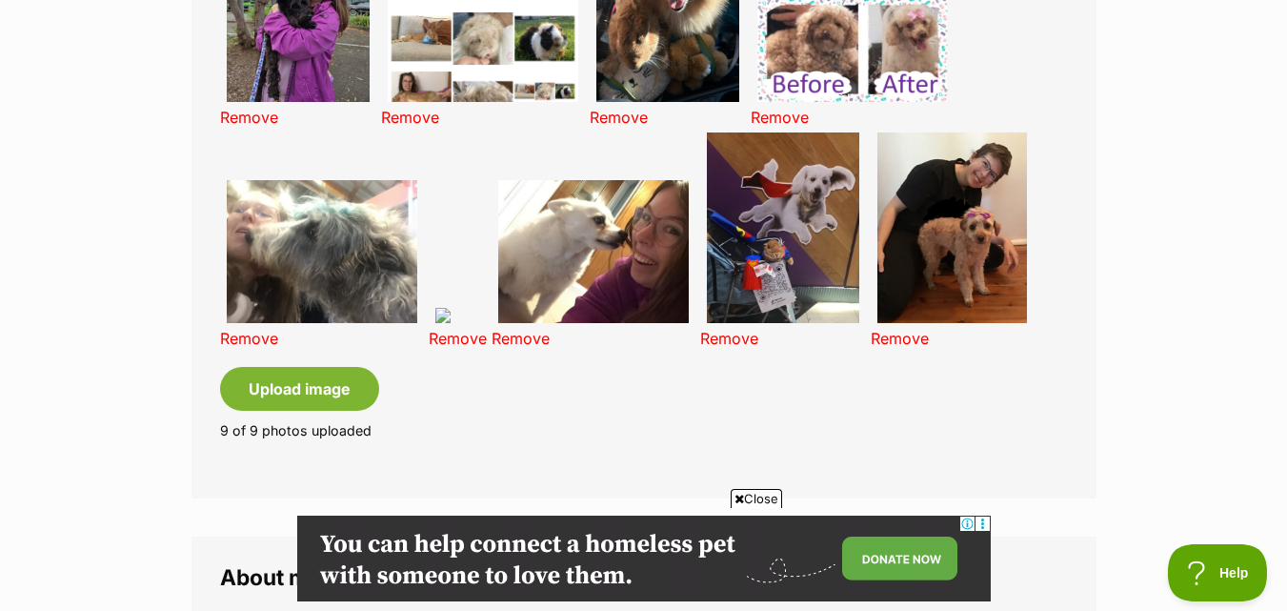
scroll to position [1619, 0]
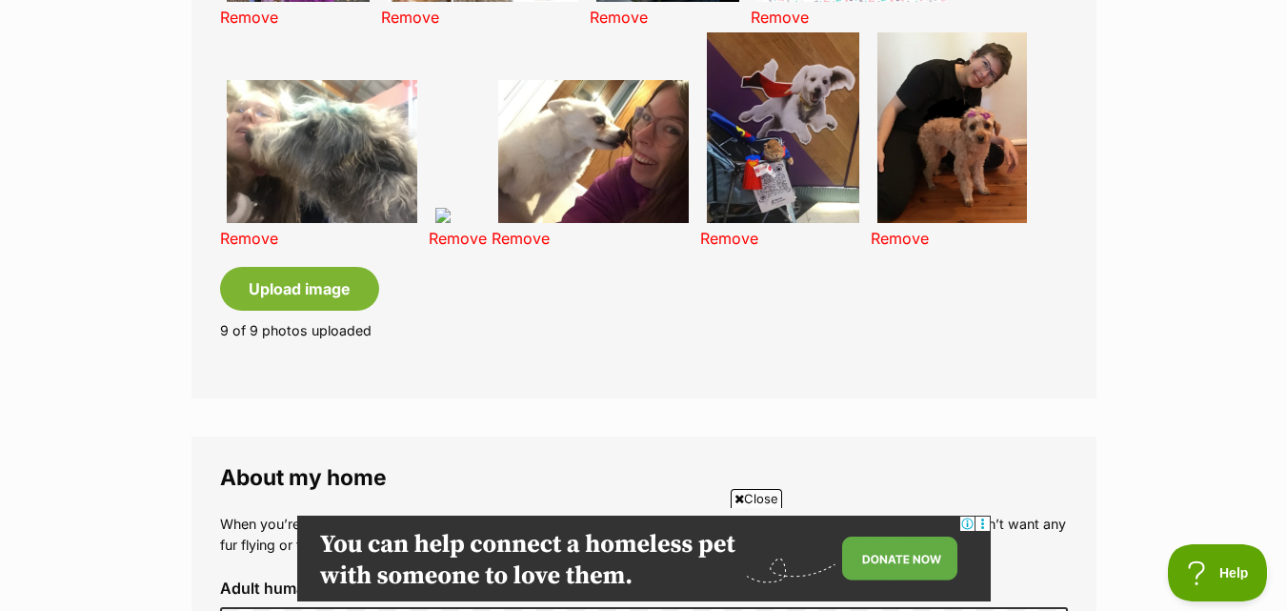
click at [442, 229] on link "Remove" at bounding box center [458, 238] width 58 height 19
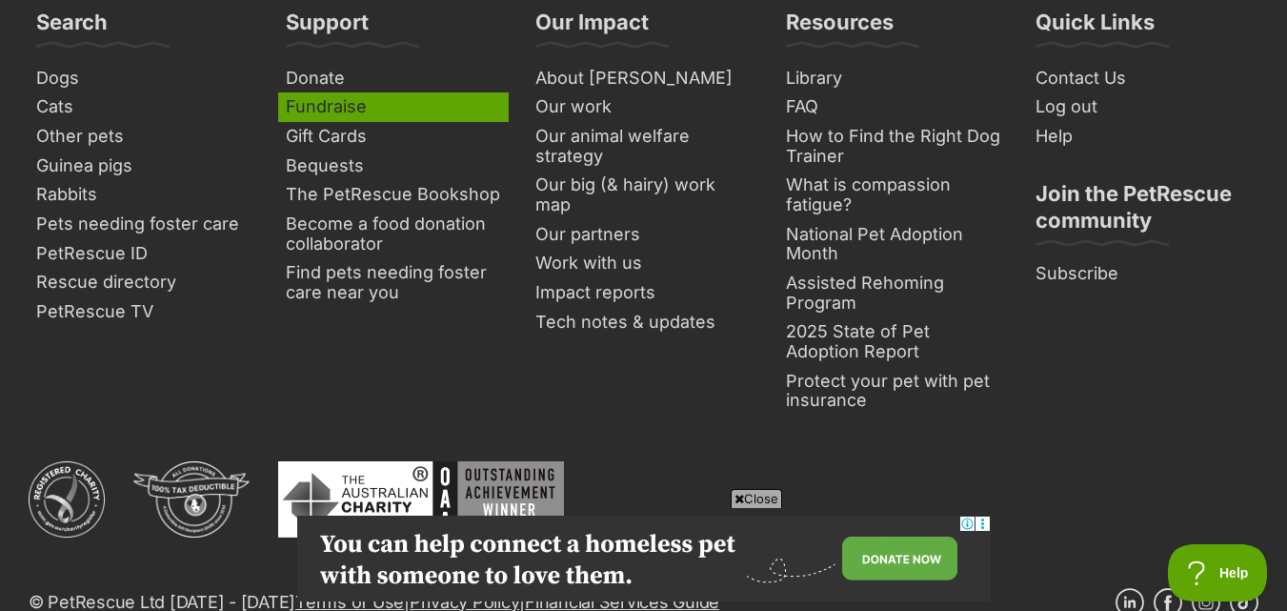
scroll to position [3429, 0]
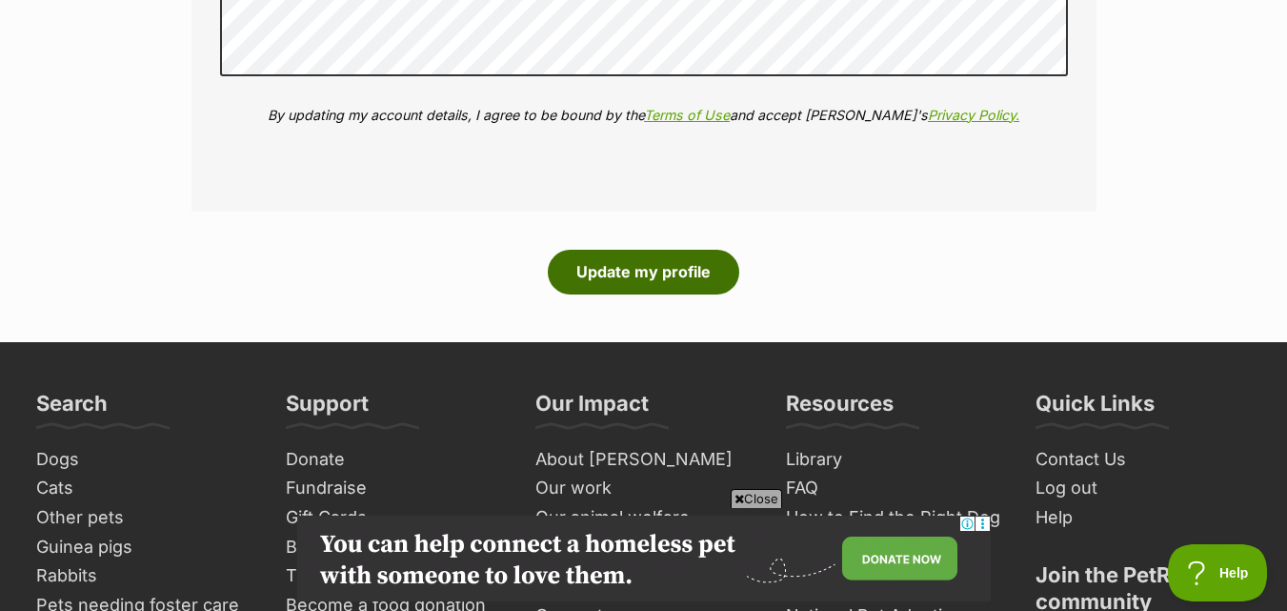
click at [635, 250] on button "Update my profile" at bounding box center [643, 272] width 191 height 44
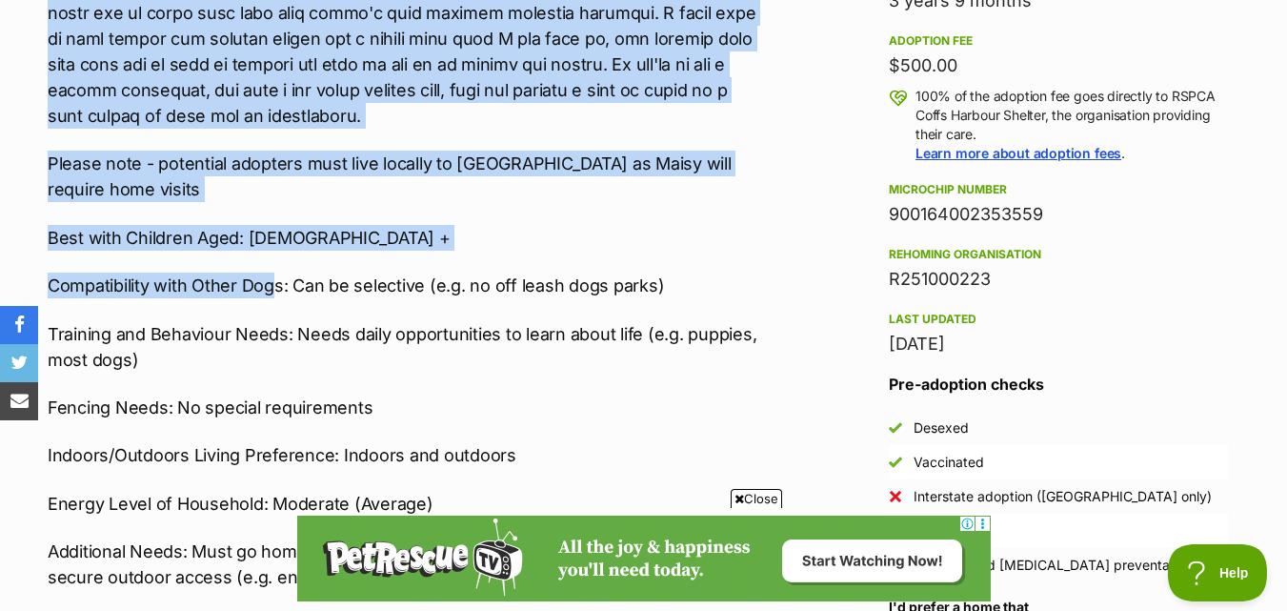
scroll to position [1334, 0]
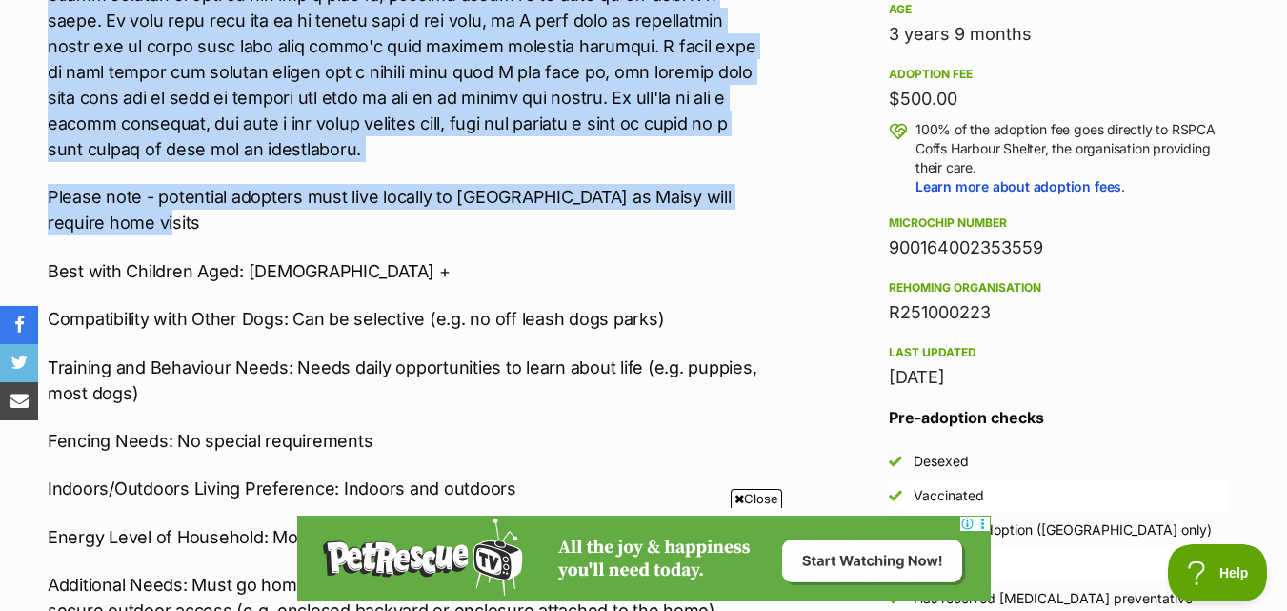
drag, startPoint x: 49, startPoint y: 238, endPoint x: 144, endPoint y: 218, distance: 97.3
click at [144, 218] on div "Hi, I'm [PERSON_NAME]! Please note - potential adopters must live locally to [G…" at bounding box center [407, 264] width 719 height 917
copy div "I'm an adult [PERSON_NAME] who has not had the best start to life, I was kept w…"
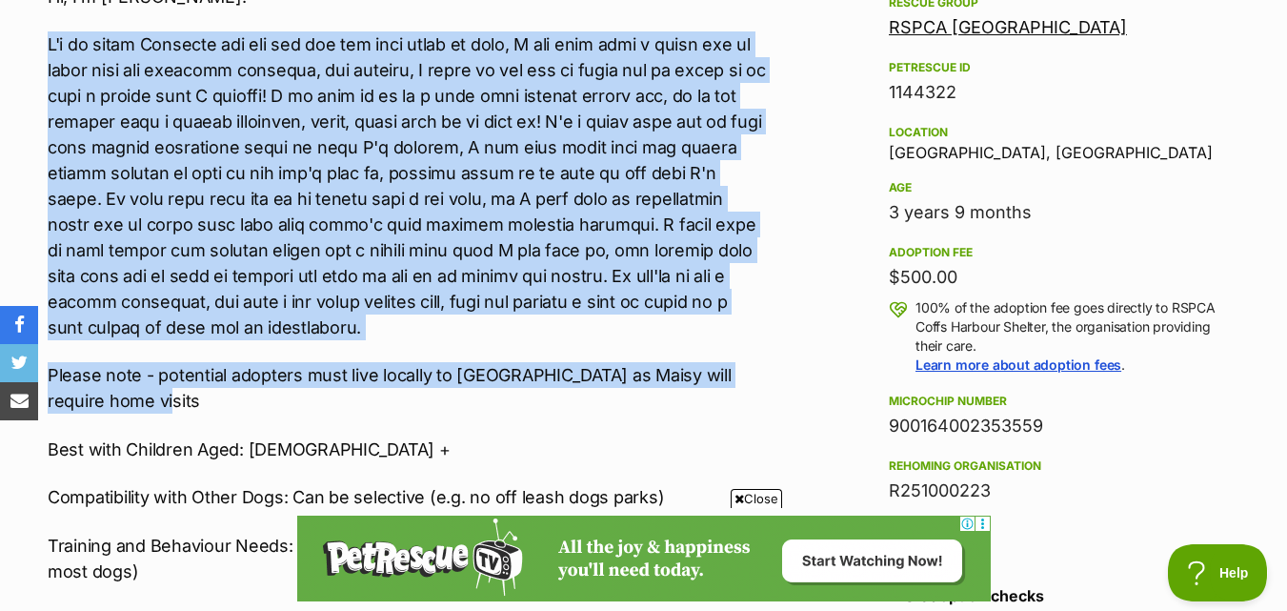
scroll to position [1143, 0]
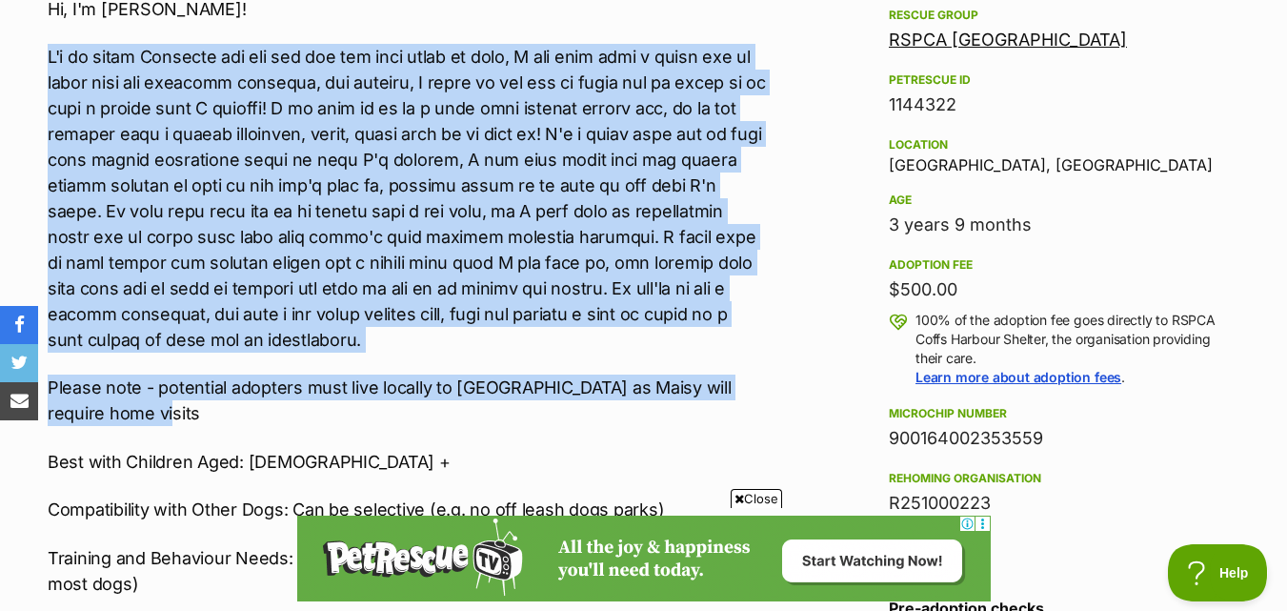
click at [597, 351] on p at bounding box center [407, 198] width 719 height 309
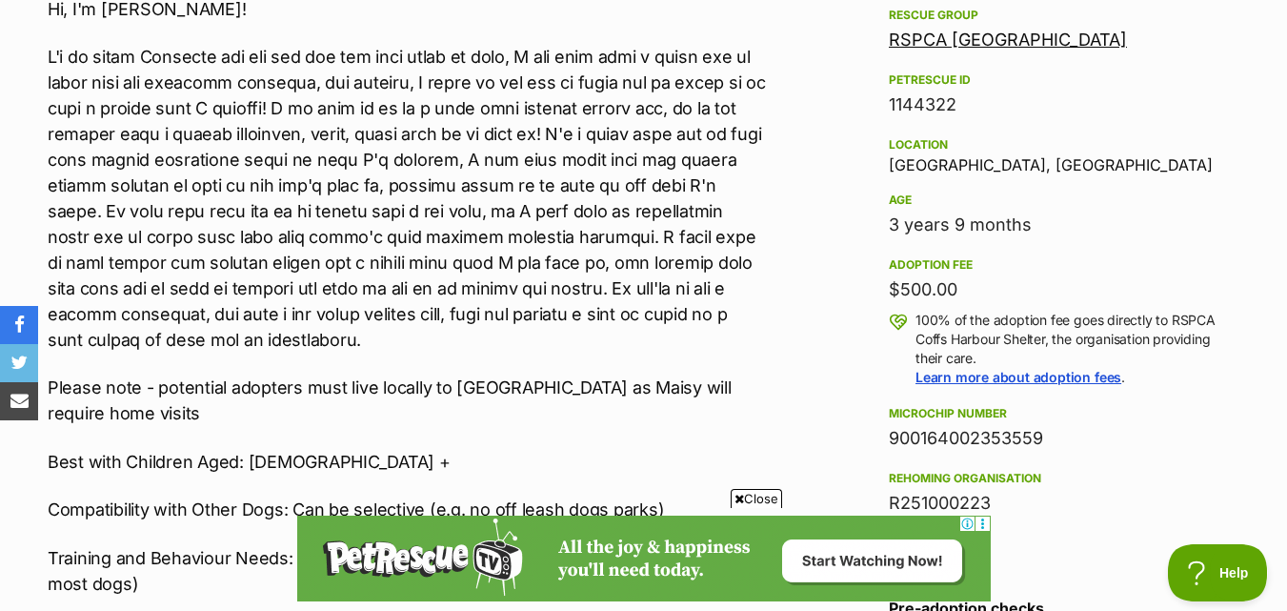
scroll to position [0, 0]
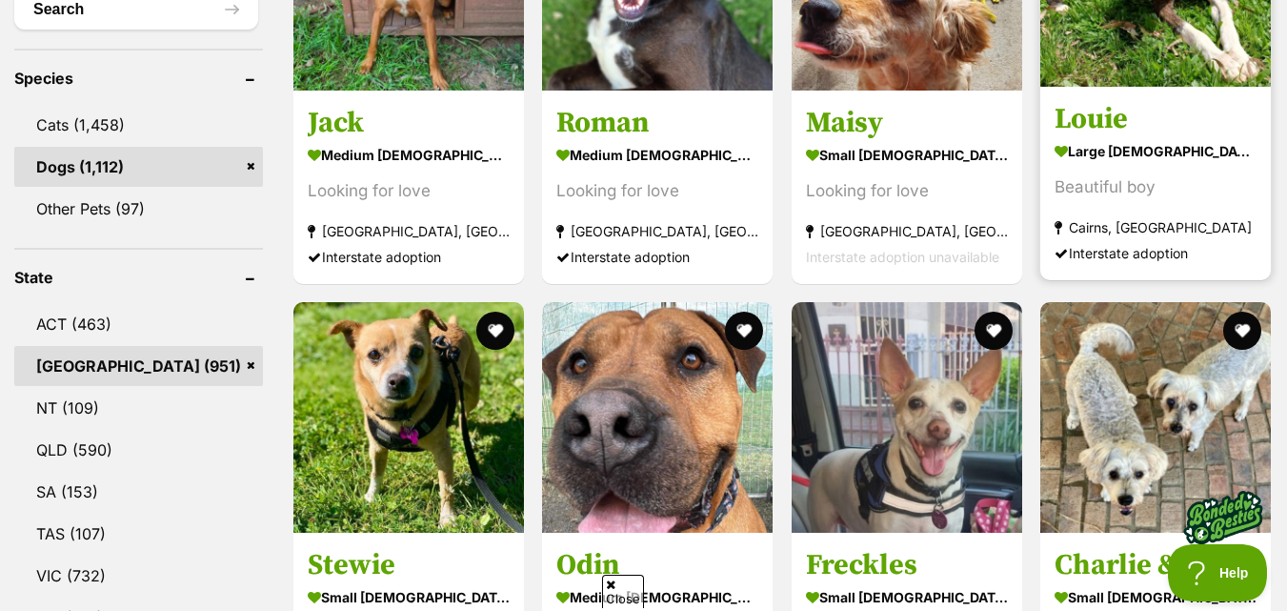
click at [1231, 121] on h3 "Louie" at bounding box center [1156, 119] width 202 height 36
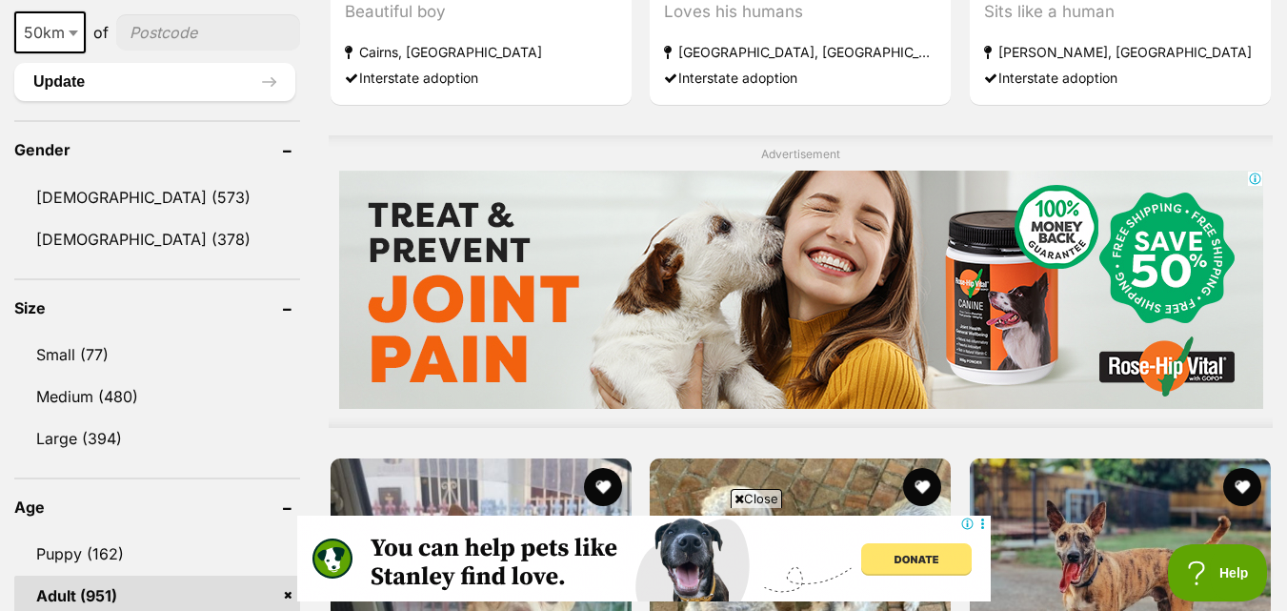
scroll to position [1905, 0]
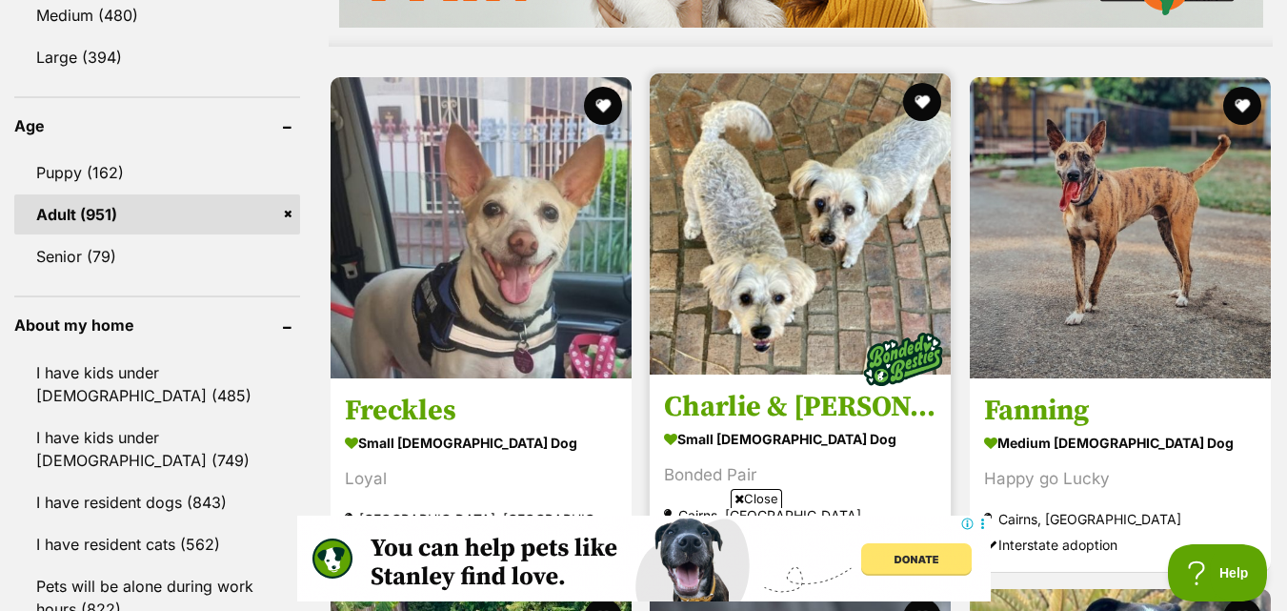
click at [833, 167] on img at bounding box center [800, 223] width 301 height 301
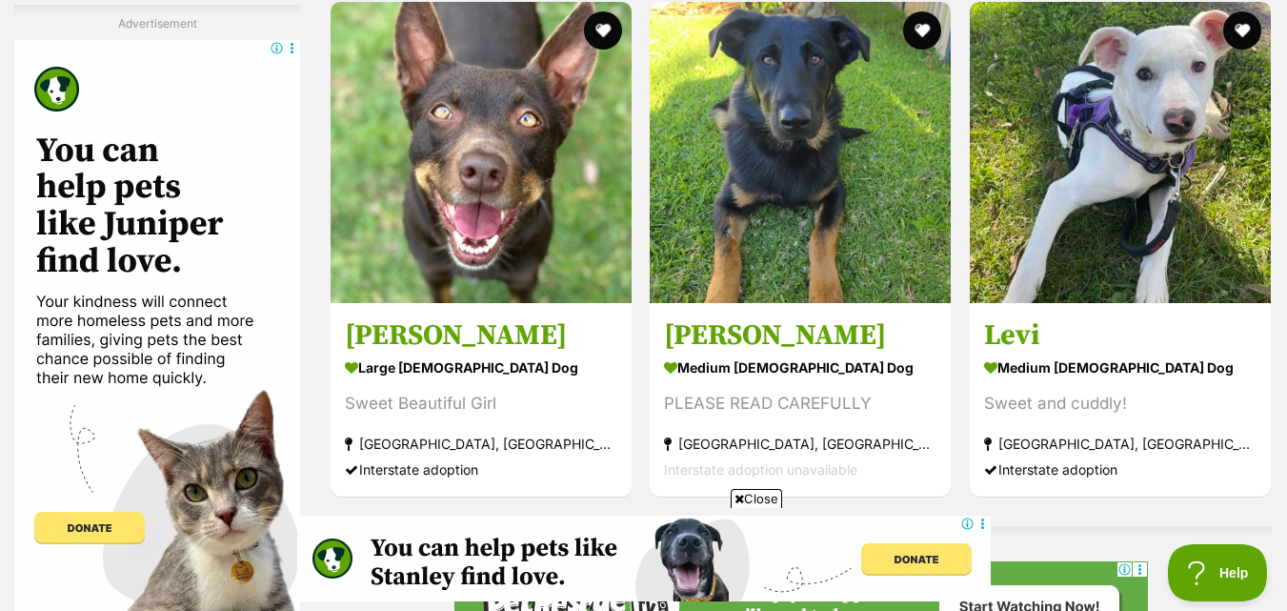
scroll to position [3715, 0]
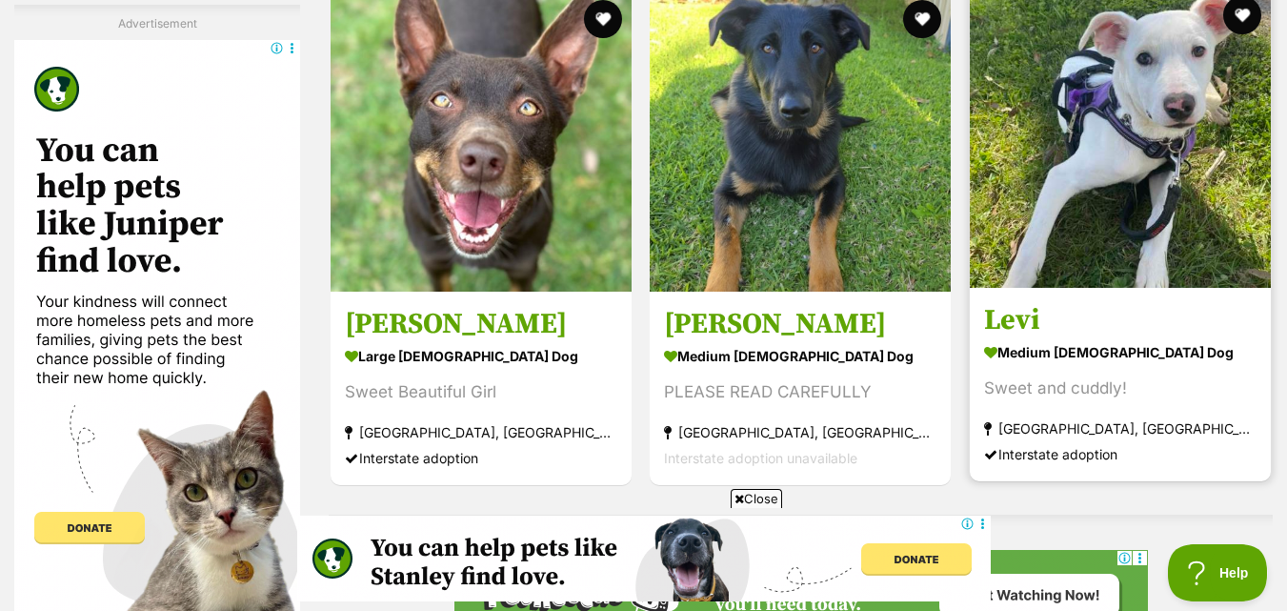
click at [1247, 163] on img at bounding box center [1120, 137] width 301 height 301
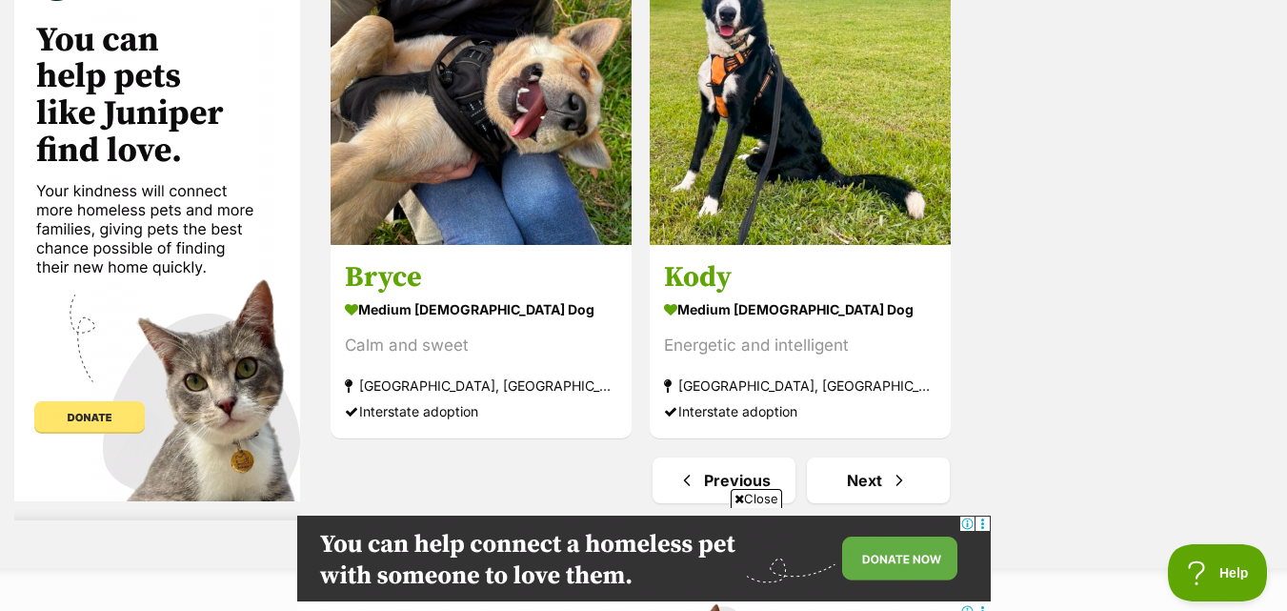
scroll to position [4477, 0]
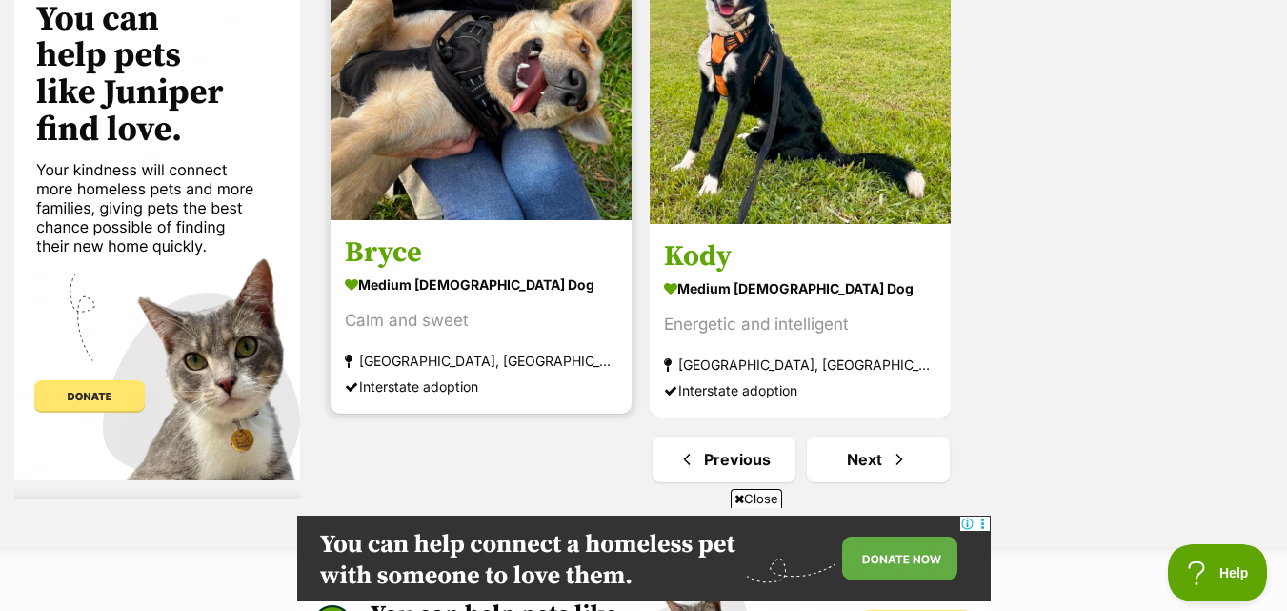
click at [562, 114] on img at bounding box center [481, 69] width 301 height 301
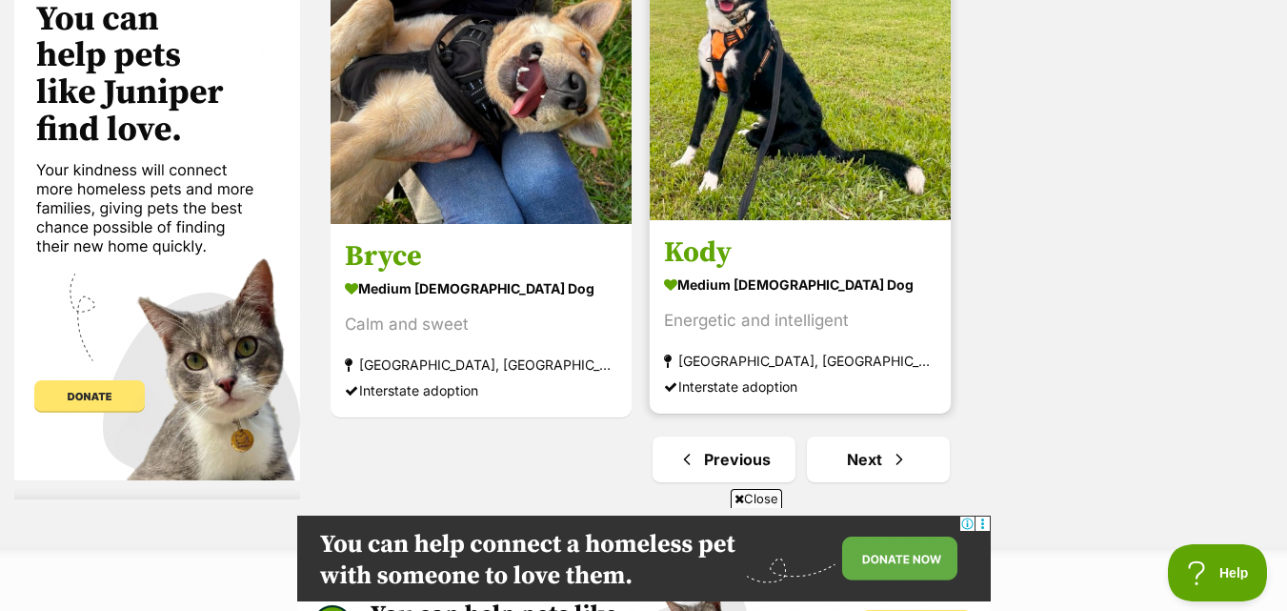
click at [781, 279] on strong "medium male Dog" at bounding box center [800, 285] width 272 height 28
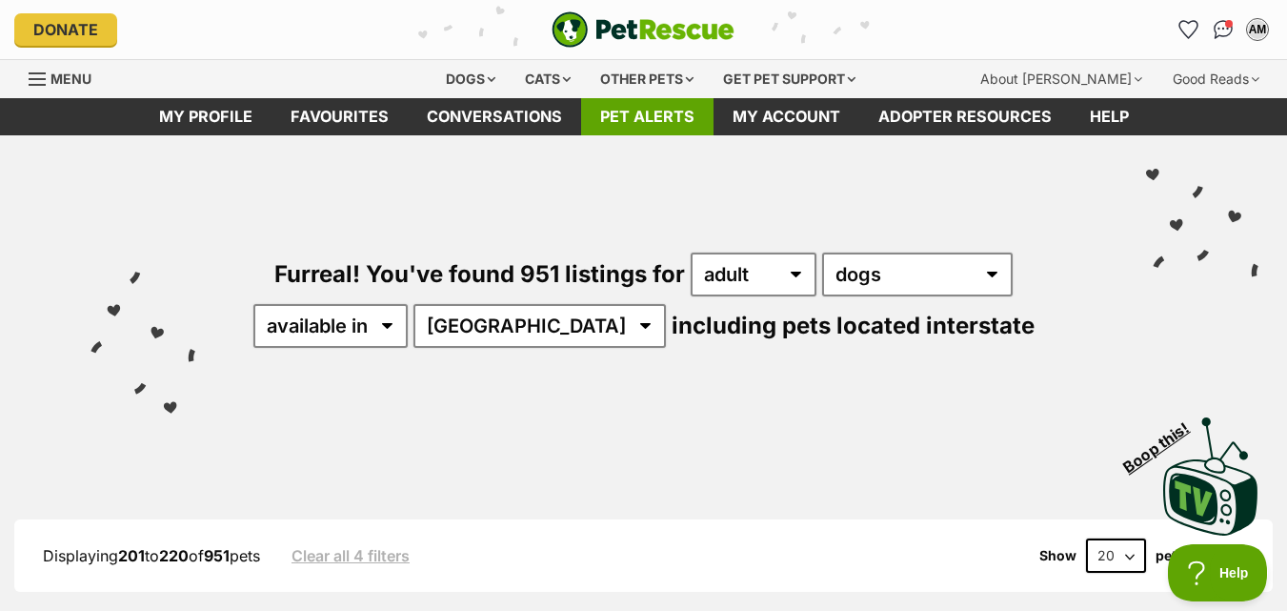
scroll to position [0, 0]
click at [1246, 38] on button "AM" at bounding box center [1256, 29] width 39 height 39
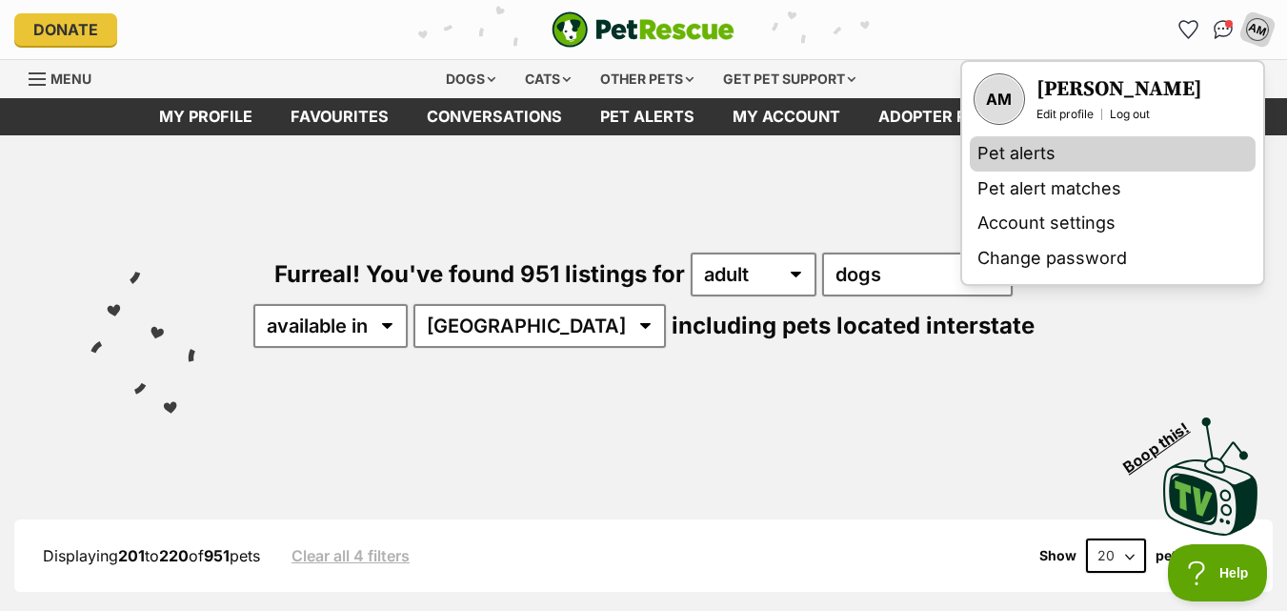
click at [1055, 152] on link "Pet alerts" at bounding box center [1113, 153] width 286 height 35
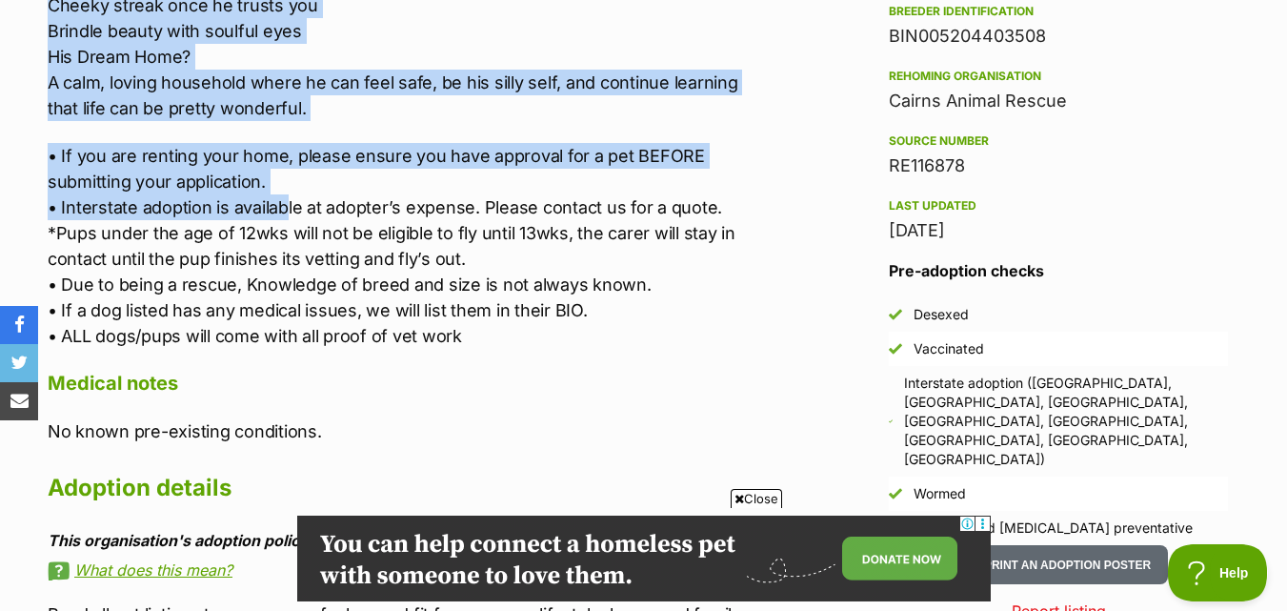
scroll to position [1619, 0]
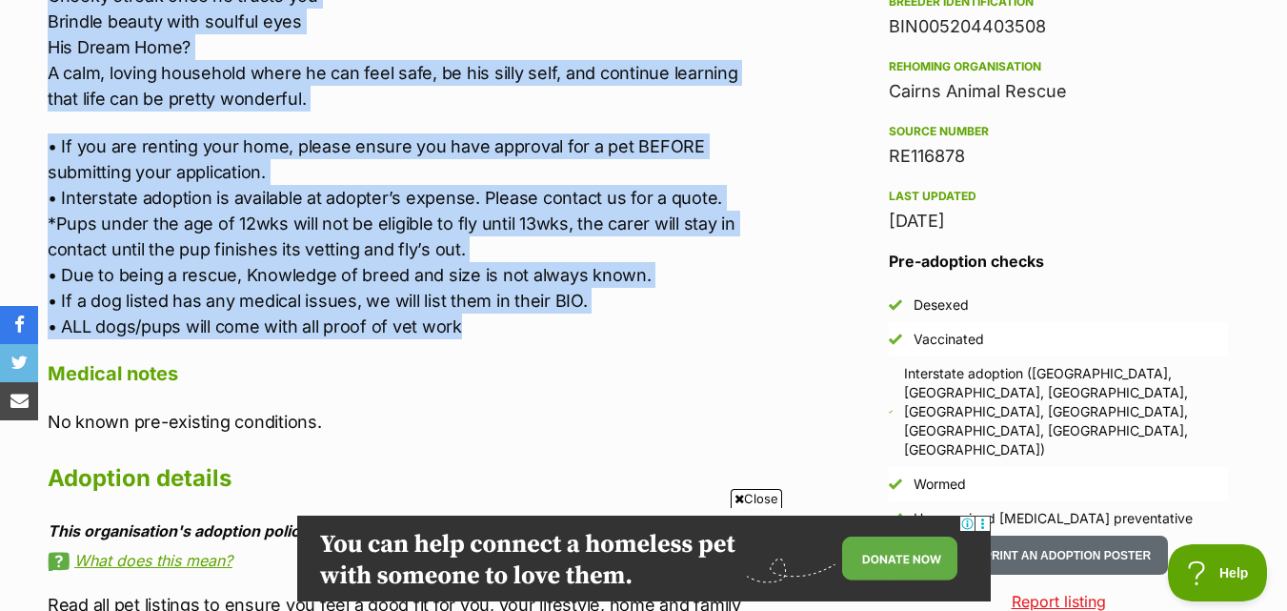
drag, startPoint x: 52, startPoint y: 105, endPoint x: 515, endPoint y: 302, distance: 503.2
copy div "Lore Ipsum – Dolor-Sitamet, Con-Adipisc & Elitsed Doeiusm Temp inc utlab-etdolo…"
click at [705, 269] on p "• If you are renting your home, please ensure you have approval for a pet BEFOR…" at bounding box center [407, 236] width 719 height 206
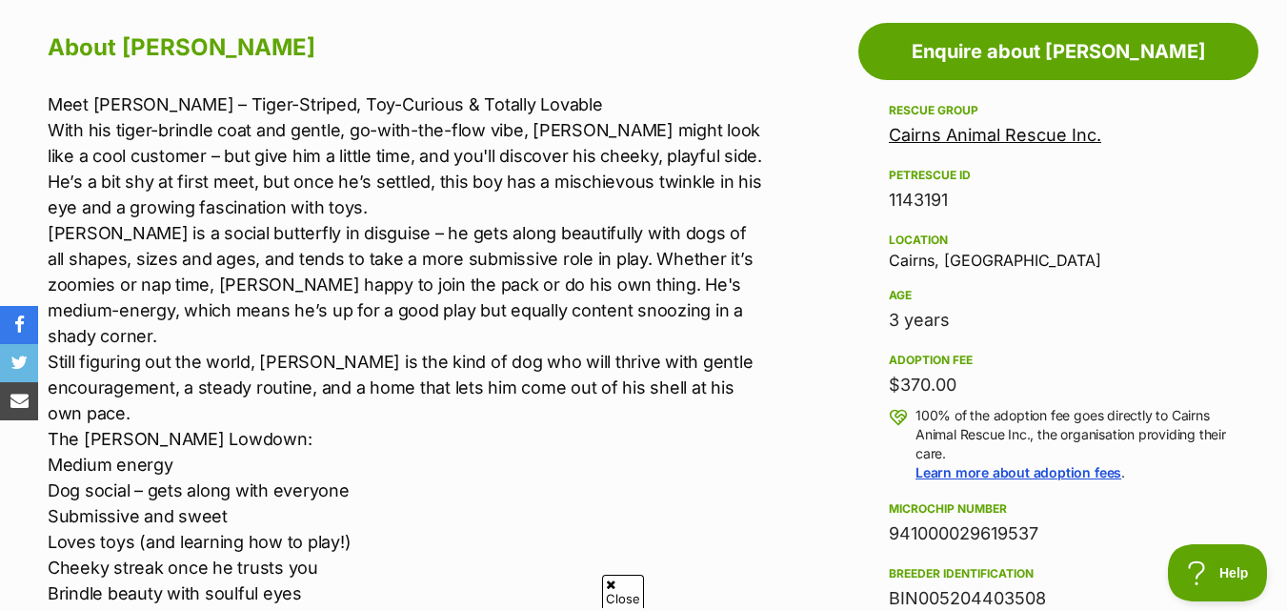
scroll to position [0, 0]
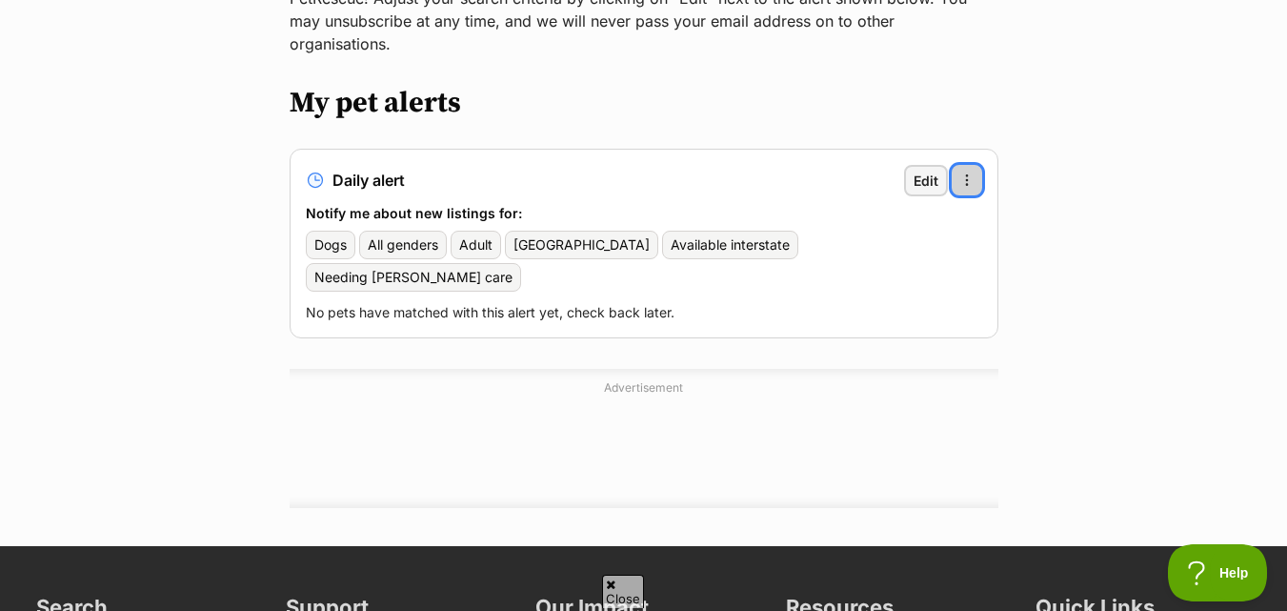
click at [959, 172] on span "button" at bounding box center [966, 179] width 15 height 15
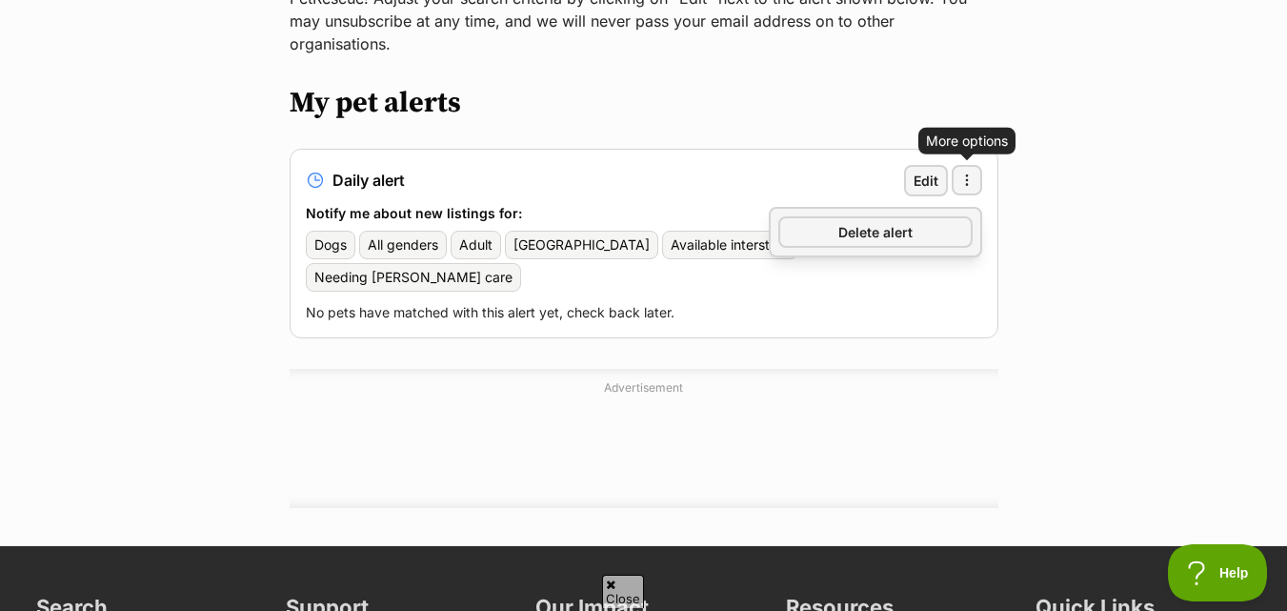
click at [1079, 174] on main "Manage my alerts Pet matches Create new pet alert PetRescue alerts allow you to…" at bounding box center [643, 197] width 1287 height 696
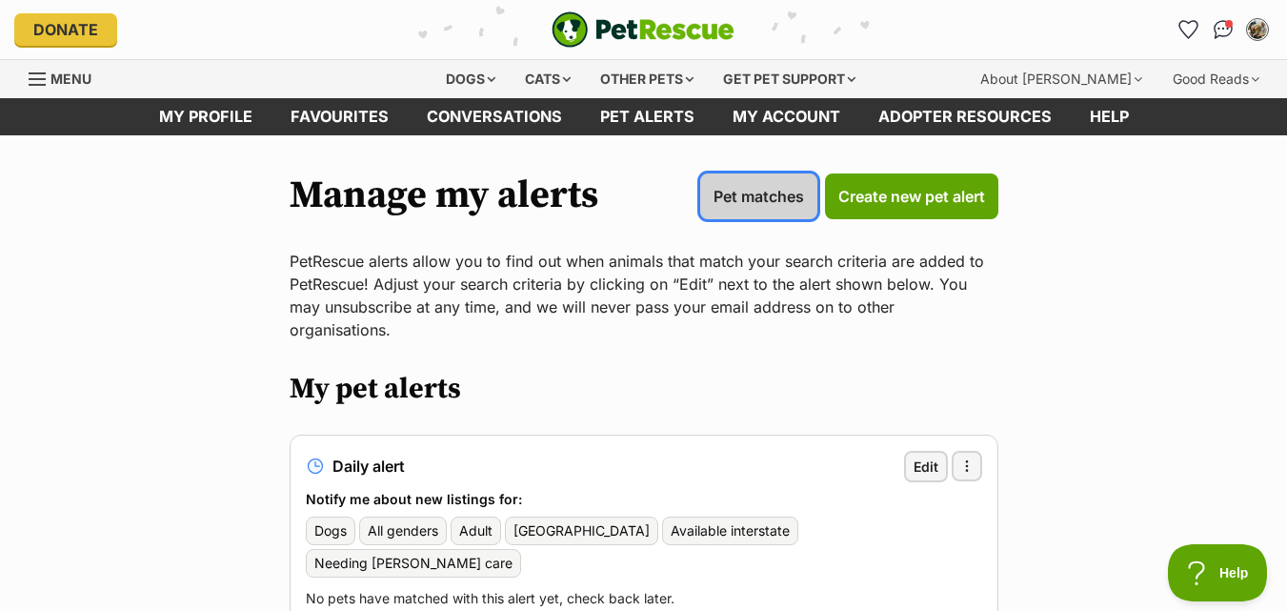
click at [728, 192] on span "Pet matches" at bounding box center [759, 196] width 90 height 23
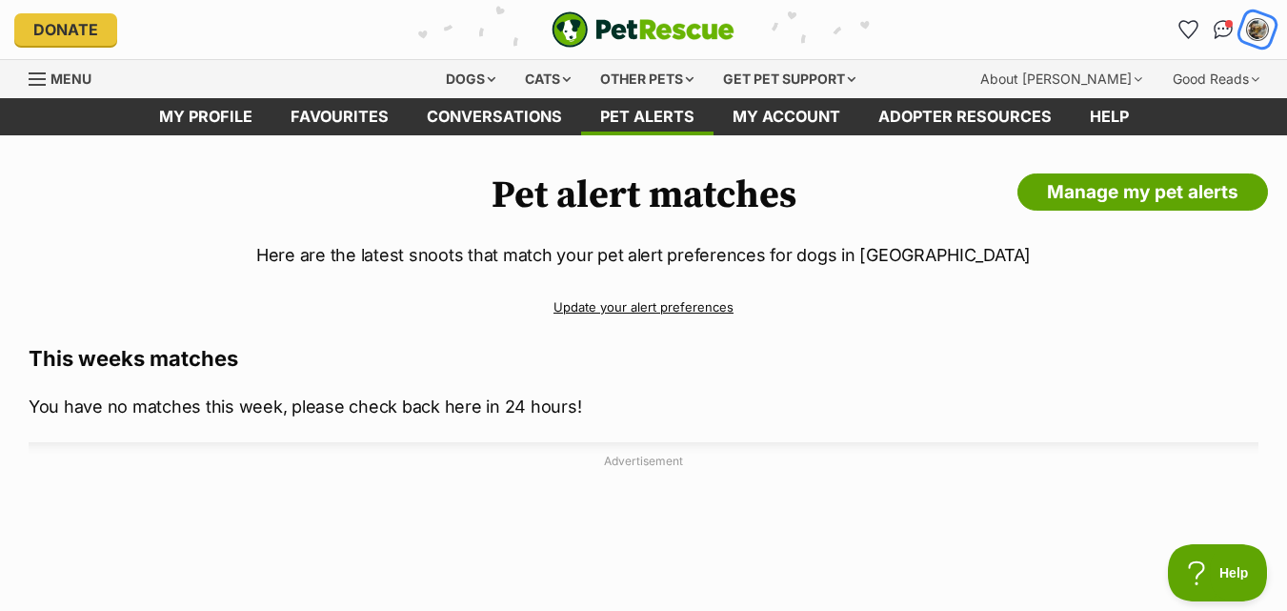
click at [1253, 32] on img "My account" at bounding box center [1257, 29] width 25 height 25
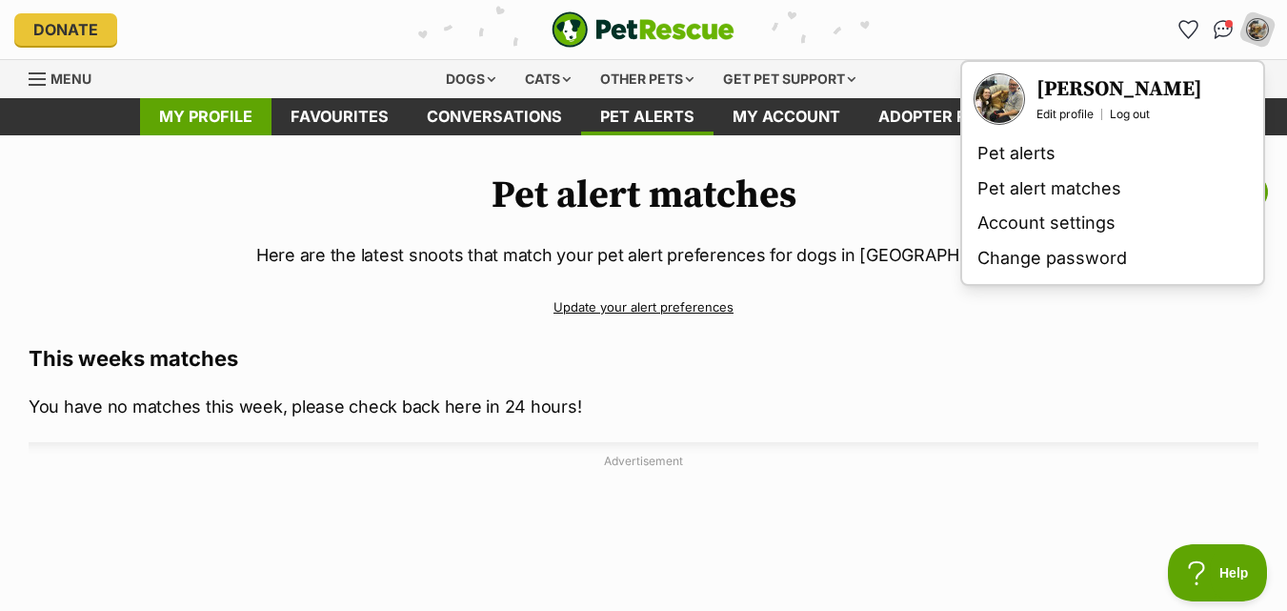
click at [201, 121] on link "My profile" at bounding box center [205, 116] width 131 height 37
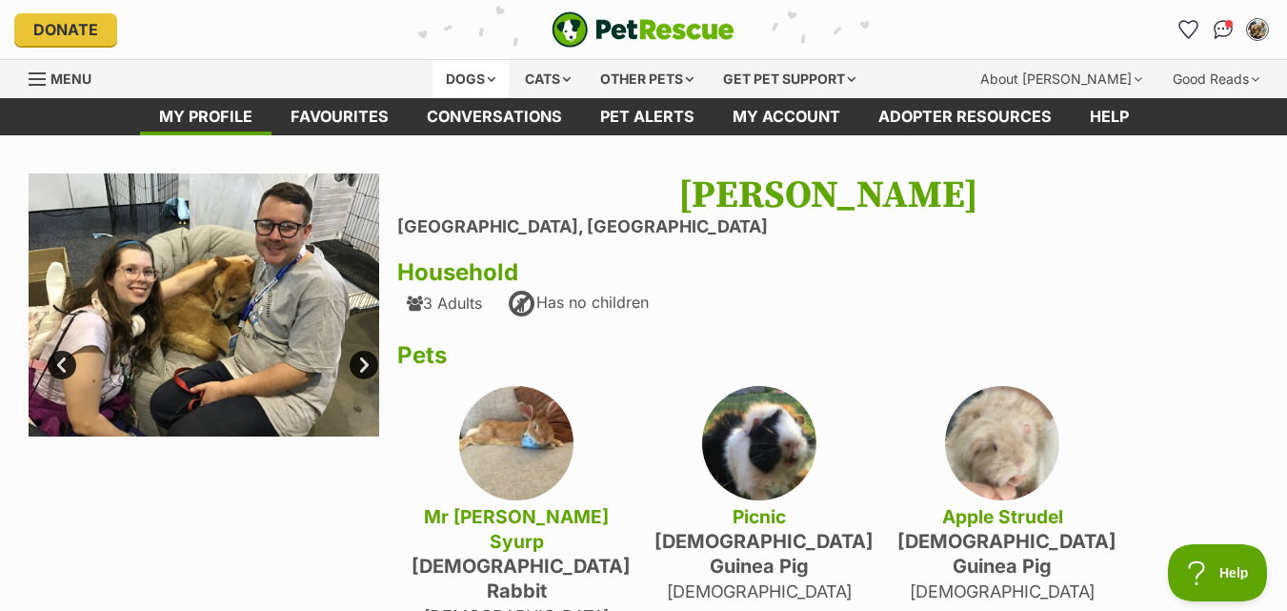
click at [468, 70] on div "Dogs" at bounding box center [470, 79] width 76 height 38
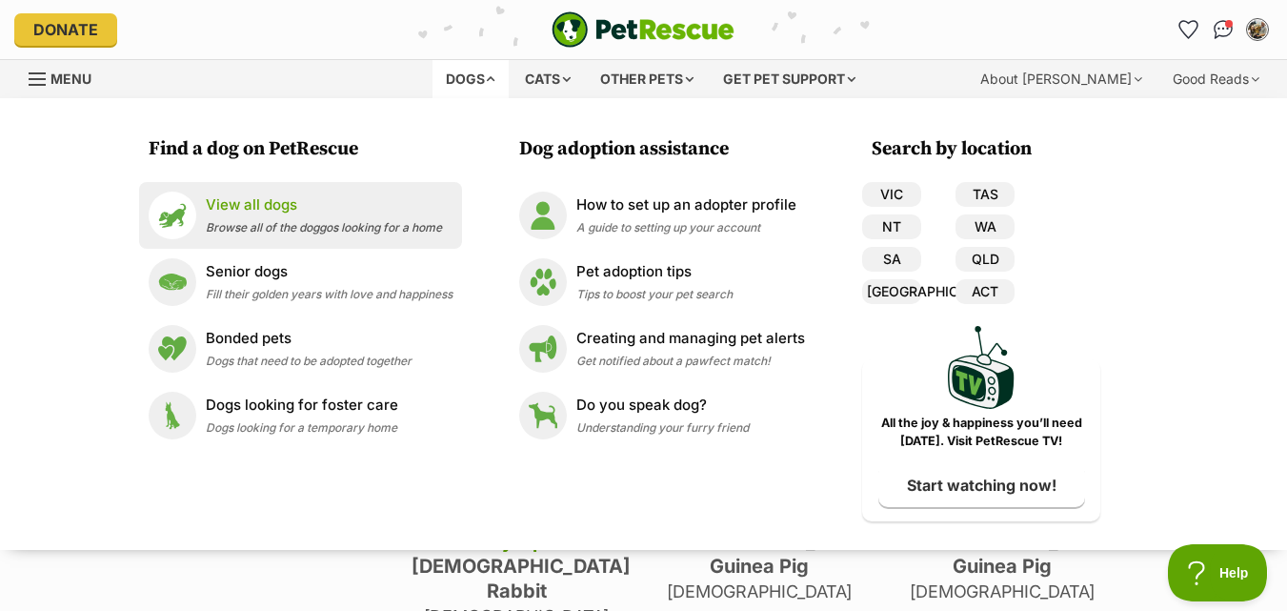
click at [338, 213] on p "View all dogs" at bounding box center [324, 205] width 236 height 22
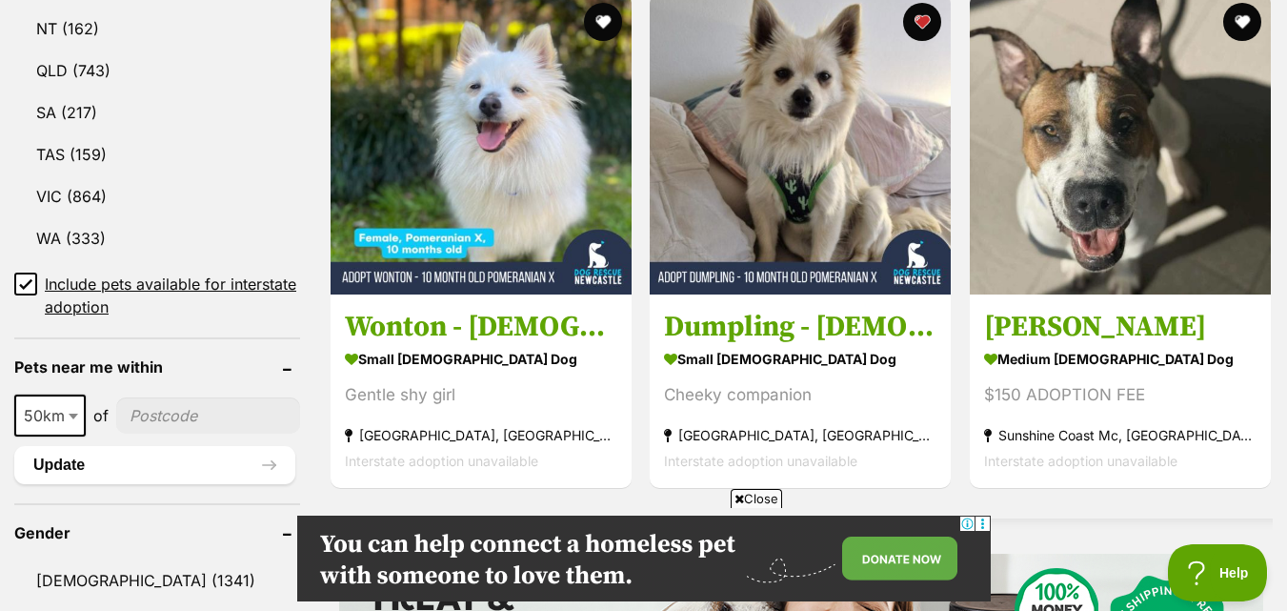
scroll to position [1143, 0]
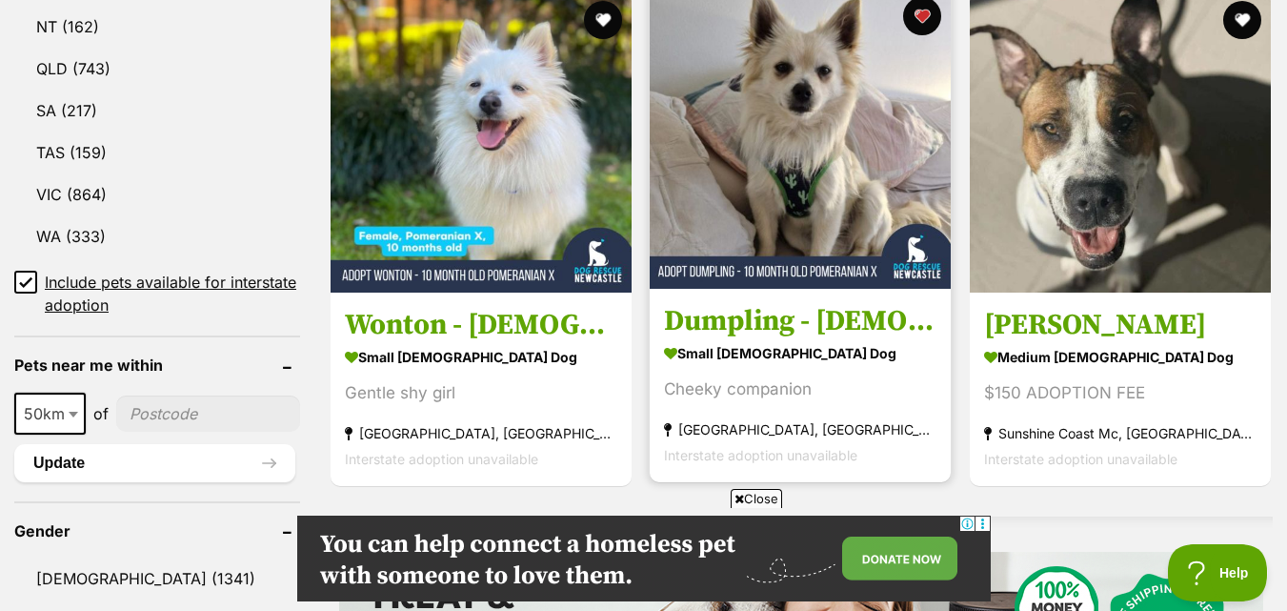
click at [705, 156] on img at bounding box center [800, 138] width 301 height 301
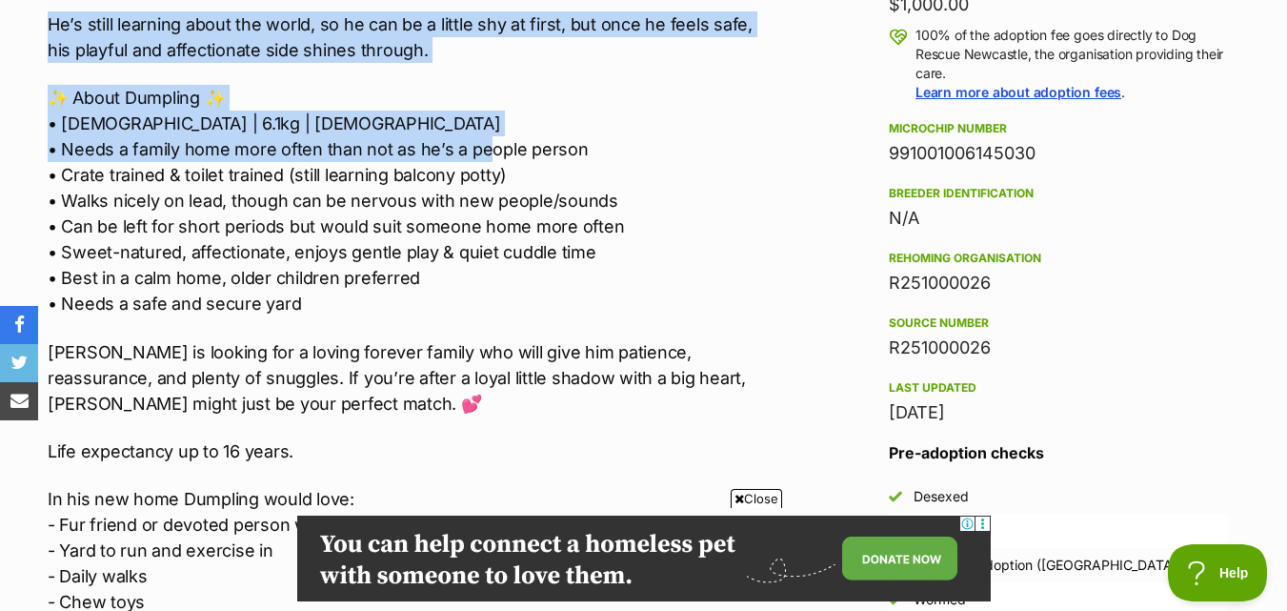
scroll to position [1429, 0]
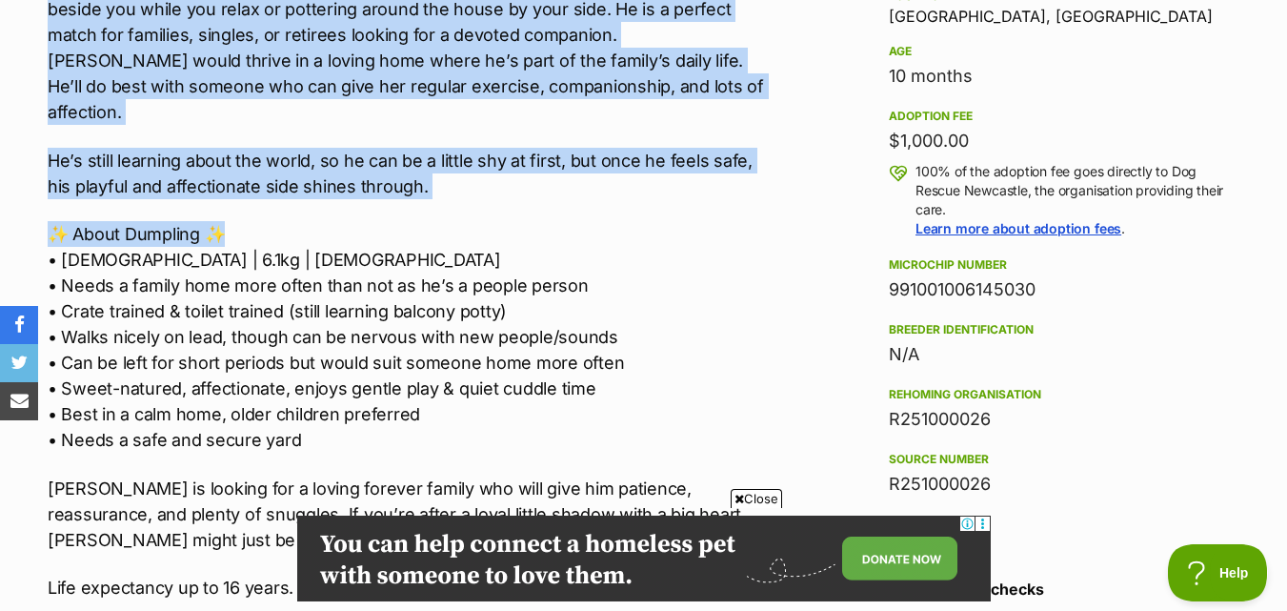
drag, startPoint x: 46, startPoint y: 201, endPoint x: 469, endPoint y: 157, distance: 425.2
click at [403, 148] on p "He’s still learning about the world, so he can be a little shy at first, but on…" at bounding box center [407, 173] width 719 height 51
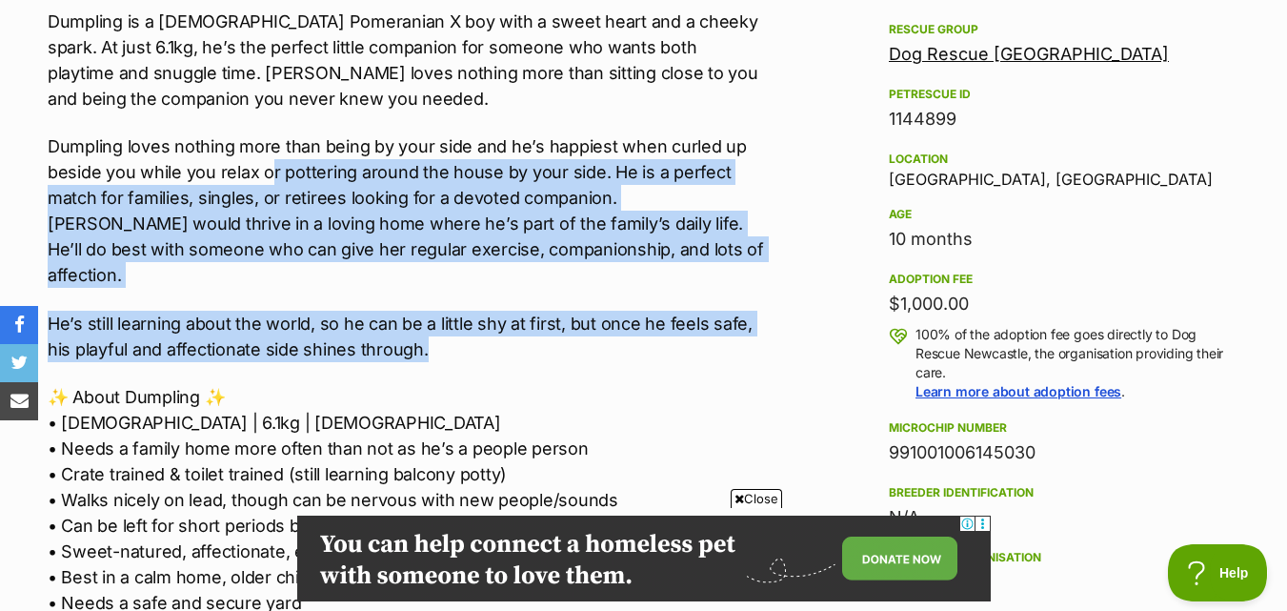
scroll to position [1048, 0]
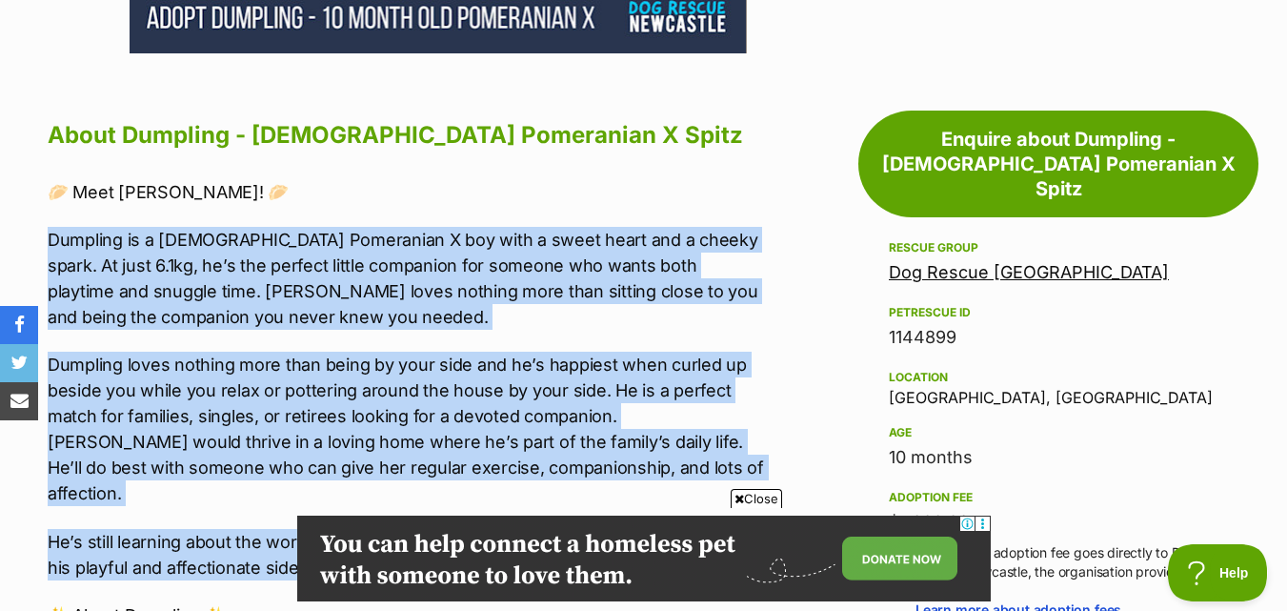
drag, startPoint x: 425, startPoint y: 145, endPoint x: 32, endPoint y: 195, distance: 395.7
copy div "Dumpling is a [DEMOGRAPHIC_DATA] Pomeranian X boy with a sweet heart and a chee…"
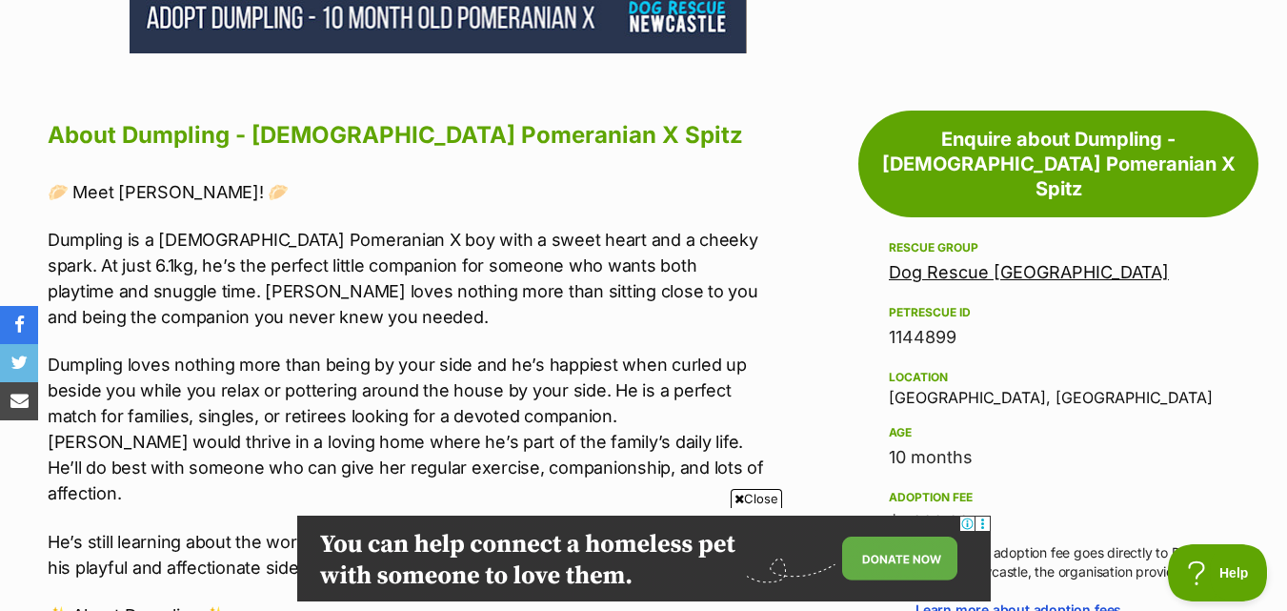
click at [447, 179] on p "🥟 Meet [PERSON_NAME]! 🥟" at bounding box center [407, 192] width 719 height 26
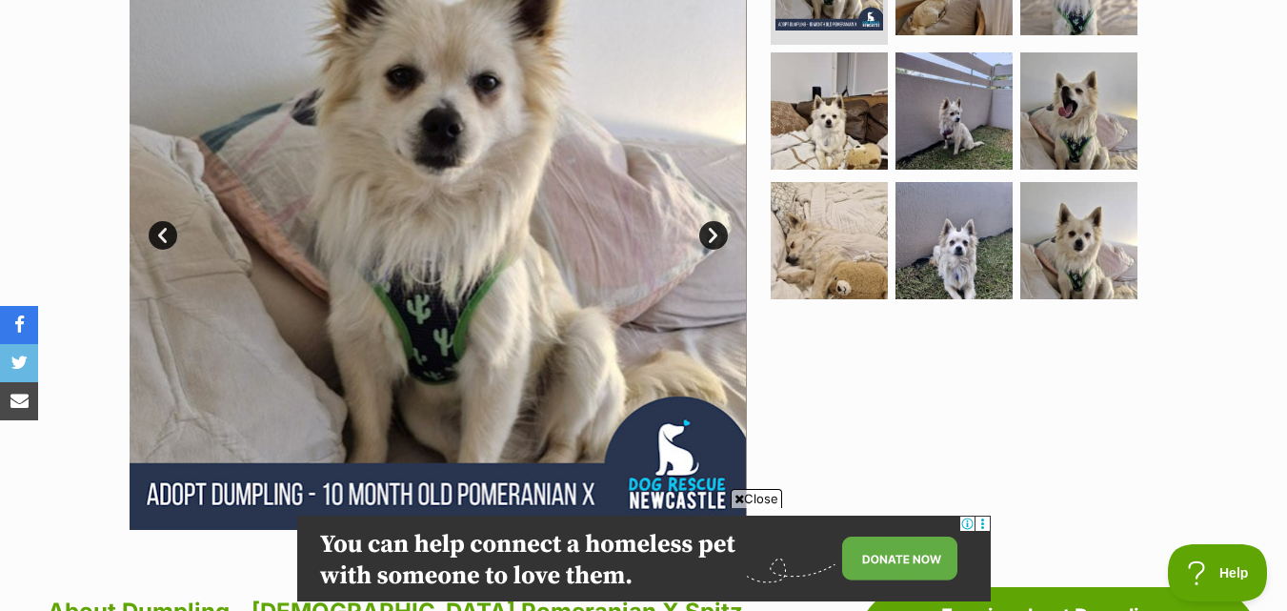
scroll to position [381, 0]
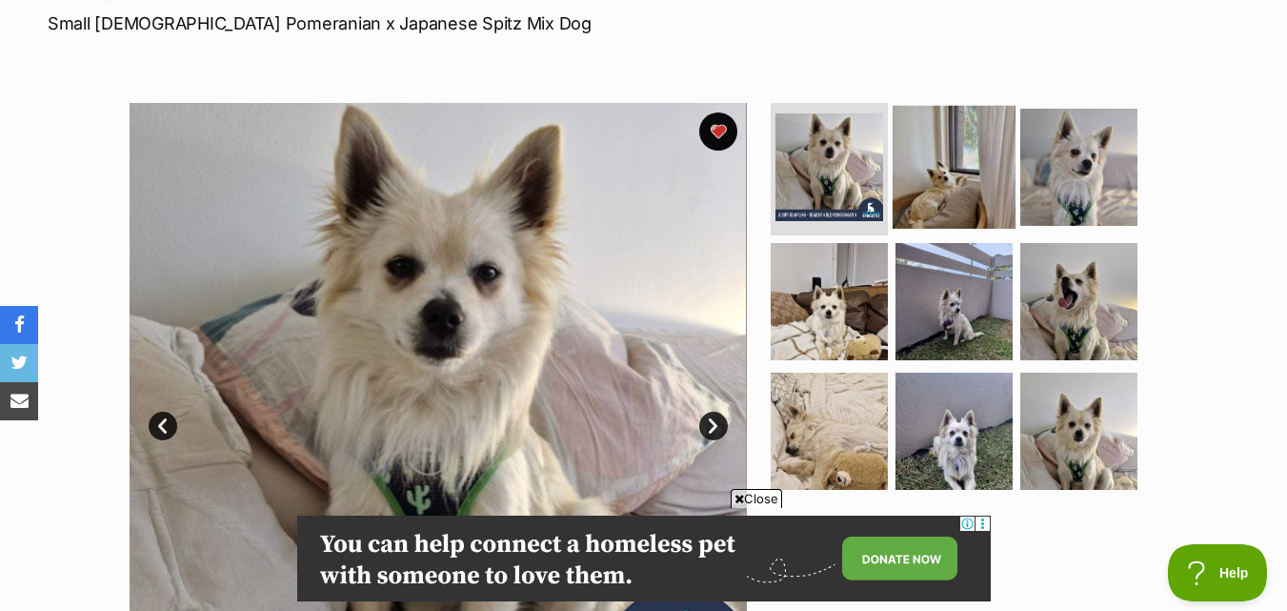
click at [982, 152] on img at bounding box center [954, 166] width 123 height 123
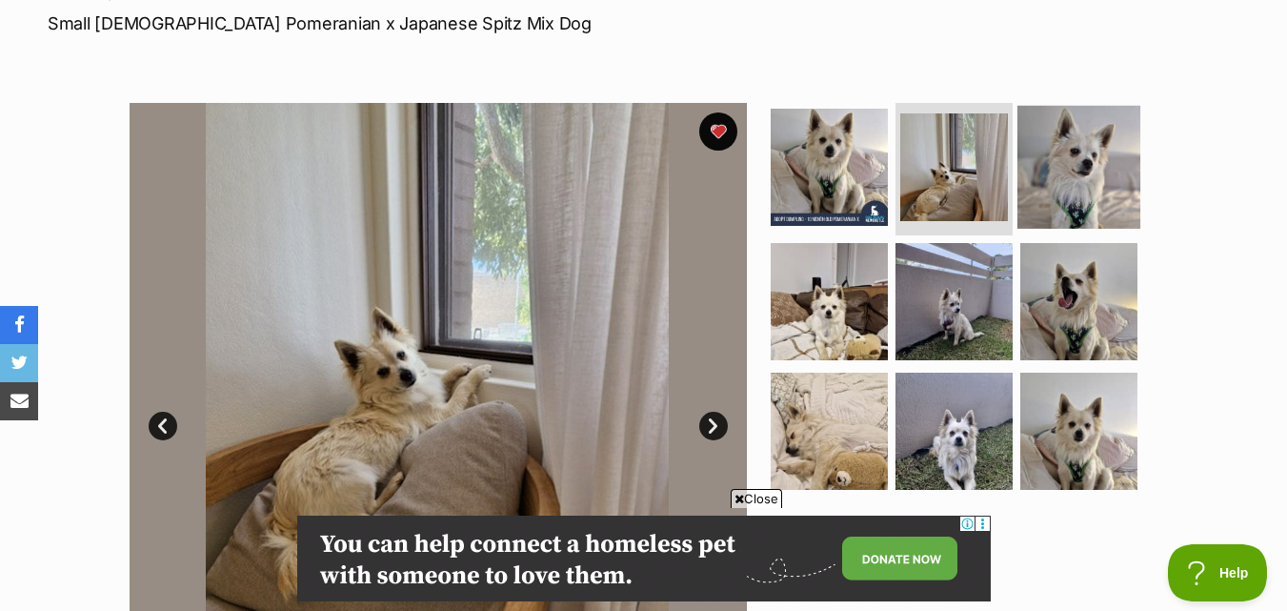
click at [1061, 138] on img at bounding box center [1078, 166] width 123 height 123
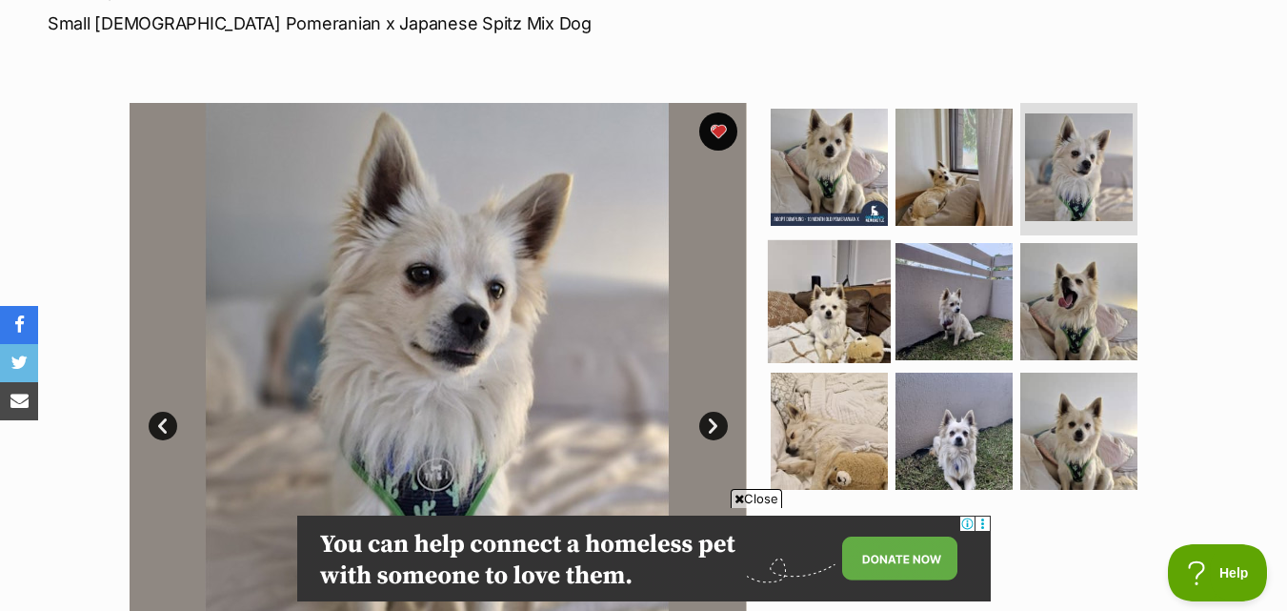
click at [864, 262] on img at bounding box center [829, 301] width 123 height 123
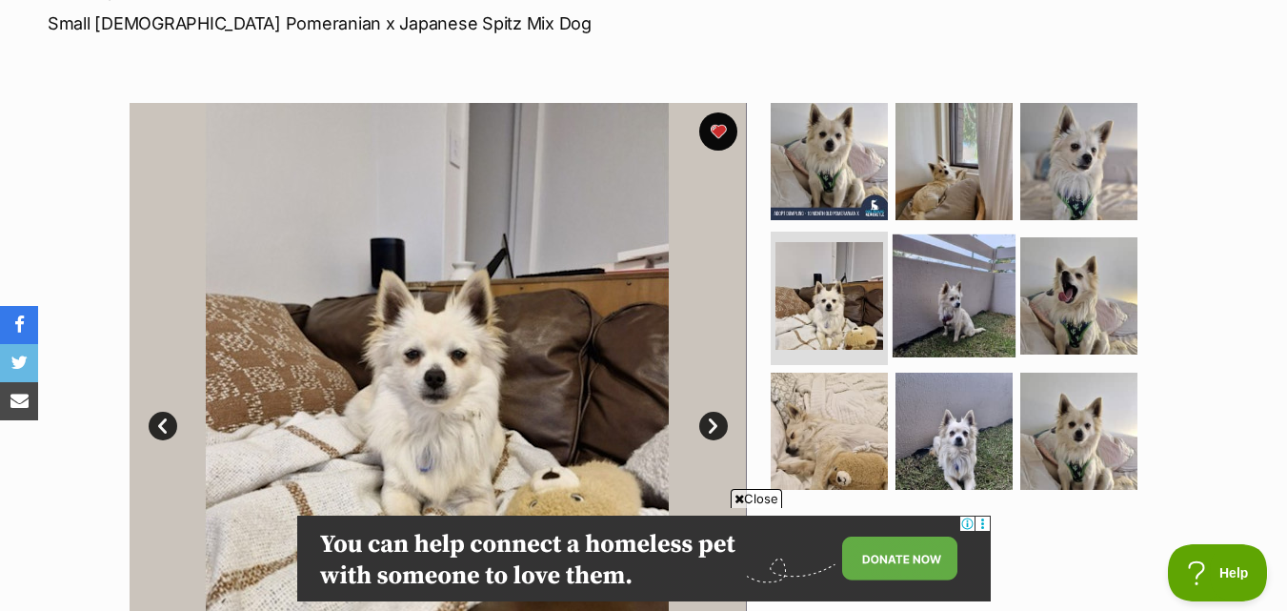
click at [953, 264] on img at bounding box center [954, 295] width 123 height 123
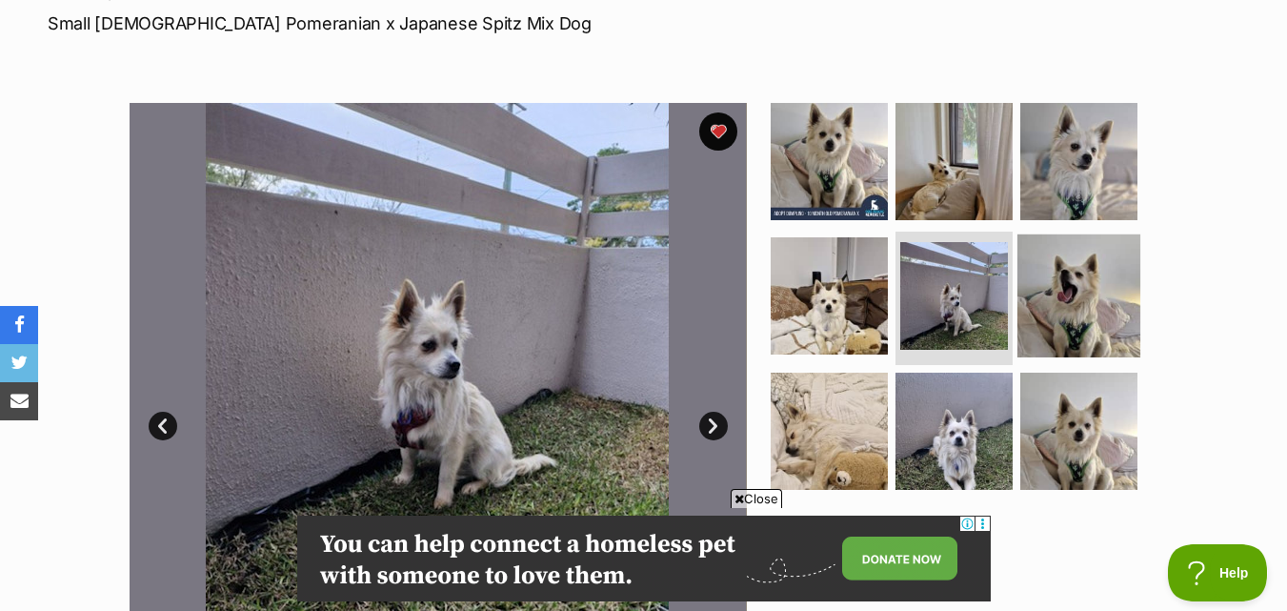
click at [1092, 263] on img at bounding box center [1078, 295] width 123 height 123
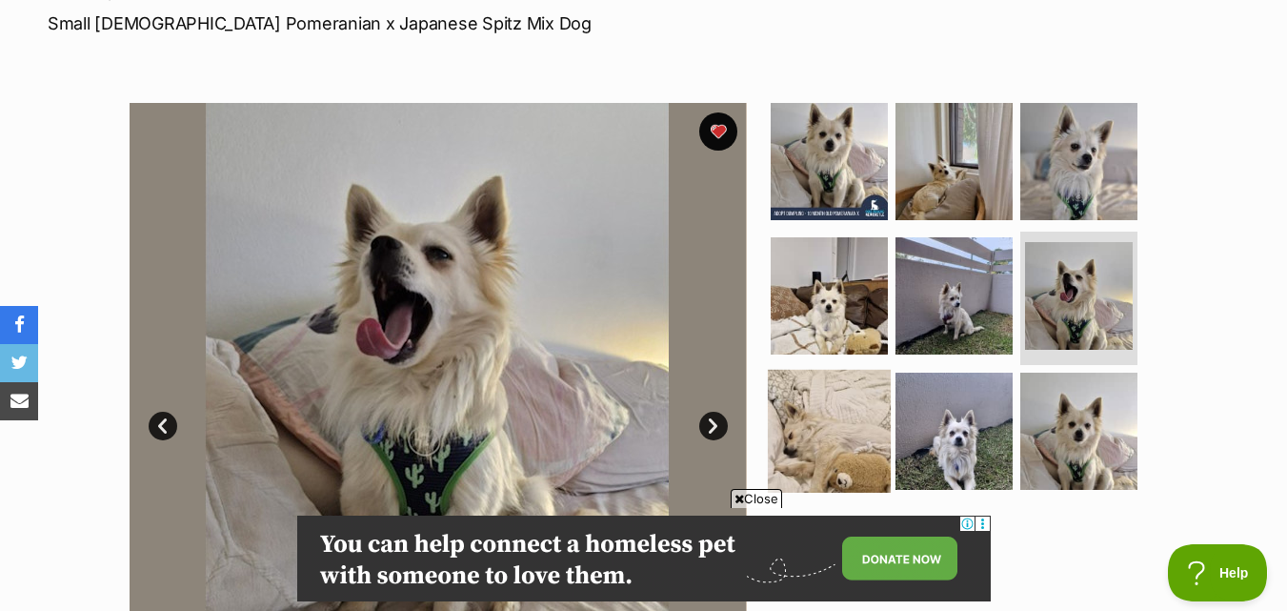
click at [834, 370] on img at bounding box center [829, 431] width 123 height 123
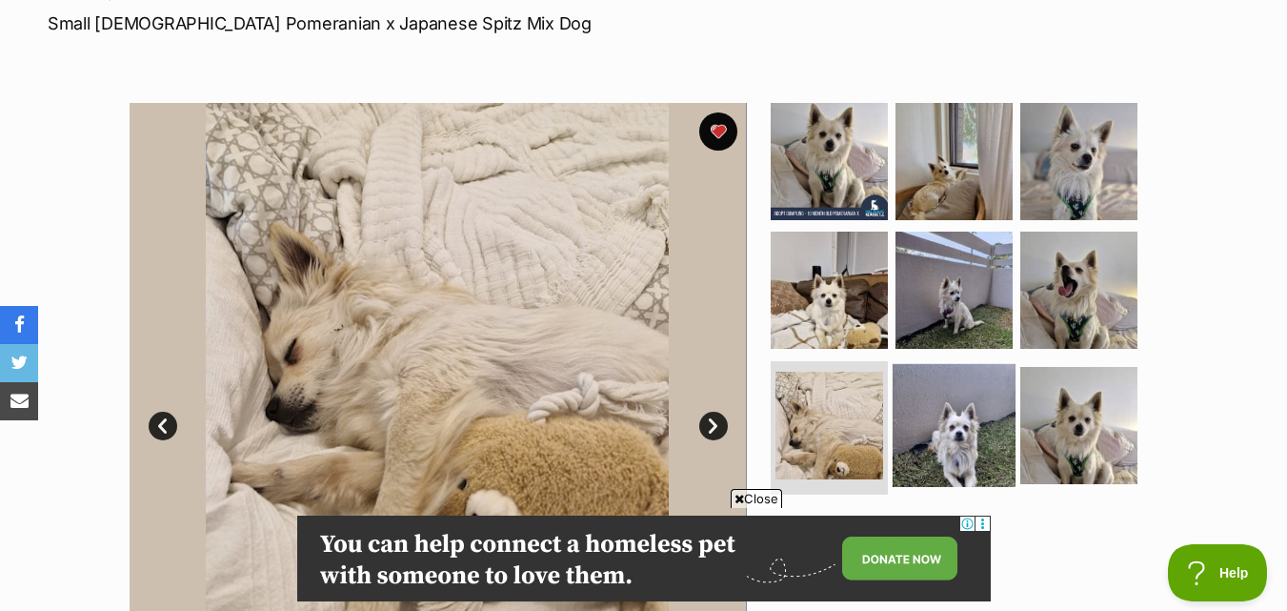
click at [963, 364] on img at bounding box center [954, 425] width 123 height 123
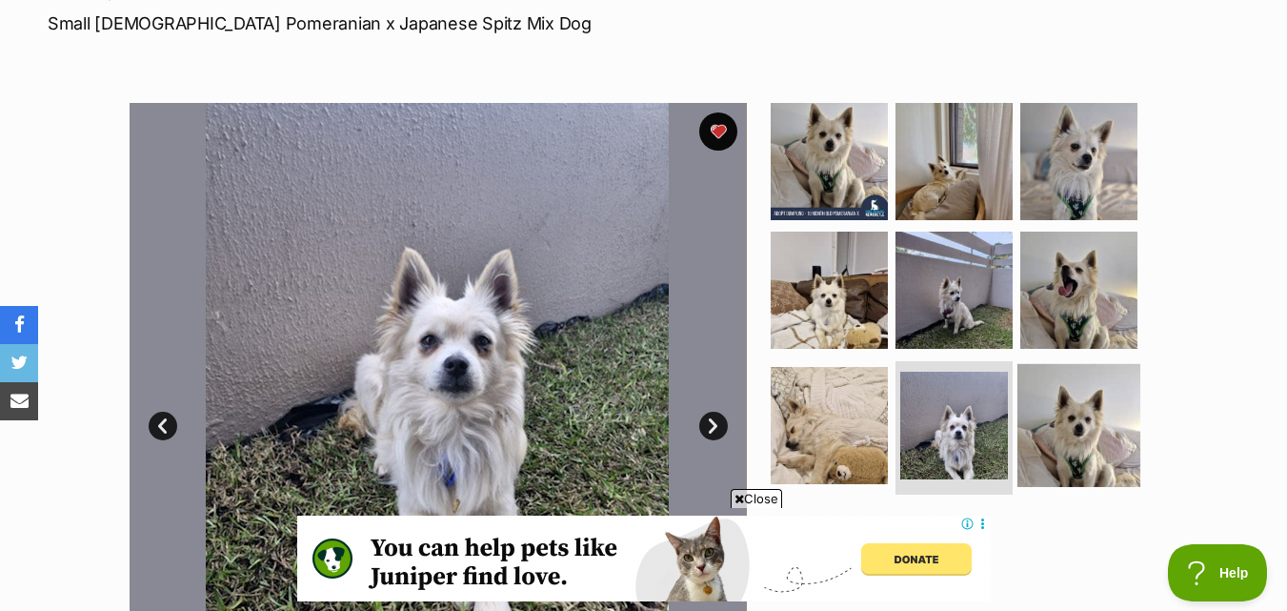
scroll to position [0, 0]
click at [1060, 383] on img at bounding box center [1078, 425] width 123 height 123
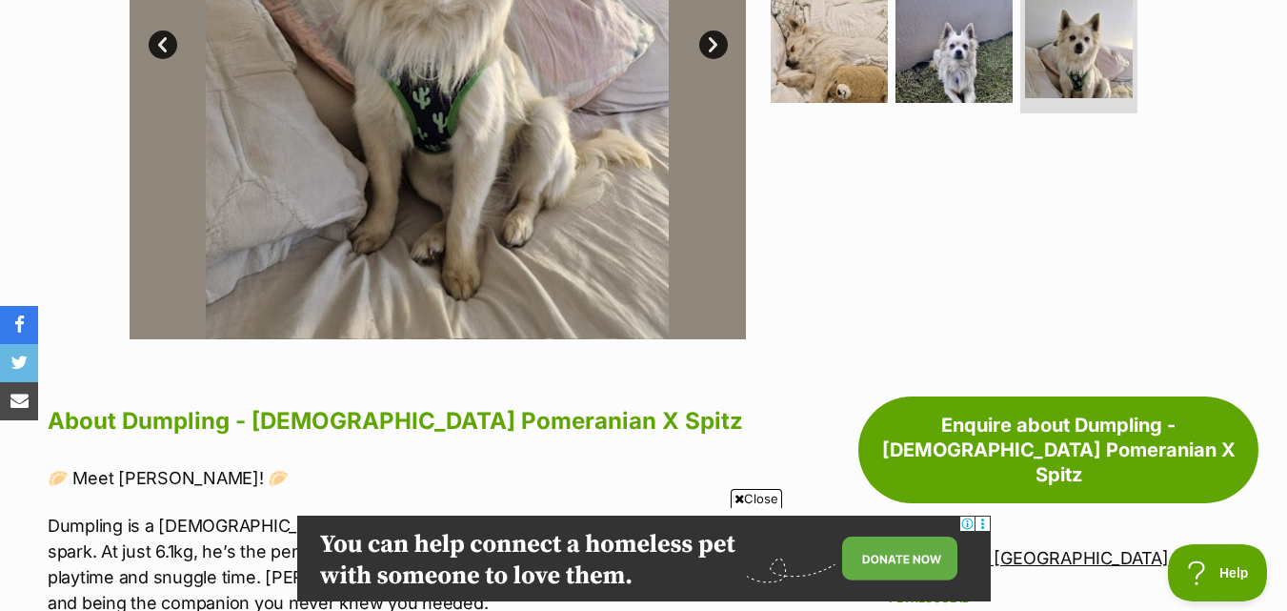
scroll to position [381, 0]
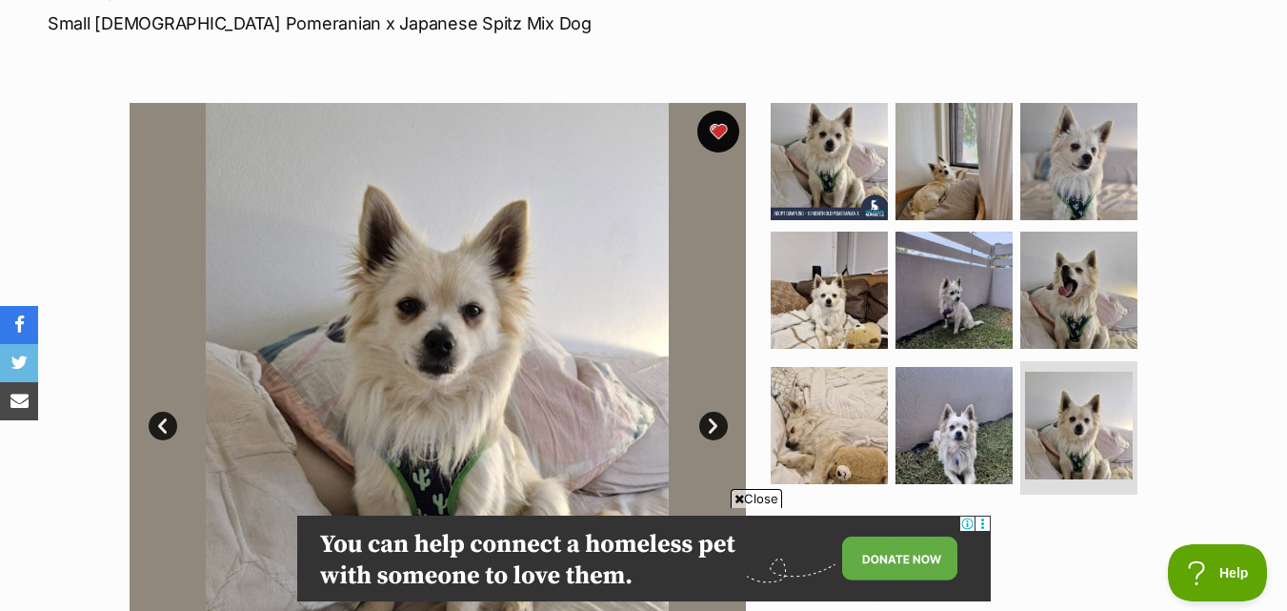
click at [718, 111] on button "favourite" at bounding box center [718, 132] width 42 height 42
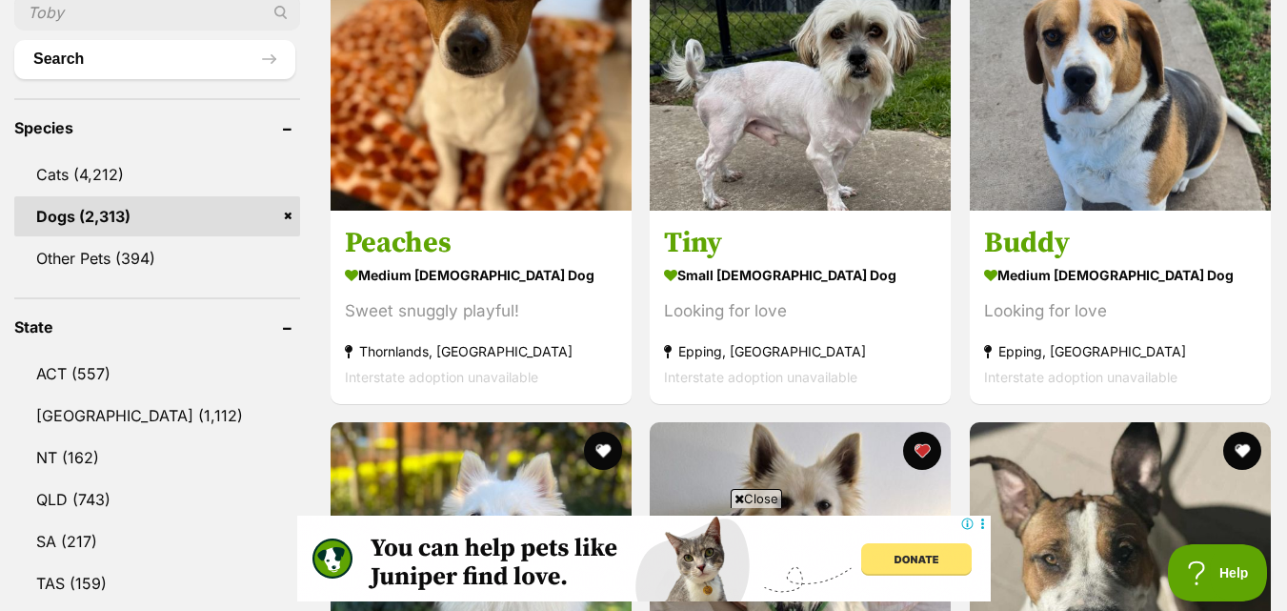
scroll to position [762, 0]
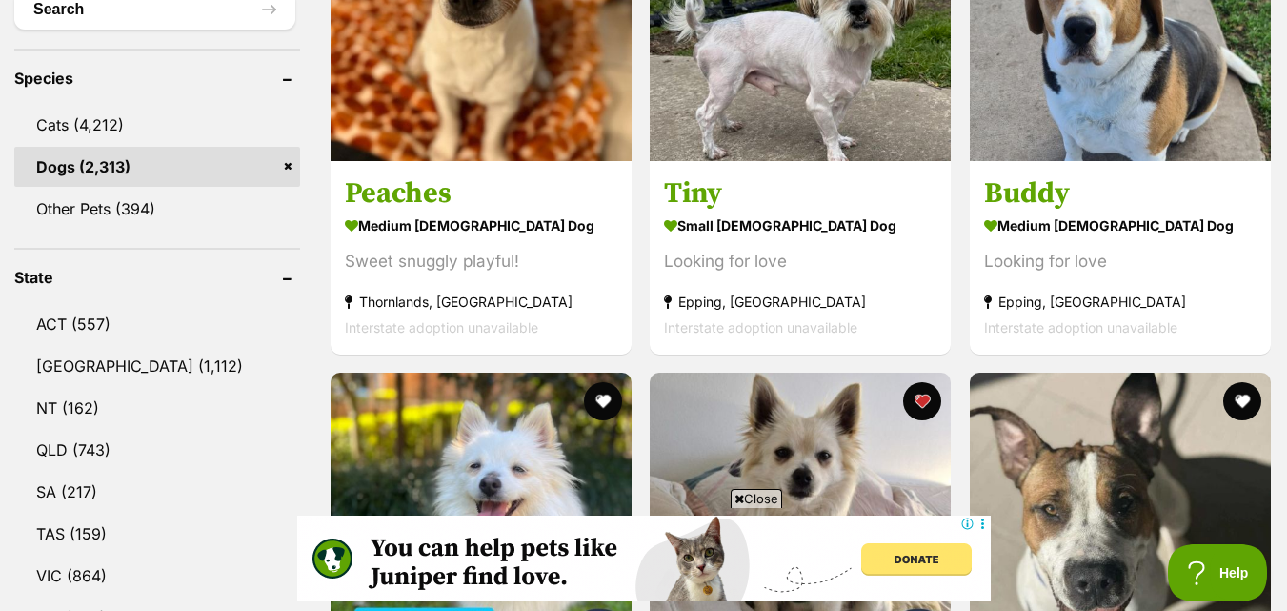
click at [289, 175] on link "Dogs (2,313)" at bounding box center [157, 167] width 286 height 40
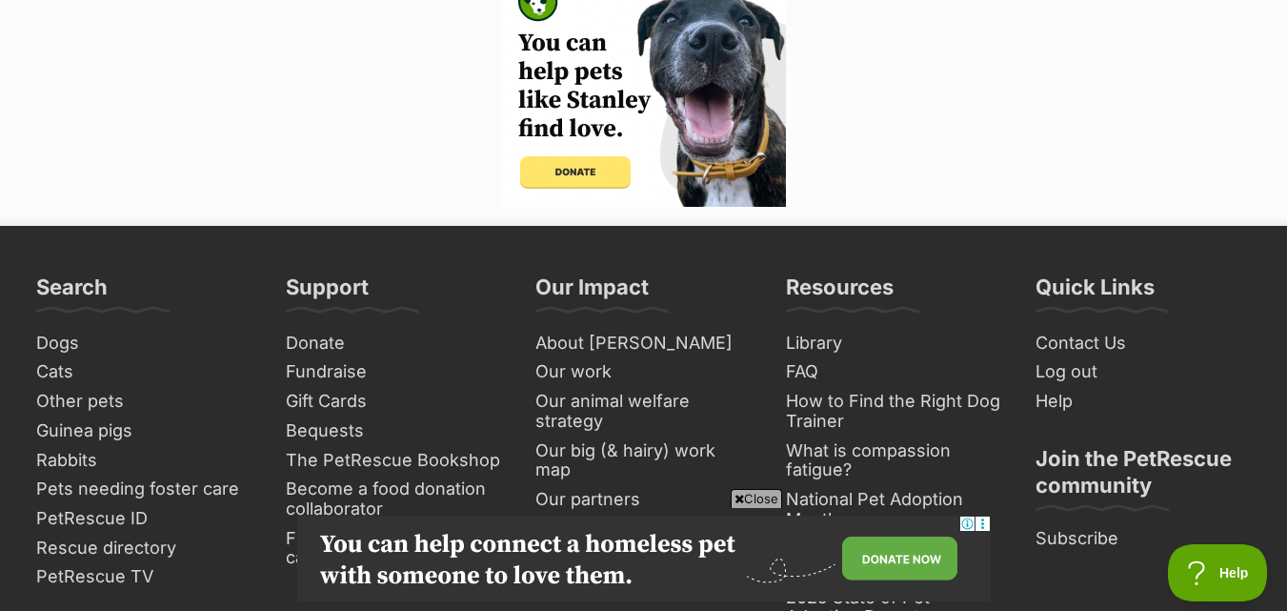
scroll to position [4668, 0]
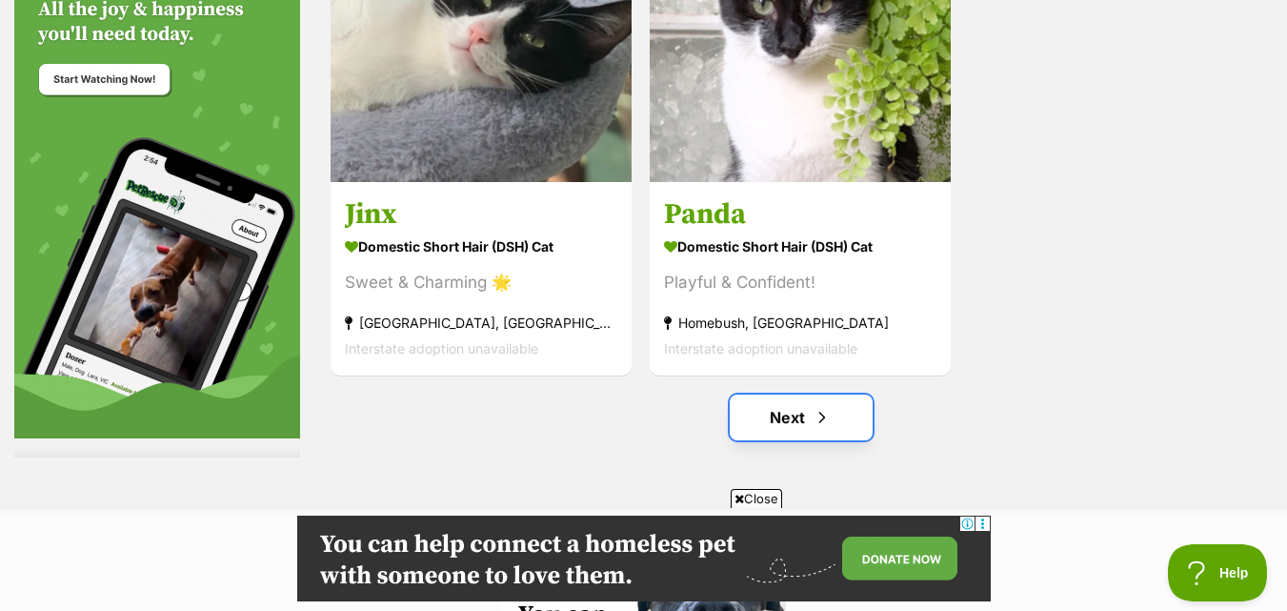
click at [843, 420] on link "Next" at bounding box center [801, 417] width 143 height 46
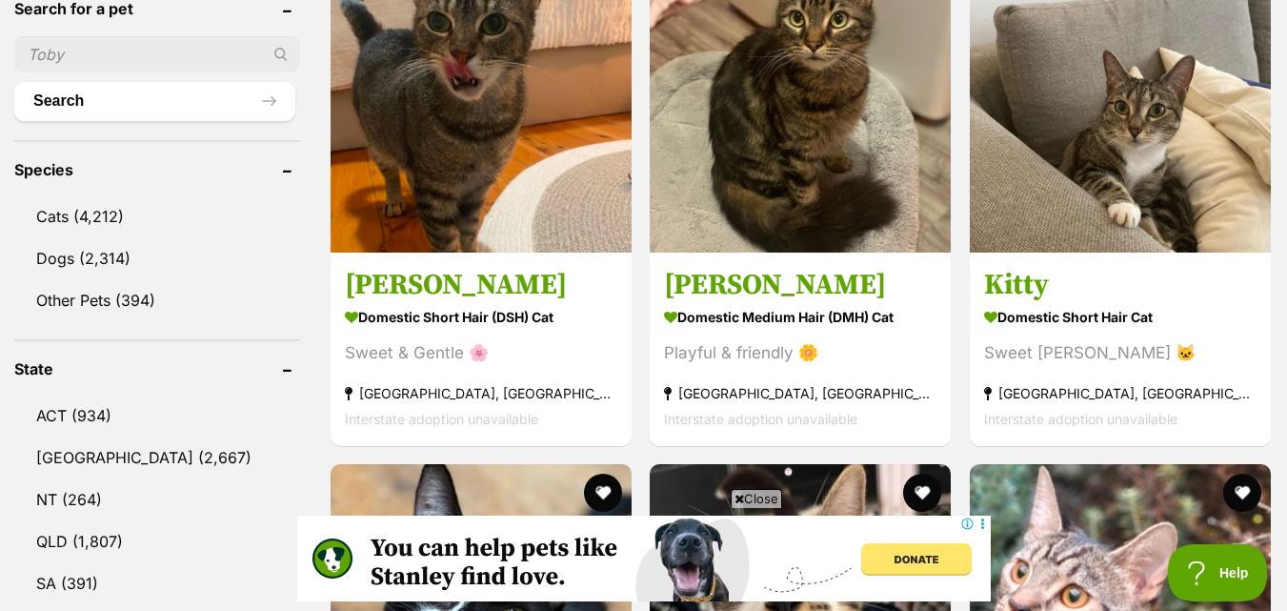
scroll to position [762, 0]
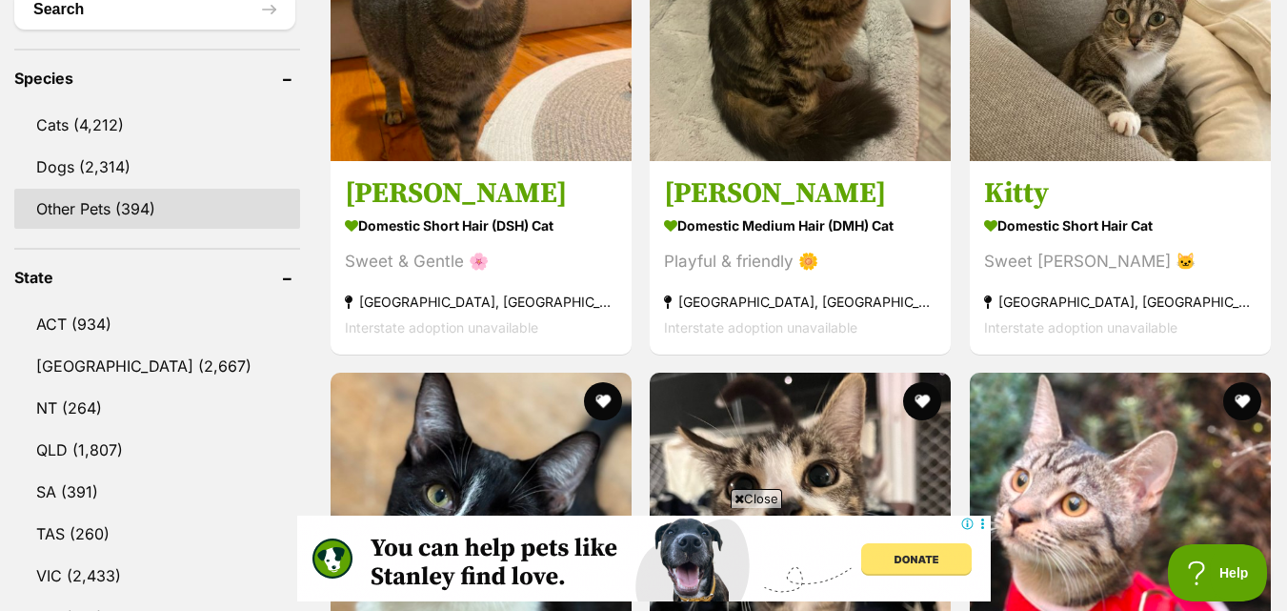
click at [195, 217] on link "Other Pets (394)" at bounding box center [157, 209] width 286 height 40
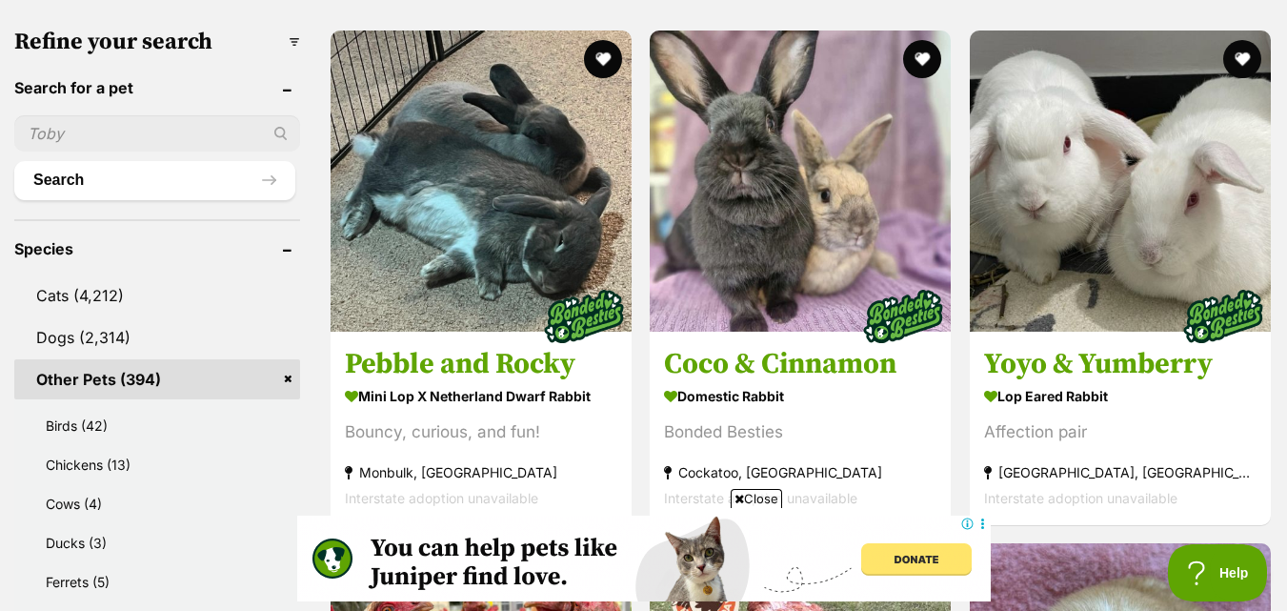
scroll to position [476, 0]
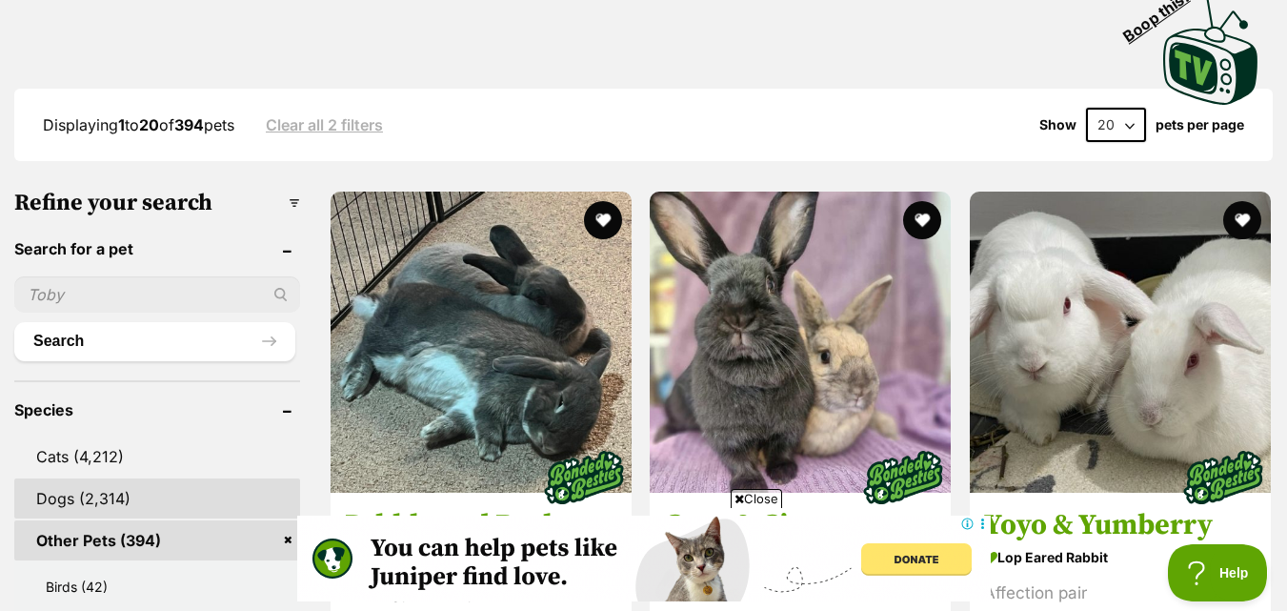
click at [101, 478] on link "Dogs (2,314)" at bounding box center [157, 498] width 286 height 40
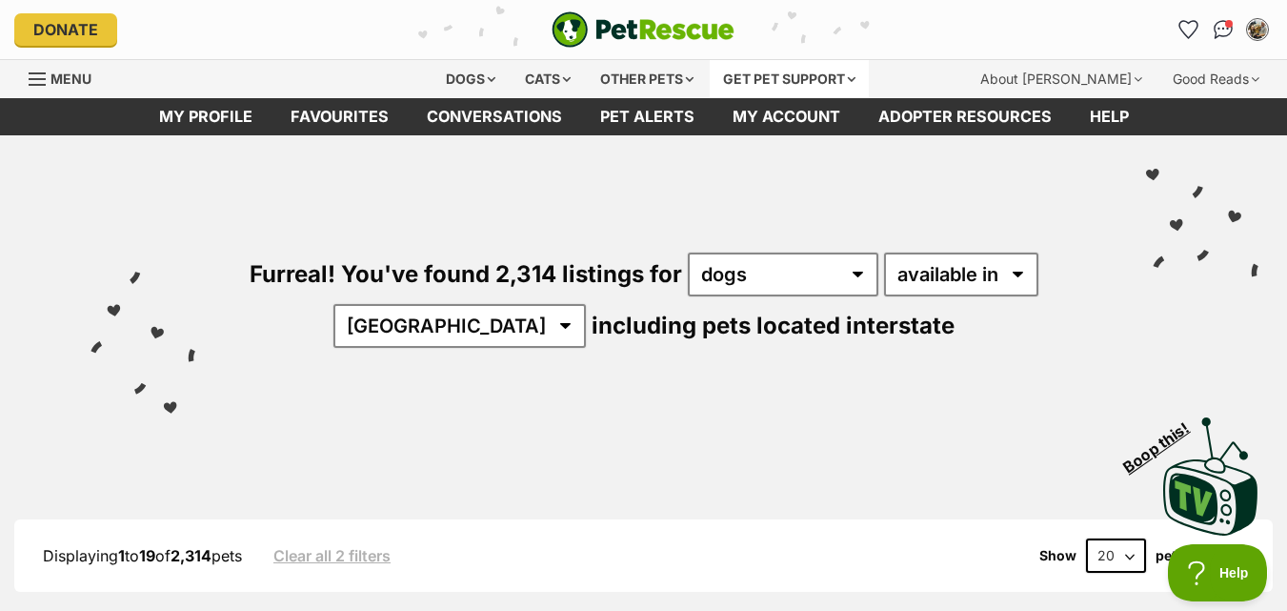
click at [750, 88] on div "Get pet support" at bounding box center [789, 79] width 159 height 38
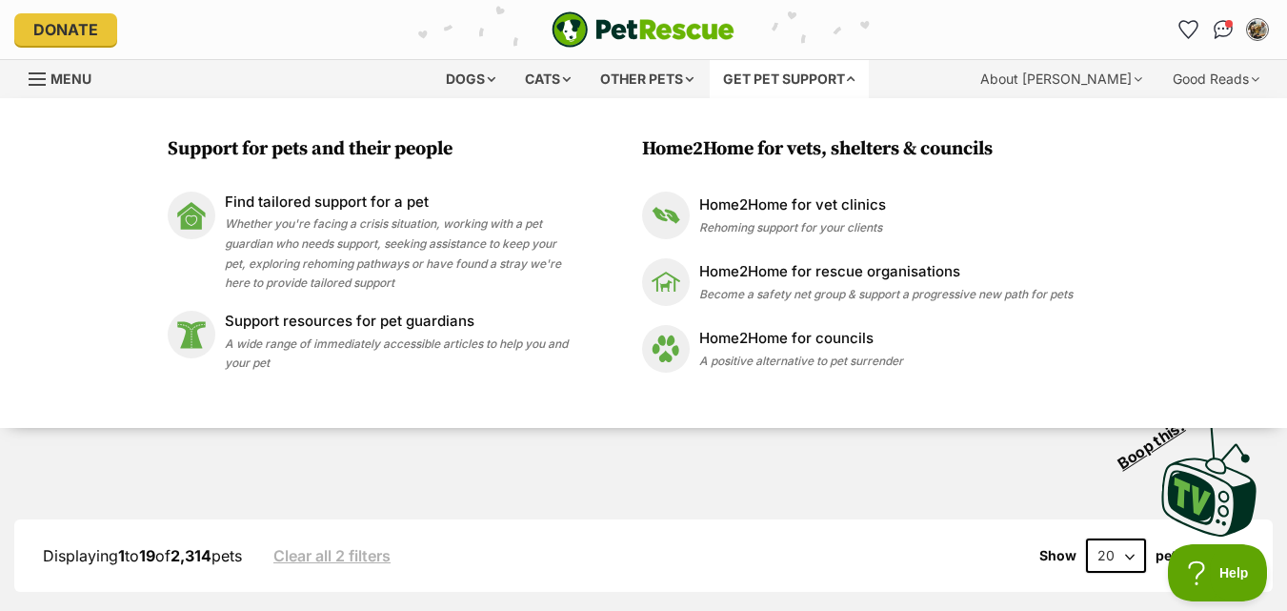
click at [704, 437] on div "Visit PetRescue TV (external site) Boop this!" at bounding box center [644, 469] width 1230 height 139
